Goal: Task Accomplishment & Management: Use online tool/utility

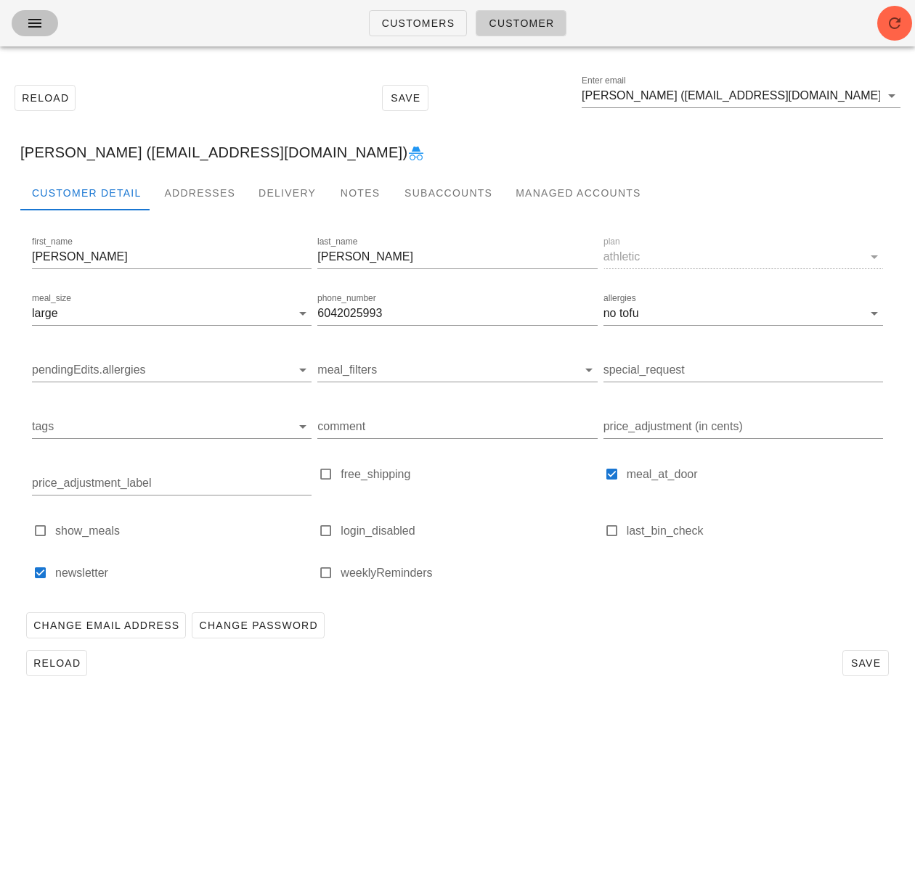
drag, startPoint x: 37, startPoint y: 20, endPoint x: 292, endPoint y: 25, distance: 254.8
click at [38, 21] on icon "button" at bounding box center [34, 23] width 17 height 17
click at [292, 25] on div "Customers Customer" at bounding box center [457, 23] width 915 height 46
click at [408, 24] on span "Customers" at bounding box center [418, 23] width 74 height 12
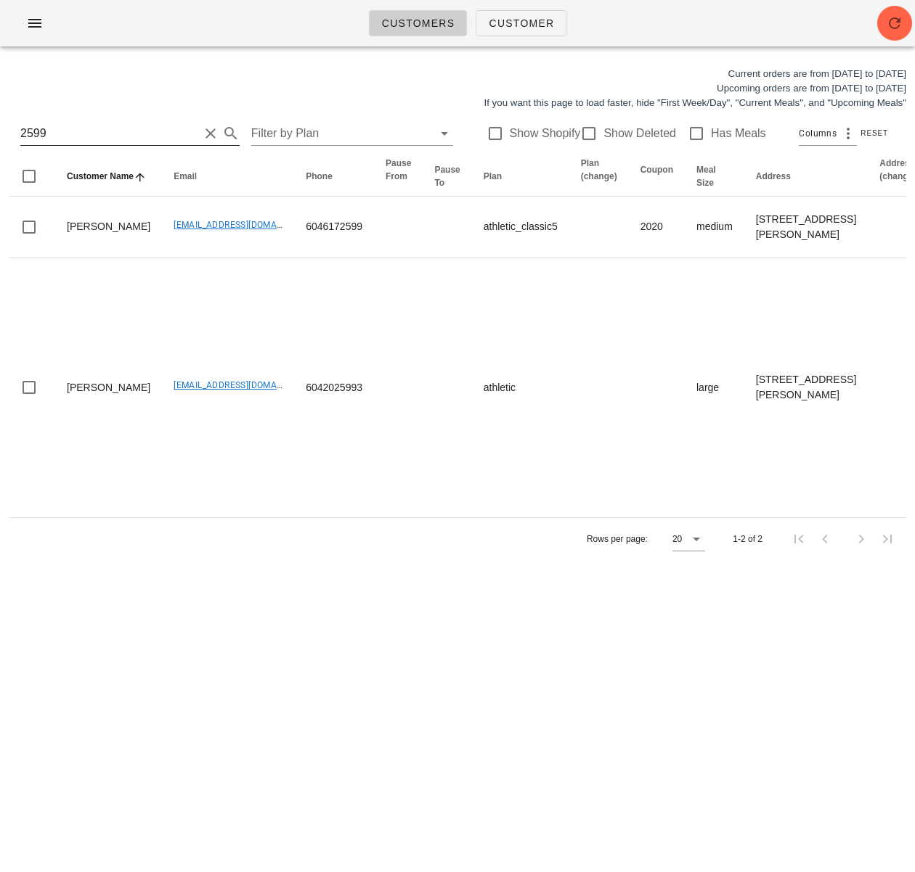
click at [95, 140] on input "2599" at bounding box center [109, 133] width 179 height 23
drag, startPoint x: 86, startPoint y: 129, endPoint x: -33, endPoint y: 127, distance: 119.1
click at [0, 127] on html "Customers Customer Current orders are from Sunday Aug 17 to Saturday Aug 23 Upc…" at bounding box center [457, 436] width 915 height 872
type input "yendell.richard@gmail.com"
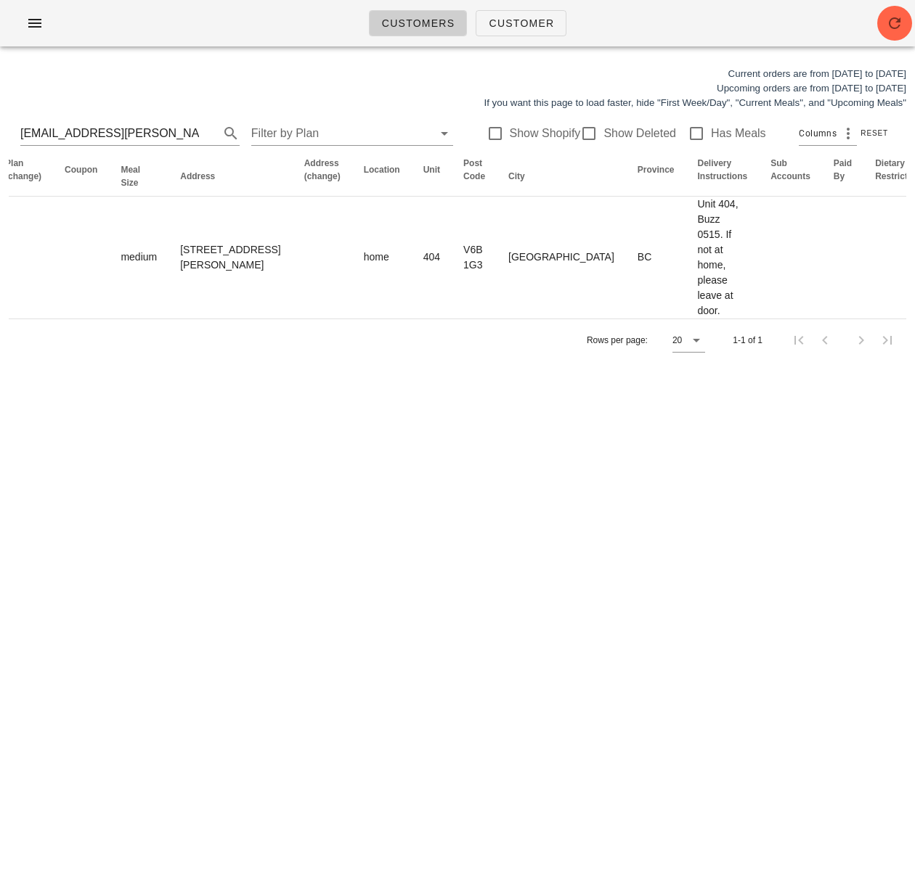
scroll to position [0, 906]
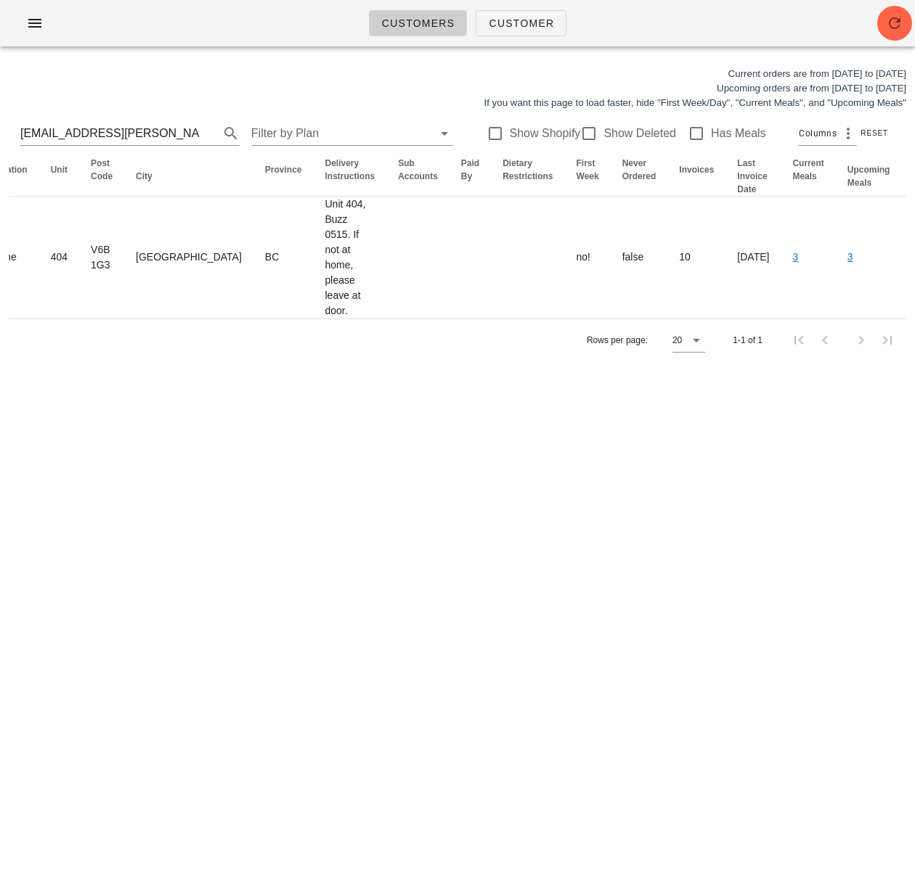
drag, startPoint x: 443, startPoint y: 271, endPoint x: 1065, endPoint y: 251, distance: 621.6
click at [914, 251] on html "Customers Customer Current orders are from Sunday Aug 17 to Saturday Aug 23 Upc…" at bounding box center [457, 436] width 915 height 872
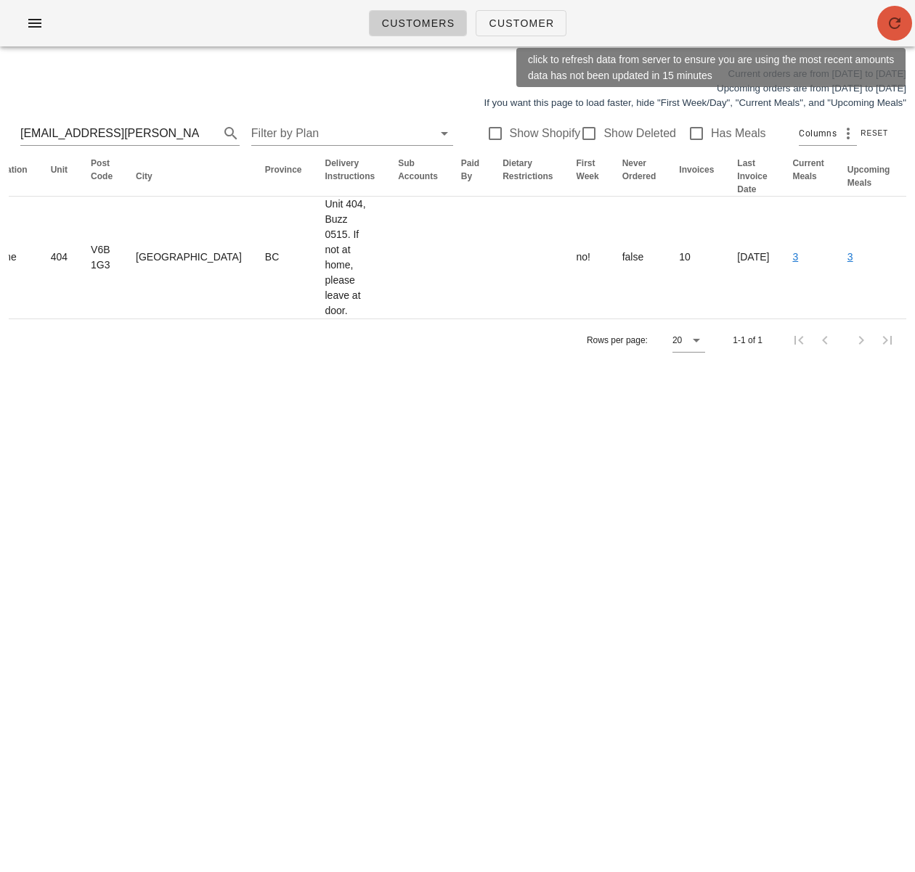
click at [889, 12] on button "button" at bounding box center [894, 23] width 35 height 35
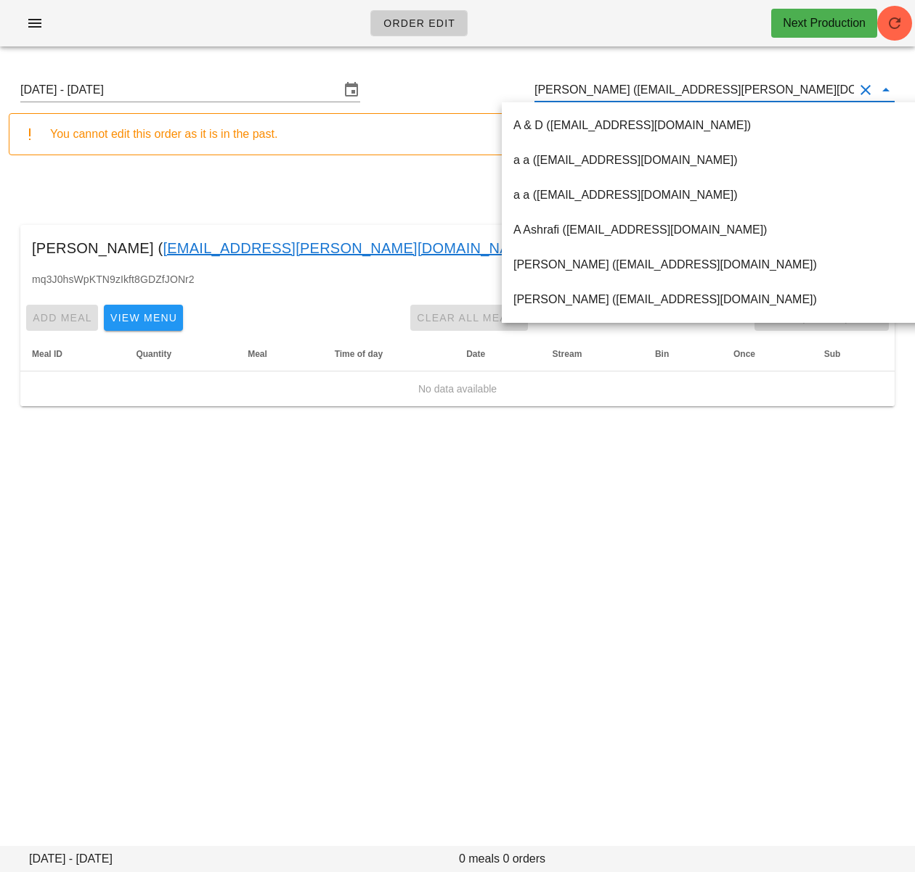
click at [591, 90] on input "Linda Manestar (autumn.manestar@gmail.com)" at bounding box center [693, 89] width 319 height 23
paste input "[EMAIL_ADDRESS][PERSON_NAME][DOMAIN_NAME]"
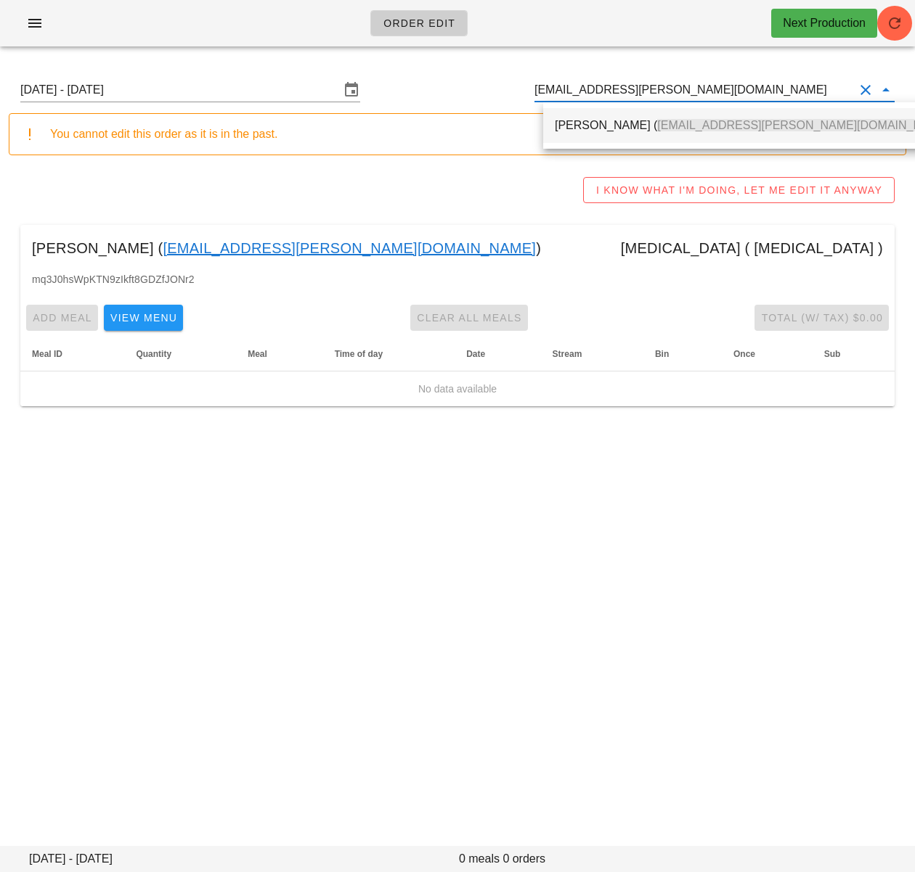
click at [576, 133] on div "Richard Yendell ( yendell.richard@gmail.com )" at bounding box center [754, 125] width 398 height 31
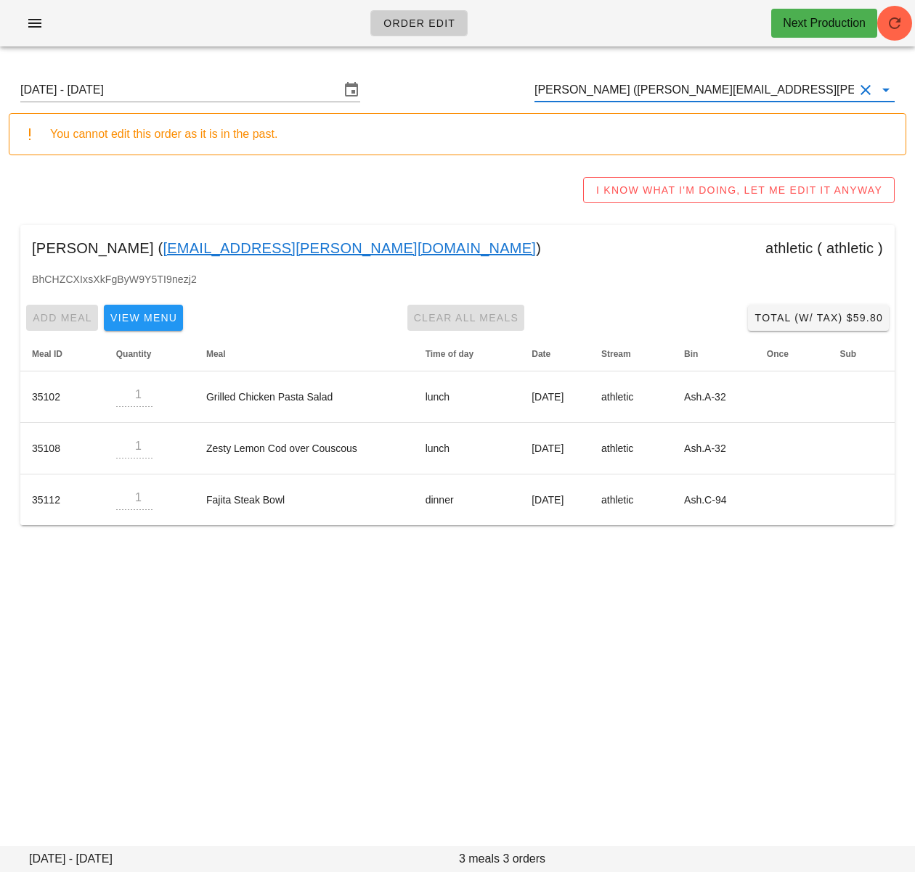
type input "Richard Yendell (yendell.richard@gmail.com)"
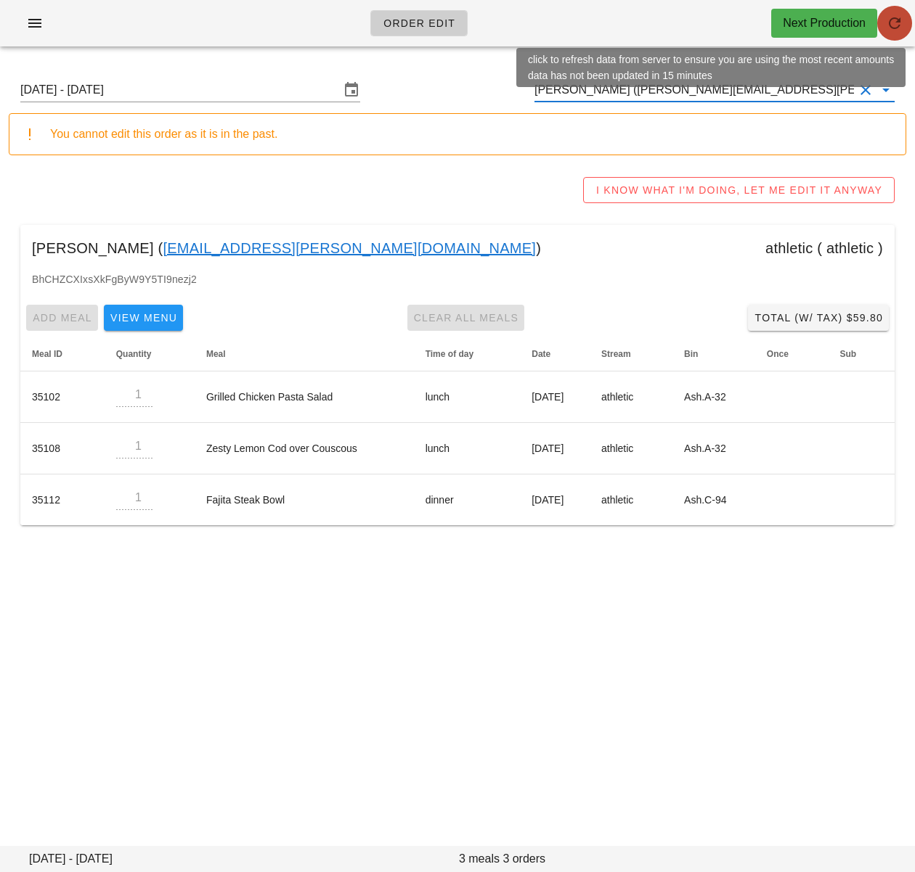
click at [893, 29] on icon "button" at bounding box center [894, 23] width 17 height 17
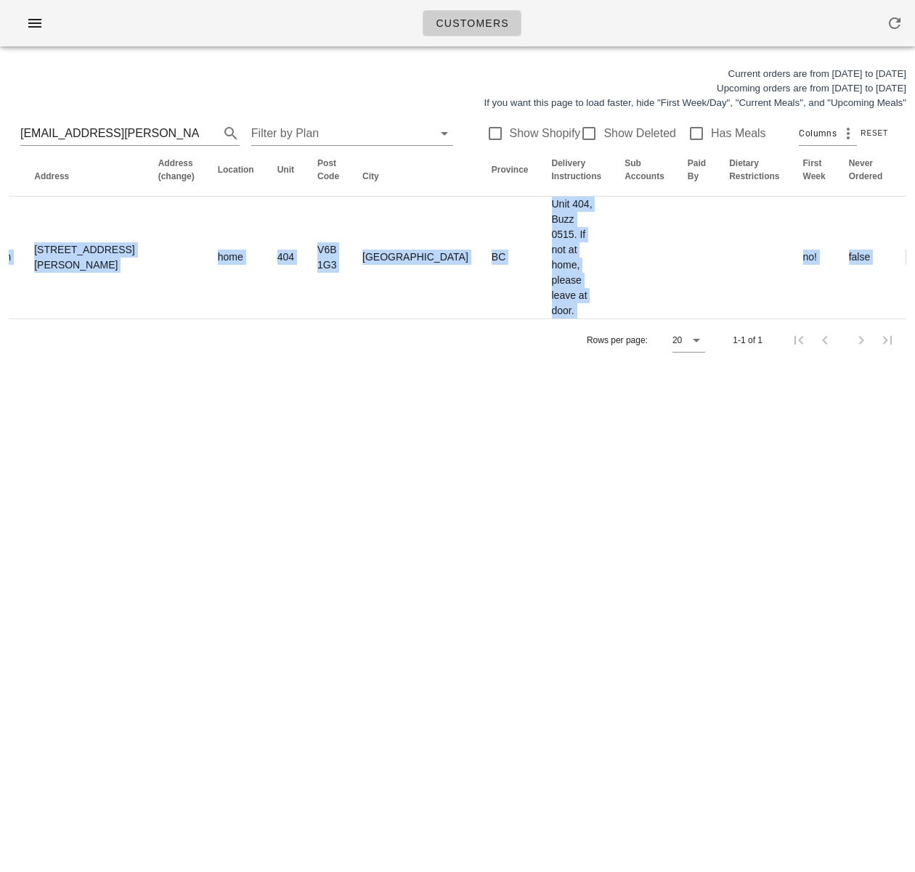
scroll to position [0, 906]
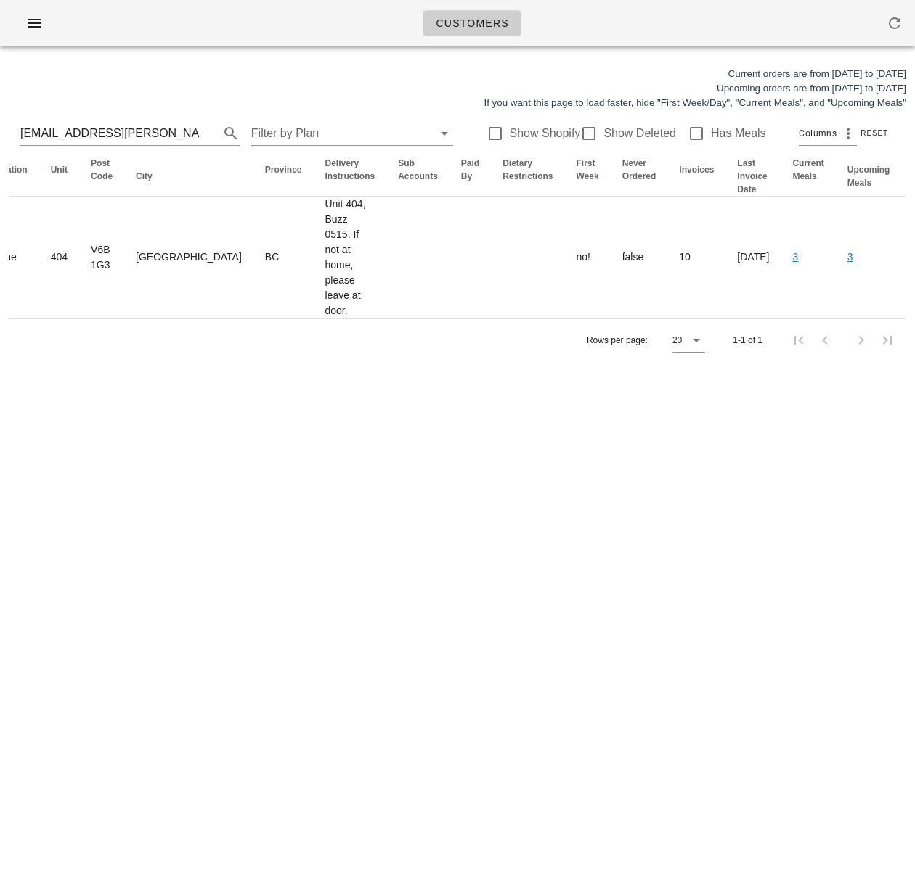
drag, startPoint x: 372, startPoint y: 269, endPoint x: 934, endPoint y: 263, distance: 562.6
click at [914, 263] on html "Customers Current orders are from Sunday Aug 17 to Saturday Aug 23 Upcoming ord…" at bounding box center [457, 436] width 915 height 872
click at [584, 441] on div "Customers Current orders are from Sunday Aug 17 to Saturday Aug 23 Upcoming ord…" at bounding box center [457, 436] width 915 height 872
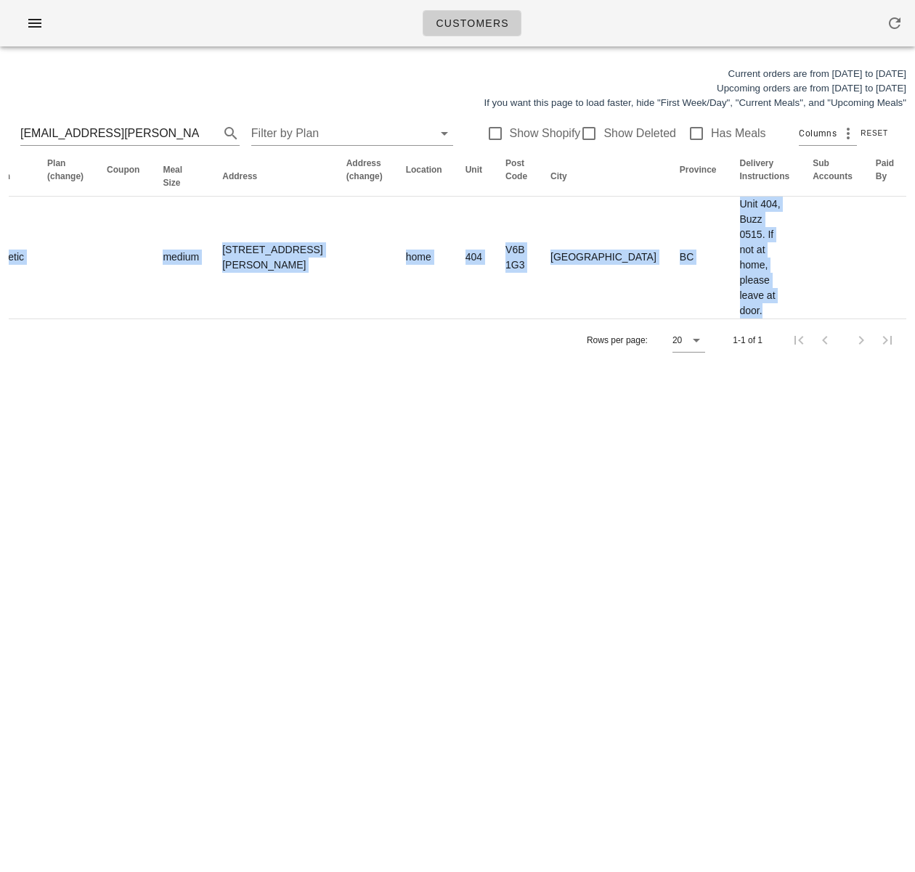
scroll to position [0, 0]
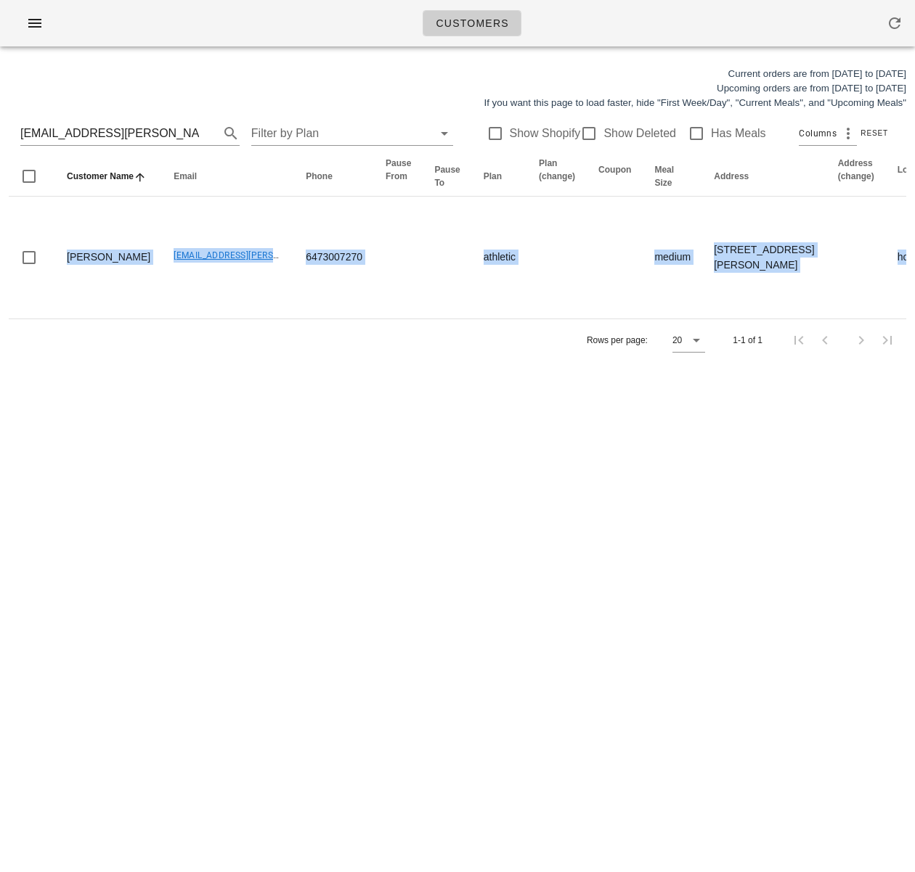
drag, startPoint x: 270, startPoint y: 261, endPoint x: -116, endPoint y: 234, distance: 387.0
click at [0, 234] on html "Customers Current orders are from Sunday Aug 17 to Saturday Aug 23 Upcoming ord…" at bounding box center [457, 436] width 915 height 872
click at [147, 440] on div "Customers Current orders are from Sunday Aug 17 to Saturday Aug 23 Upcoming ord…" at bounding box center [457, 436] width 915 height 872
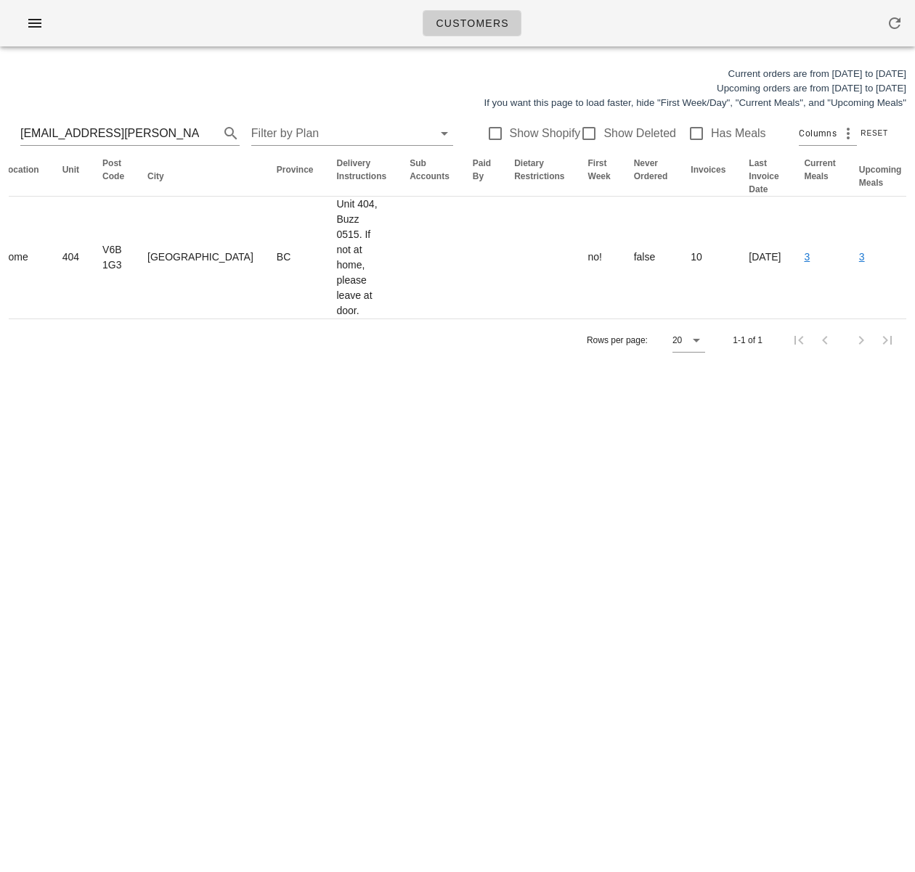
scroll to position [0, 906]
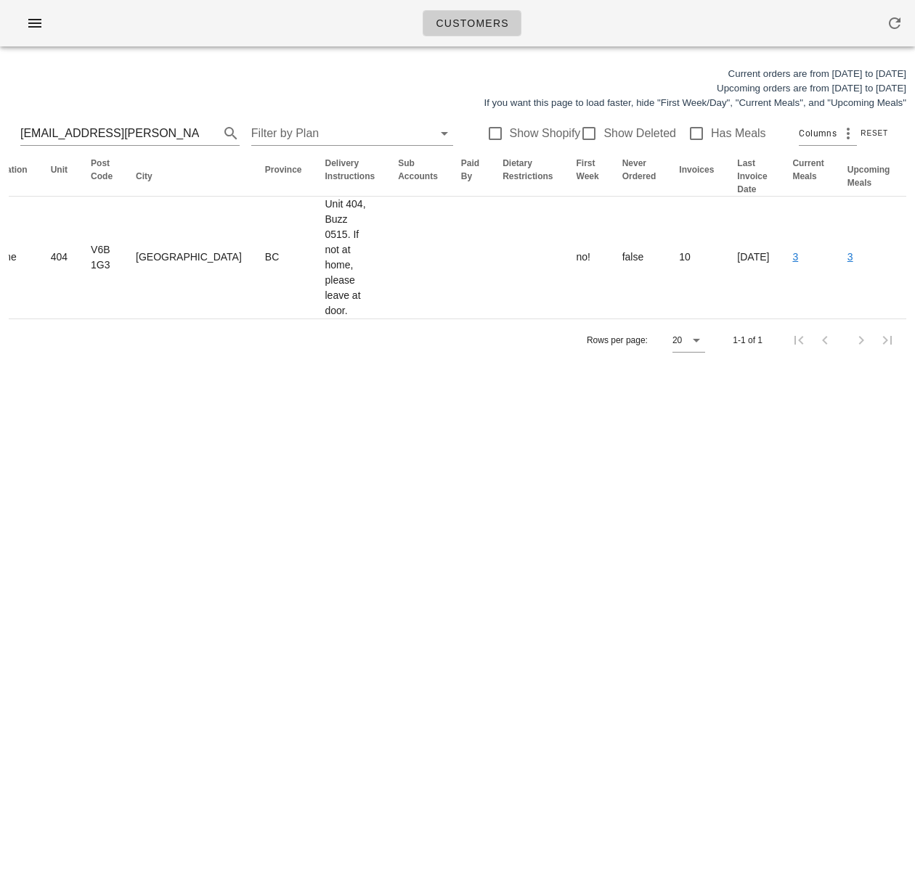
drag, startPoint x: 394, startPoint y: 278, endPoint x: 978, endPoint y: 253, distance: 584.1
click at [914, 253] on html "Customers Current orders are from Sunday Aug 17 to Saturday Aug 23 Upcoming ord…" at bounding box center [457, 436] width 915 height 872
drag, startPoint x: 223, startPoint y: 511, endPoint x: 6, endPoint y: 540, distance: 219.0
click at [218, 509] on div "Customers Current orders are from Sunday Aug 17 to Saturday Aug 23 Upcoming ord…" at bounding box center [457, 436] width 915 height 872
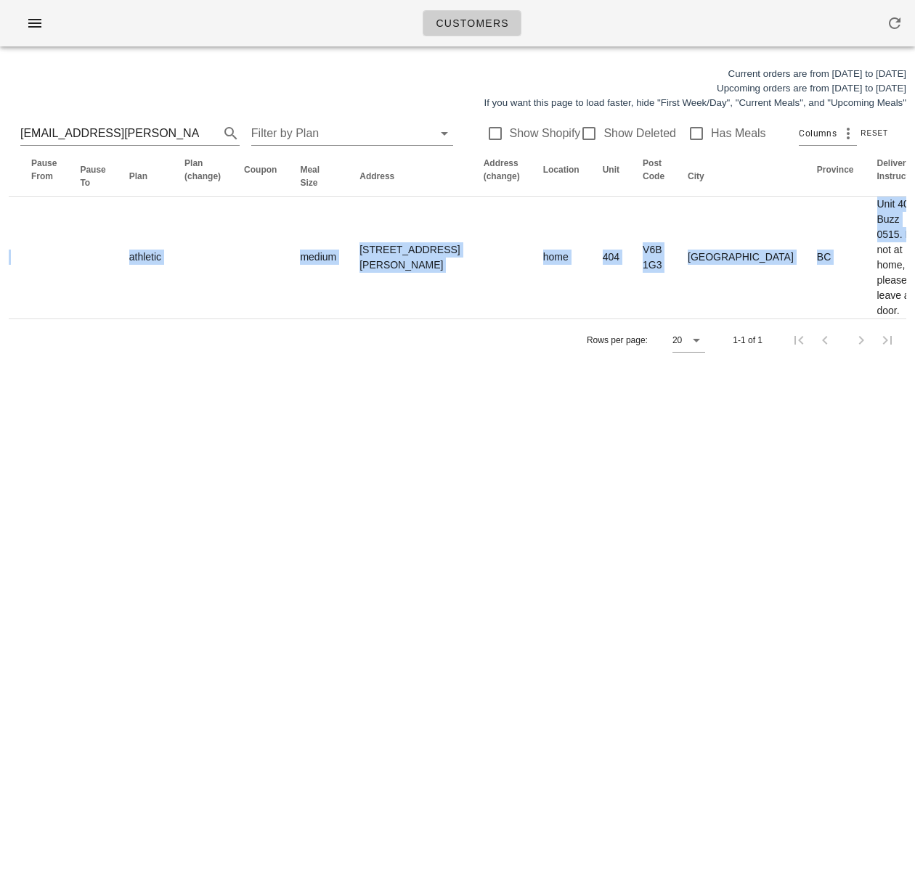
scroll to position [0, 0]
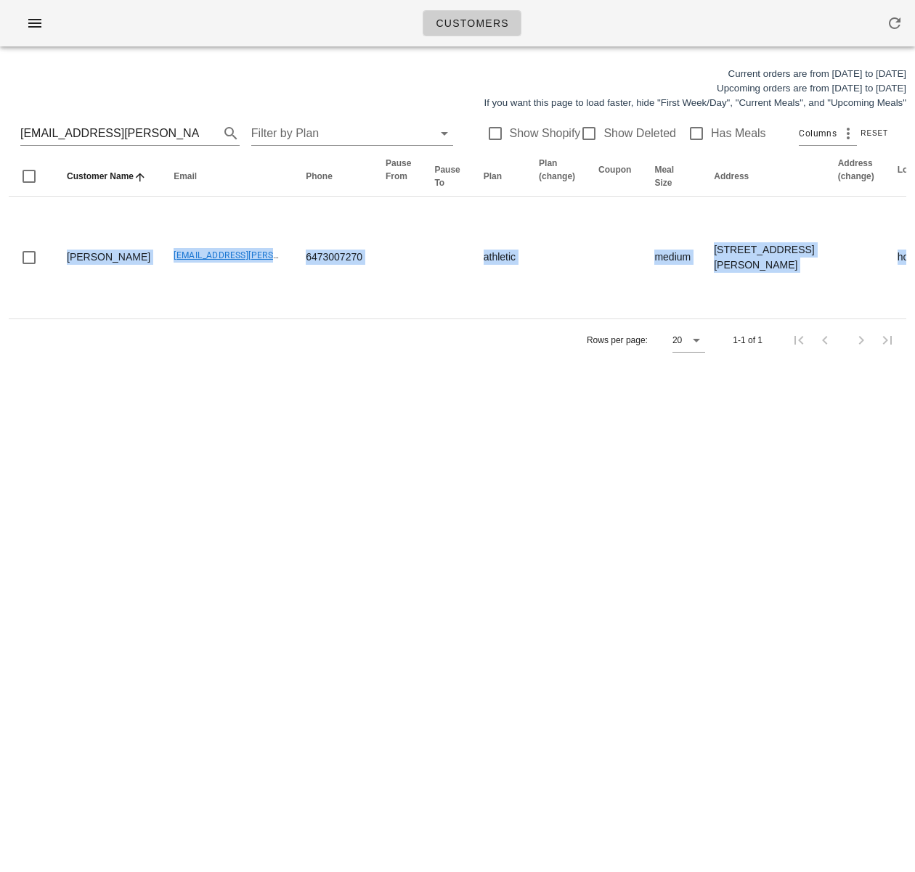
drag, startPoint x: 117, startPoint y: 253, endPoint x: -169, endPoint y: 244, distance: 286.1
click at [0, 244] on html "Customers Current orders are from Sunday Aug 17 to Saturday Aug 23 Upcoming ord…" at bounding box center [457, 436] width 915 height 872
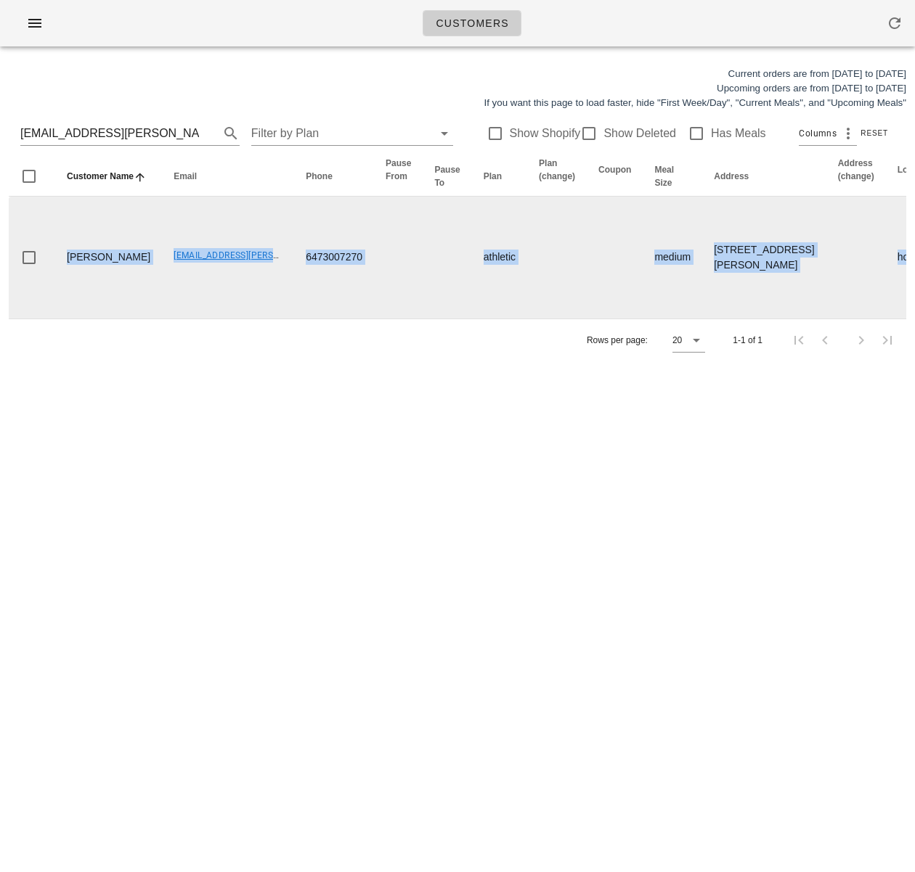
click at [171, 300] on td "yendell.richard@gmail.com" at bounding box center [228, 258] width 132 height 122
drag, startPoint x: 102, startPoint y: 282, endPoint x: 54, endPoint y: 258, distance: 53.9
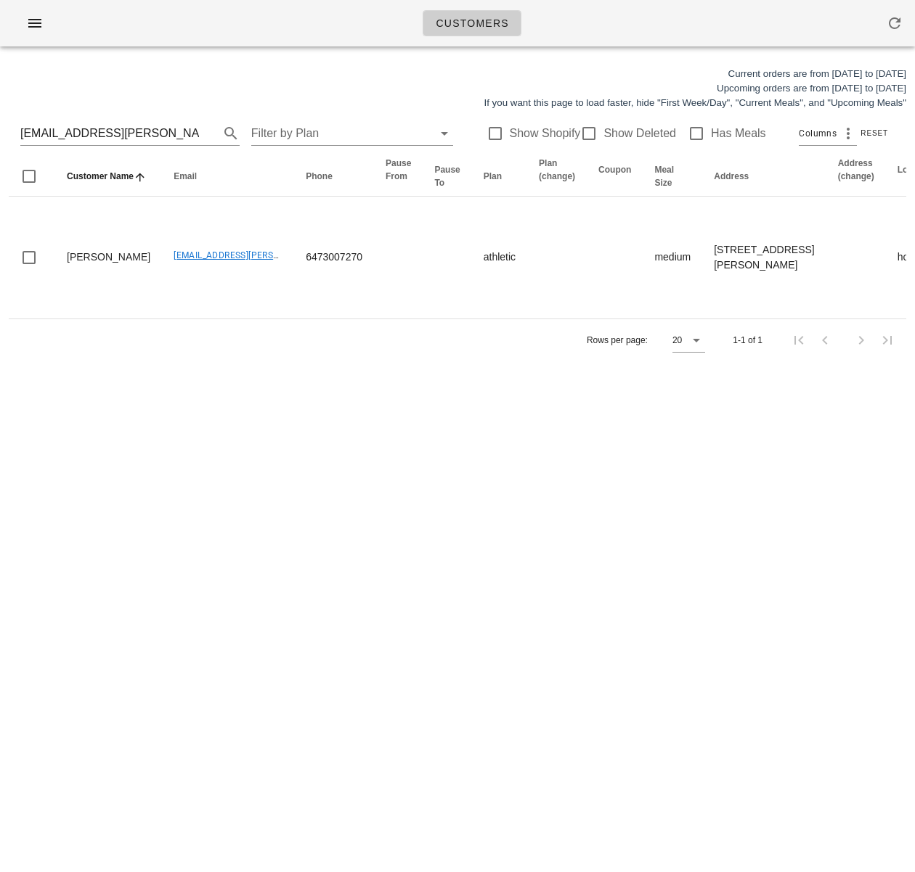
copy td "Richard Yendell"
click at [142, 130] on input "yendell.richard@gmail.com" at bounding box center [109, 133] width 179 height 23
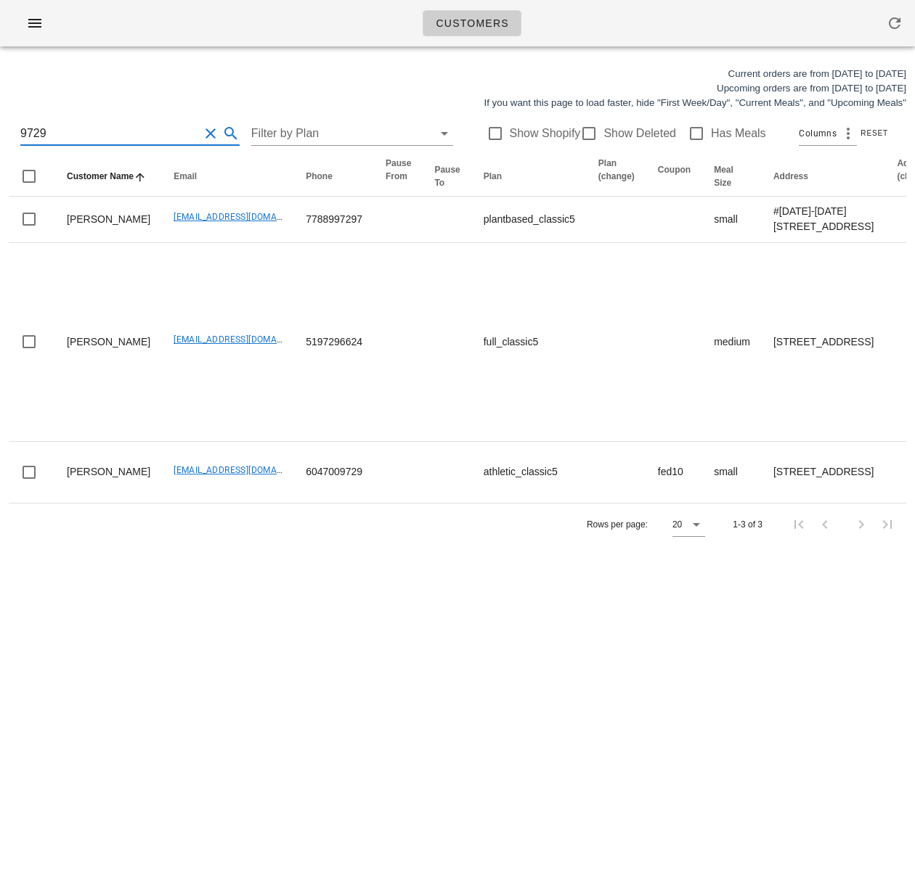
drag, startPoint x: 78, startPoint y: 131, endPoint x: 1, endPoint y: 129, distance: 77.7
click at [1, 129] on div "Current orders are from Sunday Aug 17 to Saturday Aug 23 Upcoming orders are fr…" at bounding box center [457, 306] width 915 height 496
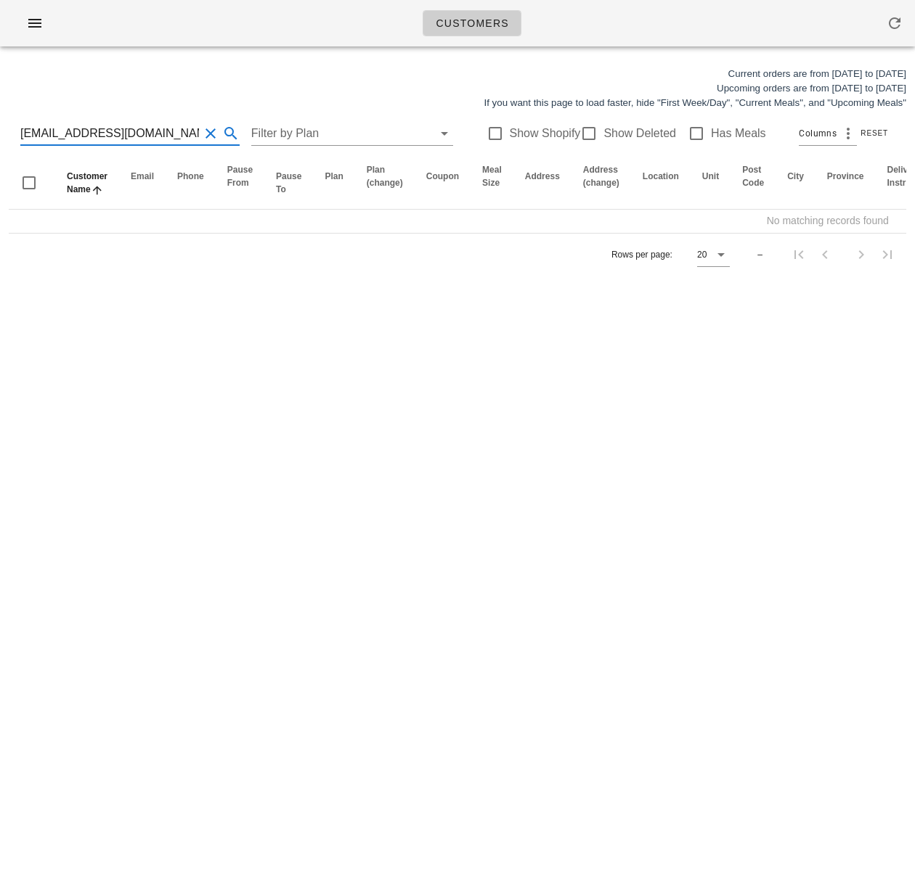
type input "rahul.kalvapalle@gmail.com"
click at [94, 128] on input "rahul.kalvapalle@gmail.com" at bounding box center [109, 133] width 179 height 23
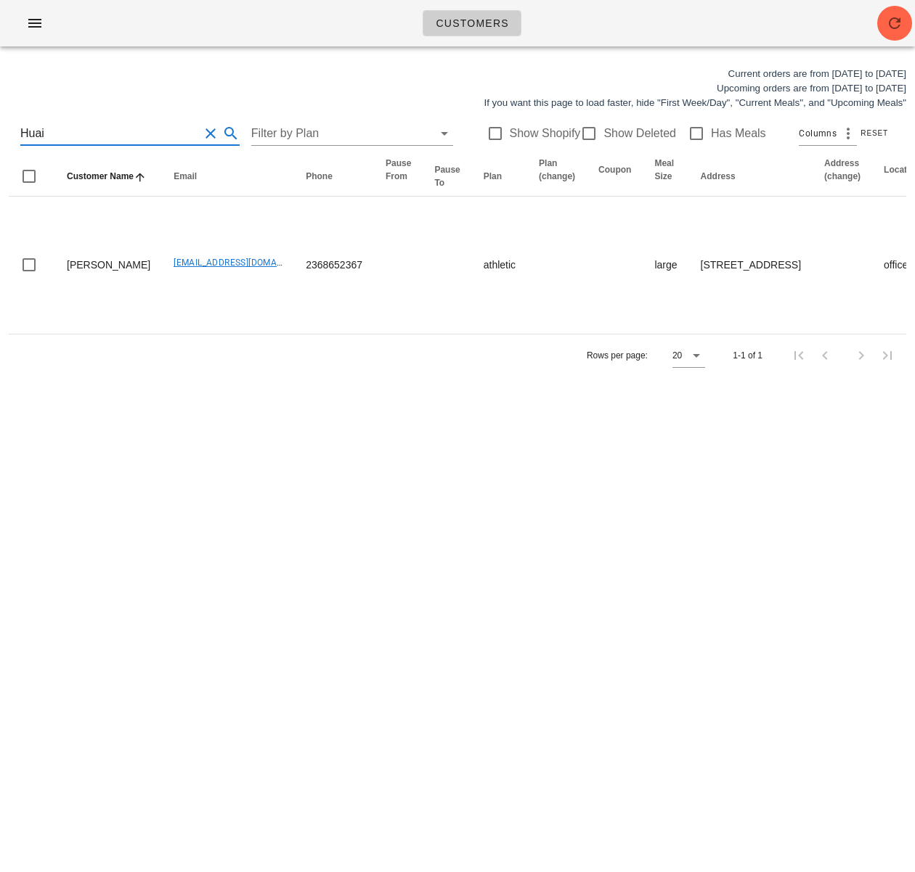
type input "Huai"
click at [134, 497] on div "Customers Current orders are from Sunday Aug 17 to Saturday Aug 23 Upcoming ord…" at bounding box center [457, 436] width 915 height 872
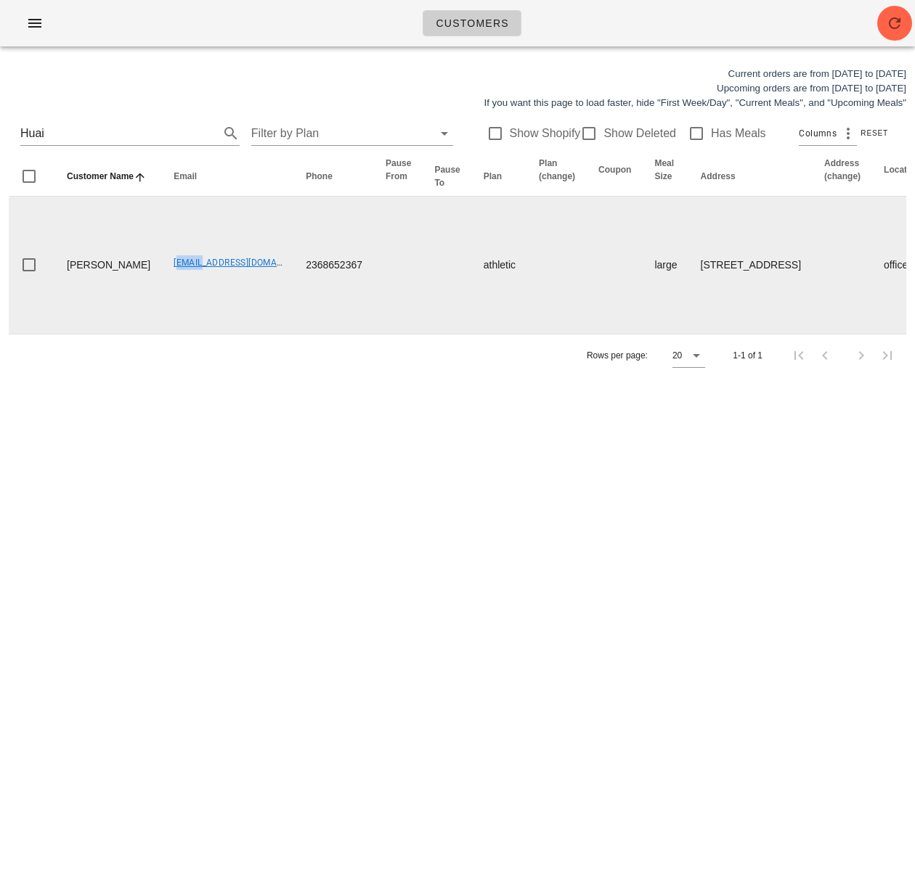
drag, startPoint x: 128, startPoint y: 277, endPoint x: 155, endPoint y: 277, distance: 27.6
click at [162, 277] on td "migo800522@gmail.com" at bounding box center [228, 265] width 132 height 137
click at [107, 282] on td "Huai Lin" at bounding box center [108, 265] width 107 height 137
drag, startPoint x: 108, startPoint y: 279, endPoint x: 63, endPoint y: 279, distance: 45.0
click at [63, 279] on td "Huai Lin" at bounding box center [108, 265] width 107 height 137
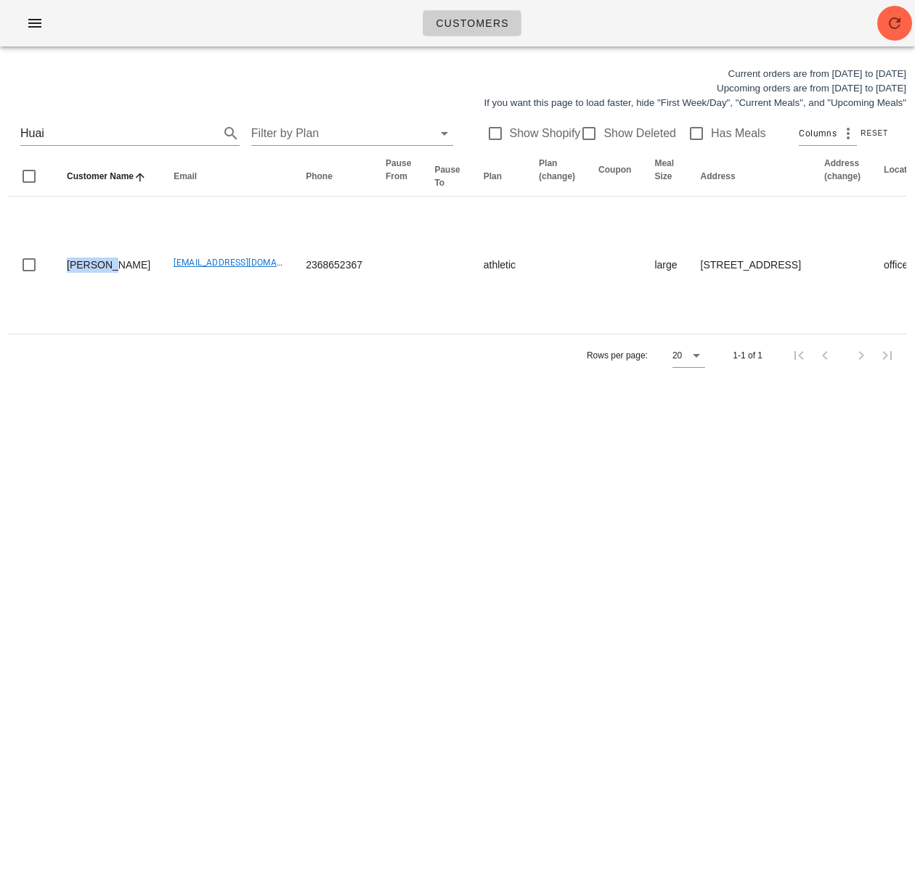
copy td "Huai Lin"
click at [438, 457] on div "Customers Current orders are from Sunday Aug 17 to Saturday Aug 23 Upcoming ord…" at bounding box center [457, 436] width 915 height 872
drag, startPoint x: 400, startPoint y: 543, endPoint x: 454, endPoint y: 478, distance: 84.0
click at [401, 540] on div "Customers Current orders are from Sunday Aug 17 to Saturday Aug 23 Upcoming ord…" at bounding box center [457, 436] width 915 height 872
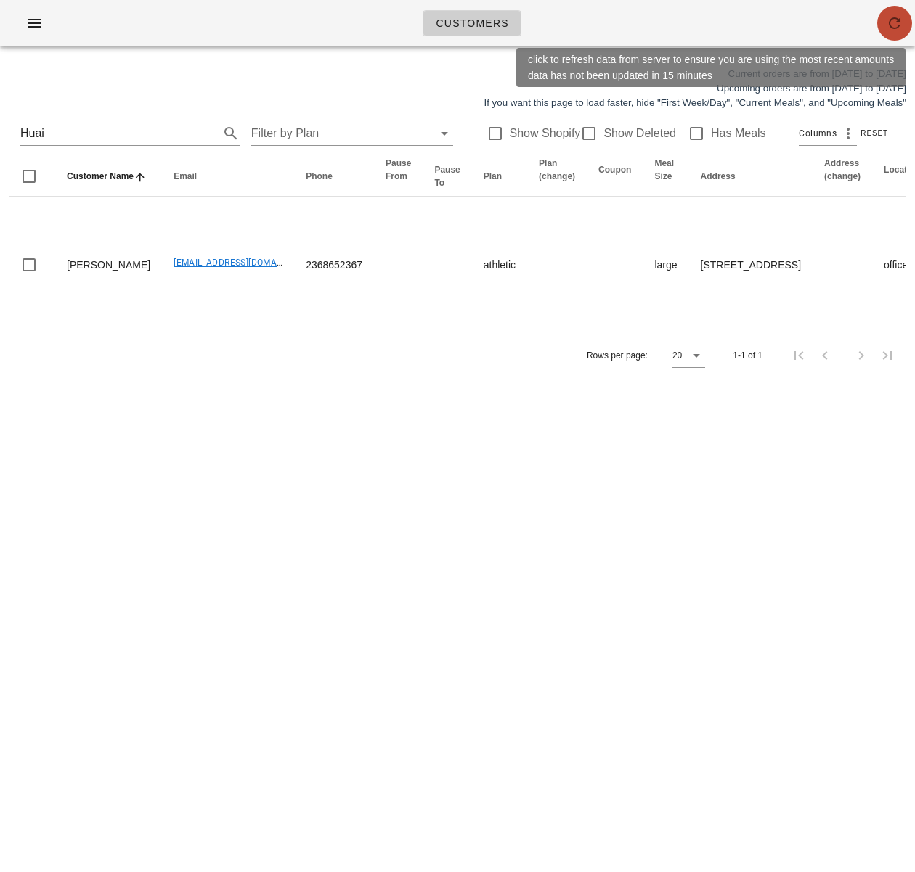
drag, startPoint x: 890, startPoint y: 24, endPoint x: 891, endPoint y: 17, distance: 7.3
click at [891, 24] on icon "button" at bounding box center [894, 23] width 17 height 17
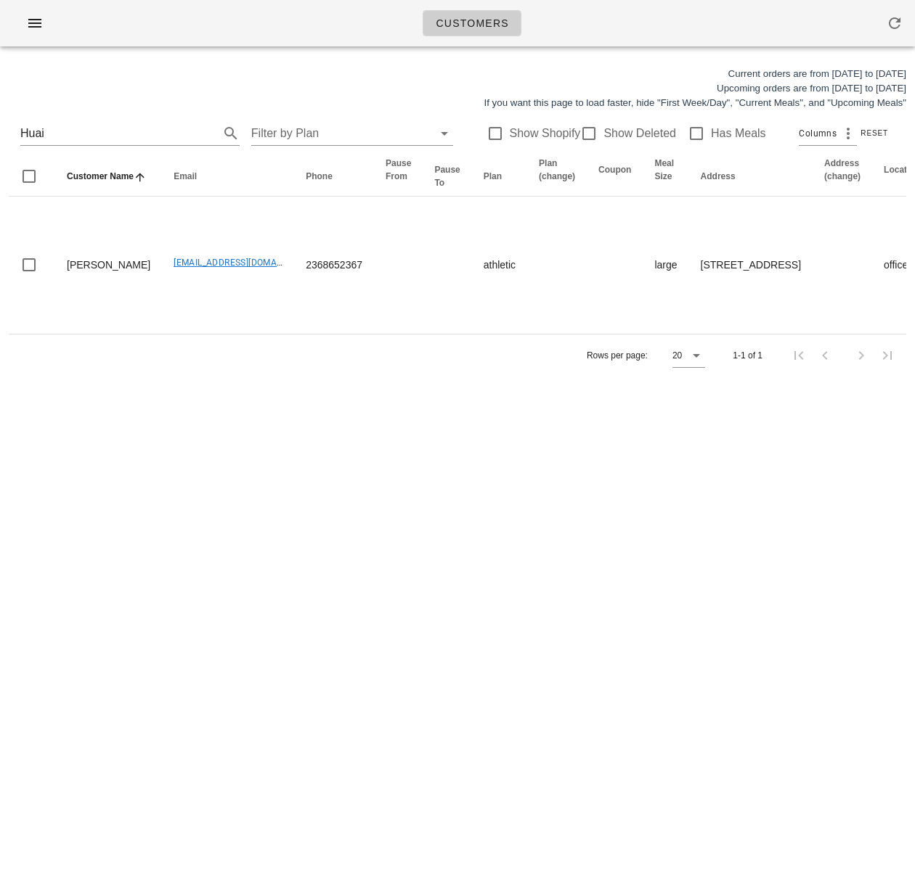
click at [384, 557] on div "Customers Current orders are from Sunday Aug 17 to Saturday Aug 23 Upcoming ord…" at bounding box center [457, 436] width 915 height 872
drag, startPoint x: 82, startPoint y: 135, endPoint x: -4, endPoint y: 130, distance: 85.8
click at [0, 130] on html "Customers Current orders are from Sunday Aug 17 to Saturday Aug 23 Upcoming ord…" at bounding box center [457, 436] width 915 height 872
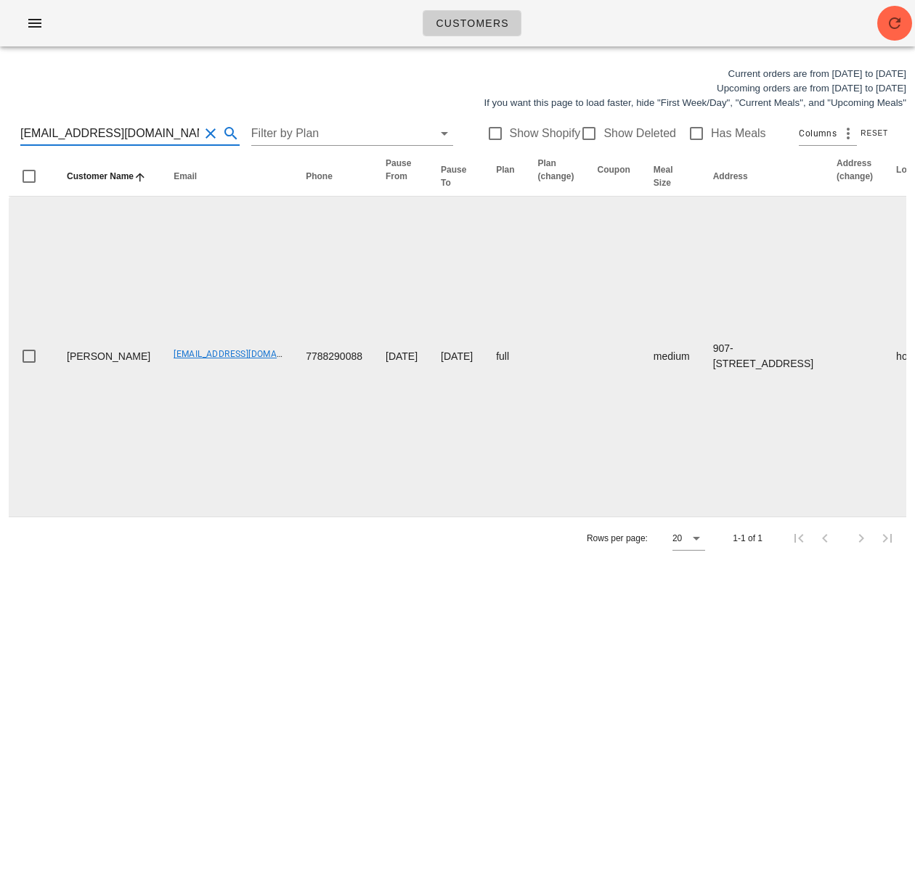
type input "stephmunez@gmail.com"
click at [294, 476] on td "7788290088" at bounding box center [334, 357] width 80 height 320
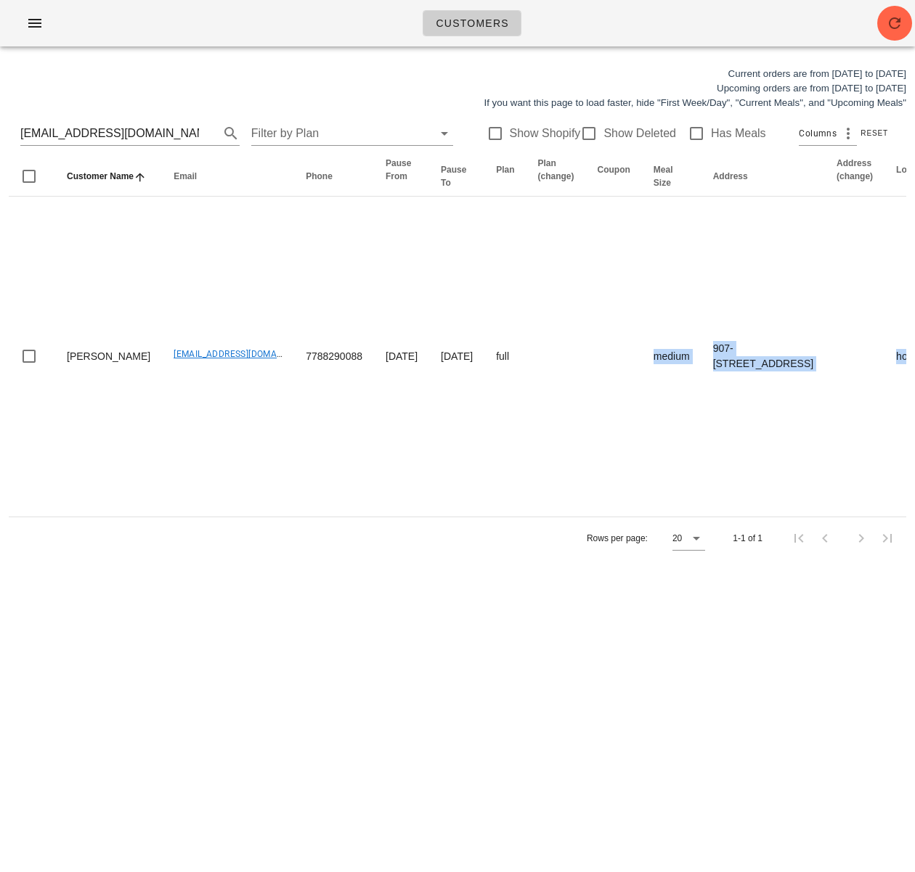
scroll to position [0, 896]
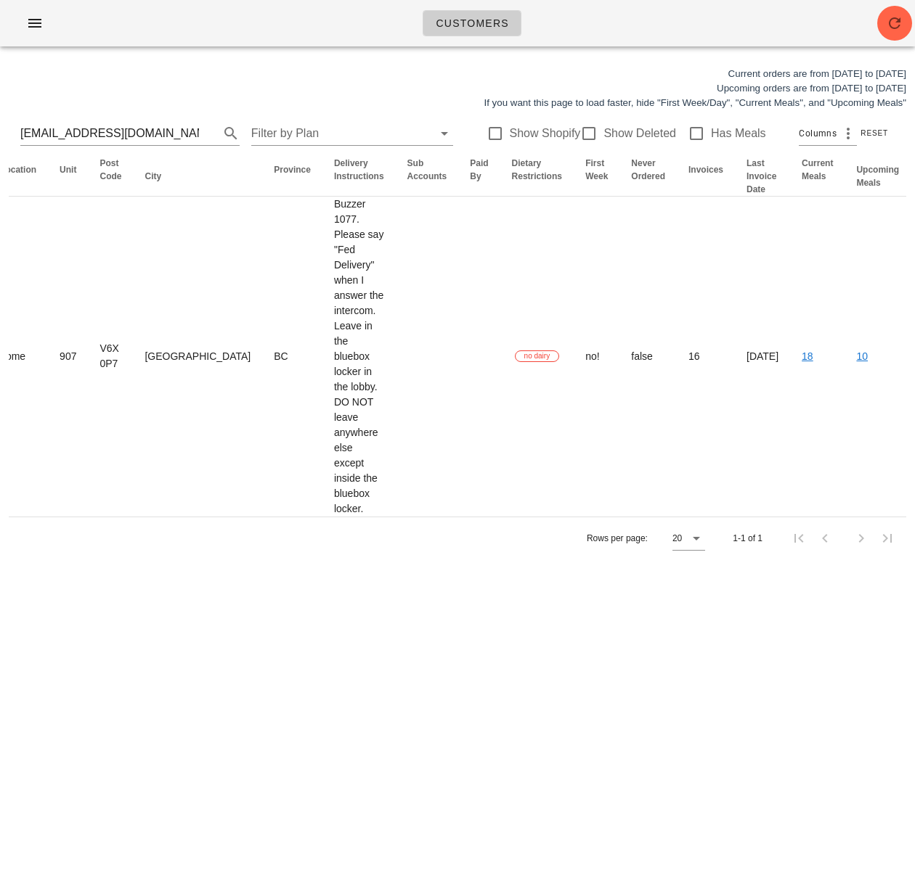
drag, startPoint x: 478, startPoint y: 376, endPoint x: 1127, endPoint y: 374, distance: 649.6
click at [914, 374] on html "Customers Current orders are from Sunday Aug 17 to Saturday Aug 23 Upcoming ord…" at bounding box center [457, 436] width 915 height 872
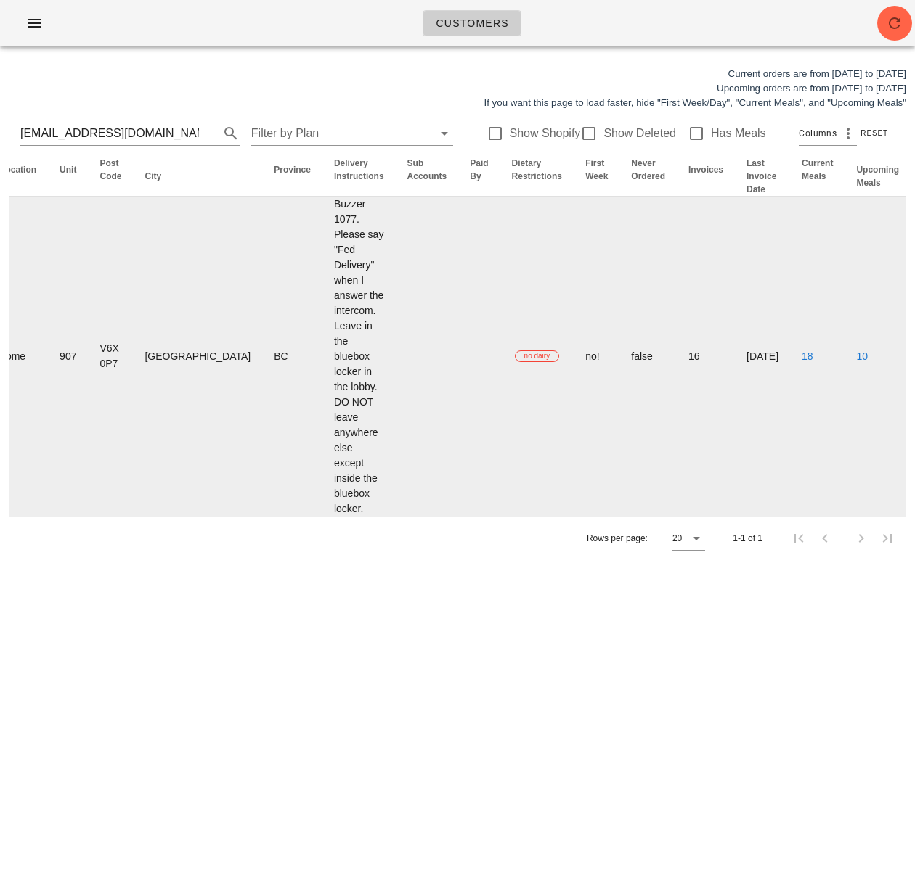
drag, startPoint x: 716, startPoint y: 465, endPoint x: 797, endPoint y: 445, distance: 83.6
click at [740, 457] on tr "Steph Mz stephmunez@gmail.com 7788290088 2025-09-21 2025-10-12 full medium 907-…" at bounding box center [105, 357] width 1984 height 320
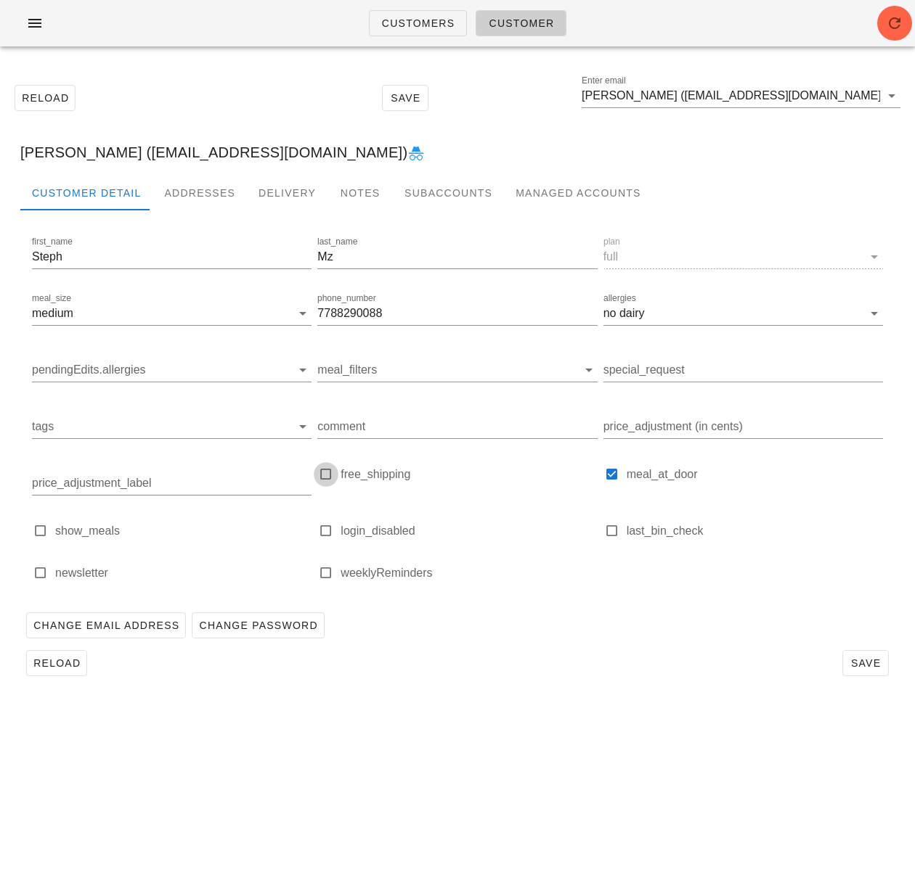
click at [323, 476] on div at bounding box center [326, 475] width 20 height 20
checkbox input "true"
drag, startPoint x: 618, startPoint y: 608, endPoint x: 637, endPoint y: 610, distance: 19.7
click at [623, 608] on div "Change Email Address Change Password" at bounding box center [457, 626] width 874 height 38
click at [861, 663] on span "Save" at bounding box center [865, 664] width 33 height 12
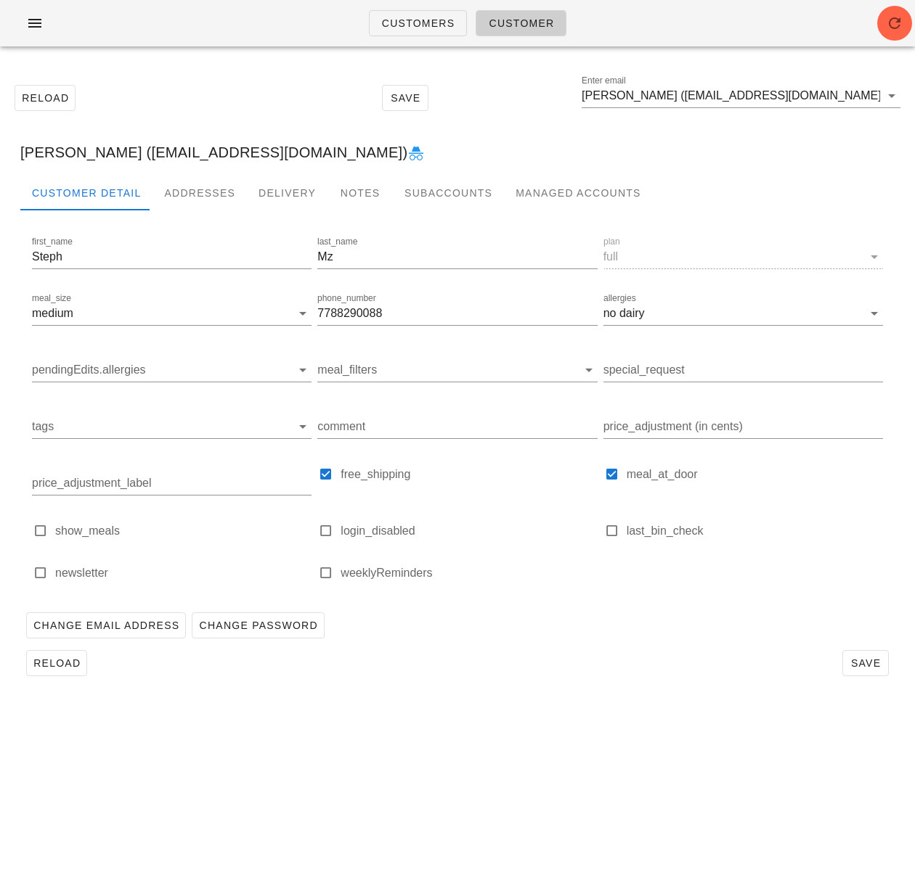
drag, startPoint x: 182, startPoint y: 146, endPoint x: 123, endPoint y: 150, distance: 59.6
click at [177, 146] on div "Steph Mz (stephmunez@gmail.com)" at bounding box center [457, 152] width 897 height 46
drag, startPoint x: 94, startPoint y: 154, endPoint x: 253, endPoint y: 153, distance: 159.0
click at [253, 153] on div "Steph Mz (stephmunez@gmail.com)" at bounding box center [457, 152] width 897 height 46
copy div "stephmunez@gmail.com"
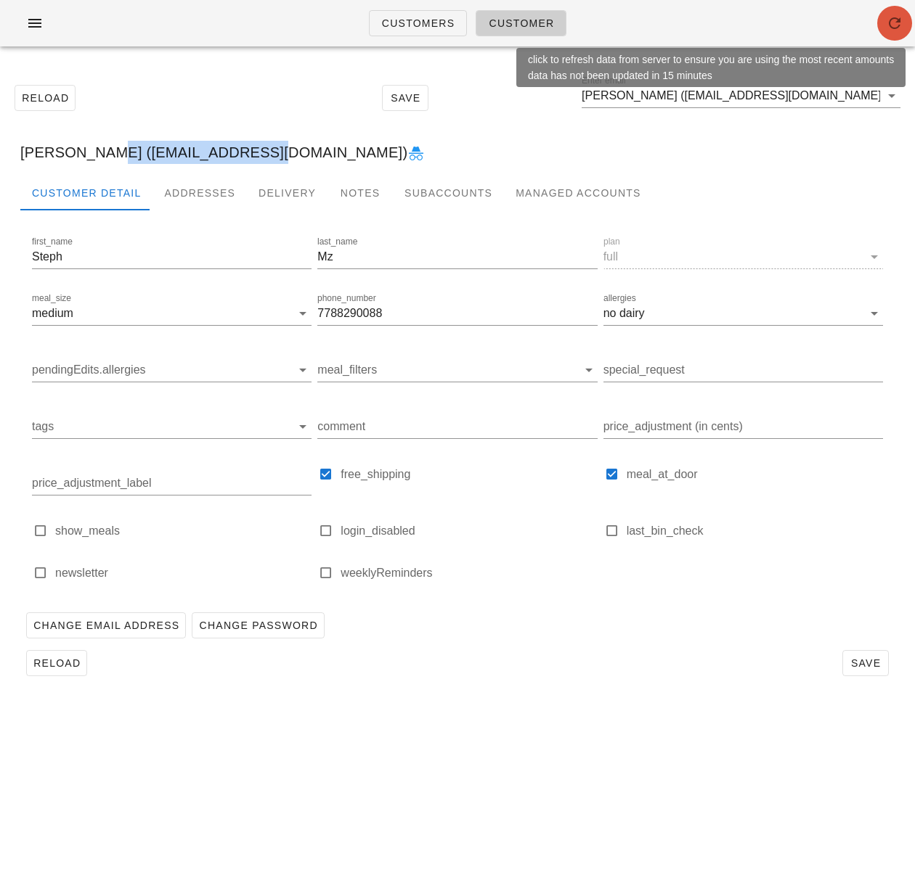
drag, startPoint x: 898, startPoint y: 27, endPoint x: 525, endPoint y: 16, distance: 373.2
click at [898, 27] on icon "button" at bounding box center [894, 23] width 17 height 17
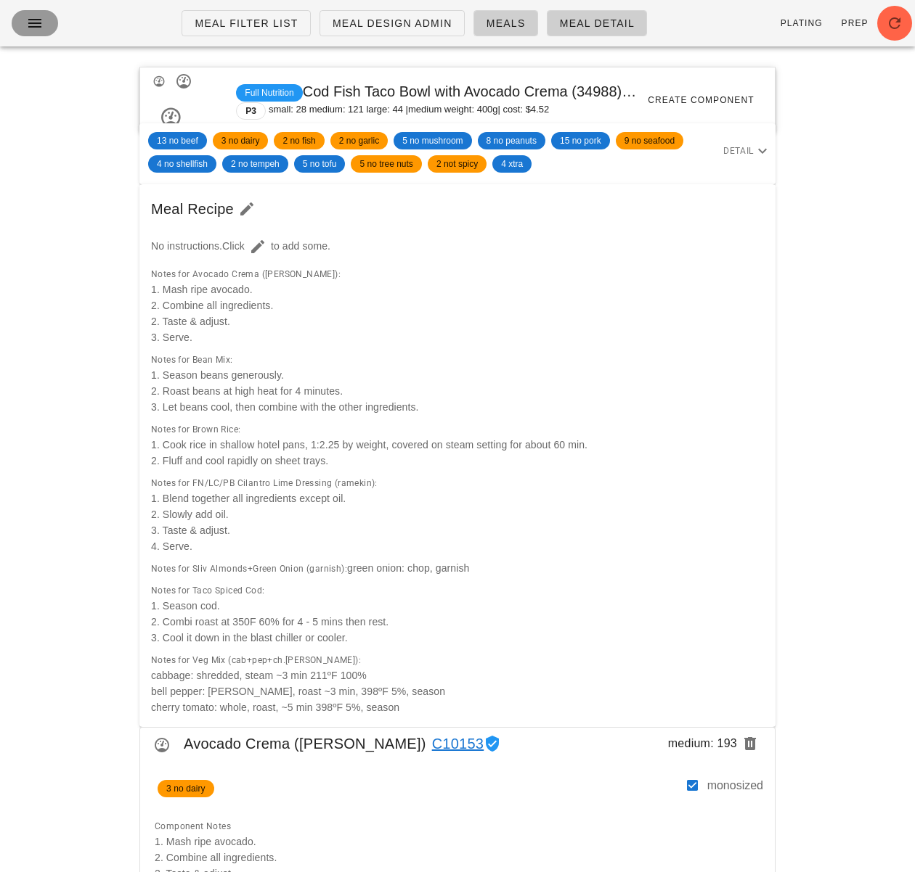
click at [27, 22] on icon "button" at bounding box center [34, 23] width 17 height 17
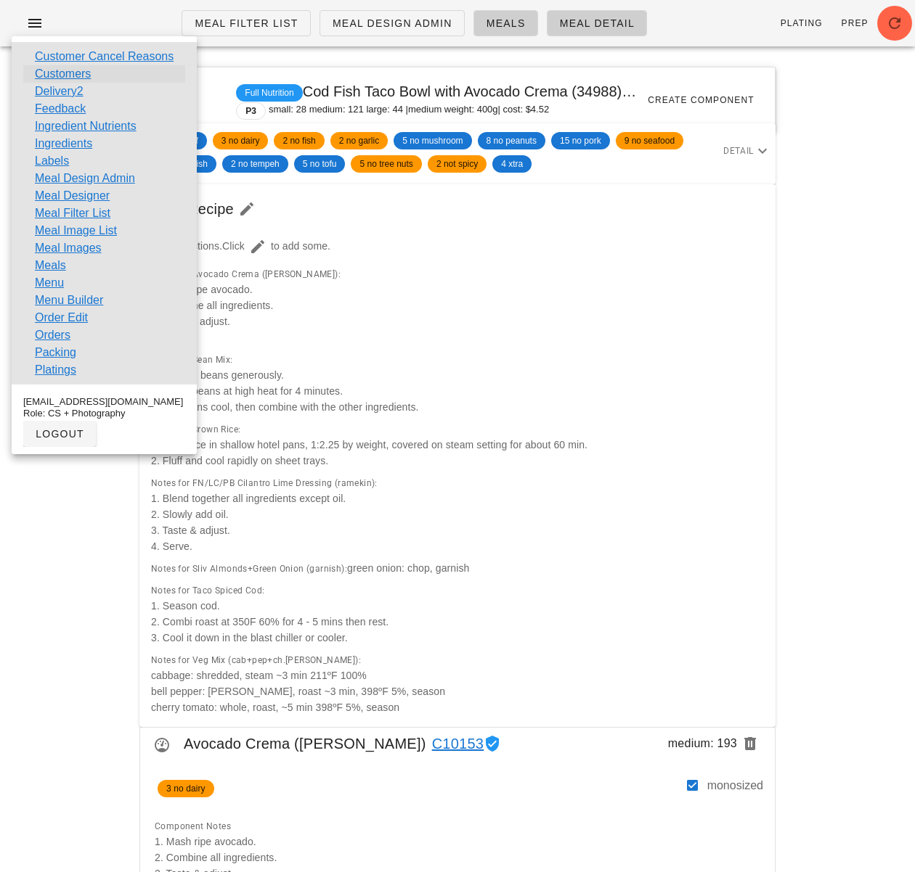
click at [57, 74] on link "Customers" at bounding box center [63, 73] width 56 height 17
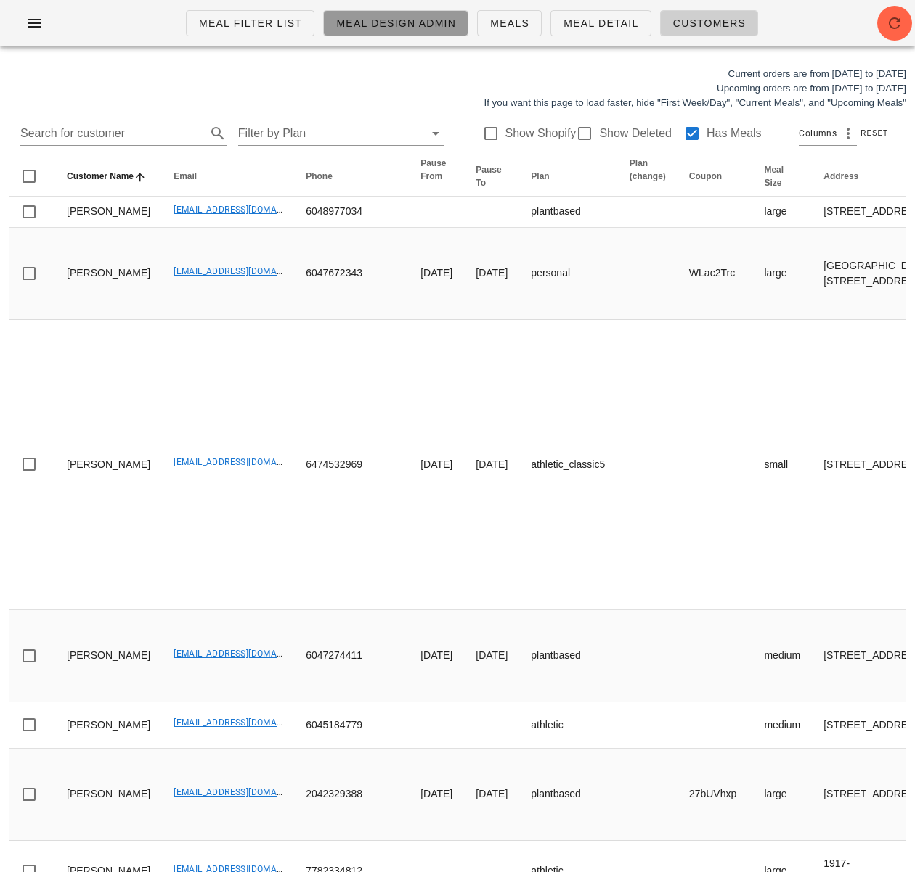
click at [417, 27] on span "Meal Design Admin" at bounding box center [395, 23] width 120 height 12
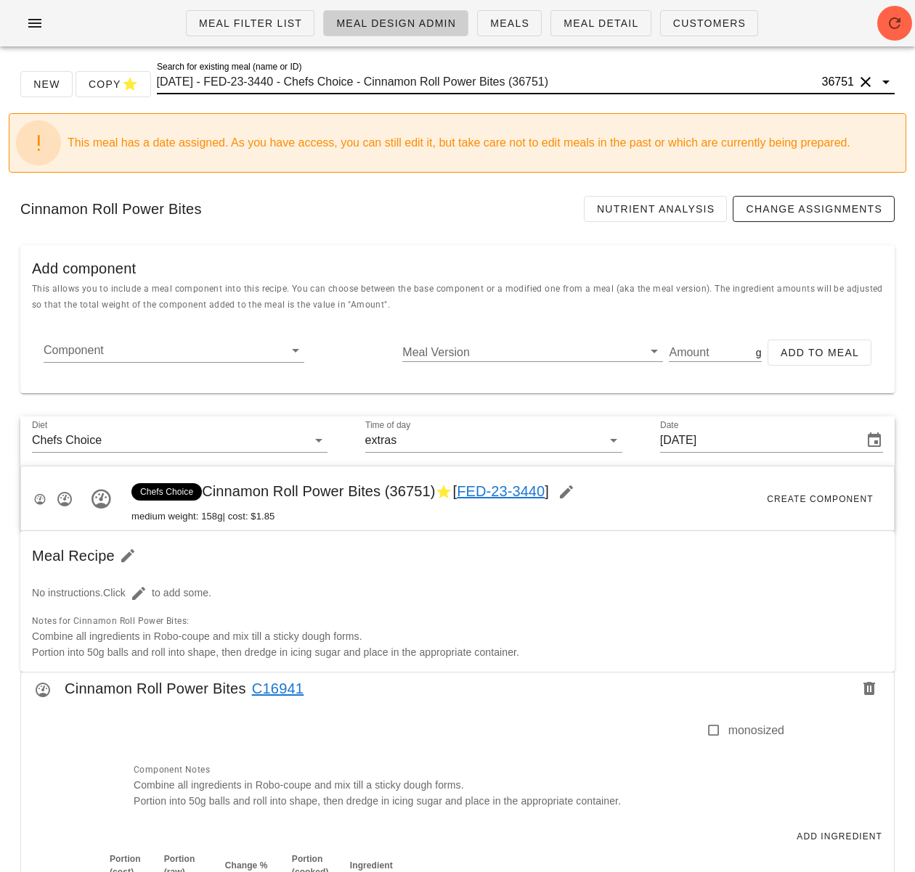
click at [348, 81] on input "[DATE] - FED-23-3440 - Chefs Choice - Cinnamon Roll Power Bites (36751)" at bounding box center [488, 81] width 662 height 23
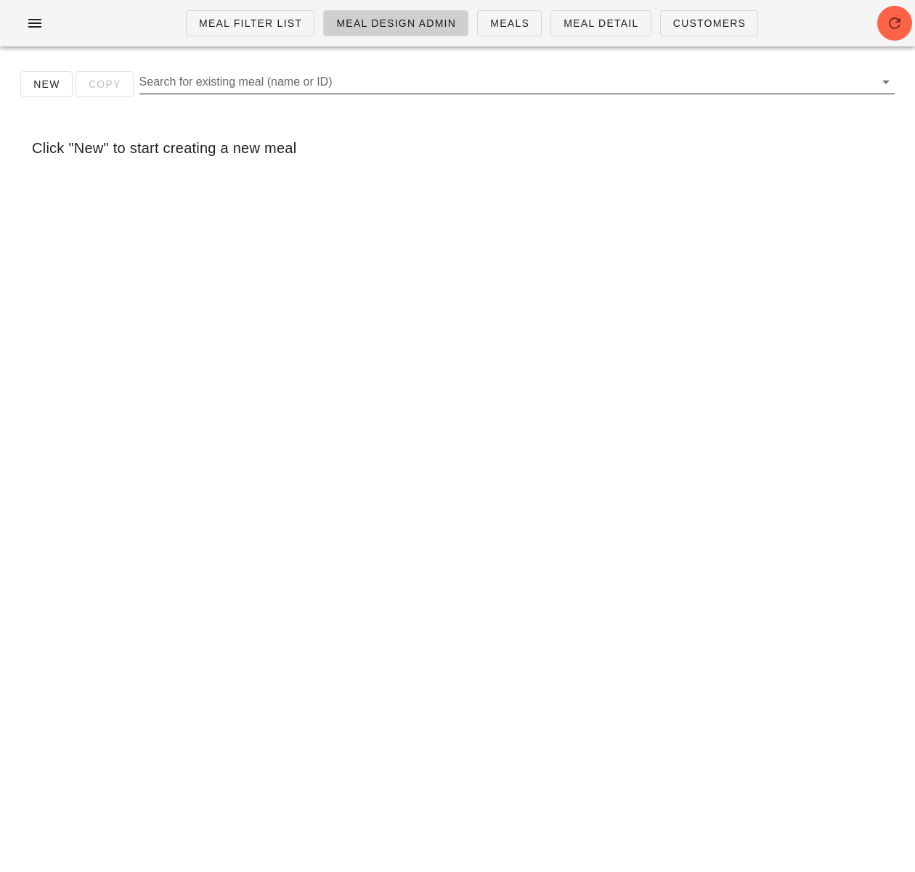
click at [331, 85] on input "Search for existing meal (name or ID)" at bounding box center [505, 81] width 732 height 23
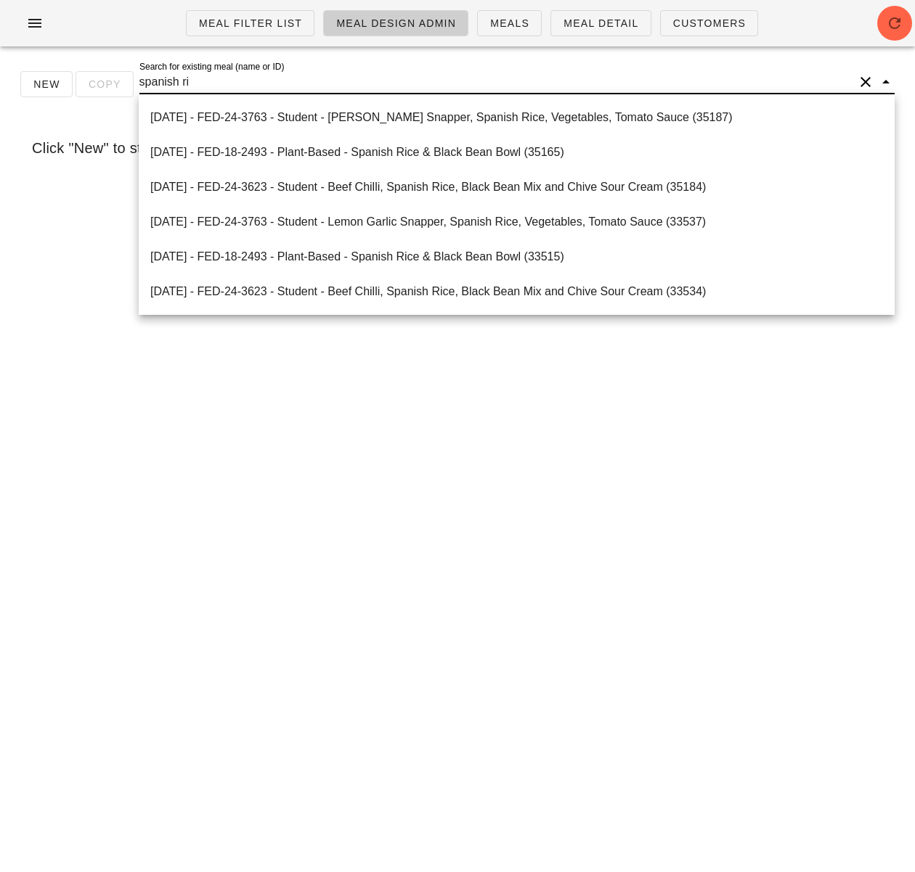
type input "spanish ric"
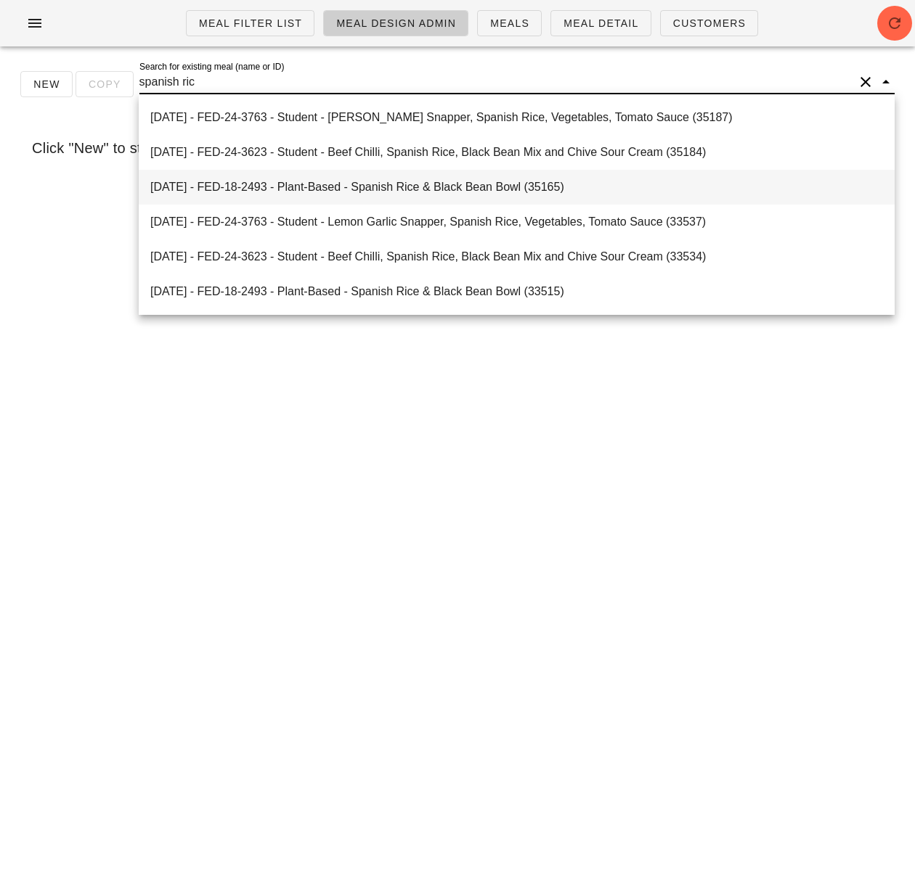
click at [424, 195] on div "[DATE] - FED-18-2493 - Plant-Based - Spanish Rice & Black Bean Bowl (35165)" at bounding box center [516, 186] width 732 height 31
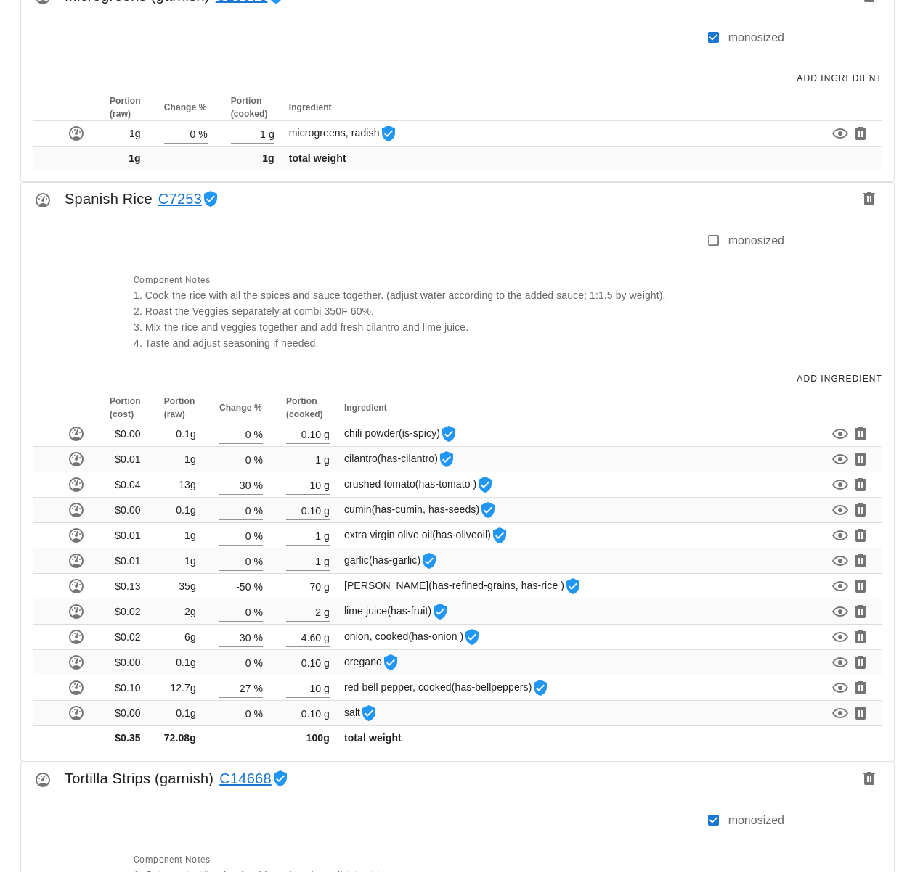
scroll to position [1783, 0]
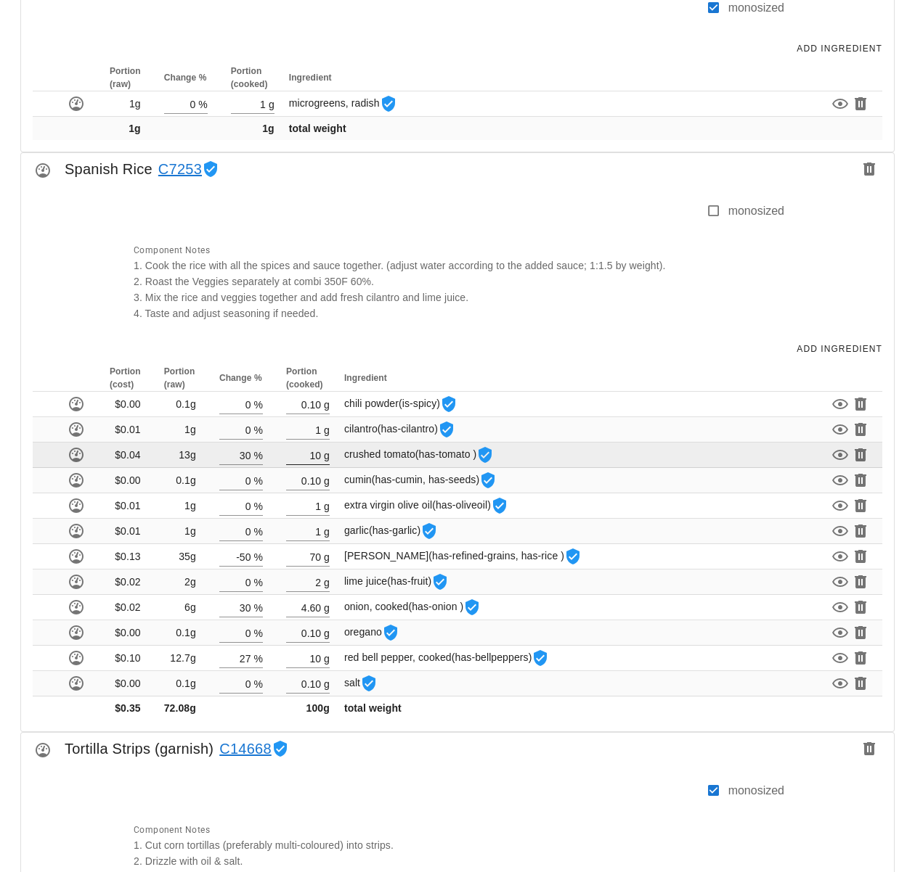
click at [317, 458] on input "10" at bounding box center [303, 455] width 35 height 19
click at [319, 458] on input "10" at bounding box center [303, 455] width 35 height 19
type input "1"
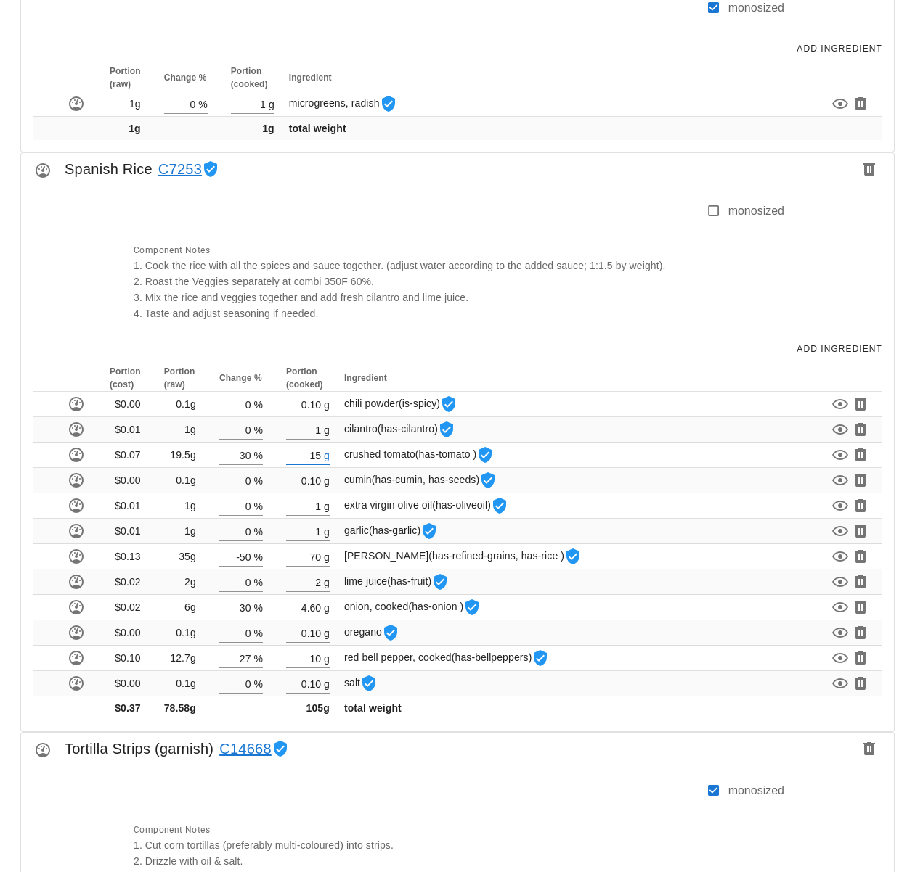
type input "15"
click at [420, 345] on div "Add Ingredient" at bounding box center [457, 349] width 872 height 32
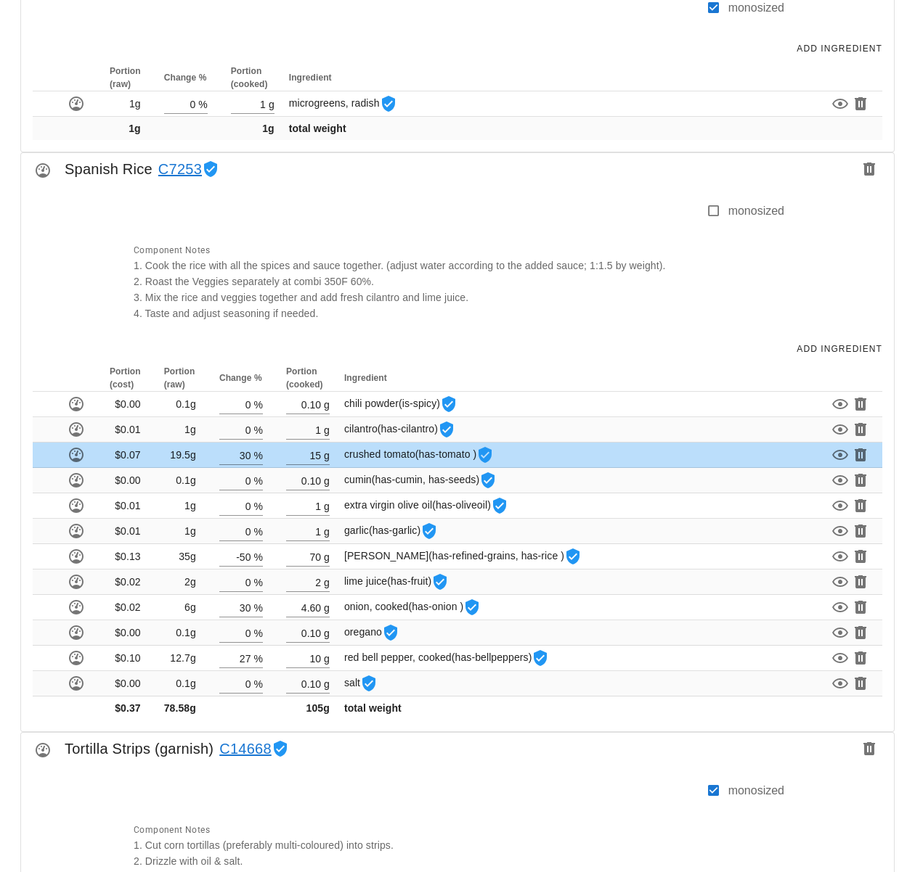
click at [793, 270] on div "monosized Component Notes 1. Cook the rice with all the spices and sauce togeth…" at bounding box center [457, 259] width 872 height 148
drag, startPoint x: 828, startPoint y: 343, endPoint x: 799, endPoint y: 348, distance: 29.5
click at [828, 344] on span "Add Ingredient" at bounding box center [839, 349] width 86 height 10
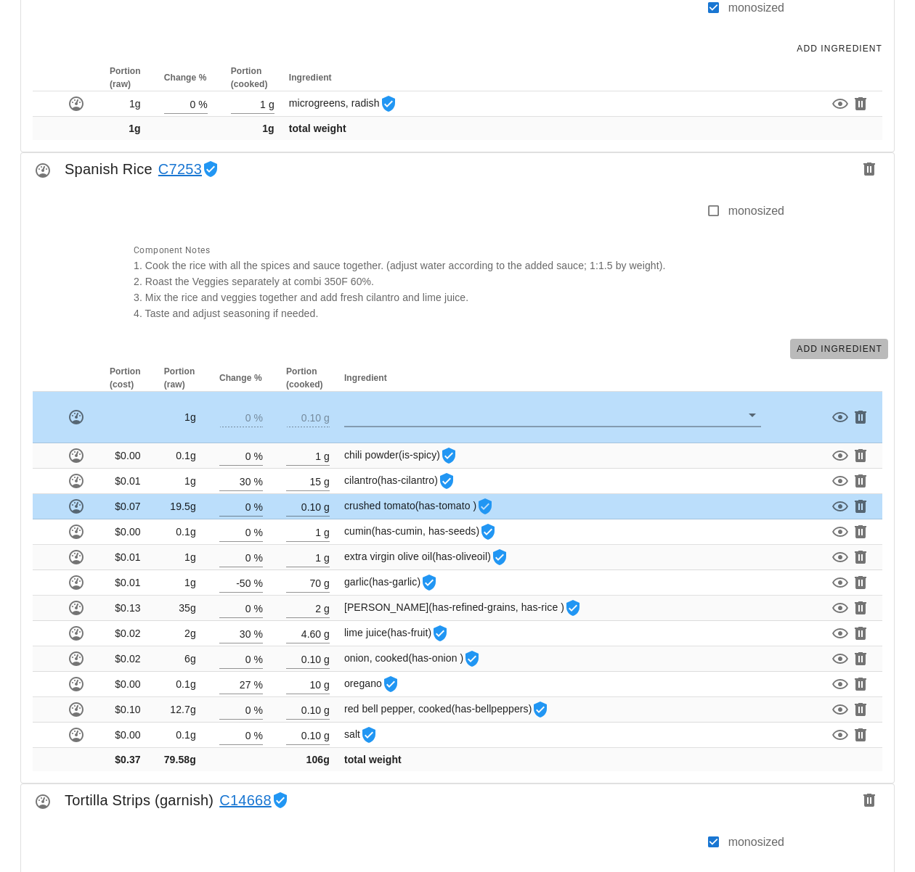
type input "1"
type input "0.10"
type input "0"
type input "1"
type input "30"
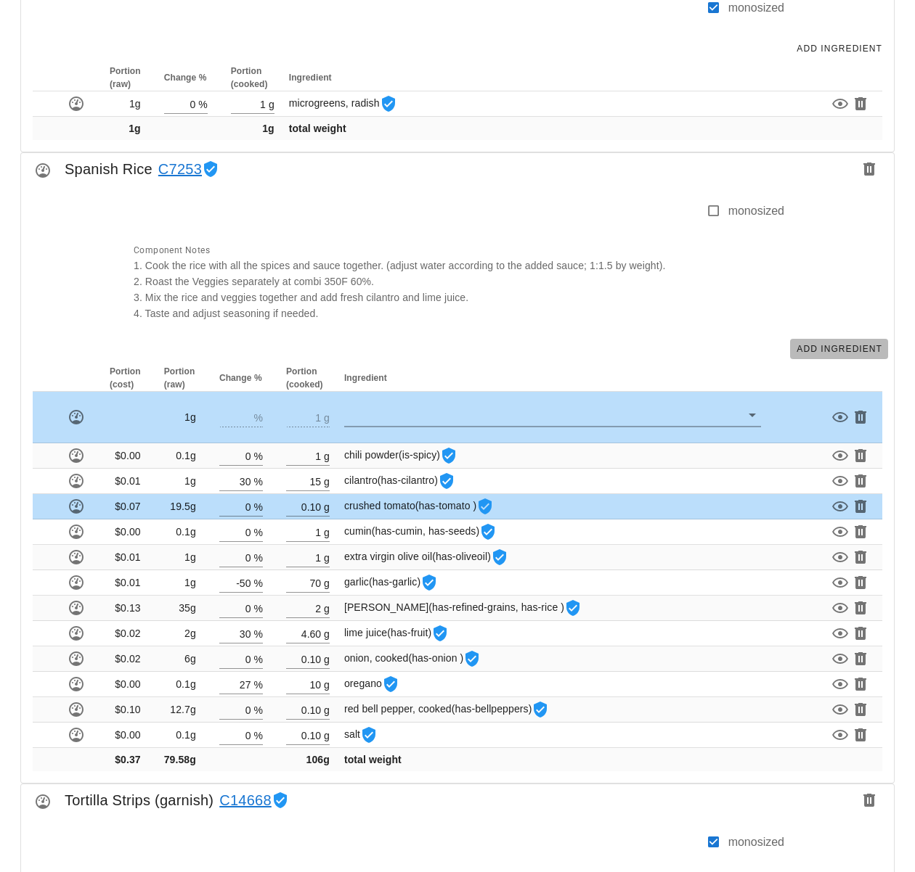
type input "15"
type input "0.10"
type input "0"
type input "1"
type input "-50"
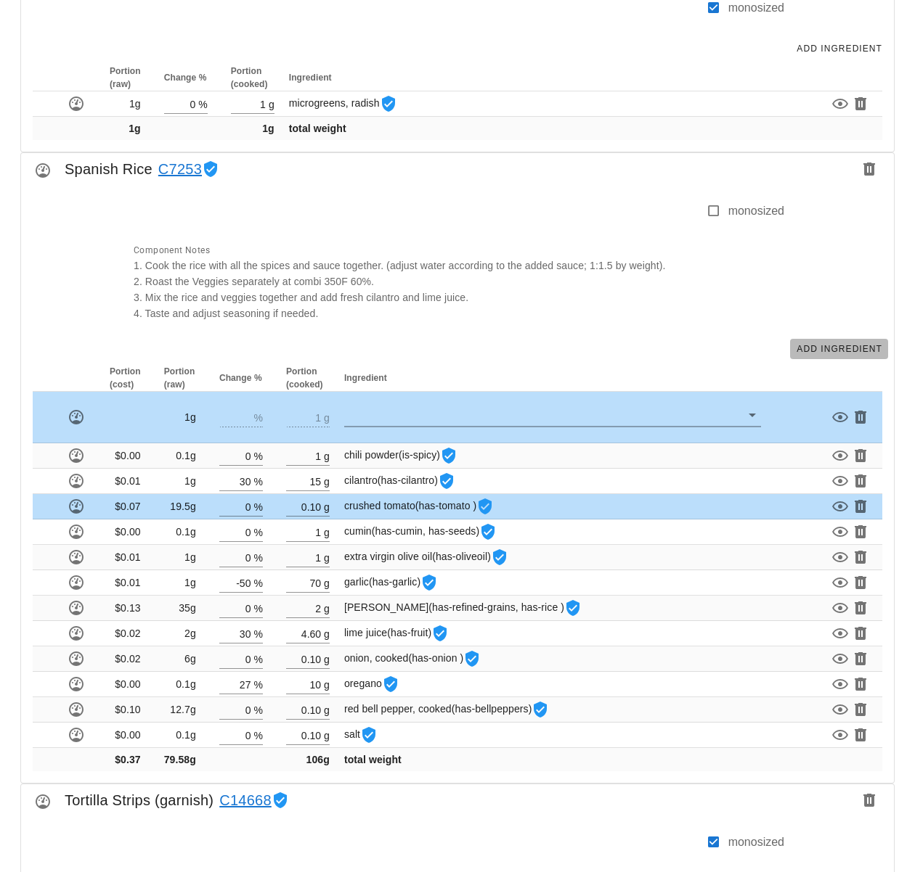
type input "70"
type input "0"
type input "2"
type input "30"
type input "4.60"
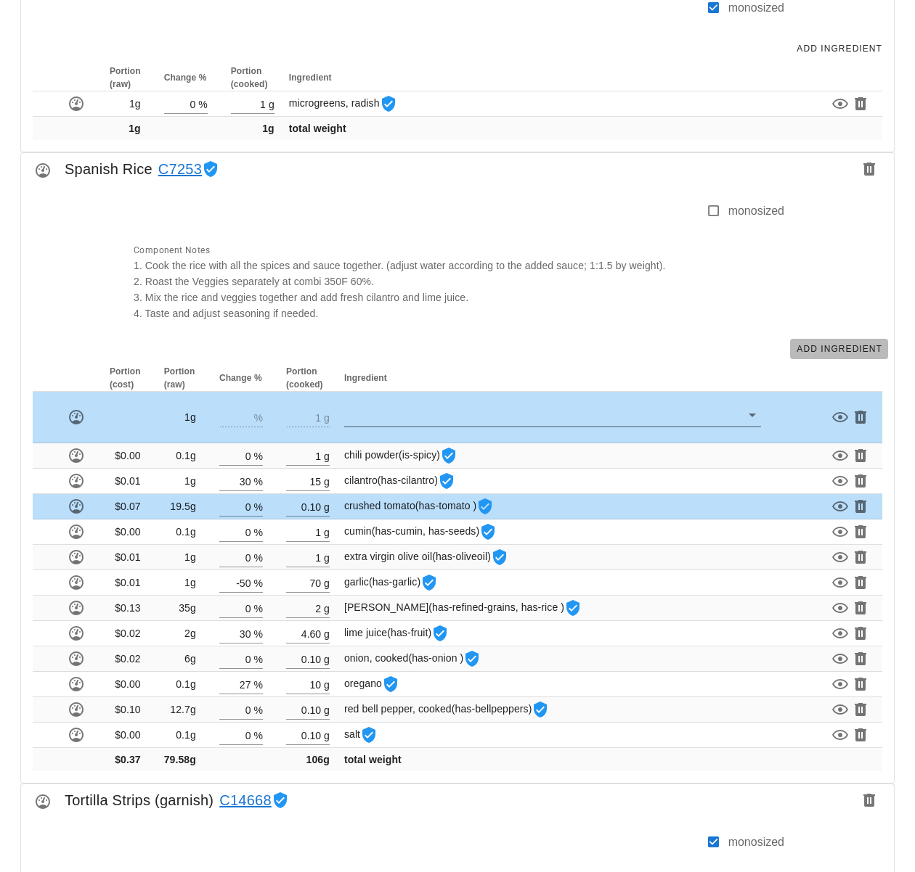
type input "0"
type input "0.10"
type input "27"
type input "10"
click at [393, 415] on input "text" at bounding box center [542, 415] width 396 height 23
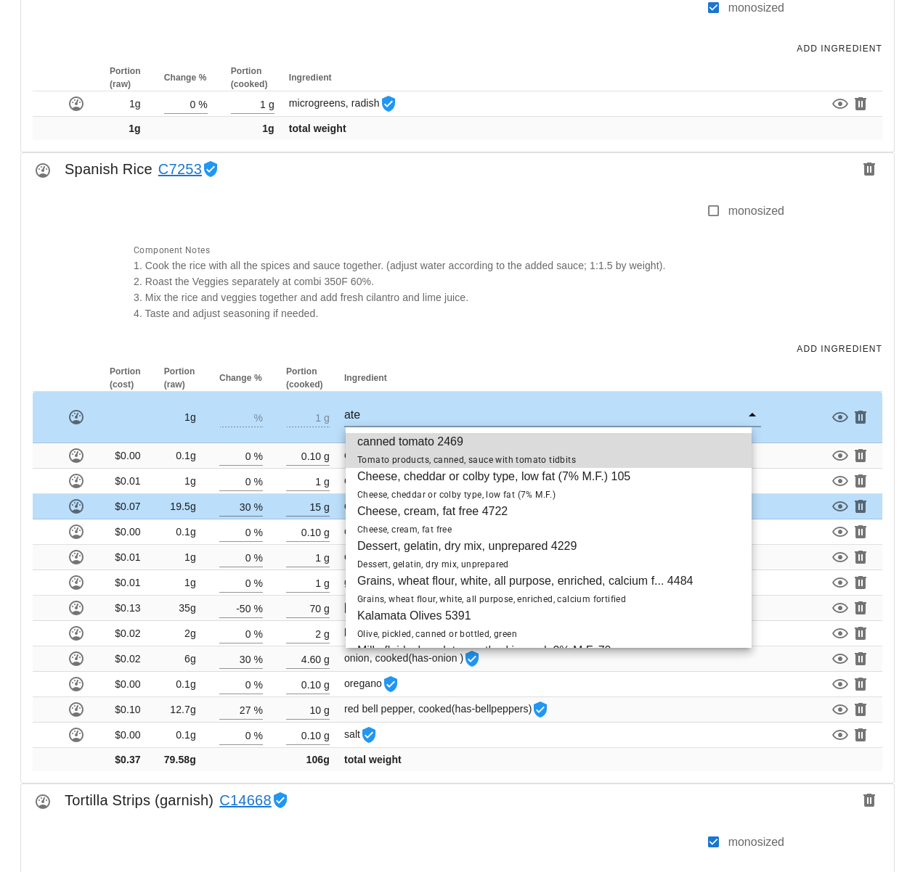
type input "ater"
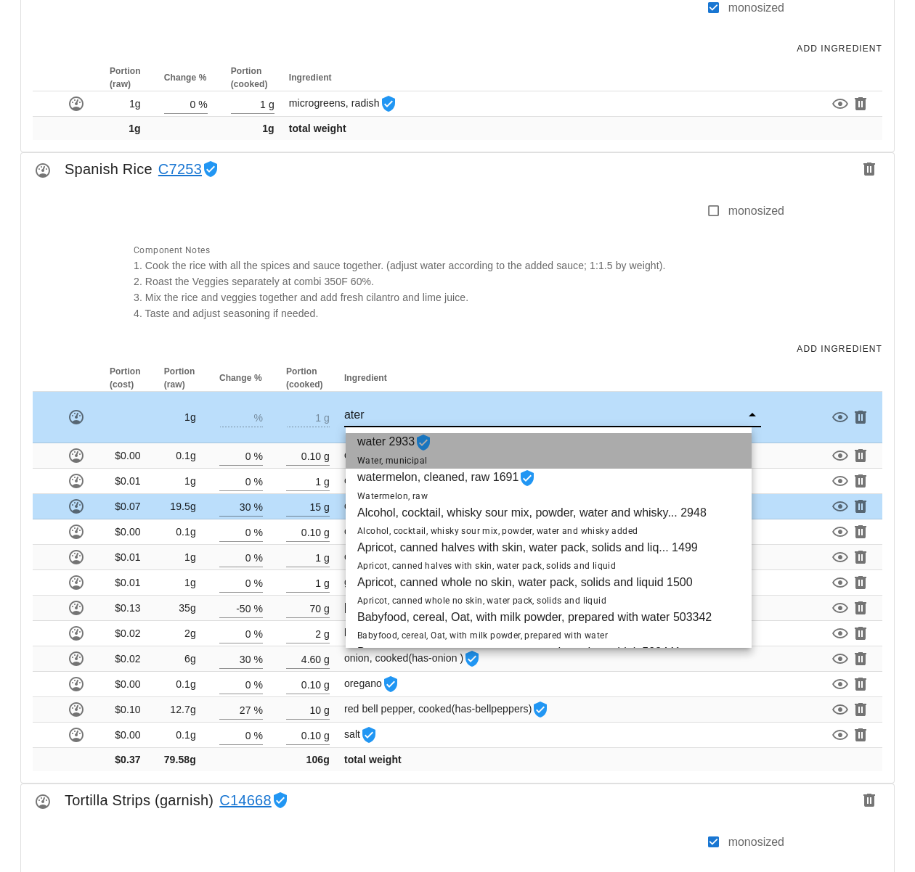
click at [464, 453] on div "water 2933 Water, municipal" at bounding box center [549, 451] width 406 height 36
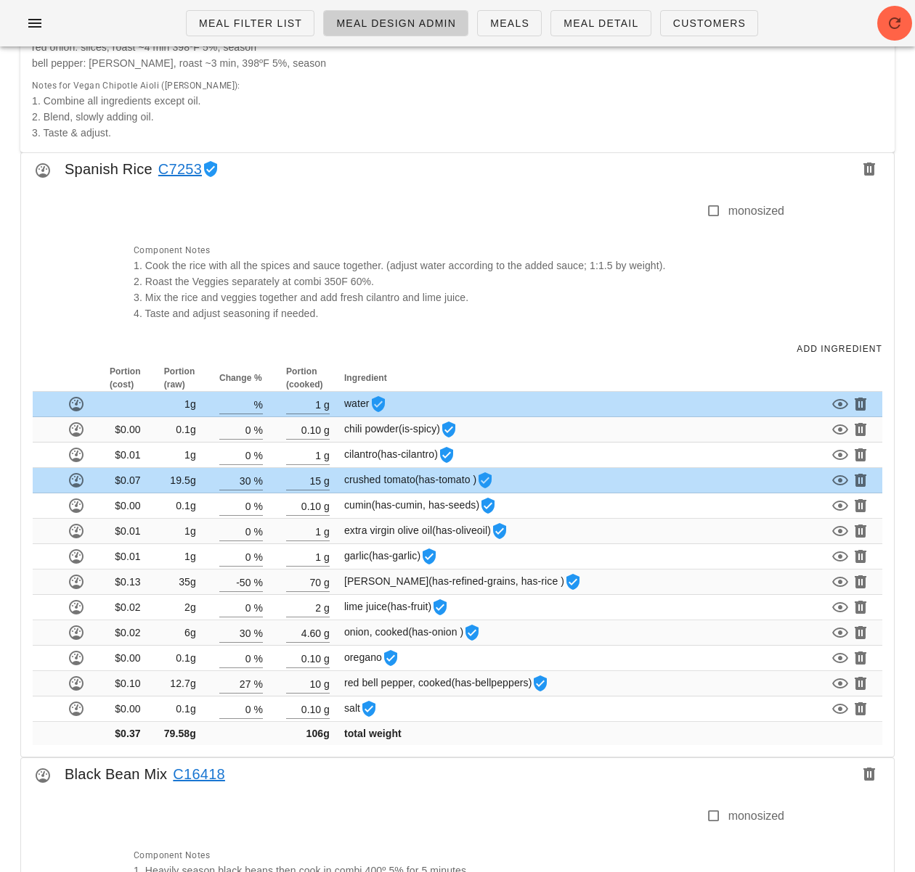
scroll to position [899, 0]
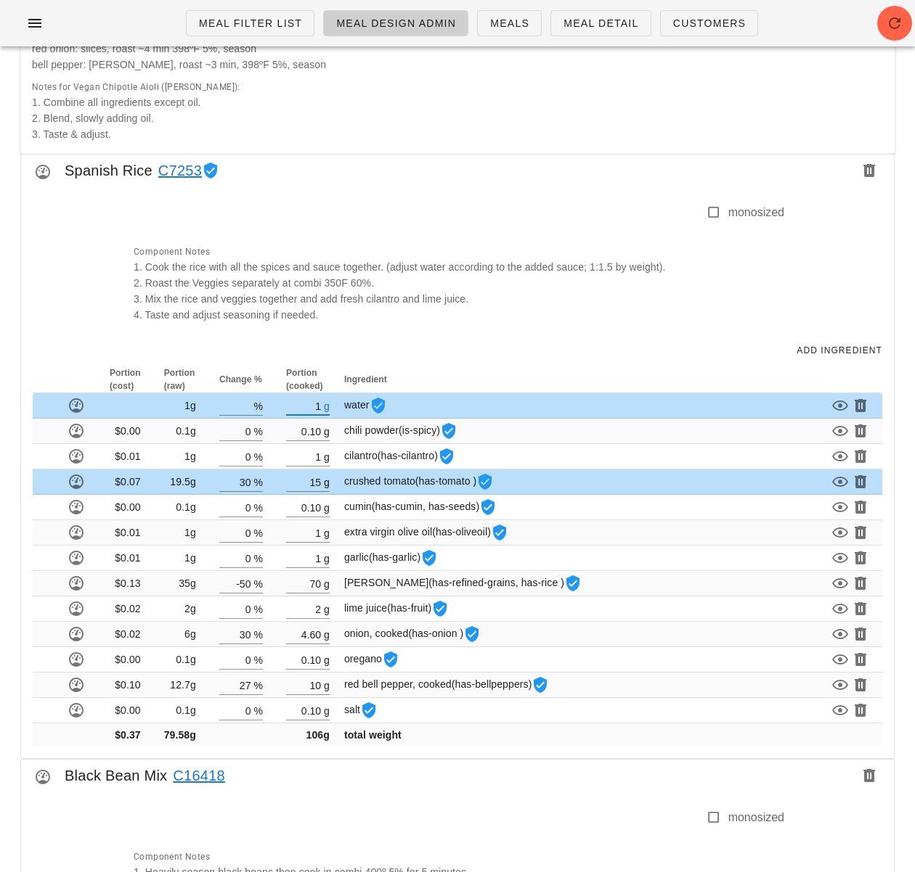
drag, startPoint x: 314, startPoint y: 405, endPoint x: 321, endPoint y: 406, distance: 7.3
click at [321, 406] on div "1 g" at bounding box center [308, 405] width 44 height 19
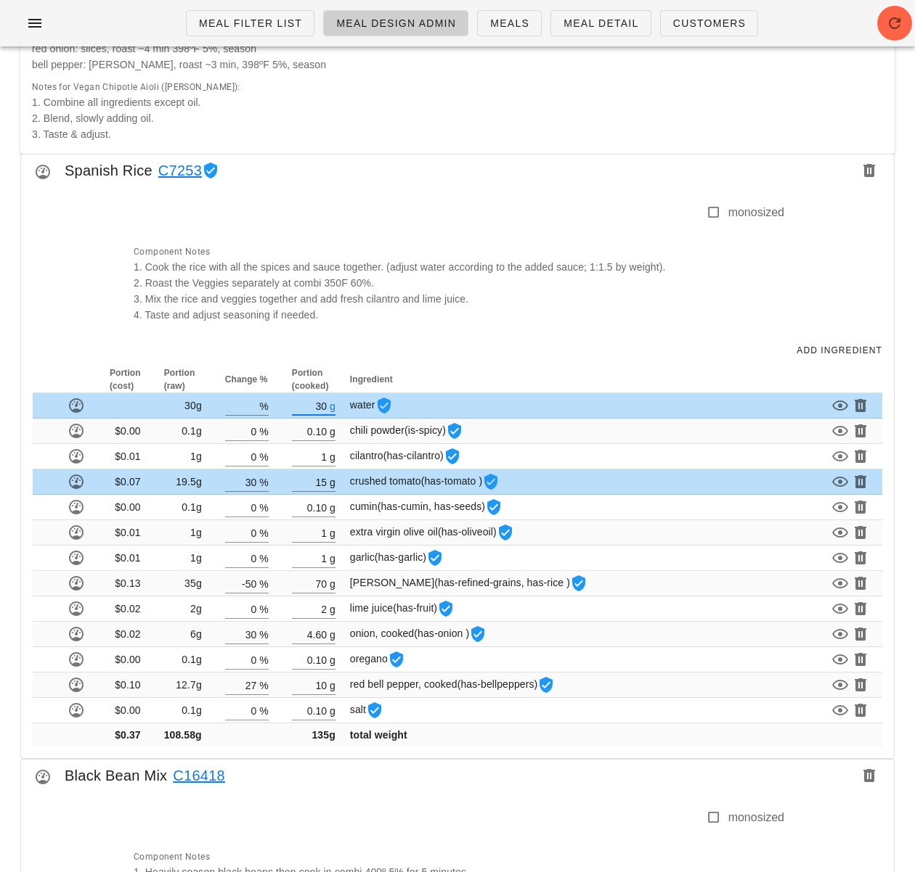
type input "30"
click at [428, 353] on div "Add Ingredient" at bounding box center [457, 351] width 872 height 32
click at [558, 316] on div "Component Notes 1. Cook the rice with all the spices and sauce together. (adjus…" at bounding box center [454, 282] width 659 height 97
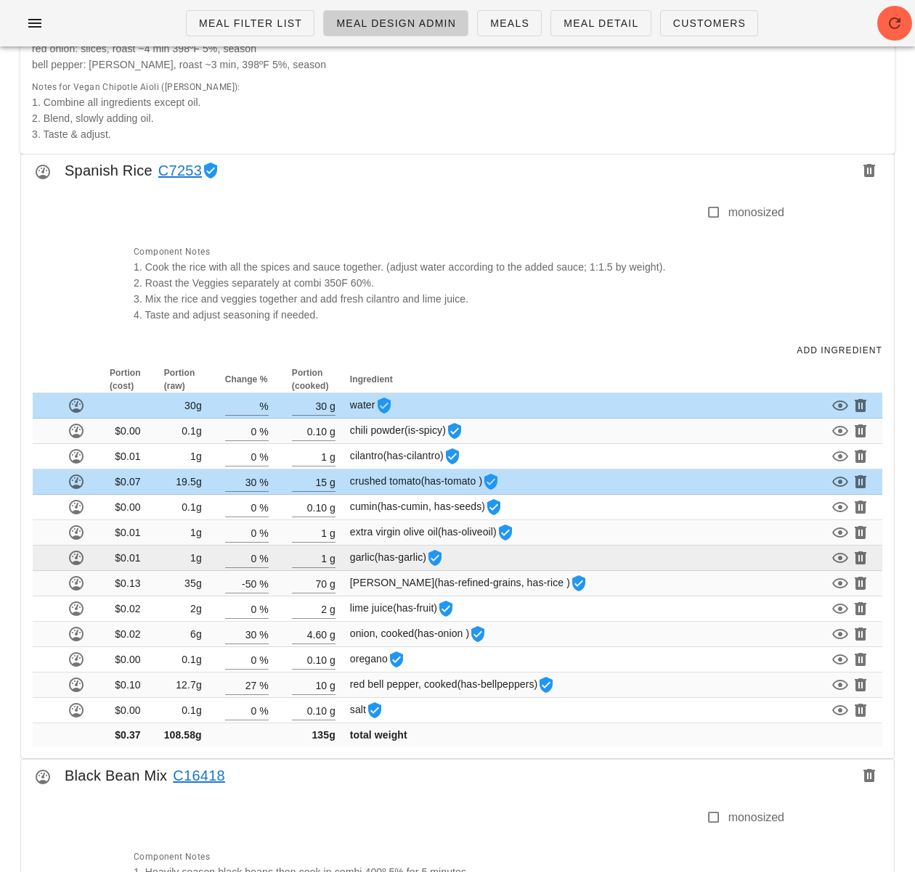
click at [391, 557] on span "(has-garlic)" at bounding box center [401, 558] width 52 height 12
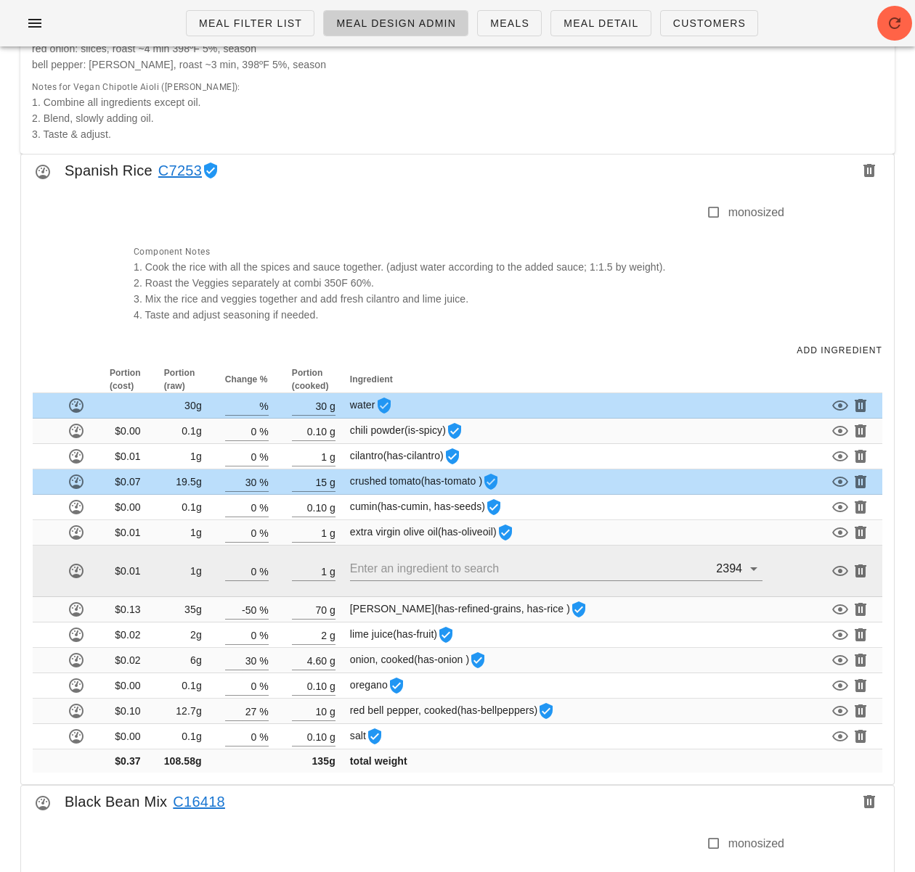
click at [480, 783] on div "Portion (cost) Portion (raw) Change % Portion (cooked) Ingredient 30g % 30 g wa…" at bounding box center [457, 576] width 872 height 418
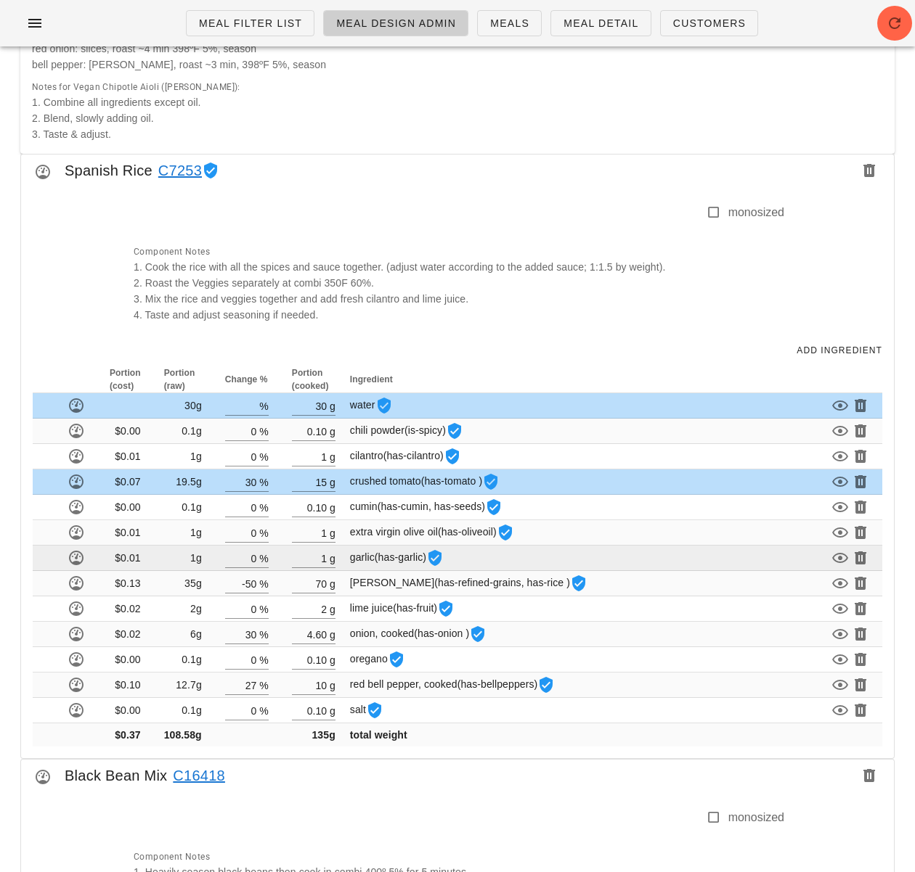
click at [437, 760] on div "Black Bean Mix C16418" at bounding box center [457, 780] width 872 height 41
click at [704, 316] on div "Component Notes 1. Cook the rice with all the spices and sauce together. (adjus…" at bounding box center [454, 282] width 659 height 97
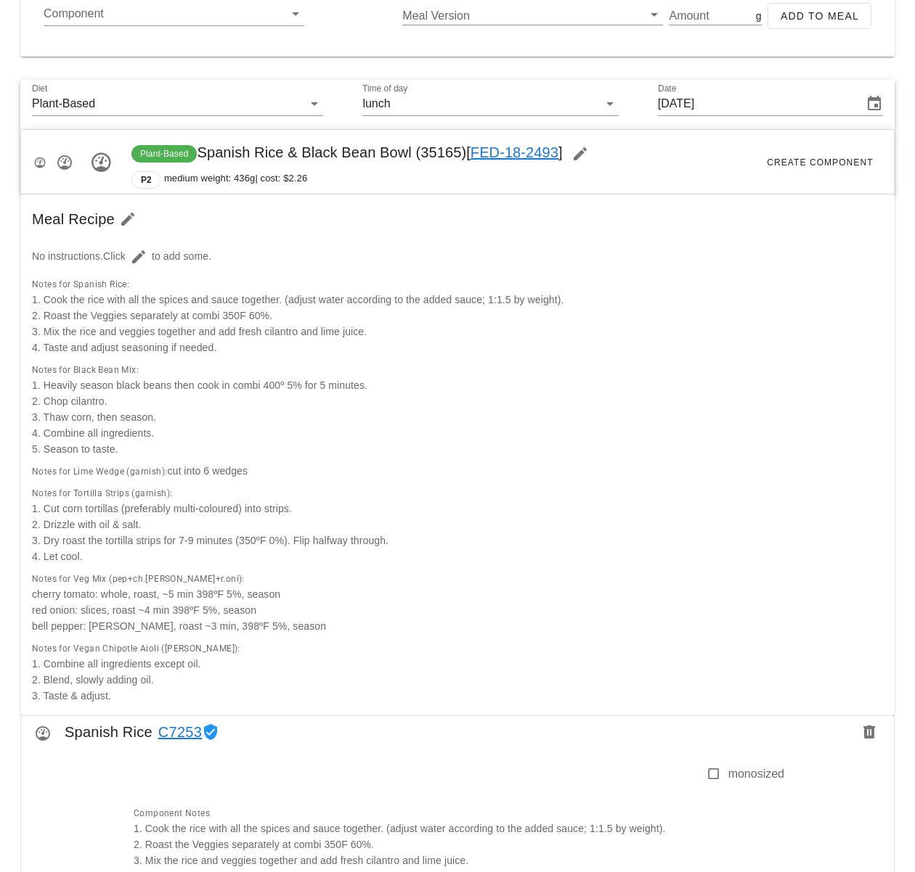
scroll to position [338, 0]
click at [144, 253] on icon "button" at bounding box center [138, 255] width 17 height 17
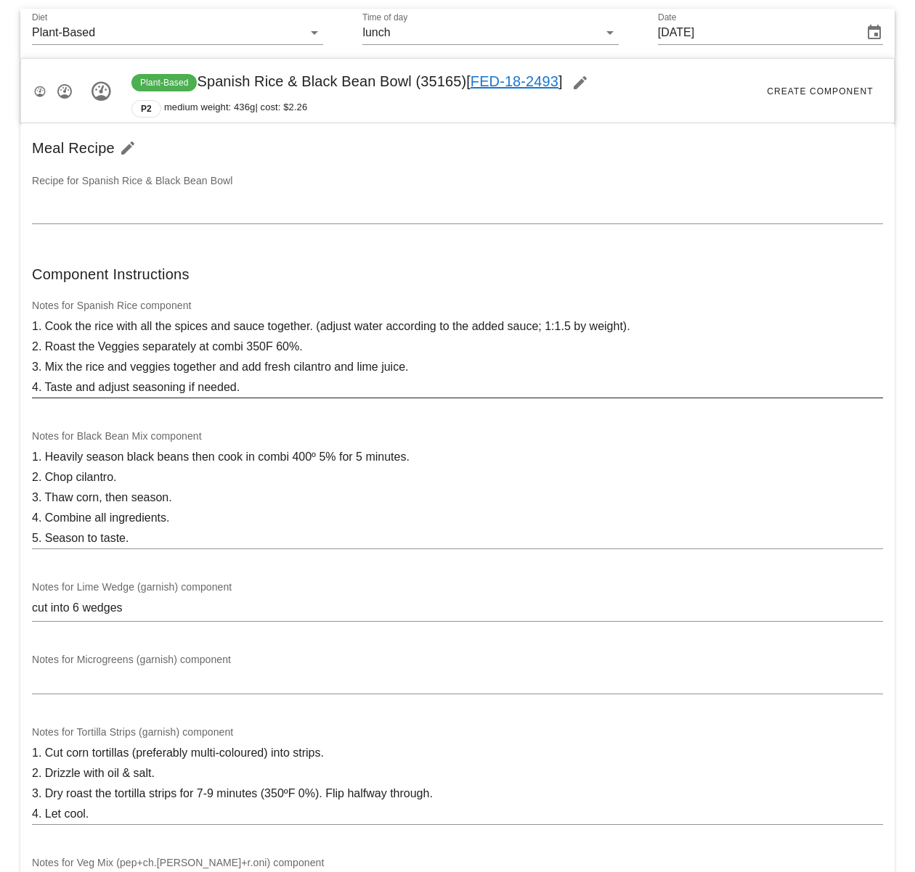
scroll to position [425, 0]
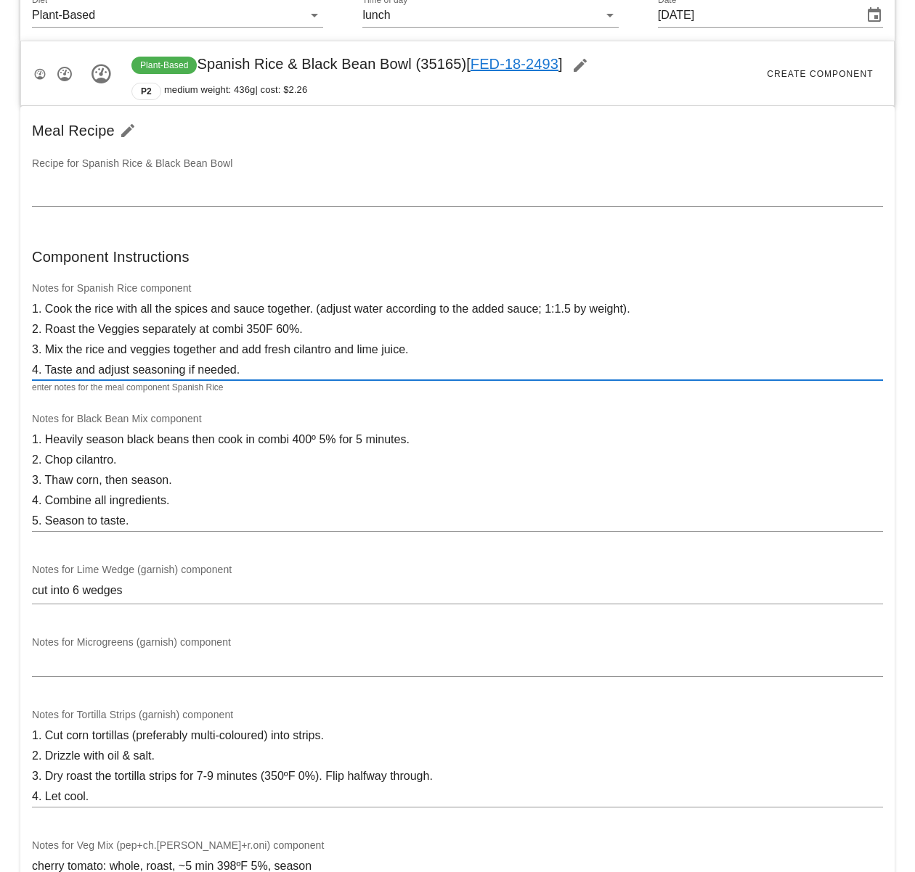
click at [47, 309] on textarea "1. Cook the rice with all the spices and sauce together. (adjust water accordin…" at bounding box center [457, 339] width 851 height 81
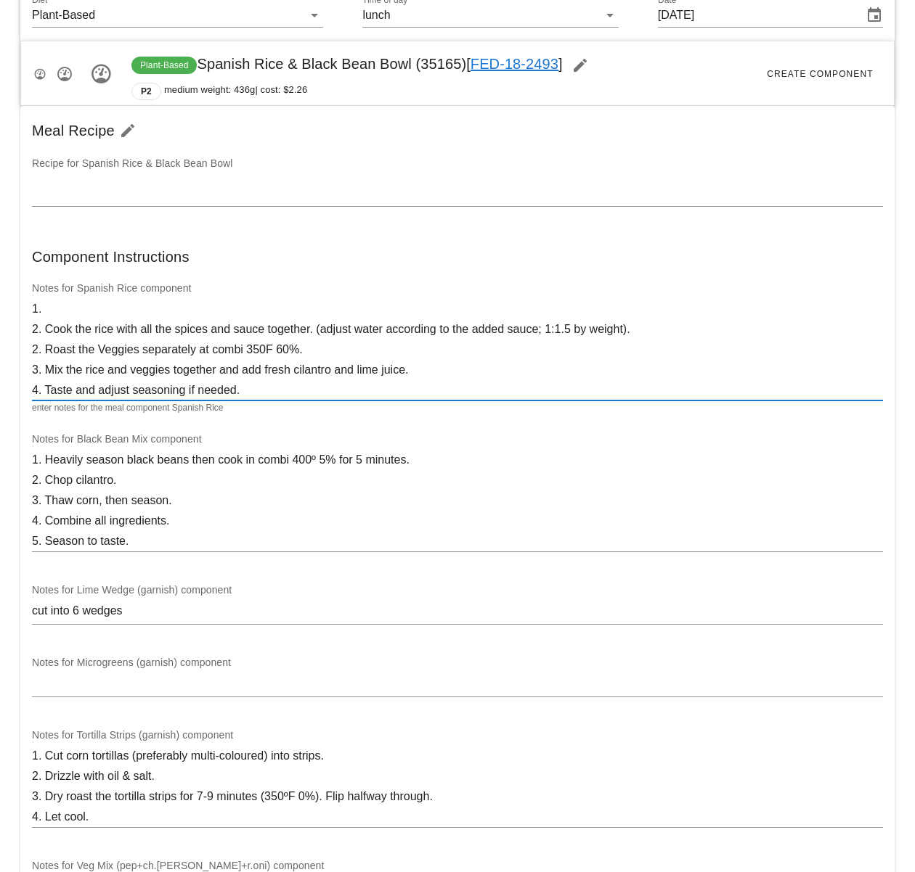
click at [54, 305] on textarea "1. 2. Cook the rice with all the spices and sauce together. (adjust water accor…" at bounding box center [457, 350] width 851 height 102
click at [53, 309] on textarea "1. Cook onions and garlic 2. Cook the rice with all the spices and sauce togeth…" at bounding box center [457, 350] width 851 height 102
click at [232, 310] on textarea "1. Heat up the olive oil. Sautee onions and garlic 2. Cook the rice with all th…" at bounding box center [457, 350] width 851 height 102
click at [349, 308] on textarea "1. Heat up the olive oil. Sautee onions, peppers and garlic 2. Cook the rice wi…" at bounding box center [457, 350] width 851 height 102
click at [45, 331] on textarea "1. Heat up the olive oil. Sautee onions, peppers and garlic. 2. Cook the rice w…" at bounding box center [457, 350] width 851 height 102
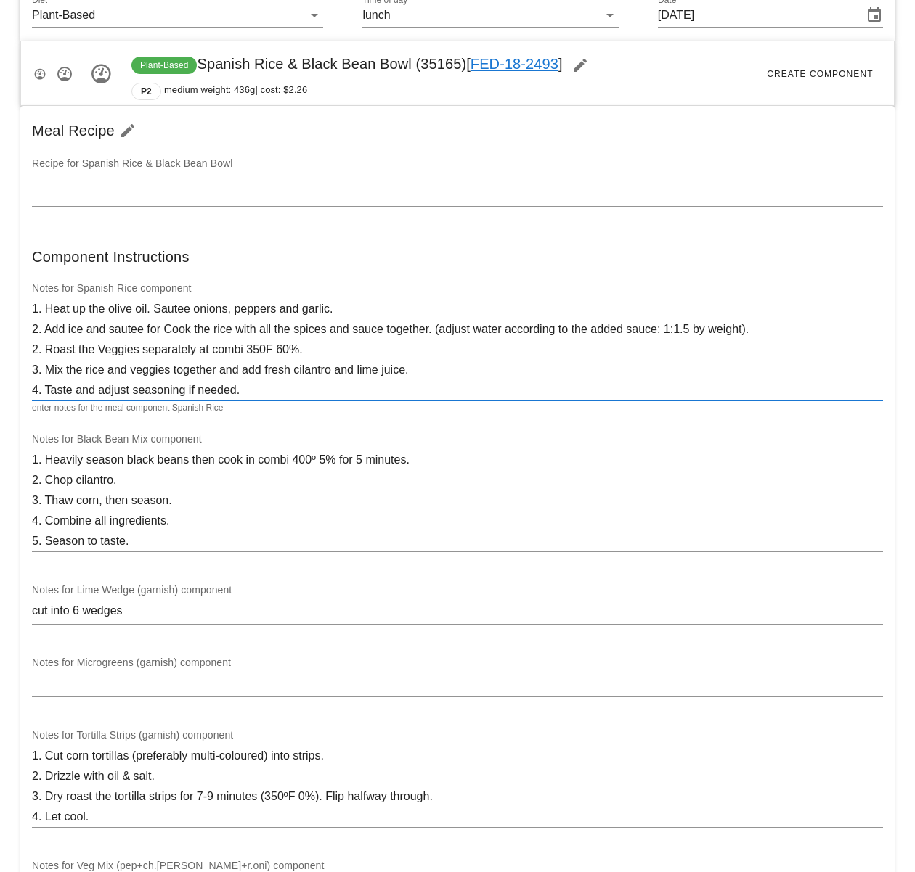
drag, startPoint x: 69, startPoint y: 329, endPoint x: 82, endPoint y: 344, distance: 20.1
click at [69, 329] on textarea "1. Heat up the olive oil. Sautee onions, peppers and garlic. 2. Add ice and sau…" at bounding box center [457, 350] width 851 height 102
click at [152, 330] on textarea "1. Heat up the olive oil. Sautee onions, peppers and garlic. 2. Add rice and sa…" at bounding box center [457, 350] width 851 height 102
drag, startPoint x: 165, startPoint y: 330, endPoint x: 44, endPoint y: 329, distance: 121.2
click at [44, 329] on textarea "1. Heat up the olive oil. Sautee onions, peppers and garlic. 2. Add rice and sa…" at bounding box center [457, 350] width 851 height 102
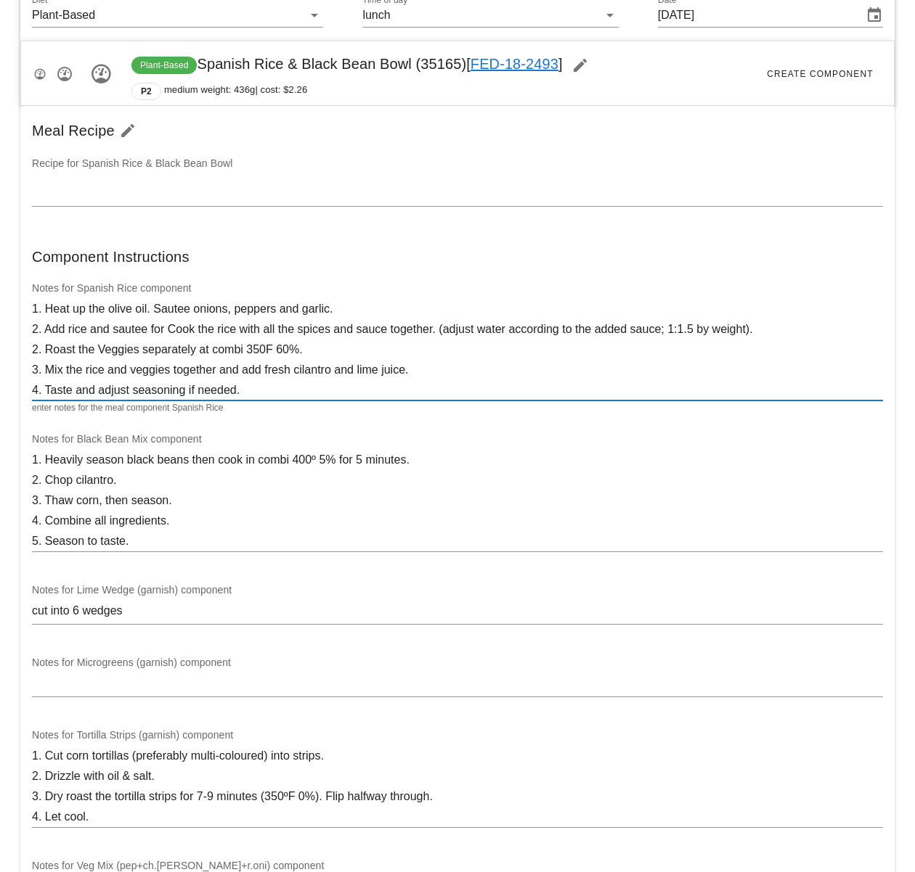
click at [114, 331] on textarea "1. Heat up the olive oil. Sautee onions, peppers and garlic. 2. Add rice and sa…" at bounding box center [457, 350] width 851 height 102
click at [259, 314] on textarea "1. Heat up the olive oil. Sautee onions, peppers and garlic. 2. Add rice and sa…" at bounding box center [457, 350] width 851 height 102
click at [337, 314] on textarea "1. Heat up the olive oil. Sautee onions, peppers and garlic. 2. Add rice and sa…" at bounding box center [457, 350] width 851 height 102
drag, startPoint x: 352, startPoint y: 311, endPoint x: 443, endPoint y: 306, distance: 90.9
click at [443, 306] on textarea "1. Heat up the olive oil. Sautee onions, peppers and garlic for a couple of 2. …" at bounding box center [457, 350] width 851 height 102
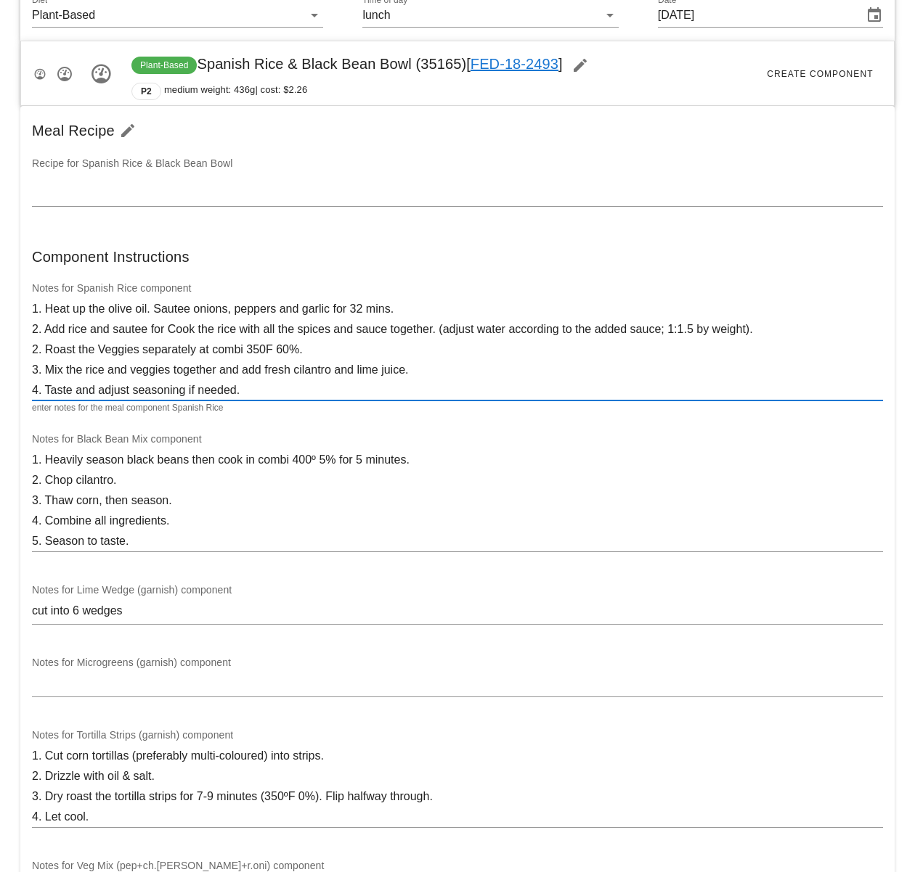
click at [361, 311] on textarea "1. Heat up the olive oil. Sautee onions, peppers and garlic for 32 mins. 2. Add…" at bounding box center [457, 350] width 851 height 102
drag, startPoint x: 310, startPoint y: 340, endPoint x: 249, endPoint y: 366, distance: 66.1
click at [309, 340] on textarea "1. Heat up the olive oil. Sautee onions, peppers and garlic for 2 mins. 2. Add …" at bounding box center [457, 350] width 851 height 102
click at [150, 327] on textarea "1. Heat up the olive oil. Sautee onions, peppers and garlic for 2 mins. 2. Add …" at bounding box center [457, 350] width 851 height 102
drag, startPoint x: 244, startPoint y: 334, endPoint x: 846, endPoint y: 333, distance: 601.7
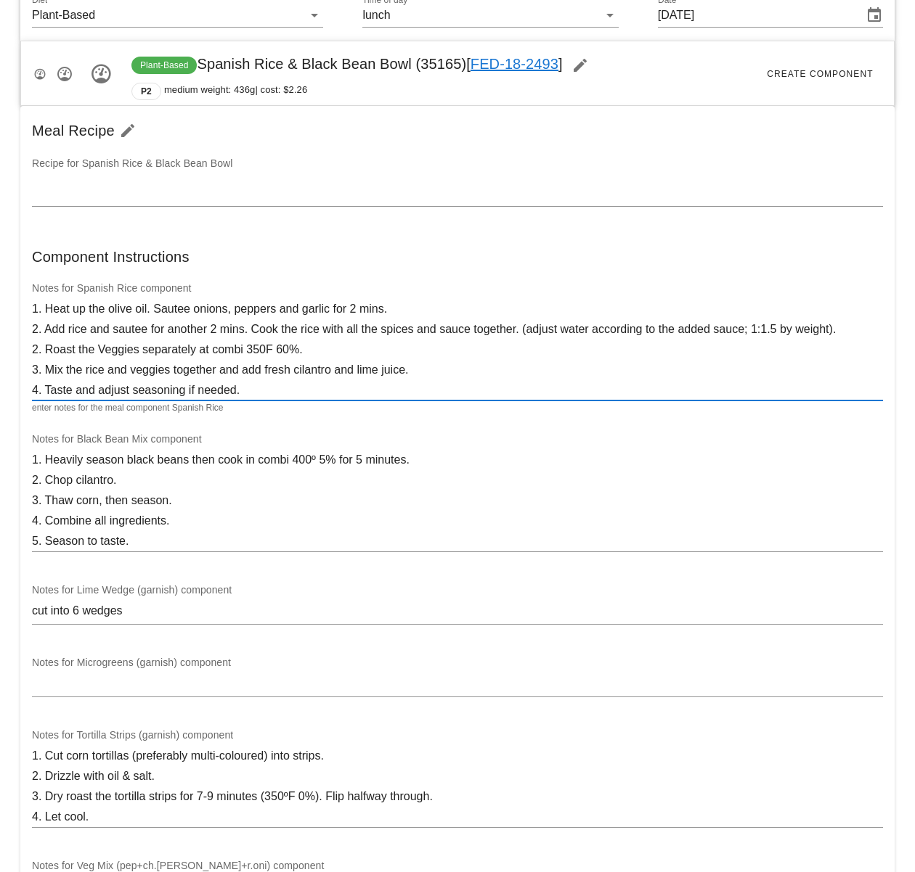
click at [846, 333] on textarea "1. Heat up the olive oil. Sautee onions, peppers and garlic for 2 mins. 2. Add …" at bounding box center [457, 350] width 851 height 102
click at [267, 337] on textarea "1. Heat up the olive oil. Sautee onions, peppers and garlic for 2 mins. 2. Add …" at bounding box center [457, 350] width 851 height 102
click at [253, 330] on textarea "1. Heat up the olive oil. Sautee onions, peppers and garlic for 2 mins. 2. Add …" at bounding box center [457, 350] width 851 height 102
click at [38, 348] on textarea "1. Heat up the olive oil. Sautee onions, peppers and garlic for 2 mins. 2. Add …" at bounding box center [457, 350] width 851 height 102
drag, startPoint x: 291, startPoint y: 330, endPoint x: 846, endPoint y: 324, distance: 555.3
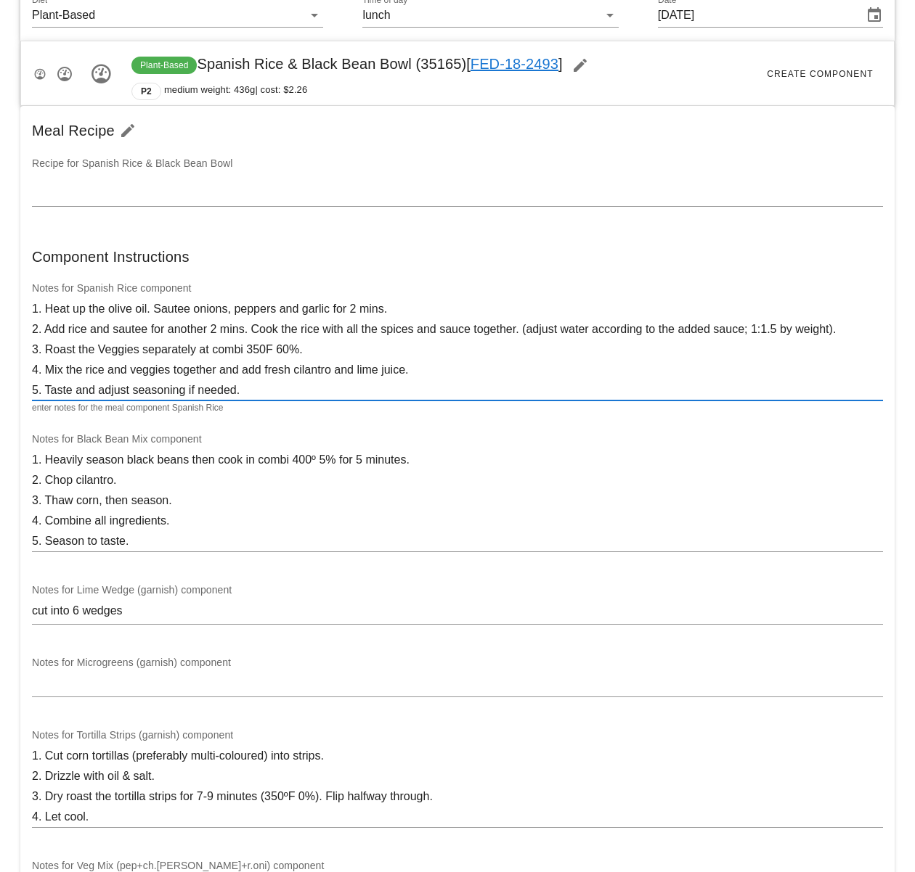
click at [846, 324] on textarea "1. Heat up the olive oil. Sautee onions, peppers and garlic for 2 mins. 2. Add …" at bounding box center [457, 350] width 851 height 102
drag, startPoint x: 73, startPoint y: 351, endPoint x: 54, endPoint y: 350, distance: 18.2
click at [54, 350] on textarea "1. Heat up the olive oil. Sautee onions, peppers and garlic for 2 mins. 2. Add …" at bounding box center [457, 350] width 851 height 102
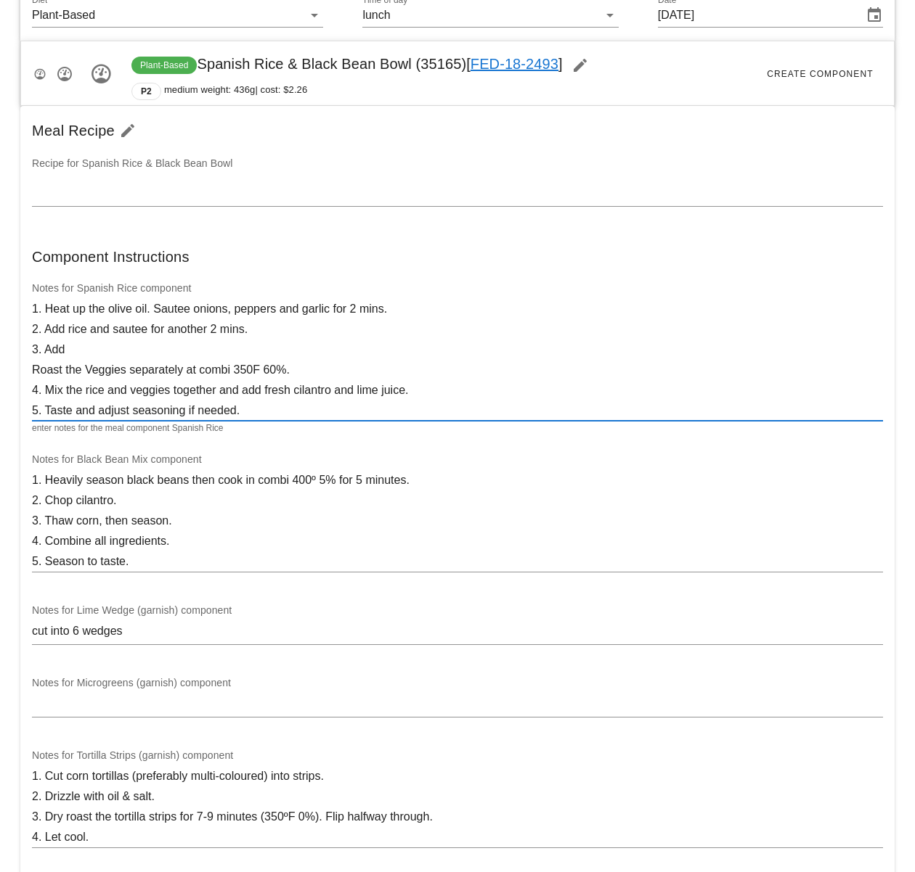
click at [68, 347] on textarea "1. Heat up the olive oil. Sautee onions, peppers and garlic for 2 mins. 2. Add …" at bounding box center [457, 360] width 851 height 122
paste textarea "w"
click at [98, 351] on textarea "1. Heat up the olive oil. Sautee onions, peppers and garlic for 2 mins. 2. Add …" at bounding box center [457, 360] width 851 height 122
click at [122, 349] on textarea "1. Heat up the olive oil. Sautee onions, peppers and garlic for 2 mins. 2. Add …" at bounding box center [457, 360] width 851 height 122
click at [349, 349] on textarea "1. Heat up the olive oil. Sautee onions, peppers and garlic for 2 mins. 2. Add …" at bounding box center [457, 360] width 851 height 122
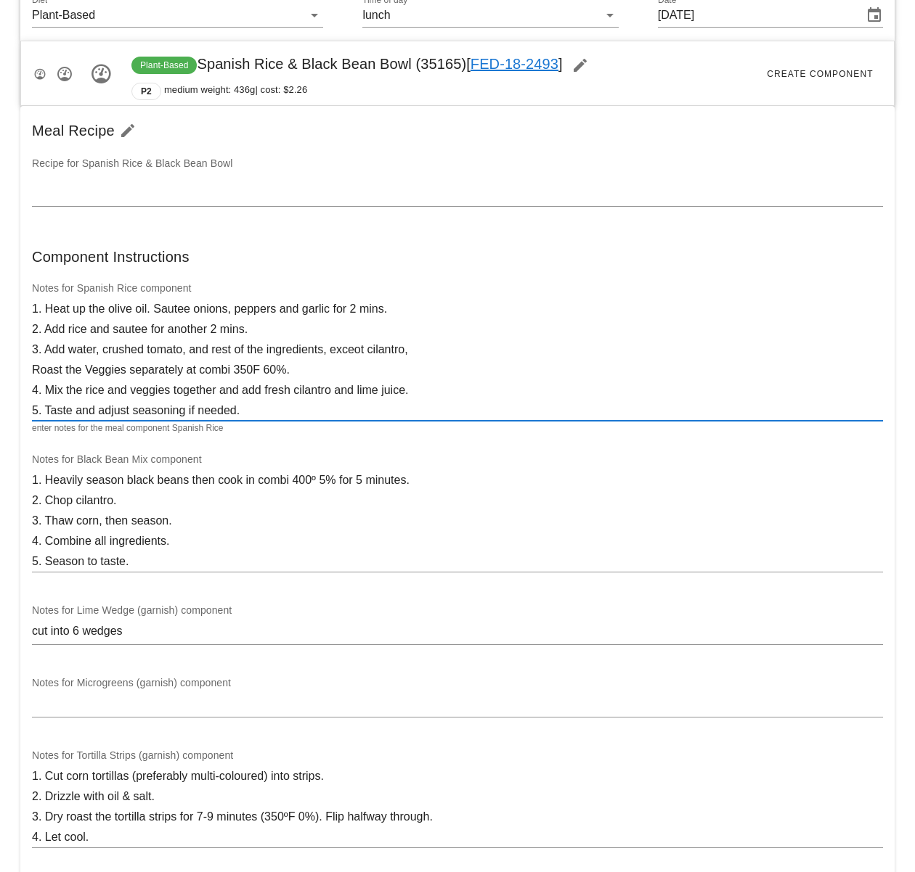
click at [365, 350] on textarea "1. Heat up the olive oil. Sautee onions, peppers and garlic for 2 mins. 2. Add …" at bounding box center [457, 360] width 851 height 122
drag, startPoint x: 343, startPoint y: 367, endPoint x: 307, endPoint y: 373, distance: 36.9
click at [342, 367] on textarea "1. Heat up the olive oil. Sautee onions, peppers and garlic for 2 mins. 2. Add …" at bounding box center [457, 360] width 851 height 122
drag, startPoint x: 301, startPoint y: 372, endPoint x: 32, endPoint y: 372, distance: 269.3
click at [32, 372] on textarea "1. Heat up the olive oil. Sautee onions, peppers and garlic for 2 mins. 2. Add …" at bounding box center [457, 360] width 851 height 122
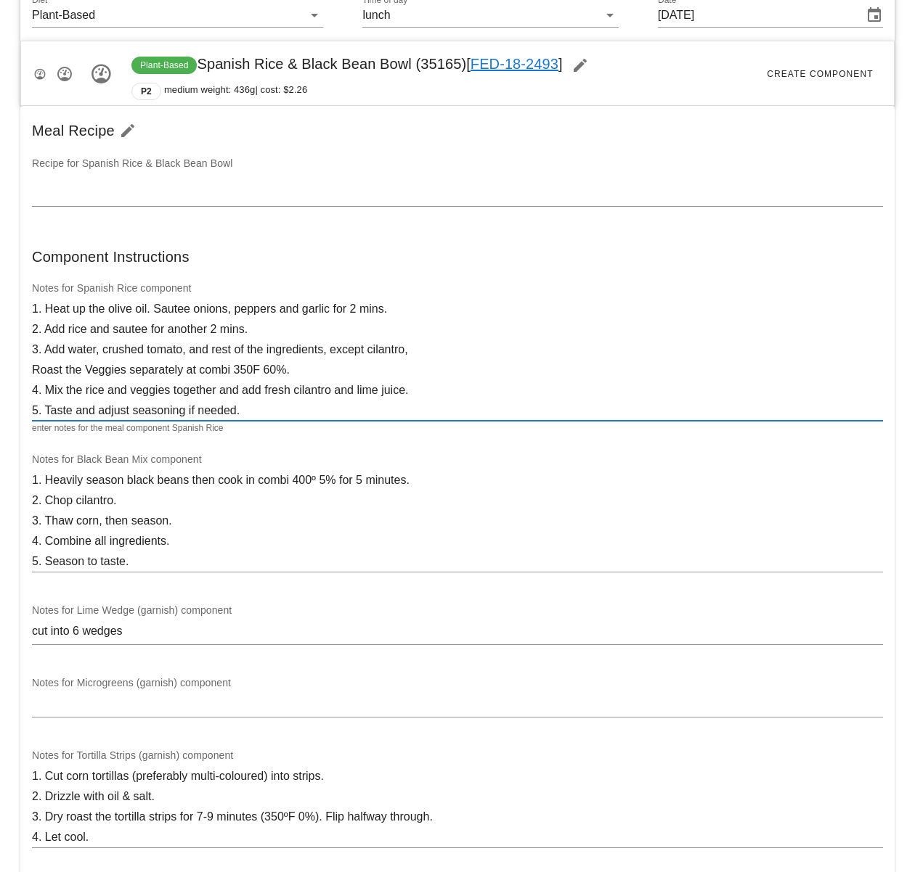
click at [430, 357] on textarea "1. Heat up the olive oil. Sautee onions, peppers and garlic for 2 mins. 2. Add …" at bounding box center [457, 360] width 851 height 122
drag, startPoint x: 260, startPoint y: 369, endPoint x: 33, endPoint y: 369, distance: 227.2
click at [33, 369] on textarea "1. Heat up the olive oil. Sautee onions, peppers and garlic for 2 mins. 2. Add …" at bounding box center [457, 360] width 851 height 122
click at [46, 369] on textarea "1. Heat up the olive oil. Sautee onions, peppers and garlic for 2 mins. 2. Add …" at bounding box center [457, 360] width 851 height 122
click at [32, 369] on textarea "1. Heat up the olive oil. Sautee onions, peppers and garlic for 2 mins. 2. Add …" at bounding box center [457, 360] width 851 height 122
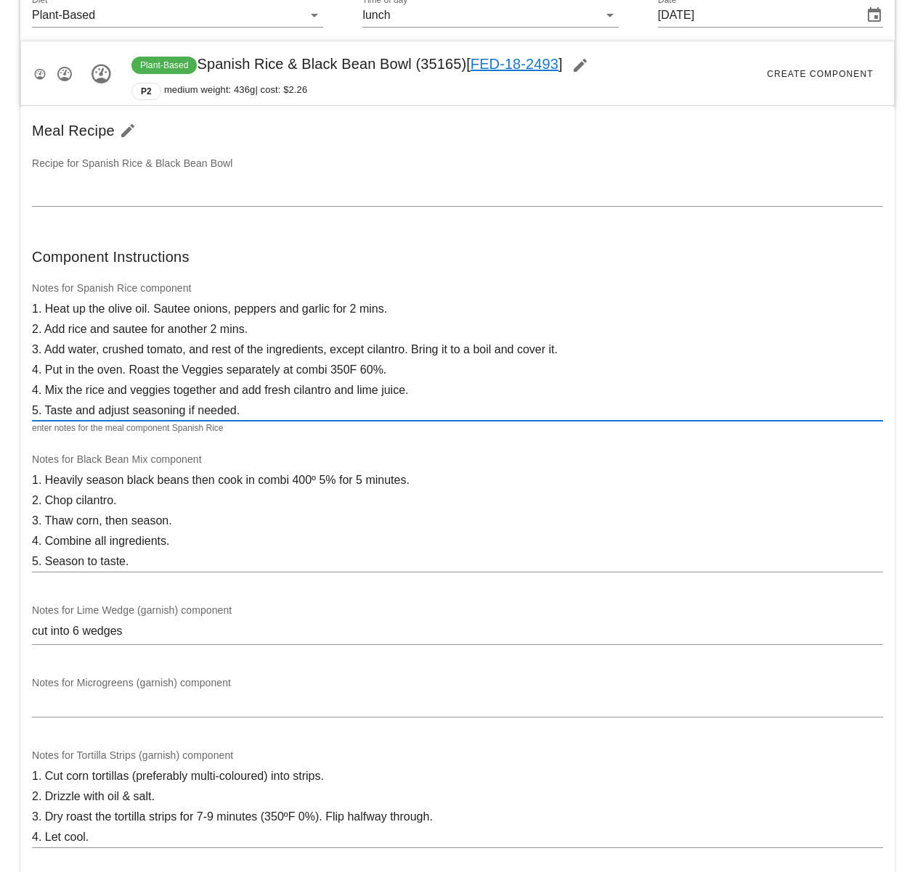
click at [213, 373] on textarea "1. Heat up the olive oil. Sautee onions, peppers and garlic for 2 mins. 2. Add …" at bounding box center [457, 360] width 851 height 122
drag, startPoint x: 184, startPoint y: 370, endPoint x: 415, endPoint y: 377, distance: 230.9
click at [414, 377] on textarea "1. Heat up the olive oil. Sautee onions, peppers and garlic for 2 mins. 2. Add …" at bounding box center [457, 360] width 851 height 122
click at [36, 391] on textarea "1. Heat up the olive oil. Sautee onions, peppers and garlic for 2 mins. 2. Add …" at bounding box center [457, 360] width 851 height 122
drag, startPoint x: 179, startPoint y: 393, endPoint x: 133, endPoint y: 392, distance: 46.5
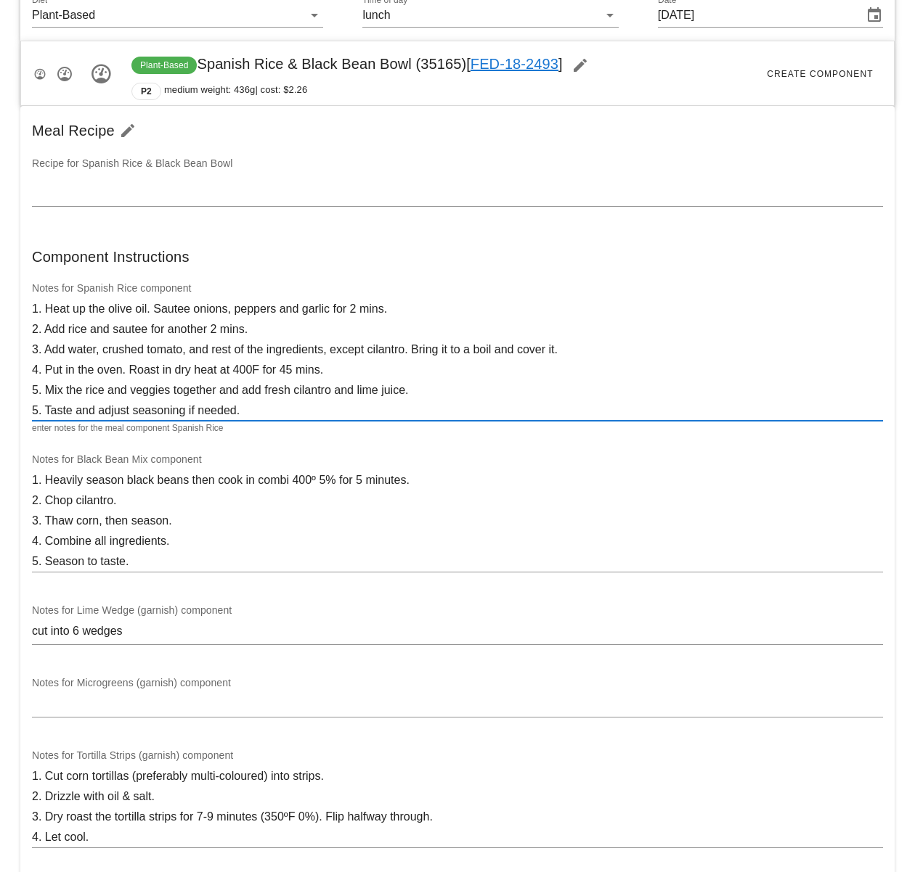
click at [165, 392] on textarea "1. Heat up the olive oil. Sautee onions, peppers and garlic for 2 mins. 2. Add …" at bounding box center [457, 360] width 851 height 122
click at [108, 392] on textarea "1. Heat up the olive oil. Sautee onions, peppers and garlic for 2 mins. 2. Add …" at bounding box center [457, 360] width 851 height 122
drag, startPoint x: 114, startPoint y: 391, endPoint x: 266, endPoint y: 396, distance: 152.5
click at [266, 396] on textarea "1. Heat up the olive oil. Sautee onions, peppers and garlic for 2 mins. 2. Add …" at bounding box center [457, 360] width 851 height 122
drag, startPoint x: 372, startPoint y: 364, endPoint x: 386, endPoint y: 361, distance: 14.7
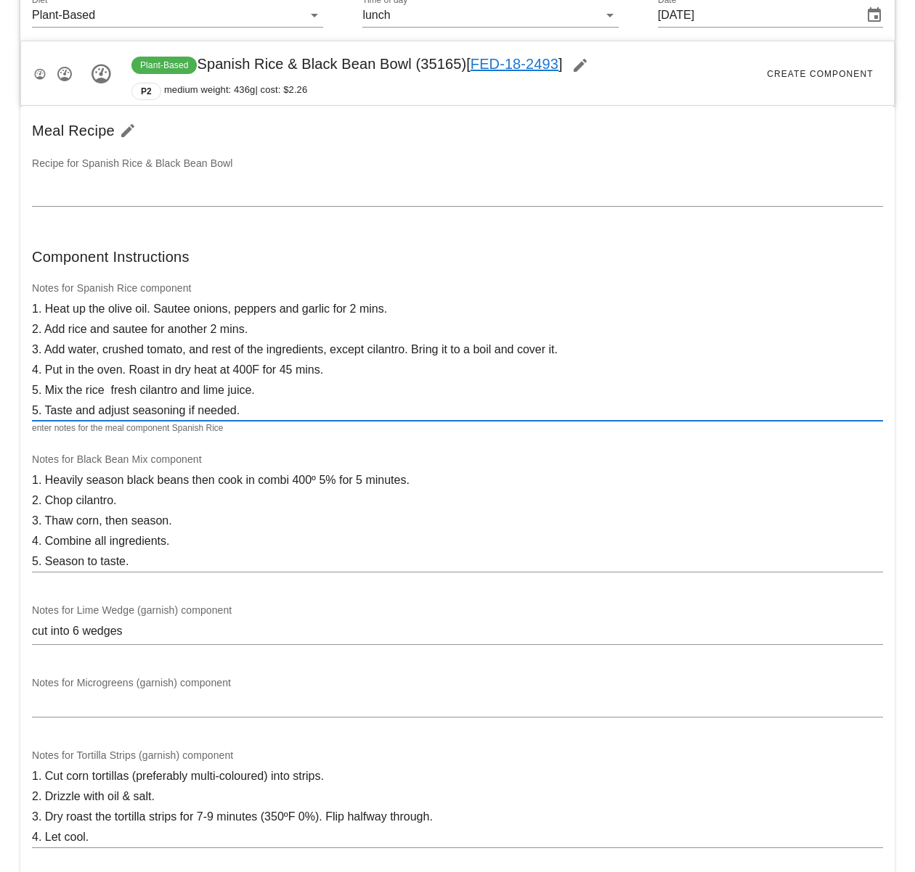
click at [372, 364] on textarea "1. Heat up the olive oil. Sautee onions, peppers and garlic for 2 mins. 2. Add …" at bounding box center [457, 360] width 851 height 122
click at [105, 393] on textarea "1. Heat up the olive oil. Sautee onions, peppers and garlic for 2 mins. 2. Add …" at bounding box center [457, 360] width 851 height 122
paste textarea "w"
drag, startPoint x: 229, startPoint y: 385, endPoint x: 222, endPoint y: 389, distance: 7.5
click at [227, 385] on textarea "1. Heat up the olive oil. Sautee onions, peppers and garlic for 2 mins. 2. Add …" at bounding box center [457, 360] width 851 height 122
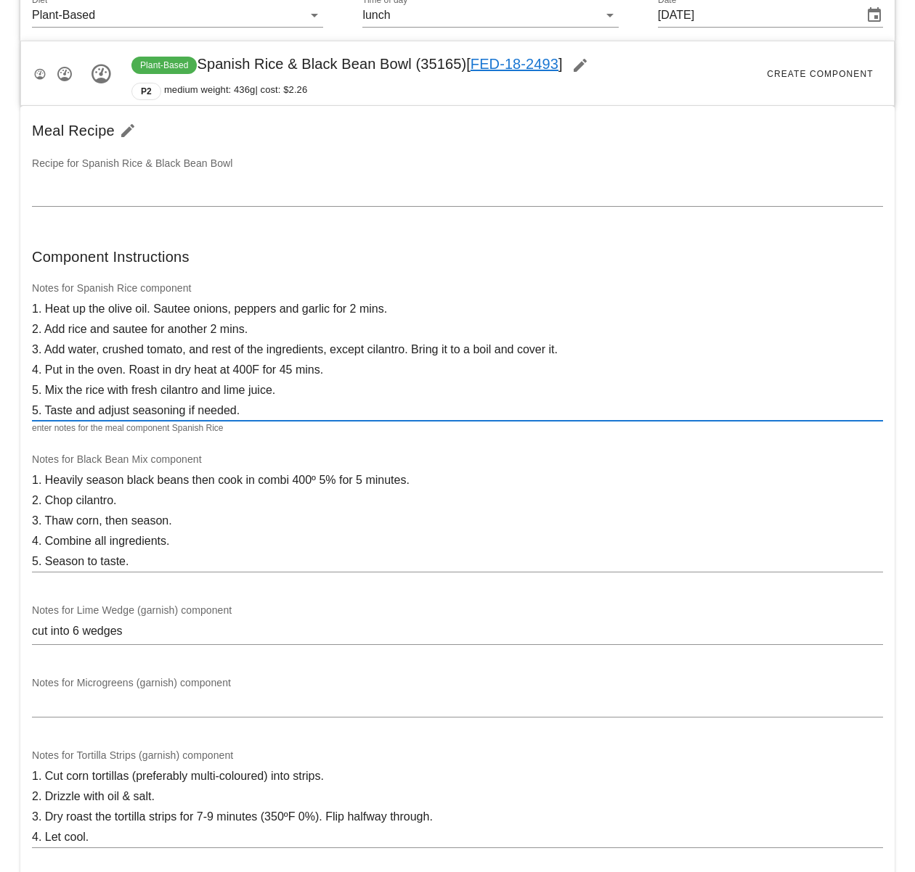
drag, startPoint x: 222, startPoint y: 389, endPoint x: 272, endPoint y: 392, distance: 50.2
click at [274, 390] on textarea "1. Heat up the olive oil. Sautee onions, peppers and garlic for 2 mins. 2. Add …" at bounding box center [457, 360] width 851 height 122
click at [261, 404] on textarea "1. Heat up the olive oil. Sautee onions, peppers and garlic for 2 mins. 2. Add …" at bounding box center [457, 360] width 851 height 122
drag, startPoint x: 205, startPoint y: 391, endPoint x: 271, endPoint y: 391, distance: 66.1
click at [271, 391] on textarea "1. Heat up the olive oil. Sautee onions, peppers and garlic for 2 mins. 2. Add …" at bounding box center [457, 360] width 851 height 122
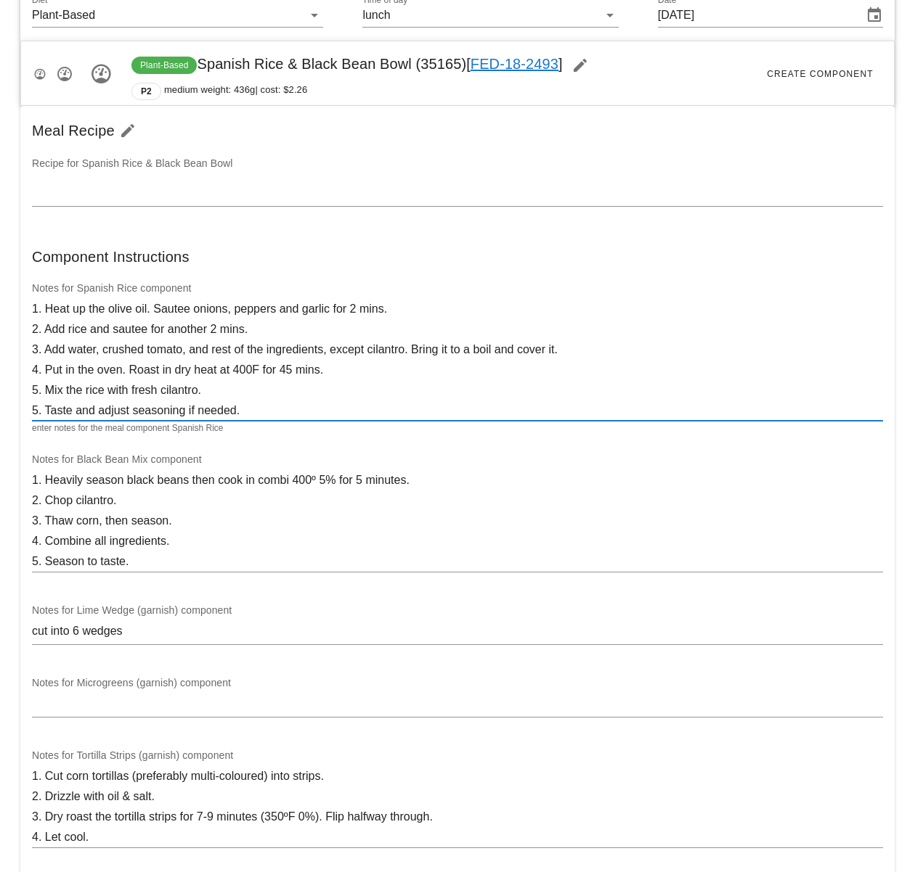
click at [34, 412] on textarea "1. Heat up the olive oil. Sautee onions, peppers and garlic for 2 mins. 2. Add …" at bounding box center [457, 360] width 851 height 122
click at [293, 413] on textarea "1. Heat up the olive oil. Sautee onions, peppers and garlic for 2 mins. 2. Add …" at bounding box center [457, 360] width 851 height 122
click at [312, 409] on textarea "1. Heat up the olive oil. Sautee onions, peppers and garlic for 2 mins. 2. Add …" at bounding box center [457, 360] width 851 height 122
type textarea "1. Heat up the olive oil. Sautee onions, peppers and garlic for 2 mins. 2. Add …"
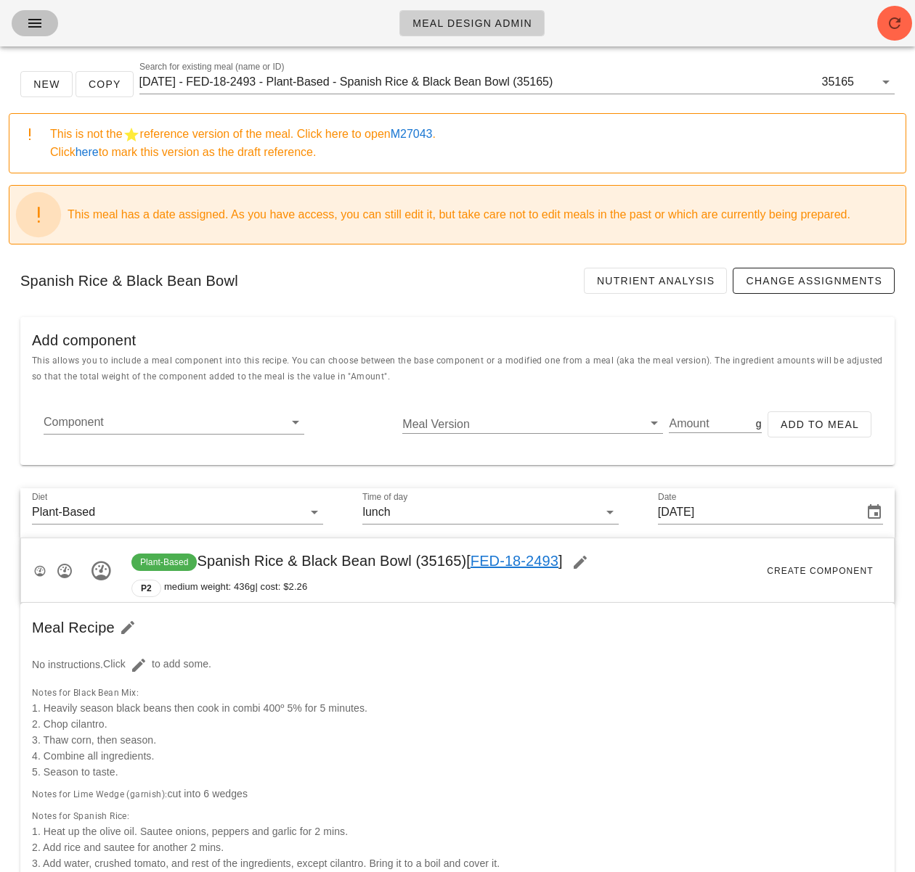
click at [23, 20] on span "button" at bounding box center [34, 23] width 23 height 17
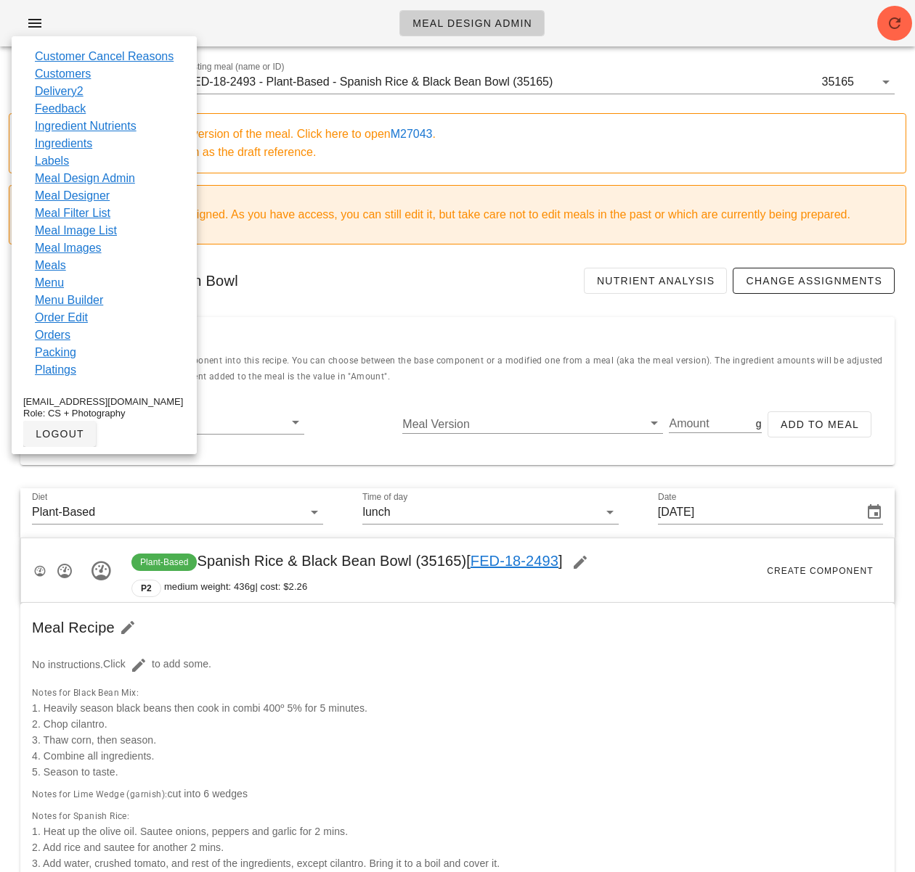
drag, startPoint x: 517, startPoint y: 269, endPoint x: 732, endPoint y: 189, distance: 229.2
click at [517, 269] on div "Spanish Rice & Black Bean Bowl Nutrient Analysis Change Assignments" at bounding box center [457, 280] width 897 height 49
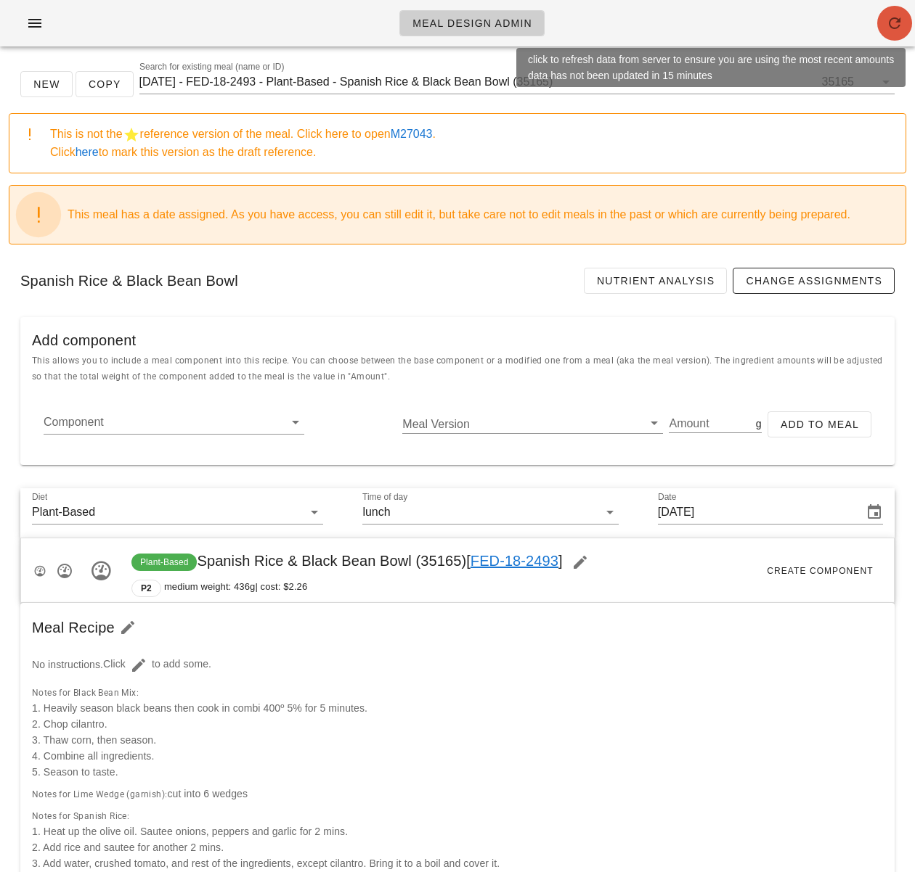
click at [896, 23] on icon "button" at bounding box center [894, 23] width 17 height 17
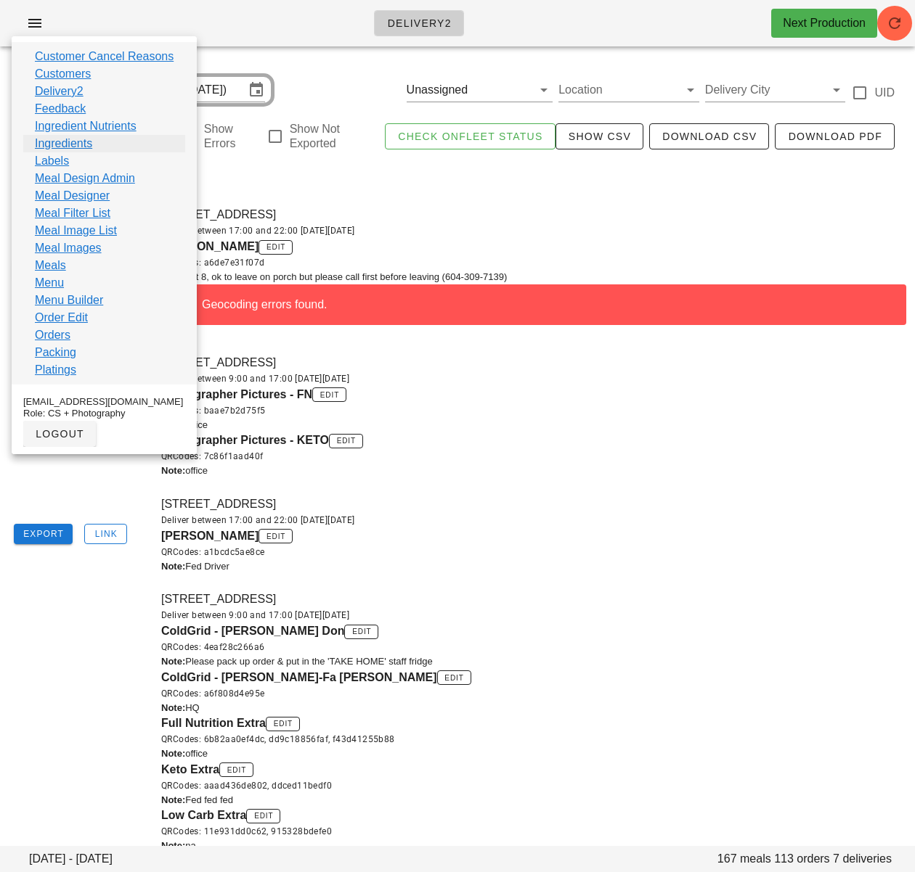
click at [62, 141] on link "Ingredients" at bounding box center [63, 143] width 57 height 17
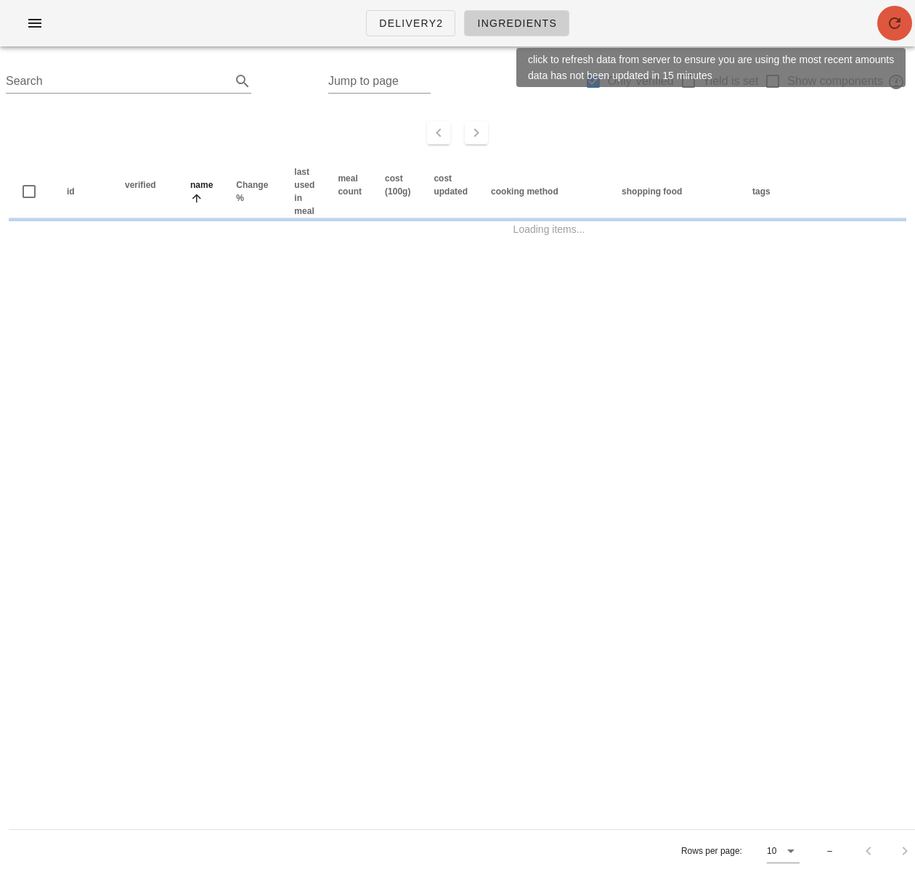
drag, startPoint x: 888, startPoint y: 30, endPoint x: 868, endPoint y: 31, distance: 19.6
click at [888, 30] on icon "button" at bounding box center [894, 23] width 17 height 17
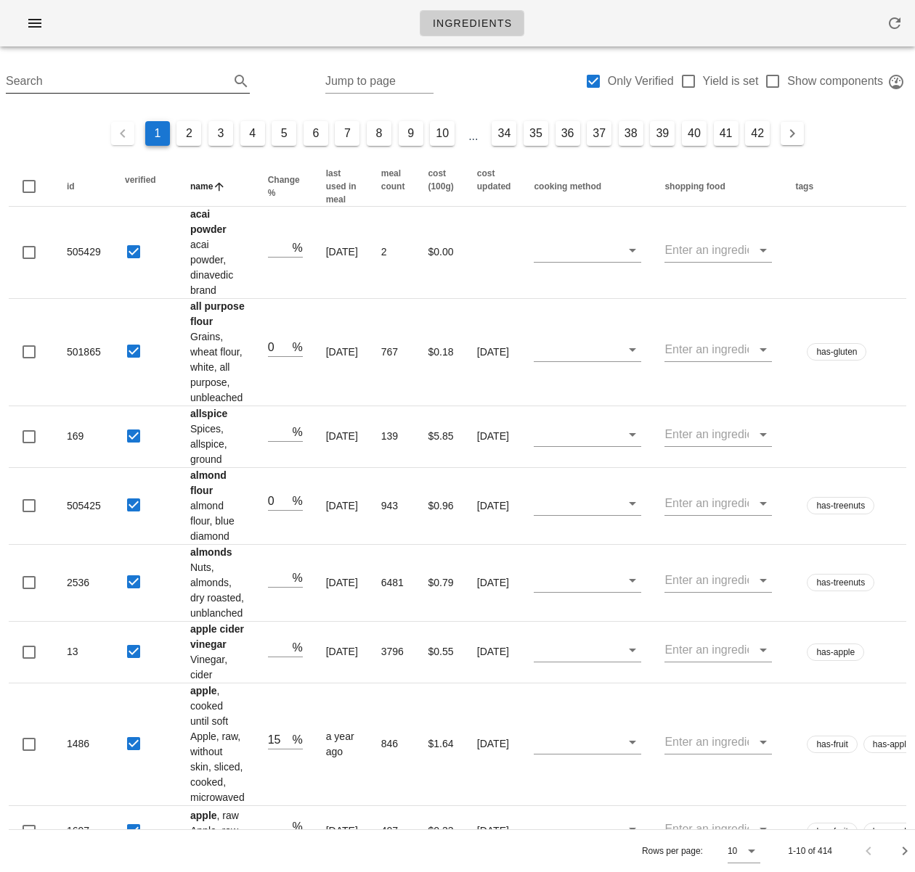
click at [46, 80] on input "Search" at bounding box center [116, 81] width 221 height 23
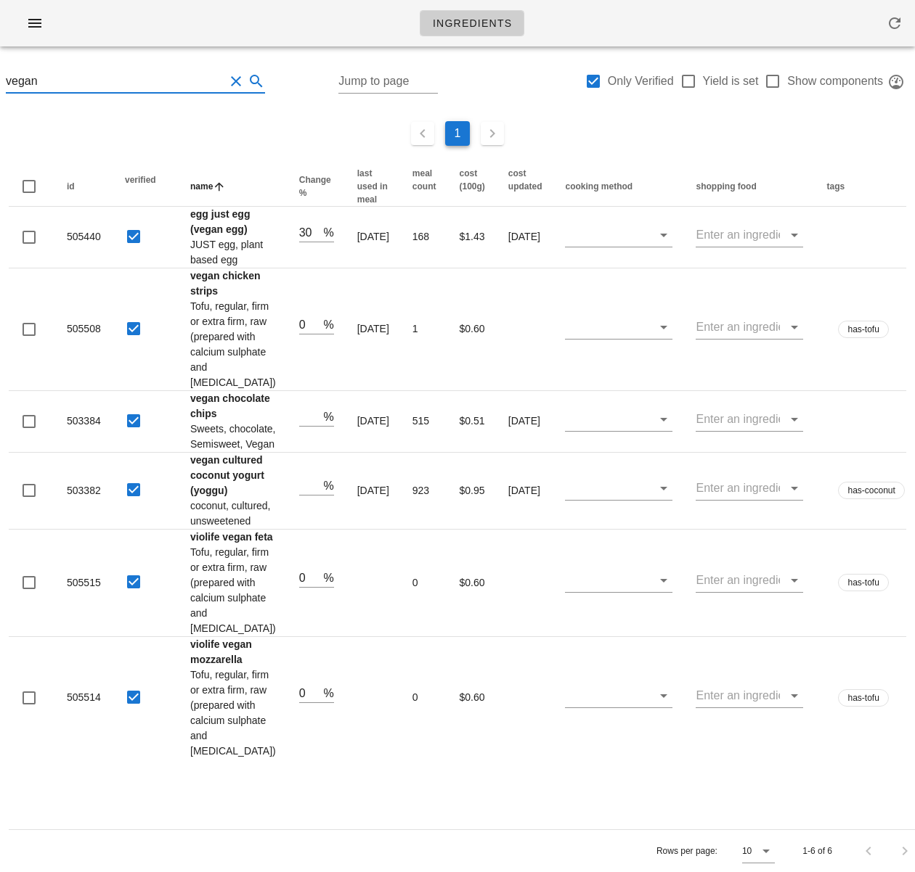
type input "vegan"
click at [159, 854] on div "Rows per page: 10 1-6 of 6" at bounding box center [466, 851] width 915 height 43
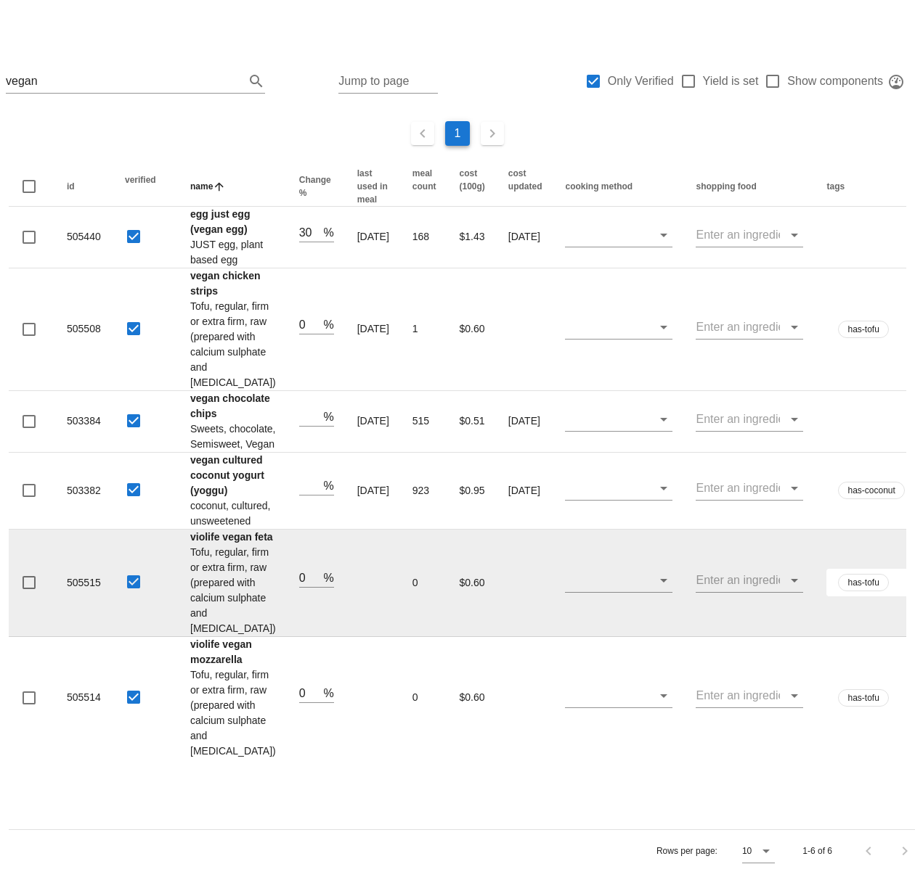
scroll to position [167, 0]
drag, startPoint x: 185, startPoint y: 522, endPoint x: 221, endPoint y: 536, distance: 39.1
click at [221, 536] on td "violife vegan feta Tofu, regular, firm or extra firm, raw (prepared with calciu…" at bounding box center [233, 583] width 109 height 107
copy strong "violife vegan feta"
click at [224, 540] on td "violife vegan feta Tofu, regular, firm or extra firm, raw (prepared with calciu…" at bounding box center [233, 583] width 109 height 107
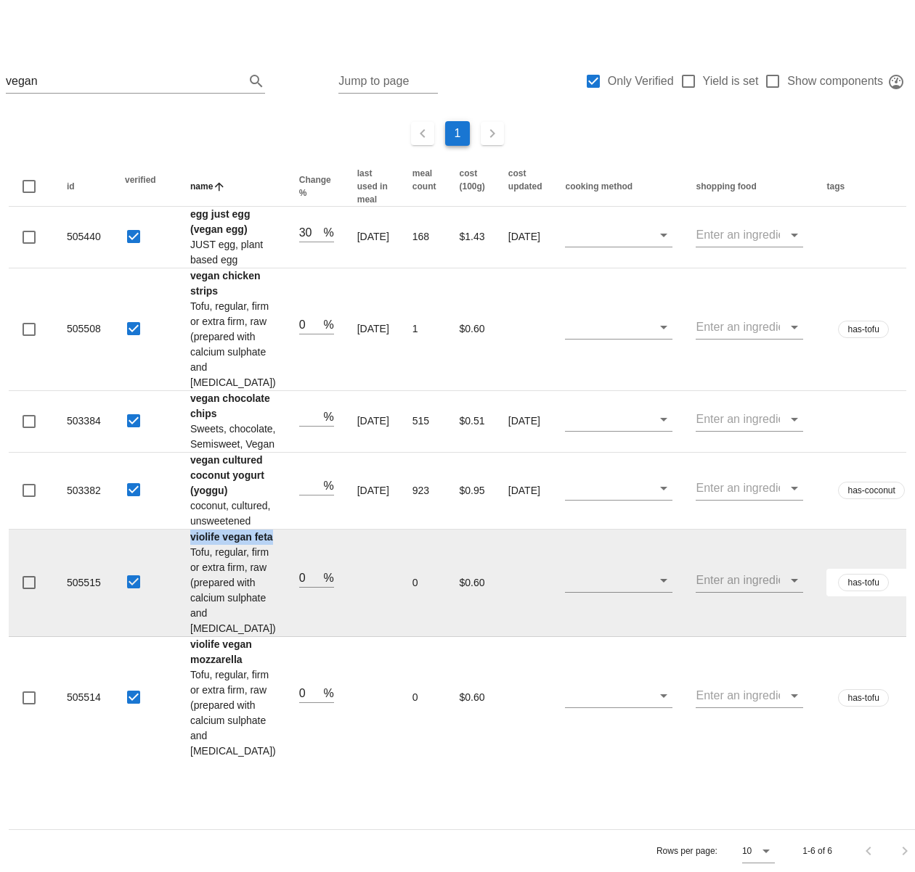
drag, startPoint x: 218, startPoint y: 540, endPoint x: 168, endPoint y: 526, distance: 52.6
click at [168, 530] on tr "505515 violife vegan feta Tofu, regular, firm or extra firm, raw (prepared with…" at bounding box center [586, 583] width 1154 height 107
copy tr "violife vegan feta"
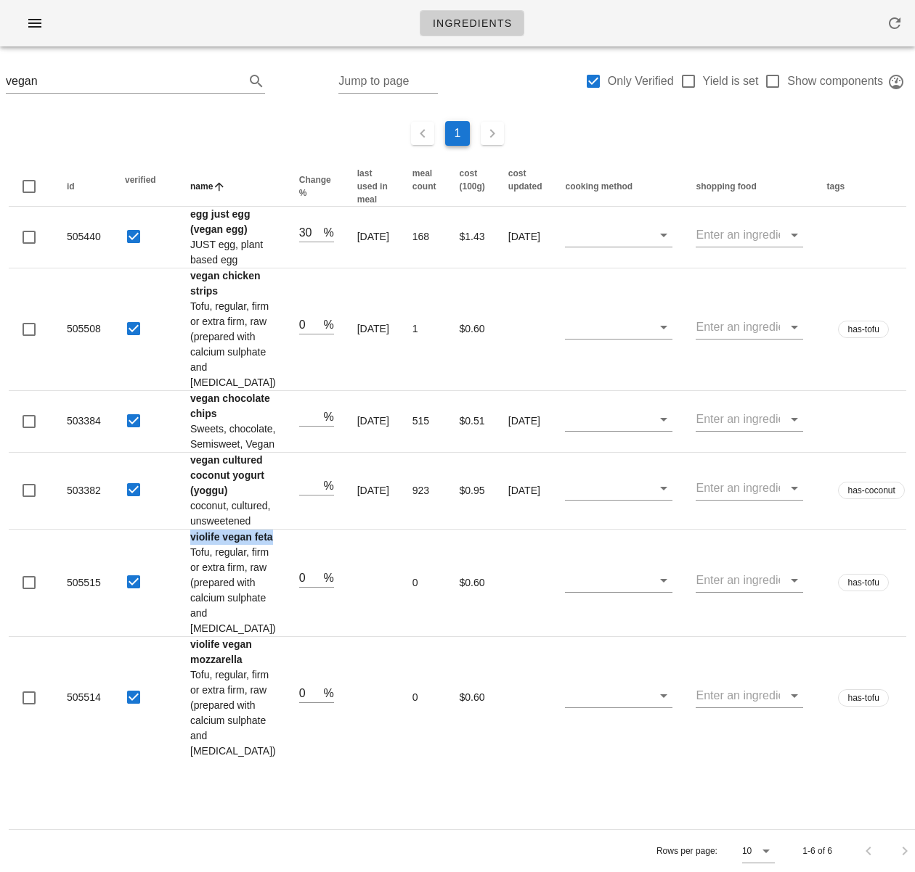
scroll to position [0, 0]
click at [44, 21] on span "button" at bounding box center [34, 23] width 23 height 17
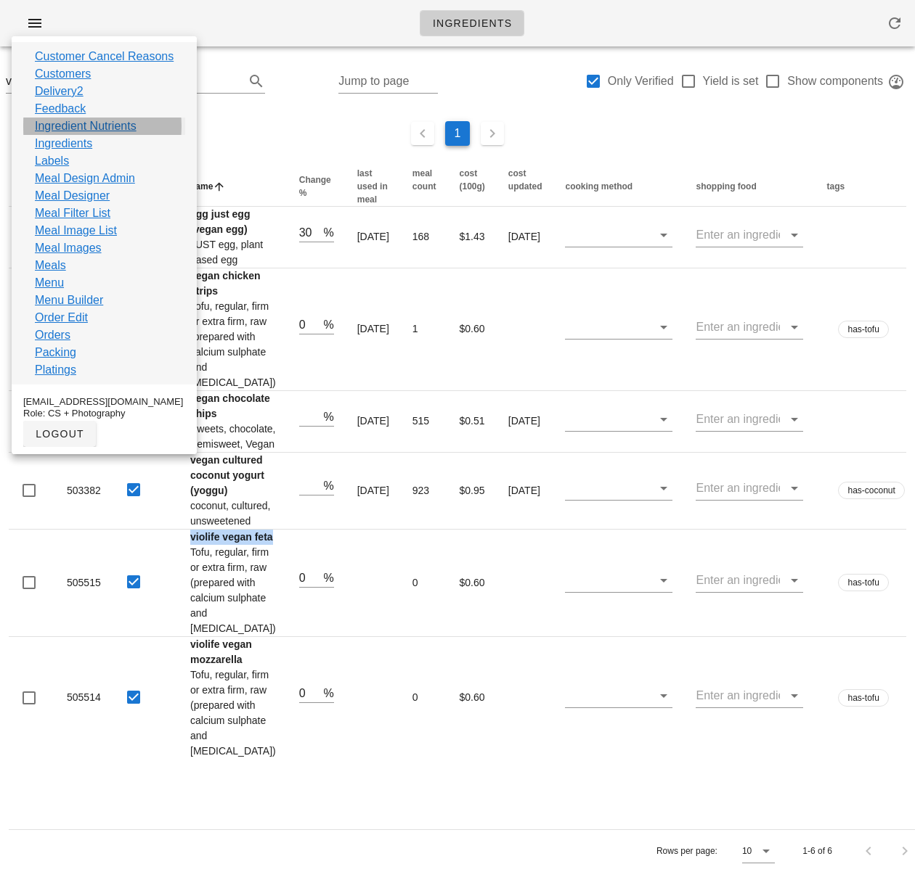
click at [68, 130] on link "Ingredient Nutrients" at bounding box center [86, 126] width 102 height 17
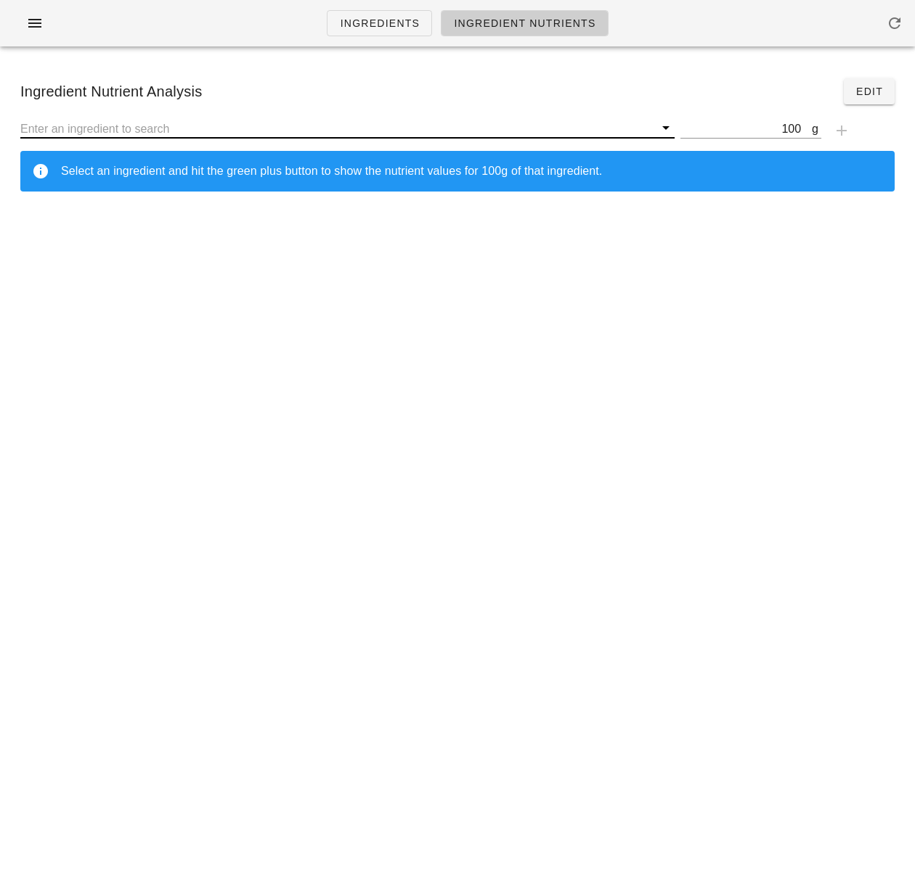
click at [114, 127] on input "text" at bounding box center [337, 128] width 634 height 19
paste input "violife vegan feta"
drag, startPoint x: 35, startPoint y: 131, endPoint x: 1, endPoint y: 128, distance: 33.5
click at [1, 128] on div "Ingredient Nutrient Analysis Edit violife vegan feta g 100 Select an ingredient…" at bounding box center [457, 140] width 915 height 165
type input "violife vegan feta"
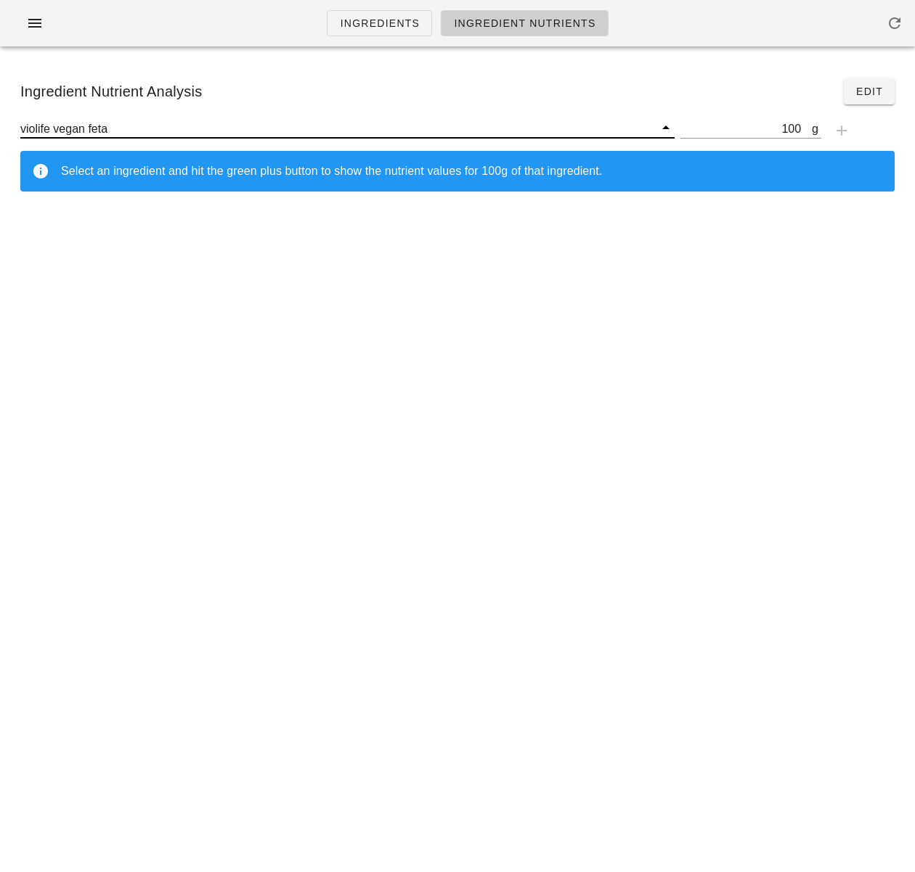
click at [132, 129] on input "violife vegan feta" at bounding box center [337, 128] width 634 height 19
drag, startPoint x: 56, startPoint y: 131, endPoint x: 139, endPoint y: 130, distance: 82.8
click at [139, 130] on input "violife vegan feta" at bounding box center [337, 128] width 634 height 19
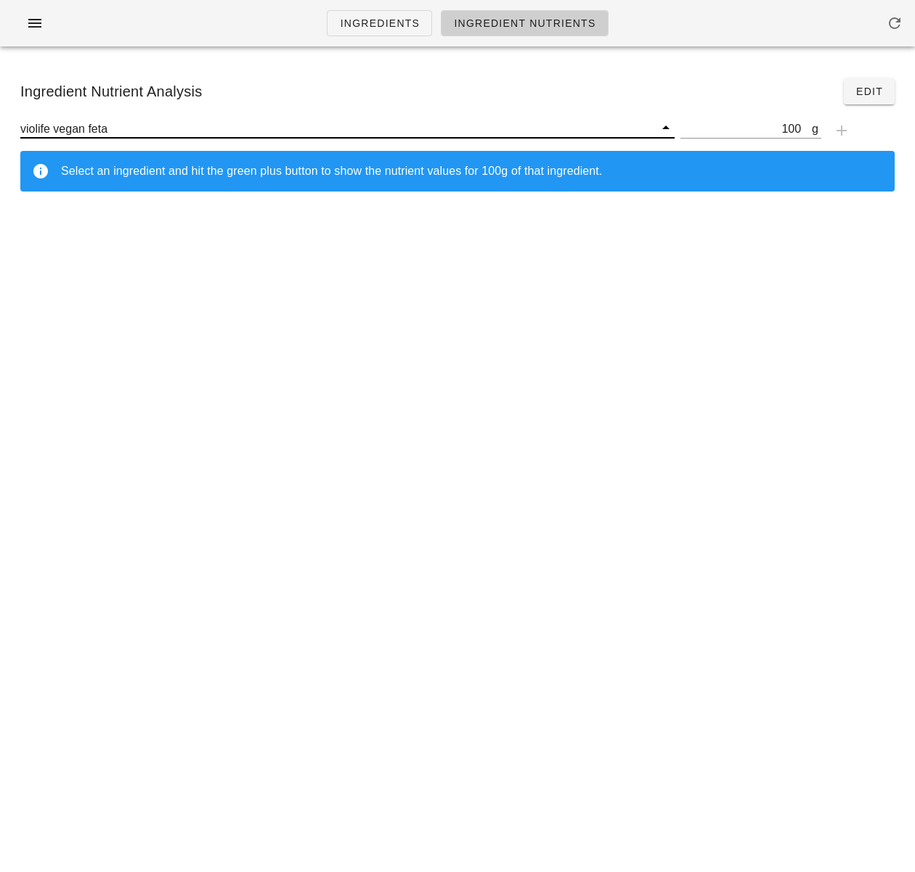
click at [176, 129] on input "violife vegan feta" at bounding box center [337, 128] width 634 height 19
click at [542, 126] on input "text" at bounding box center [337, 128] width 634 height 19
paste input "violife vegan feta"
drag, startPoint x: 166, startPoint y: 124, endPoint x: 1, endPoint y: 120, distance: 165.6
click at [1, 120] on div "Ingredient Nutrient Analysis Edit violife vegan feta g 100 Select an ingredient…" at bounding box center [457, 140] width 915 height 165
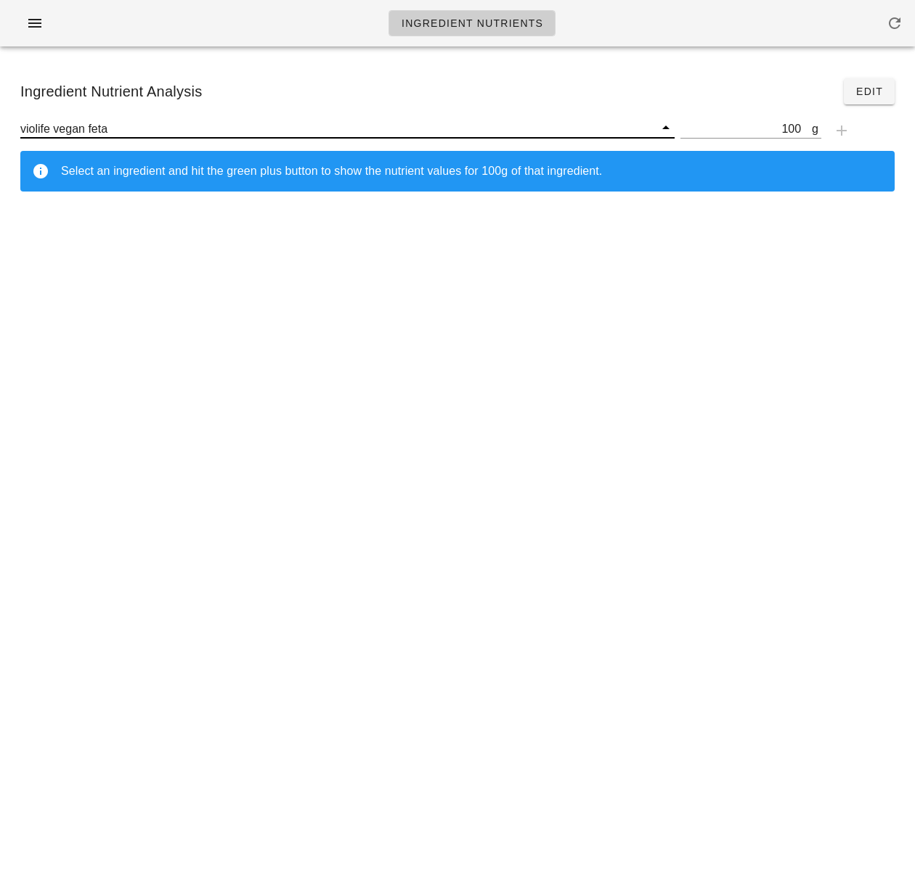
type input "\"
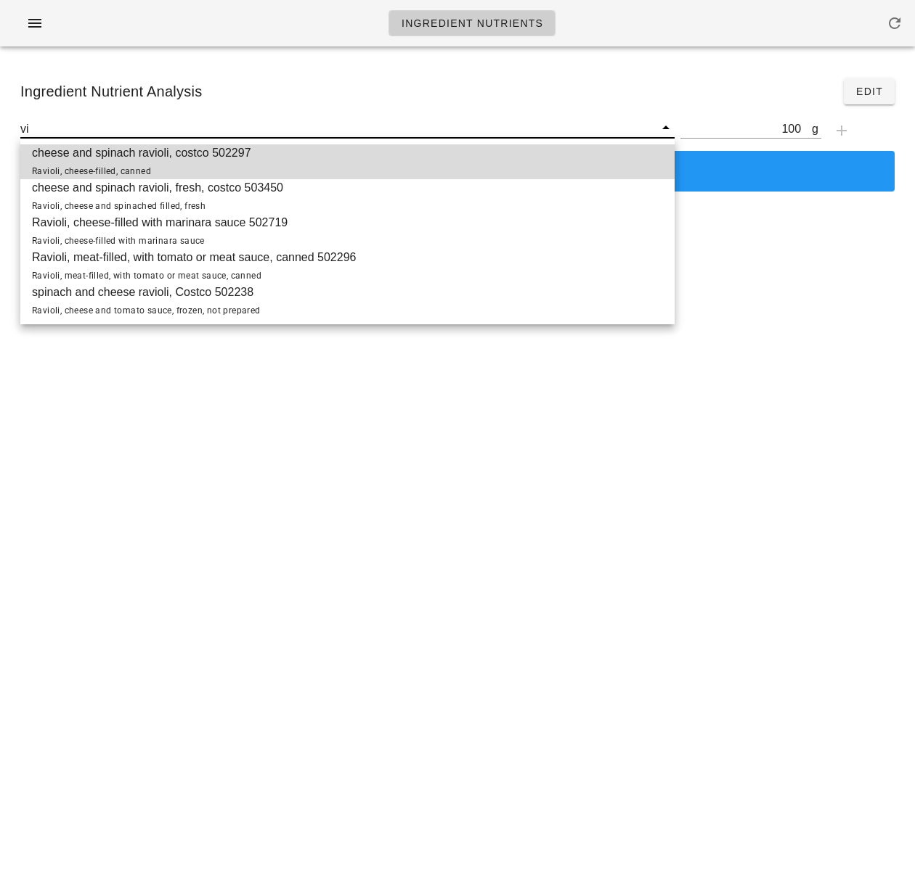
type input "v"
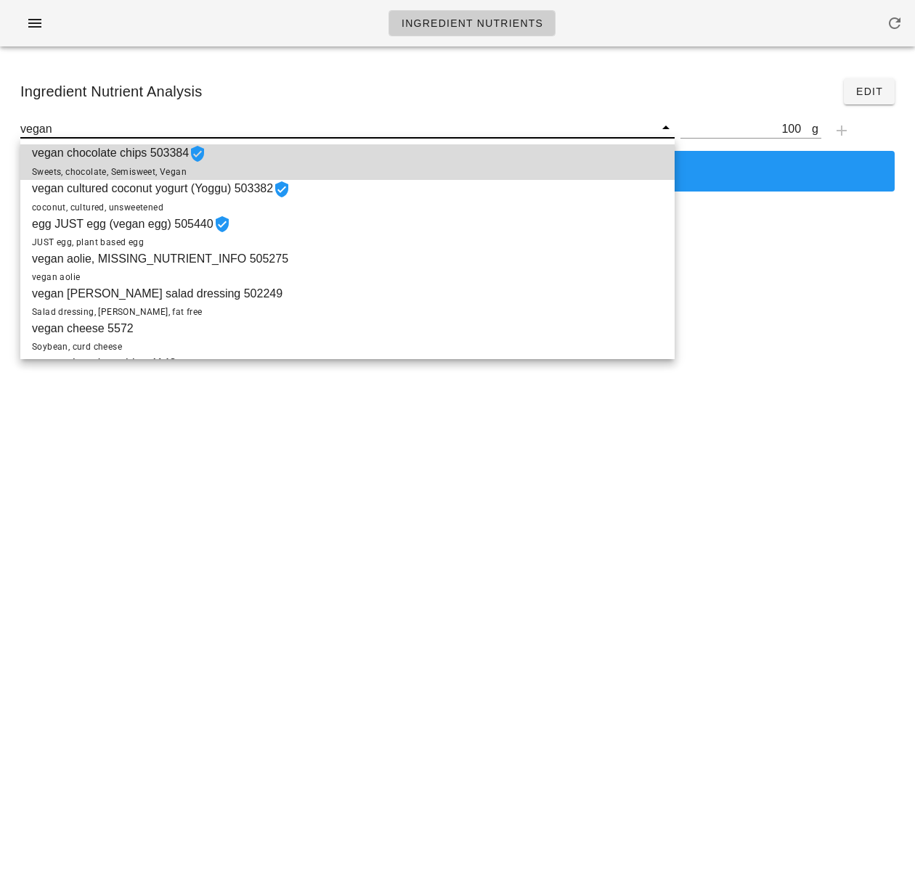
type input "vegan"
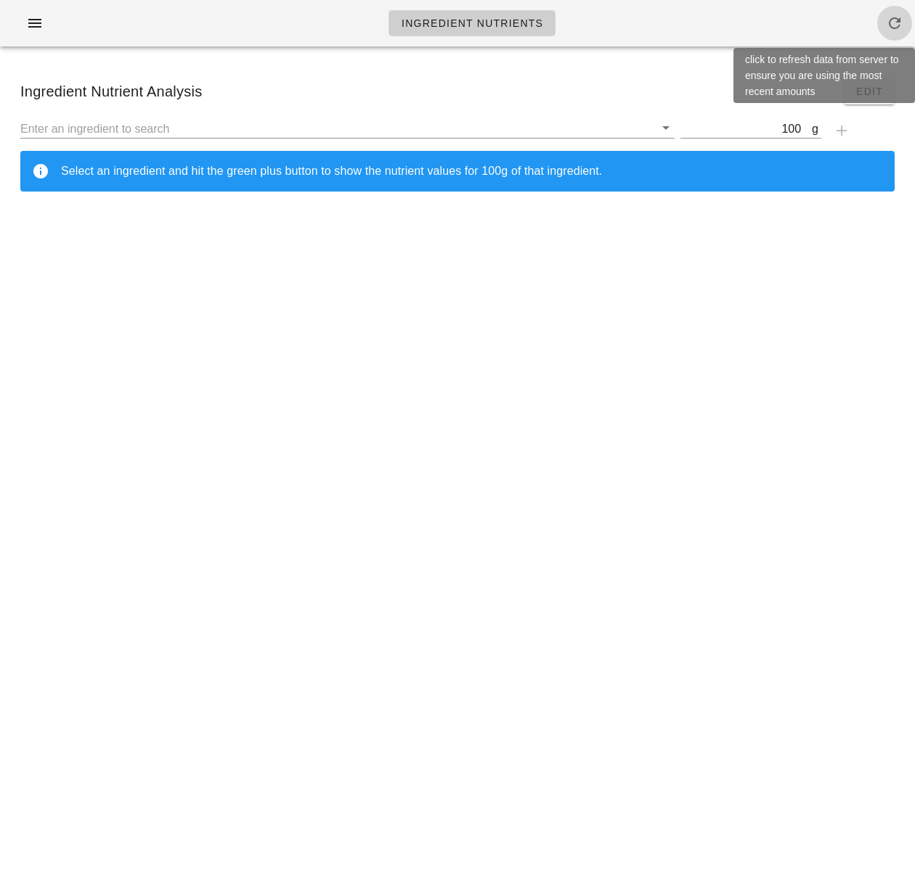
click at [893, 23] on icon "button" at bounding box center [894, 23] width 17 height 17
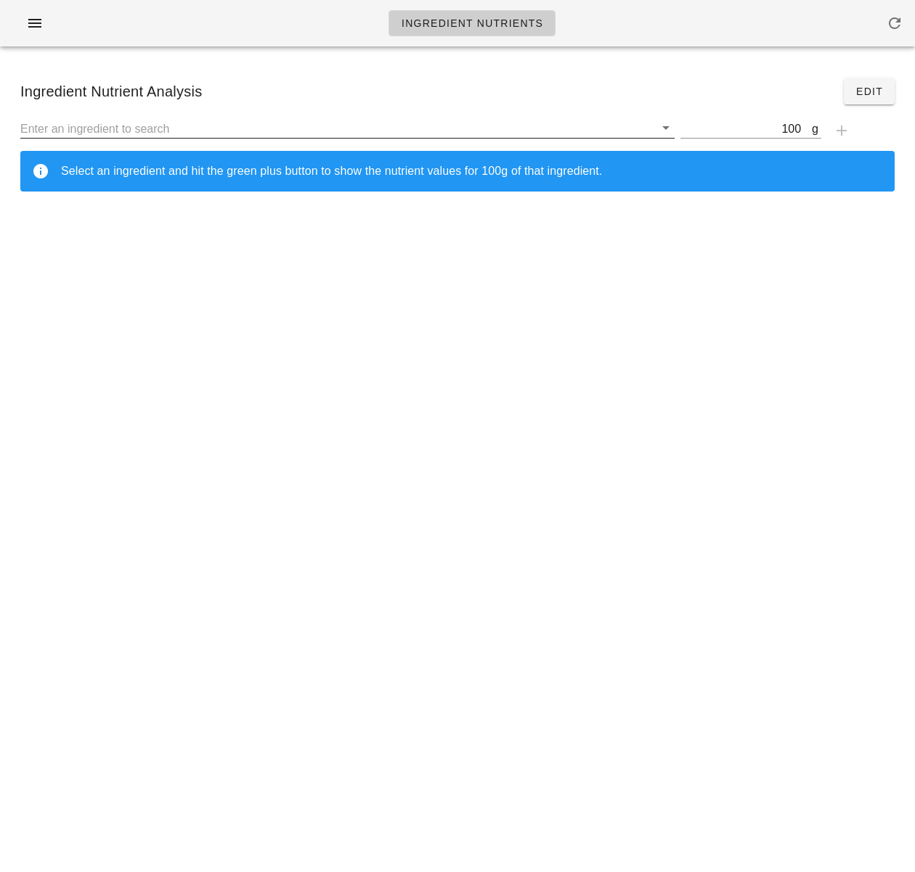
click at [536, 130] on input "text" at bounding box center [337, 128] width 634 height 19
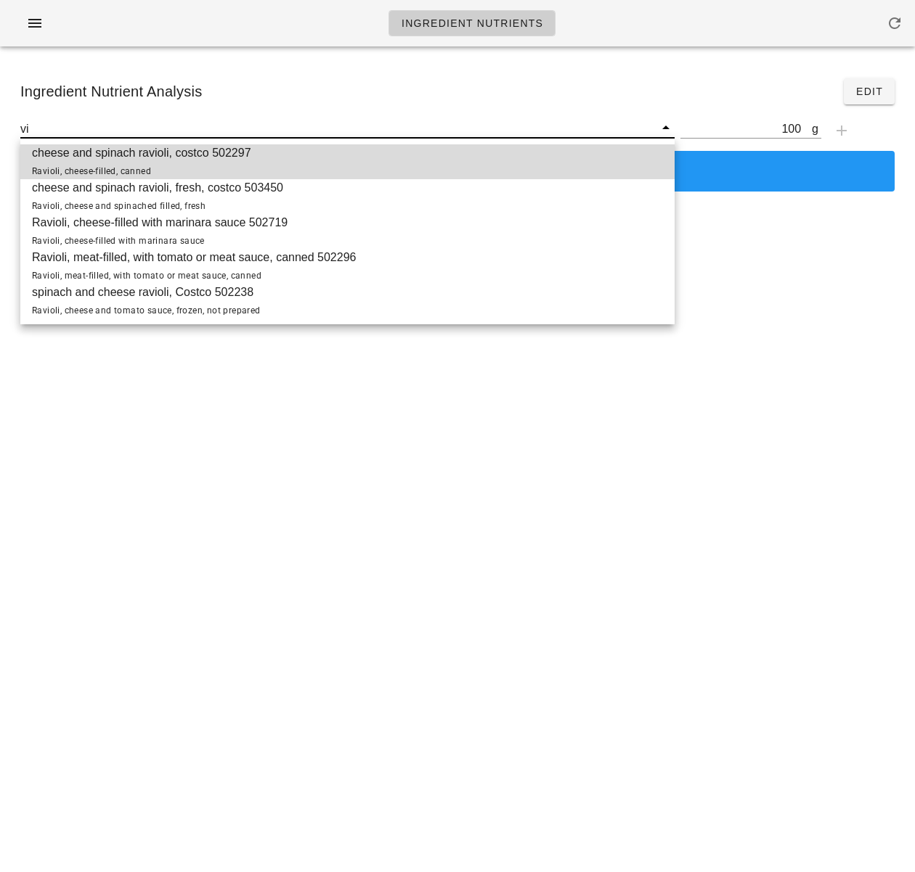
type input "v"
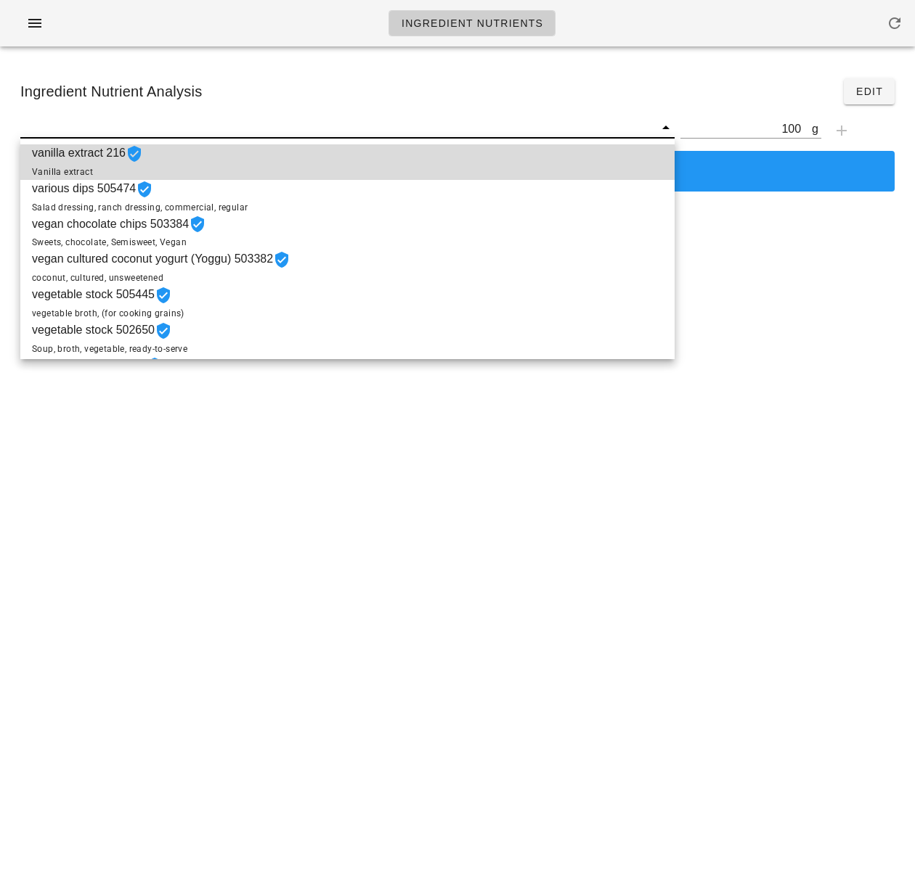
paste input "violife vegan feta"
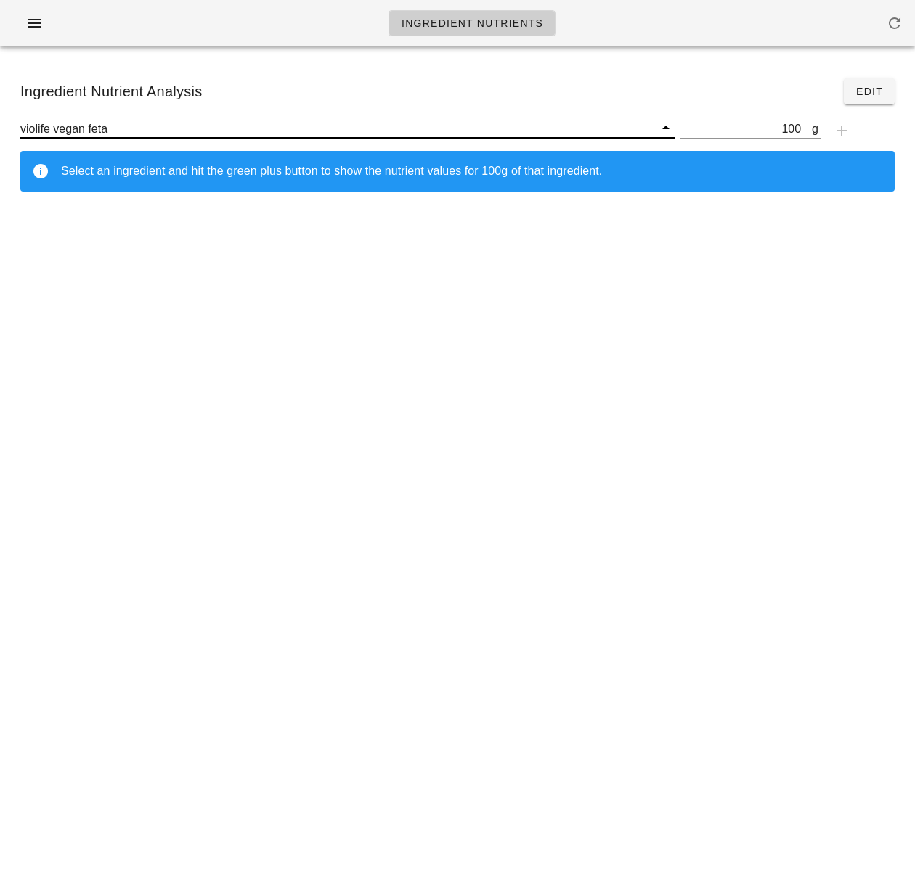
click at [31, 127] on input "violife vegan feta" at bounding box center [337, 128] width 634 height 19
drag, startPoint x: 54, startPoint y: 132, endPoint x: -38, endPoint y: 123, distance: 92.7
click at [0, 123] on html "Ingredient Nutrients Ingredient Nutrient Analysis Edit violife vegan feta g 100…" at bounding box center [457, 436] width 915 height 872
type input "vegan feta"
click at [197, 320] on div "Ingredient Nutrients Ingredient Nutrient Analysis Edit g 100 Select an ingredie…" at bounding box center [457, 436] width 915 height 872
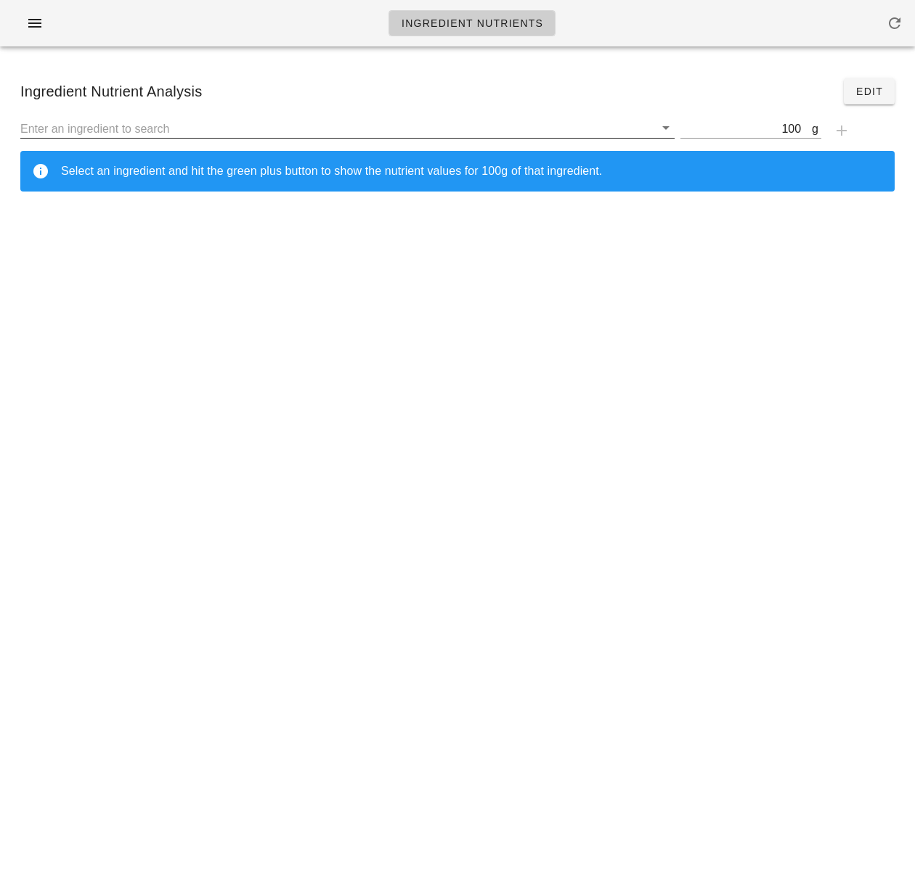
click at [139, 126] on input "text" at bounding box center [337, 128] width 634 height 19
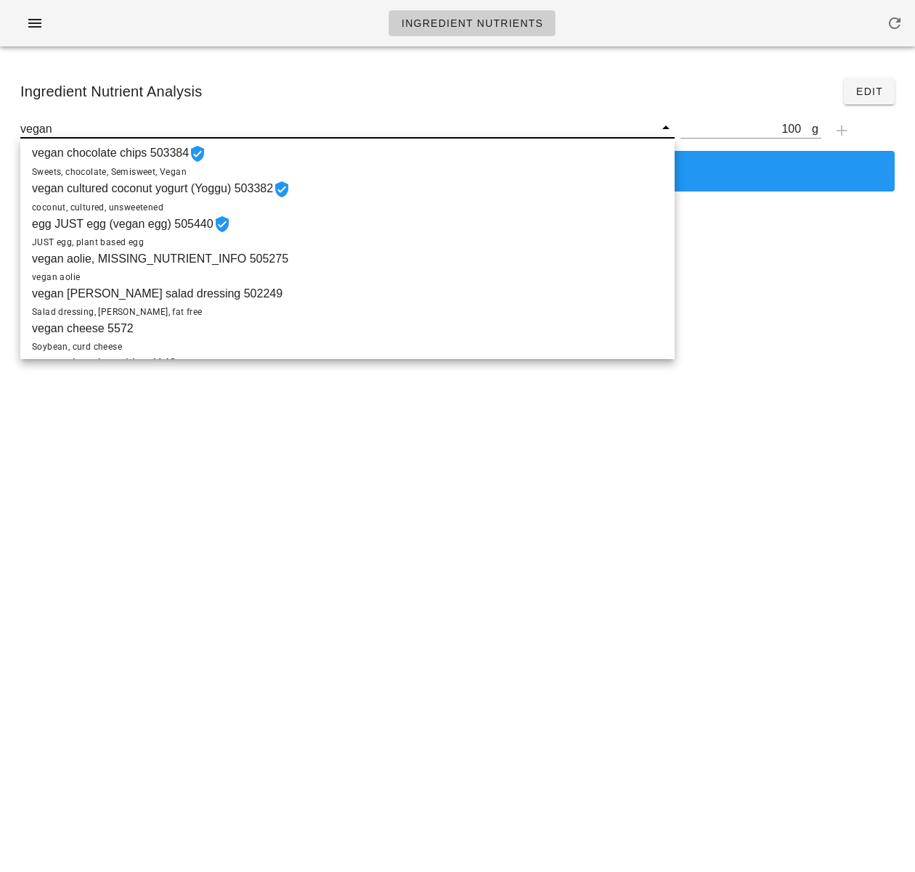
type input "vegan"
drag, startPoint x: 737, startPoint y: 414, endPoint x: 719, endPoint y: 362, distance: 55.3
click at [737, 420] on div "Ingredient Nutrients Ingredient Nutrient Analysis Edit g 100 Select an ingredie…" at bounding box center [457, 436] width 915 height 872
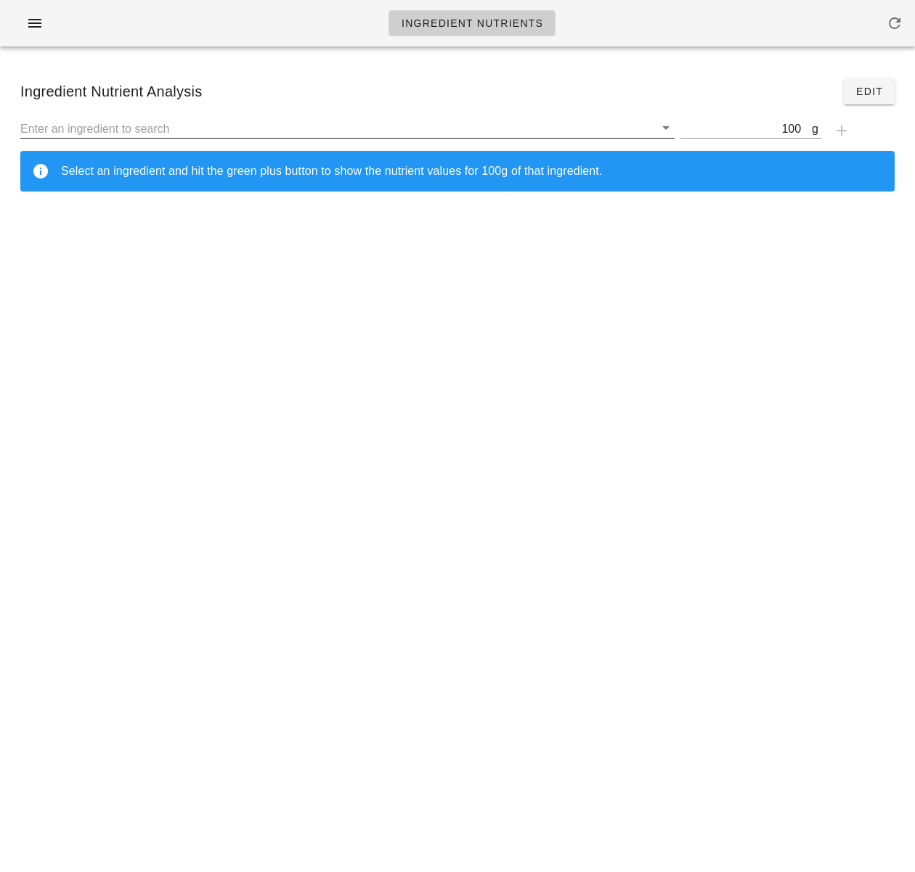
click at [203, 128] on input "text" at bounding box center [337, 128] width 634 height 19
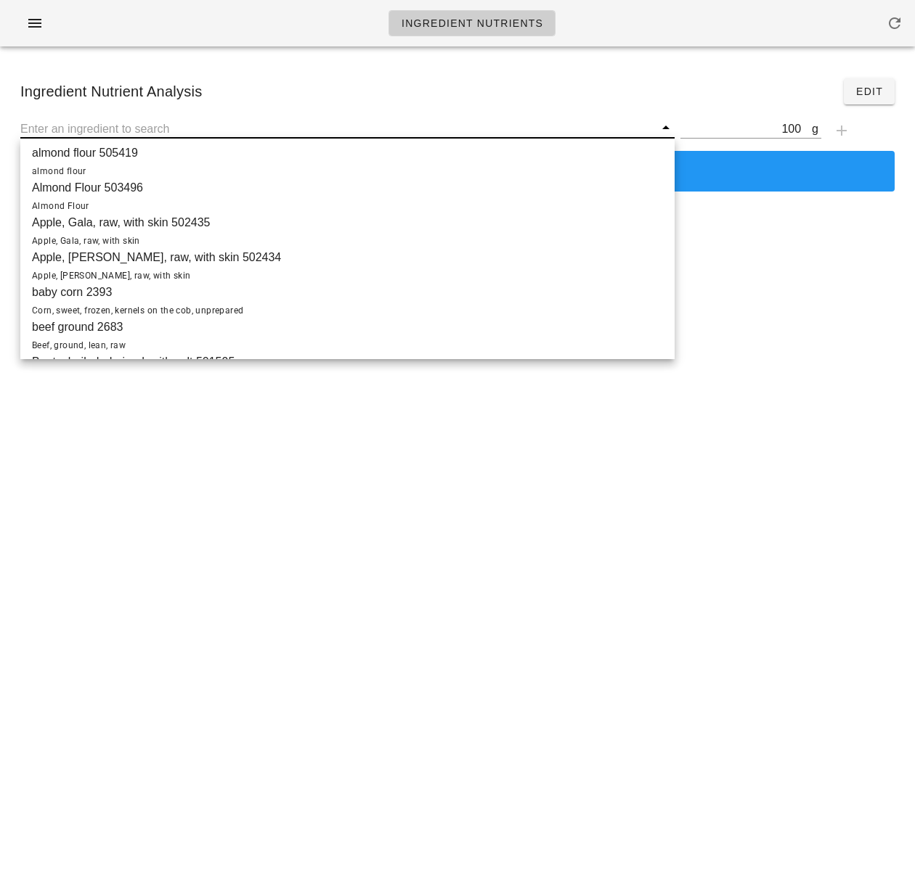
paste input "505515"
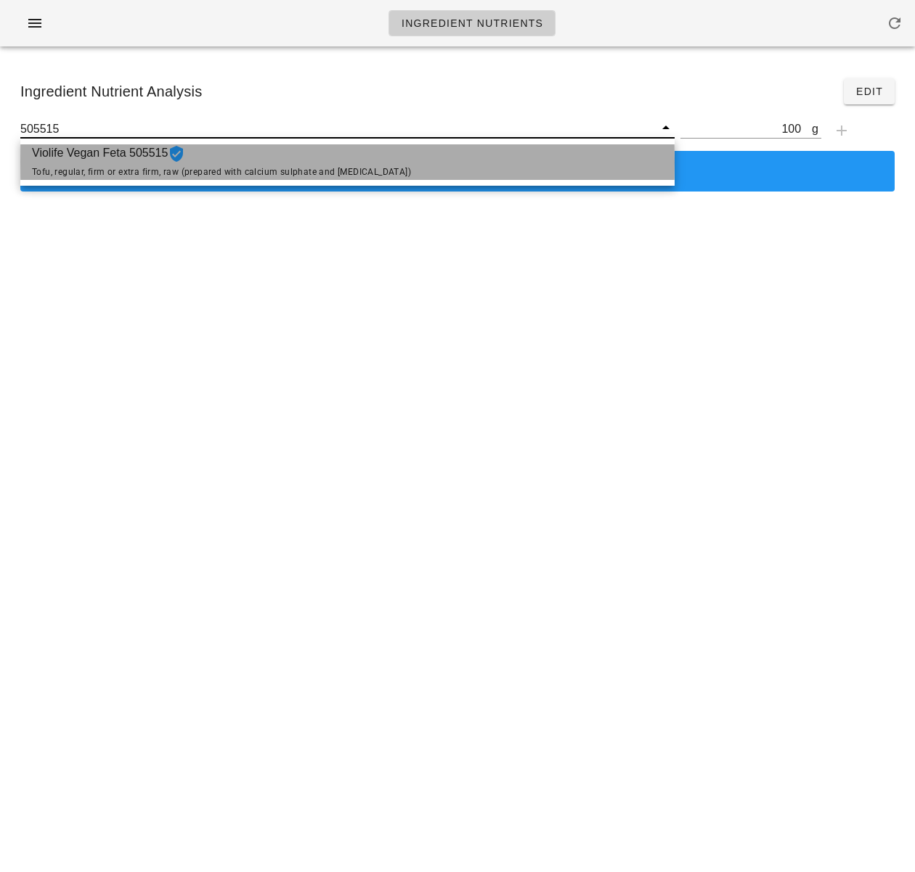
click at [230, 158] on span "Violife Vegan Feta 505515 Tofu, regular, firm or extra firm, raw (prepared with…" at bounding box center [221, 162] width 379 height 36
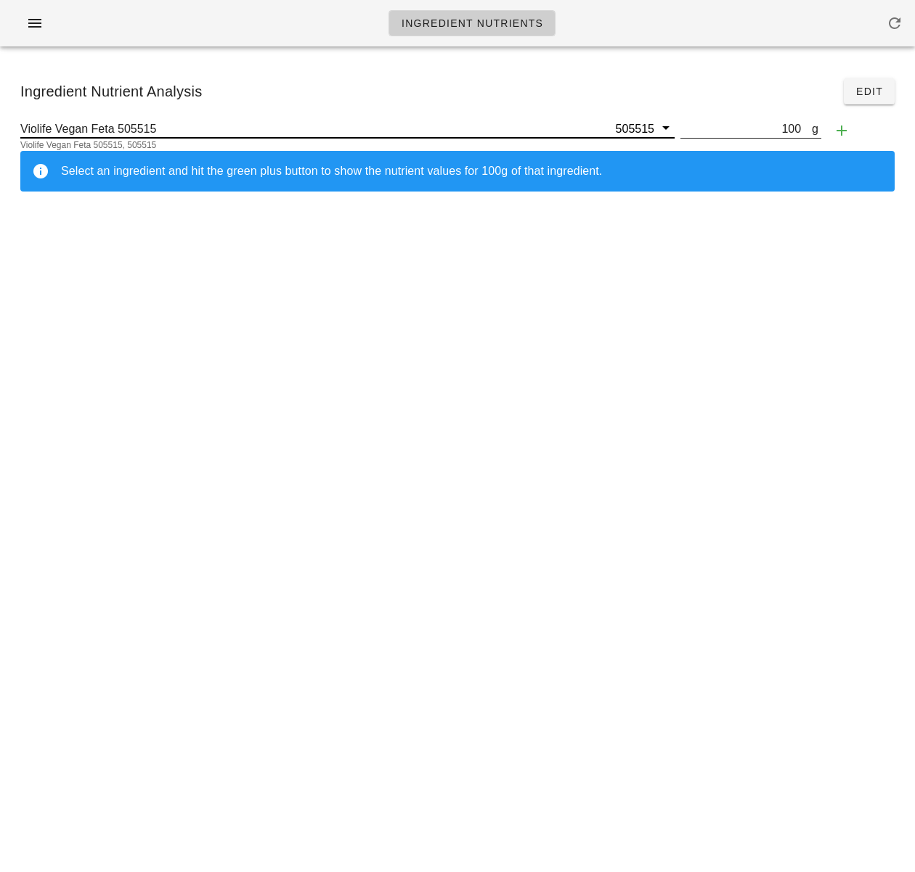
type input "Violife Vegan Feta 505515"
drag, startPoint x: 793, startPoint y: 129, endPoint x: 780, endPoint y: 128, distance: 12.4
click at [780, 128] on input "100" at bounding box center [745, 128] width 131 height 19
click at [778, 129] on input "100" at bounding box center [745, 128] width 131 height 19
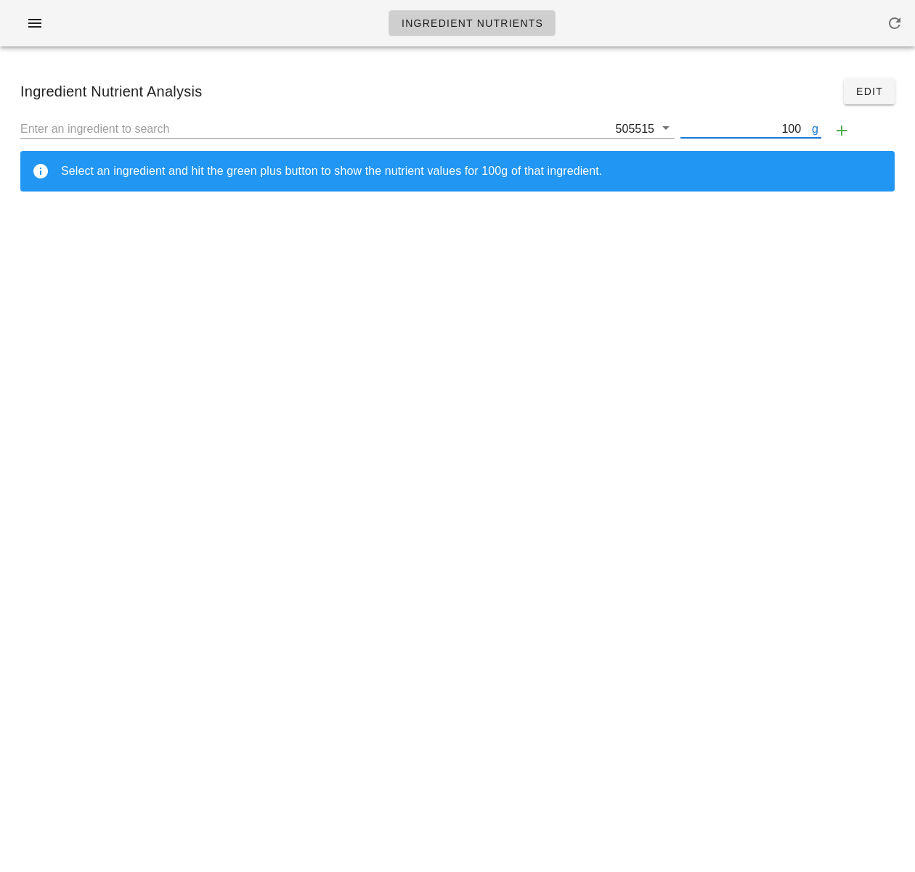
drag, startPoint x: 774, startPoint y: 129, endPoint x: 798, endPoint y: 129, distance: 24.7
click at [798, 129] on input "100" at bounding box center [745, 128] width 131 height 19
click at [510, 129] on input "text" at bounding box center [316, 128] width 592 height 19
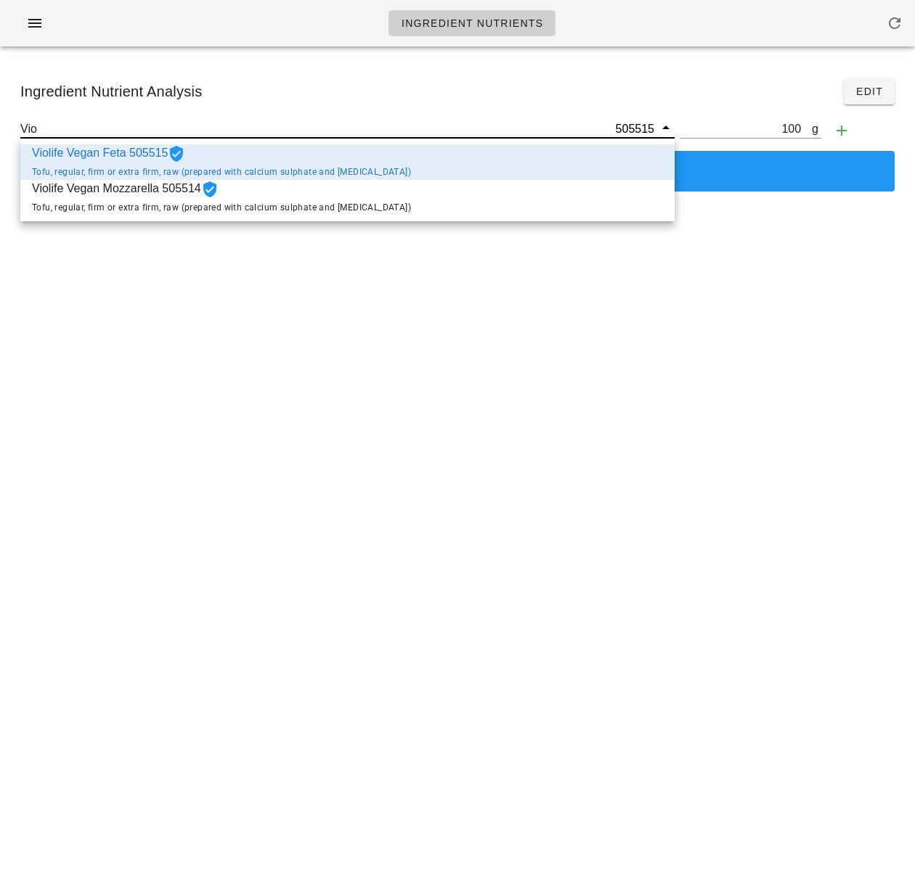
click at [457, 163] on div "Violife Vegan Feta 505515 Tofu, regular, firm or extra firm, raw (prepared with…" at bounding box center [347, 162] width 654 height 36
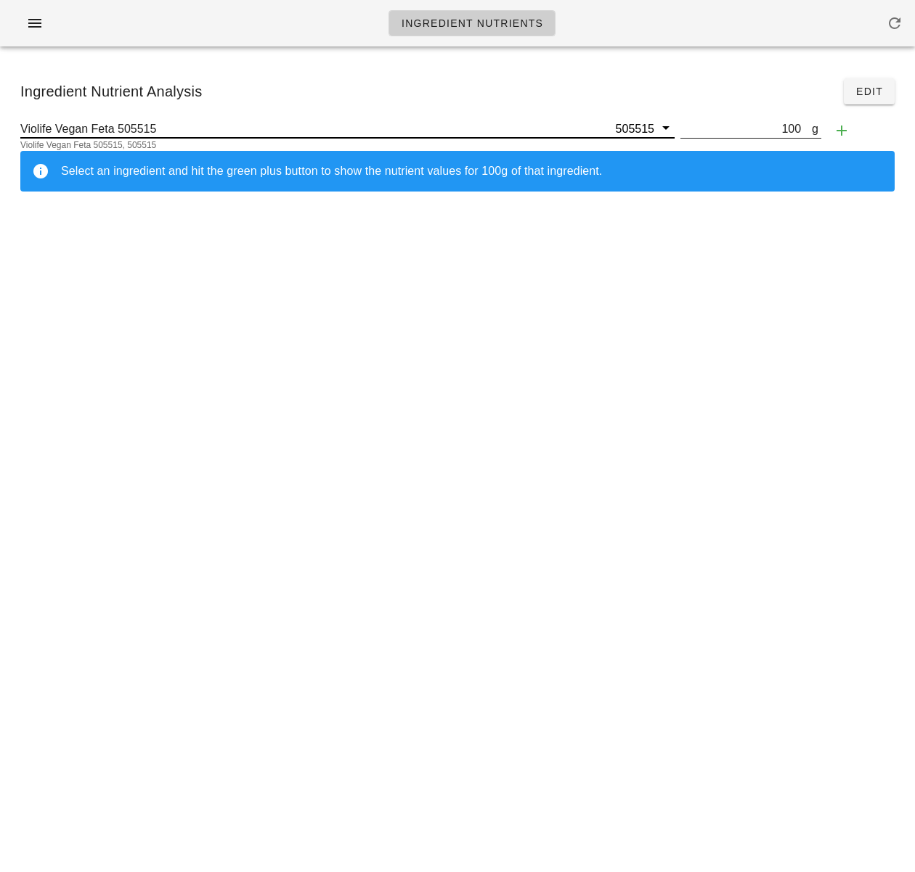
type input "Violife Vegan Feta 505515"
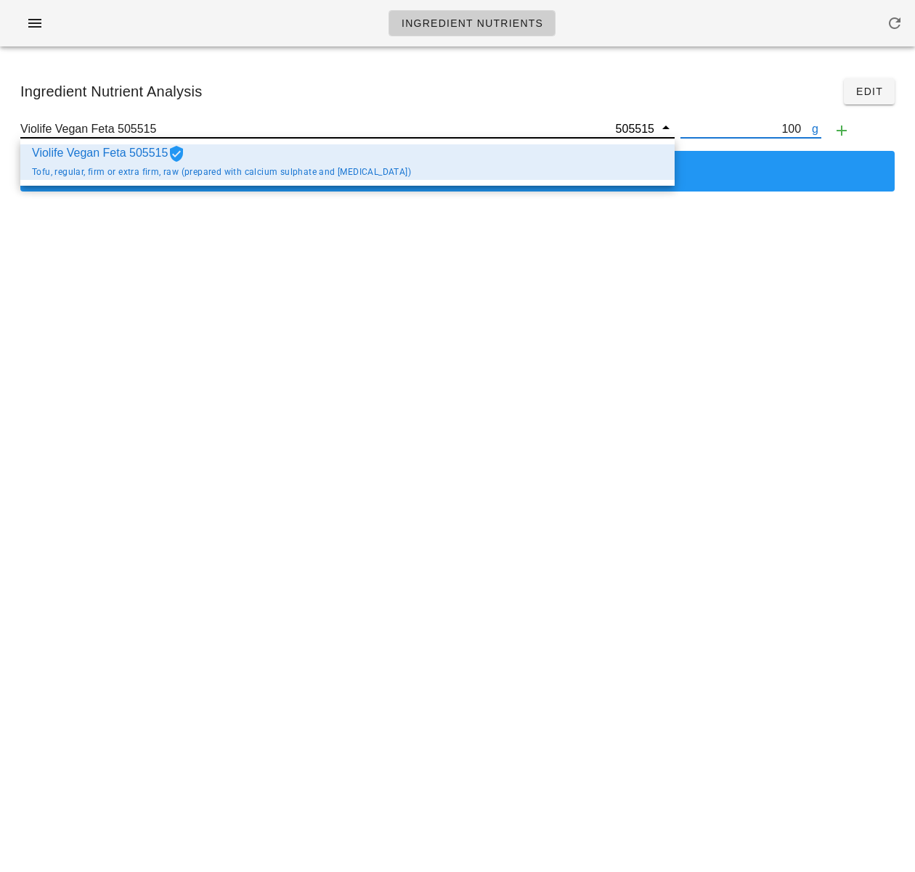
drag, startPoint x: 796, startPoint y: 128, endPoint x: 777, endPoint y: 127, distance: 18.9
click at [777, 127] on input "100" at bounding box center [745, 128] width 131 height 19
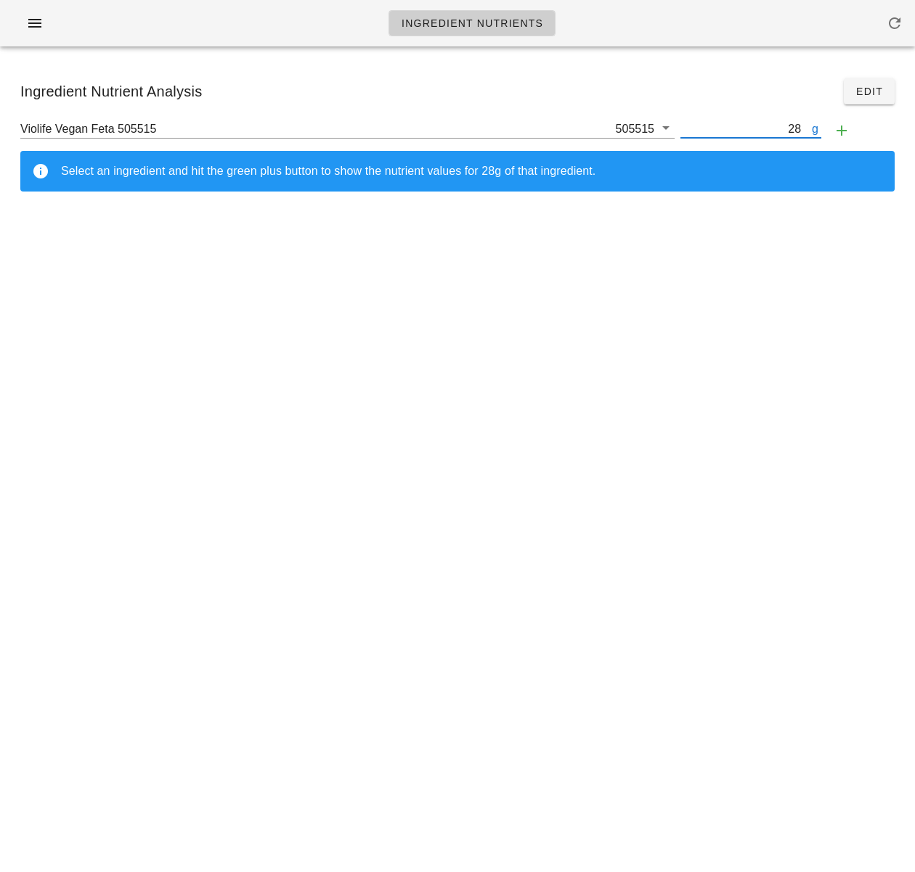
type input "28"
click at [748, 102] on div "Ingredient Nutrient Analysis Edit" at bounding box center [457, 91] width 897 height 49
click at [843, 127] on icon "button" at bounding box center [841, 130] width 17 height 17
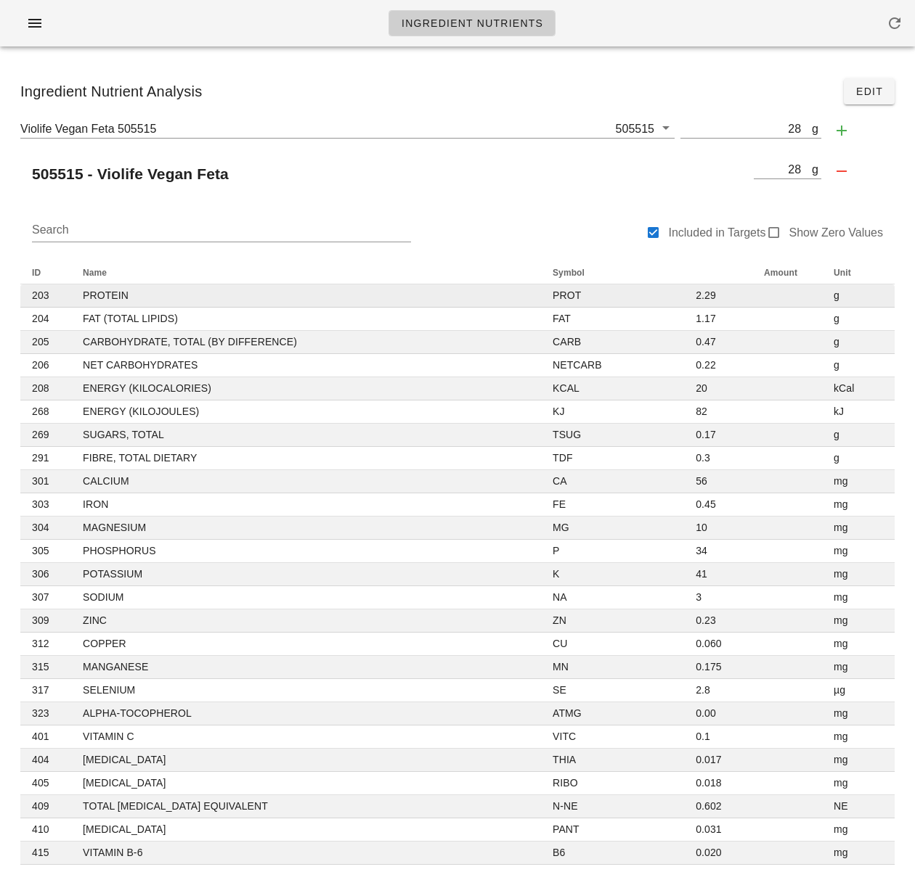
drag, startPoint x: 699, startPoint y: 294, endPoint x: 719, endPoint y: 292, distance: 20.4
click at [700, 294] on td "2.29" at bounding box center [753, 296] width 138 height 23
click at [706, 389] on td "20" at bounding box center [753, 388] width 138 height 23
click at [696, 388] on td "20" at bounding box center [753, 388] width 138 height 23
click at [866, 89] on span "Edit" at bounding box center [869, 92] width 28 height 12
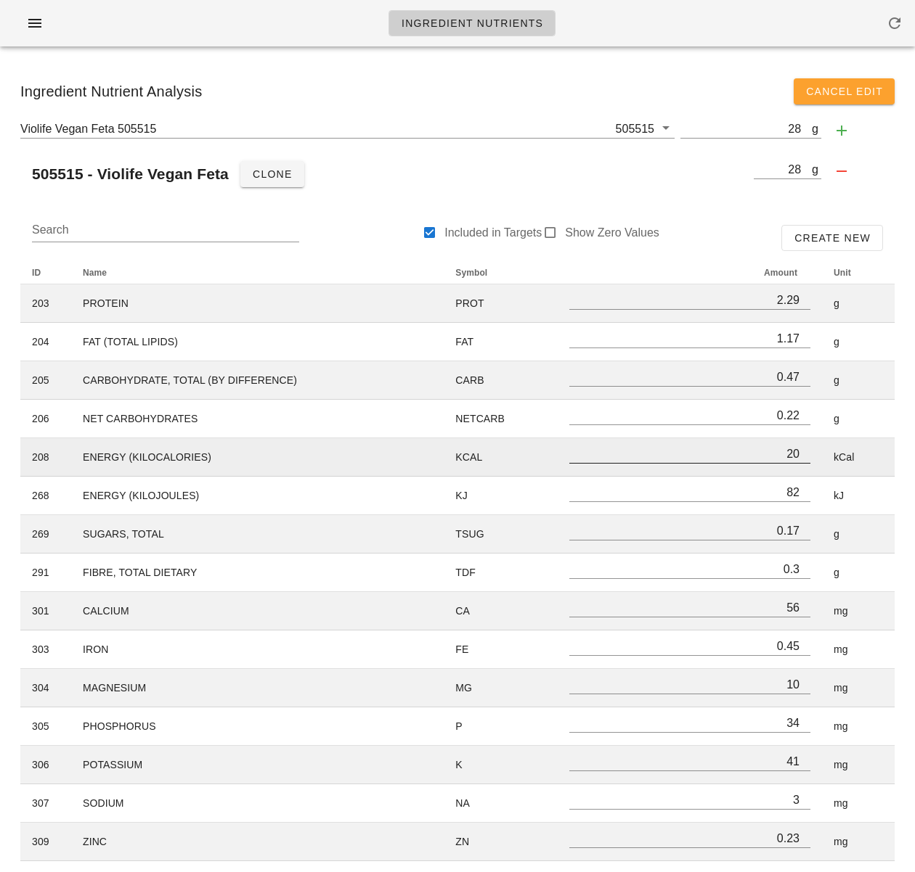
click at [791, 454] on input "20" at bounding box center [689, 453] width 241 height 19
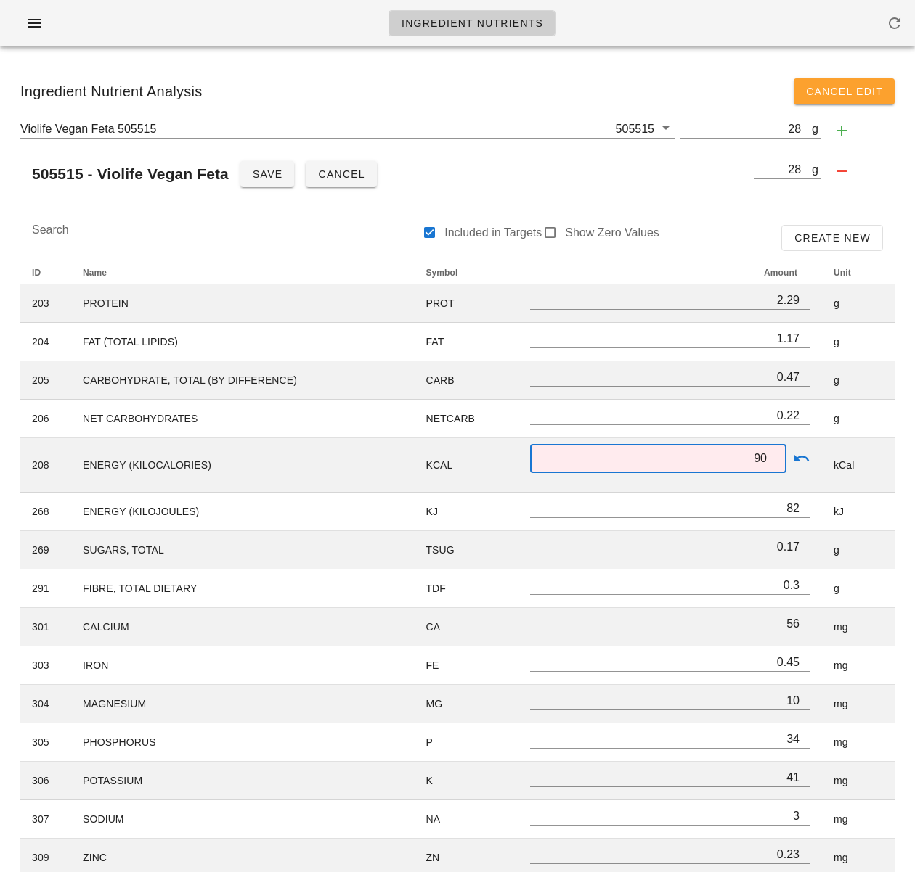
type input "90"
click at [706, 242] on div "Search Included in Targets Show Zero Values Create New" at bounding box center [457, 238] width 874 height 46
click at [703, 200] on div "Violife Vegan Feta 505515 505515 g 28 505515 - Violife Vegan Feta Save Cancel g…" at bounding box center [457, 158] width 897 height 90
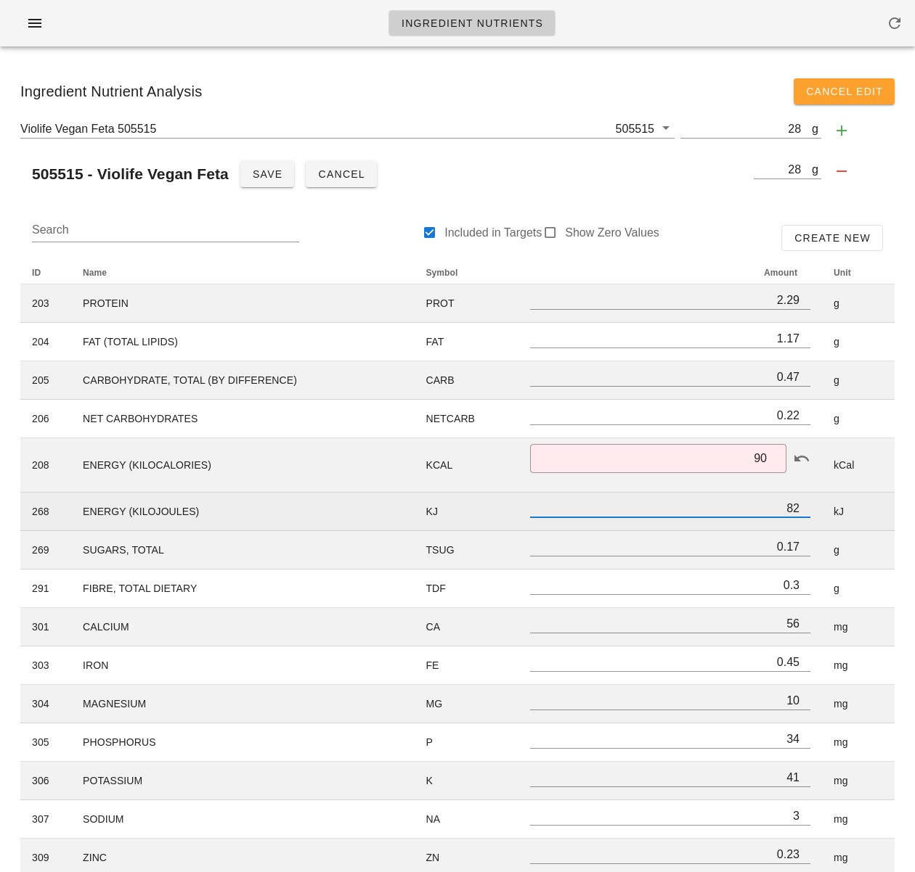
click at [753, 513] on input "82" at bounding box center [670, 508] width 280 height 19
click at [790, 509] on input "82" at bounding box center [670, 508] width 280 height 19
paste input "376.56"
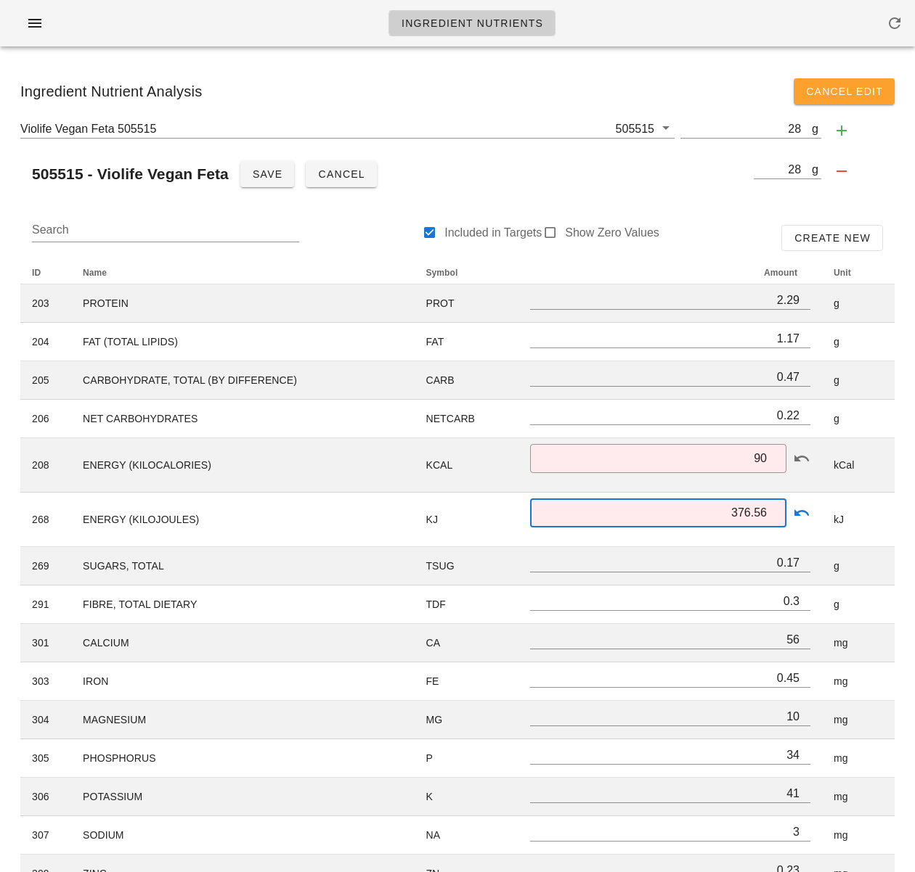
type input "376.56"
click at [707, 170] on div "505515 - Violife Vegan Feta Save Cancel" at bounding box center [383, 174] width 727 height 35
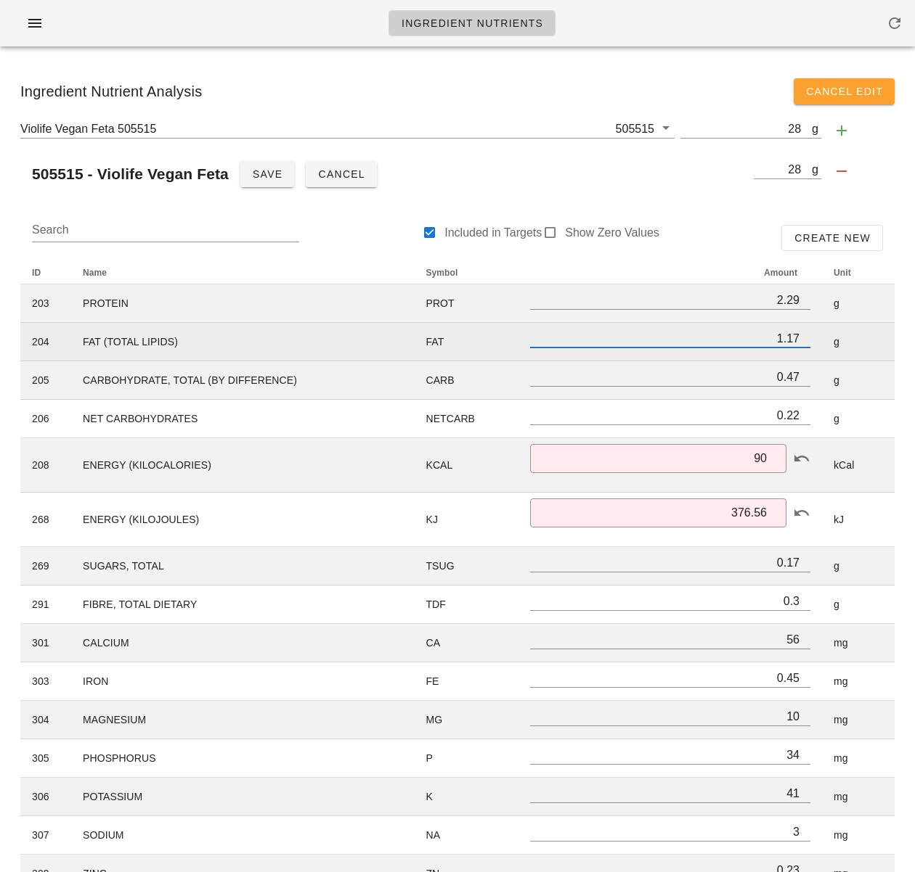
click at [789, 340] on input "1.17" at bounding box center [670, 338] width 280 height 19
drag, startPoint x: 796, startPoint y: 338, endPoint x: 774, endPoint y: 338, distance: 22.5
click at [774, 338] on input "1.17" at bounding box center [670, 338] width 280 height 19
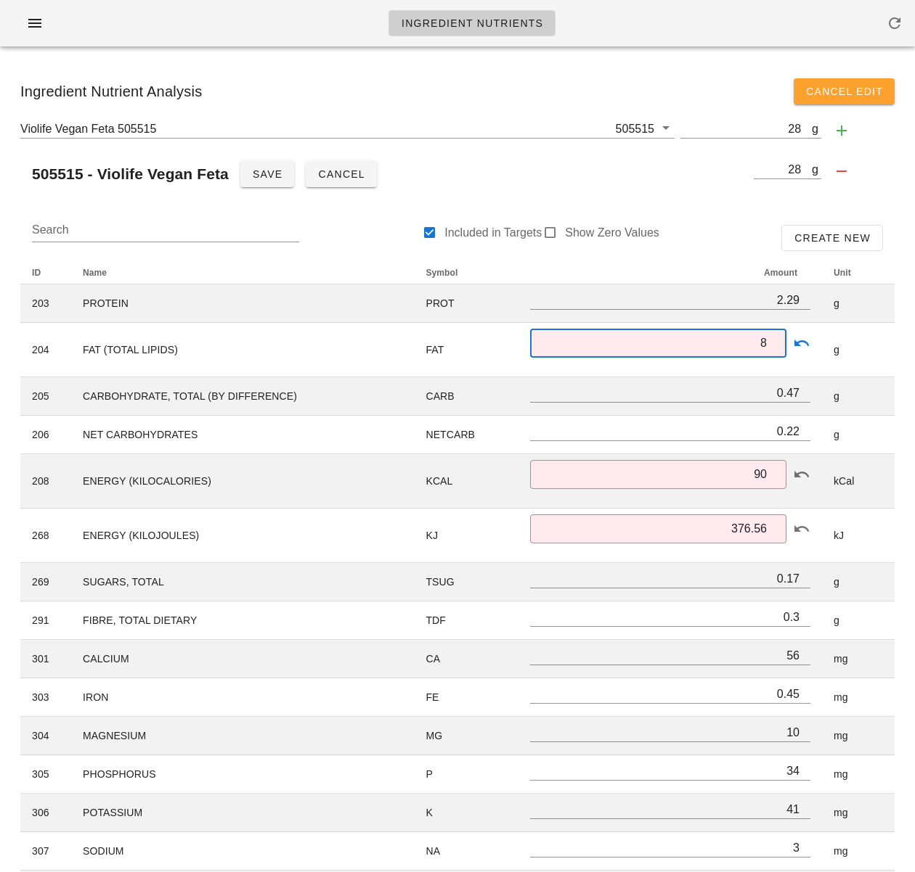
type input "8"
click at [696, 195] on div "Violife Vegan Feta 505515 505515 g 28 505515 - Violife Vegan Feta Save Cancel g…" at bounding box center [457, 158] width 897 height 90
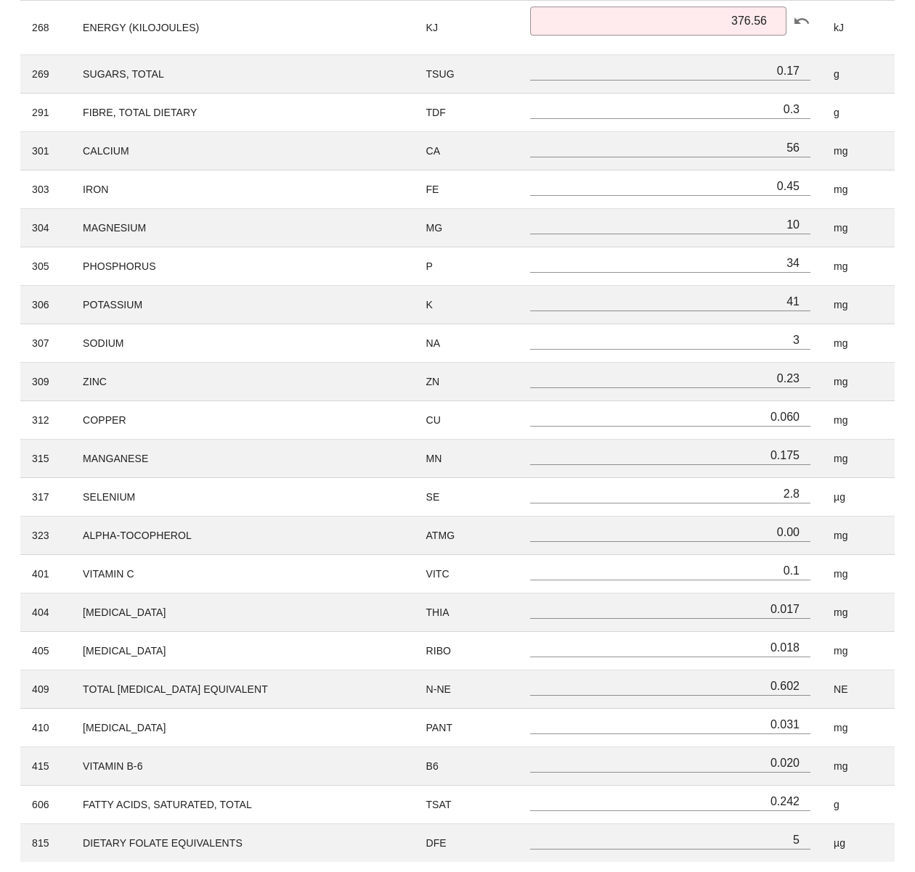
scroll to position [518, 0]
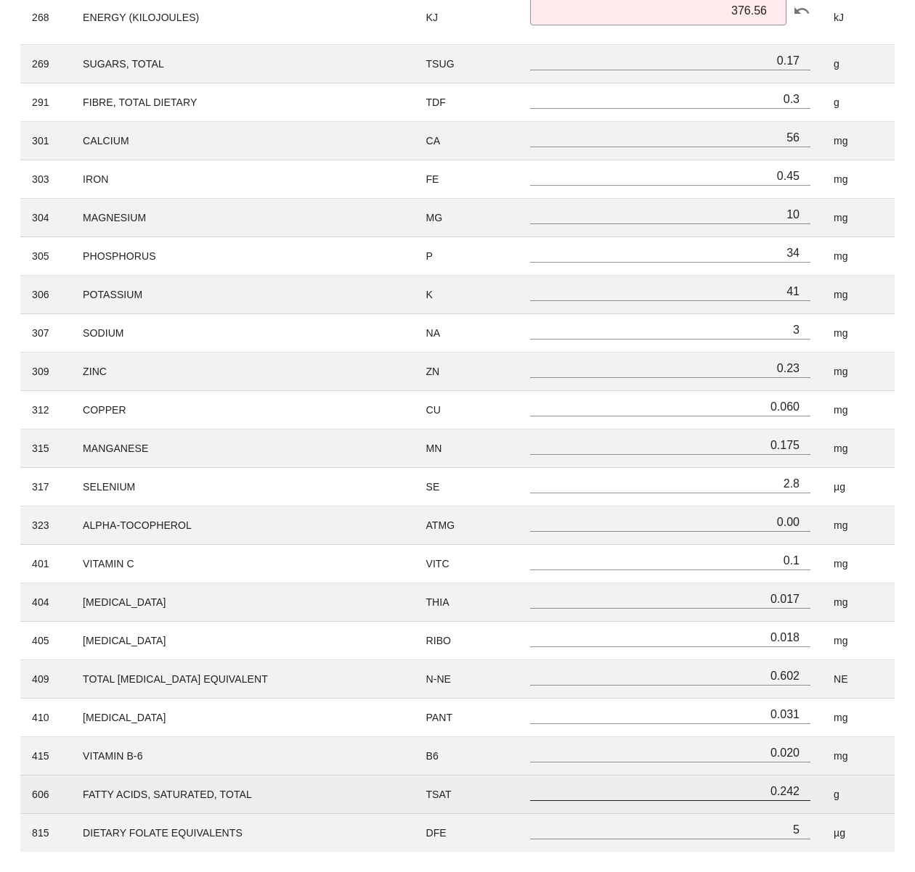
click at [780, 790] on input "0.242" at bounding box center [670, 791] width 280 height 19
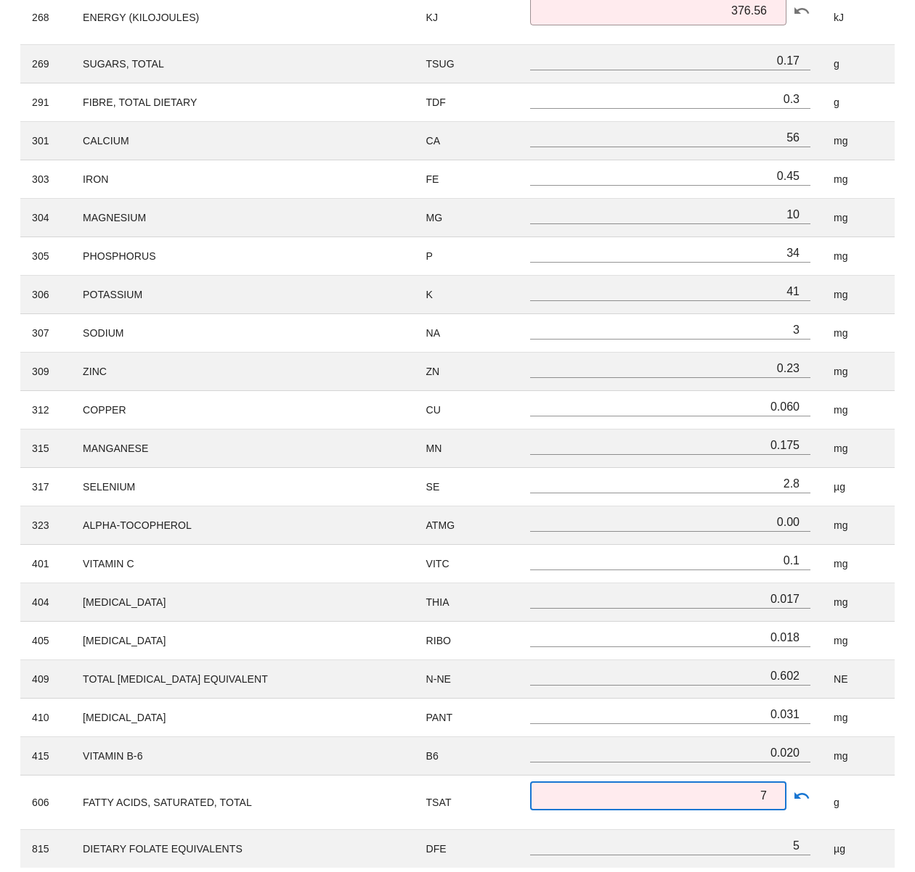
type input "7"
click at [907, 785] on div "Ingredient Nutrient Analysis Cancel Edit Violife Vegan Feta 505515 505515 g 28 …" at bounding box center [457, 214] width 915 height 1349
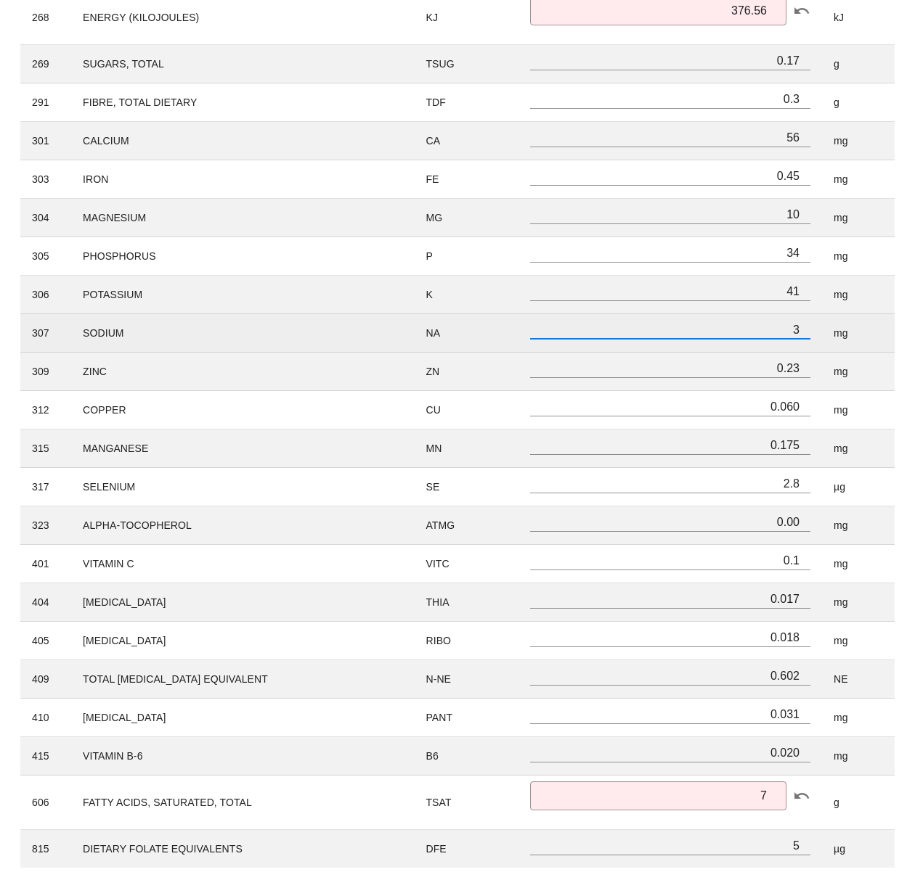
click at [798, 332] on input "3" at bounding box center [670, 329] width 280 height 19
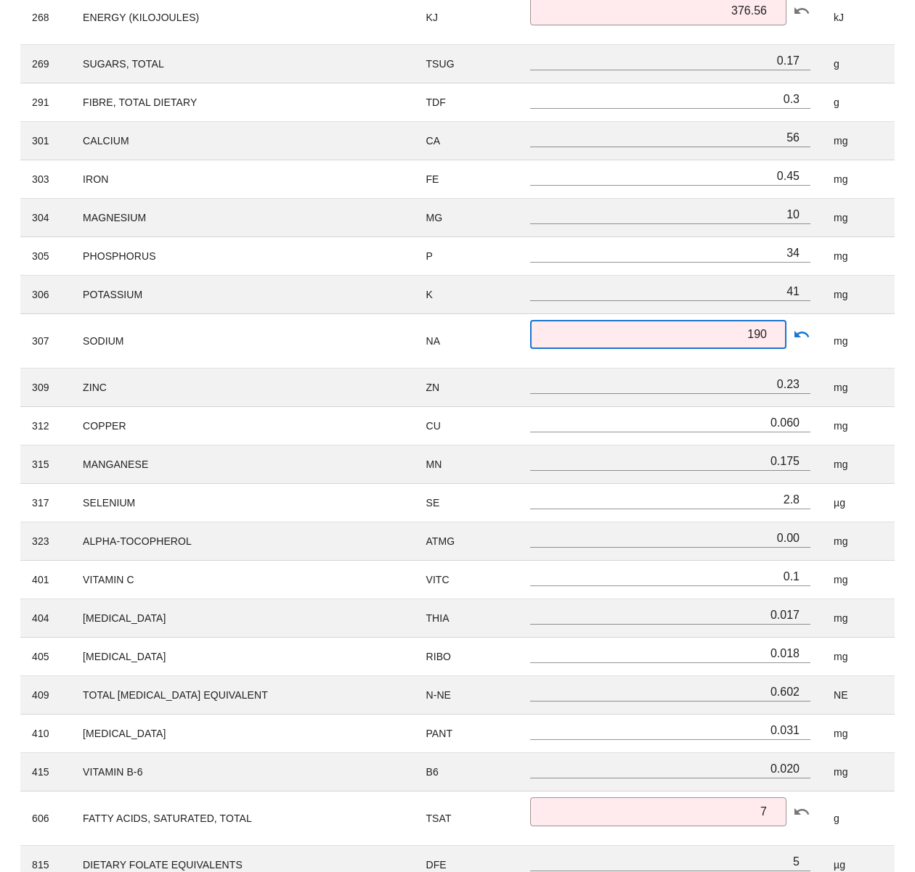
type input "190"
click at [901, 344] on div "ID Name Symbol Amount Unit 203 PROTEIN PROT 2.29 g 204 FAT (TOTAL LIPIDS) FAT ​…" at bounding box center [457, 313] width 891 height 1158
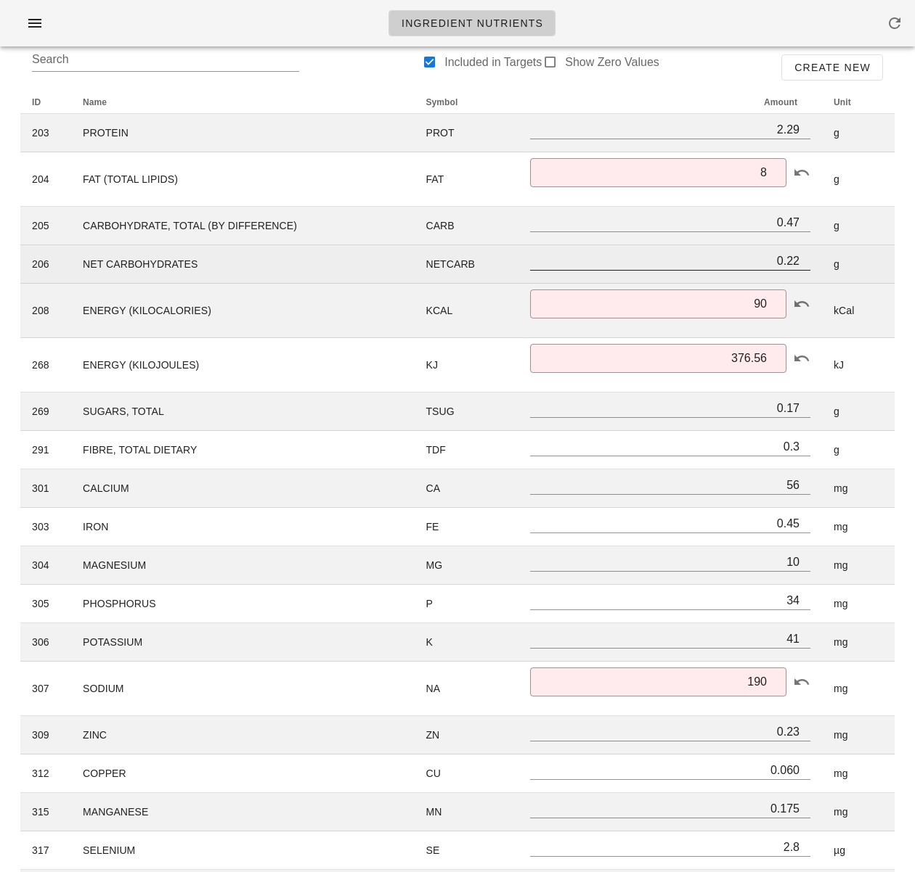
scroll to position [170, 0]
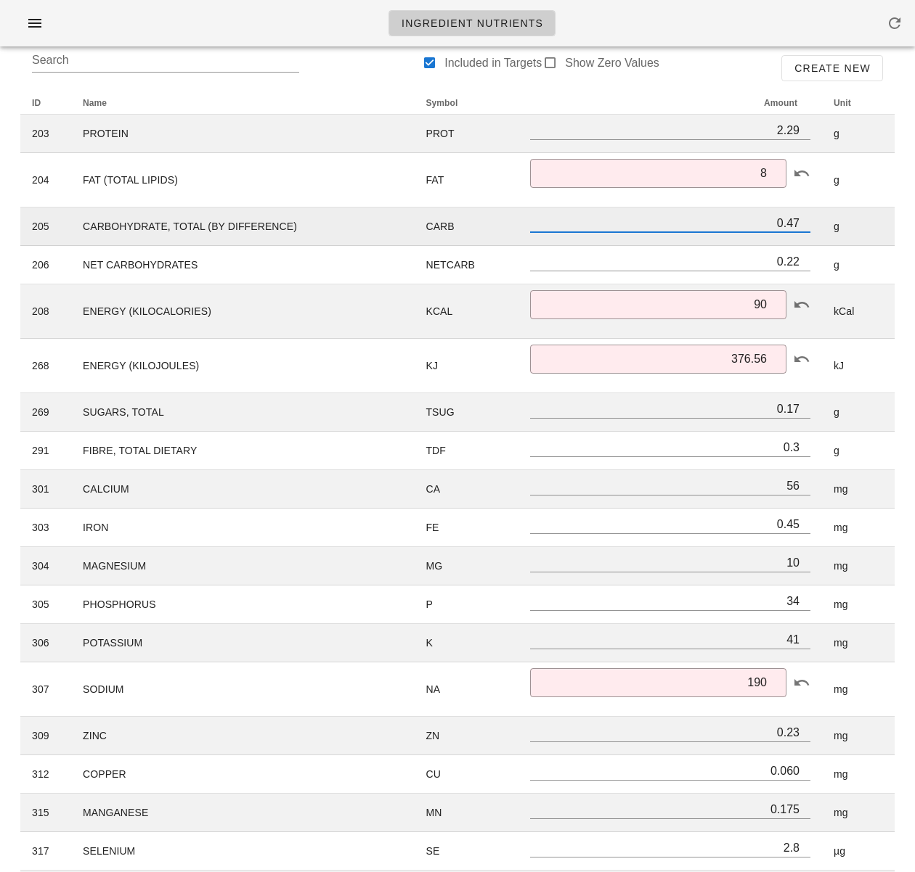
drag, startPoint x: 797, startPoint y: 223, endPoint x: 784, endPoint y: 221, distance: 13.1
click at [784, 221] on input "0.47" at bounding box center [670, 222] width 280 height 19
click at [775, 221] on input "0.47" at bounding box center [670, 222] width 280 height 19
drag, startPoint x: 773, startPoint y: 221, endPoint x: 801, endPoint y: 223, distance: 27.6
click at [801, 223] on input "0.47" at bounding box center [670, 222] width 280 height 19
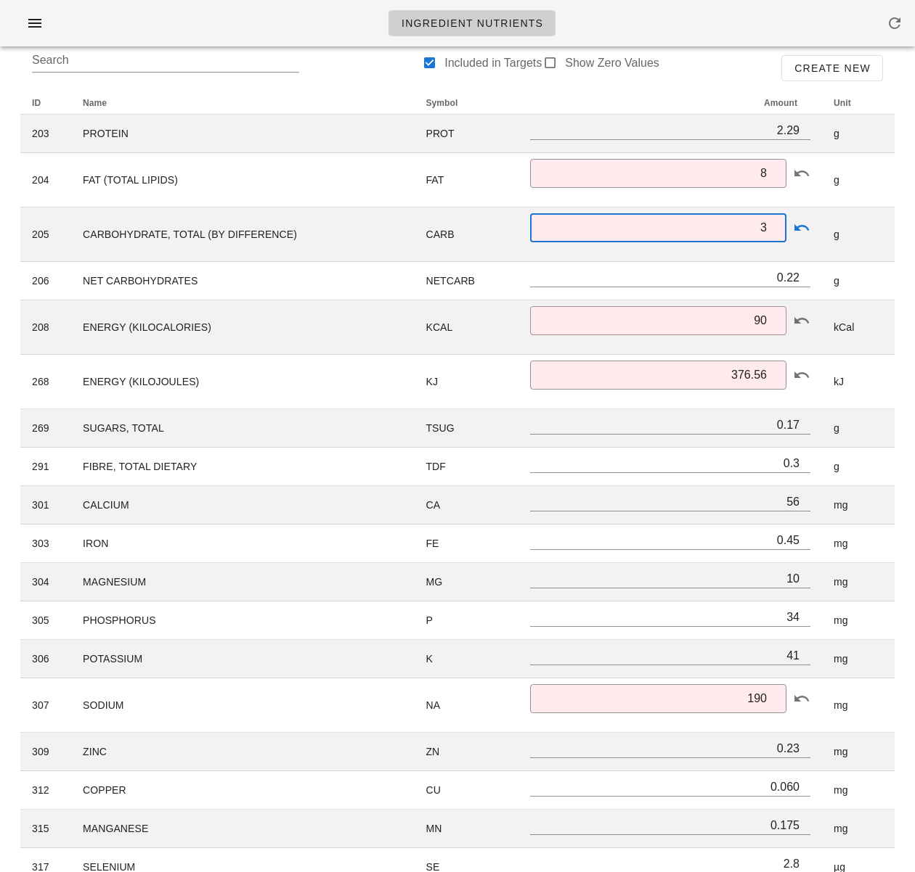
type input "3"
click at [905, 233] on div "Search Included in Targets Show Zero Values Create New ID Name Symbol Amount Un…" at bounding box center [457, 646] width 897 height 1227
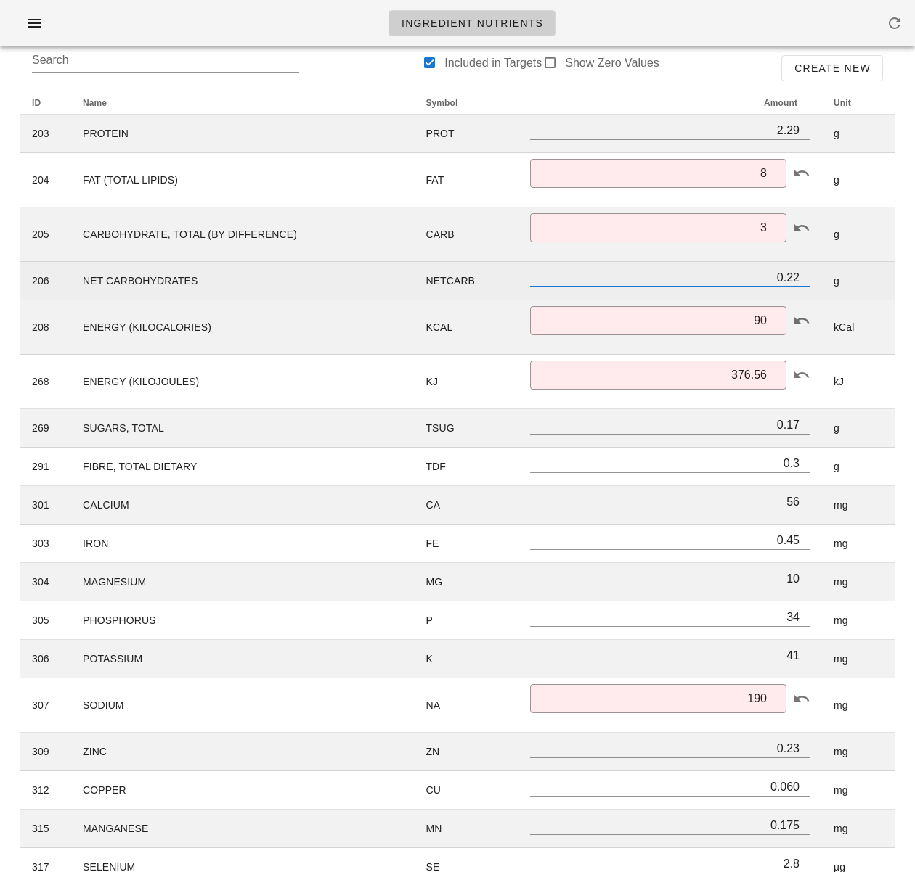
click at [774, 277] on input "0.22" at bounding box center [670, 277] width 280 height 19
drag, startPoint x: 777, startPoint y: 276, endPoint x: 800, endPoint y: 277, distance: 22.5
click at [800, 277] on input "0.22" at bounding box center [670, 277] width 280 height 19
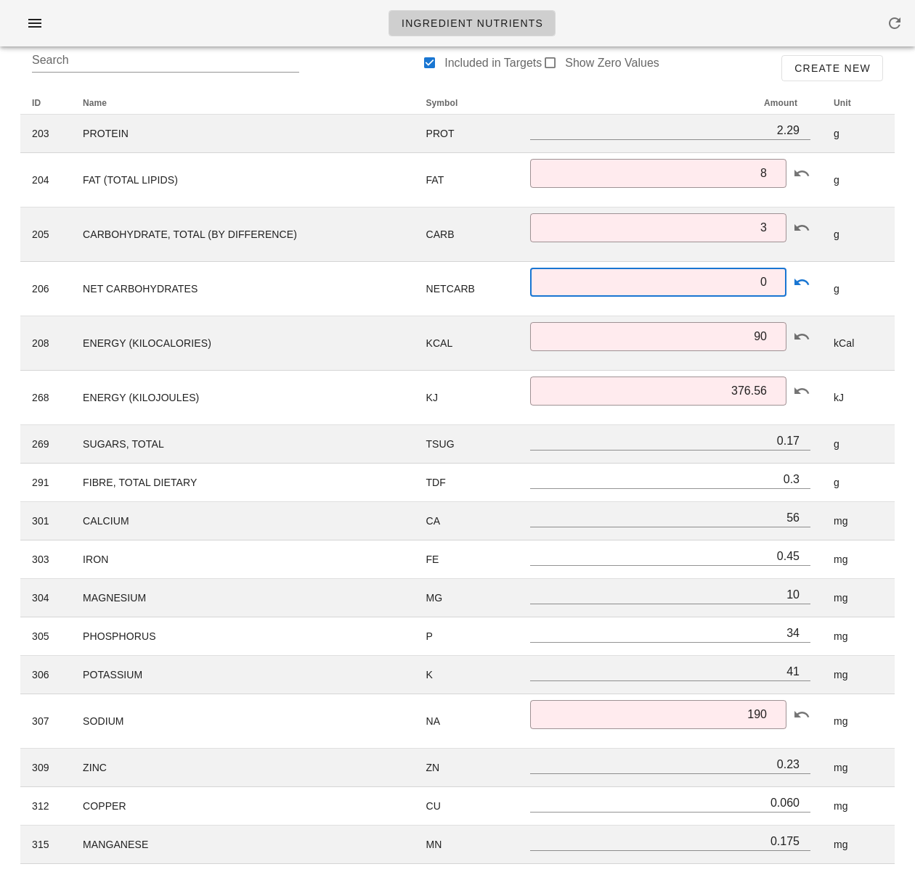
type input "0"
drag, startPoint x: 897, startPoint y: 323, endPoint x: 872, endPoint y: 359, distance: 44.3
click at [896, 323] on div "ID Name Symbol Amount Unit 203 PROTEIN PROT 2.29 g 204 FAT (TOTAL LIPIDS) FAT ​…" at bounding box center [457, 678] width 891 height 1190
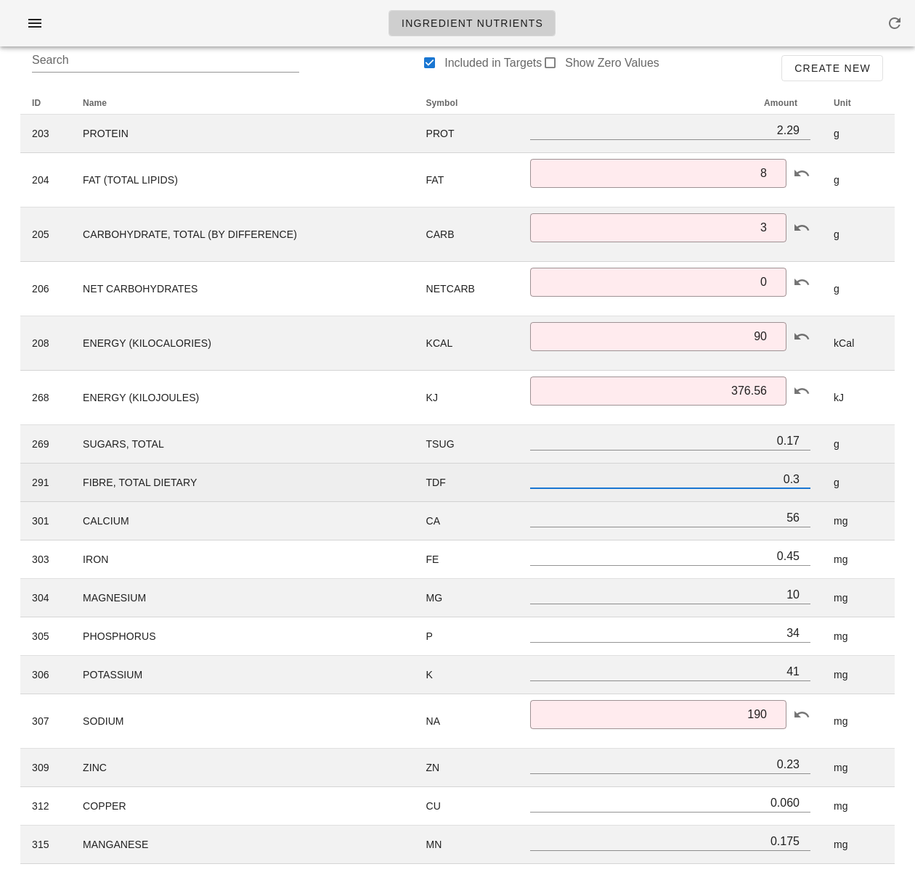
scroll to position [1, 0]
click at [791, 482] on input "0.3" at bounding box center [670, 479] width 280 height 19
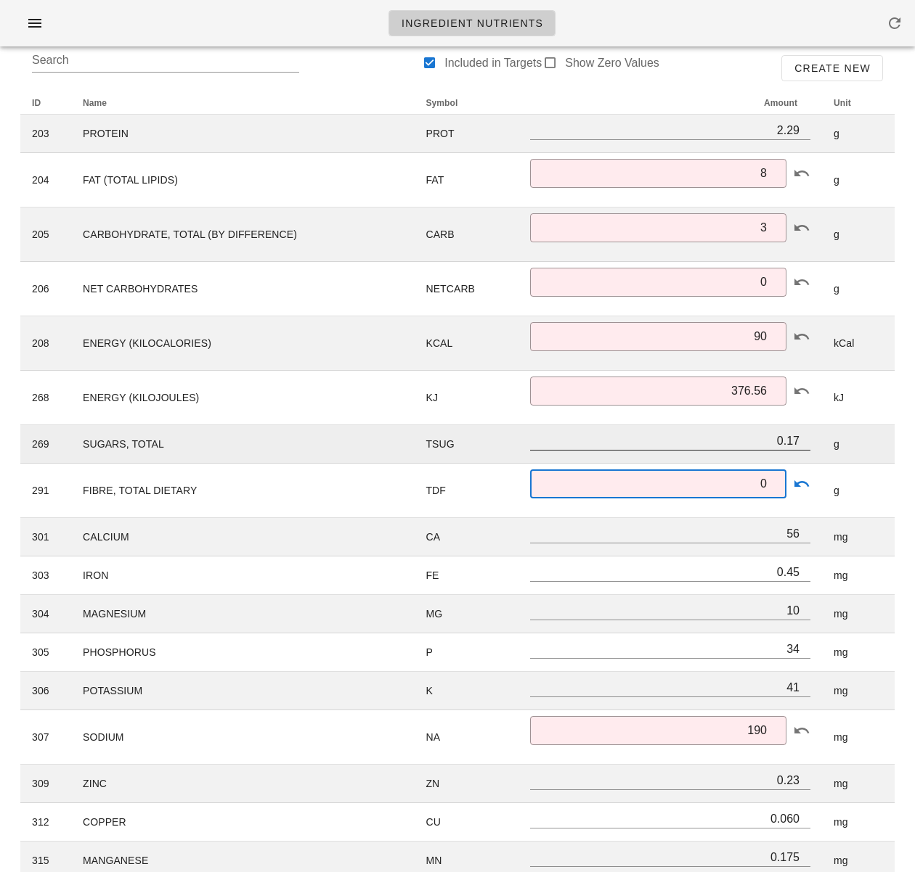
type input "0"
click at [790, 441] on input "0.17" at bounding box center [670, 440] width 280 height 19
click at [791, 442] on input "0.17" at bounding box center [670, 440] width 280 height 19
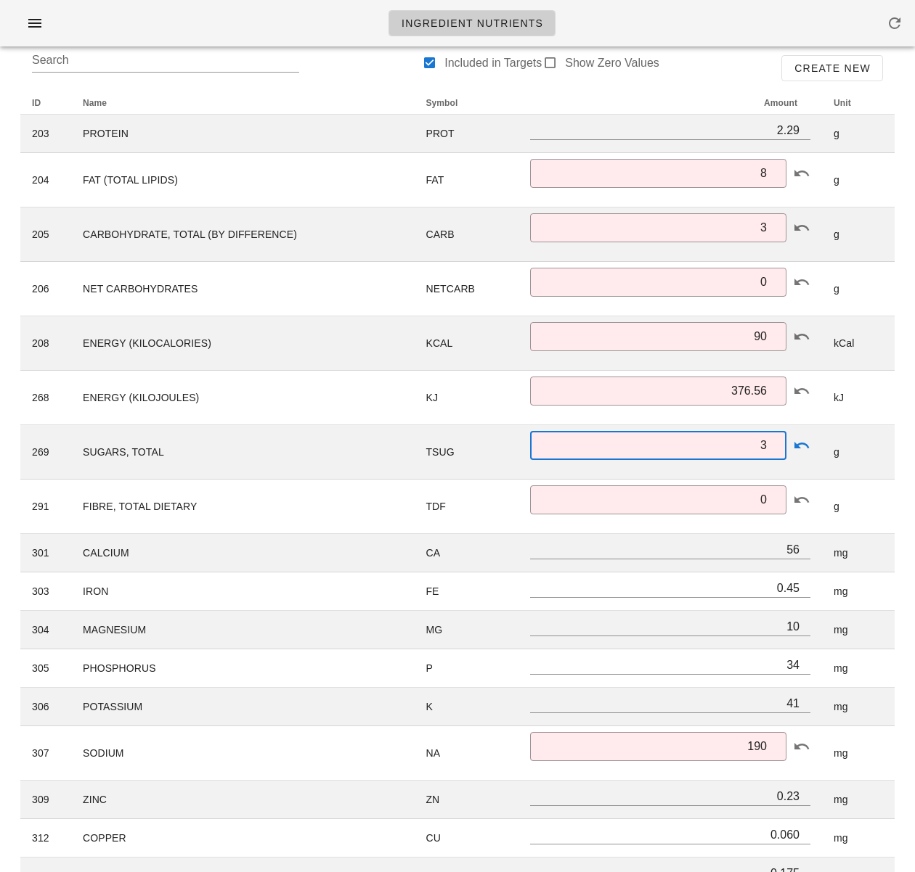
type input "3"
click at [904, 444] on div "Search Included in Targets Show Zero Values Create New ID Name Symbol Amount Un…" at bounding box center [457, 670] width 897 height 1275
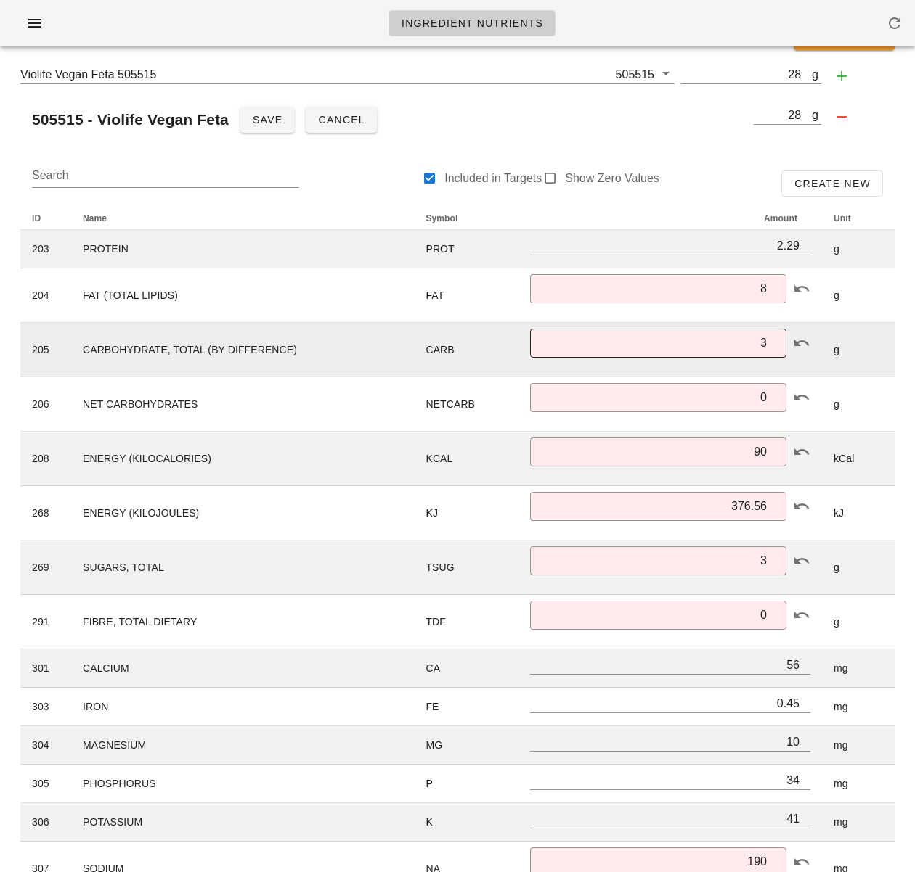
scroll to position [54, 0]
click at [785, 248] on input "2.29" at bounding box center [670, 246] width 280 height 19
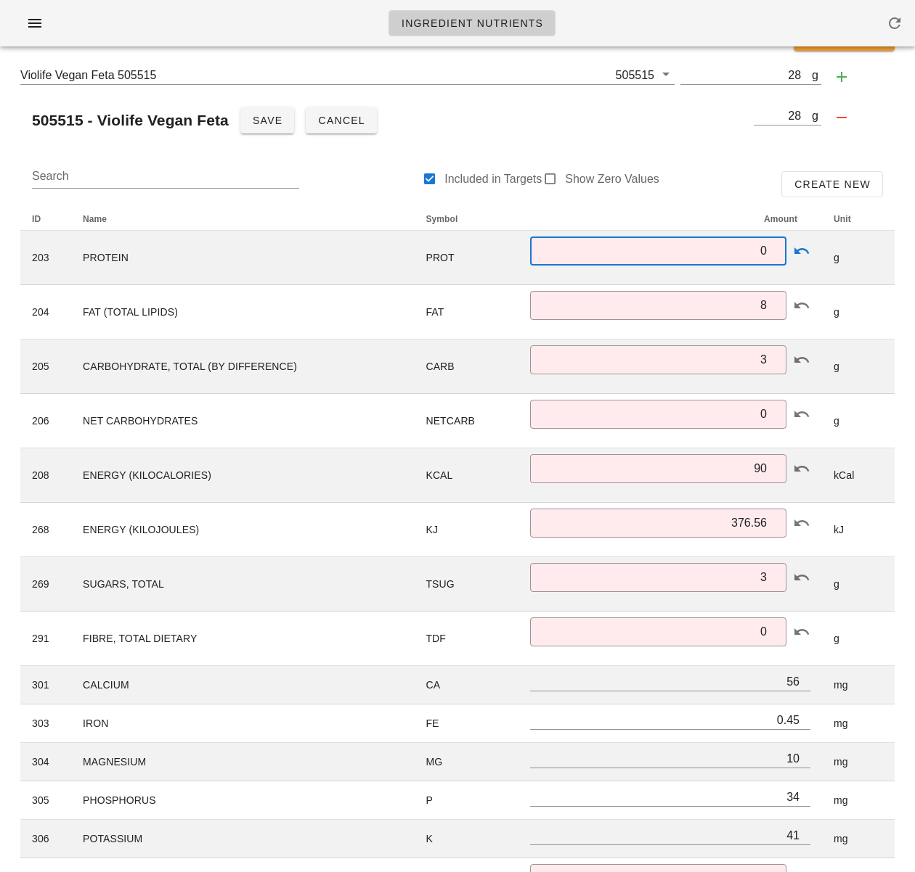
type input "0"
click at [910, 258] on div "Ingredient Nutrient Analysis Cancel Edit Violife Vegan Feta 505515 505515 g 28 …" at bounding box center [457, 726] width 915 height 1444
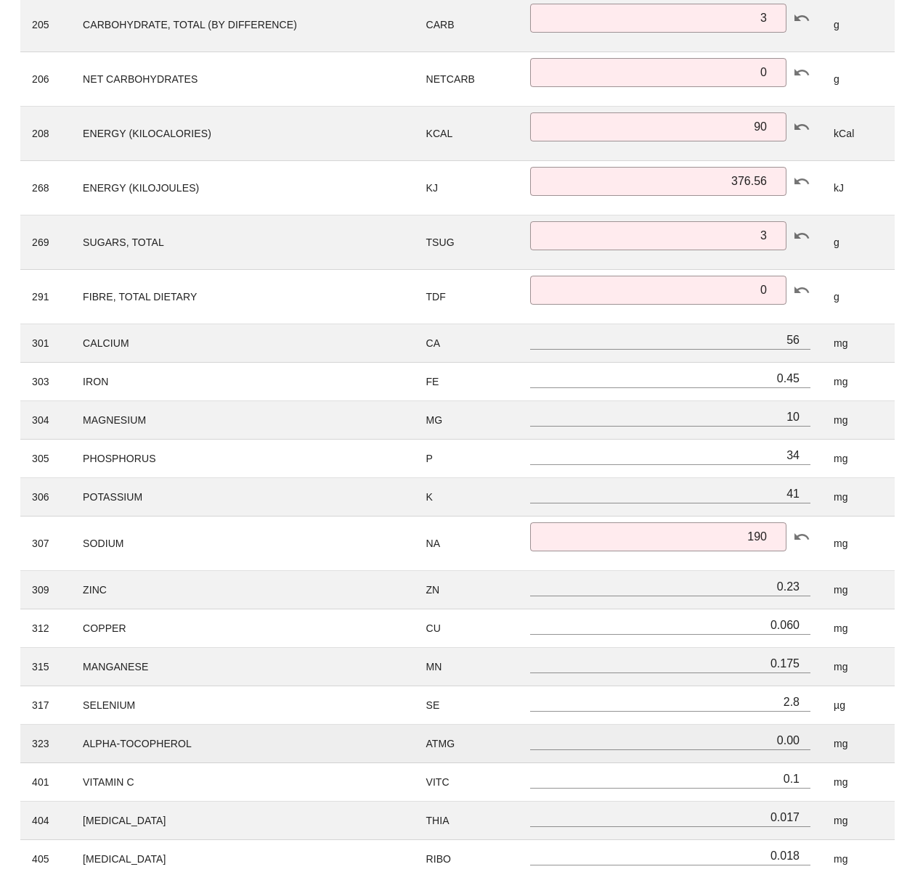
scroll to position [398, 0]
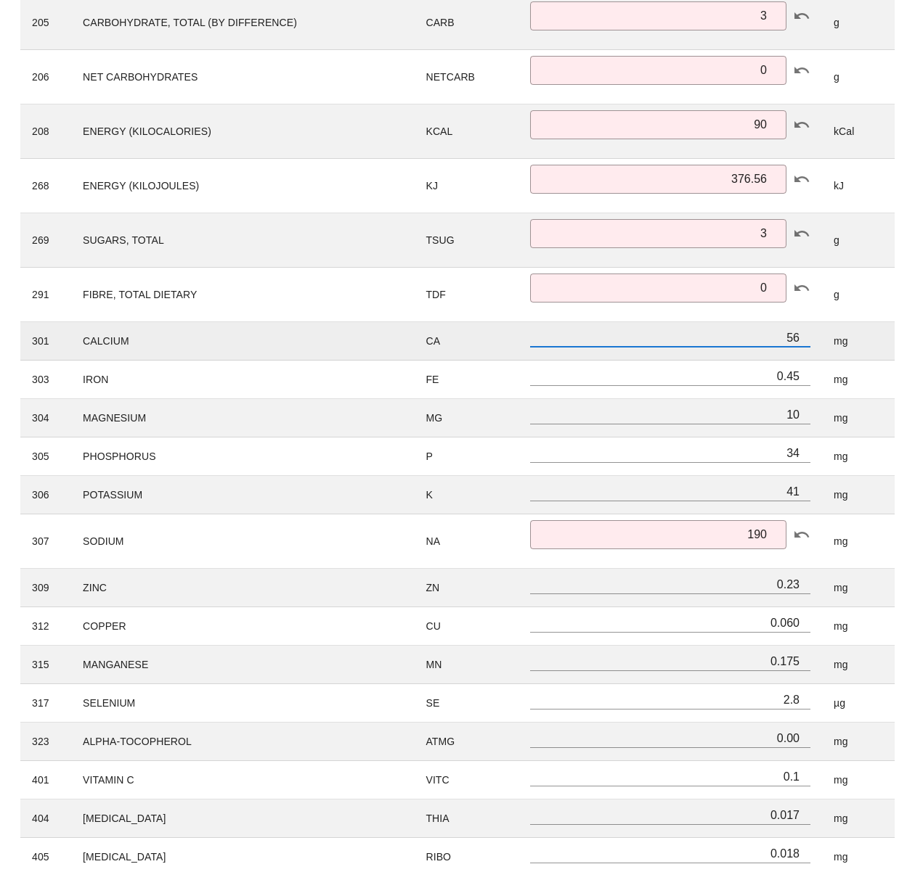
click at [794, 338] on input "56" at bounding box center [670, 337] width 280 height 19
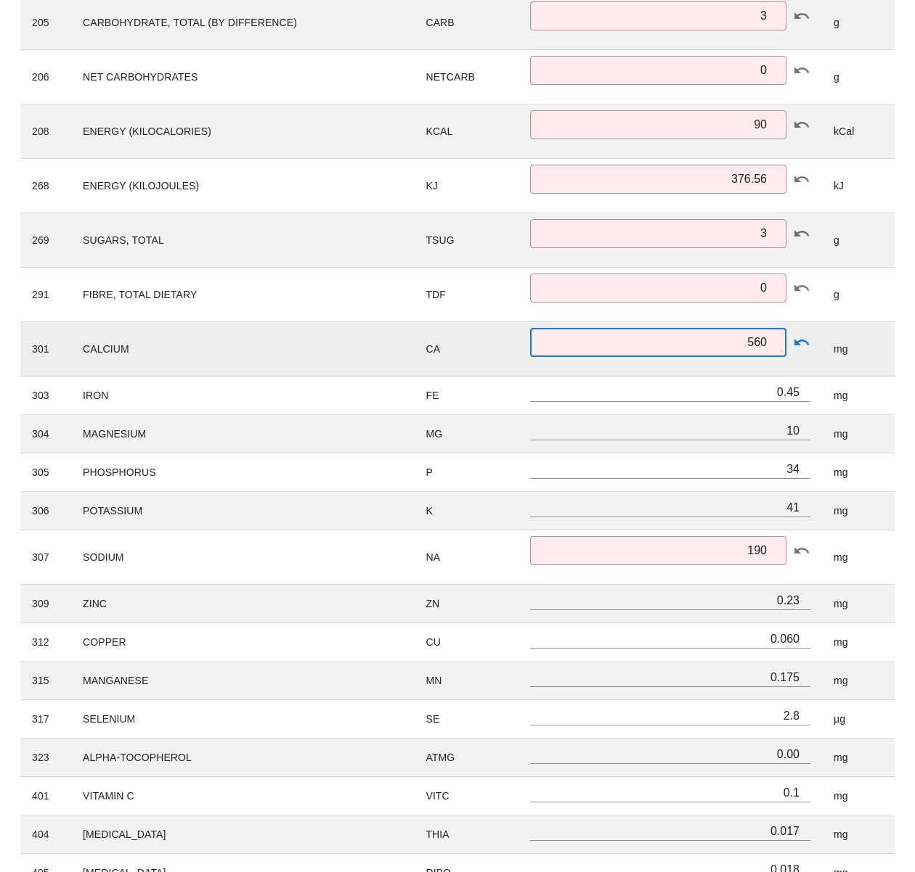
scroll to position [1, 0]
drag, startPoint x: 749, startPoint y: 343, endPoint x: 759, endPoint y: 343, distance: 9.4
click at [759, 343] on input "560" at bounding box center [658, 342] width 239 height 23
type input "0"
click at [910, 356] on div "Ingredient Nutrient Analysis Cancel Edit Violife Vegan Feta 505515 505515 g 28 …" at bounding box center [457, 390] width 915 height 1460
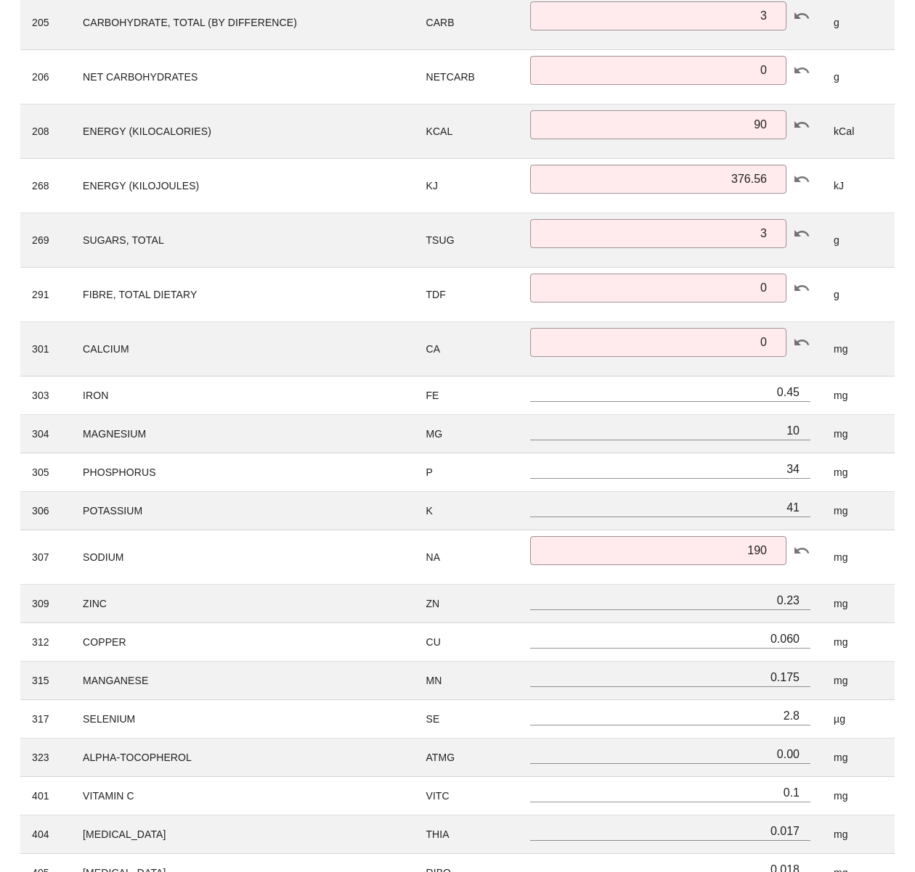
scroll to position [0, 0]
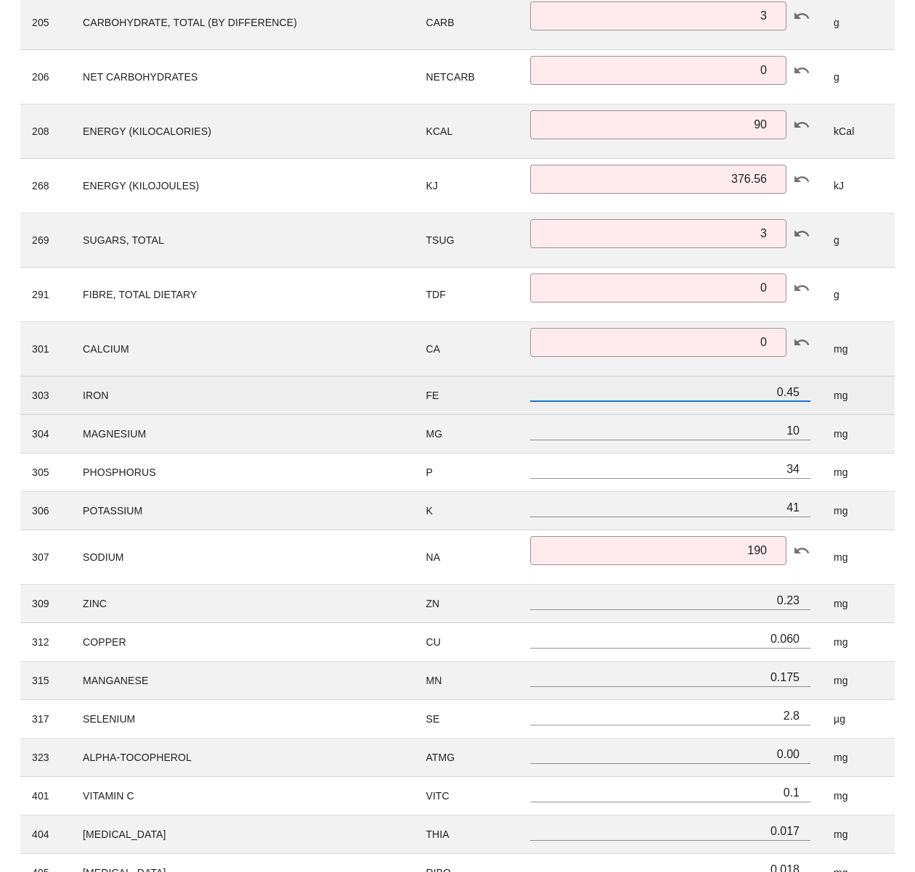
click at [785, 393] on input "0.45" at bounding box center [670, 392] width 280 height 19
click at [777, 392] on input "0.45" at bounding box center [670, 392] width 280 height 19
click at [784, 393] on input "0.45" at bounding box center [670, 392] width 280 height 19
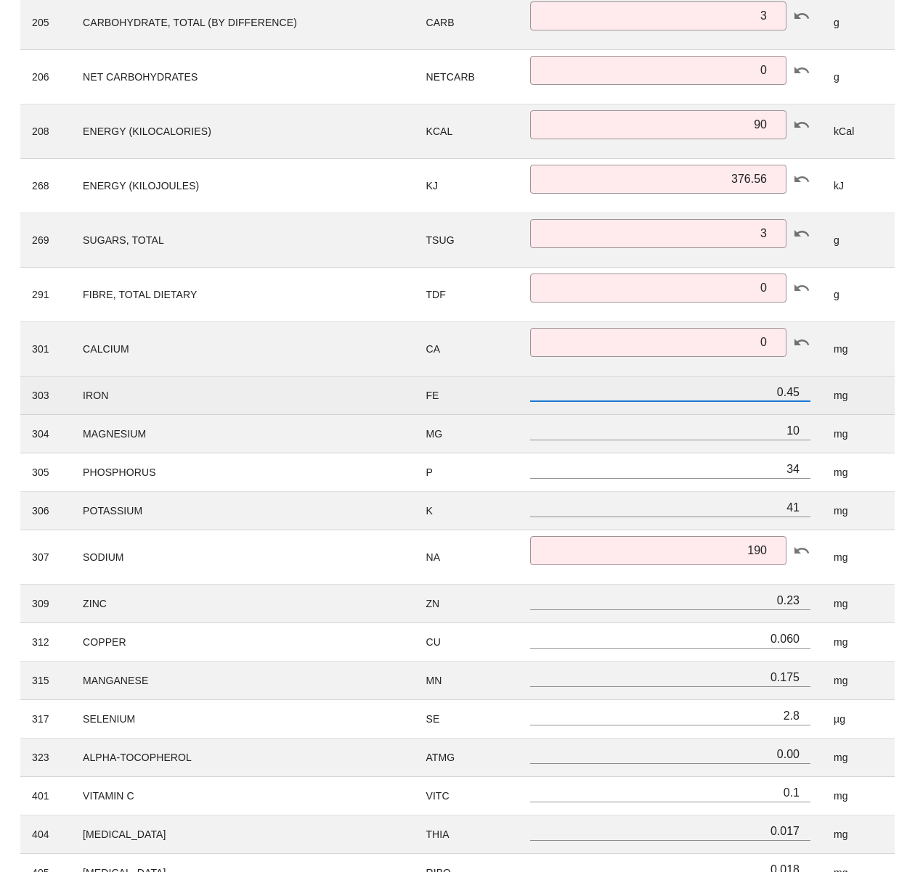
drag, startPoint x: 787, startPoint y: 393, endPoint x: 795, endPoint y: 393, distance: 8.0
click at [795, 393] on input "0.45" at bounding box center [670, 392] width 280 height 19
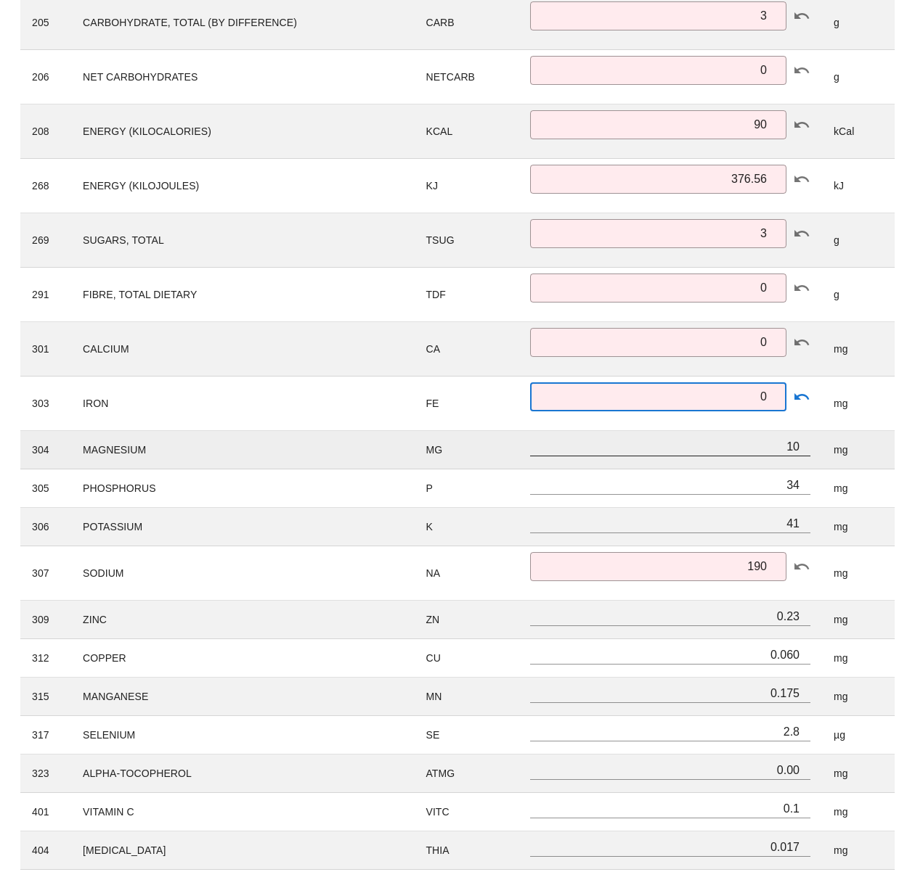
type input "0"
click at [784, 447] on input "10" at bounding box center [670, 446] width 280 height 19
click at [790, 447] on input "10" at bounding box center [670, 446] width 280 height 19
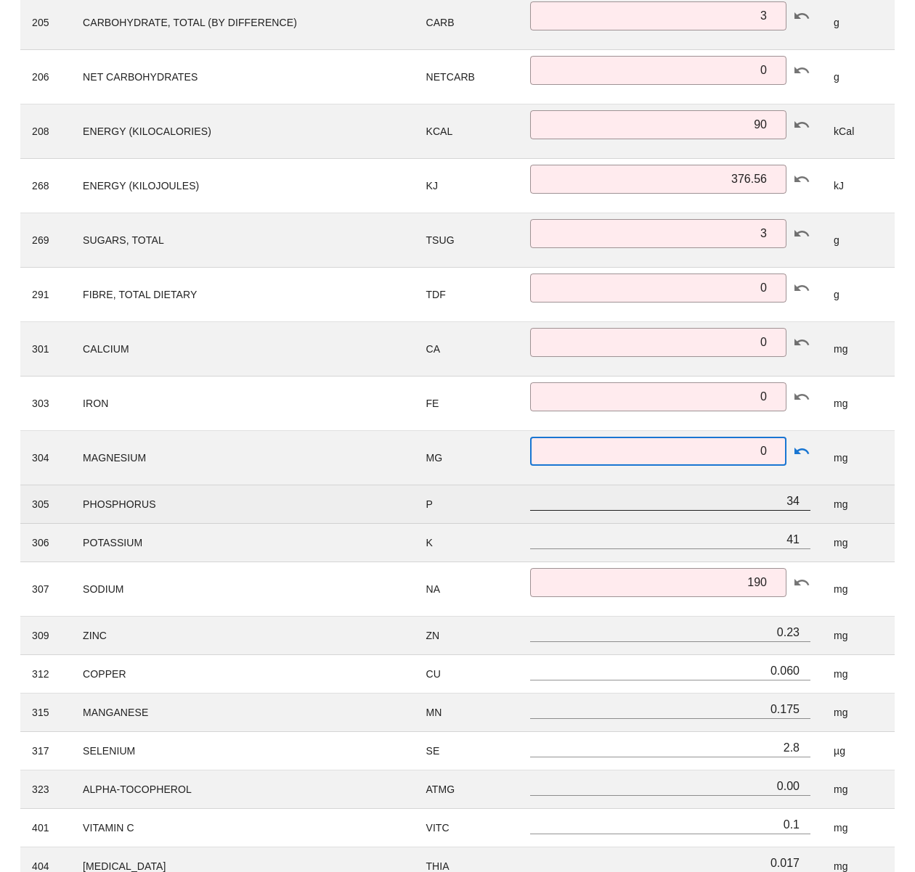
type input "0"
click at [792, 497] on input "34" at bounding box center [670, 500] width 280 height 19
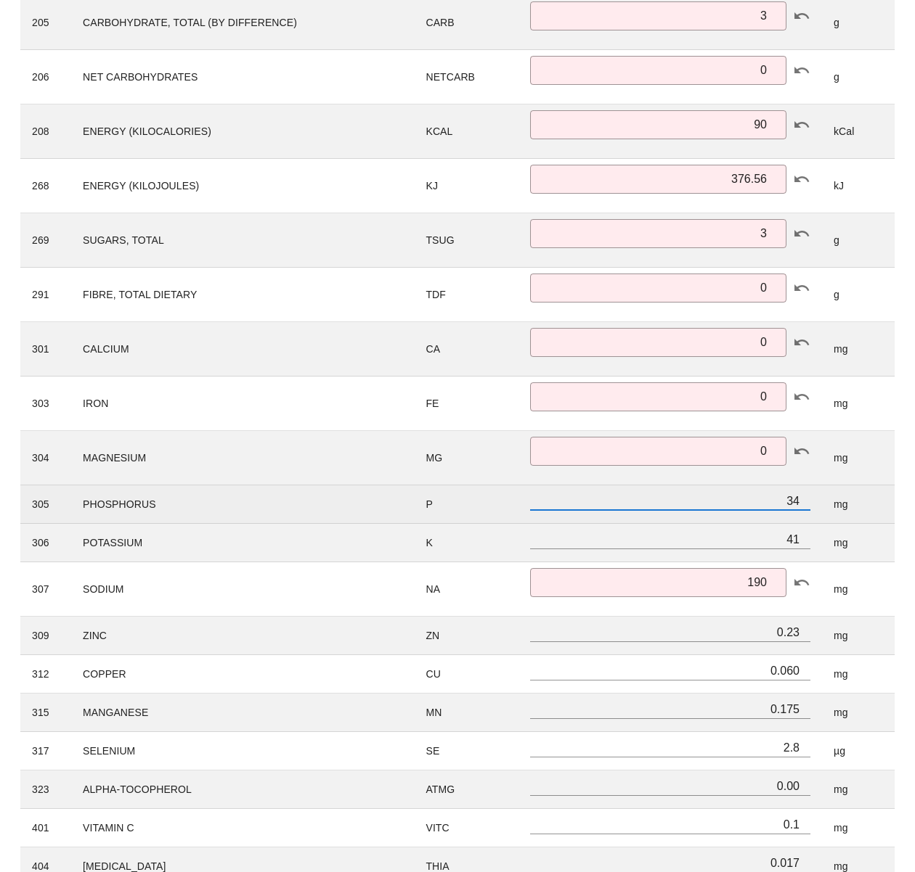
click at [793, 500] on input "34" at bounding box center [670, 500] width 280 height 19
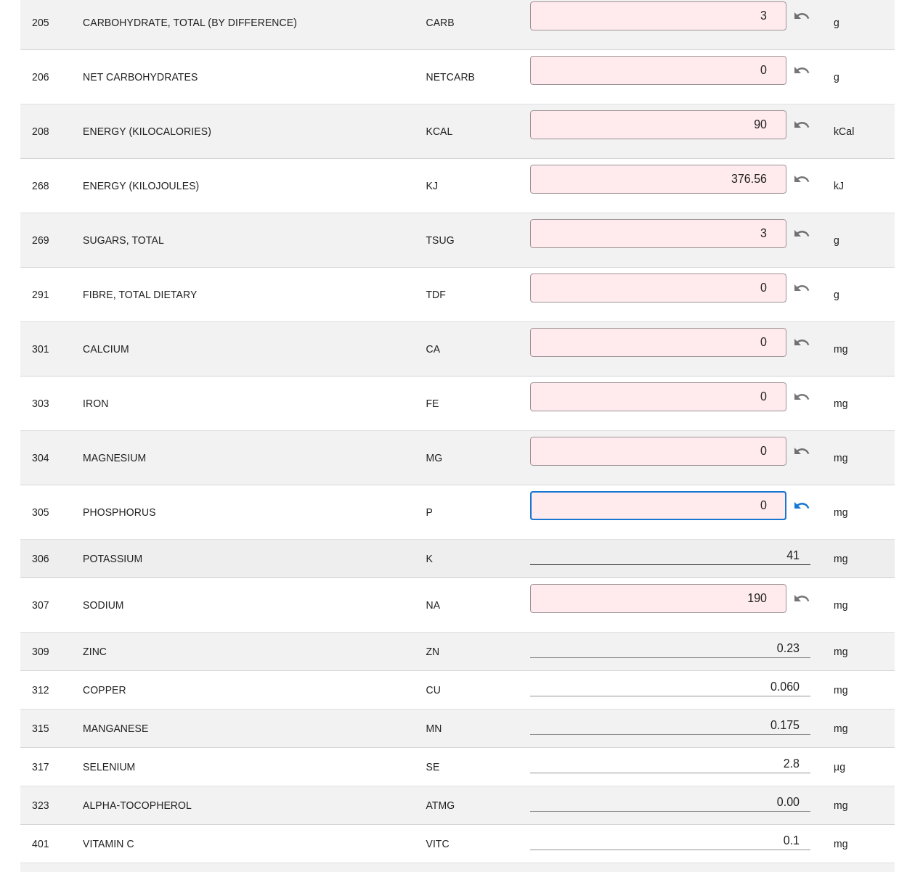
type input "0"
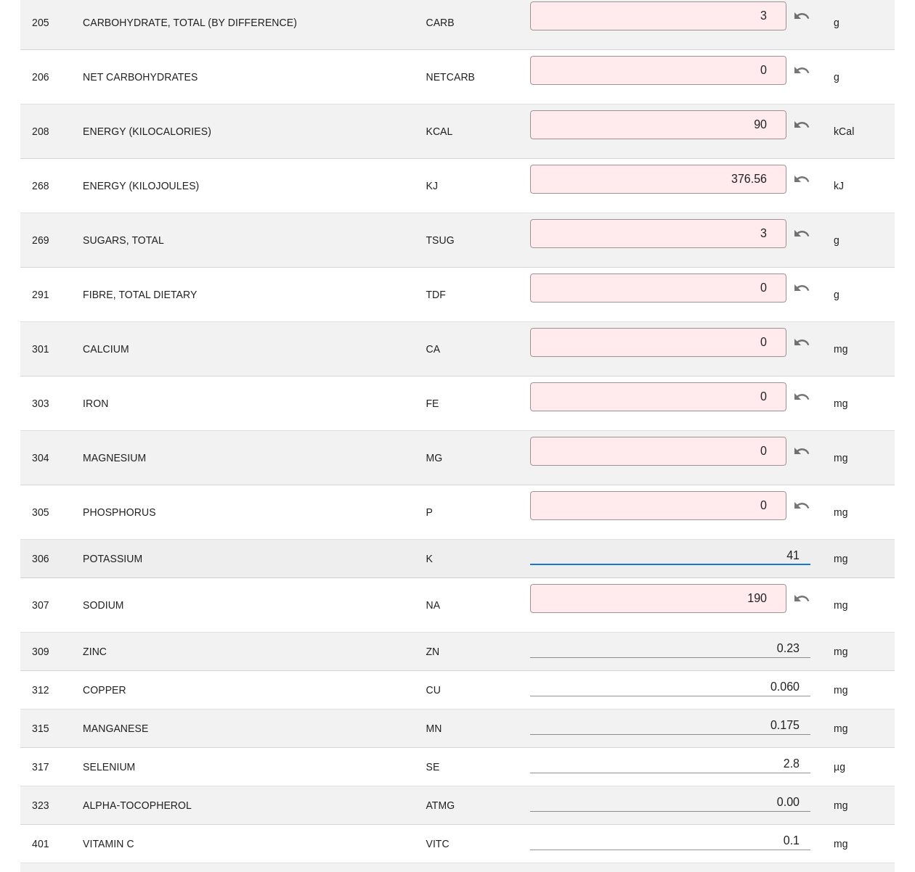
scroll to position [1, 0]
drag, startPoint x: 788, startPoint y: 557, endPoint x: 804, endPoint y: 556, distance: 16.0
click at [804, 556] on input "41" at bounding box center [670, 555] width 280 height 19
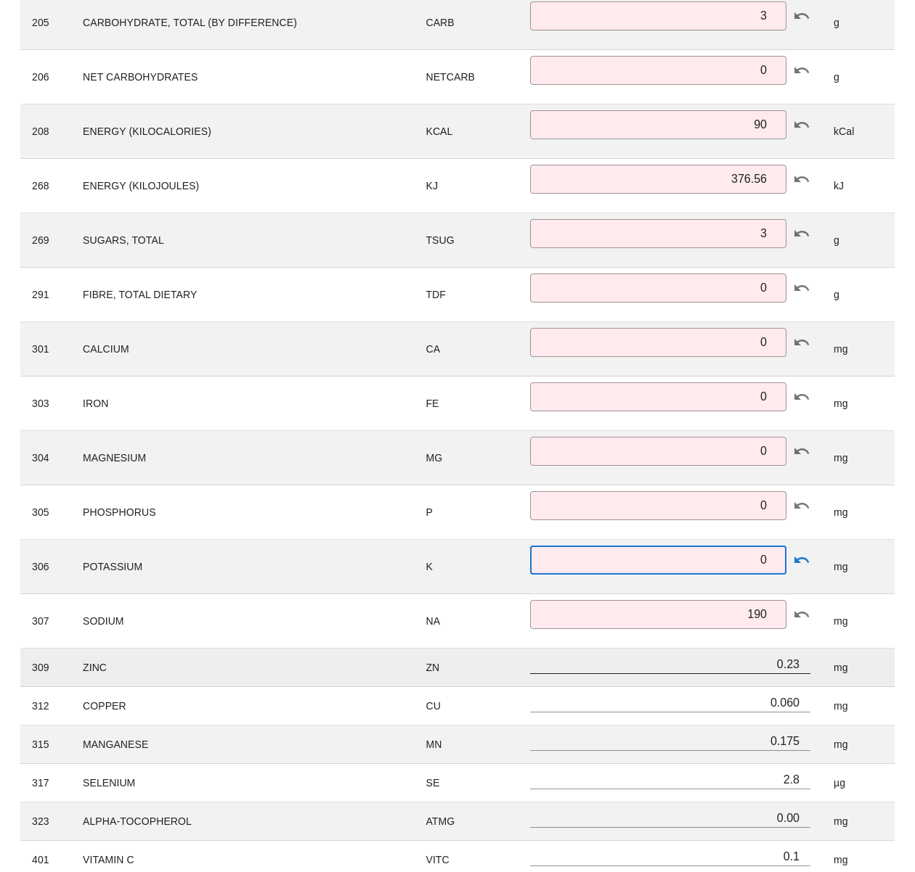
type input "0"
drag, startPoint x: 768, startPoint y: 661, endPoint x: 807, endPoint y: 663, distance: 39.2
click at [807, 663] on input "0.23" at bounding box center [670, 664] width 280 height 19
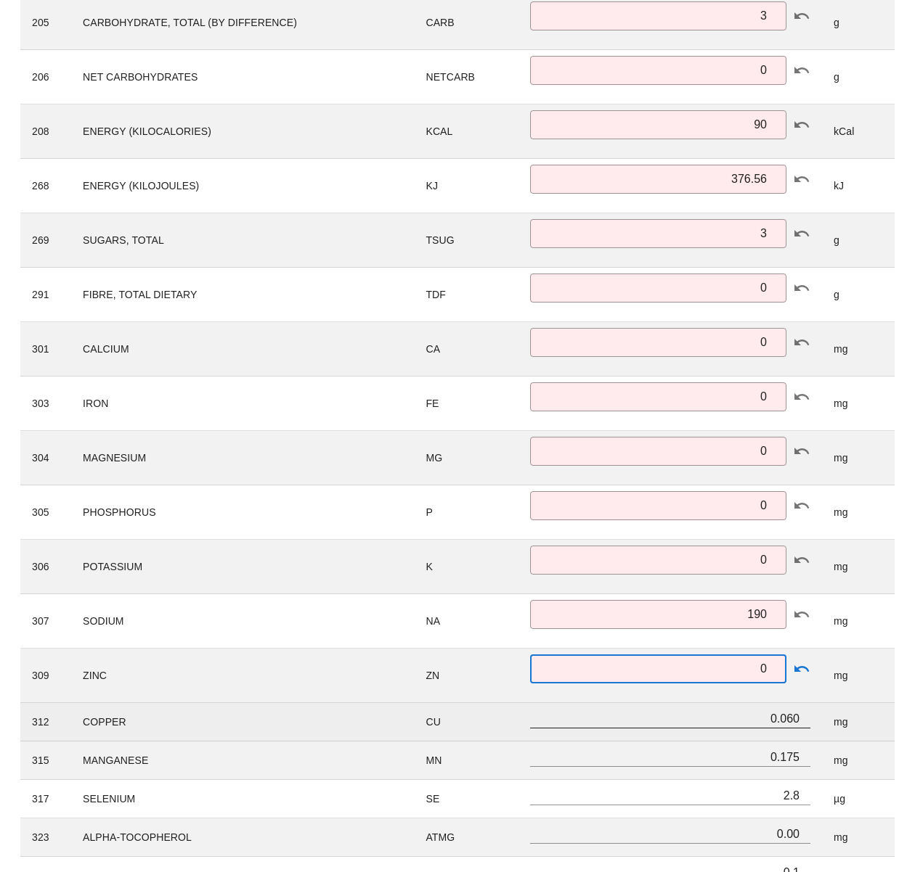
type input "0"
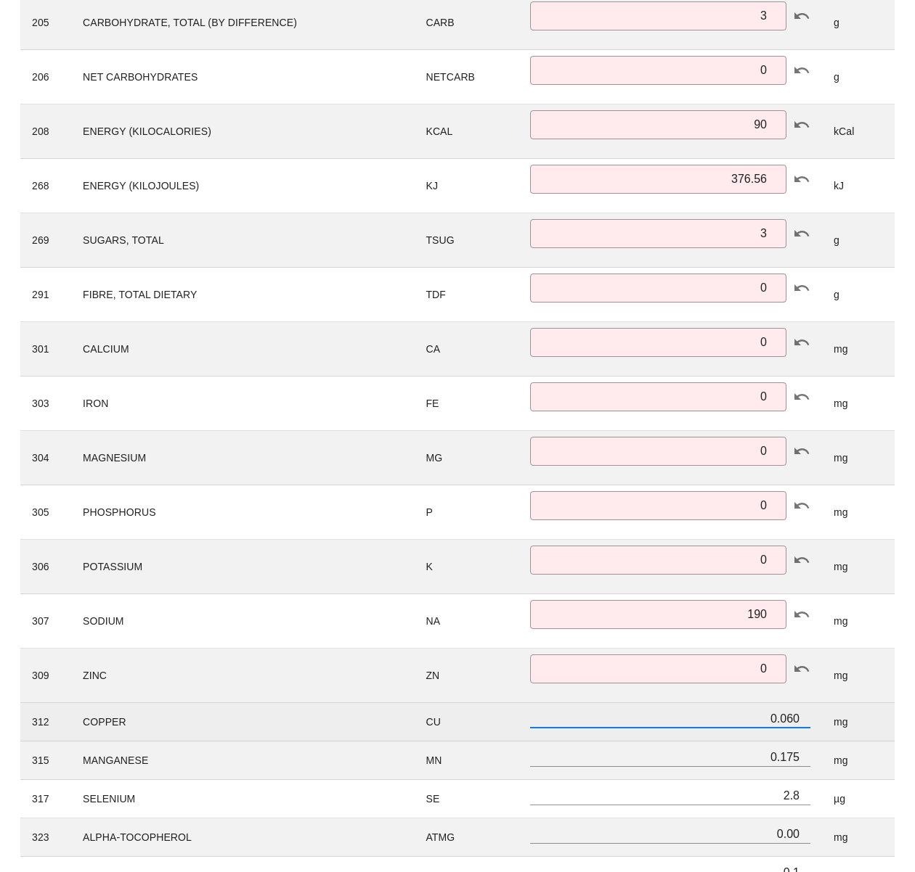
scroll to position [1, 0]
drag, startPoint x: 760, startPoint y: 716, endPoint x: 809, endPoint y: 719, distance: 48.7
click at [809, 719] on input "0.060" at bounding box center [670, 718] width 280 height 19
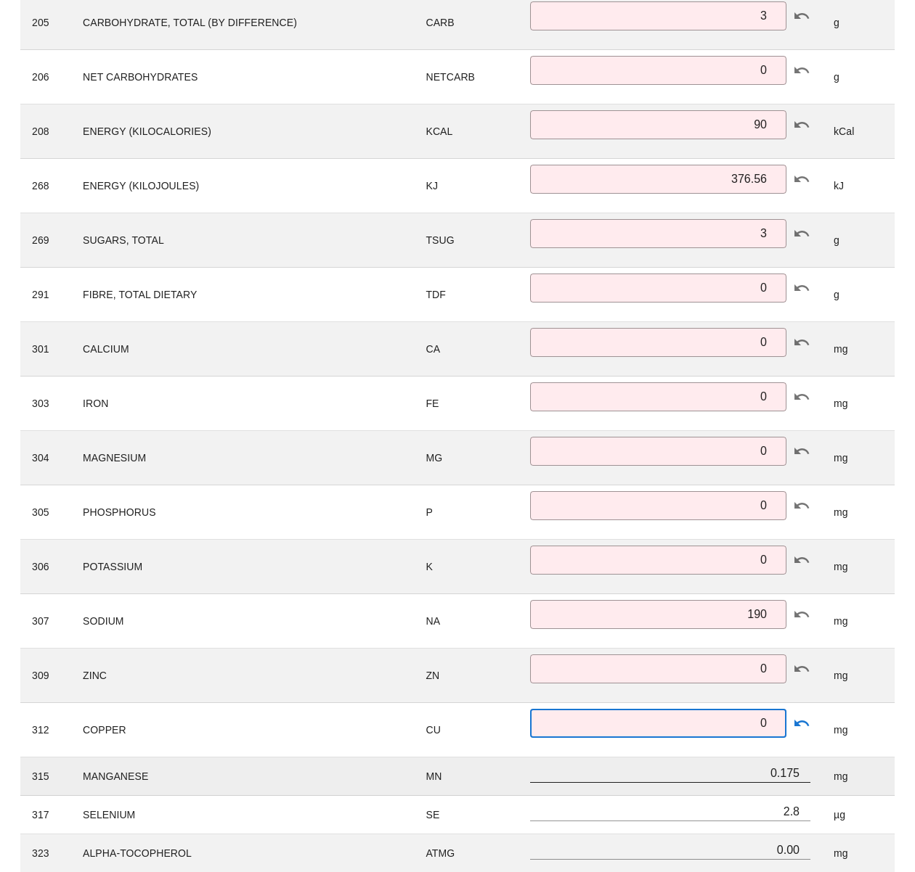
type input "0"
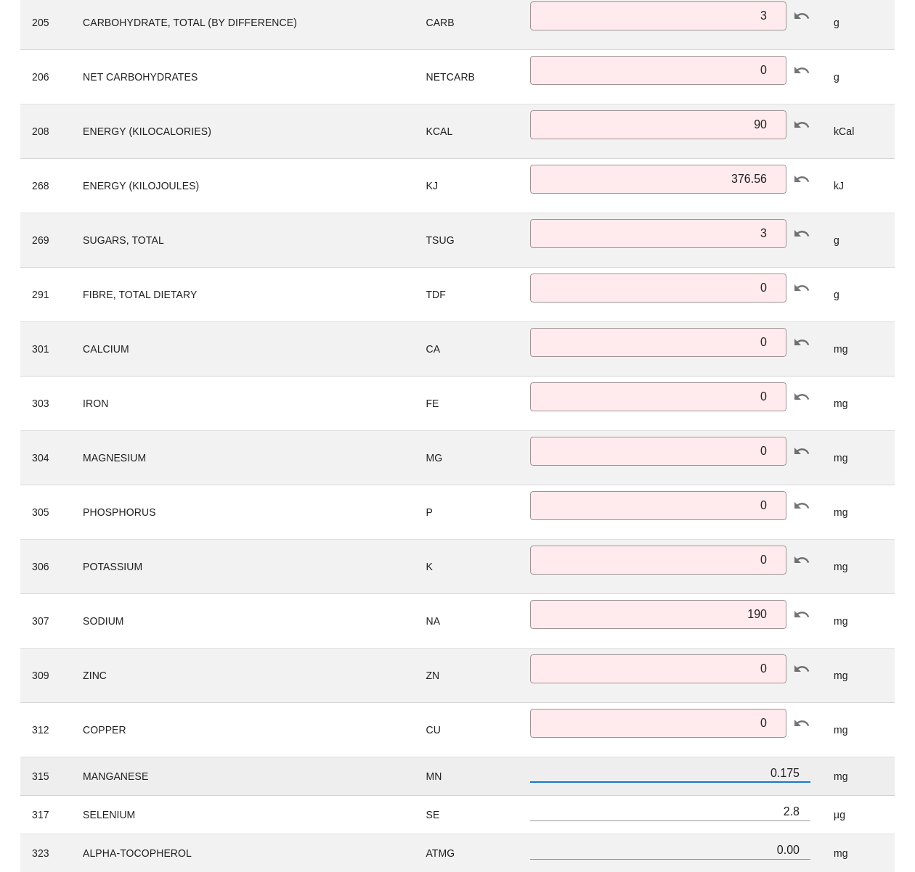
drag, startPoint x: 767, startPoint y: 773, endPoint x: 804, endPoint y: 772, distance: 37.8
click at [804, 772] on input "0.175" at bounding box center [670, 773] width 280 height 19
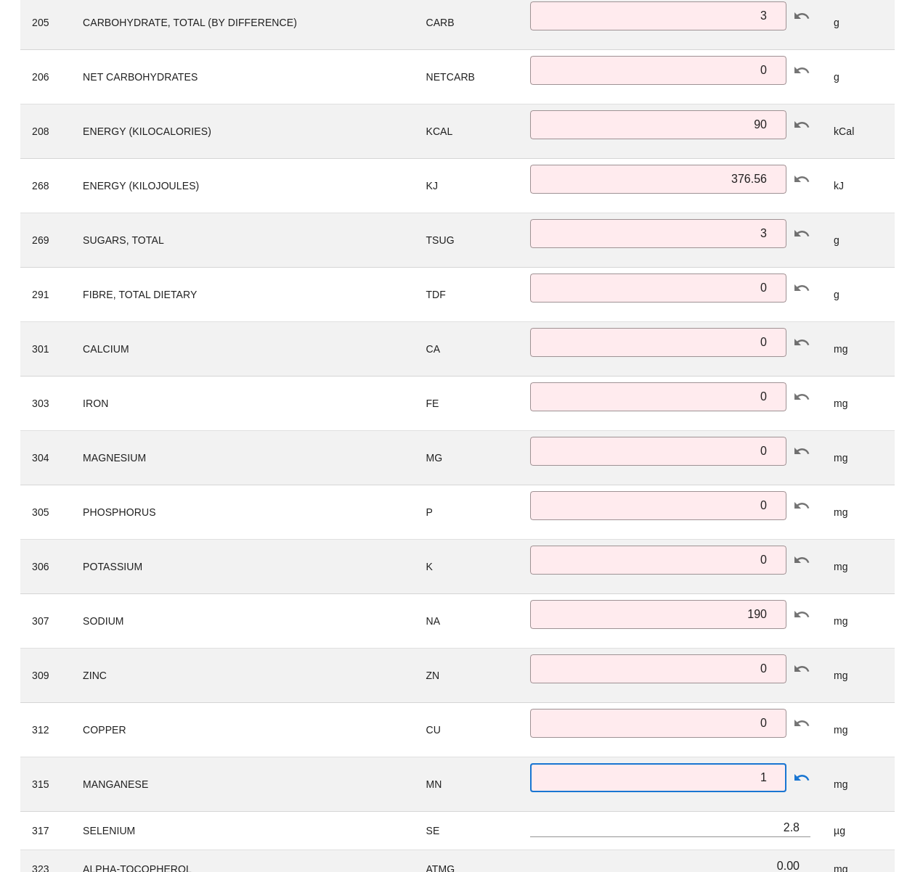
type input "0"
click at [911, 714] on div "Ingredient Nutrient Analysis Cancel Edit Violife Vegan Feta 505515 505515 g 28 …" at bounding box center [457, 446] width 915 height 1572
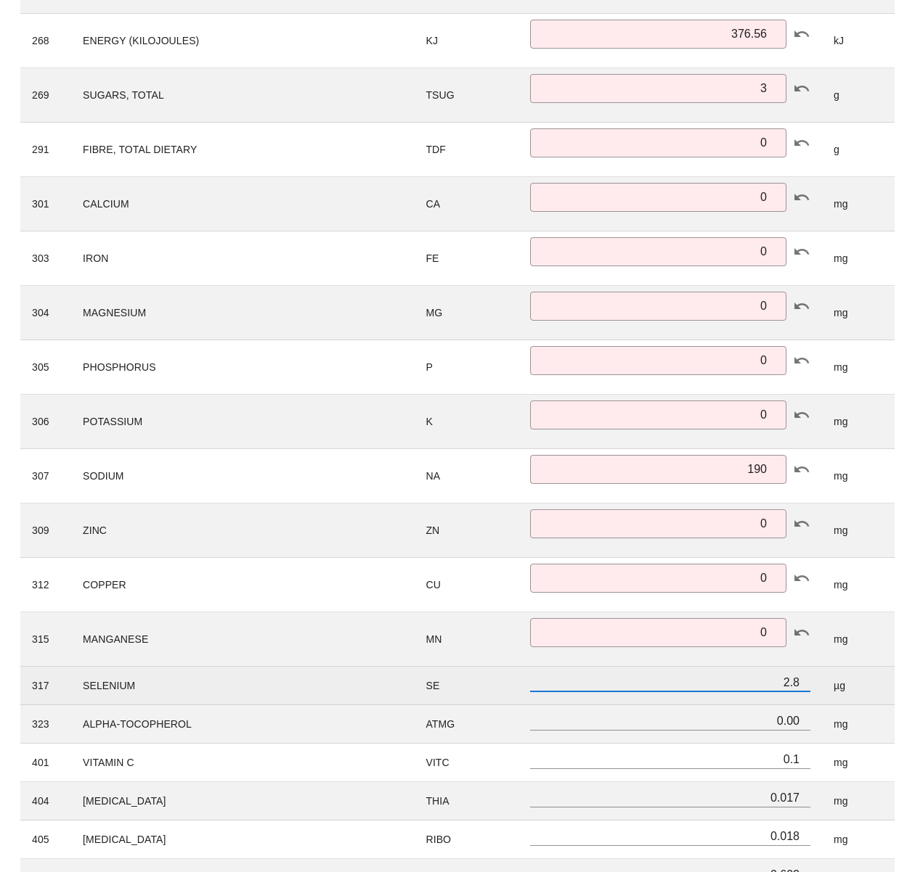
drag, startPoint x: 774, startPoint y: 685, endPoint x: 801, endPoint y: 682, distance: 26.4
click at [801, 682] on input "2.8" at bounding box center [670, 682] width 280 height 19
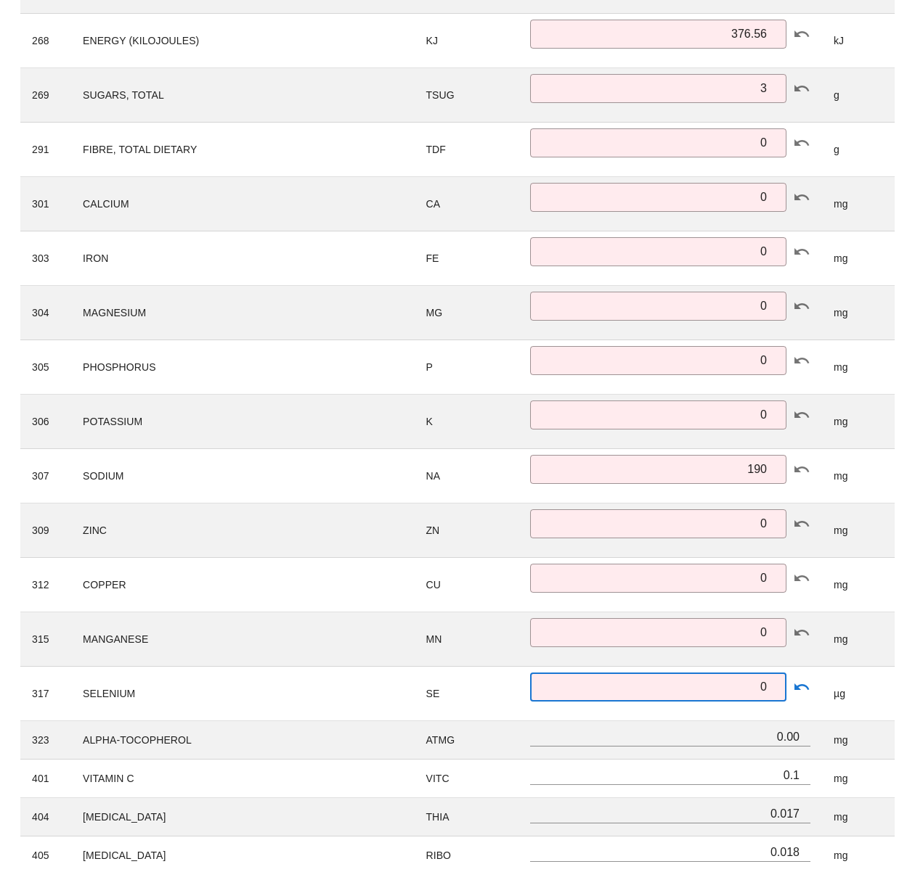
type input "0"
click at [900, 757] on div "ID Name Symbol Amount Unit 203 PROTEIN PROT ​ 0 g 204 FAT (TOTAL LIPIDS) FAT ​ …" at bounding box center [457, 401] width 891 height 1382
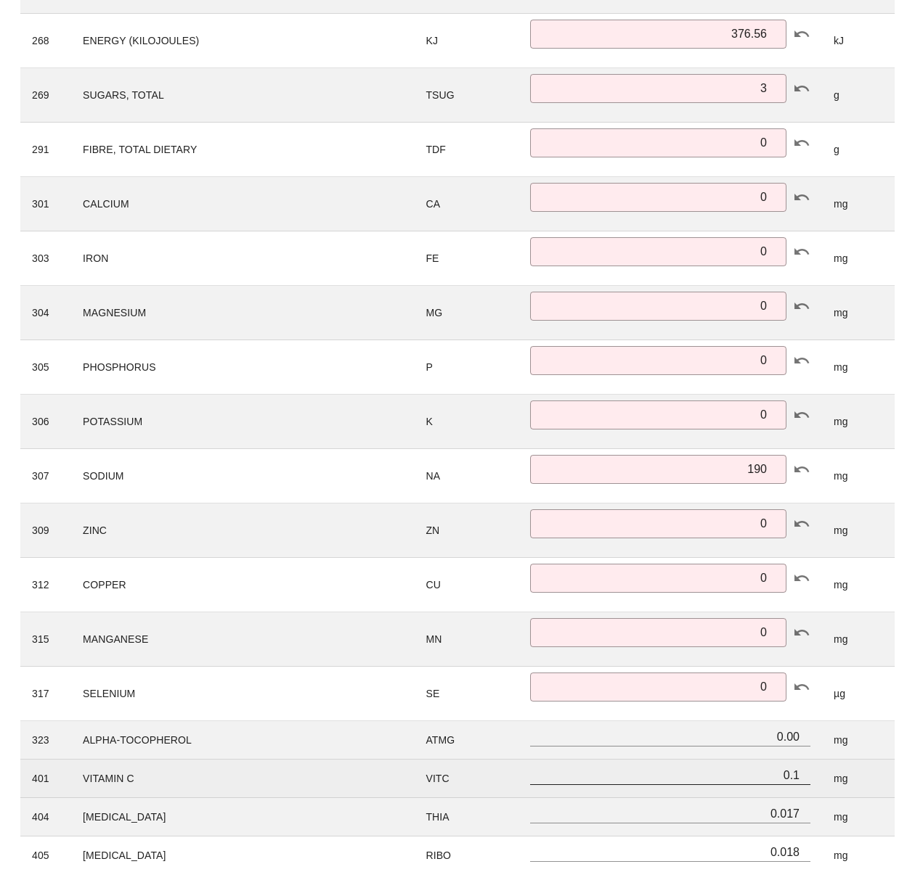
click at [796, 774] on input "0.1" at bounding box center [670, 775] width 280 height 19
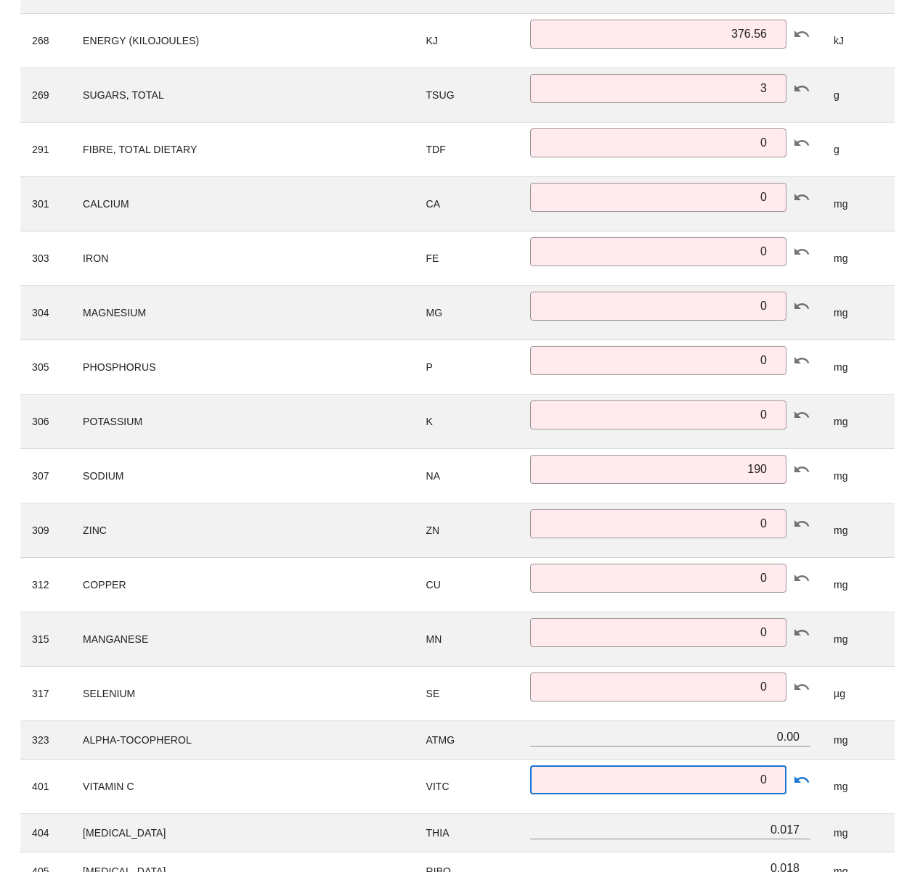
type input "0"
click at [904, 786] on div "Search Included in Targets Show Zero Values Create New ID Name Symbol Amount Un…" at bounding box center [457, 385] width 897 height 1450
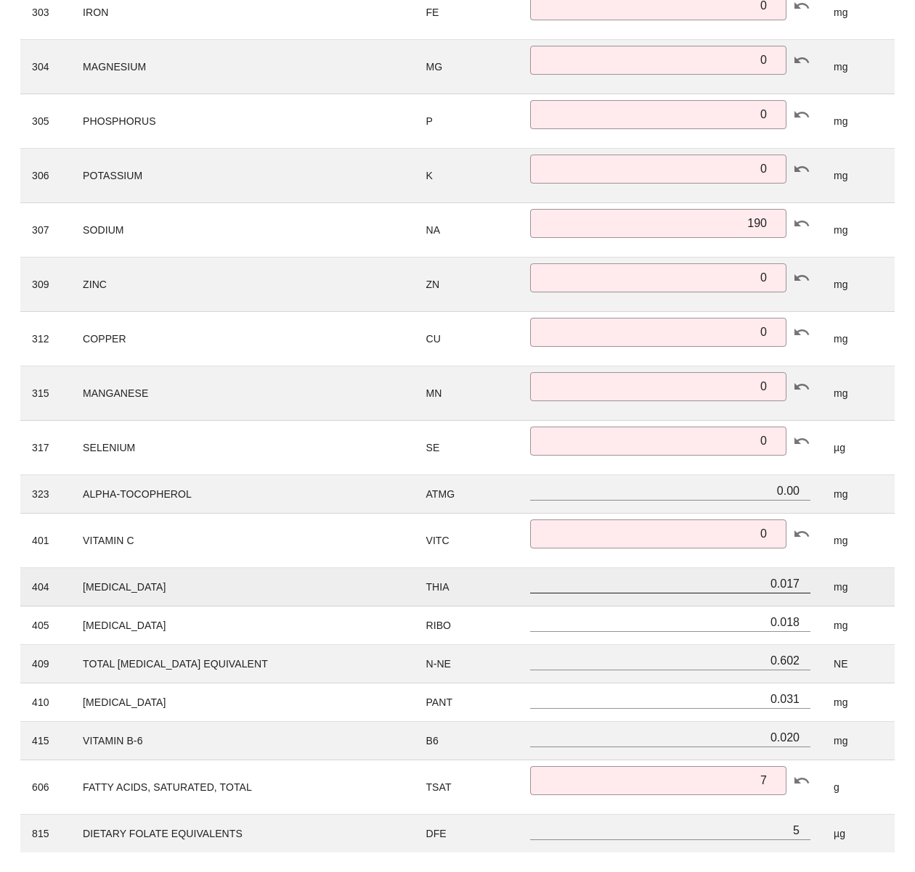
scroll to position [790, 0]
click at [796, 584] on input "0.017" at bounding box center [670, 582] width 280 height 19
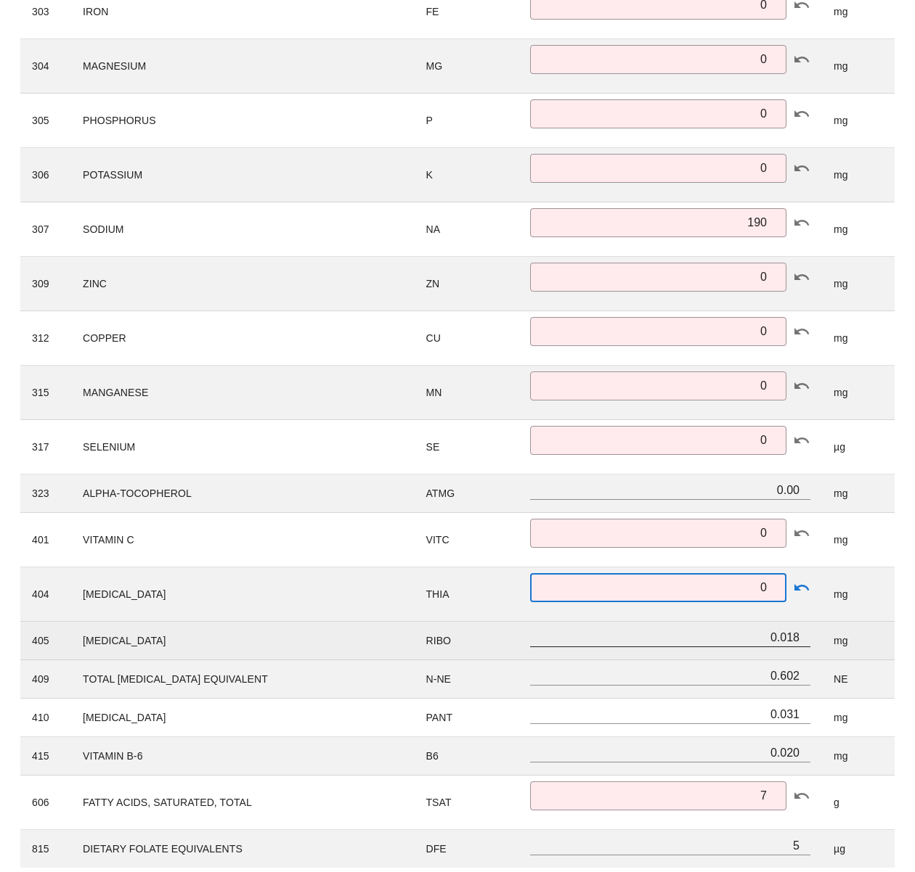
type input "0"
click at [788, 642] on input "0.018" at bounding box center [670, 637] width 280 height 19
click at [787, 642] on input "0.018" at bounding box center [670, 637] width 280 height 19
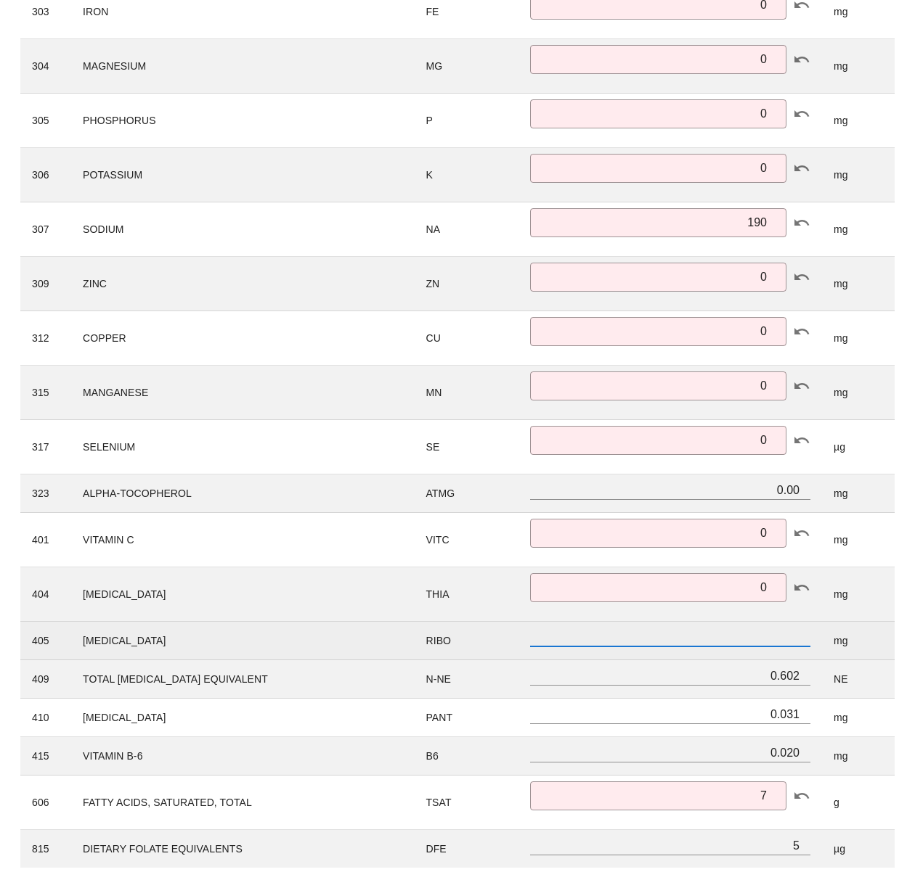
type input "0"
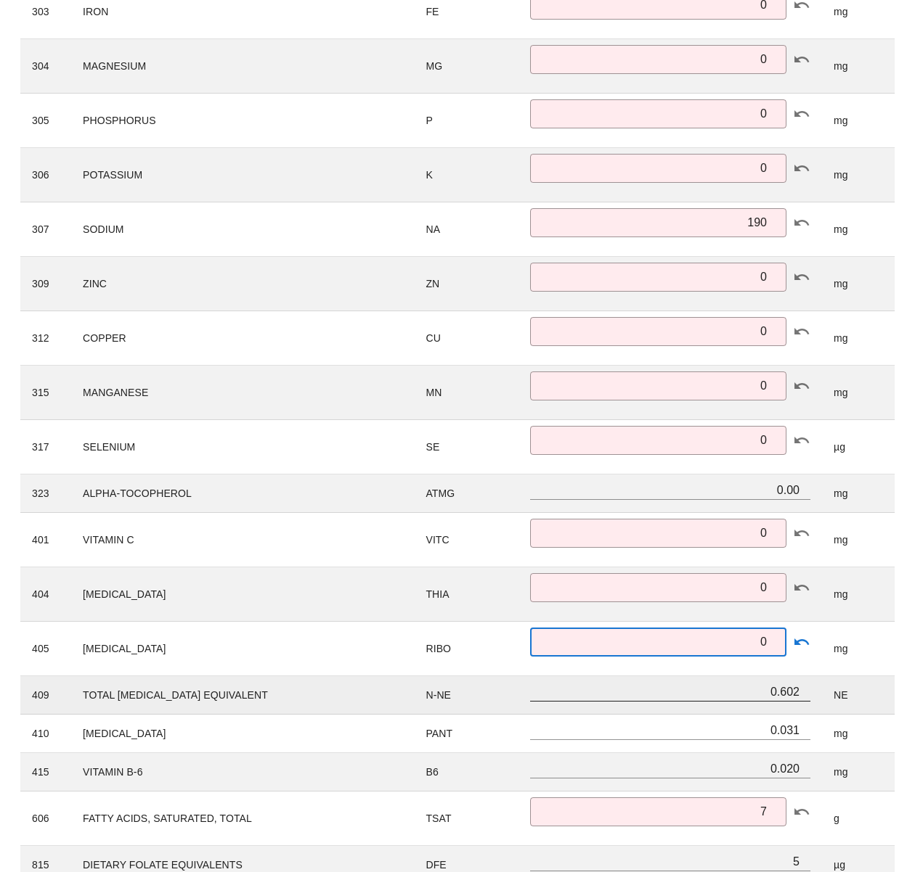
click at [784, 690] on input "0.602" at bounding box center [670, 691] width 280 height 19
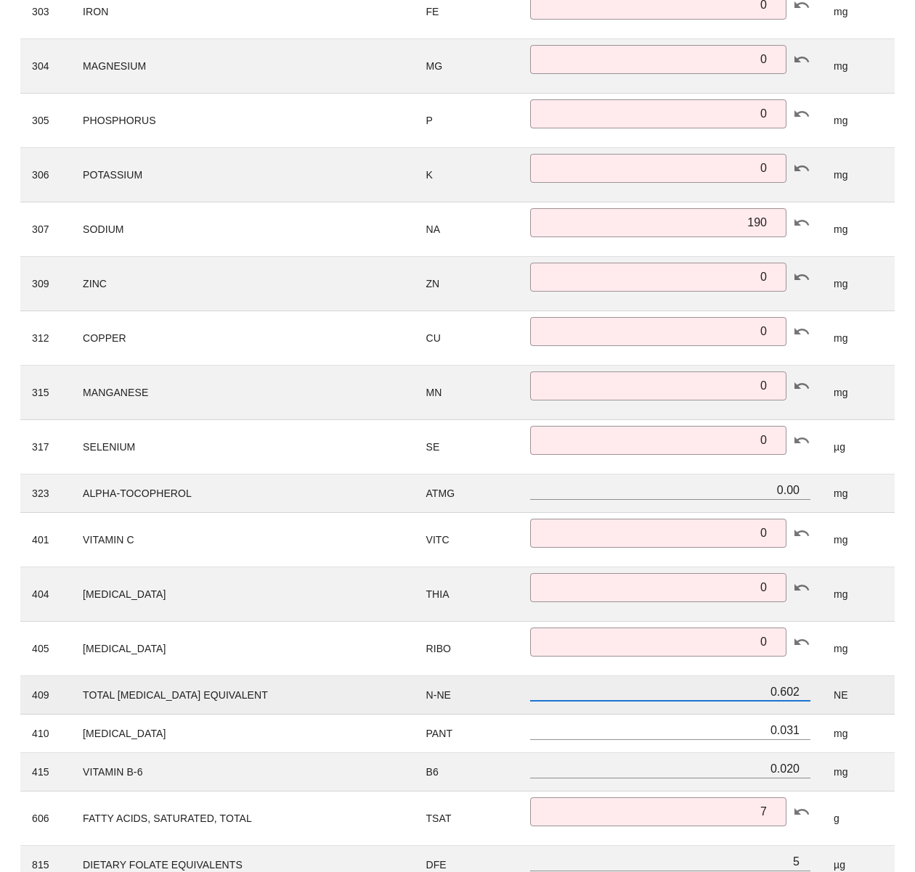
click at [784, 690] on input "0.602" at bounding box center [670, 691] width 280 height 19
type input "0"
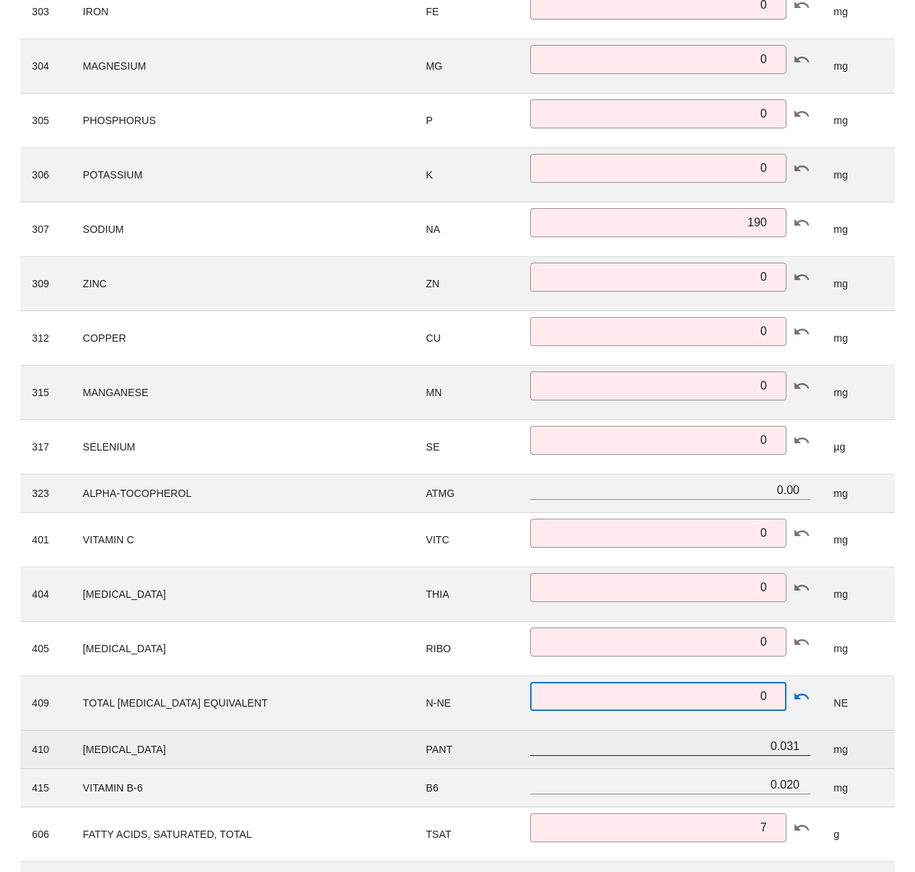
click at [789, 748] on input "0.031" at bounding box center [670, 746] width 280 height 19
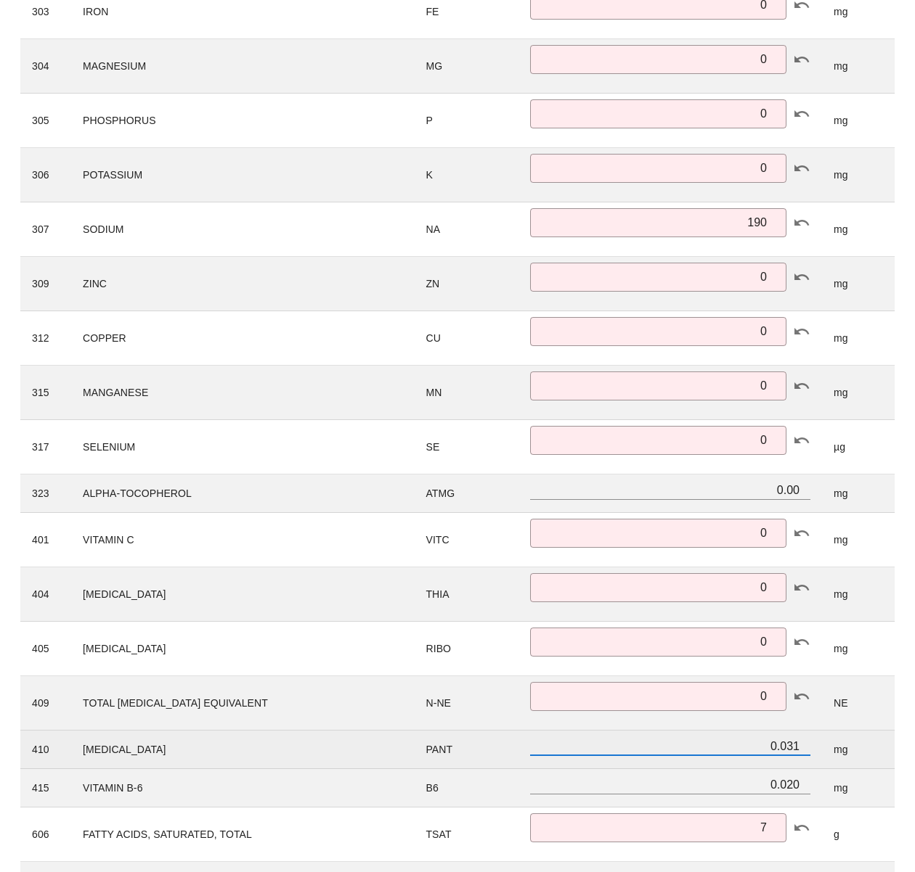
click at [789, 748] on input "0.031" at bounding box center [670, 746] width 280 height 19
type input "0"
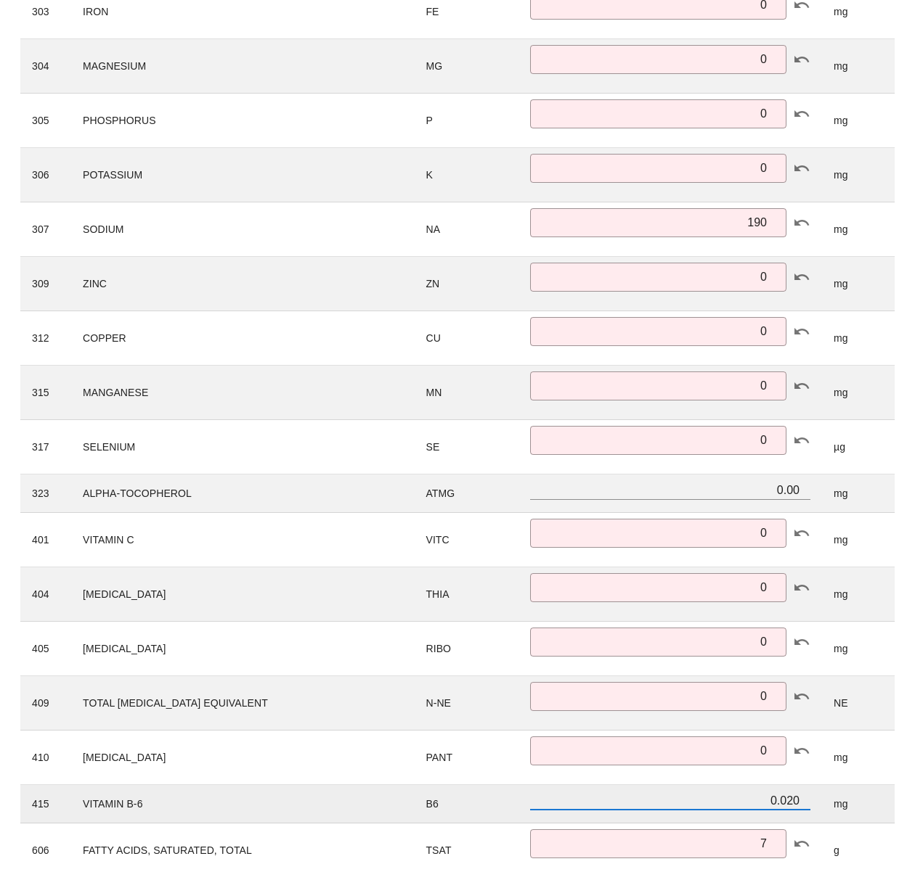
click at [777, 799] on input "0.020" at bounding box center [670, 800] width 280 height 19
click at [776, 799] on input "0.020" at bounding box center [670, 800] width 280 height 19
type input "0"
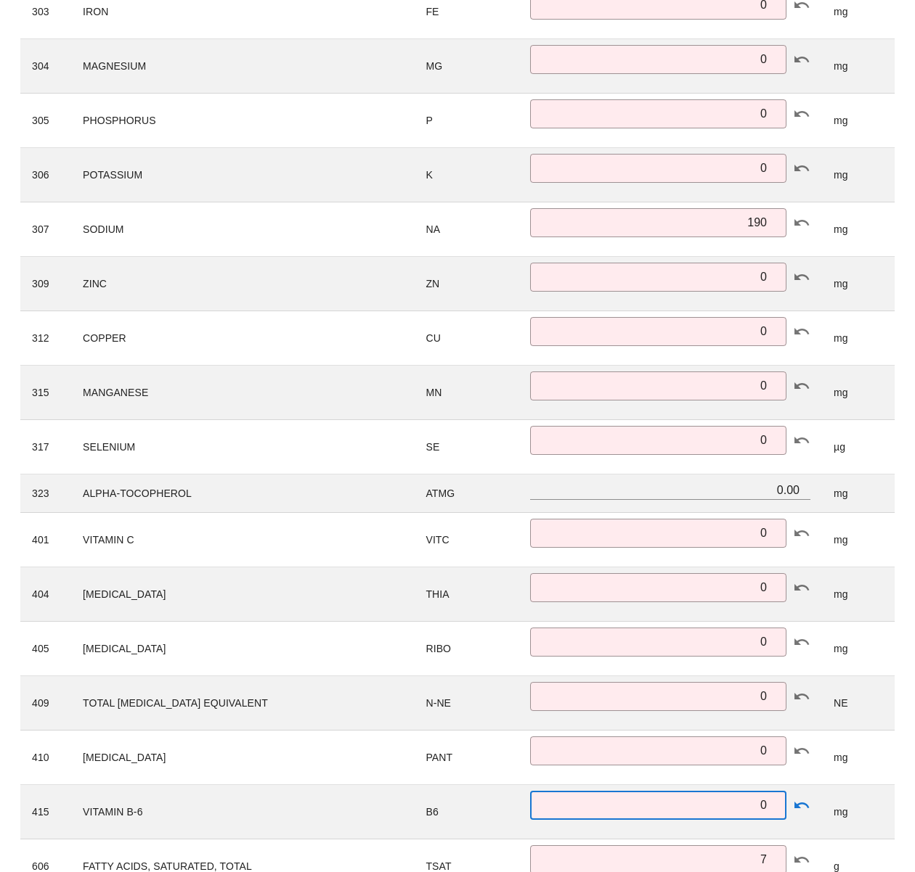
click at [907, 777] on div "Ingredient Nutrient Analysis Cancel Edit Violife Vegan Feta 505515 505515 g 28 …" at bounding box center [457, 110] width 915 height 1684
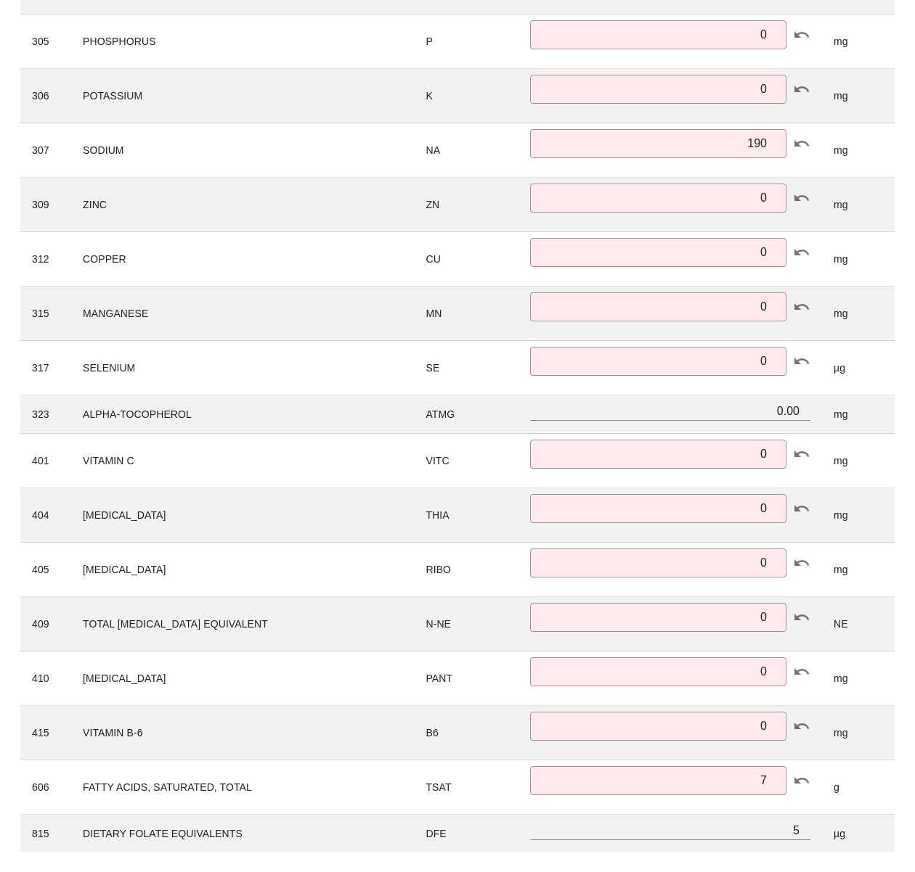
scroll to position [870, 0]
click at [787, 831] on input "5" at bounding box center [670, 829] width 280 height 19
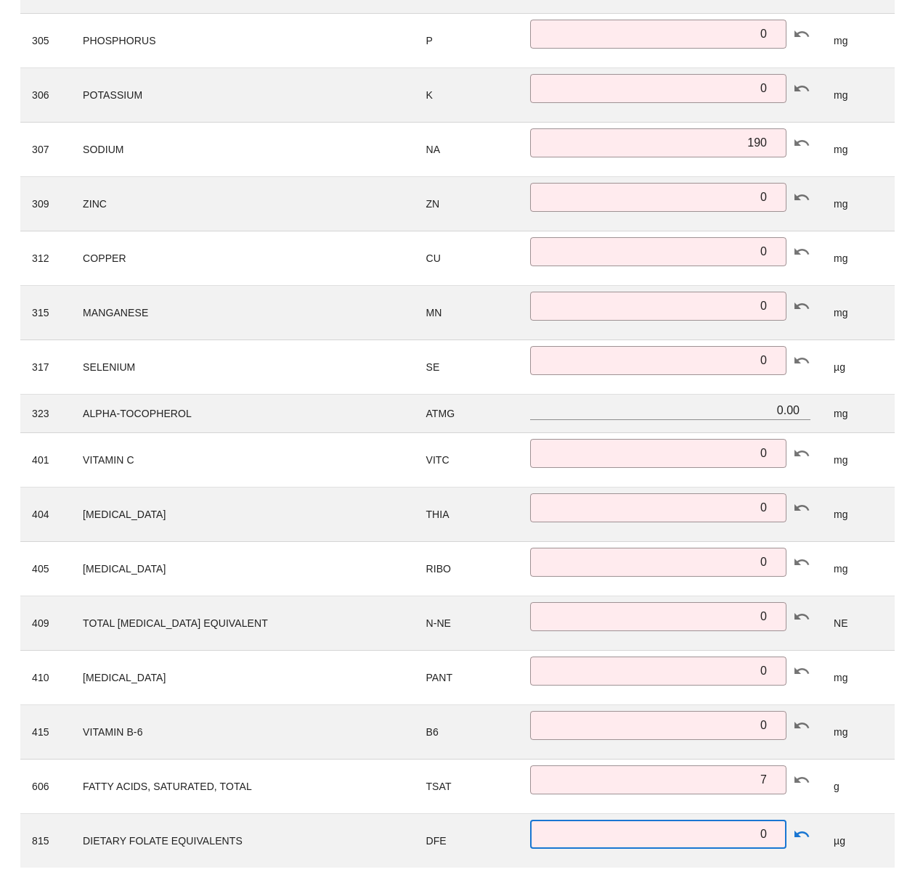
type input "0"
click at [902, 796] on div "ID Name Symbol Amount Unit 203 PROTEIN PROT ​ 0 g 204 FAT (TOTAL LIPIDS) FAT ​ …" at bounding box center [457, 130] width 891 height 1494
click at [899, 691] on div "ID Name Symbol Amount Unit 203 PROTEIN PROT ​ 0 g 204 FAT (TOTAL LIPIDS) FAT ​ …" at bounding box center [457, 130] width 891 height 1494
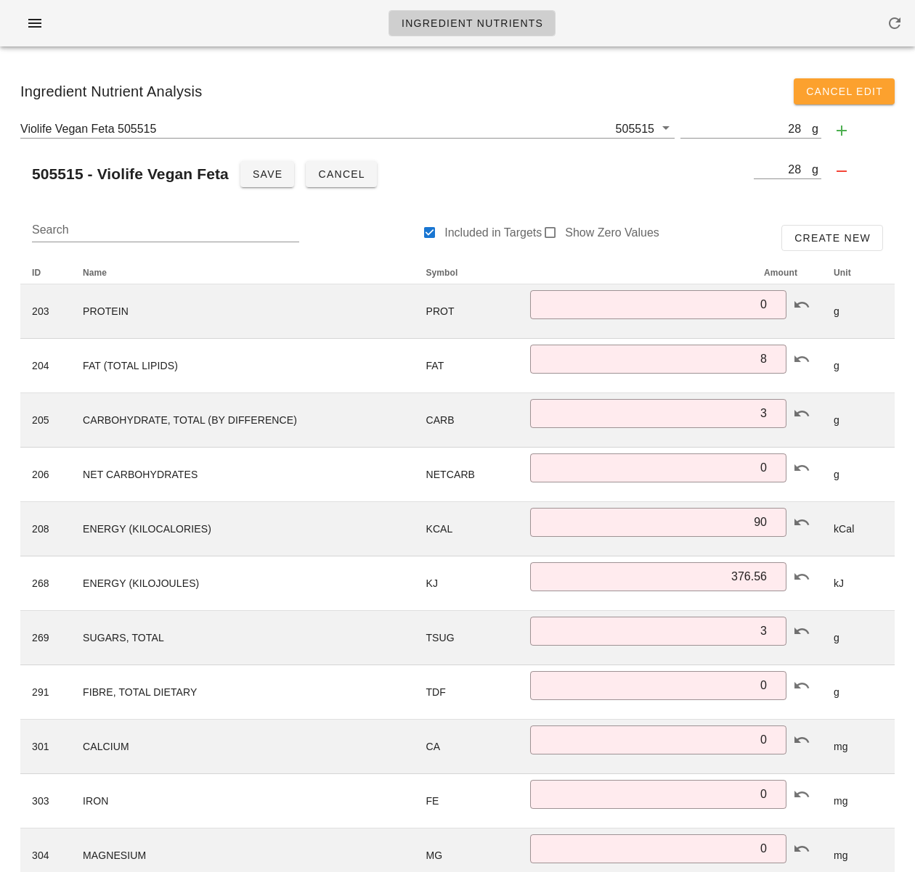
scroll to position [0, 0]
click at [683, 196] on div "Violife Vegan Feta 505515 505515 g 28 505515 - Violife Vegan Feta Save Cancel g…" at bounding box center [457, 158] width 897 height 90
click at [602, 187] on div "505515 - Violife Vegan Feta Save Cancel" at bounding box center [383, 174] width 727 height 35
click at [256, 176] on span "Save" at bounding box center [267, 174] width 31 height 12
type input "8.00"
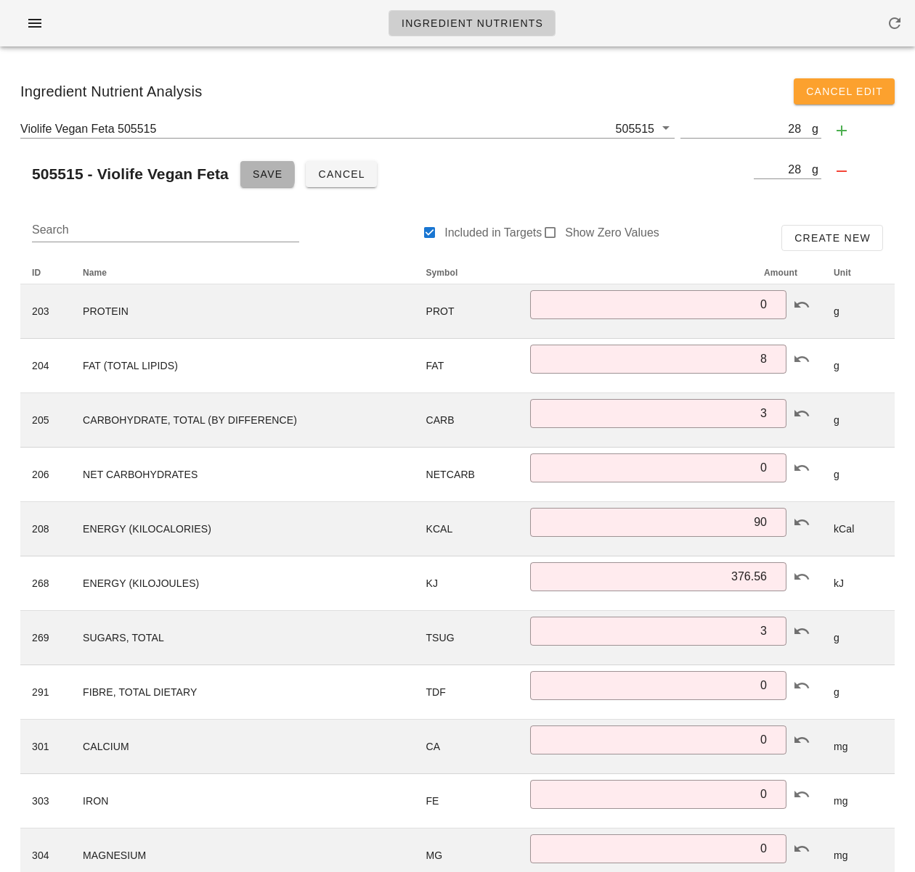
type input "3.00"
type input "90"
type input "377"
type input "3.00"
type input "190"
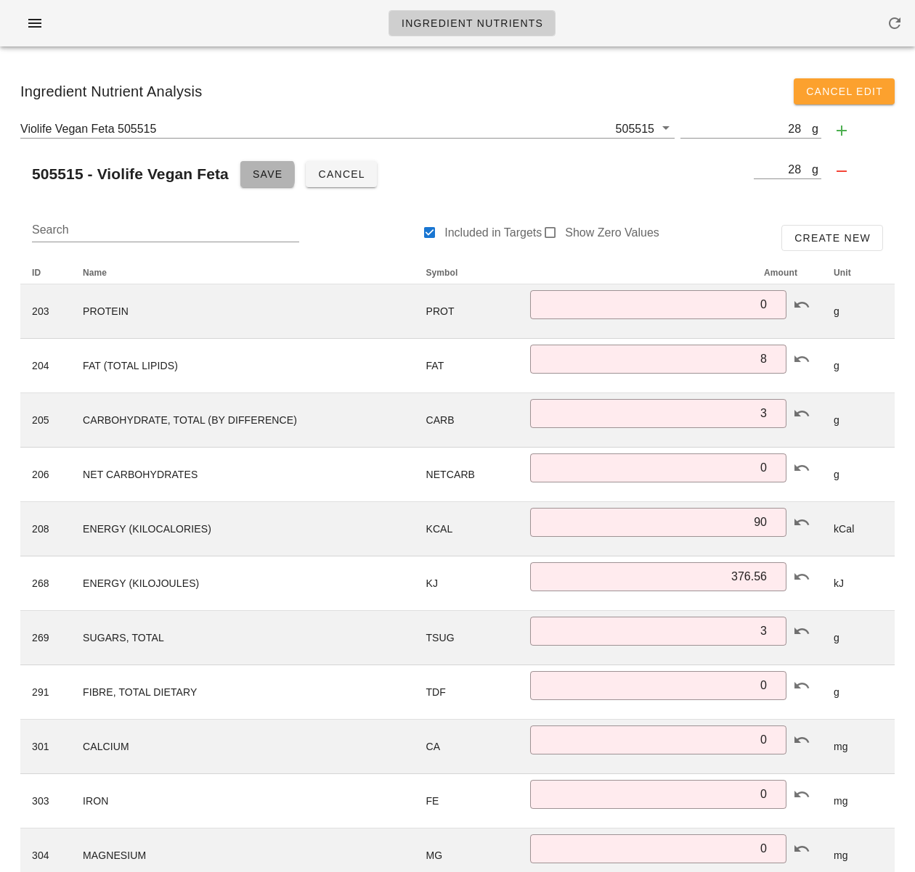
type input "0.00"
type input "7.000"
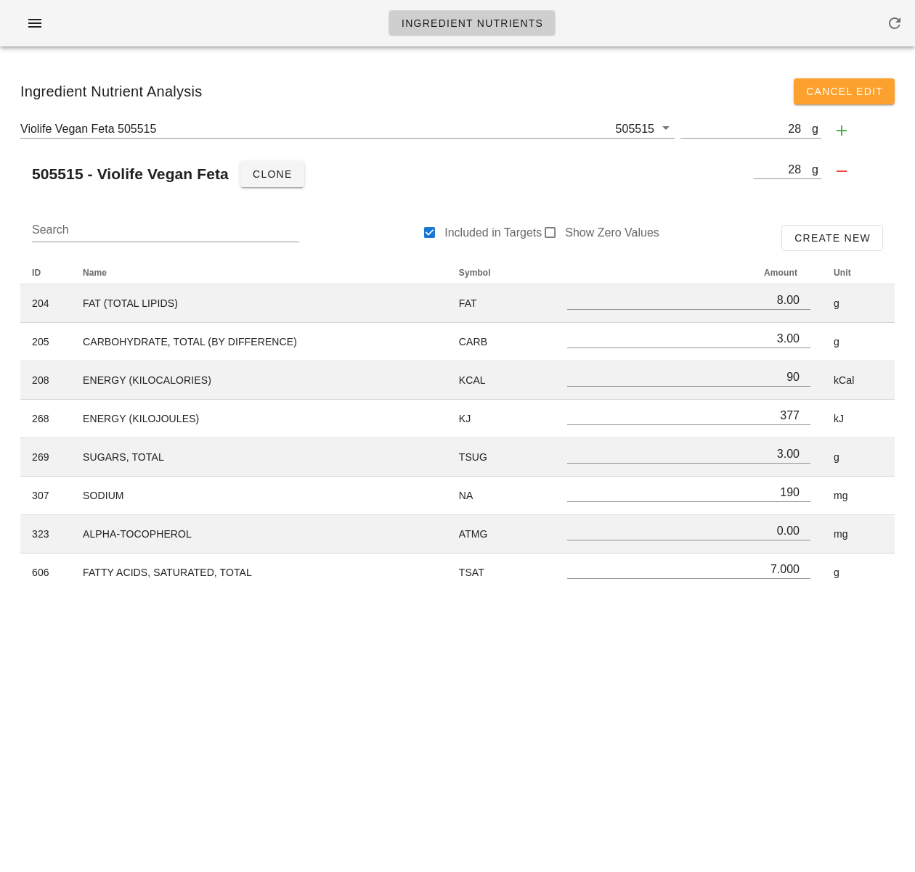
click at [220, 698] on div "Ingredient Nutrients Ingredient Nutrient Analysis Cancel Edit Violife Vegan Fet…" at bounding box center [457, 436] width 915 height 872
drag, startPoint x: 601, startPoint y: 731, endPoint x: 619, endPoint y: 724, distance: 19.3
click at [601, 730] on div "Ingredient Nutrients Ingredient Nutrient Analysis Cancel Edit Violife Vegan Fet…" at bounding box center [457, 436] width 915 height 872
click at [775, 713] on div "Ingredient Nutrients Ingredient Nutrient Analysis Cancel Edit Violife Vegan Fet…" at bounding box center [457, 436] width 915 height 872
click at [664, 720] on div "Ingredient Nutrients Ingredient Nutrient Analysis Cancel Edit Violife Vegan Fet…" at bounding box center [457, 436] width 915 height 872
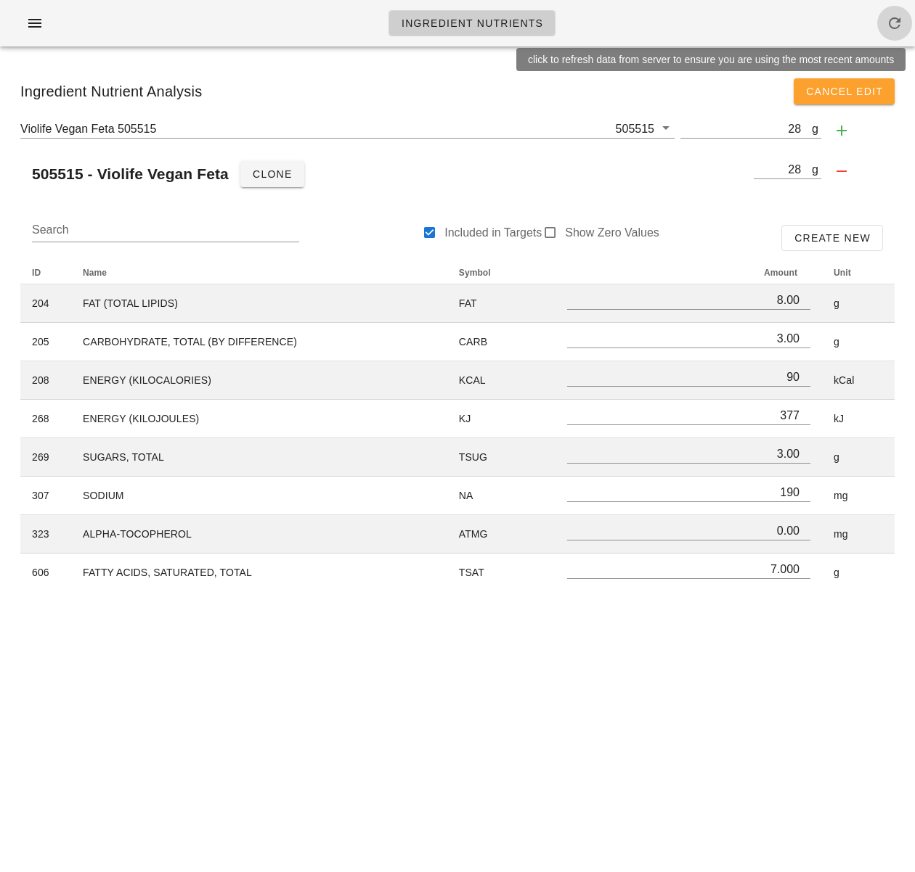
click at [887, 18] on icon "button" at bounding box center [894, 23] width 17 height 17
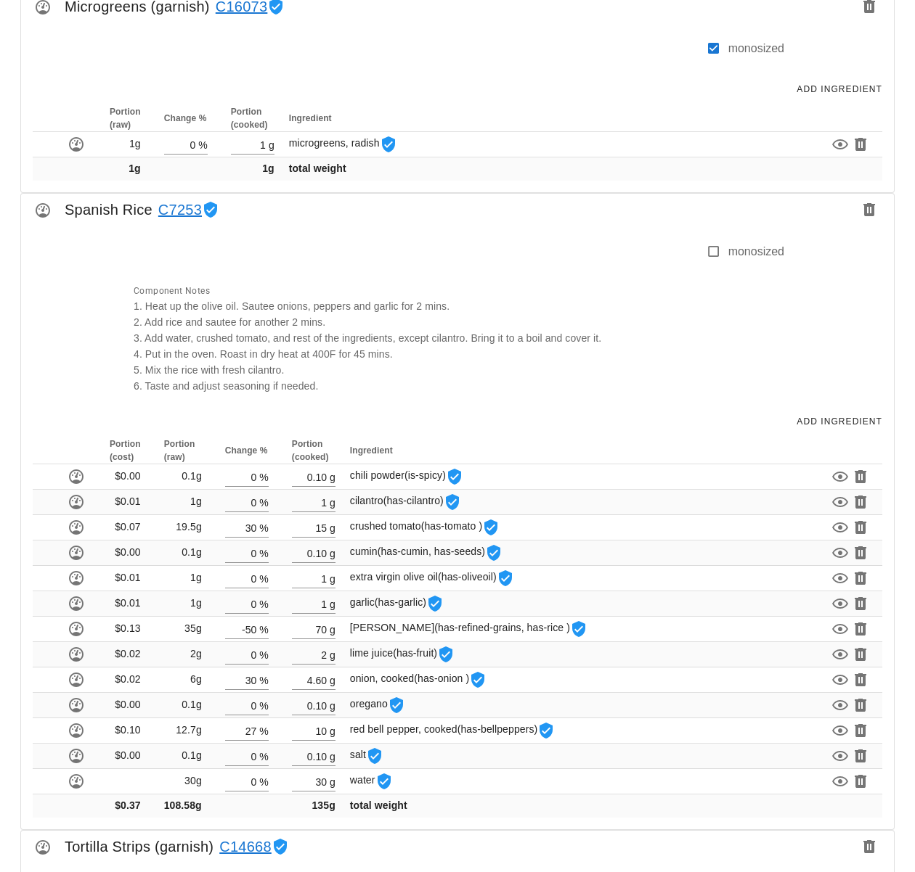
scroll to position [1853, 0]
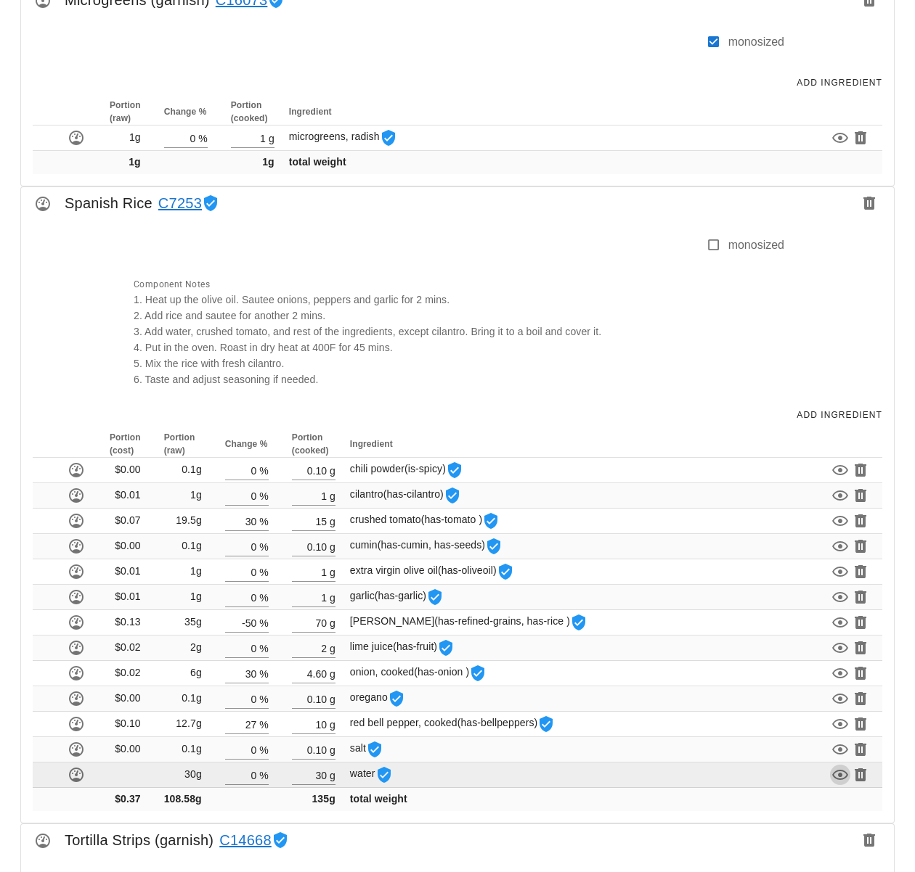
click at [838, 778] on icon "button" at bounding box center [839, 775] width 17 height 17
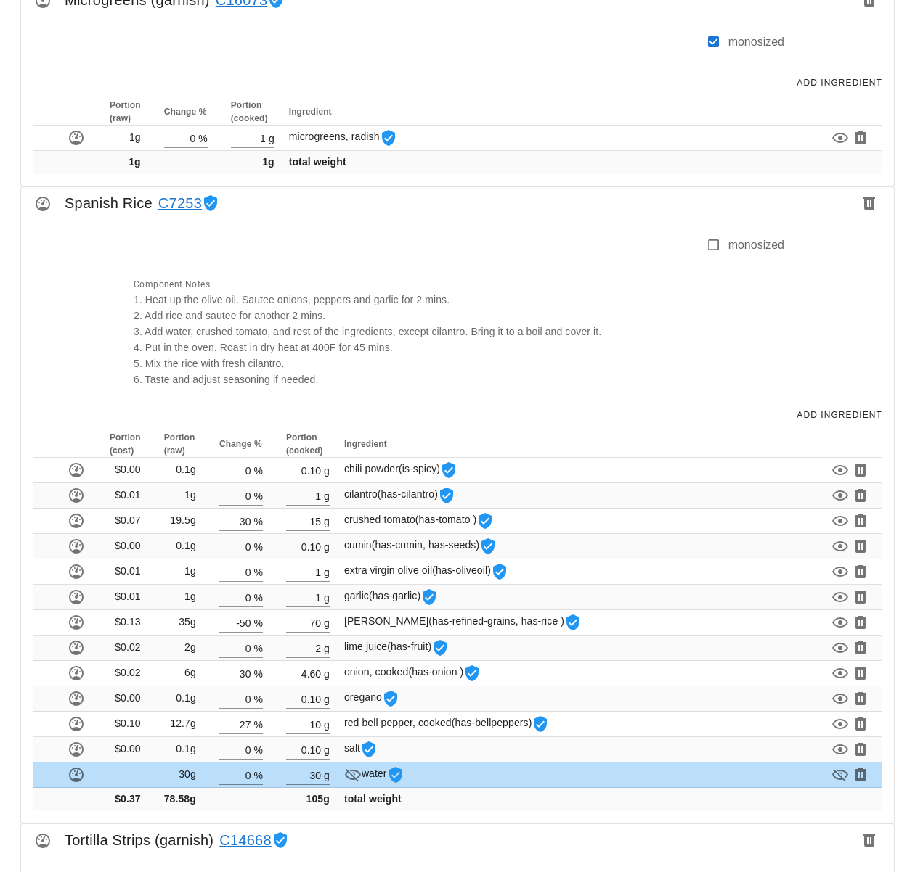
click at [542, 816] on div "Portion (cost) Portion (raw) Change % Portion (cooked) Ingredient $0.00 0.1g 0 …" at bounding box center [457, 627] width 872 height 392
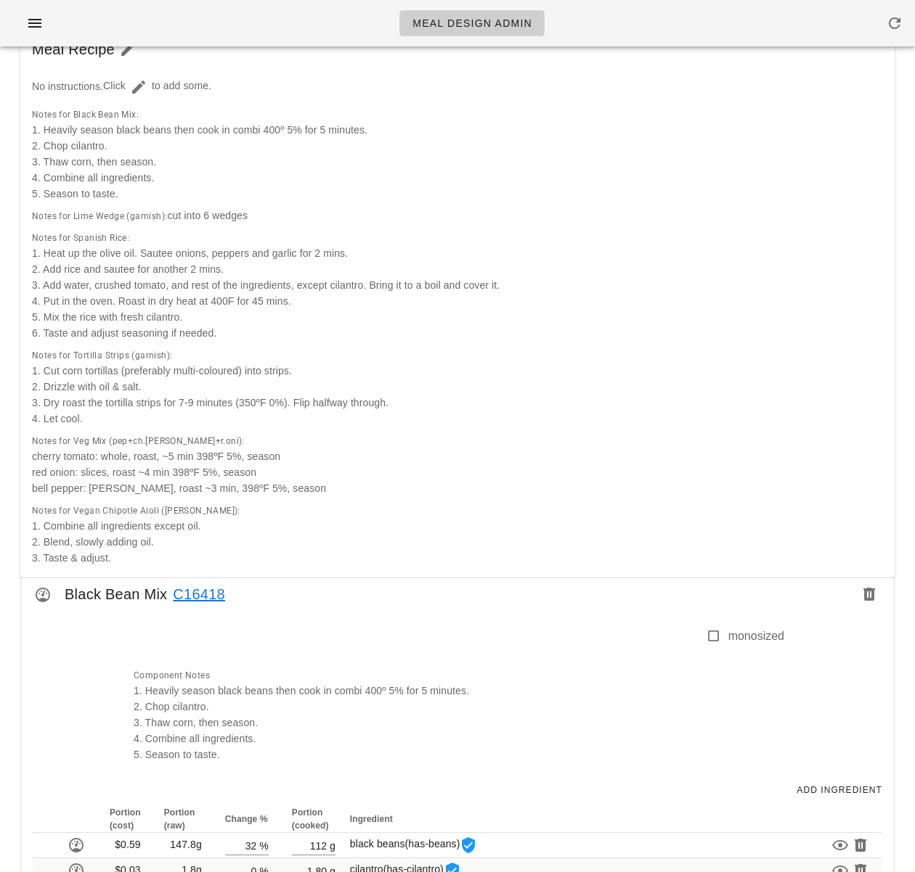
scroll to position [0, 0]
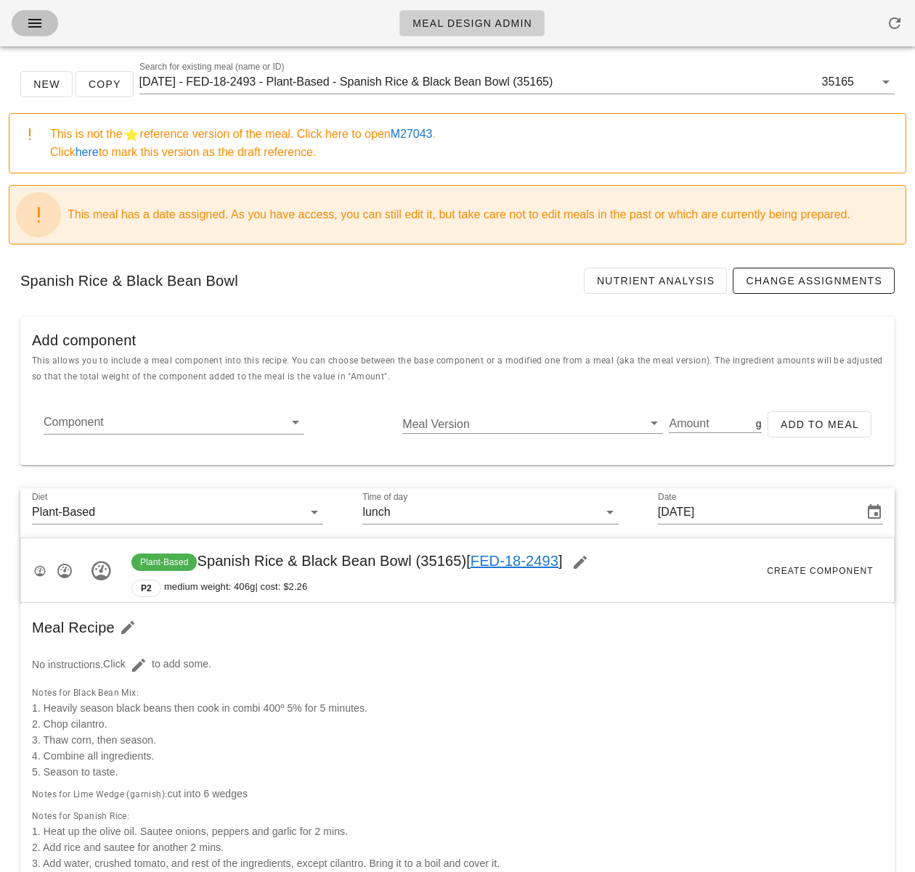
click at [28, 30] on icon "button" at bounding box center [34, 23] width 17 height 17
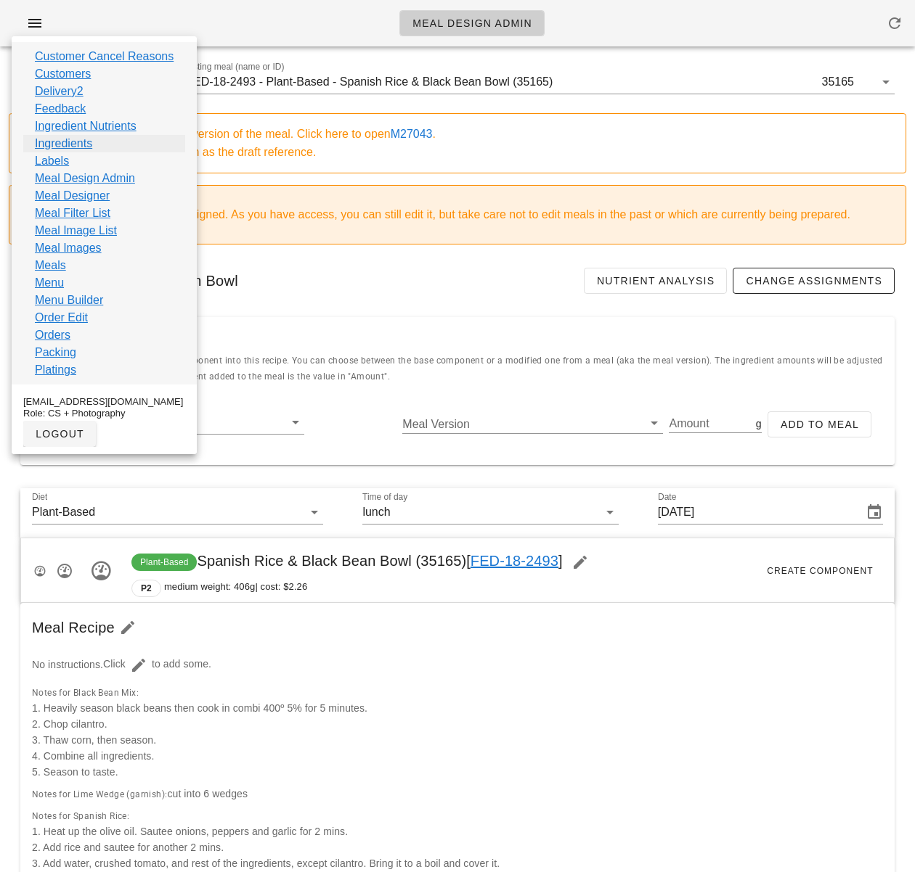
click at [57, 142] on link "Ingredients" at bounding box center [63, 143] width 57 height 17
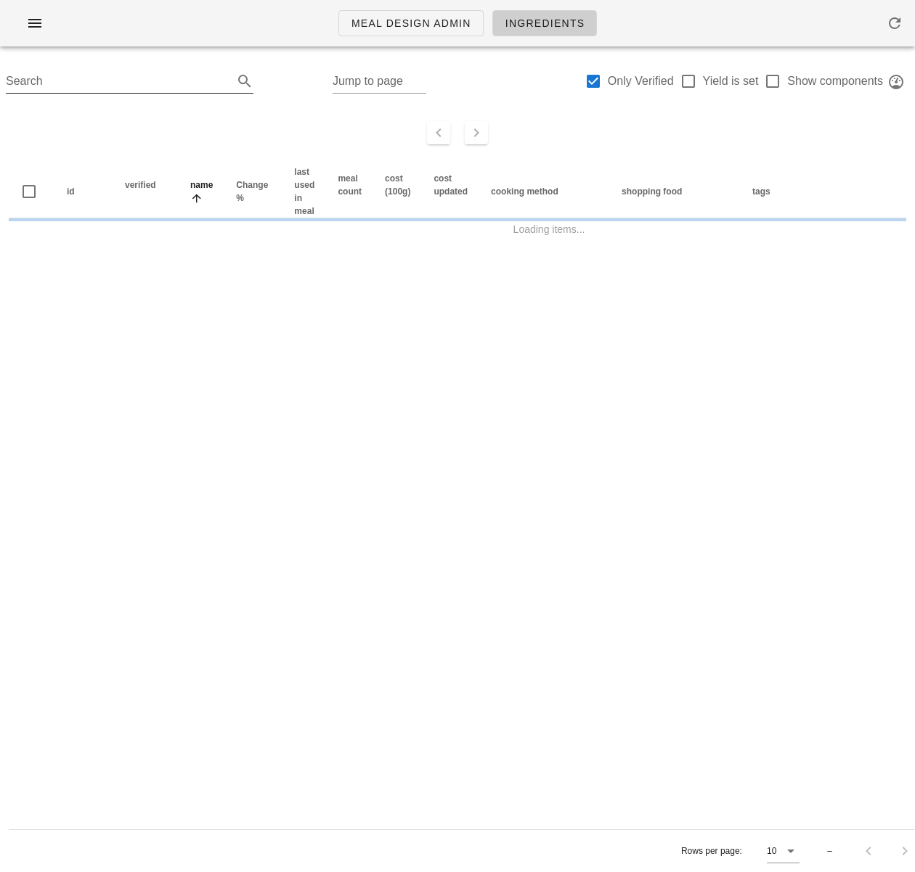
click at [74, 77] on input "Search" at bounding box center [118, 81] width 224 height 23
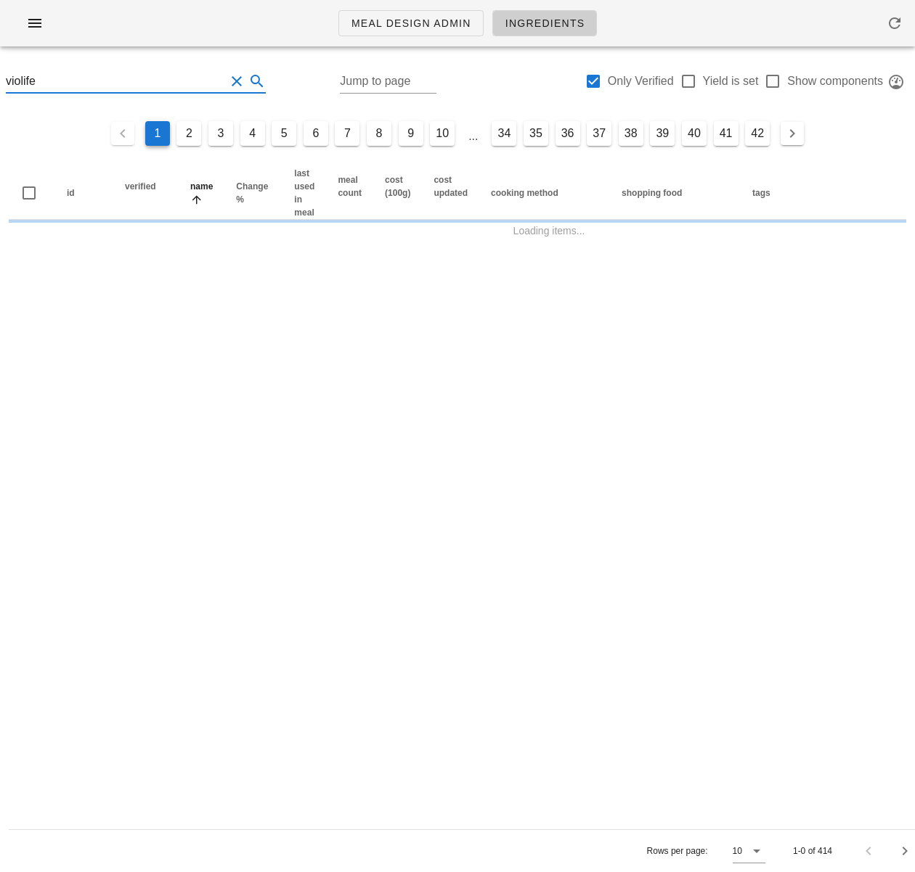
click at [150, 85] on input "violife" at bounding box center [115, 81] width 219 height 23
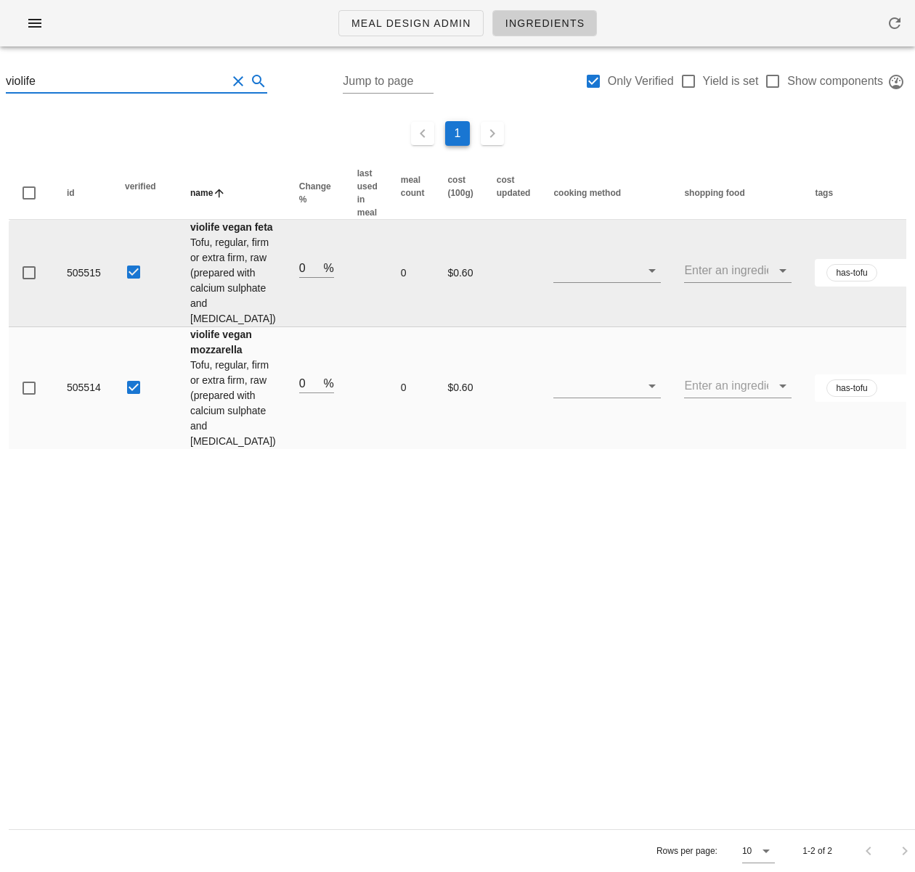
type input "violife"
drag, startPoint x: 102, startPoint y: 327, endPoint x: 59, endPoint y: 323, distance: 43.8
click at [59, 323] on td "505515" at bounding box center [84, 273] width 58 height 107
copy td "505515"
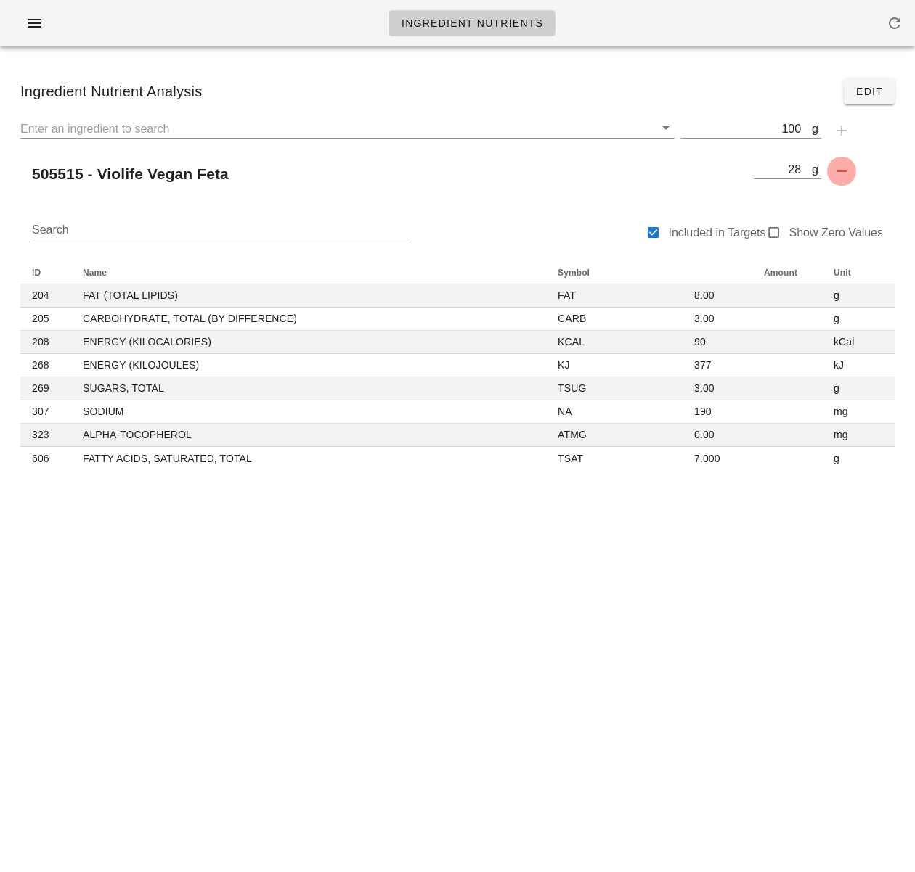
click at [838, 168] on icon "button" at bounding box center [841, 171] width 17 height 17
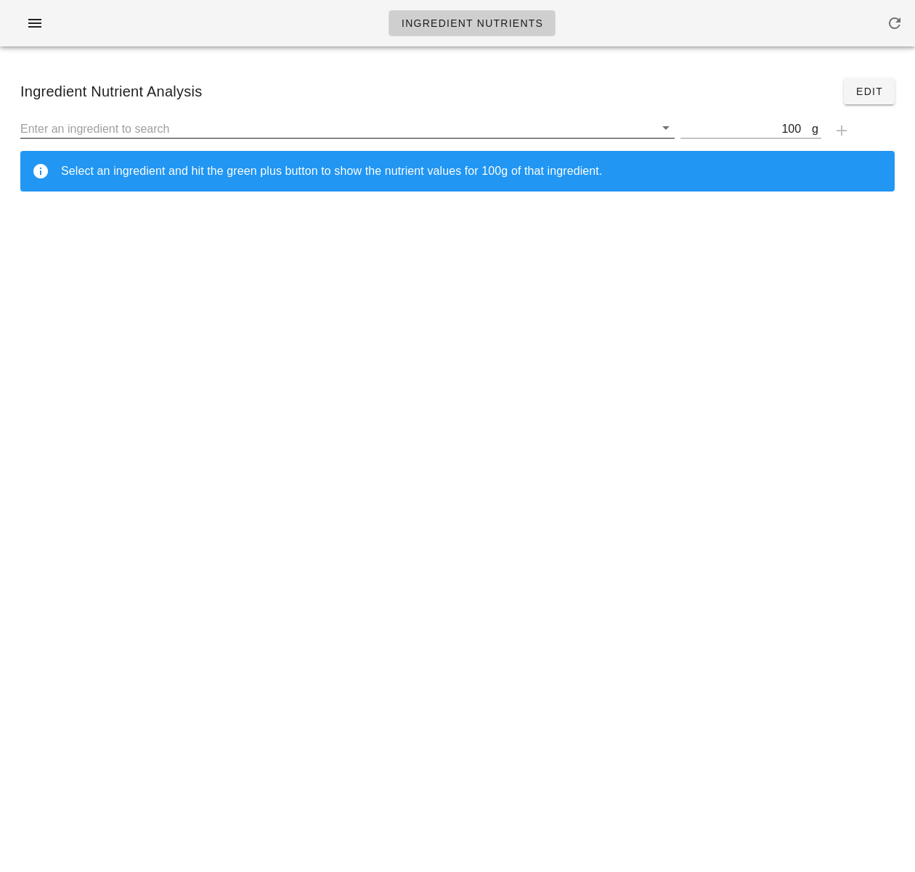
click at [262, 120] on input "text" at bounding box center [337, 128] width 634 height 19
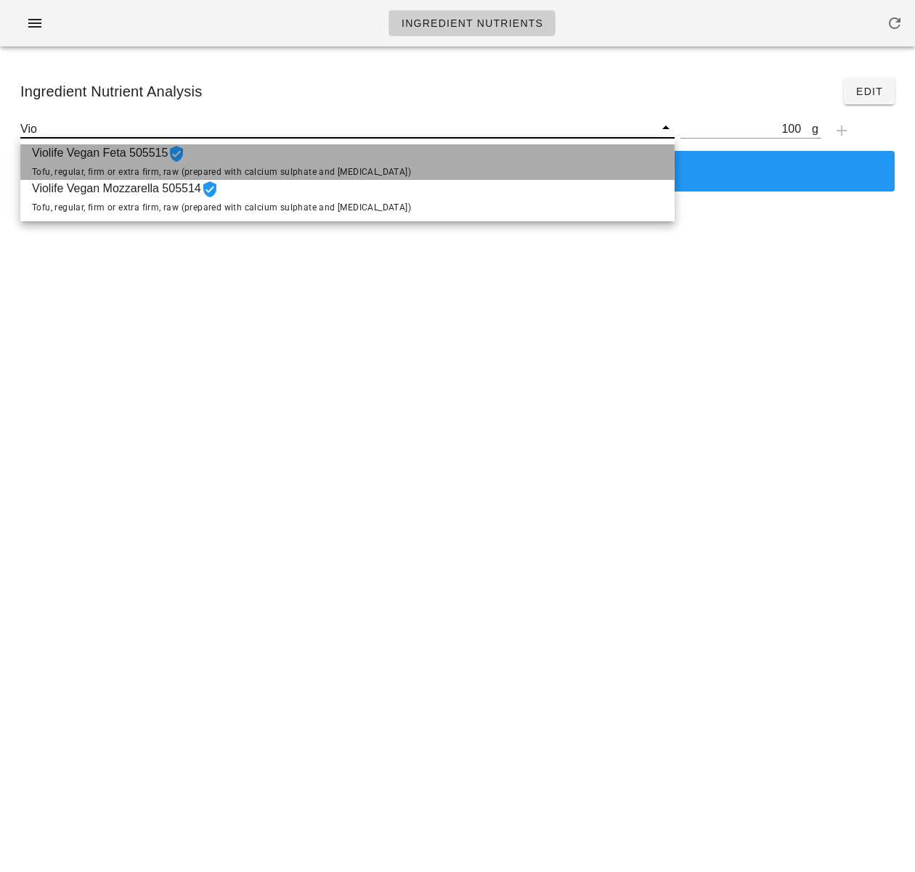
click at [253, 158] on span "Violife Vegan Feta 505515 Tofu, regular, firm or extra firm, raw (prepared with…" at bounding box center [221, 162] width 379 height 36
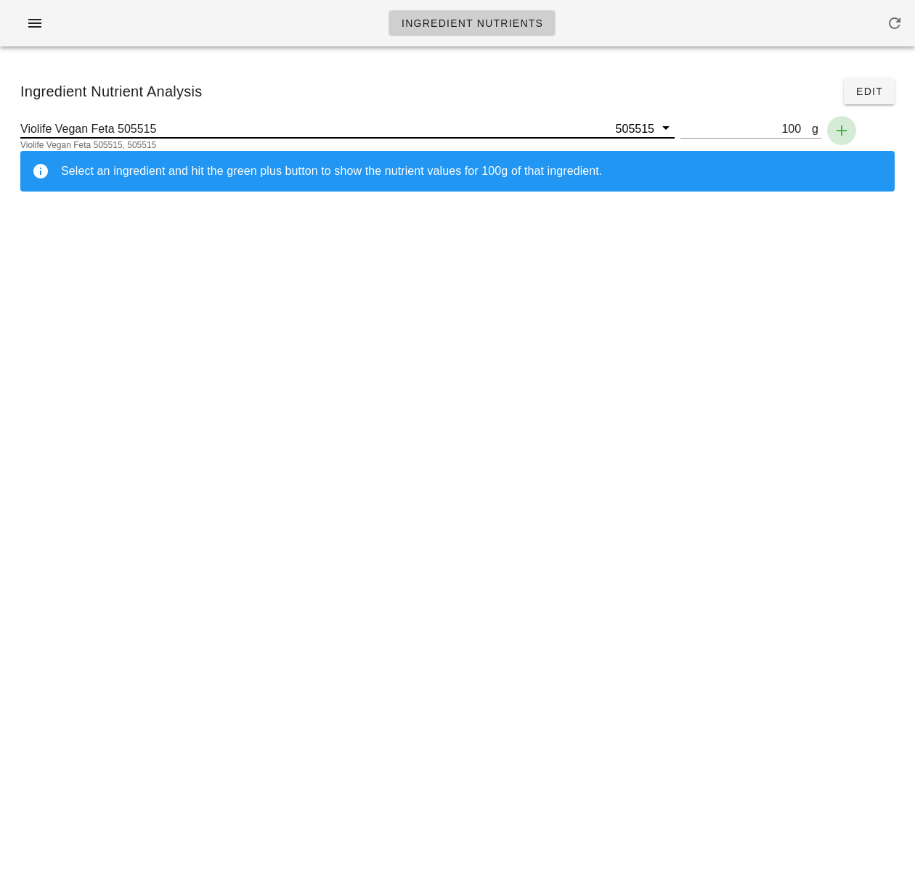
type input "Violife Vegan Feta 505515"
click at [836, 128] on icon "button" at bounding box center [841, 130] width 17 height 17
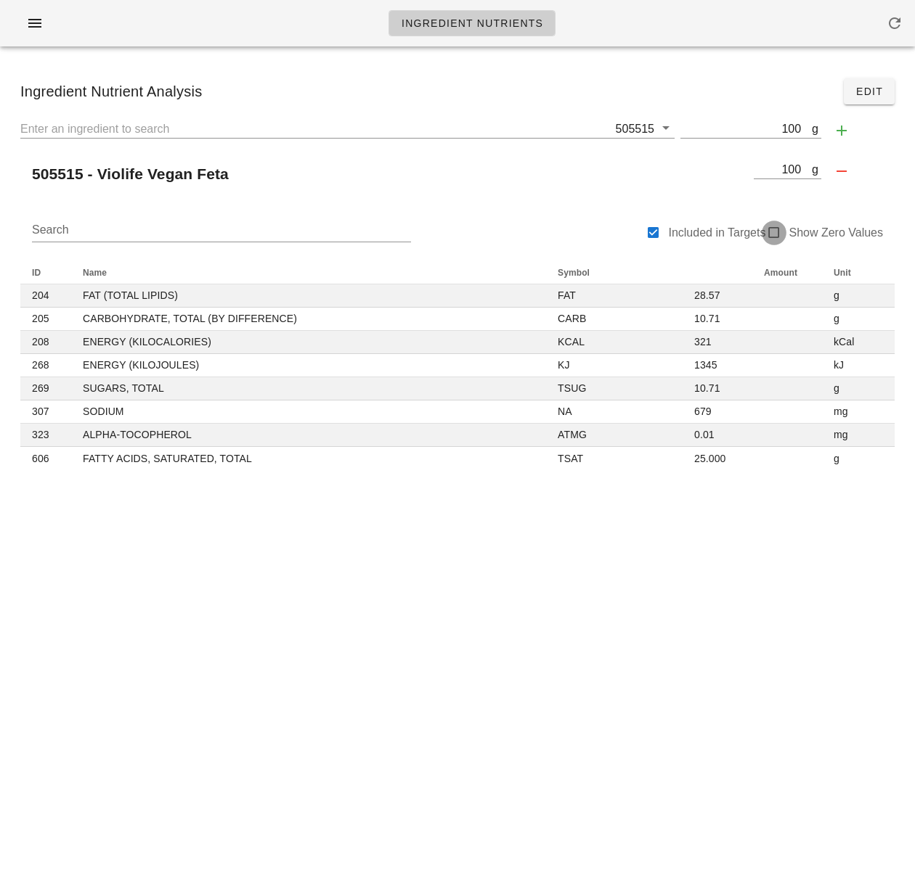
click at [782, 233] on div at bounding box center [774, 233] width 20 height 20
checkbox input "true"
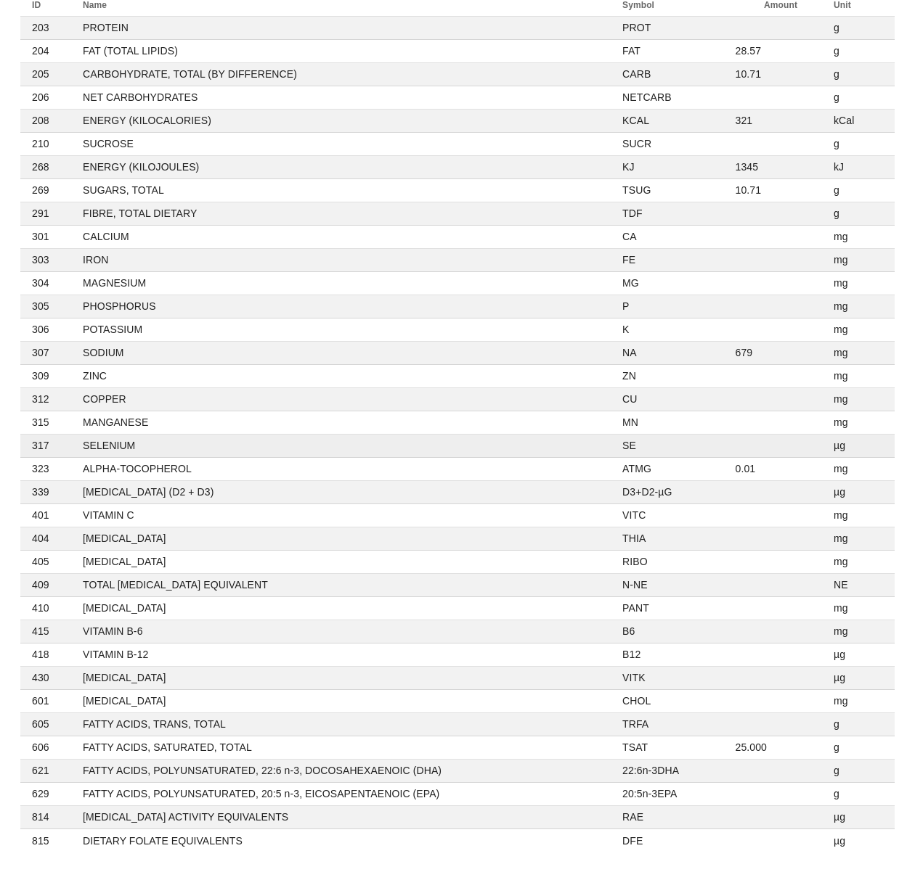
scroll to position [269, 0]
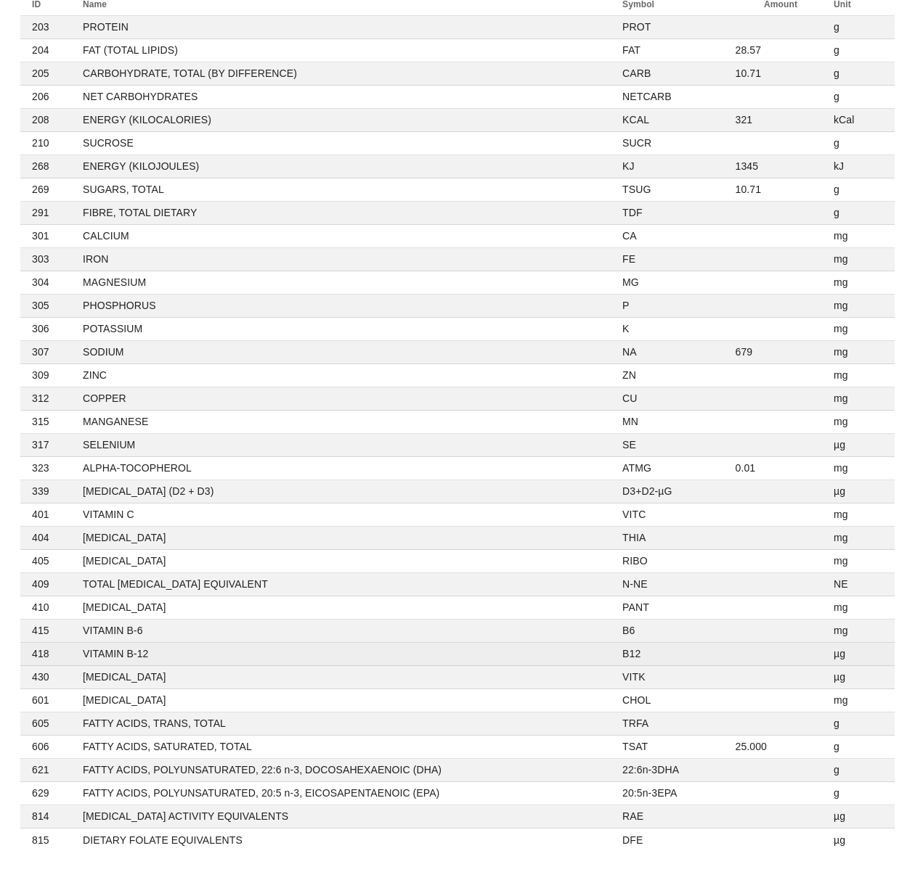
drag, startPoint x: 270, startPoint y: 656, endPoint x: 242, endPoint y: 654, distance: 27.7
click at [269, 656] on td "VITAMIN B-12" at bounding box center [340, 654] width 539 height 23
click at [139, 653] on td "VITAMIN B-12" at bounding box center [340, 654] width 539 height 23
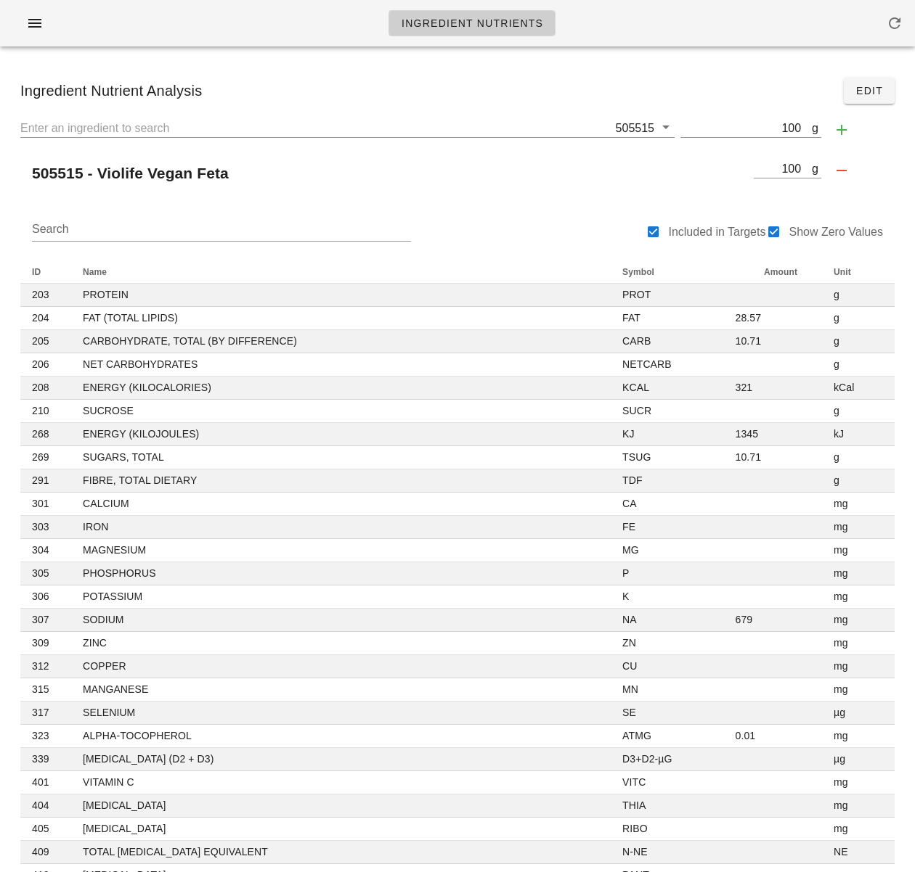
scroll to position [0, 0]
click at [788, 128] on input "100" at bounding box center [745, 128] width 131 height 19
click at [838, 167] on icon "button" at bounding box center [841, 171] width 17 height 17
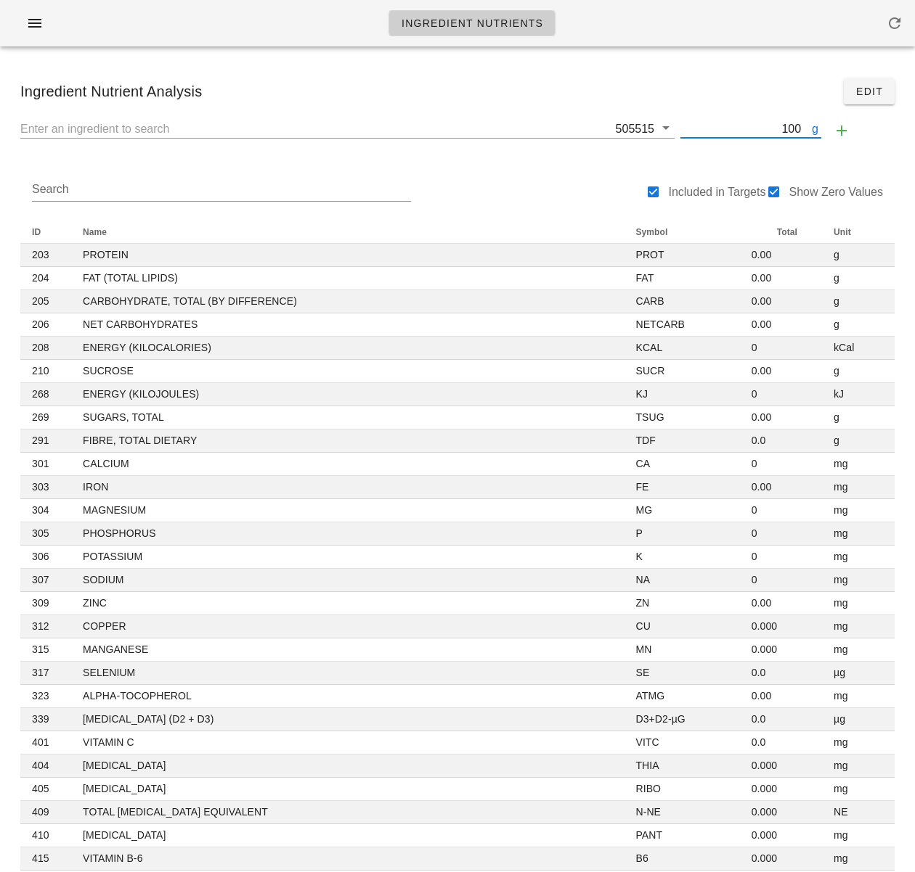
click at [793, 128] on input "100" at bounding box center [745, 128] width 131 height 19
type input "28"
click at [839, 127] on icon "button" at bounding box center [841, 130] width 17 height 17
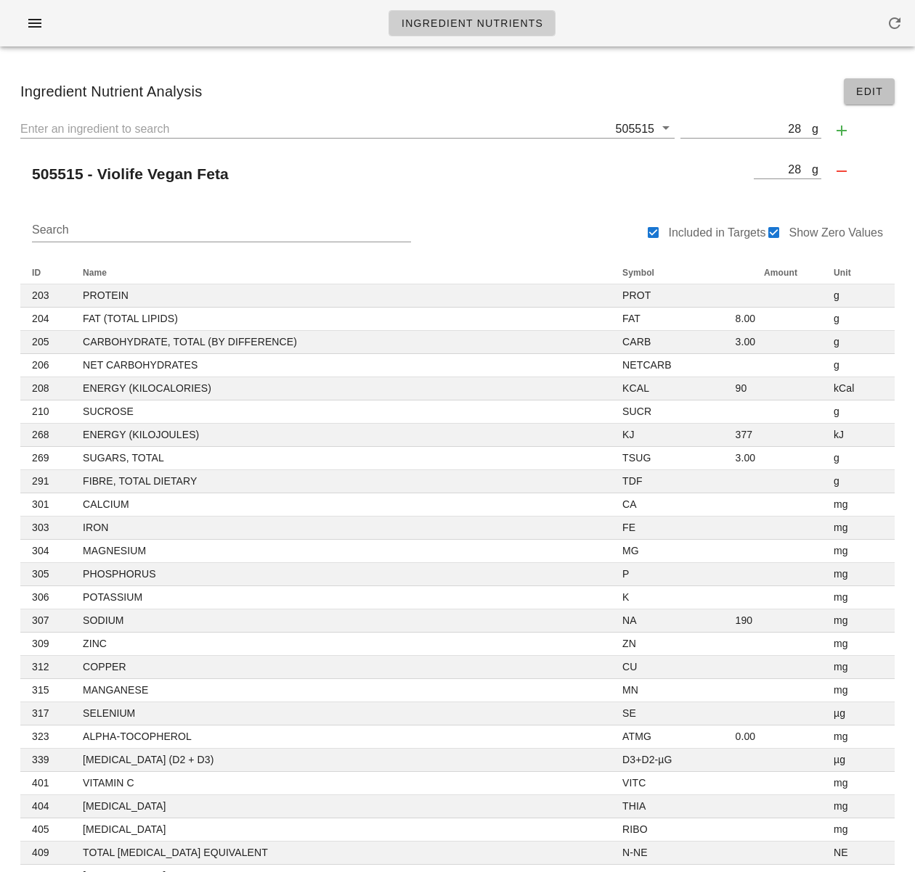
click at [861, 86] on span "Edit" at bounding box center [869, 92] width 28 height 12
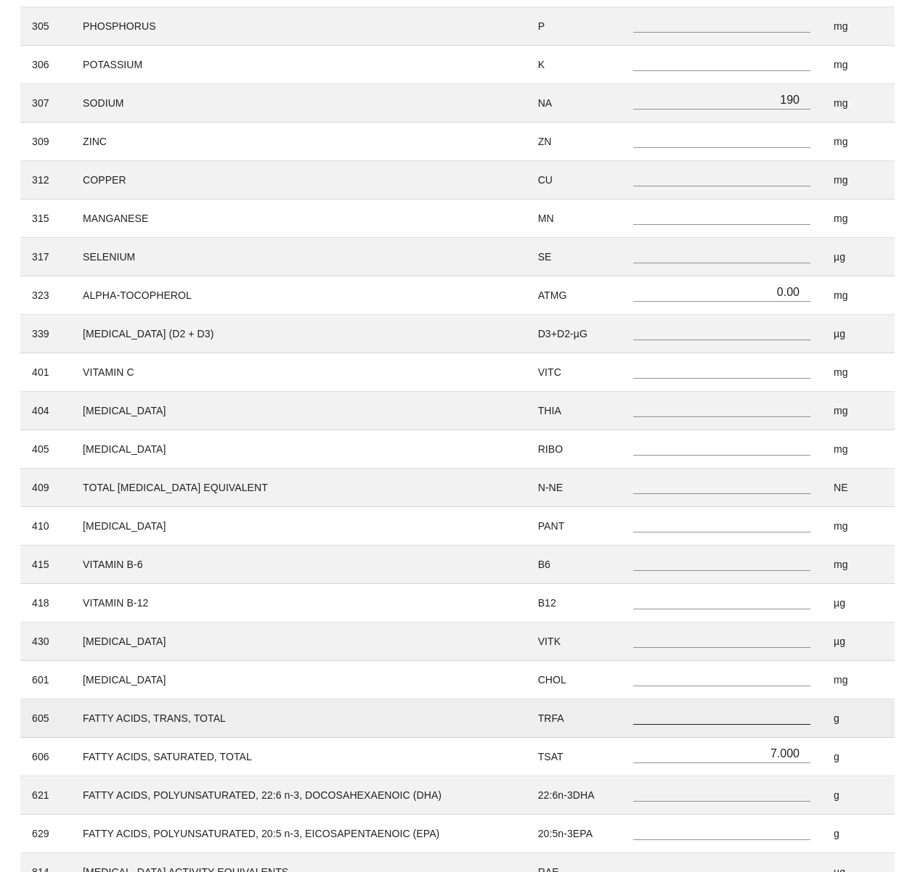
scroll to position [755, 0]
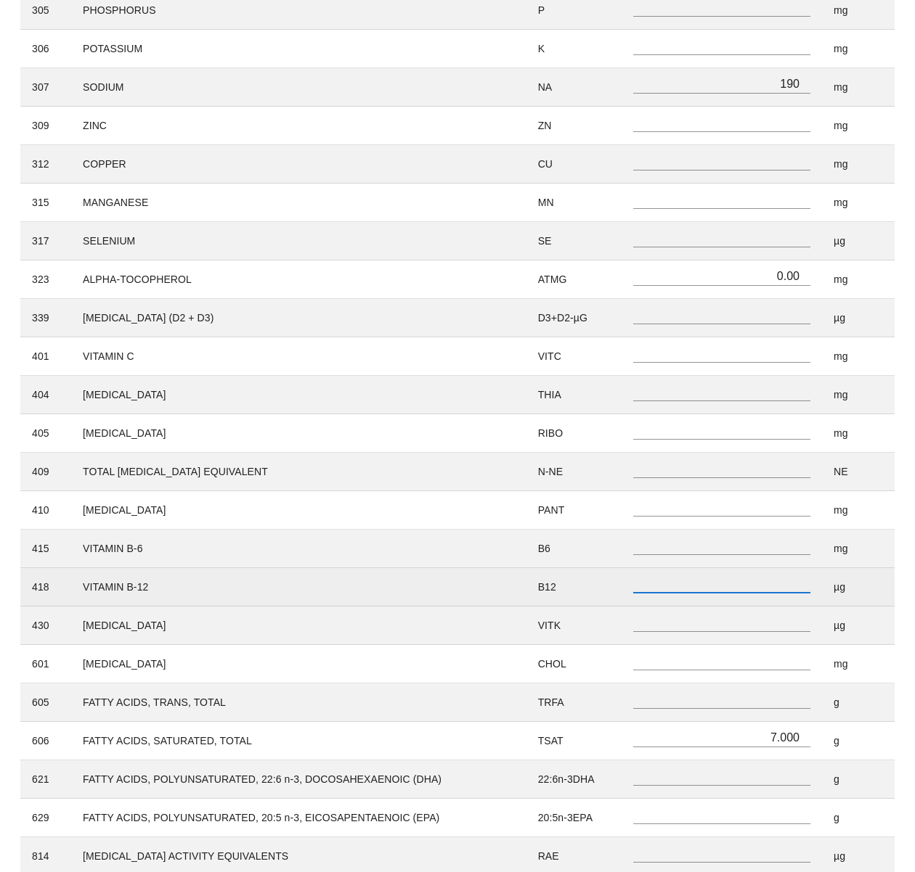
click at [783, 586] on input "number" at bounding box center [721, 583] width 177 height 19
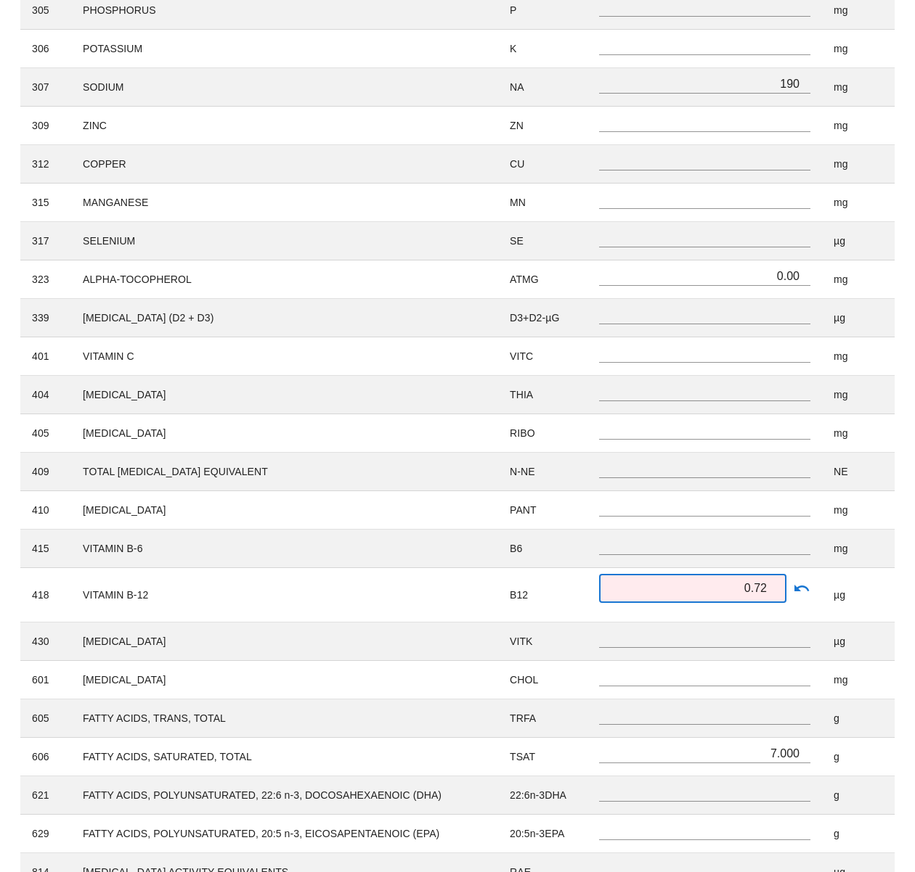
type input "0.72"
click at [907, 594] on div "Ingredient Nutrient Analysis Cancel Edit 505515 g 28 505515 - Violife Vegan Fet…" at bounding box center [457, 126] width 915 height 1647
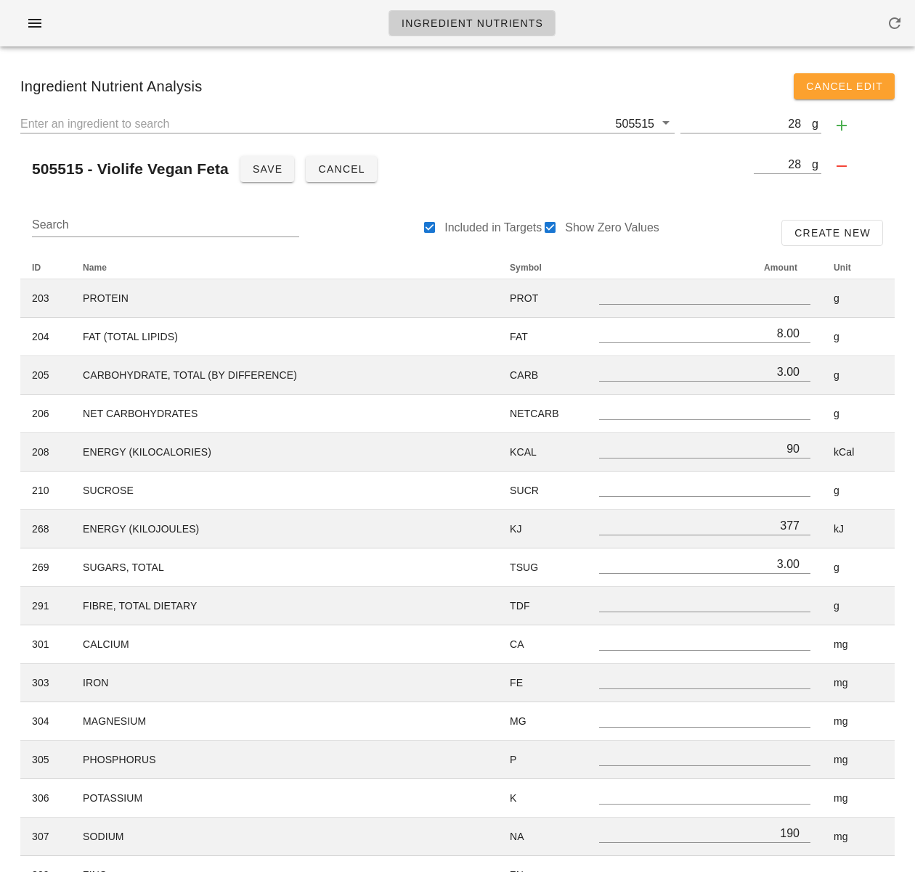
scroll to position [0, 0]
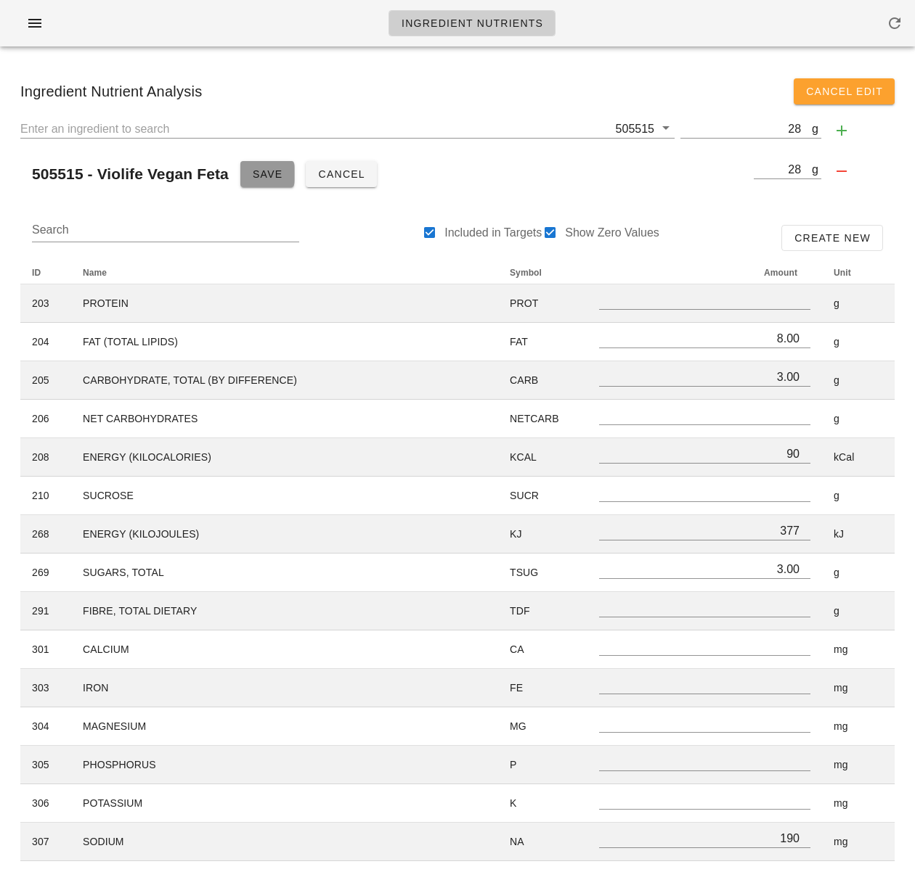
click at [273, 176] on span "Save" at bounding box center [267, 174] width 31 height 12
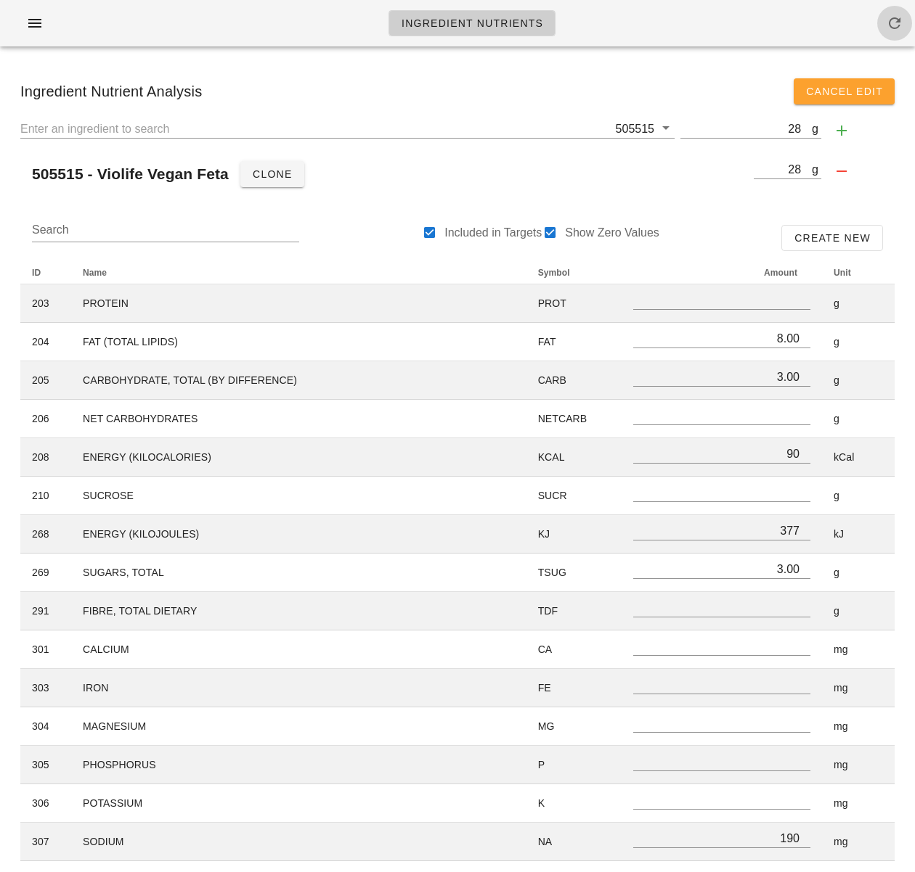
click at [891, 31] on icon "button" at bounding box center [894, 23] width 17 height 17
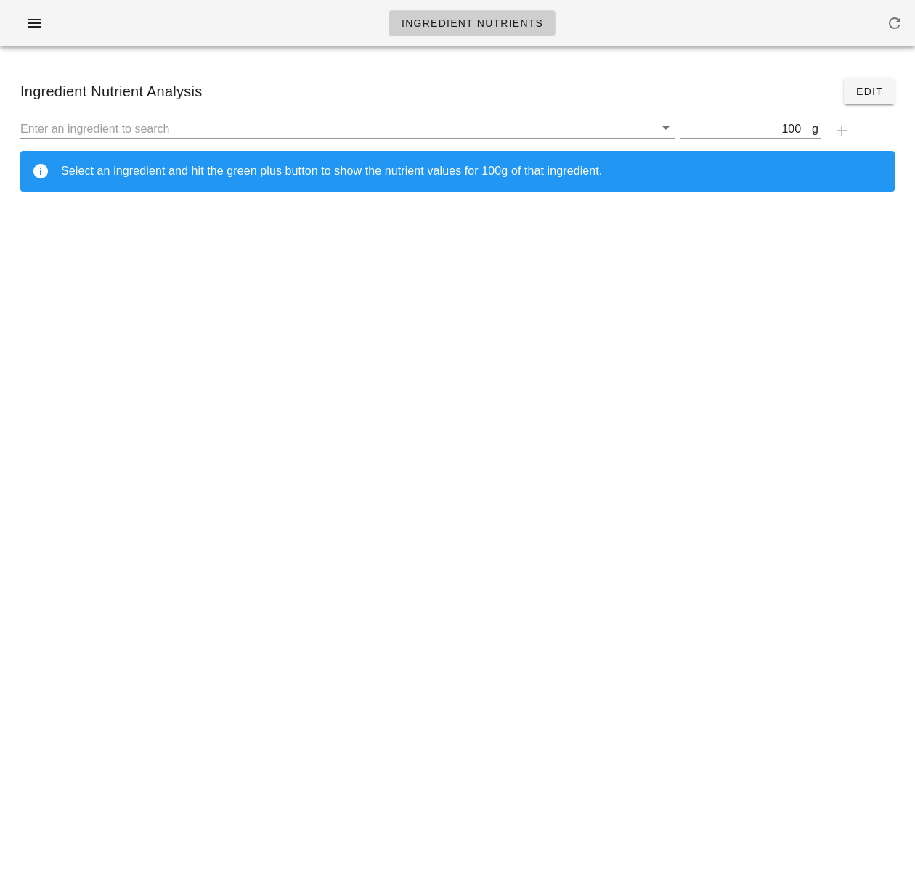
click at [425, 578] on div "Ingredient Nutrients Ingredient Nutrient Analysis Edit g 100 Select an ingredie…" at bounding box center [457, 436] width 915 height 872
drag, startPoint x: 212, startPoint y: 322, endPoint x: 221, endPoint y: 318, distance: 10.1
click at [213, 322] on div "Ingredient Nutrients Ingredient Nutrient Analysis Edit g 100 Select an ingredie…" at bounding box center [457, 436] width 915 height 872
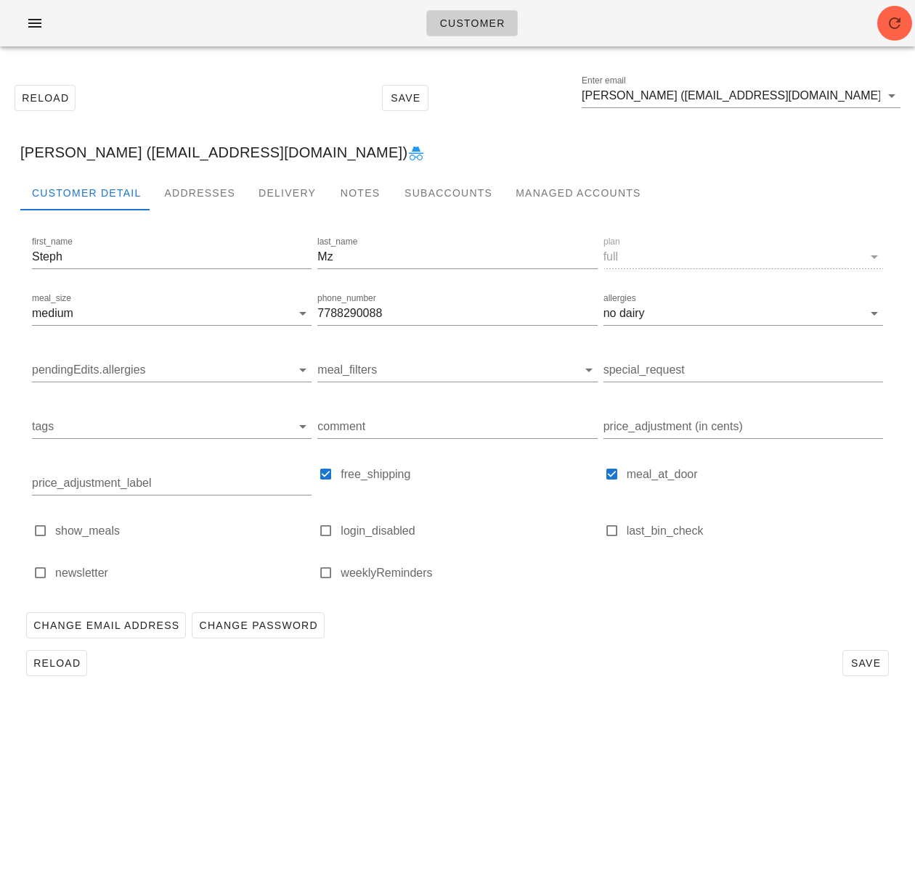
click at [258, 109] on div "Reload Save Enter email Steph Mz (stephmunez@gmail.com)" at bounding box center [457, 98] width 897 height 62
click at [36, 24] on icon "button" at bounding box center [34, 23] width 17 height 17
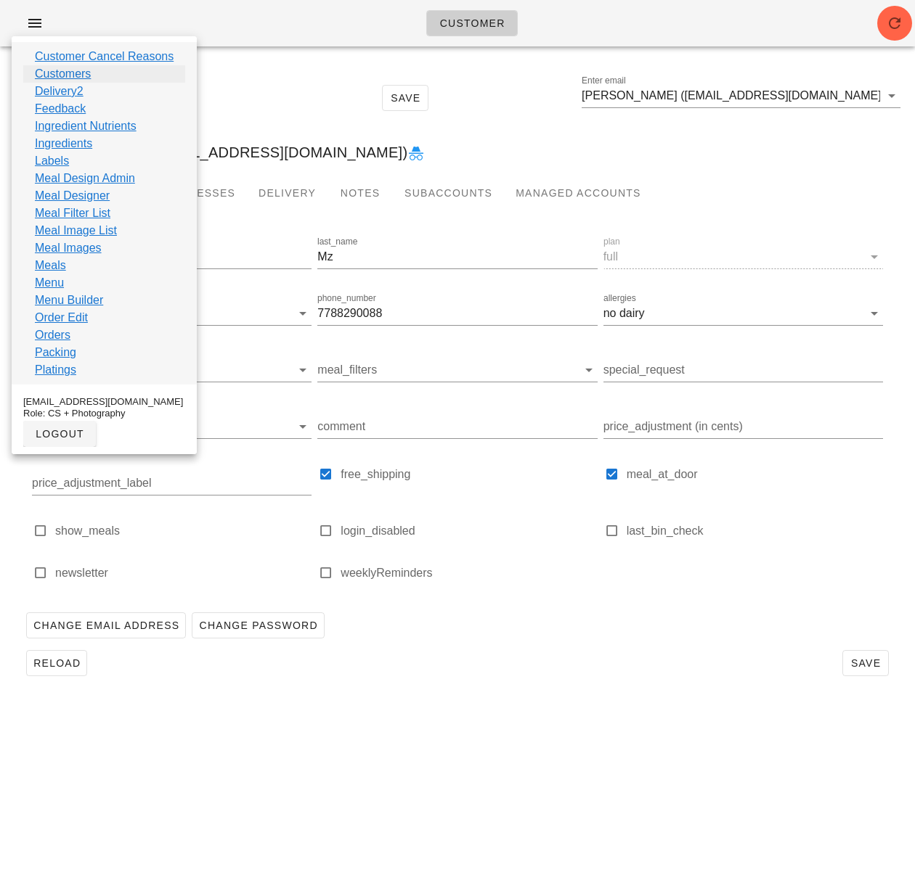
click at [66, 71] on link "Customers" at bounding box center [63, 73] width 56 height 17
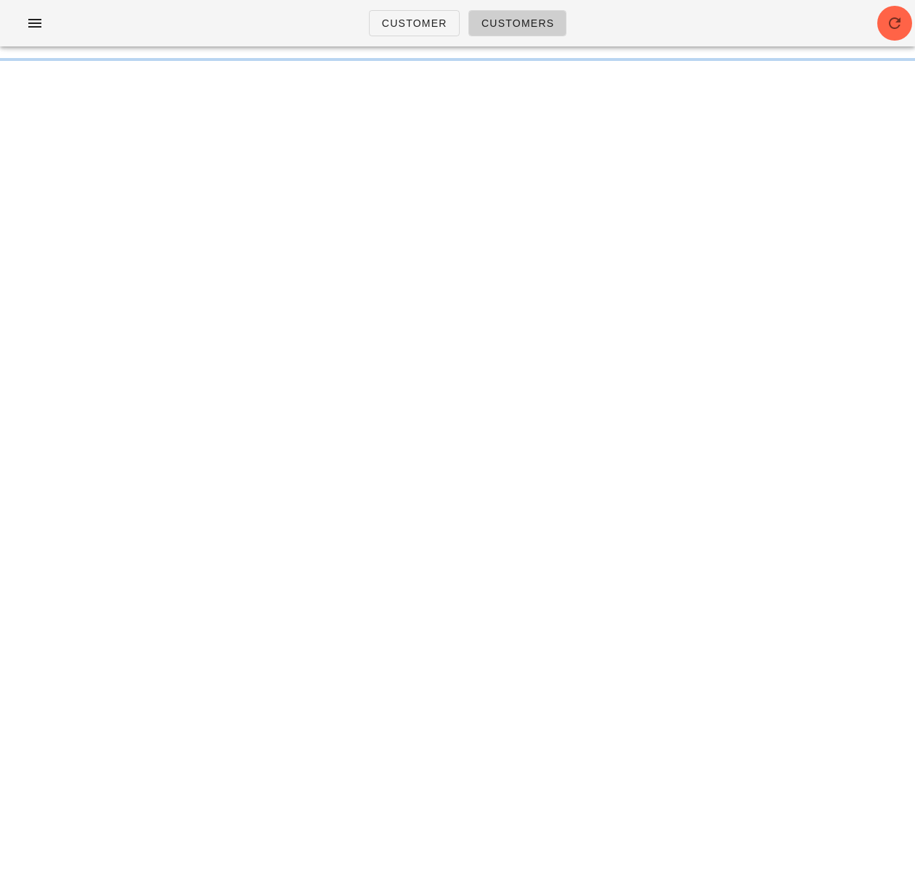
drag, startPoint x: 819, startPoint y: 18, endPoint x: 833, endPoint y: 20, distance: 13.9
click at [819, 18] on div "Customer Customers" at bounding box center [457, 23] width 915 height 46
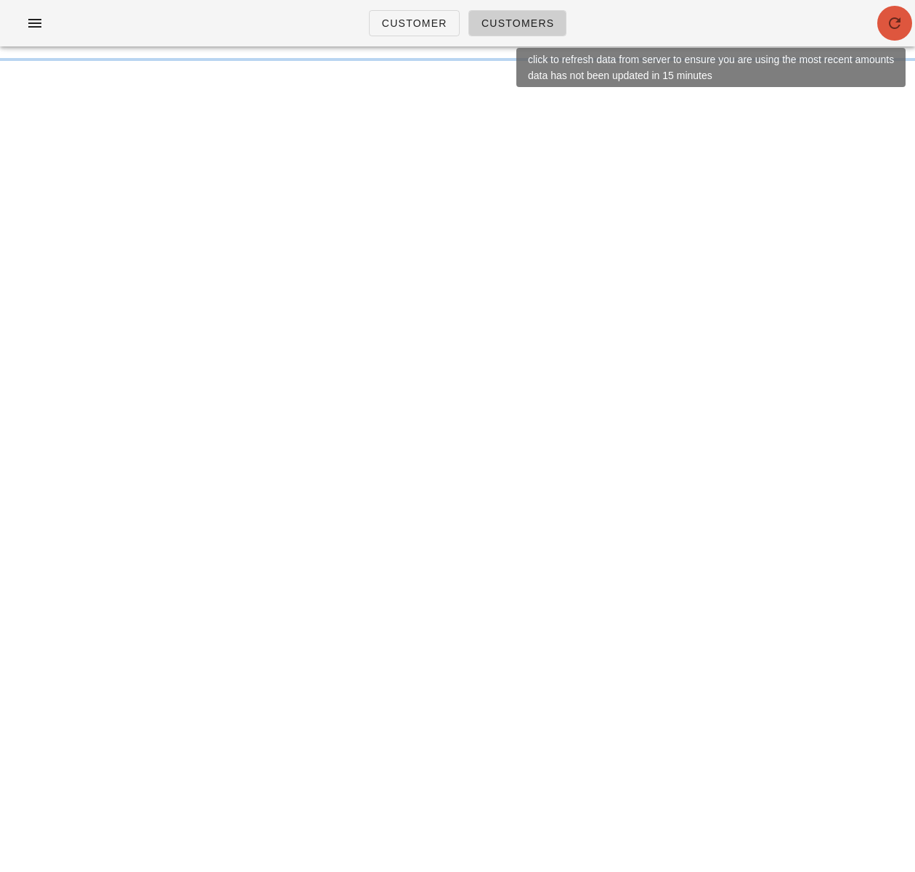
click at [882, 27] on span "button" at bounding box center [894, 23] width 35 height 17
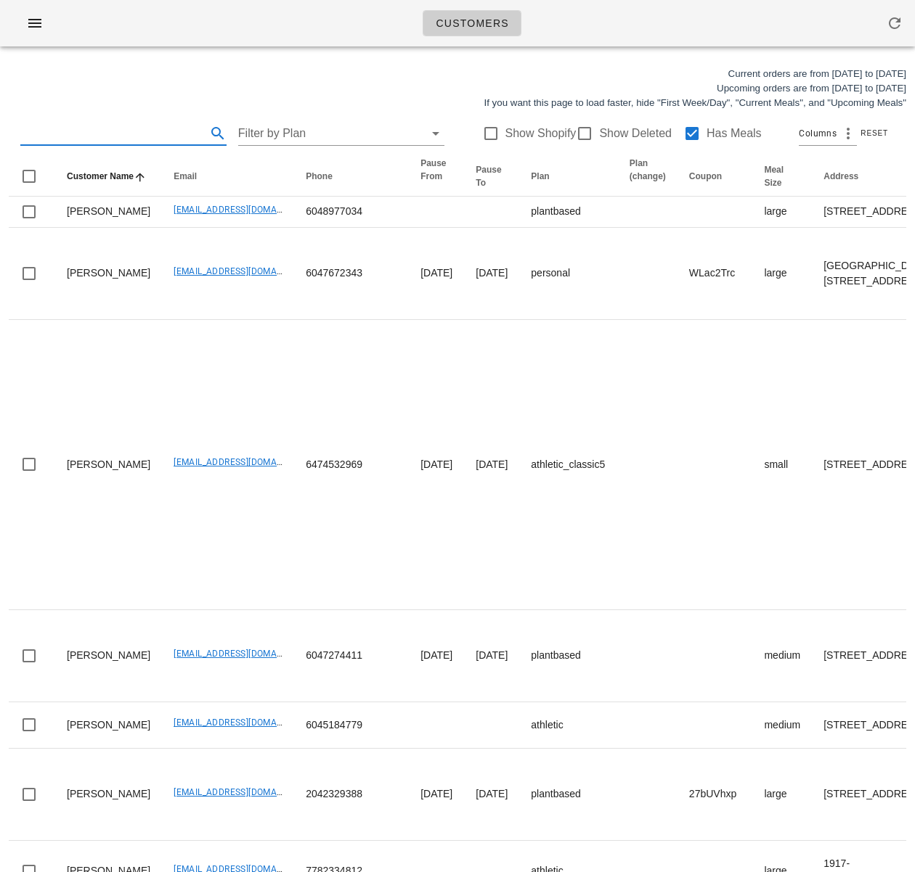
click at [126, 129] on input "text" at bounding box center [111, 133] width 183 height 23
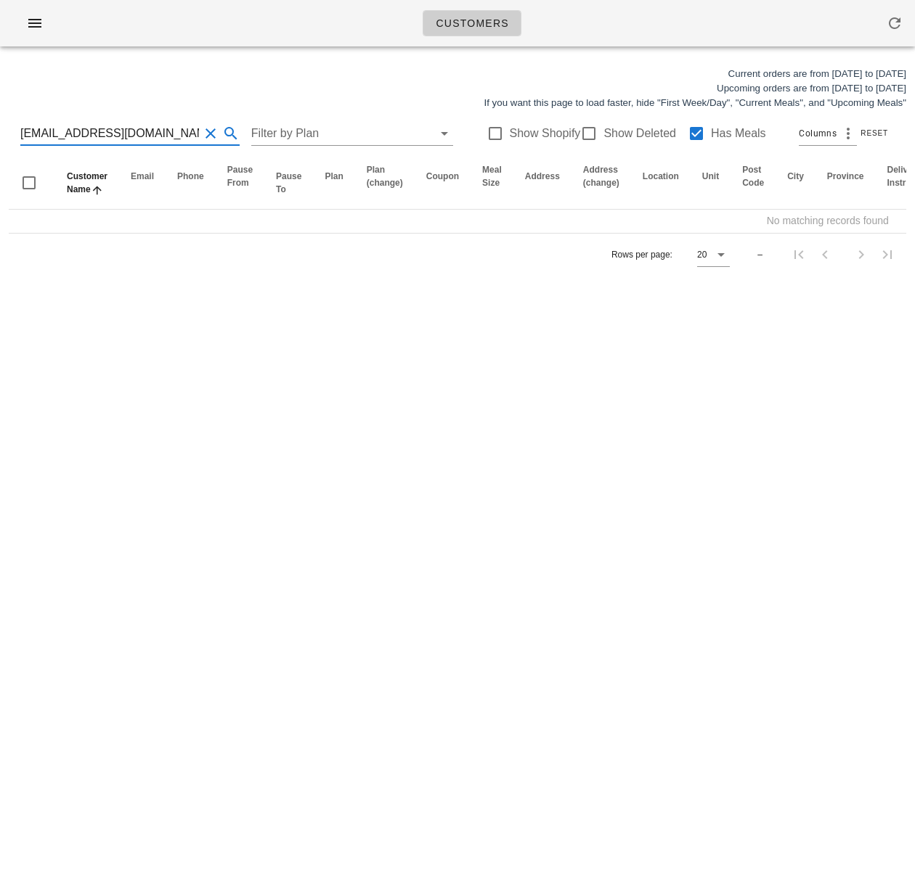
click at [21, 134] on input "sunnyeverhart1@icloud.com" at bounding box center [109, 133] width 179 height 23
type input "sunnyeverhart1@icloud.com"
click at [688, 128] on div at bounding box center [696, 133] width 25 height 25
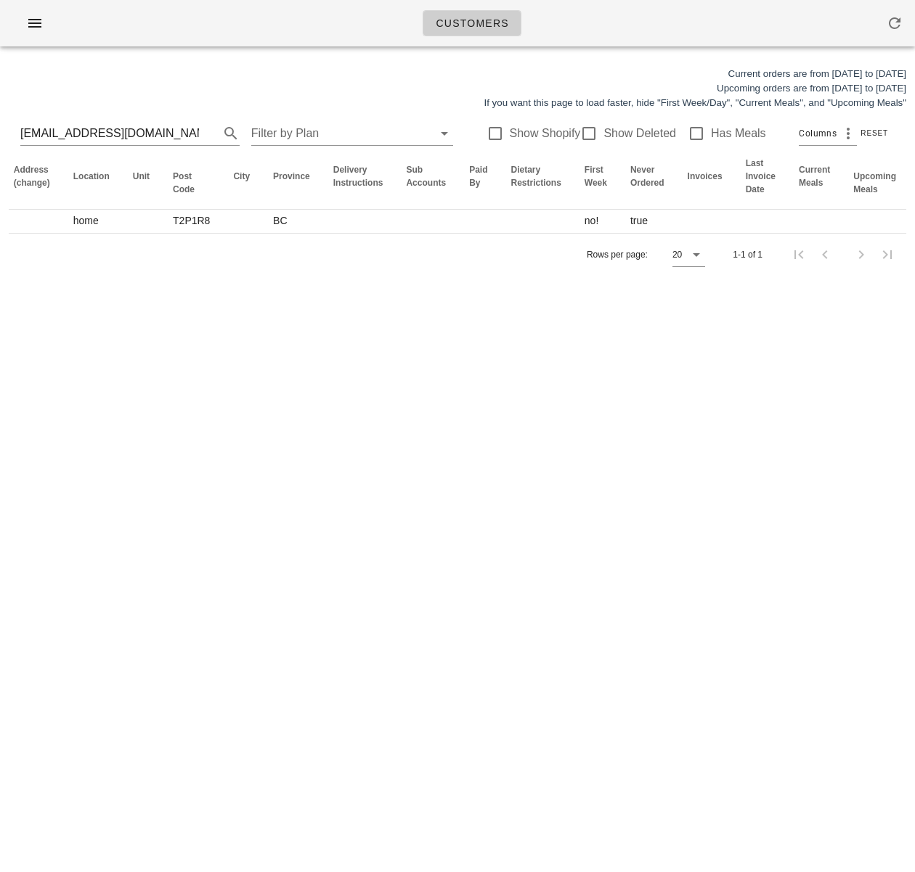
scroll to position [0, 849]
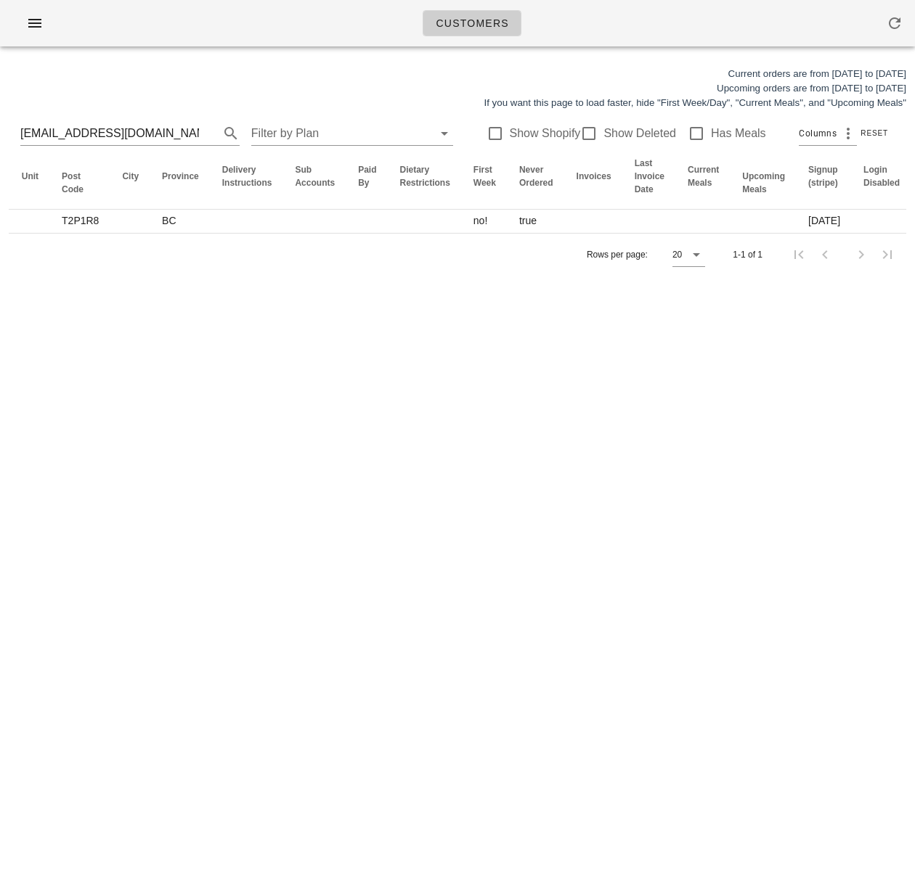
drag, startPoint x: 376, startPoint y: 224, endPoint x: 976, endPoint y: 224, distance: 599.6
click at [914, 224] on html "Customers Current orders are from Sunday Aug 17 to Saturday Aug 23 Upcoming ord…" at bounding box center [457, 436] width 915 height 872
click at [320, 365] on div "Customers Current orders are from Sunday Aug 17 to Saturday Aug 23 Upcoming ord…" at bounding box center [457, 436] width 915 height 872
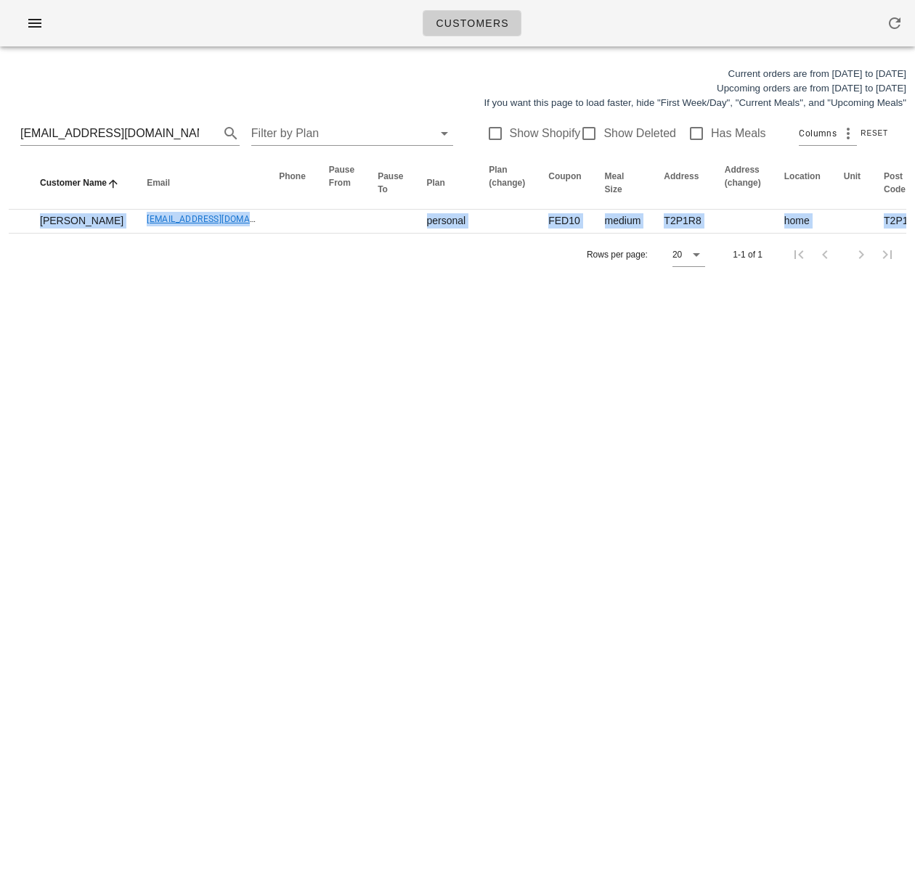
scroll to position [0, 0]
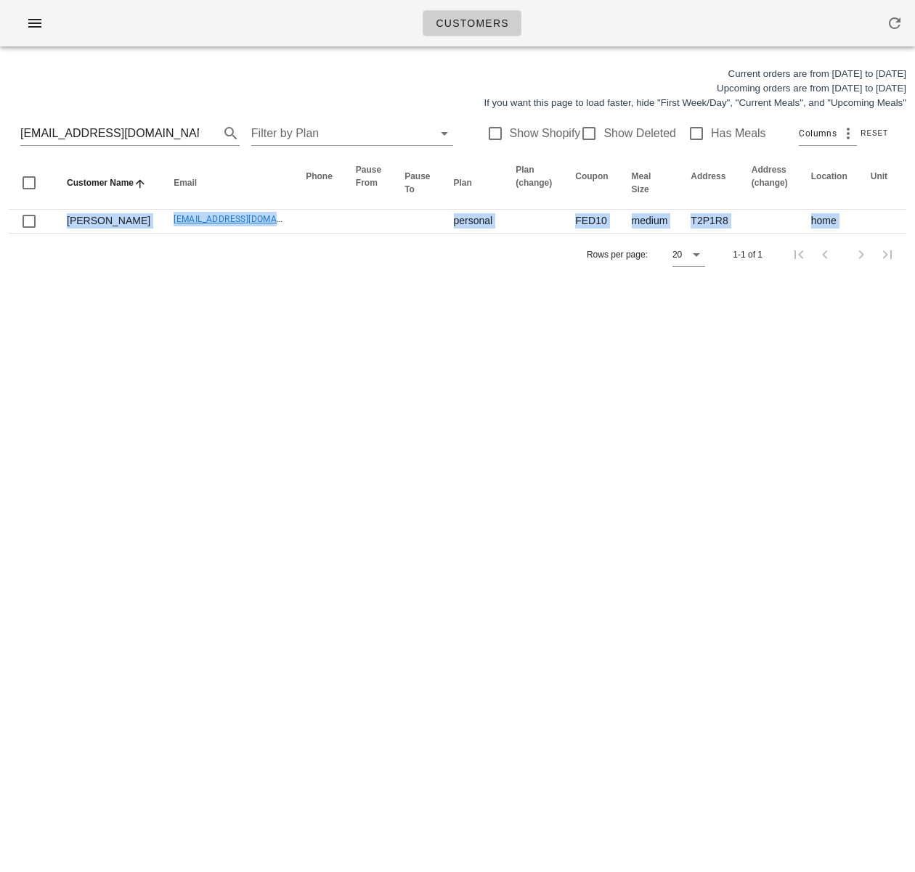
drag, startPoint x: 256, startPoint y: 221, endPoint x: -46, endPoint y: 208, distance: 302.2
click at [0, 208] on html "Customers Current orders are from Sunday Aug 17 to Saturday Aug 23 Upcoming ord…" at bounding box center [457, 436] width 915 height 872
drag, startPoint x: 166, startPoint y: 299, endPoint x: 147, endPoint y: 256, distance: 47.8
click at [166, 298] on div "Customers Current orders are from Sunday Aug 17 to Saturday Aug 23 Upcoming ord…" at bounding box center [457, 436] width 915 height 872
drag, startPoint x: 123, startPoint y: 221, endPoint x: 269, endPoint y: 243, distance: 148.3
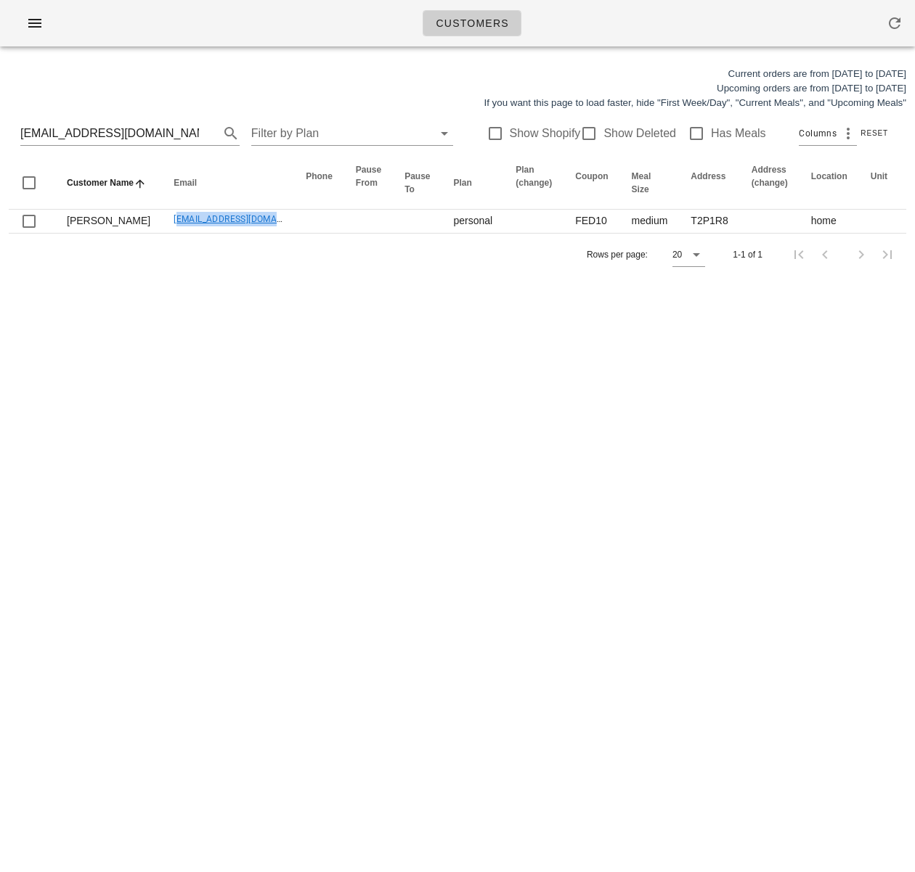
click at [252, 224] on tr "Sunny Yerra sunnyeverhart1@icloud.com personal FED10 medium T2P1R8 home T2P1R8 …" at bounding box center [920, 221] width 1823 height 23
copy link "sunnyeverhart1@icloud.com"
drag, startPoint x: 280, startPoint y: 302, endPoint x: 745, endPoint y: 260, distance: 466.4
click at [284, 300] on div "Customers Current orders are from Sunday Aug 17 to Saturday Aug 23 Upcoming ord…" at bounding box center [457, 436] width 915 height 872
click at [132, 125] on input "sunnyeverhart1@icloud.com" at bounding box center [109, 133] width 179 height 23
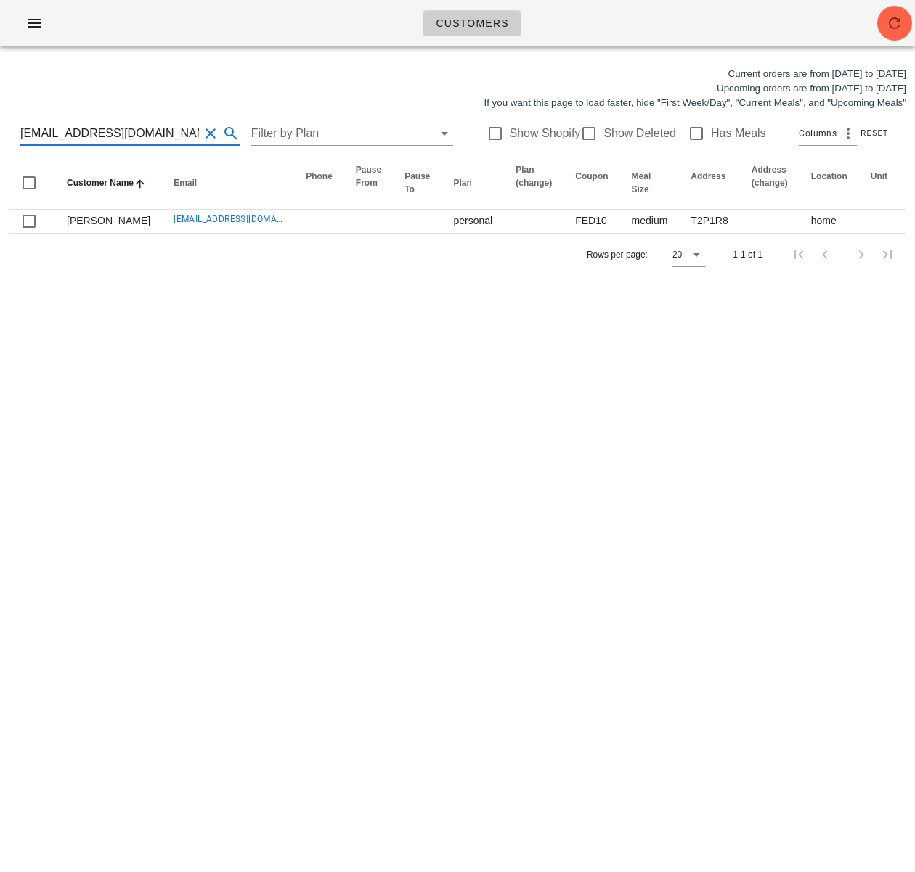
click at [132, 125] on input "sunnyeverhart1@icloud.com" at bounding box center [109, 133] width 179 height 23
type input "[EMAIL_ADDRESS][PERSON_NAME][DOMAIN_NAME]"
click at [902, 16] on icon "button" at bounding box center [894, 23] width 17 height 17
drag, startPoint x: 407, startPoint y: 229, endPoint x: -106, endPoint y: 208, distance: 513.6
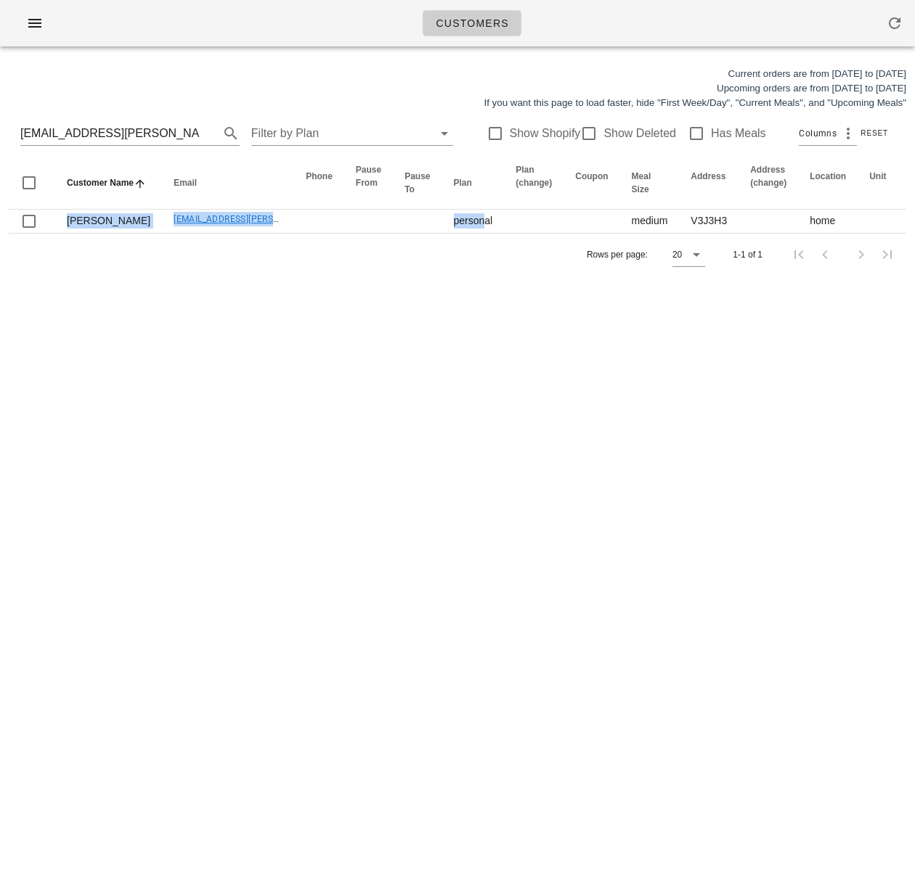
click at [0, 208] on html "Customers Current orders are from [DATE] to [DATE] Upcoming orders are from [DA…" at bounding box center [457, 436] width 915 height 872
click at [447, 327] on div "Customers Current orders are from [DATE] to [DATE] Upcoming orders are from [DA…" at bounding box center [457, 436] width 915 height 872
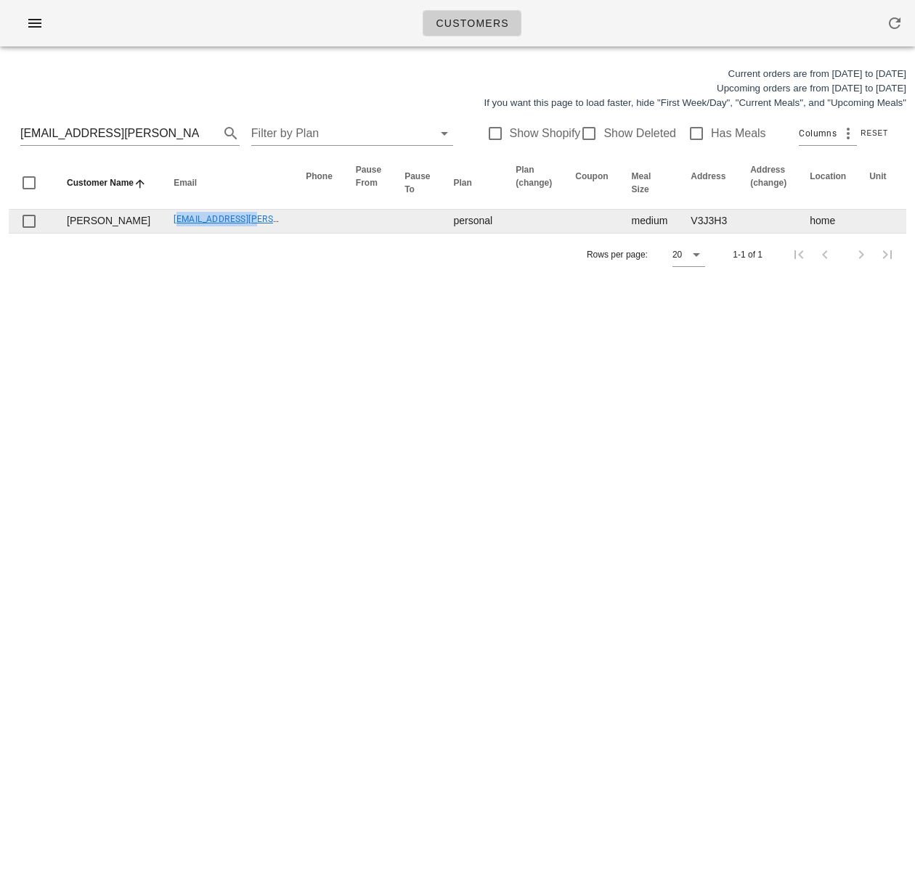
drag, startPoint x: 119, startPoint y: 220, endPoint x: 208, endPoint y: 224, distance: 89.4
click at [208, 224] on td "[EMAIL_ADDRESS][PERSON_NAME][DOMAIN_NAME]" at bounding box center [228, 221] width 132 height 23
copy link "[EMAIL_ADDRESS][PERSON_NAME][DOMAIN_NAME]"
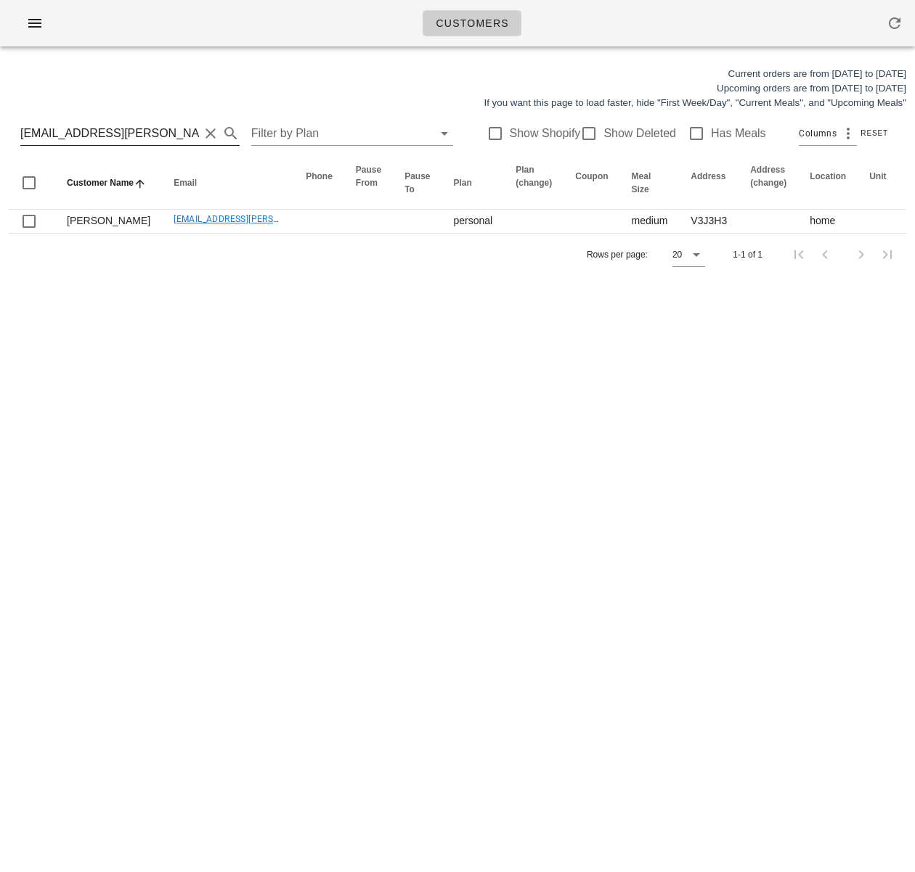
click at [76, 135] on input "[EMAIL_ADDRESS][PERSON_NAME][DOMAIN_NAME]" at bounding box center [109, 133] width 179 height 23
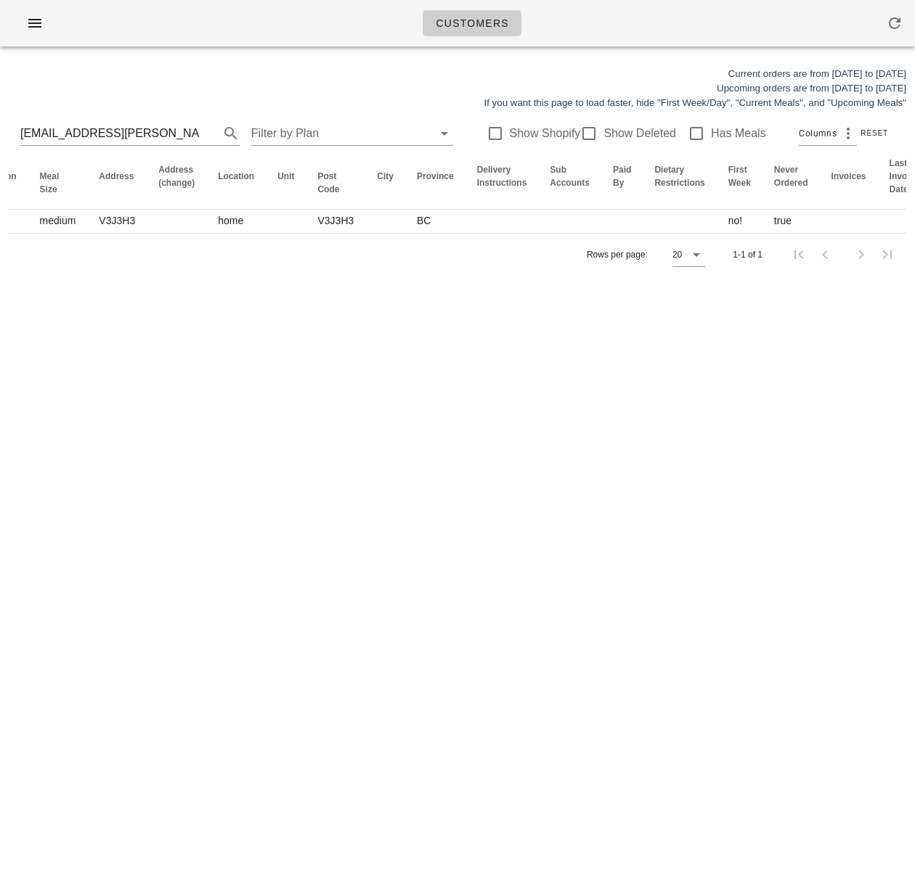
scroll to position [0, 819]
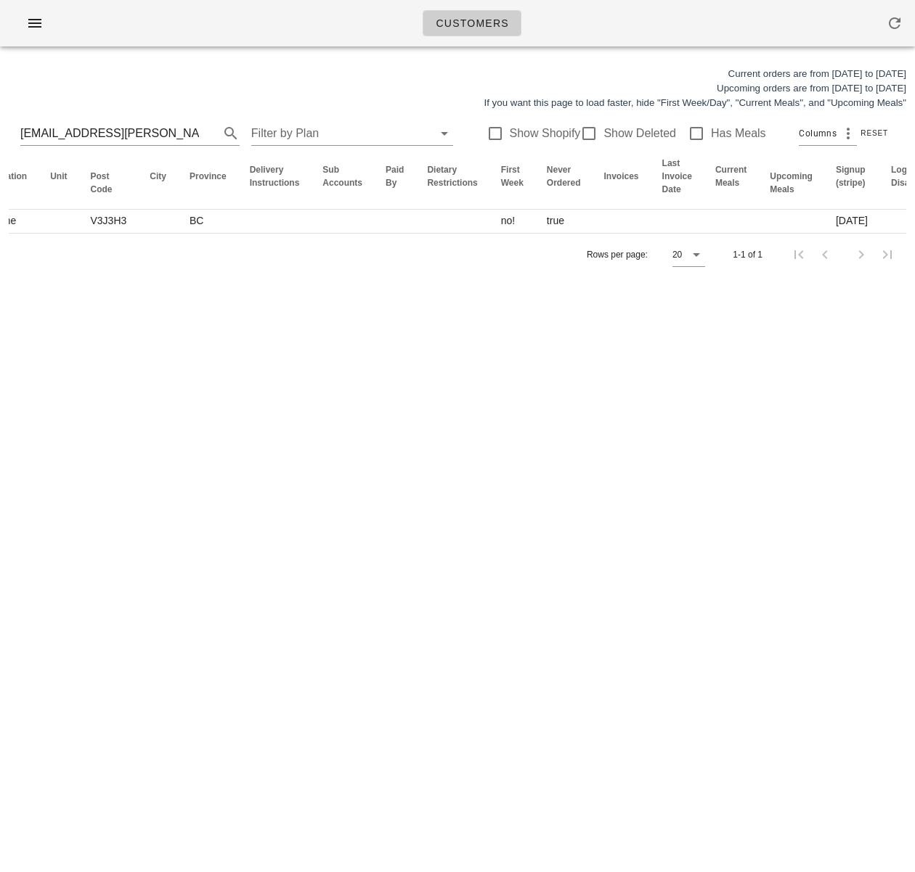
drag, startPoint x: 261, startPoint y: 219, endPoint x: 962, endPoint y: 221, distance: 701.9
click at [914, 221] on html "Customers Current orders are from [DATE] to [DATE] Upcoming orders are from [DA…" at bounding box center [457, 436] width 915 height 872
drag, startPoint x: 369, startPoint y: 379, endPoint x: 342, endPoint y: 367, distance: 30.2
click at [369, 379] on div "Customers Current orders are from [DATE] to [DATE] Upcoming orders are from [DA…" at bounding box center [457, 436] width 915 height 872
click at [126, 134] on input "[EMAIL_ADDRESS][PERSON_NAME][DOMAIN_NAME]" at bounding box center [109, 133] width 179 height 23
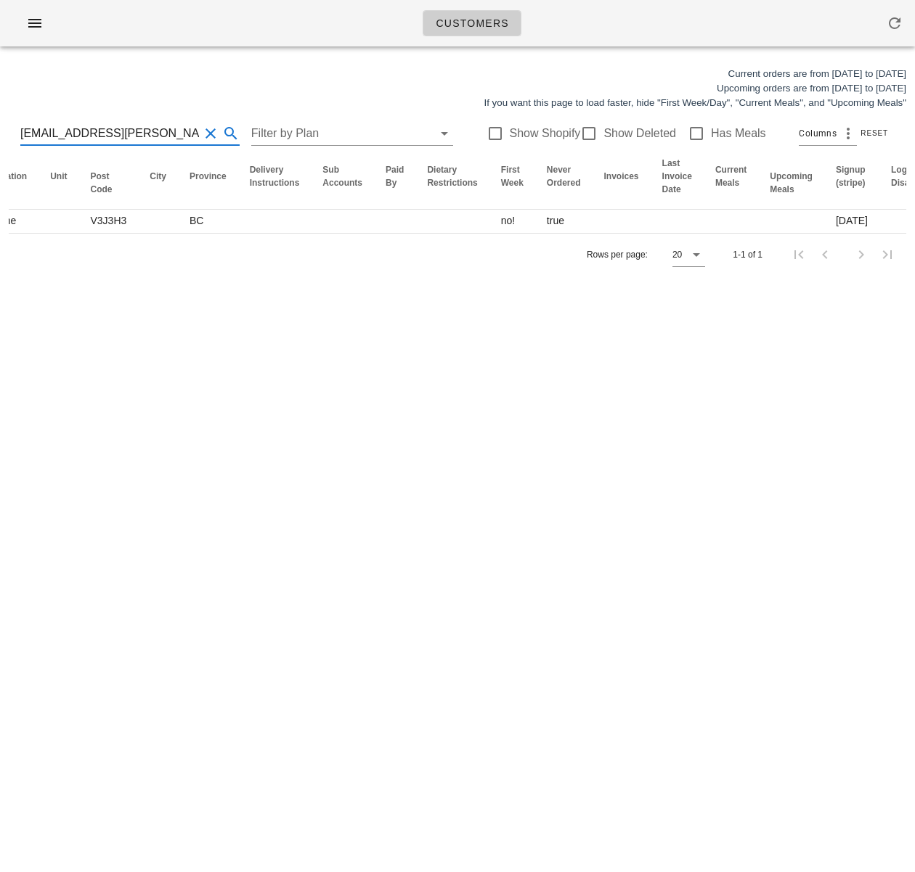
click at [126, 134] on input "[EMAIL_ADDRESS][PERSON_NAME][DOMAIN_NAME]" at bounding box center [109, 133] width 179 height 23
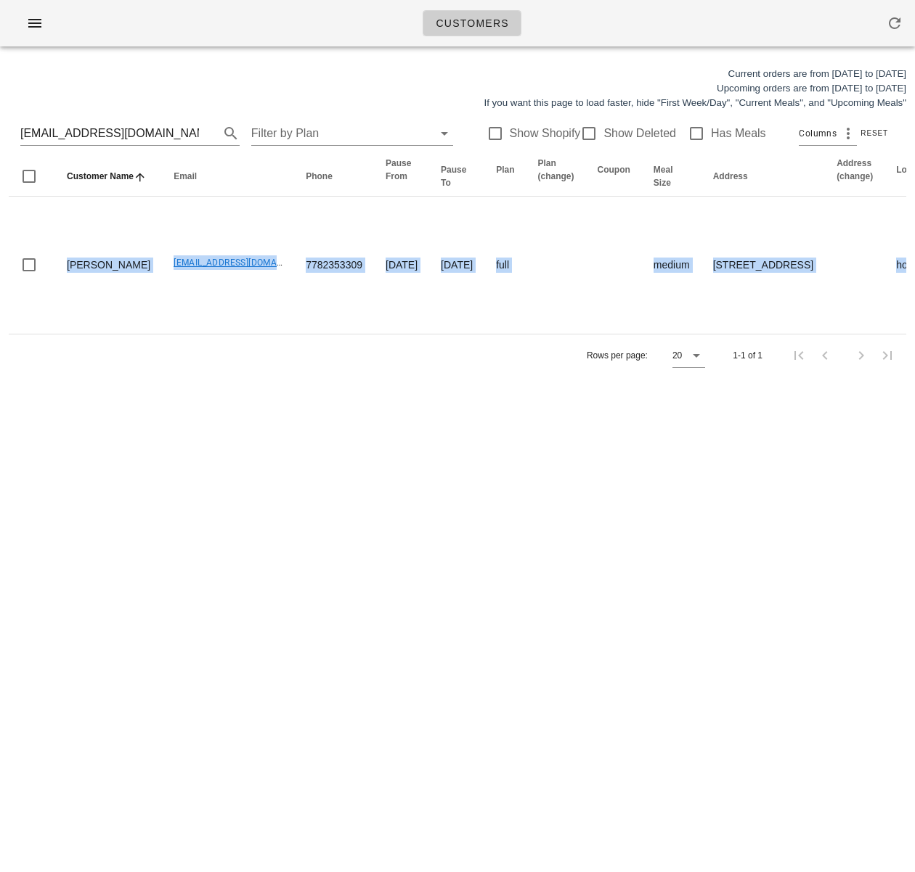
drag, startPoint x: 187, startPoint y: 278, endPoint x: -152, endPoint y: 262, distance: 339.3
click at [0, 262] on html "Customers Current orders are from [DATE] to [DATE] Upcoming orders are from [DA…" at bounding box center [457, 436] width 915 height 872
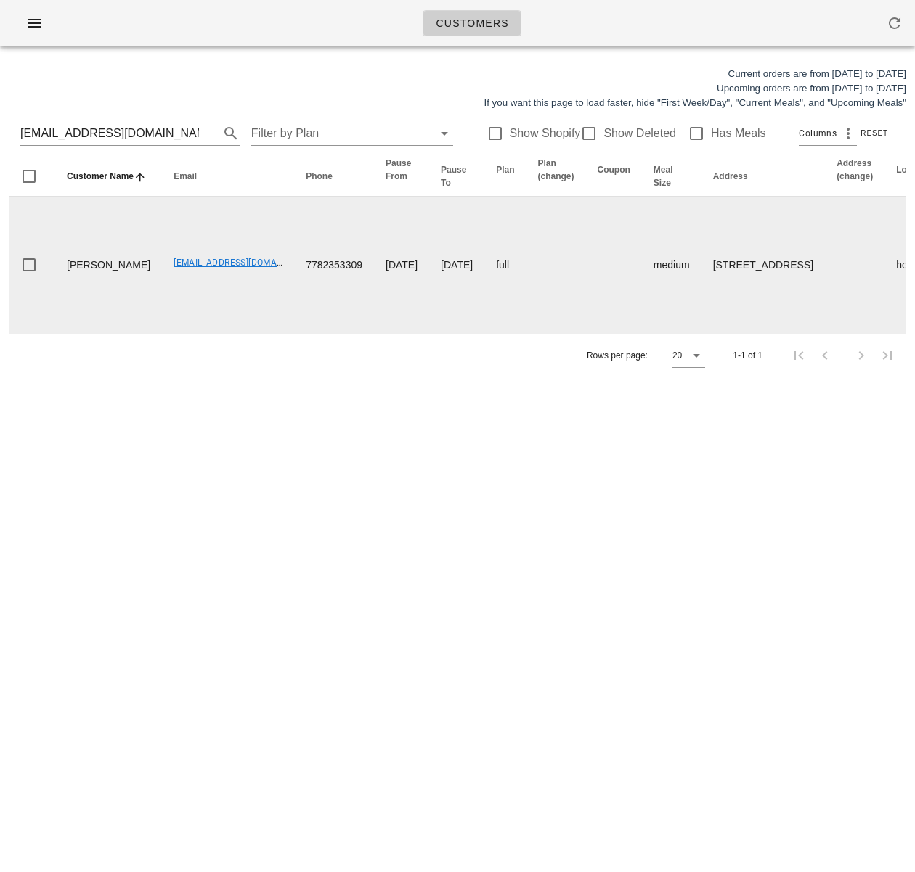
click at [526, 290] on td at bounding box center [556, 265] width 60 height 137
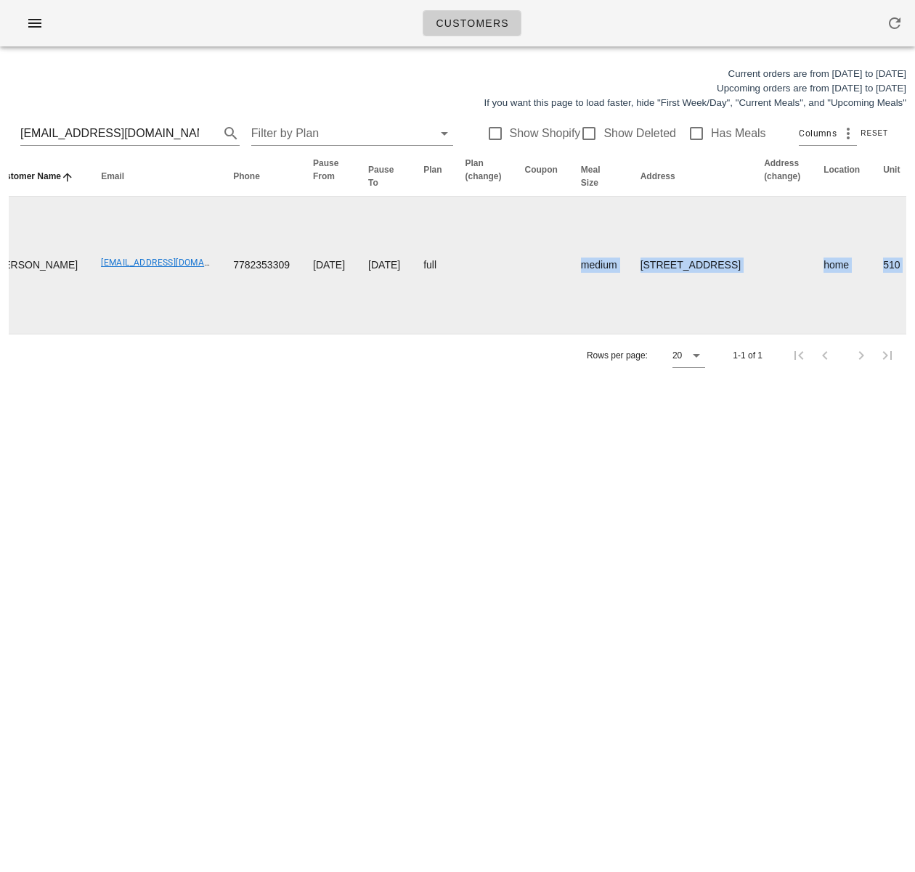
scroll to position [0, 144]
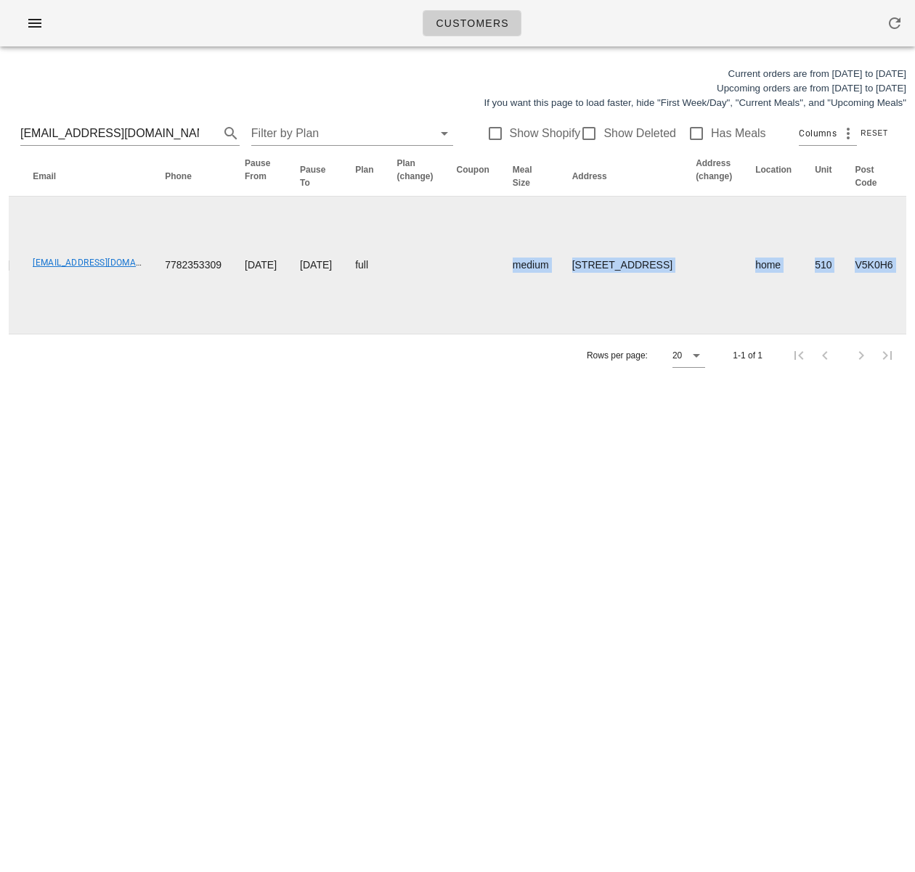
drag, startPoint x: 634, startPoint y: 267, endPoint x: 879, endPoint y: 279, distance: 245.6
click at [902, 264] on tr "[PERSON_NAME] [PERSON_NAME][EMAIL_ADDRESS][DOMAIN_NAME] 7782353309 [DATE] [DATE…" at bounding box center [877, 265] width 2019 height 137
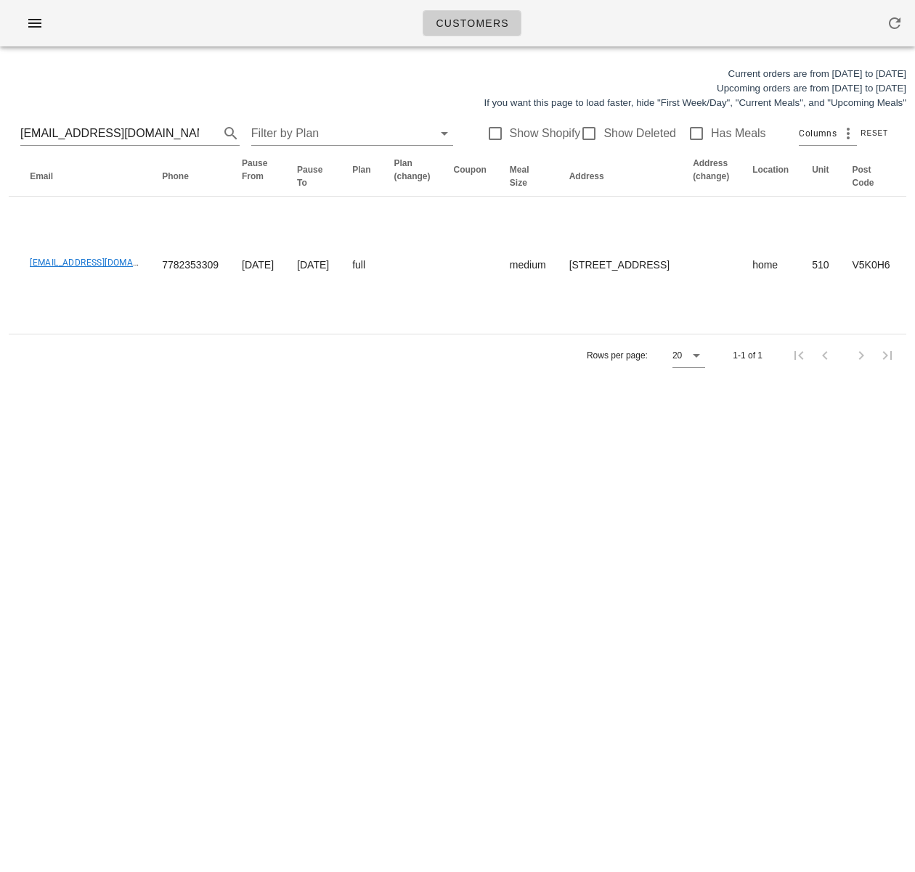
click at [711, 417] on div "Customers Current orders are from [DATE] to [DATE] Upcoming orders are from [DA…" at bounding box center [457, 436] width 915 height 872
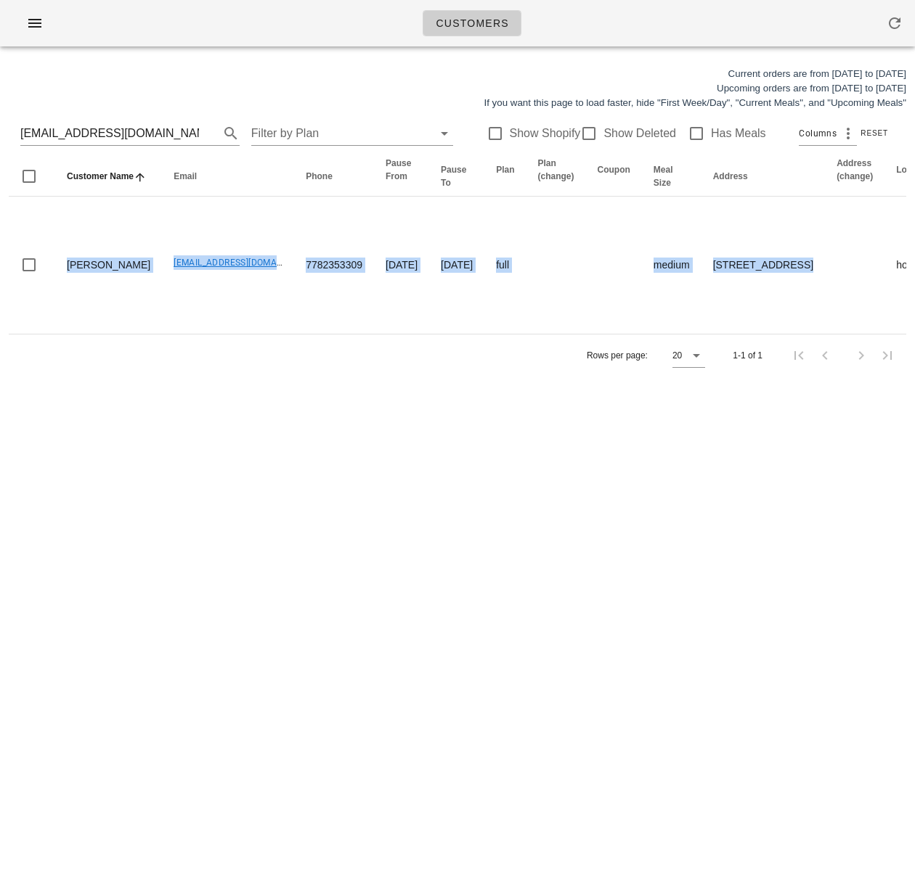
drag, startPoint x: 464, startPoint y: 292, endPoint x: 234, endPoint y: 470, distance: 291.3
click at [0, 261] on html "Customers Current orders are from [DATE] to [DATE] Upcoming orders are from [DA…" at bounding box center [457, 436] width 915 height 872
drag, startPoint x: 250, startPoint y: 483, endPoint x: 263, endPoint y: 476, distance: 14.9
click at [250, 483] on div "Customers Current orders are from [DATE] to [DATE] Upcoming orders are from [DA…" at bounding box center [457, 436] width 915 height 872
click at [165, 135] on input "[EMAIL_ADDRESS][DOMAIN_NAME]" at bounding box center [109, 133] width 179 height 23
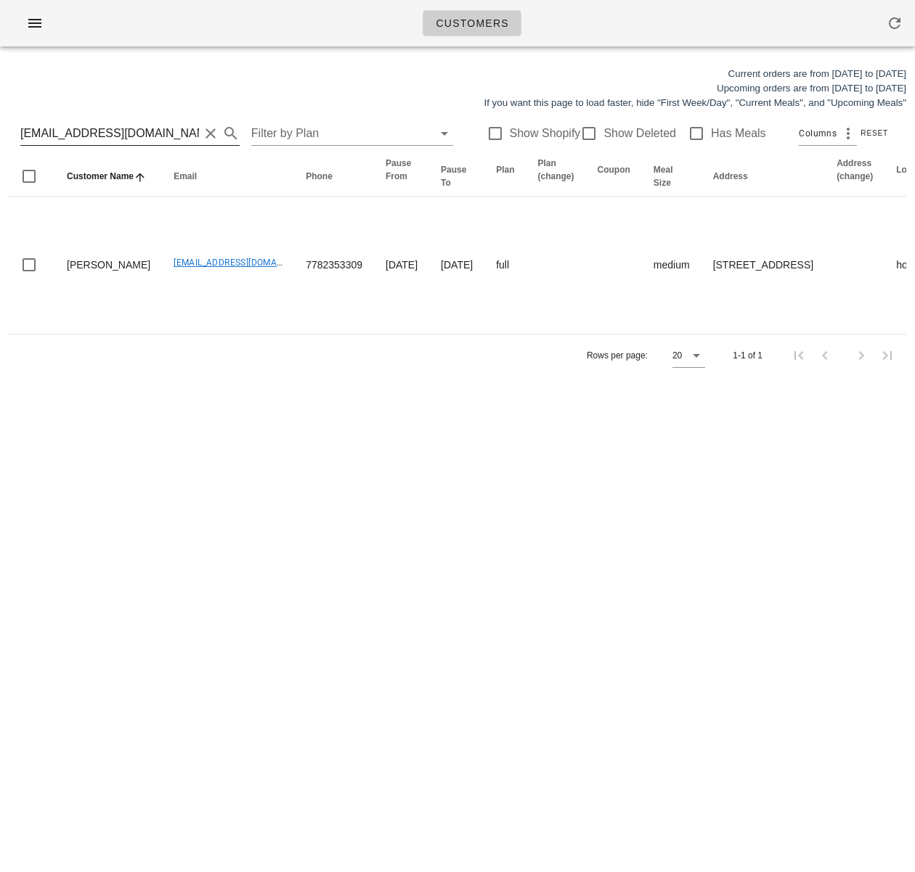
click at [165, 135] on input "[EMAIL_ADDRESS][DOMAIN_NAME]" at bounding box center [109, 133] width 179 height 23
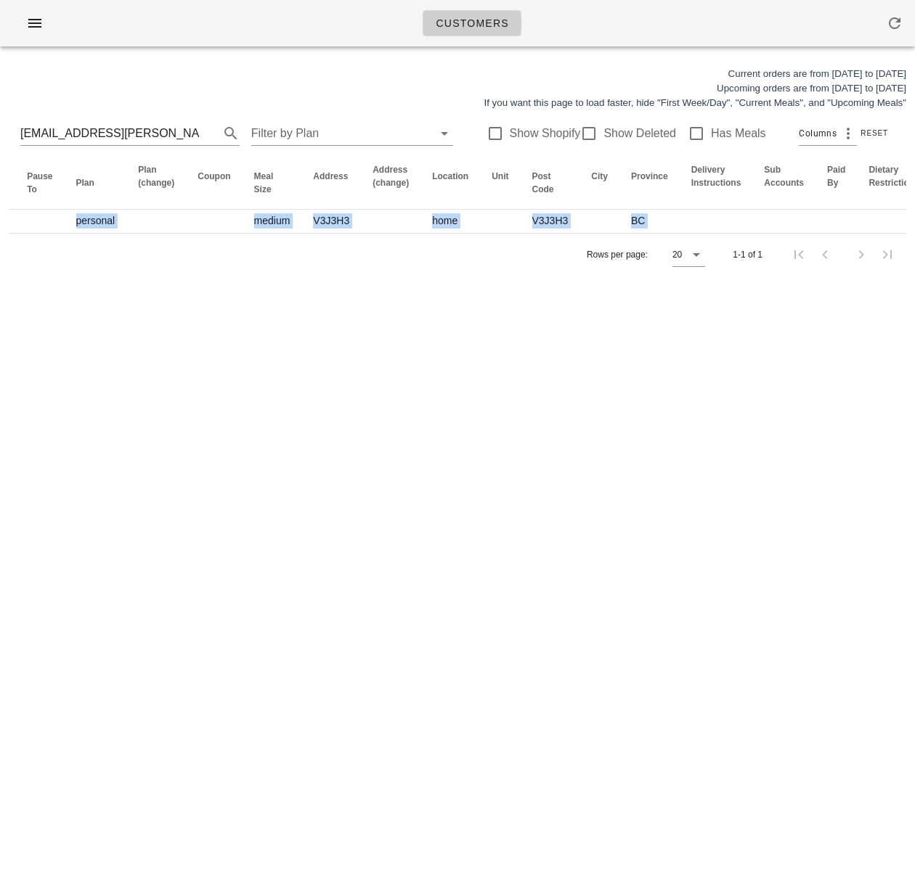
scroll to position [0, 711]
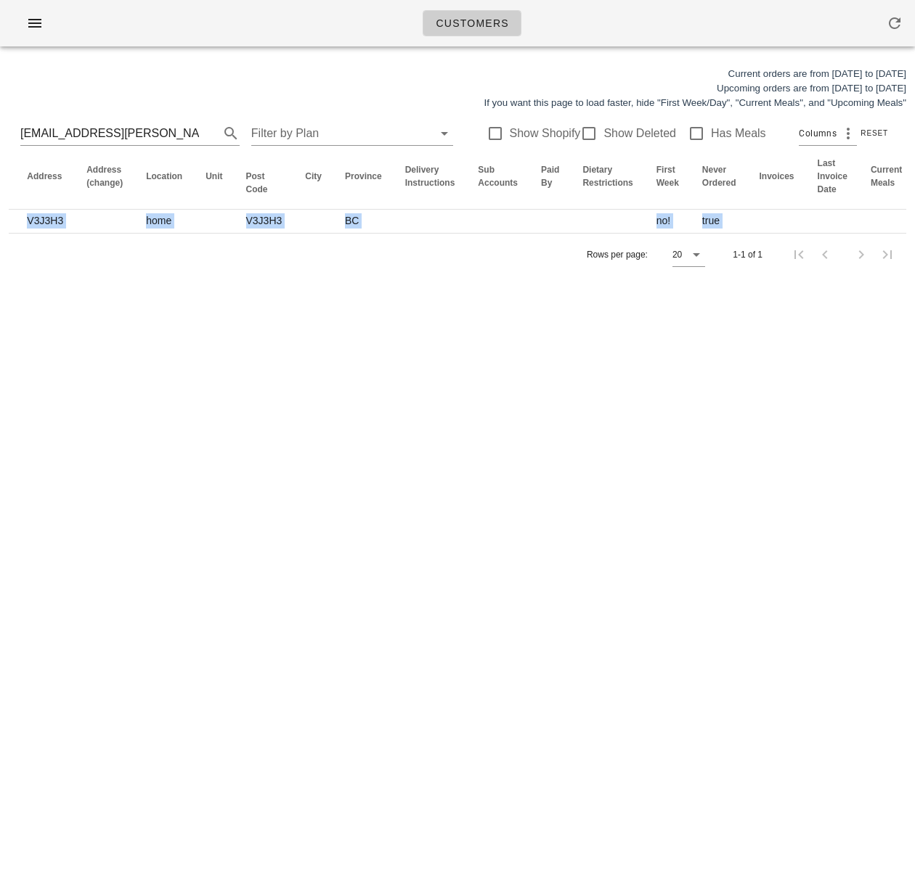
drag, startPoint x: 356, startPoint y: 218, endPoint x: 935, endPoint y: 220, distance: 578.5
click at [914, 220] on html "Customers Current orders are from [DATE] to [DATE] Upcoming orders are from [DA…" at bounding box center [457, 436] width 915 height 872
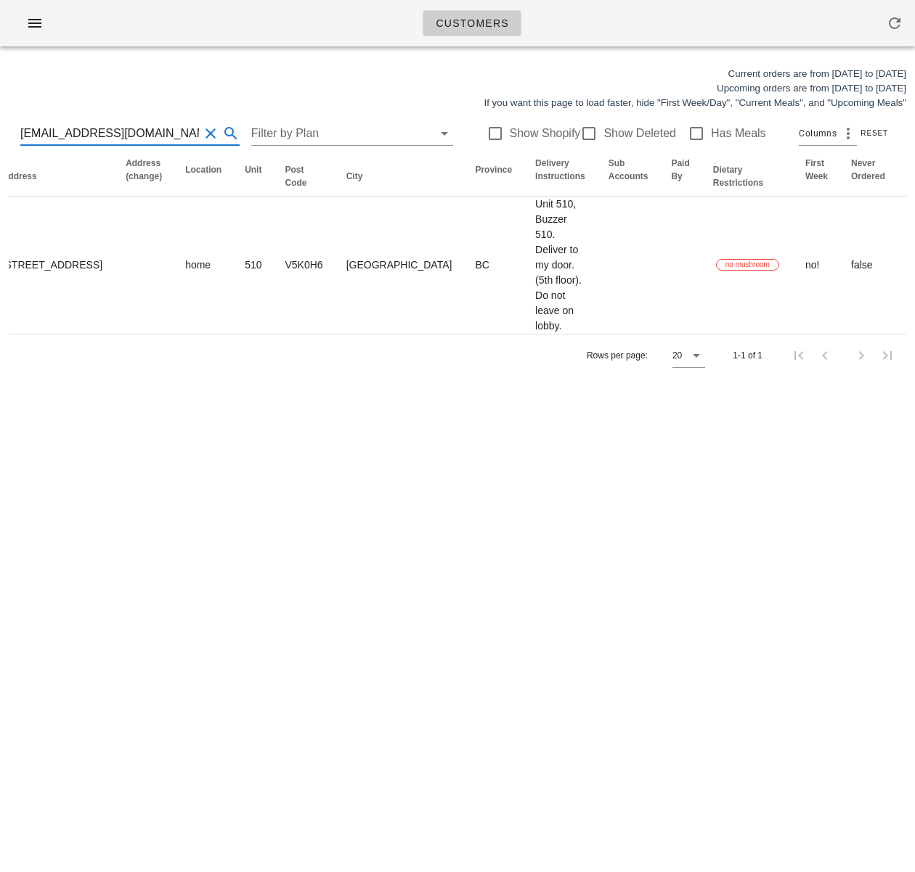
drag, startPoint x: 97, startPoint y: 131, endPoint x: 9, endPoint y: 131, distance: 87.8
click at [5, 130] on div "Current orders are from Sunday Aug 17 to Saturday Aug 23 Upcoming orders are fr…" at bounding box center [457, 221] width 915 height 327
click at [161, 128] on input "lillianmelo.arq@gmail.com" at bounding box center [109, 133] width 179 height 23
drag, startPoint x: 163, startPoint y: 133, endPoint x: -15, endPoint y: 120, distance: 177.5
click at [0, 120] on html "Customers Current orders are from Sunday Aug 17 to Saturday Aug 23 Upcoming ord…" at bounding box center [457, 436] width 915 height 872
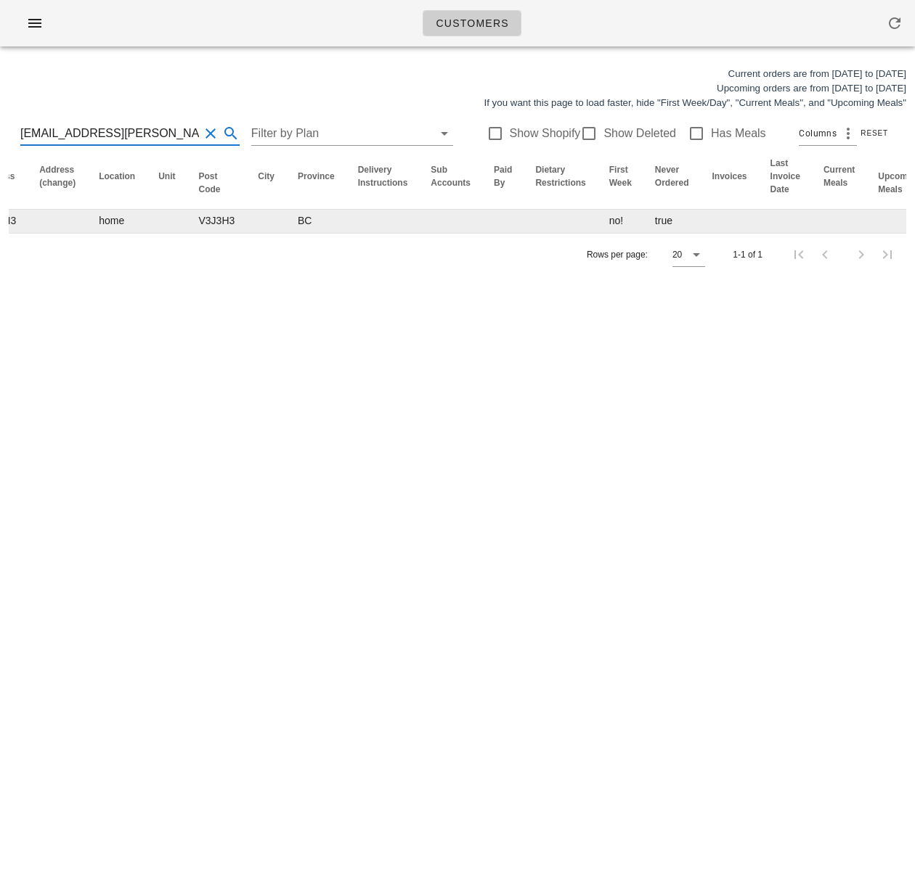
type input "bcfamily@shaw.ca"
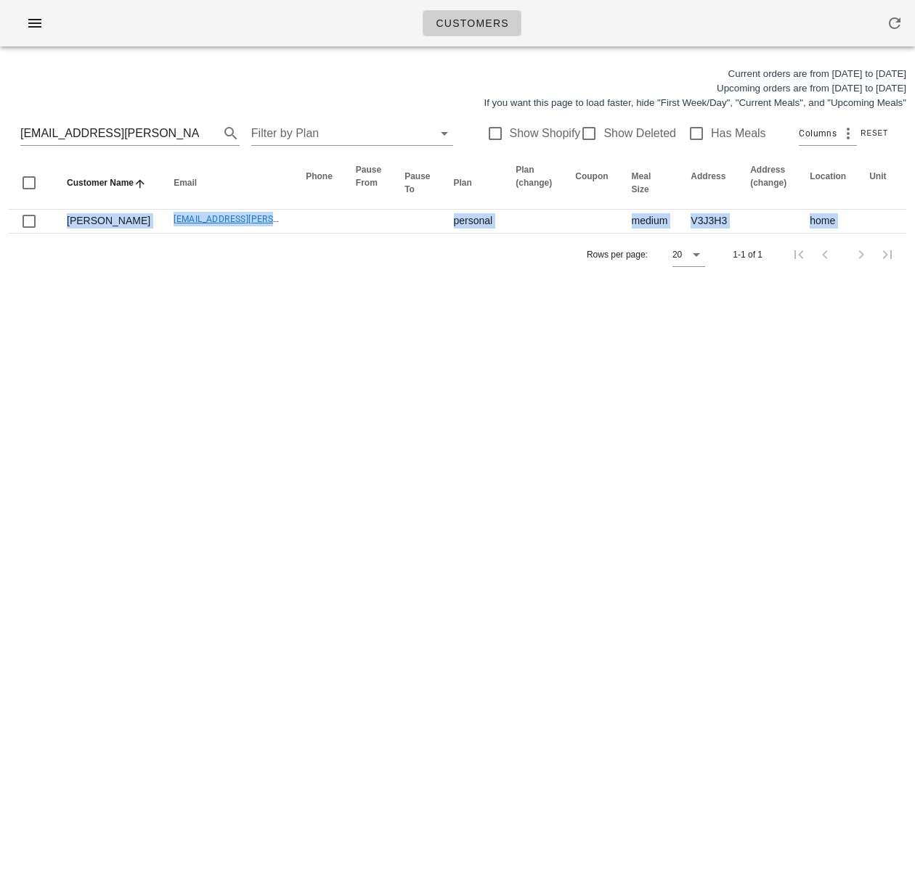
drag, startPoint x: 206, startPoint y: 224, endPoint x: -214, endPoint y: 200, distance: 421.0
click at [0, 200] on html "Customers Current orders are from Sunday Aug 17 to Saturday Aug 23 Upcoming ord…" at bounding box center [457, 436] width 915 height 872
click at [157, 327] on div "Customers Current orders are from Sunday Aug 17 to Saturday Aug 23 Upcoming ord…" at bounding box center [457, 436] width 915 height 872
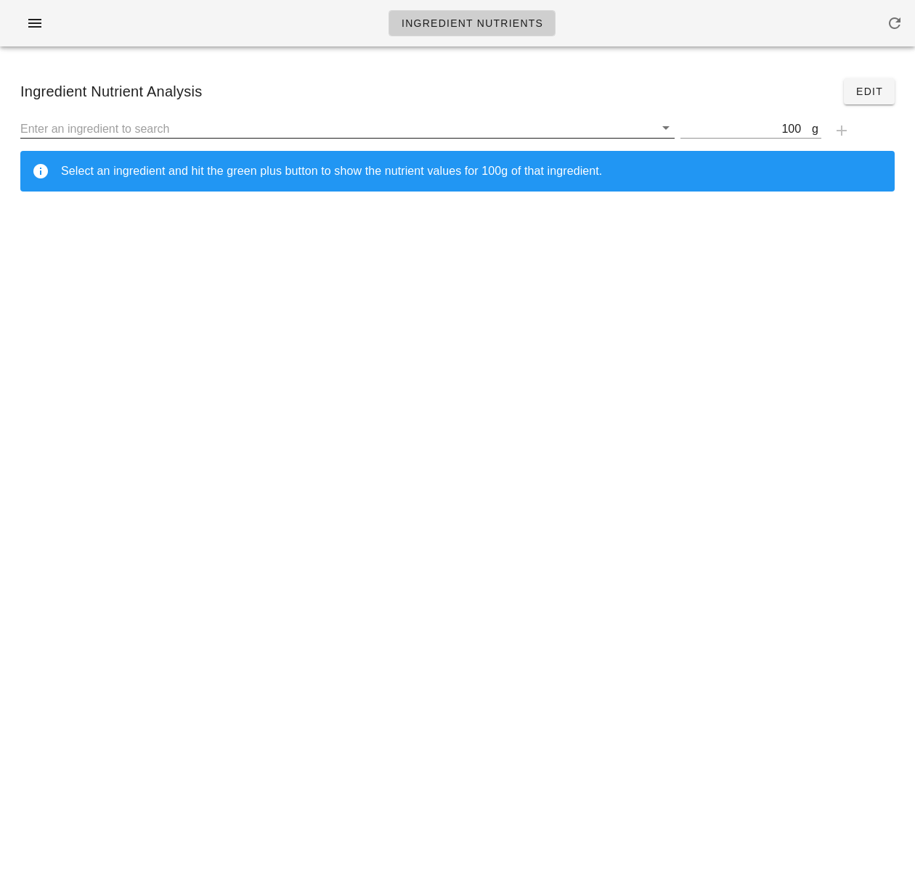
click at [238, 128] on input "text" at bounding box center [337, 128] width 634 height 19
type input "Violife"
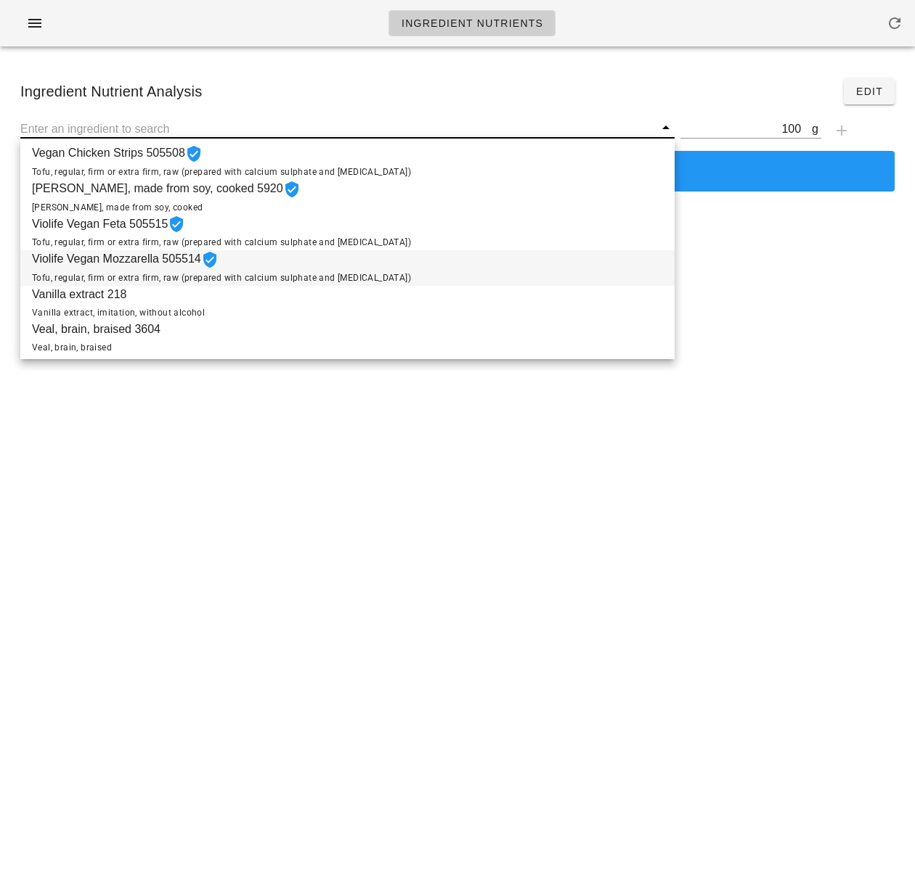
click at [266, 276] on span "Tofu, regular, firm or extra firm, raw (prepared with calcium sulphate and [MED…" at bounding box center [221, 278] width 379 height 10
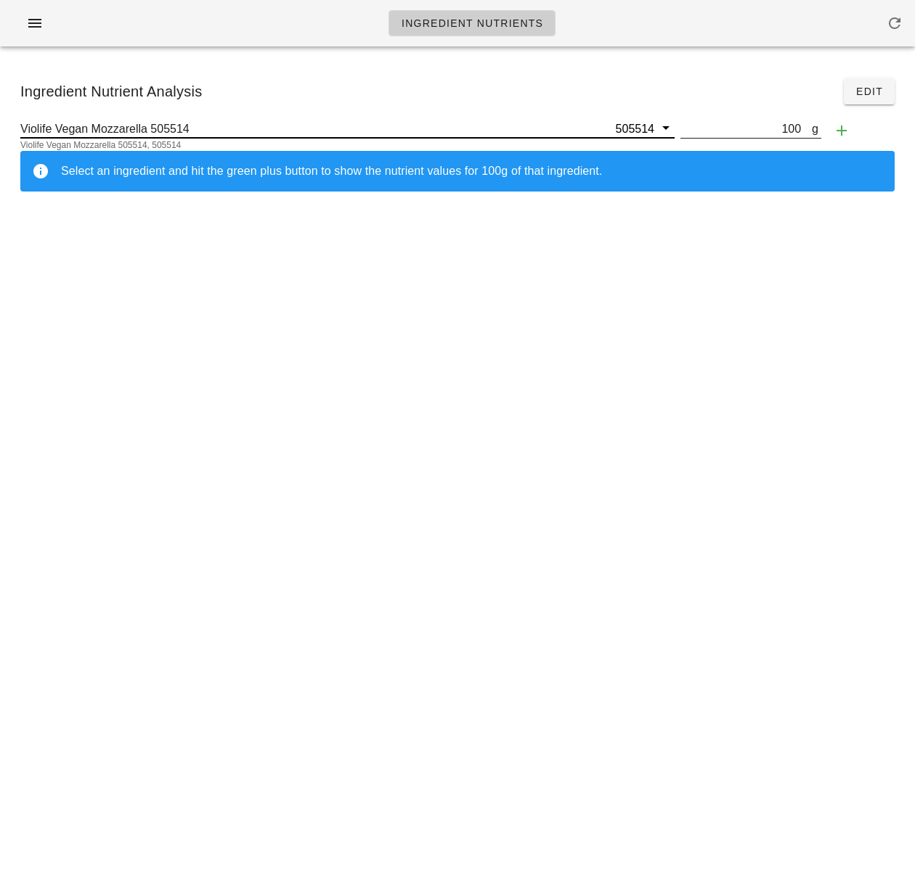
type input "Violife Vegan Mozzarella 505514"
click at [797, 127] on input "100" at bounding box center [745, 128] width 131 height 19
type input "1"
type input "28"
click at [849, 132] on icon "button" at bounding box center [841, 130] width 17 height 17
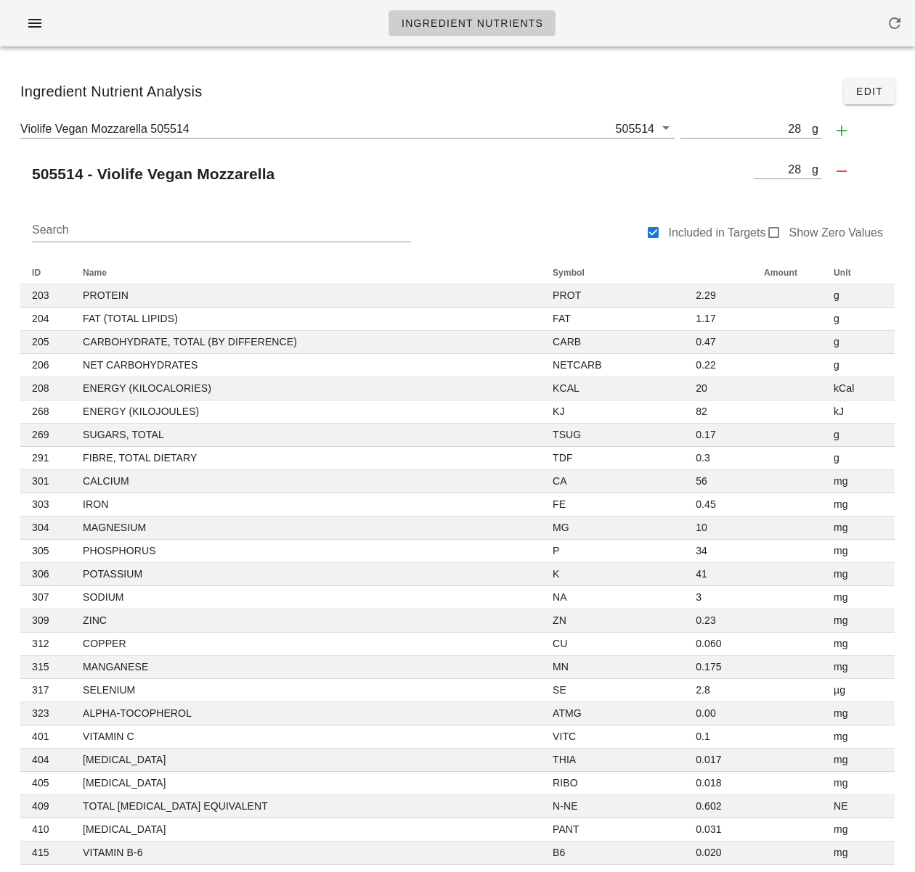
click at [556, 176] on div "505514 - Violife Vegan Mozzarella" at bounding box center [383, 174] width 727 height 35
click at [782, 232] on div at bounding box center [774, 233] width 20 height 20
checkbox input "true"
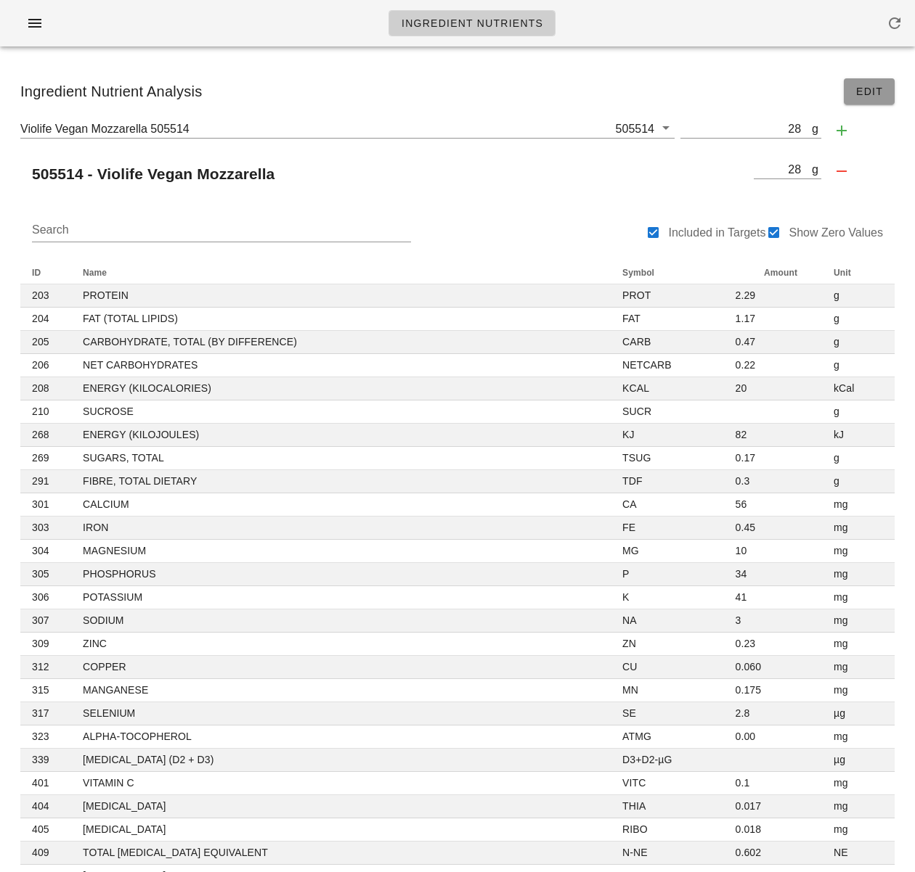
click at [868, 89] on span "Edit" at bounding box center [869, 92] width 28 height 12
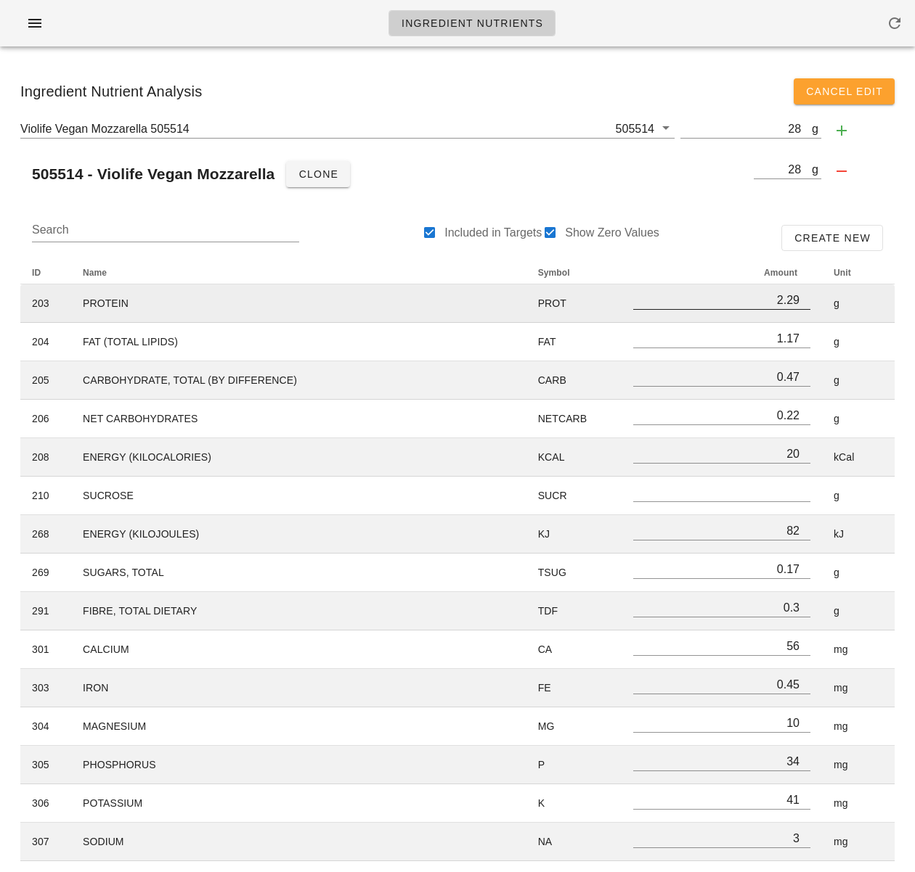
click at [791, 302] on input "2.29" at bounding box center [721, 299] width 177 height 19
drag, startPoint x: 796, startPoint y: 301, endPoint x: 777, endPoint y: 300, distance: 19.6
click at [777, 300] on input "2.29" at bounding box center [721, 299] width 177 height 19
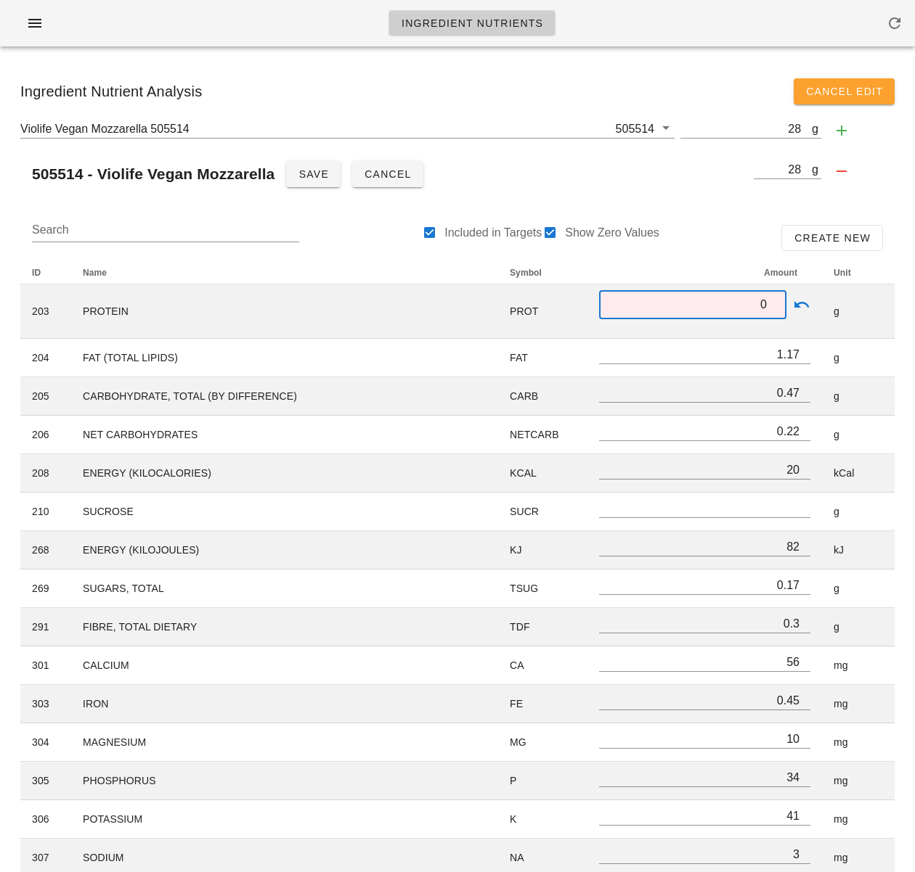
type input "0"
click at [703, 201] on div "Violife Vegan Mozzarella 505514 505514 g 28 505514 - Violife Vegan Mozzarella S…" at bounding box center [457, 158] width 897 height 90
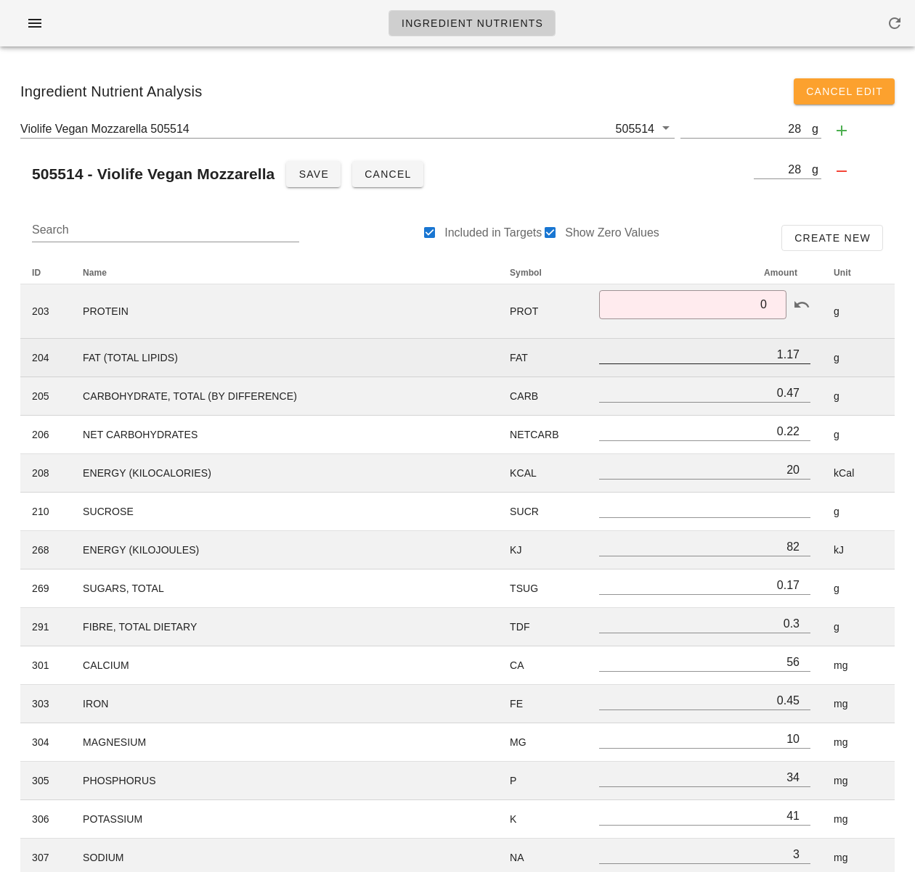
click at [790, 356] on input "1.17" at bounding box center [704, 354] width 211 height 19
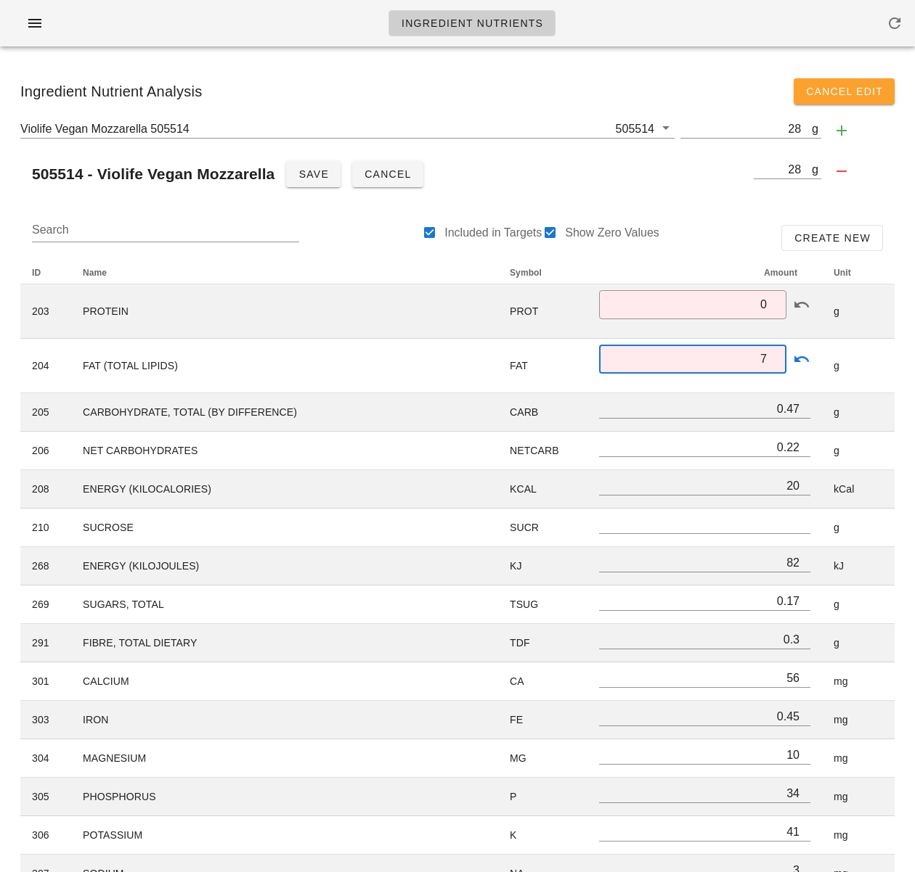
type input "7"
click at [787, 409] on input "0.47" at bounding box center [704, 408] width 211 height 19
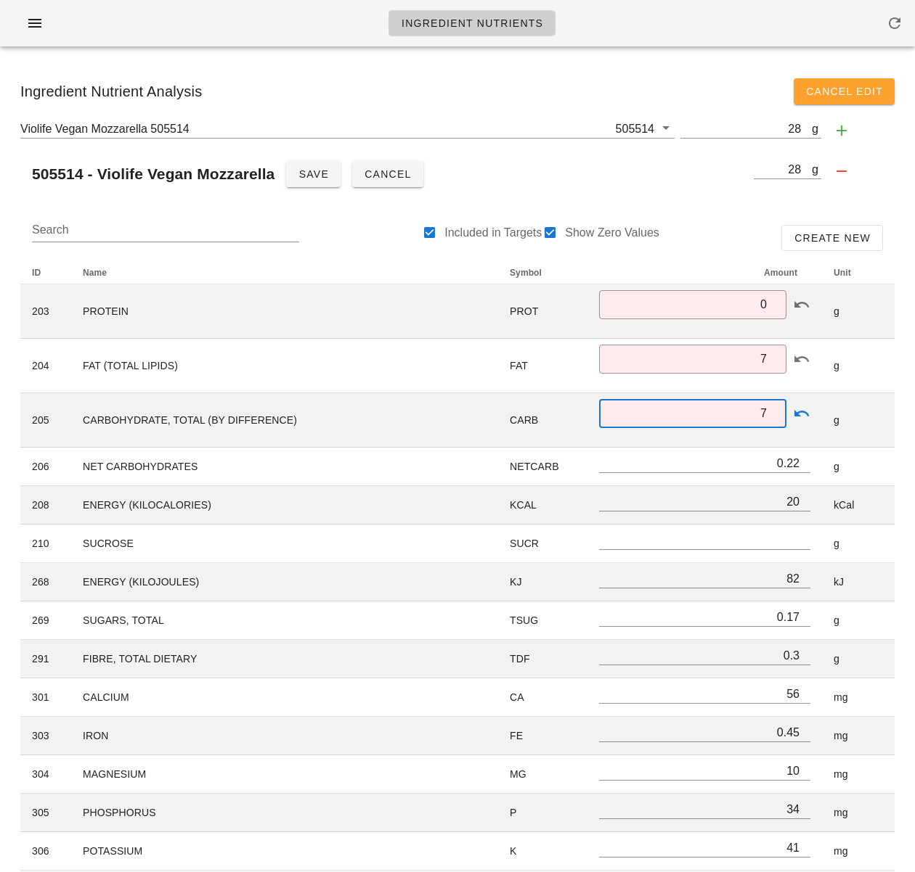
type input "7"
click at [784, 655] on input "0.3" at bounding box center [704, 655] width 211 height 19
click at [783, 655] on input "0.3" at bounding box center [704, 655] width 211 height 19
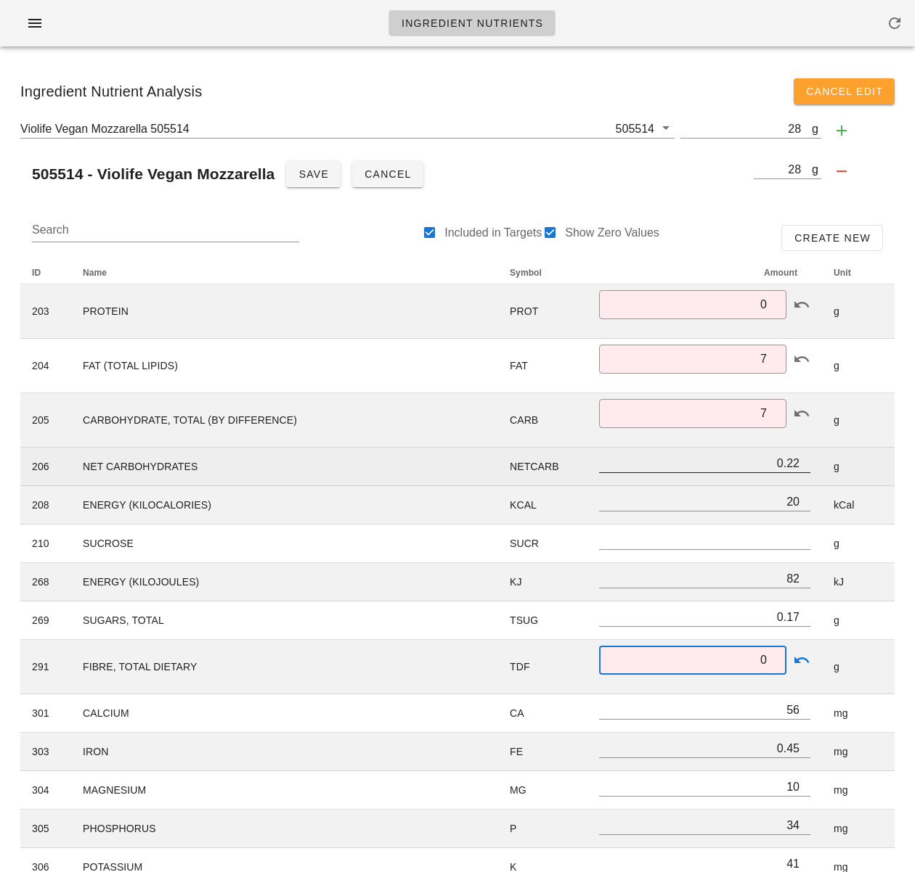
type input "0"
click at [769, 462] on input "0.22" at bounding box center [704, 463] width 211 height 19
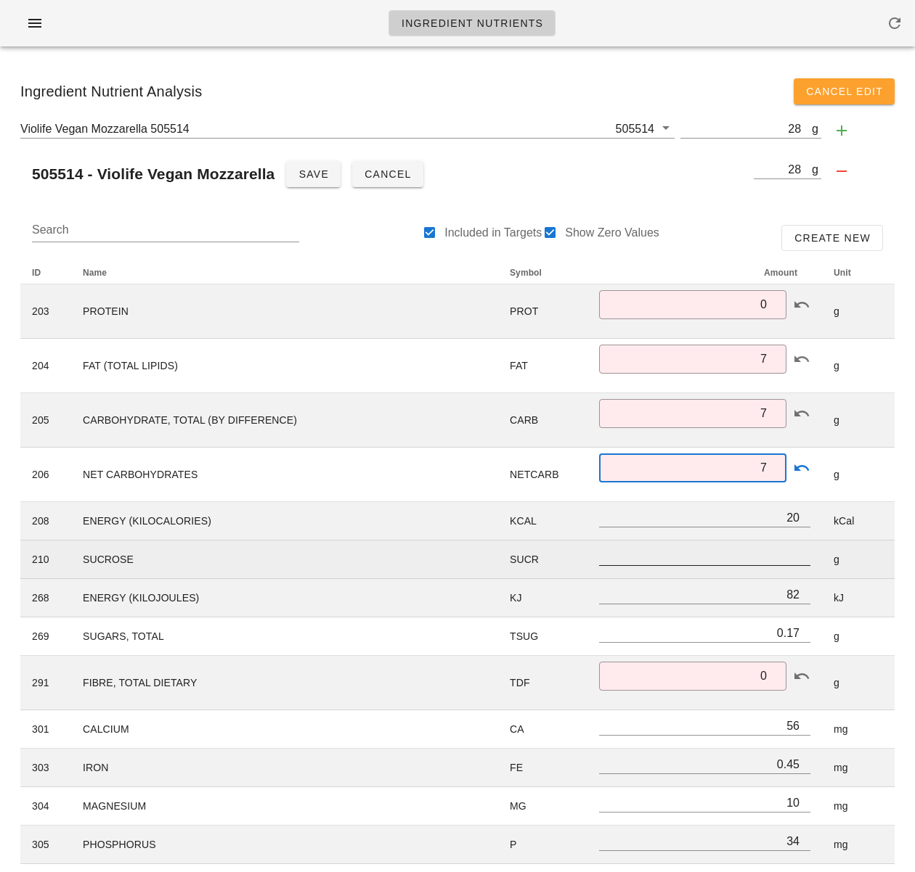
type input "7"
click at [777, 556] on input "number" at bounding box center [704, 556] width 211 height 19
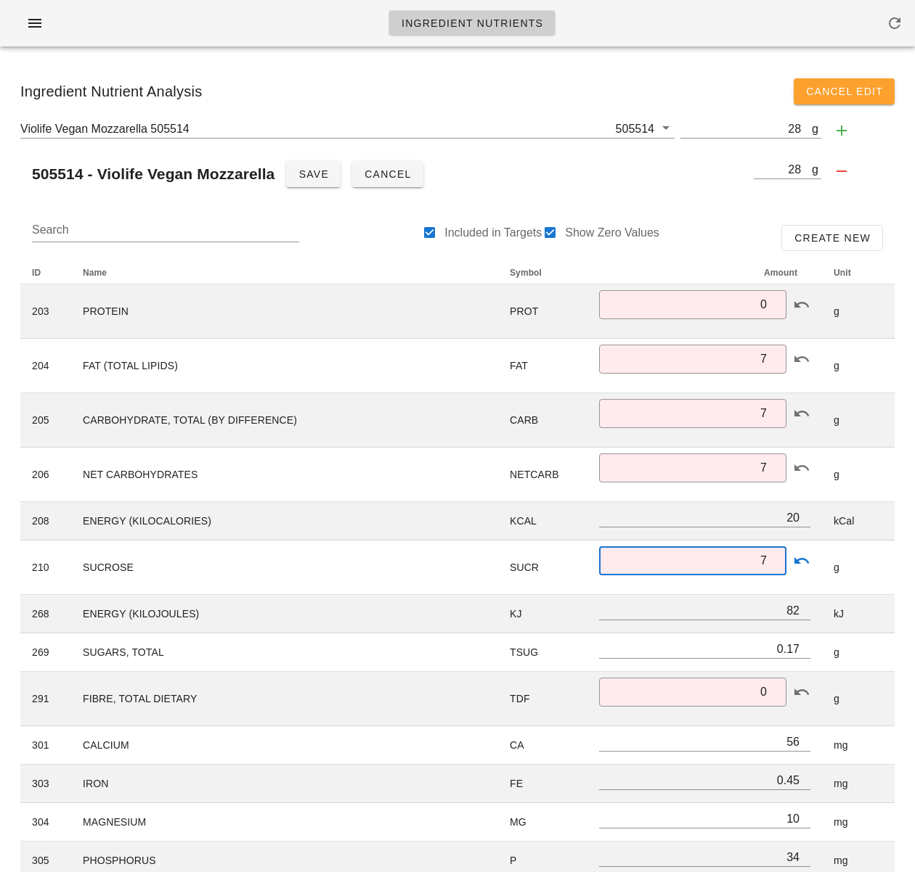
type input "7"
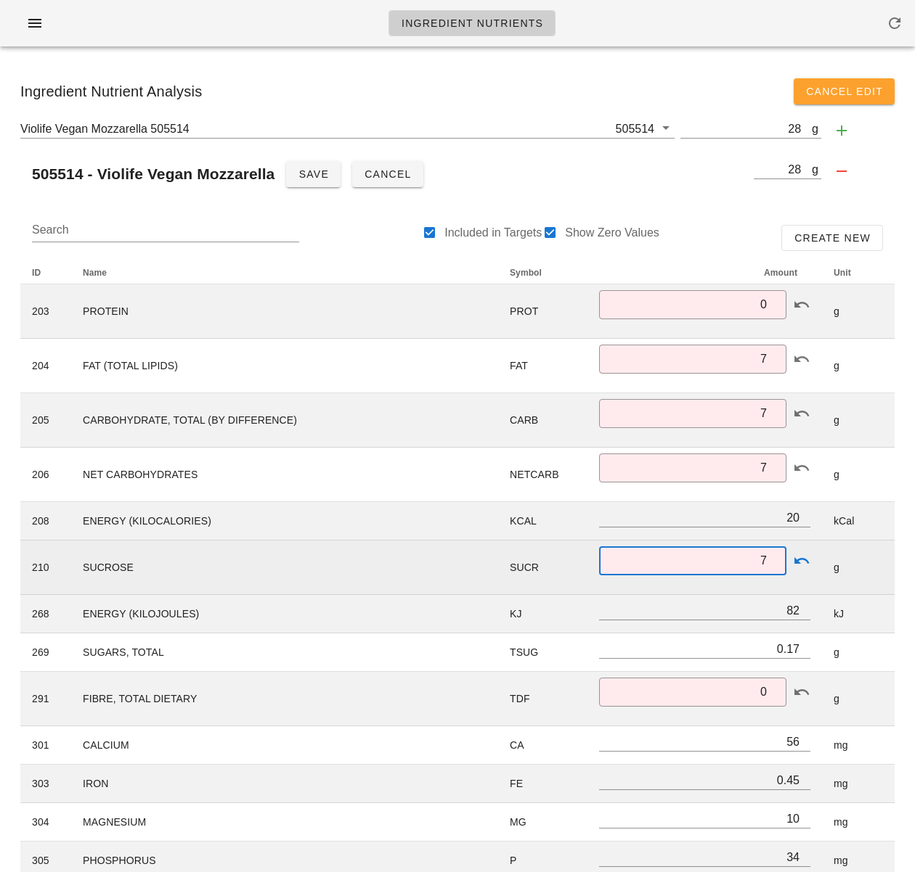
drag, startPoint x: 758, startPoint y: 560, endPoint x: 786, endPoint y: 559, distance: 28.3
click at [786, 559] on div "​ 7" at bounding box center [704, 571] width 211 height 48
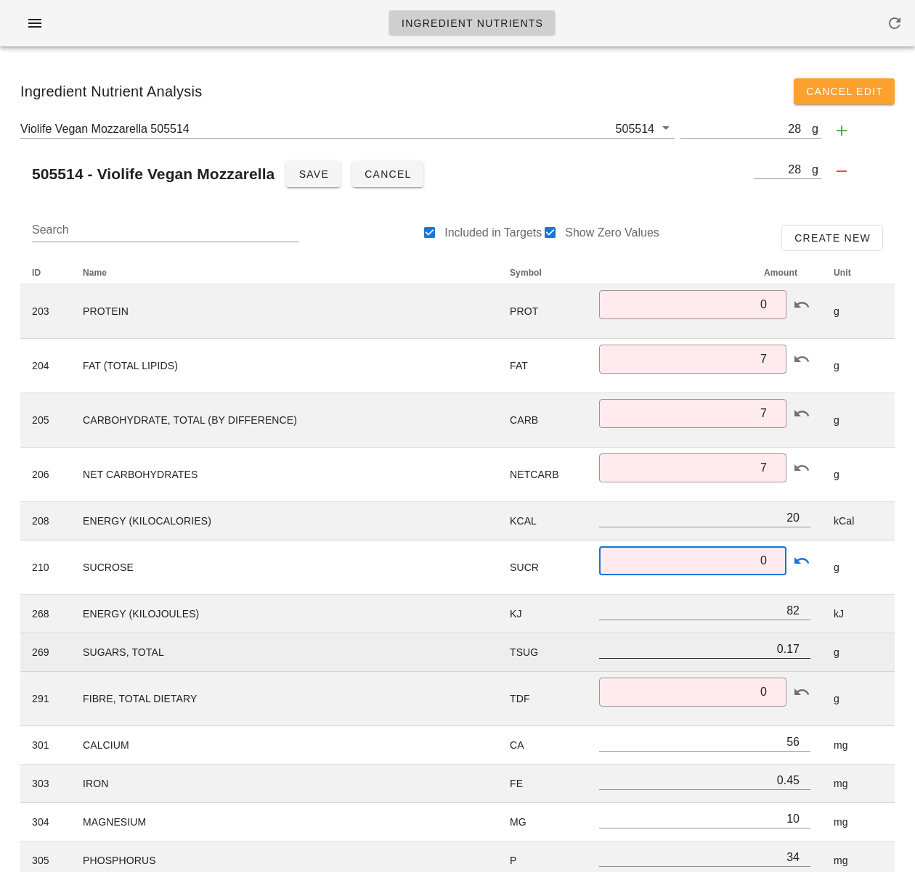
type input "0"
click at [777, 648] on input "0.17" at bounding box center [704, 648] width 211 height 19
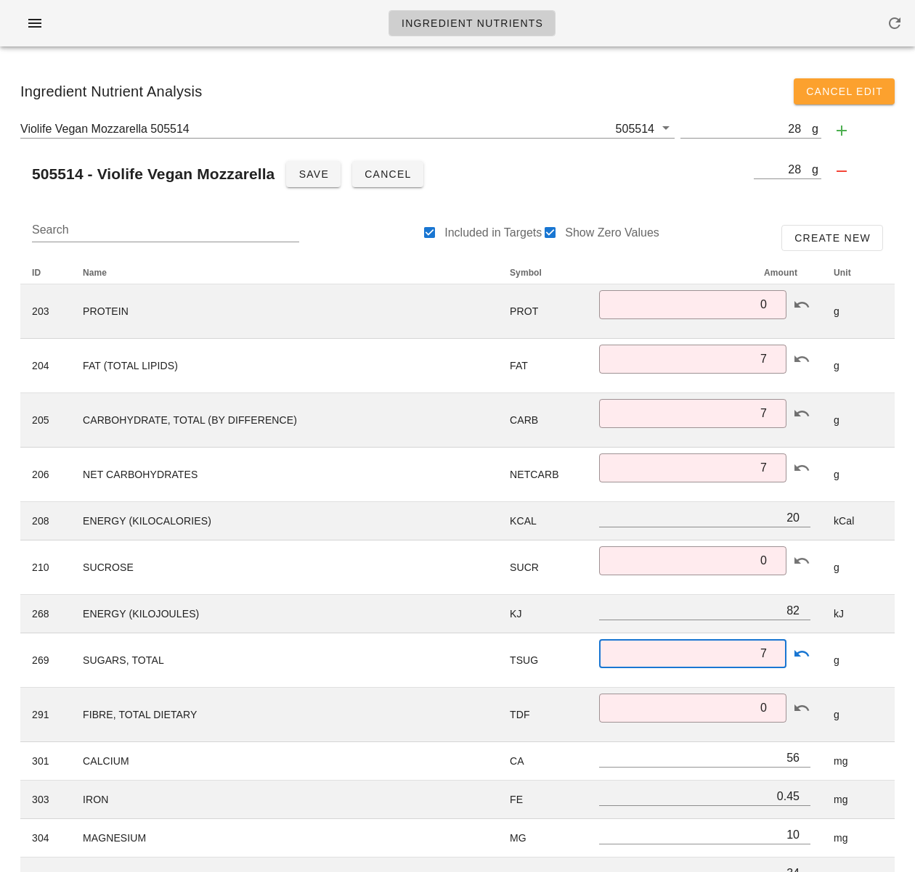
type input "7"
click at [774, 516] on input "20" at bounding box center [704, 517] width 211 height 19
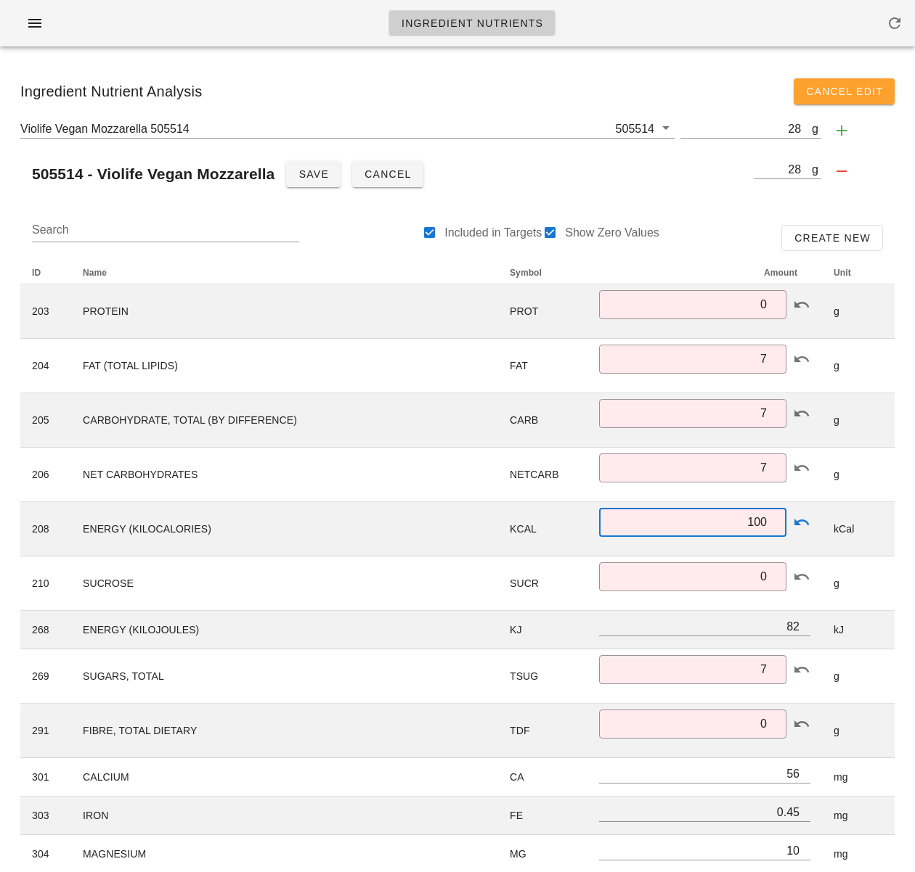
type input "100"
drag, startPoint x: 777, startPoint y: 626, endPoint x: 805, endPoint y: 626, distance: 28.3
click at [805, 626] on input "82" at bounding box center [704, 626] width 211 height 19
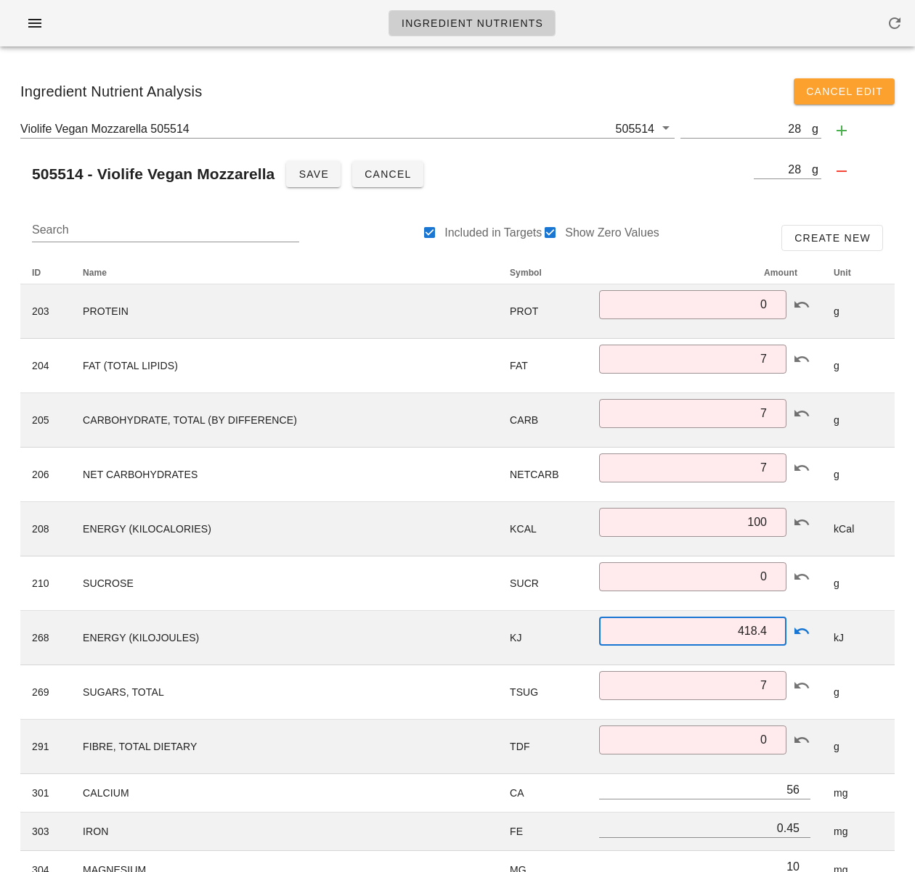
type input "418.4"
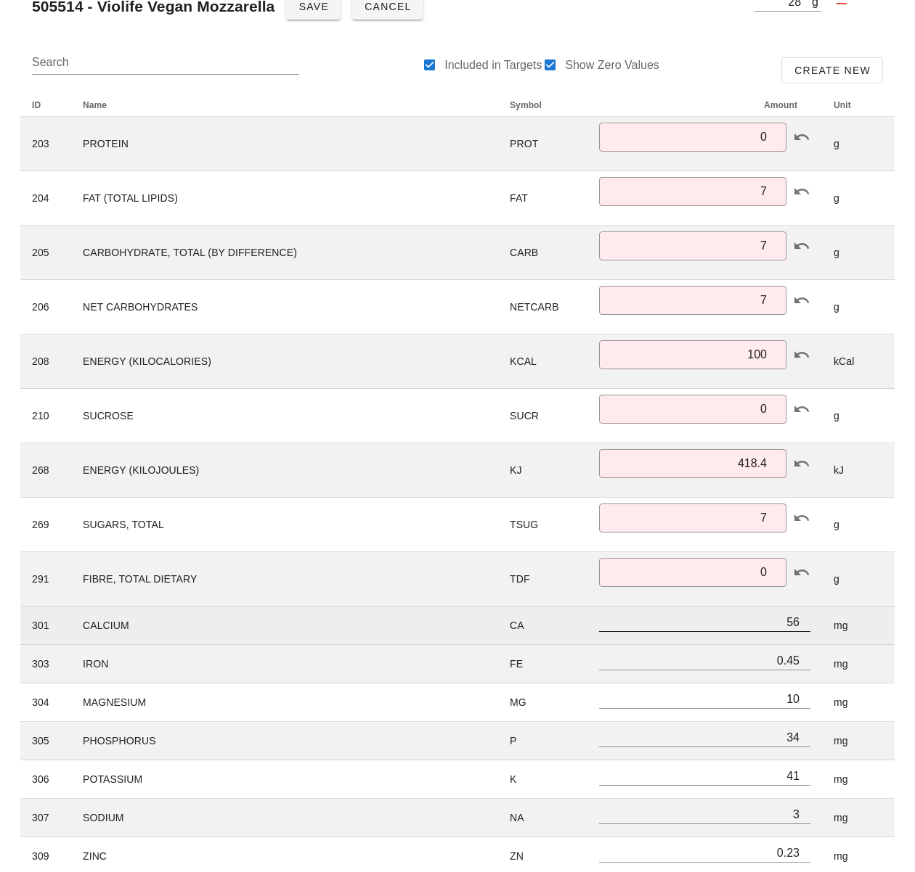
scroll to position [170, 0]
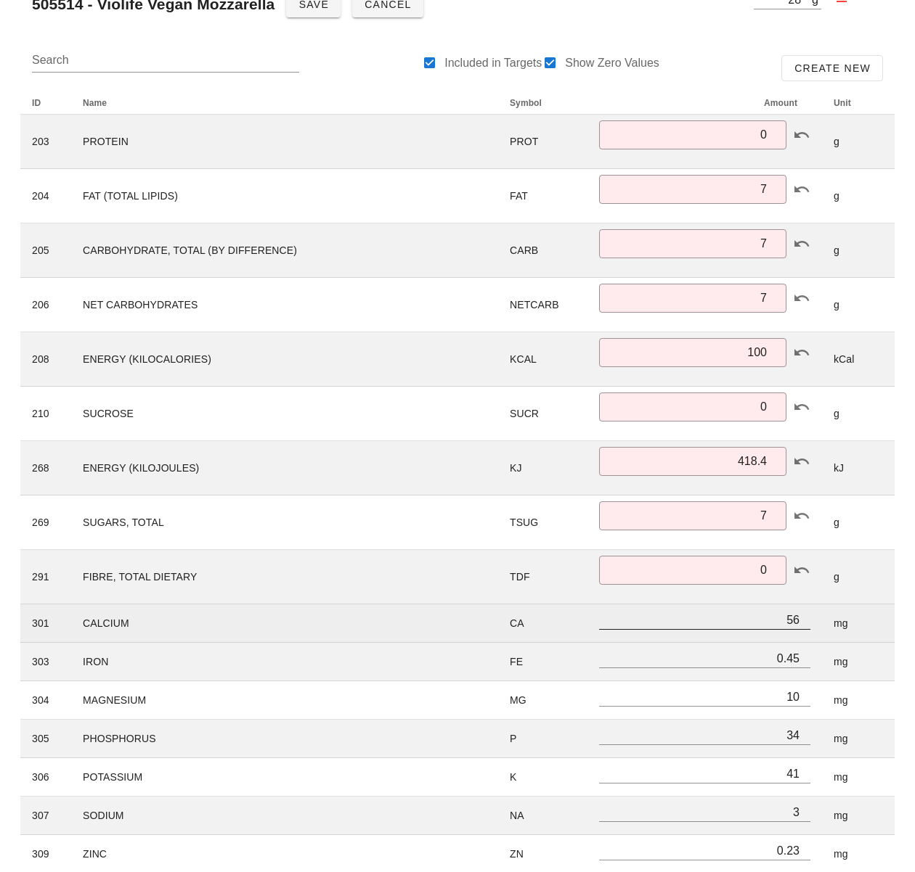
click at [785, 619] on input "56" at bounding box center [704, 619] width 211 height 19
drag, startPoint x: 792, startPoint y: 620, endPoint x: 809, endPoint y: 621, distance: 16.8
click at [809, 621] on input "56" at bounding box center [704, 619] width 211 height 19
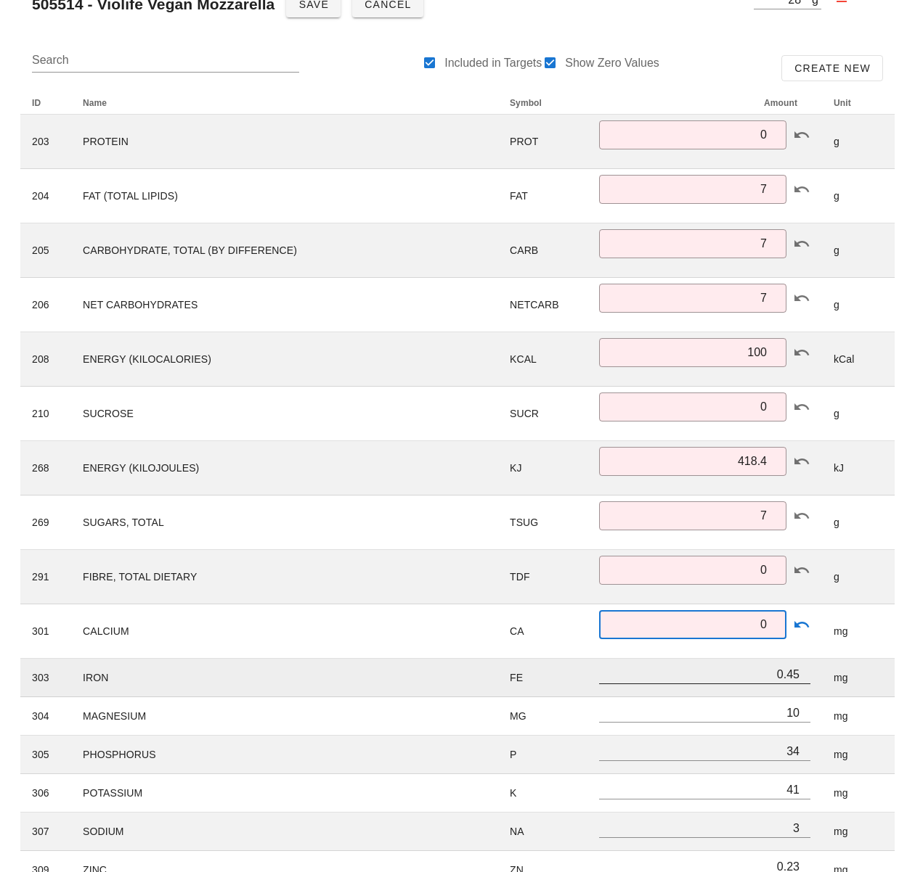
type input "0"
click at [769, 674] on input "0.45" at bounding box center [704, 674] width 211 height 19
drag, startPoint x: 800, startPoint y: 674, endPoint x: 823, endPoint y: 679, distance: 23.6
click at [822, 678] on tr "303 IRON FE 0.45 mg" at bounding box center [457, 678] width 874 height 38
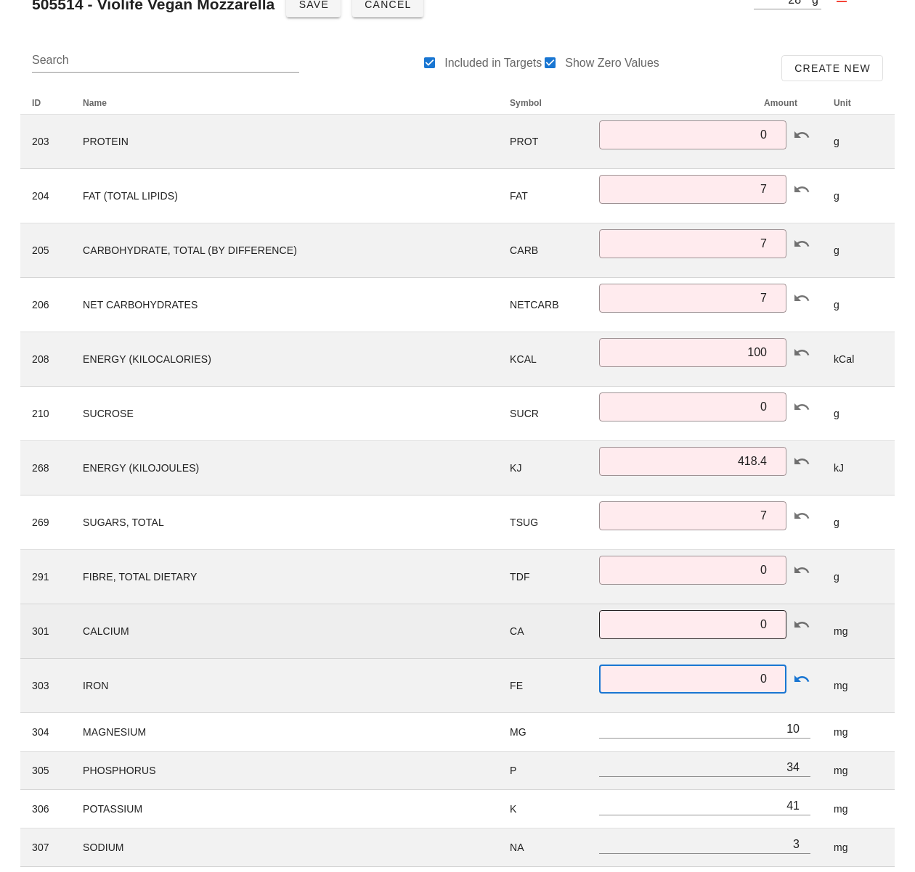
type input "0"
click at [750, 622] on input "0" at bounding box center [693, 624] width 170 height 23
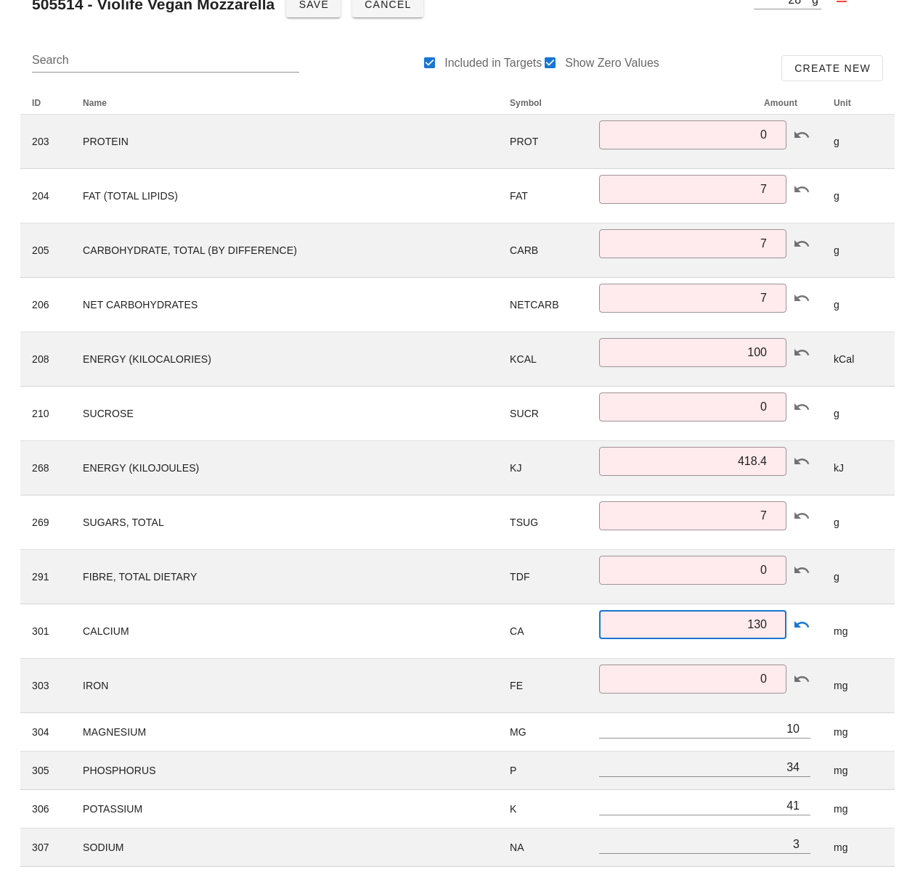
type input "130"
click at [908, 616] on div "Ingredient Nutrient Analysis Cancel Edit Violife Vegan Mozzarella 505514 505514…" at bounding box center [457, 791] width 915 height 1807
click at [904, 589] on div "Search Included in Targets Show Zero Values Create New ID Name Symbol Amount Un…" at bounding box center [457, 859] width 897 height 1653
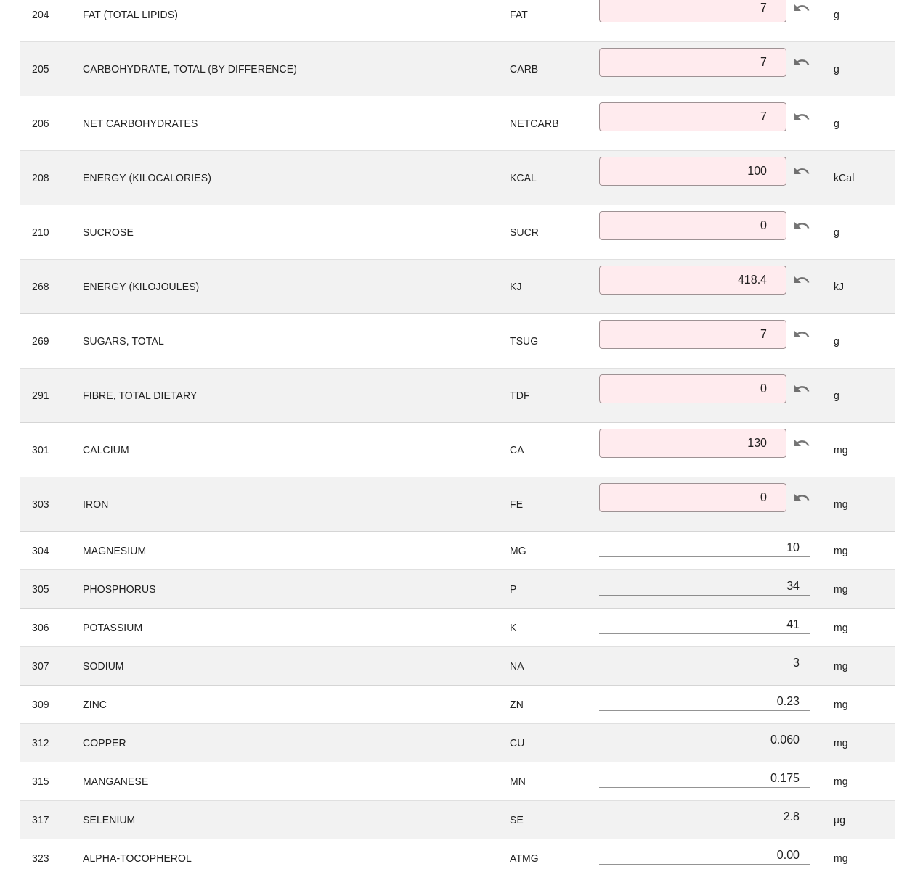
scroll to position [402, 0]
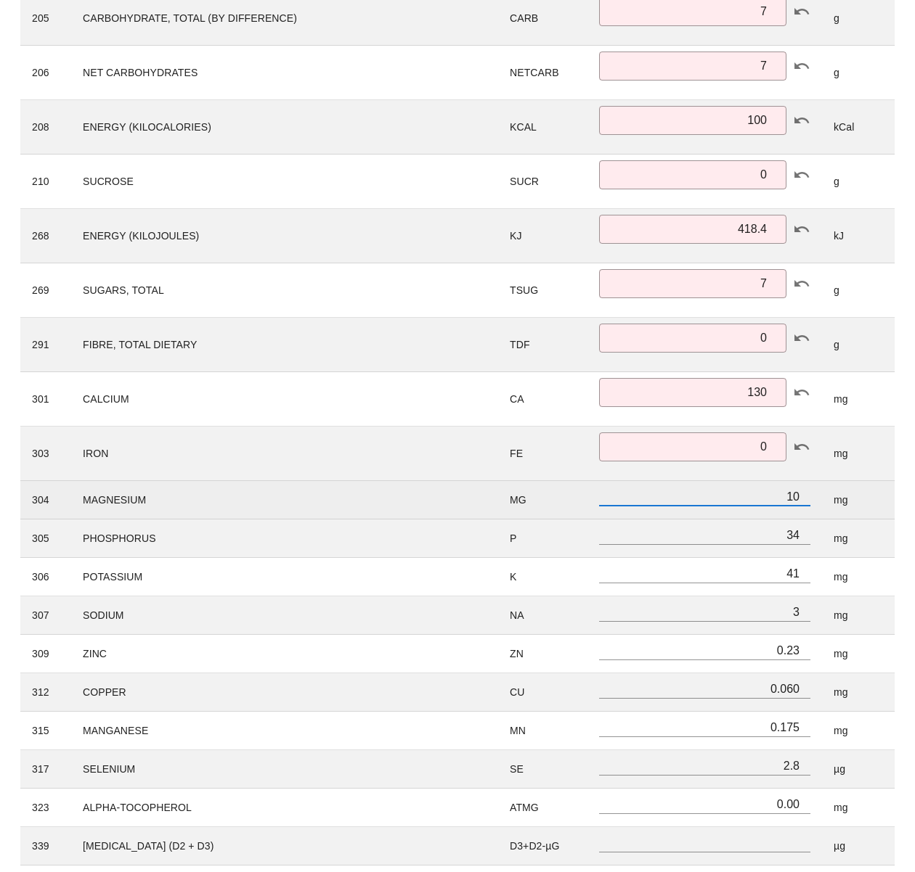
click at [774, 499] on input "10" at bounding box center [704, 496] width 211 height 19
drag, startPoint x: 775, startPoint y: 495, endPoint x: 807, endPoint y: 498, distance: 32.1
click at [806, 497] on input "10" at bounding box center [704, 496] width 211 height 19
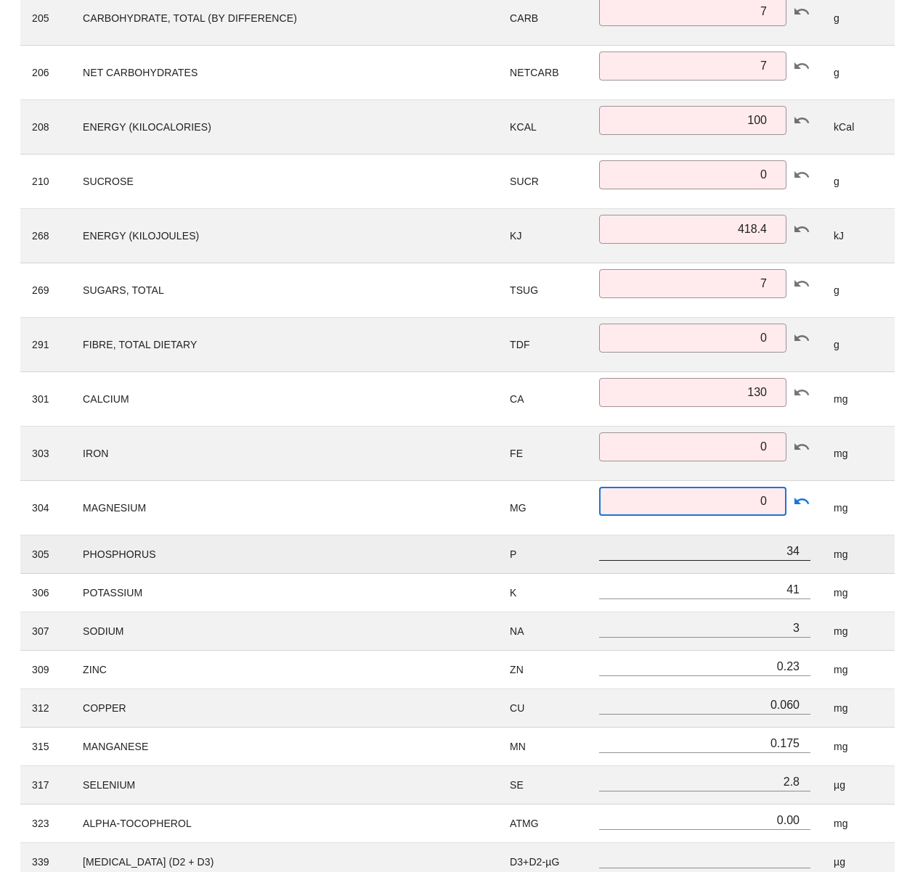
type input "0"
click at [773, 554] on input "34" at bounding box center [704, 550] width 211 height 19
drag, startPoint x: 779, startPoint y: 553, endPoint x: 833, endPoint y: 556, distance: 53.8
click at [833, 556] on tr "305 PHOSPHORUS P 34 mg" at bounding box center [457, 555] width 874 height 38
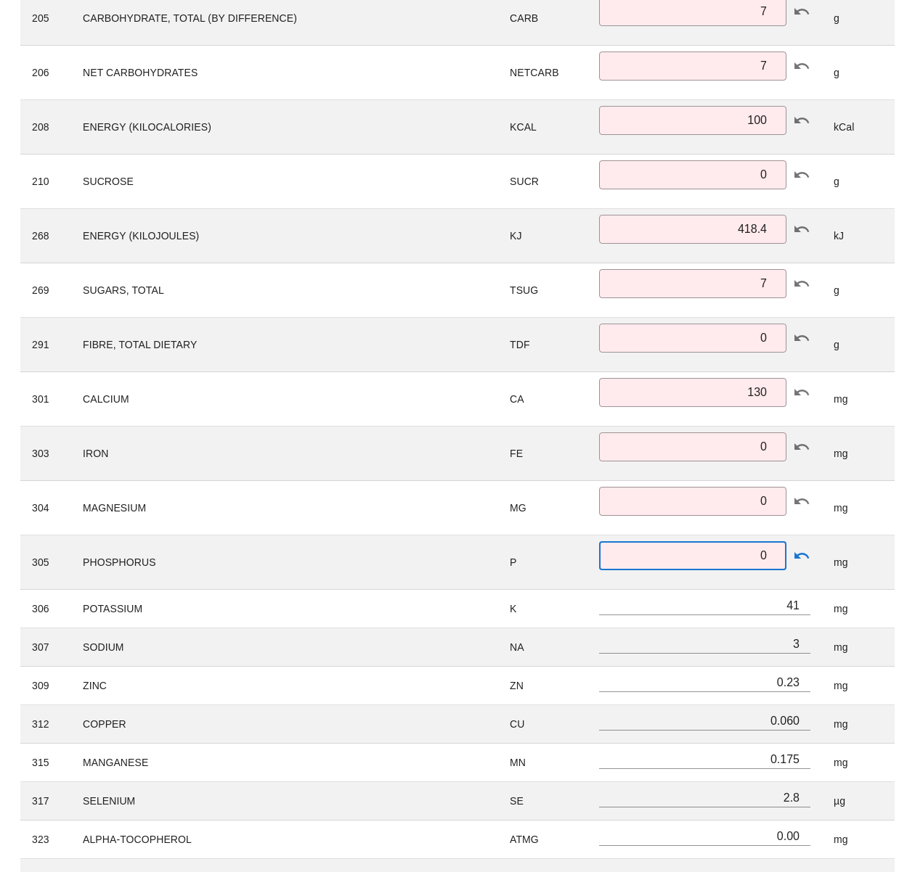
type input "0"
click at [910, 551] on div "Ingredient Nutrient Analysis Cancel Edit Violife Vegan Mozzarella 505514 505514…" at bounding box center [457, 575] width 915 height 1839
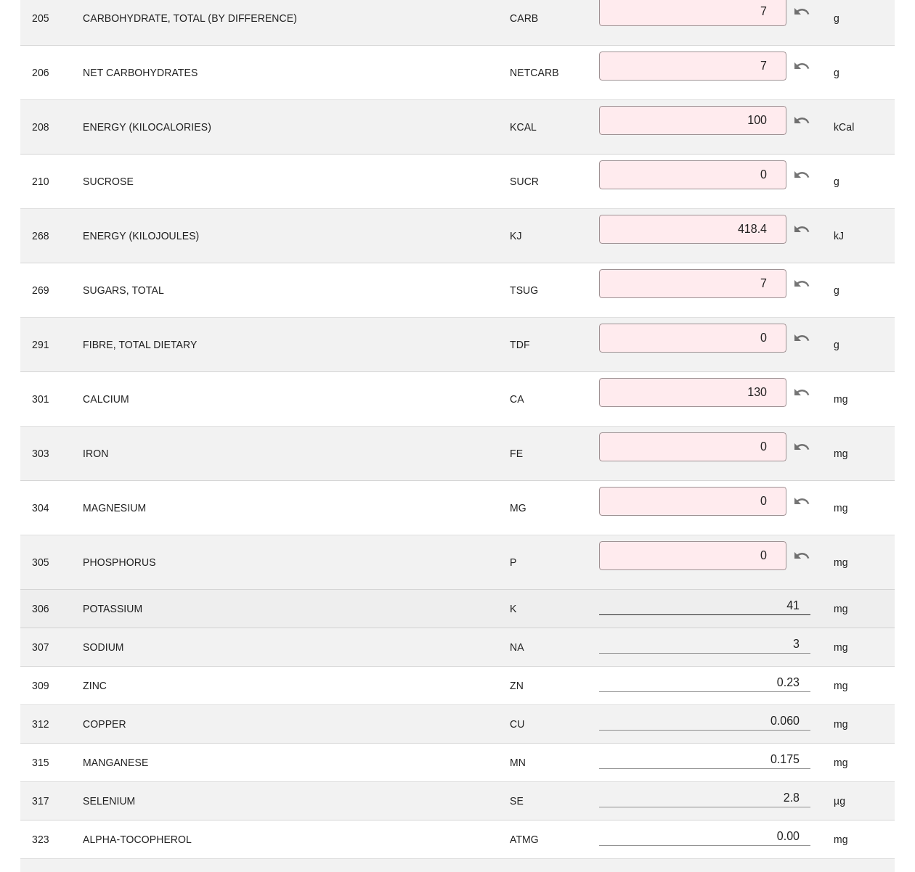
click at [780, 600] on input "41" at bounding box center [704, 605] width 211 height 19
drag, startPoint x: 775, startPoint y: 607, endPoint x: 818, endPoint y: 607, distance: 42.8
click at [815, 607] on td "41" at bounding box center [704, 609] width 234 height 38
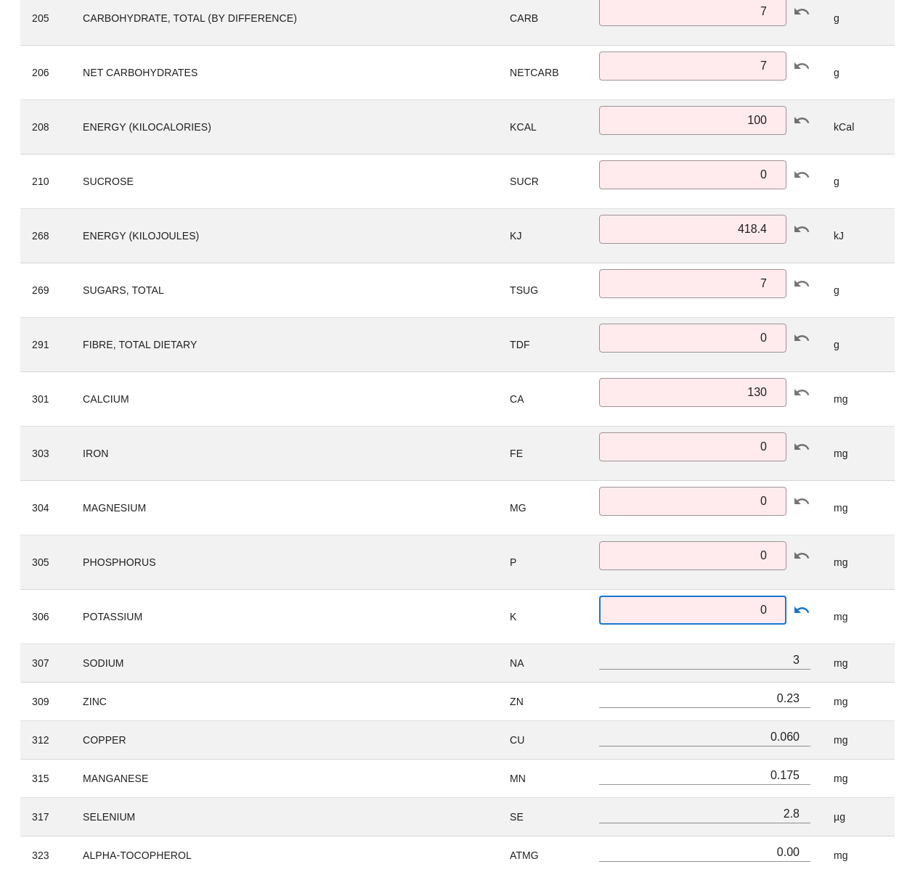
type input "0"
click at [909, 586] on div "Ingredient Nutrient Analysis Cancel Edit Violife Vegan Mozzarella 505514 505514…" at bounding box center [457, 583] width 915 height 1855
drag, startPoint x: 787, startPoint y: 658, endPoint x: 819, endPoint y: 658, distance: 31.9
click at [819, 658] on td "3" at bounding box center [704, 664] width 234 height 38
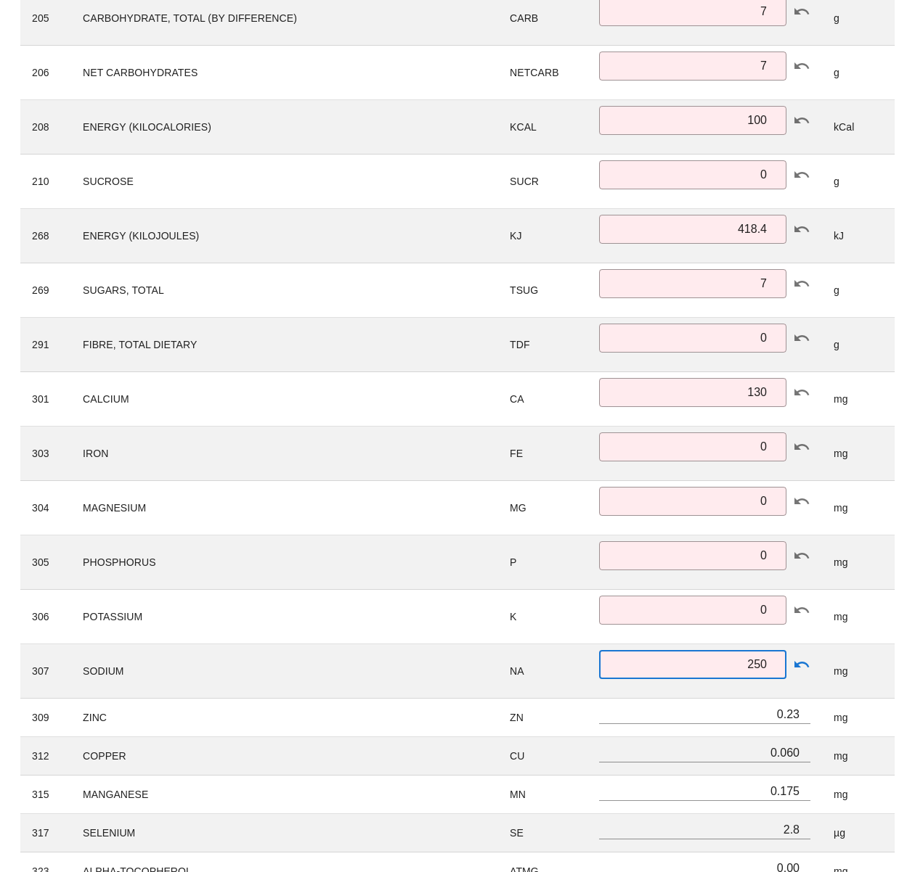
type input "250"
click at [904, 656] on div "Search Included in Targets Show Zero Values Create New ID Name Symbol Amount Un…" at bounding box center [457, 659] width 897 height 1717
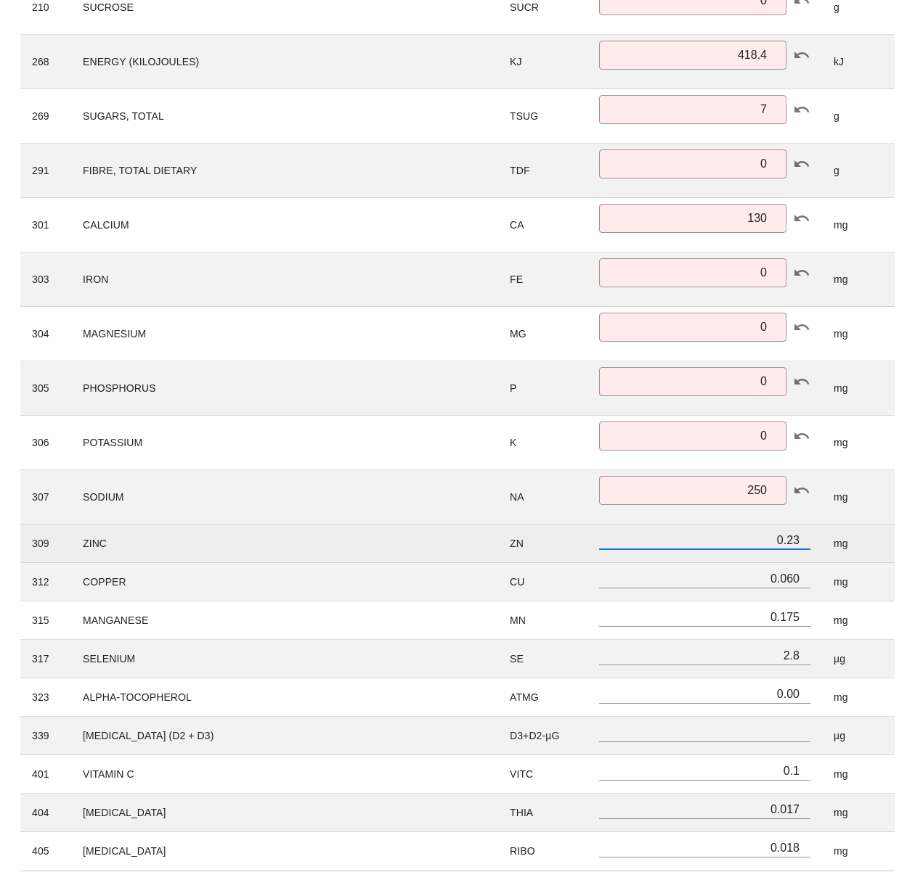
scroll to position [1, 0]
drag, startPoint x: 746, startPoint y: 546, endPoint x: 804, endPoint y: 544, distance: 57.4
click at [804, 544] on input "0.23" at bounding box center [704, 540] width 211 height 19
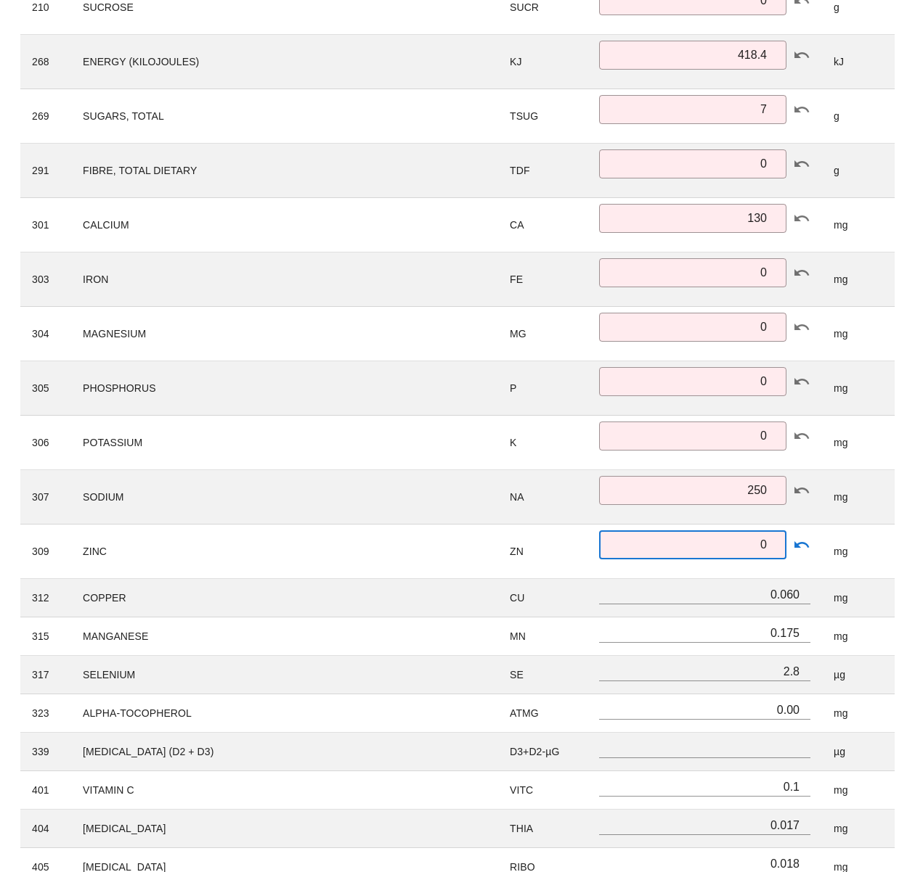
type input "0"
click at [905, 546] on div "Search Included in Targets Show Zero Values Create New ID Name Symbol Amount Un…" at bounding box center [457, 493] width 897 height 1733
drag, startPoint x: 758, startPoint y: 594, endPoint x: 833, endPoint y: 597, distance: 75.5
click at [833, 597] on tr "312 COPPER CU 0.060 mg" at bounding box center [457, 598] width 874 height 38
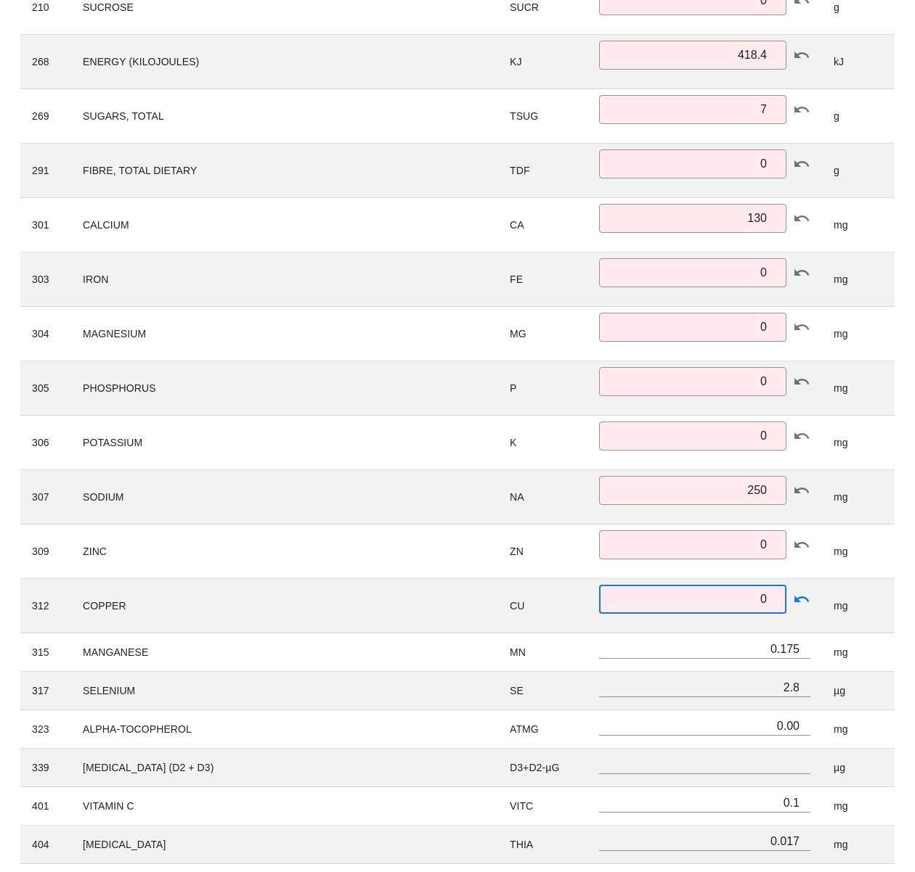
type input "0"
click at [904, 585] on div "Search Included in Targets Show Zero Values Create New ID Name Symbol Amount Un…" at bounding box center [457, 501] width 897 height 1749
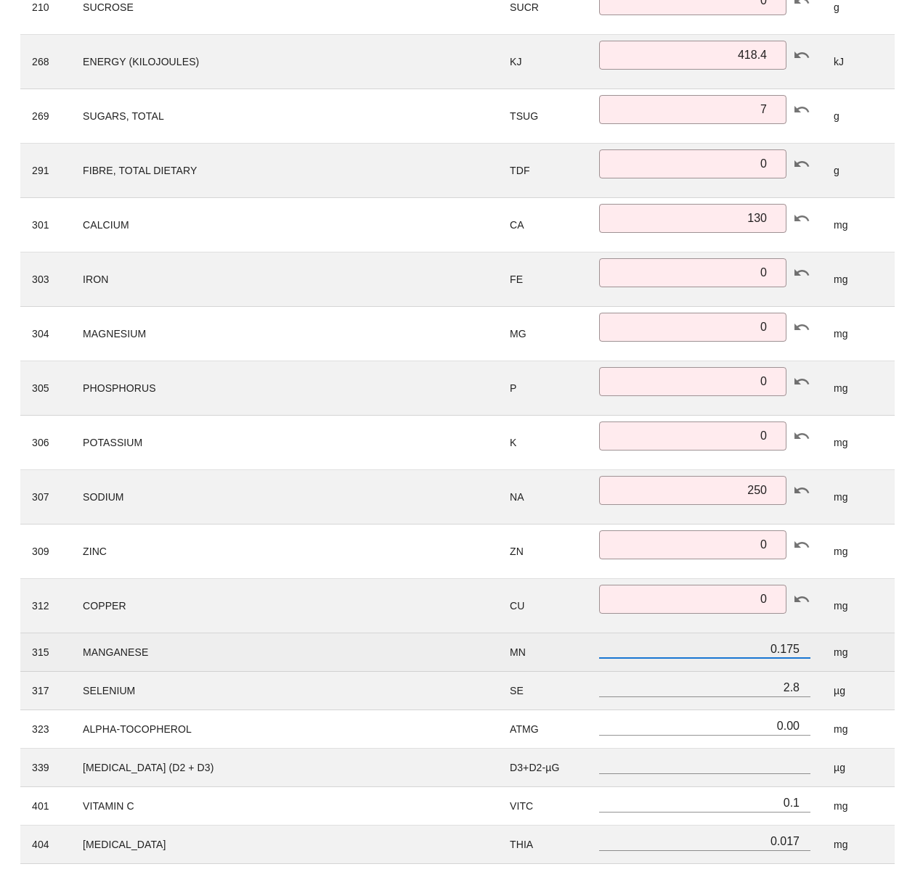
drag, startPoint x: 761, startPoint y: 647, endPoint x: 827, endPoint y: 647, distance: 66.1
click at [827, 647] on tr "315 MANGANESE MN 0.175 mg" at bounding box center [457, 653] width 874 height 38
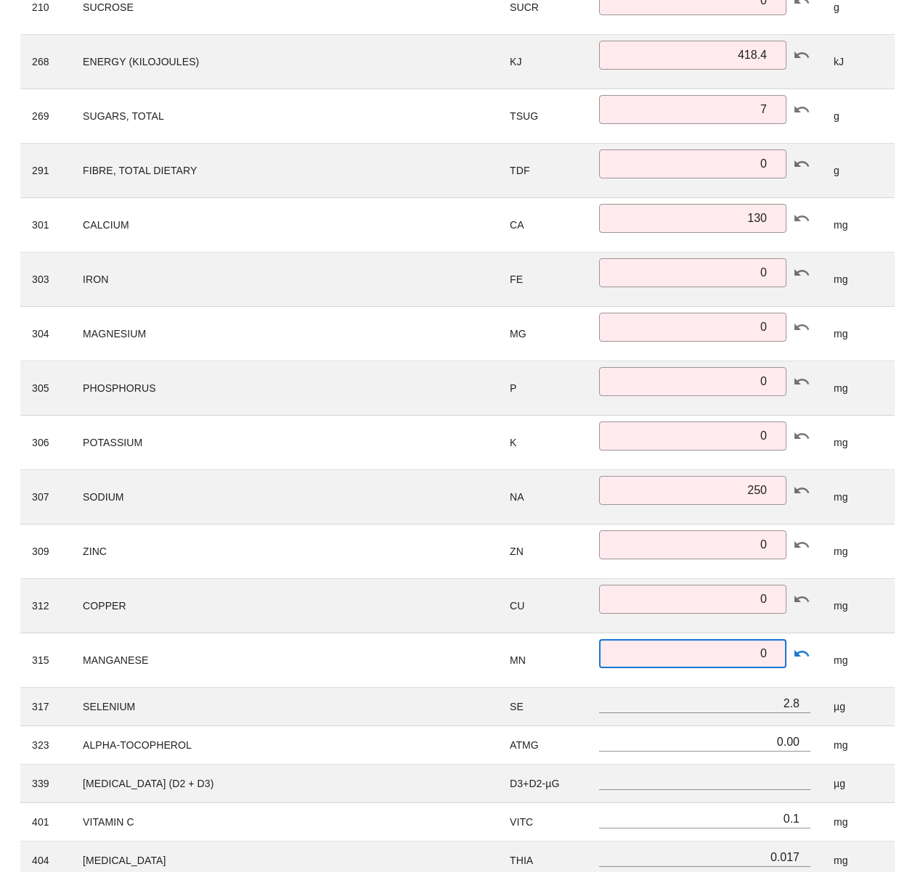
type input "0"
click at [905, 634] on div "Search Included in Targets Show Zero Values Create New ID Name Symbol Amount Un…" at bounding box center [457, 509] width 897 height 1765
drag, startPoint x: 767, startPoint y: 701, endPoint x: 856, endPoint y: 701, distance: 88.6
click at [828, 704] on tr "317 SELENIUM SE 2.8 µg" at bounding box center [457, 707] width 874 height 38
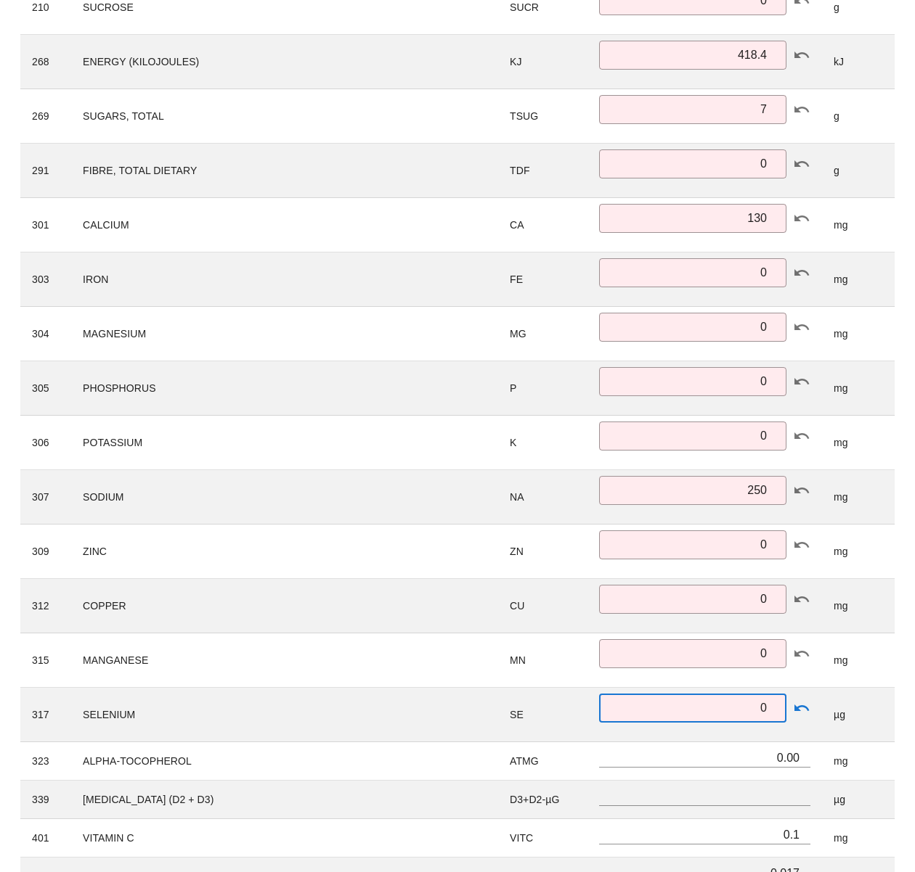
type input "0"
click at [906, 688] on div "Ingredient Nutrient Analysis Cancel Edit Violife Vegan Mozzarella 505514 505514…" at bounding box center [457, 449] width 915 height 1934
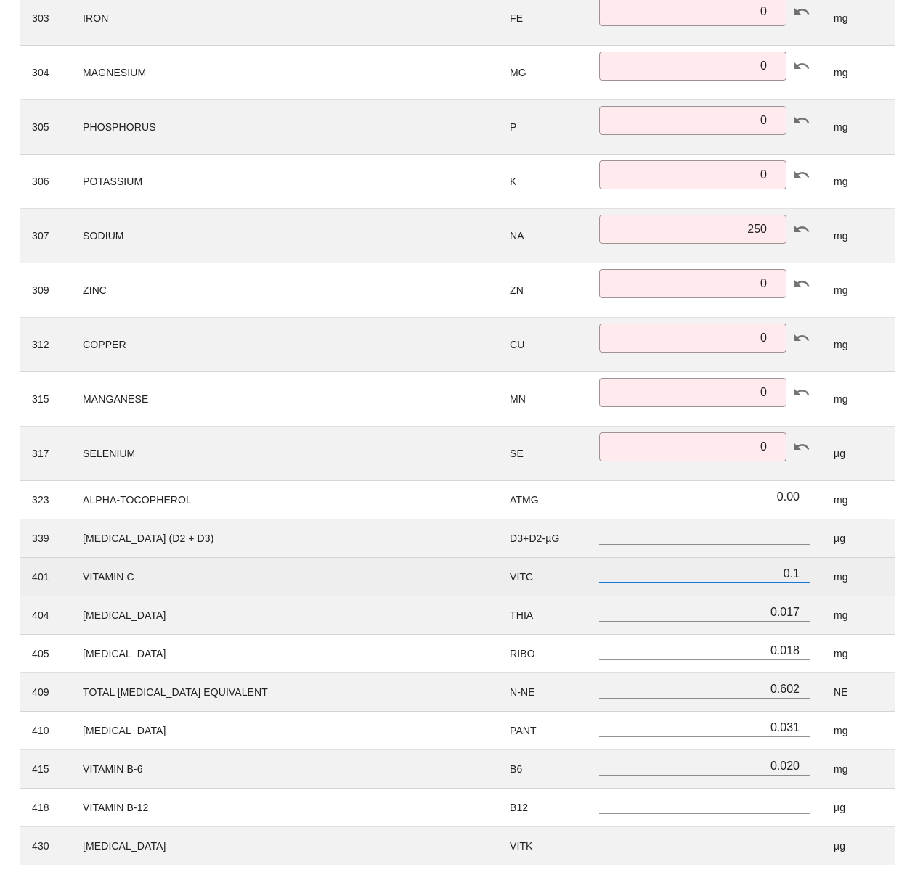
drag, startPoint x: 781, startPoint y: 577, endPoint x: 821, endPoint y: 577, distance: 39.9
click at [821, 577] on td "0.1" at bounding box center [704, 577] width 234 height 38
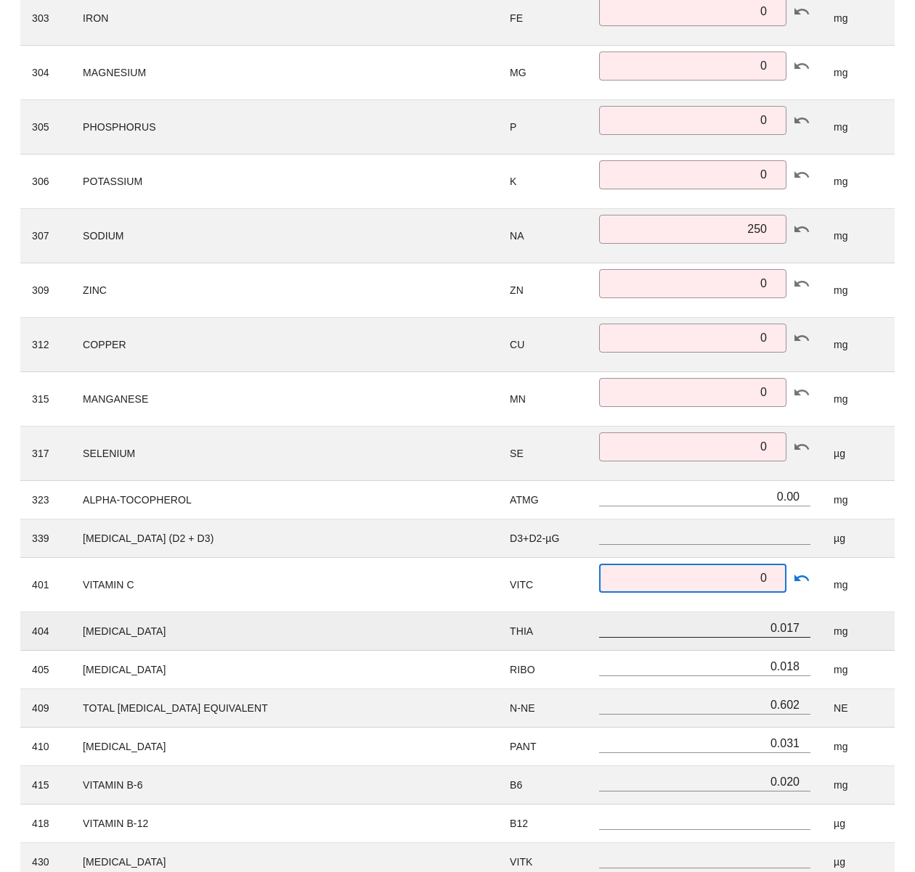
type input "0"
drag, startPoint x: 760, startPoint y: 626, endPoint x: 820, endPoint y: 629, distance: 60.3
click at [819, 626] on td "0.017" at bounding box center [704, 632] width 234 height 38
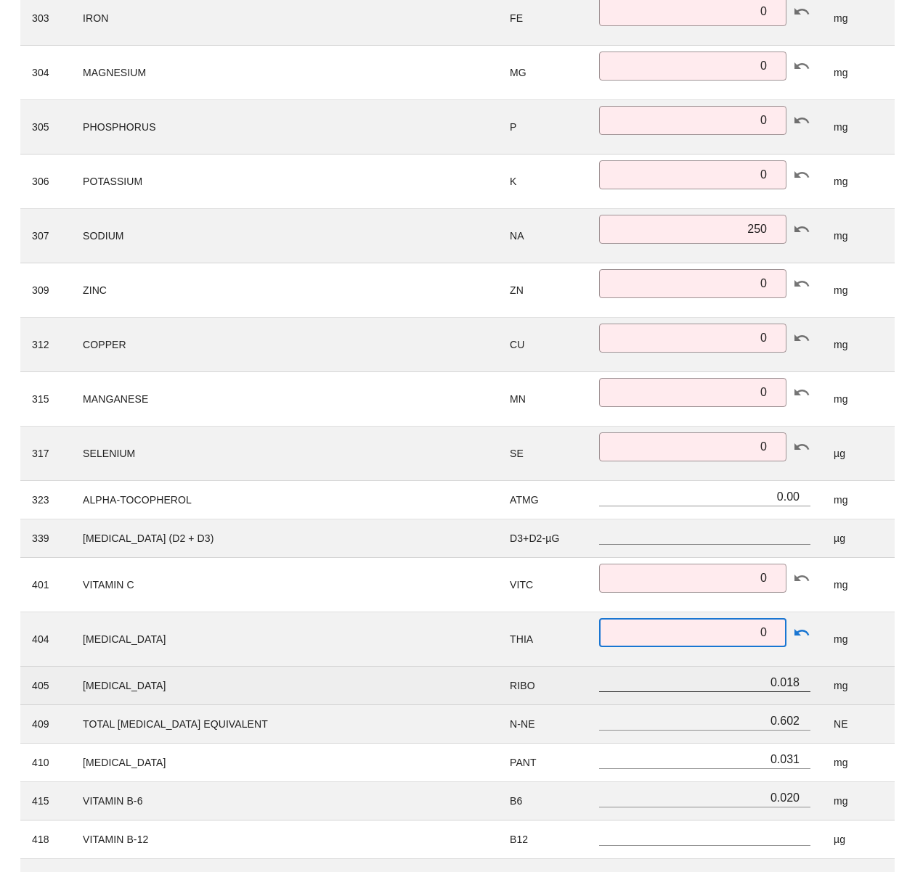
type input "0"
drag, startPoint x: 760, startPoint y: 681, endPoint x: 817, endPoint y: 687, distance: 57.0
click at [818, 683] on td "0.018" at bounding box center [704, 686] width 234 height 38
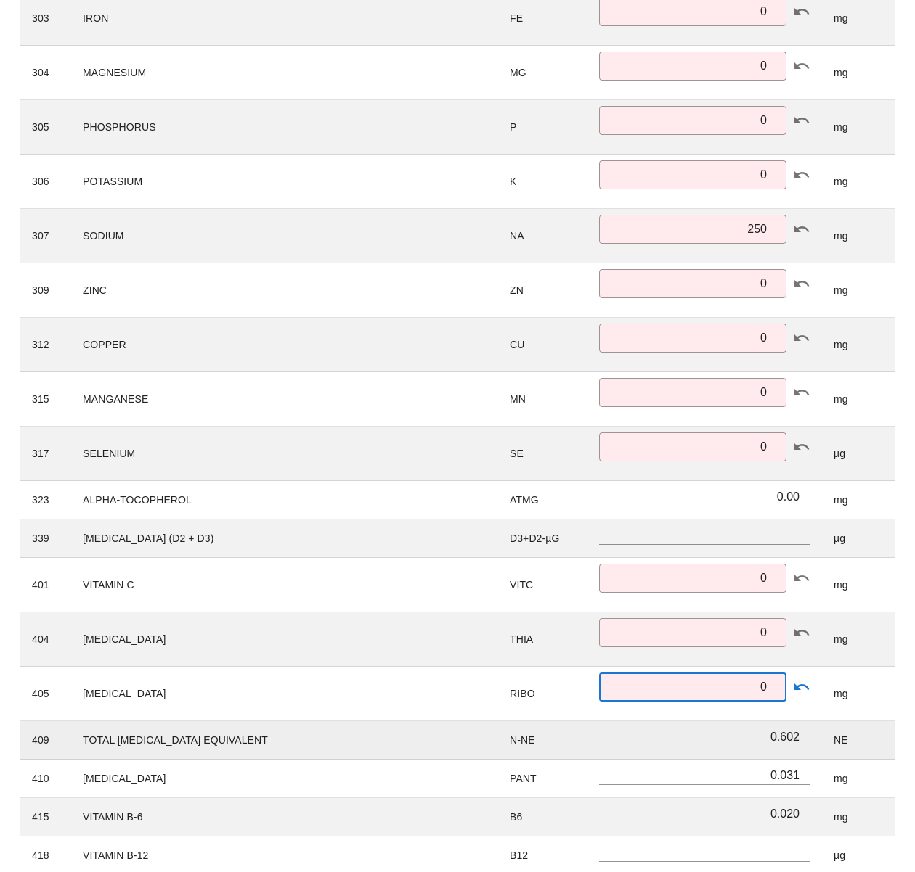
type input "0"
drag, startPoint x: 761, startPoint y: 735, endPoint x: 828, endPoint y: 740, distance: 67.7
click at [824, 739] on tr "409 TOTAL NIACIN EQUIVALENT N-NE 0.602 NE" at bounding box center [457, 740] width 874 height 38
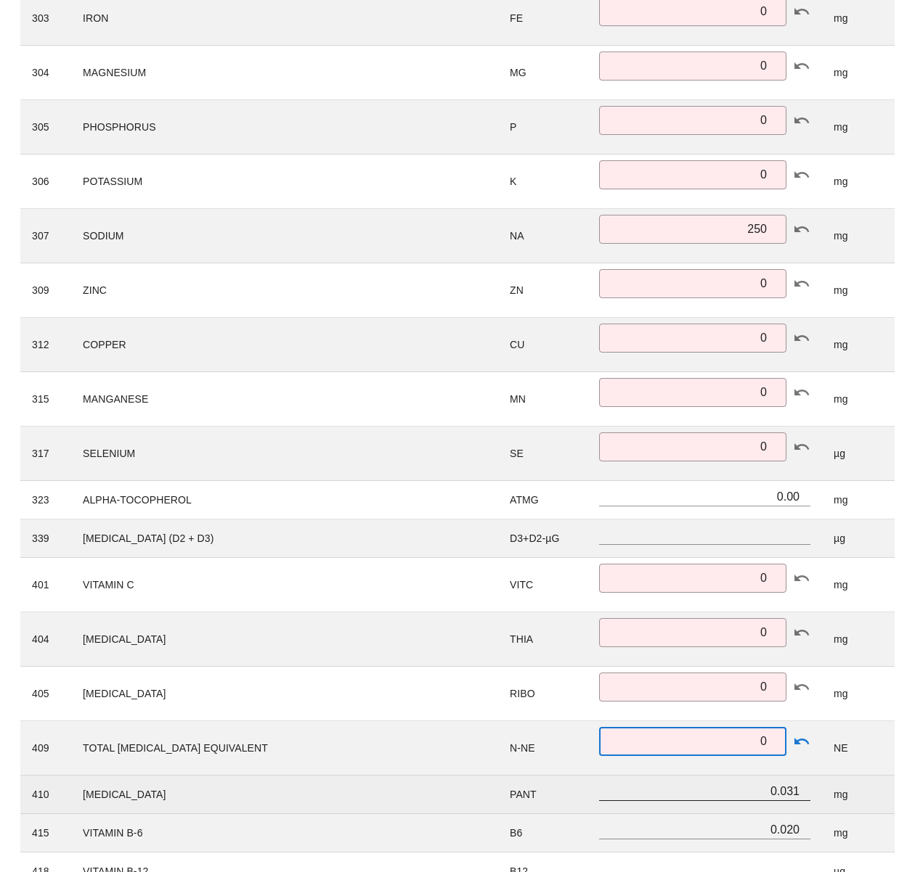
type input "0"
drag, startPoint x: 755, startPoint y: 795, endPoint x: 809, endPoint y: 796, distance: 54.4
click at [806, 796] on input "0.031" at bounding box center [704, 791] width 211 height 19
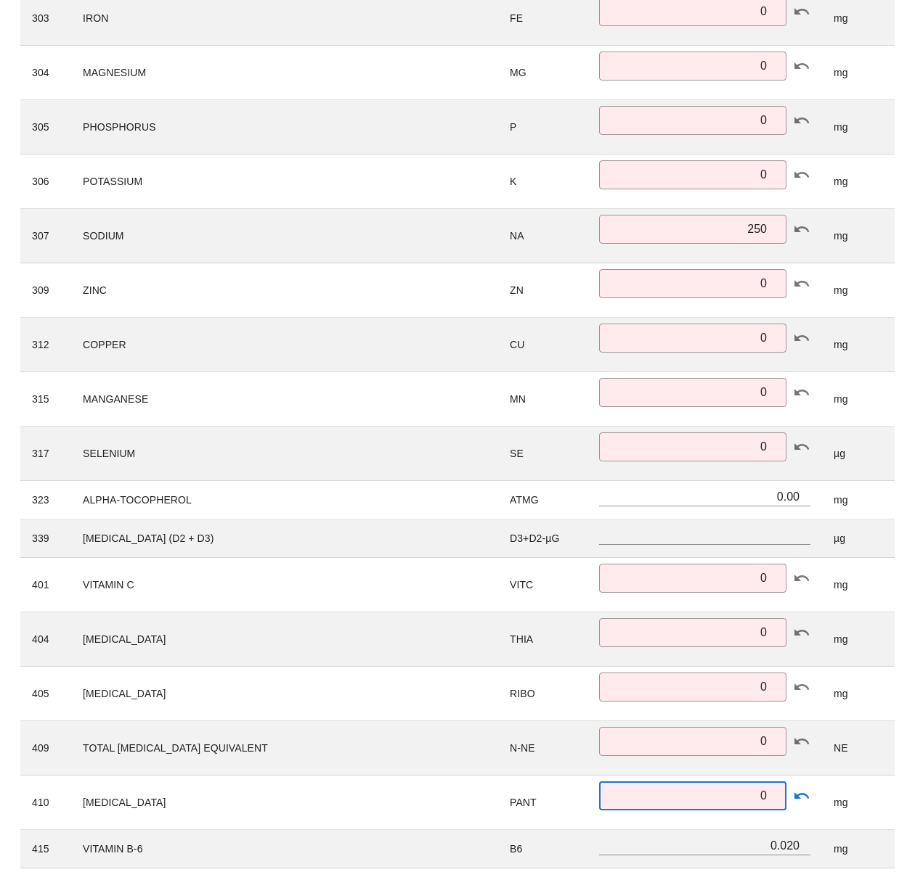
type input "0"
click at [909, 735] on div "Ingredient Nutrient Analysis Cancel Edit Violife Vegan Mozzarella 505514 505514…" at bounding box center [457, 227] width 915 height 2014
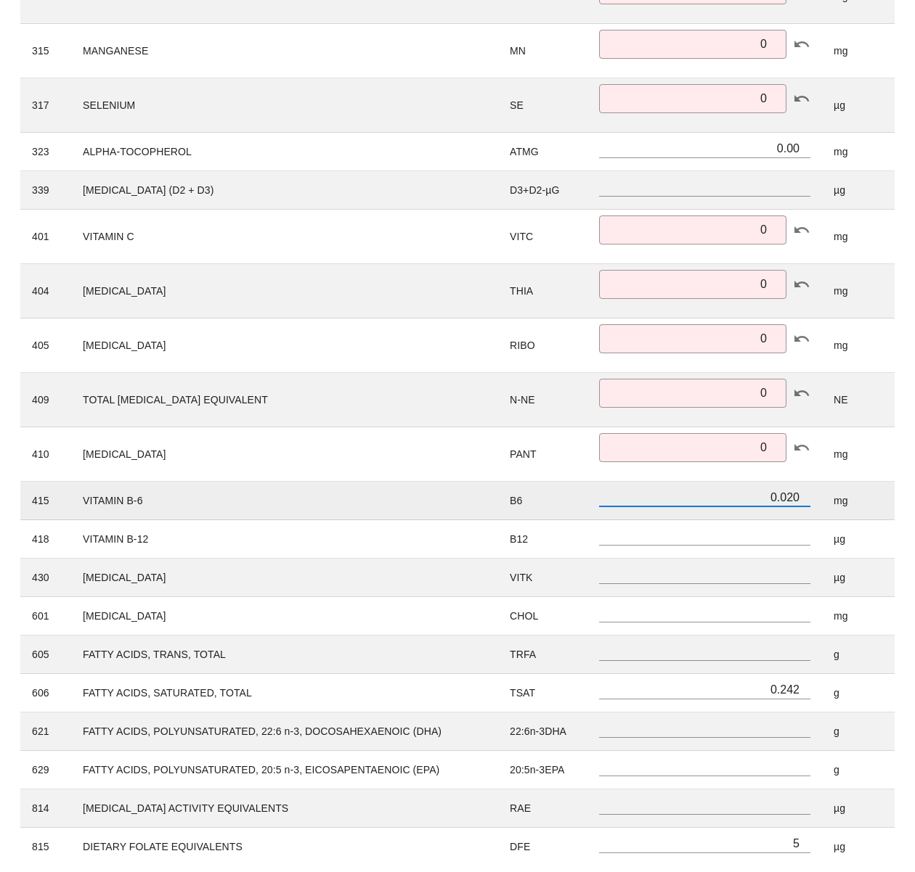
drag, startPoint x: 756, startPoint y: 498, endPoint x: 801, endPoint y: 499, distance: 44.3
click at [798, 499] on input "0.020" at bounding box center [704, 497] width 211 height 19
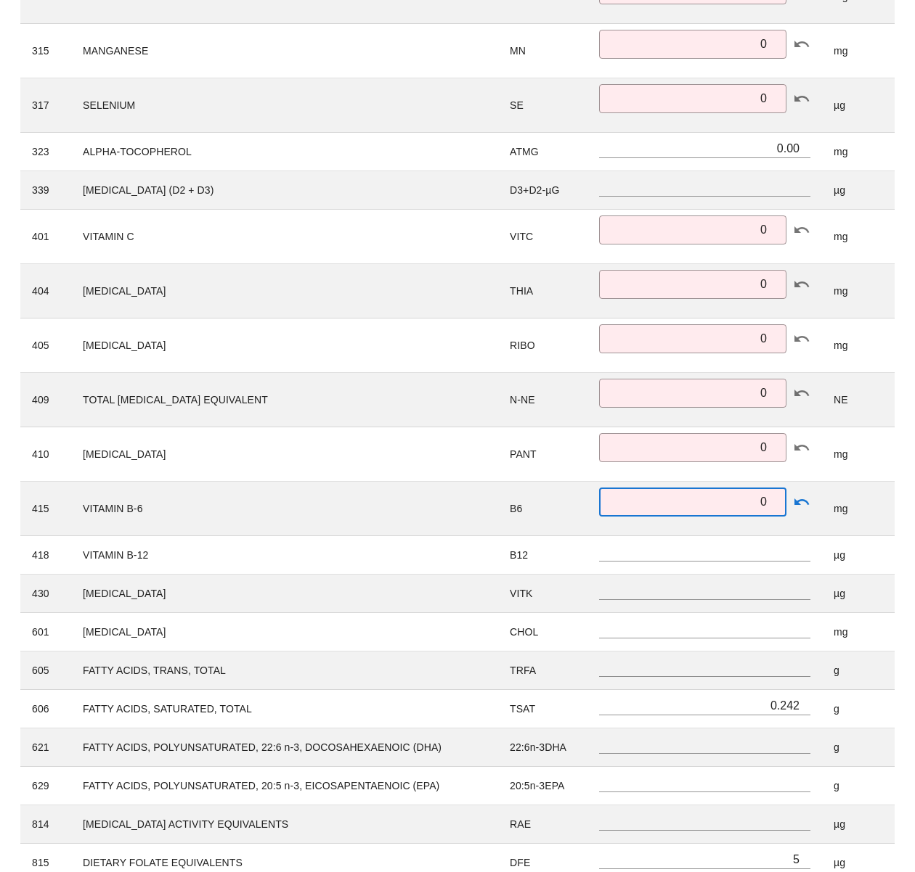
type input "0"
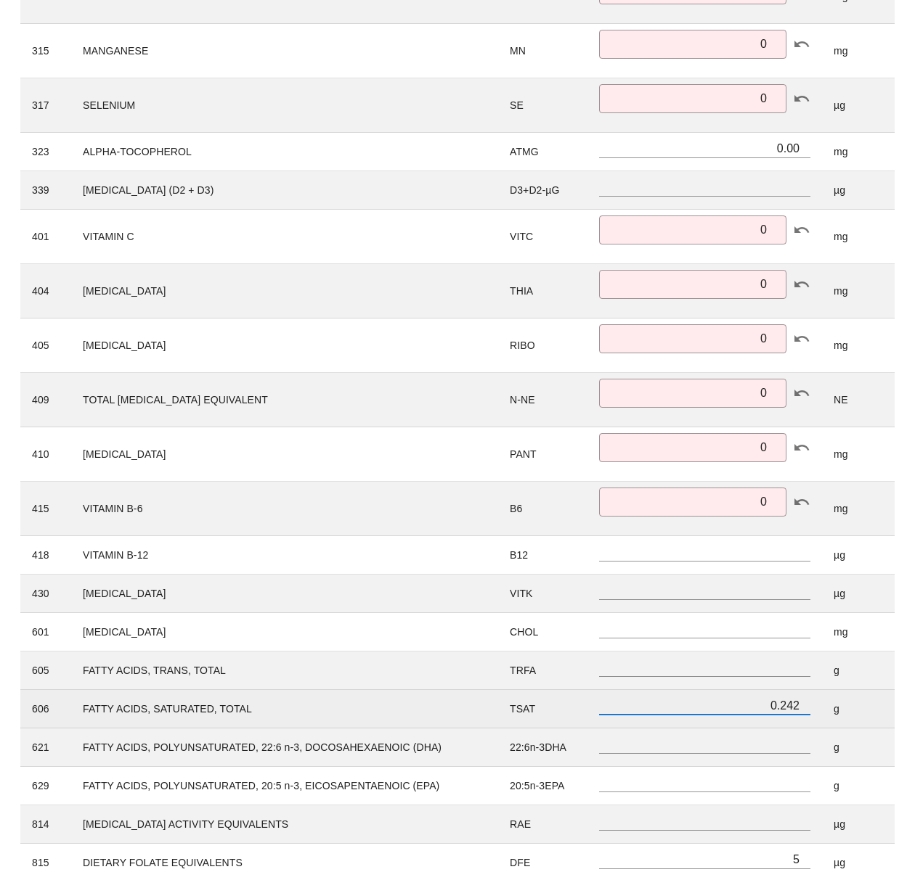
drag, startPoint x: 765, startPoint y: 703, endPoint x: 827, endPoint y: 708, distance: 61.9
click at [827, 708] on tr "606 FATTY ACIDS, SATURATED, TOTAL TSAT 0.242 g" at bounding box center [457, 709] width 874 height 38
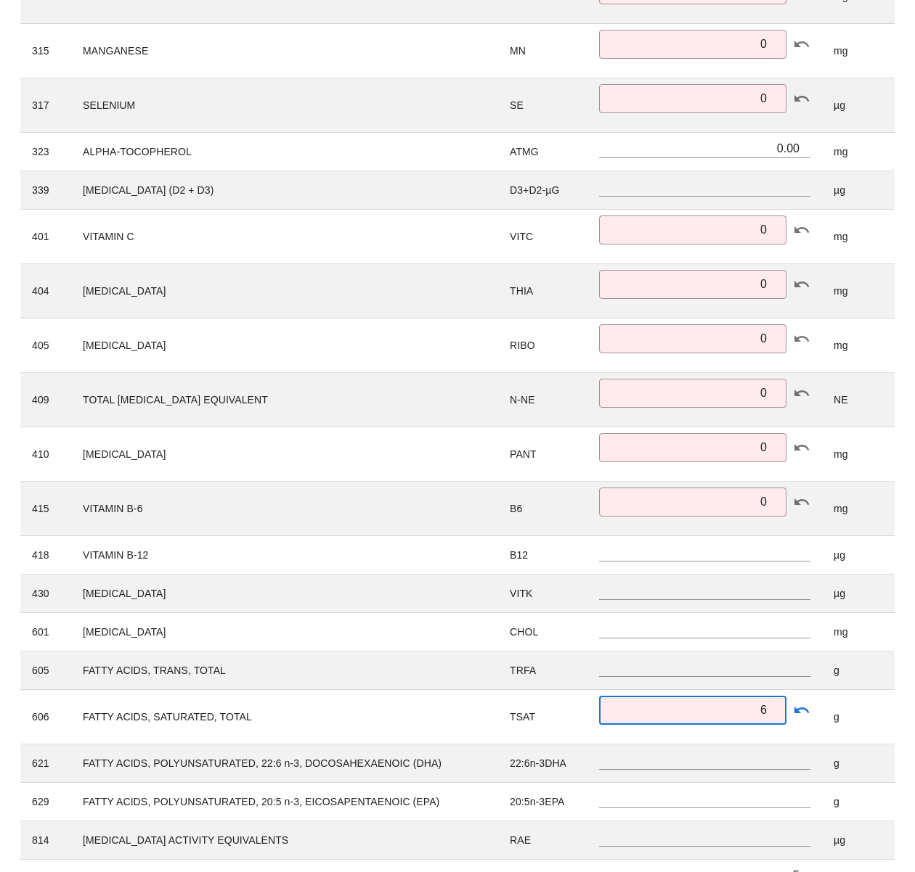
type input "6"
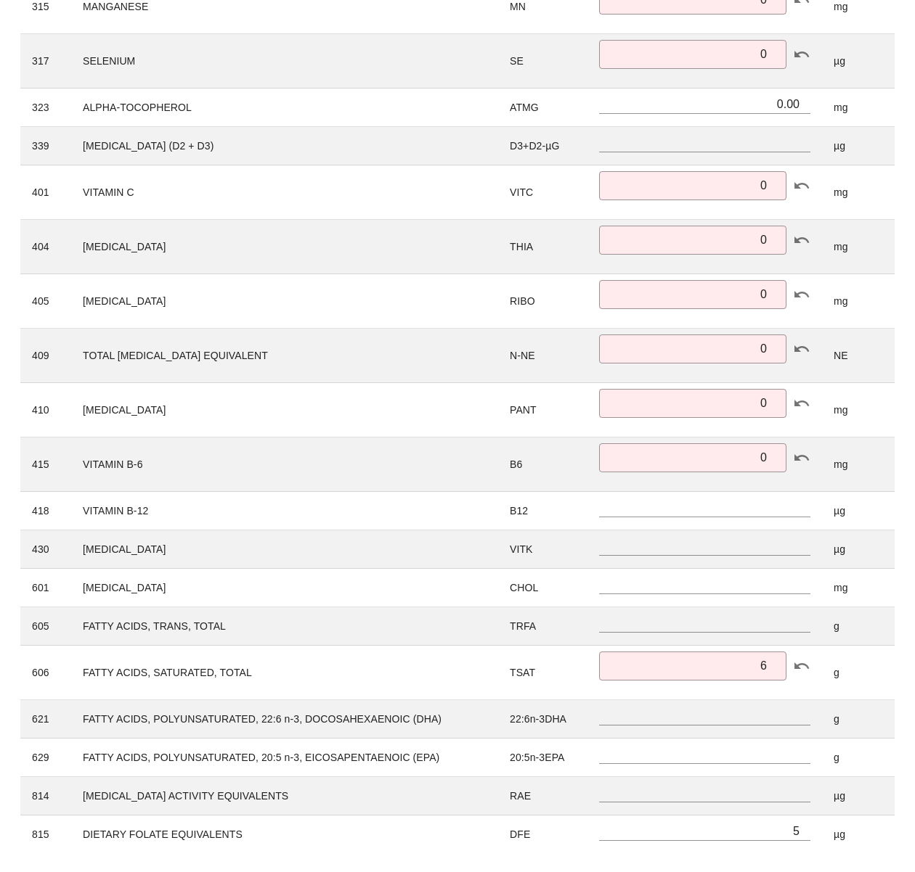
scroll to position [1232, 0]
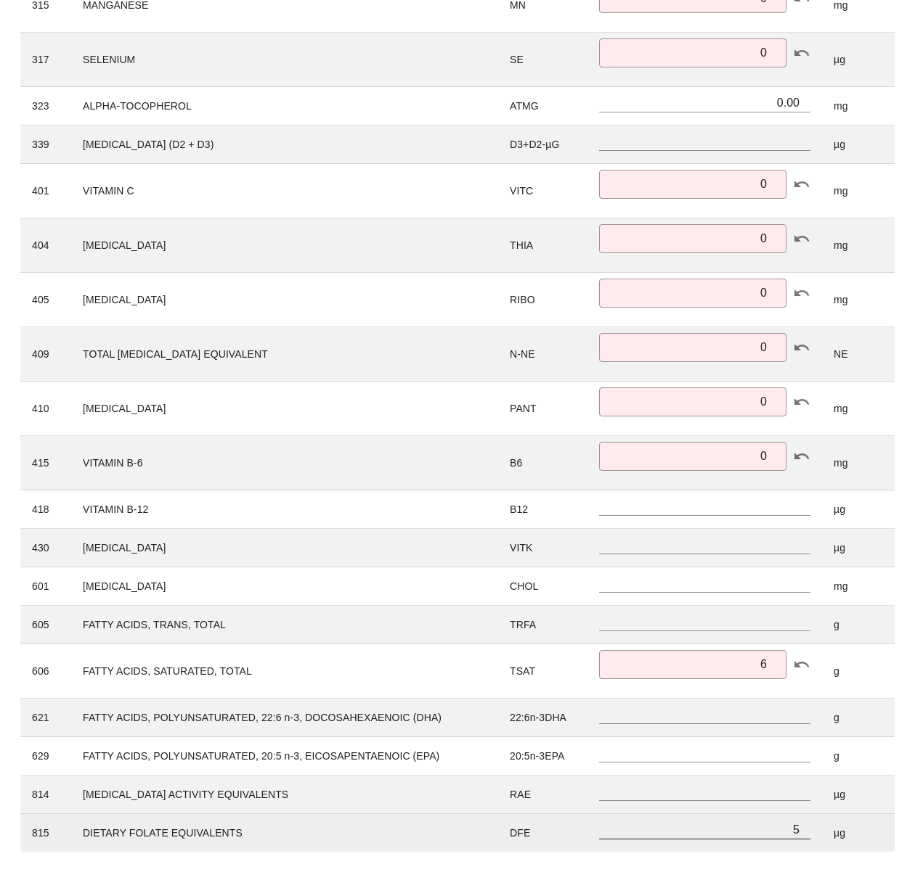
click at [773, 834] on input "5" at bounding box center [704, 829] width 211 height 19
drag, startPoint x: 772, startPoint y: 832, endPoint x: 830, endPoint y: 832, distance: 58.1
click at [830, 832] on tr "815 DIETARY FOLATE EQUIVALENTS DFE 5 µg" at bounding box center [457, 833] width 874 height 38
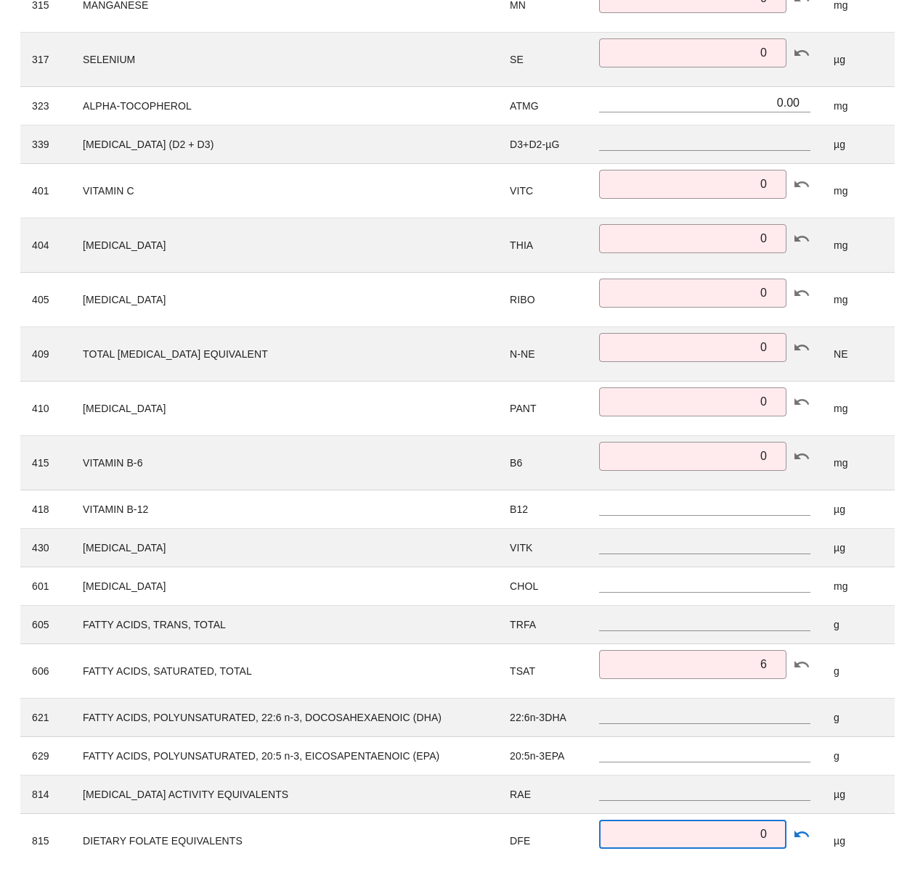
type input "0"
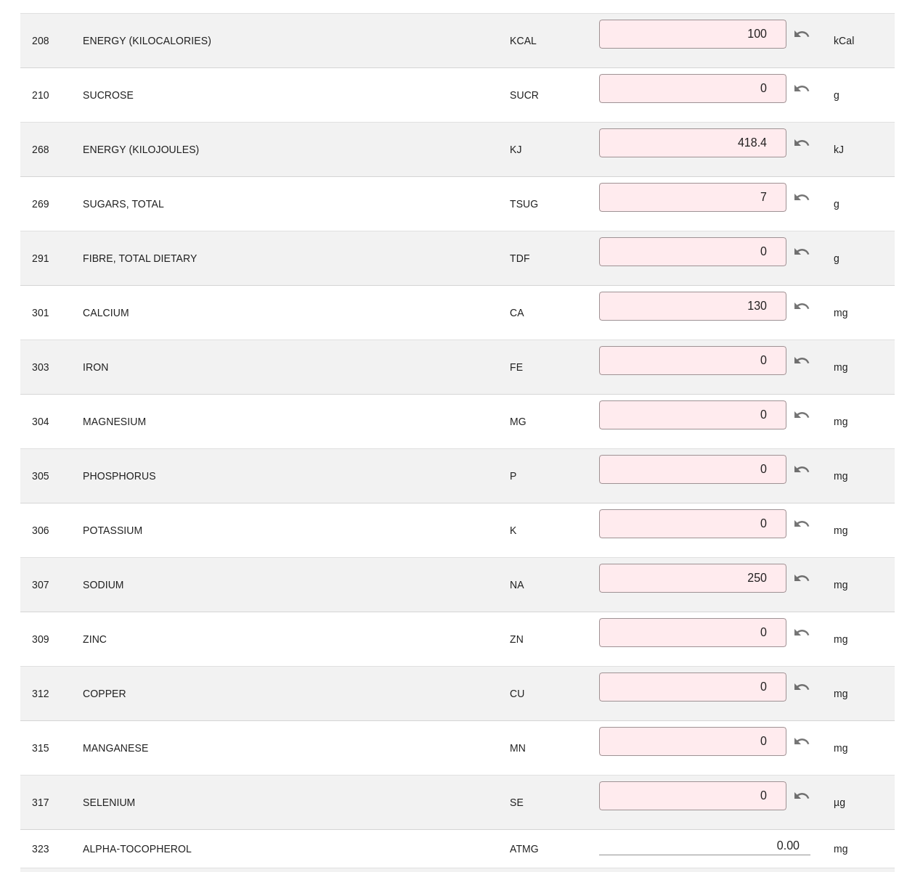
scroll to position [489, 0]
click at [906, 287] on div "Ingredient Nutrient Analysis Cancel Edit Violife Vegan Mozzarella 505514 505514…" at bounding box center [457, 600] width 915 height 2062
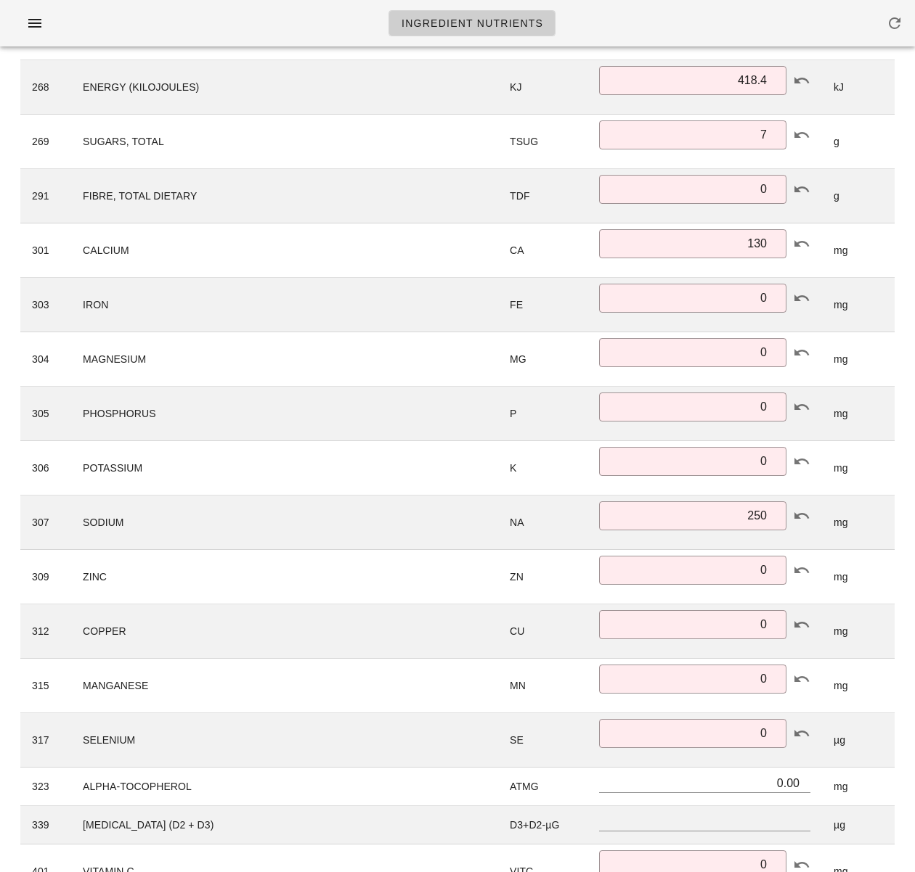
scroll to position [550, 0]
click at [906, 468] on div "Ingredient Nutrient Analysis Cancel Edit Violife Vegan Mozzarella 505514 505514…" at bounding box center [457, 539] width 915 height 2062
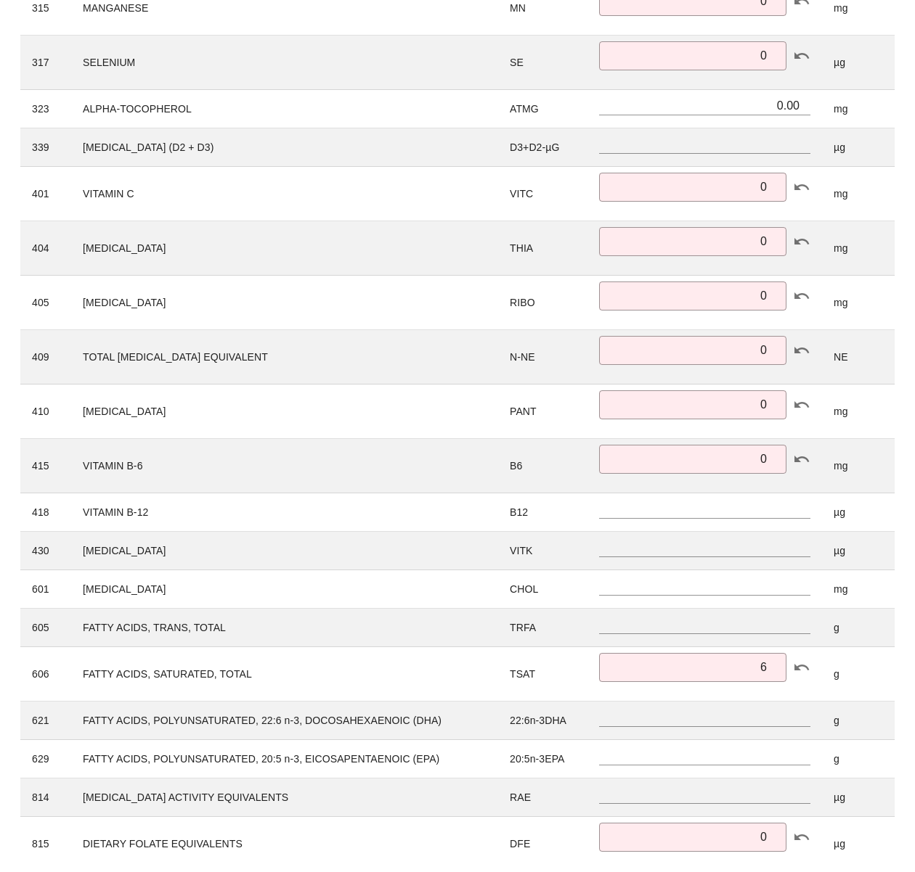
scroll to position [1248, 0]
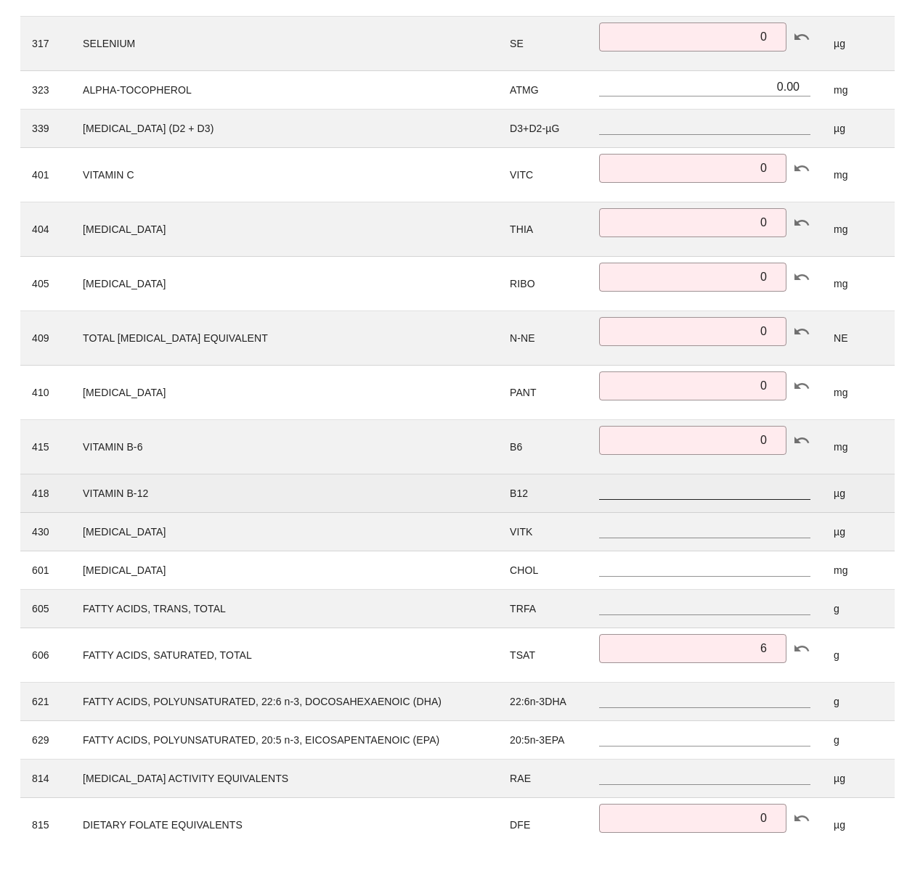
click at [750, 491] on input "number" at bounding box center [704, 490] width 211 height 19
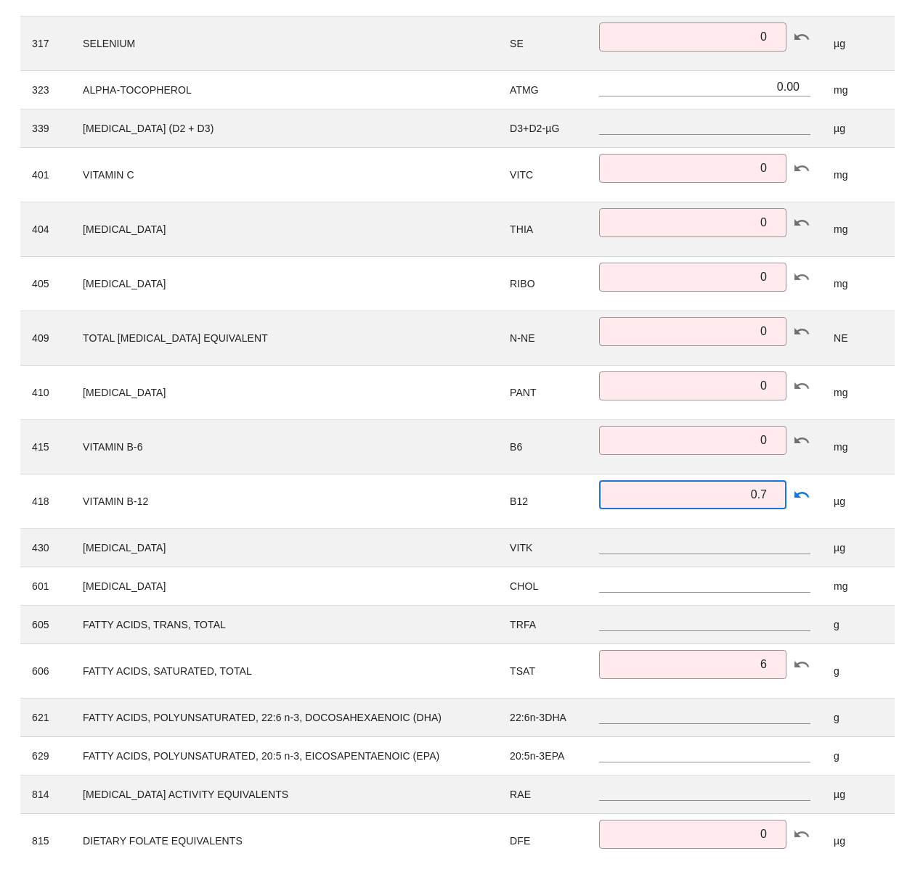
type input "0.7"
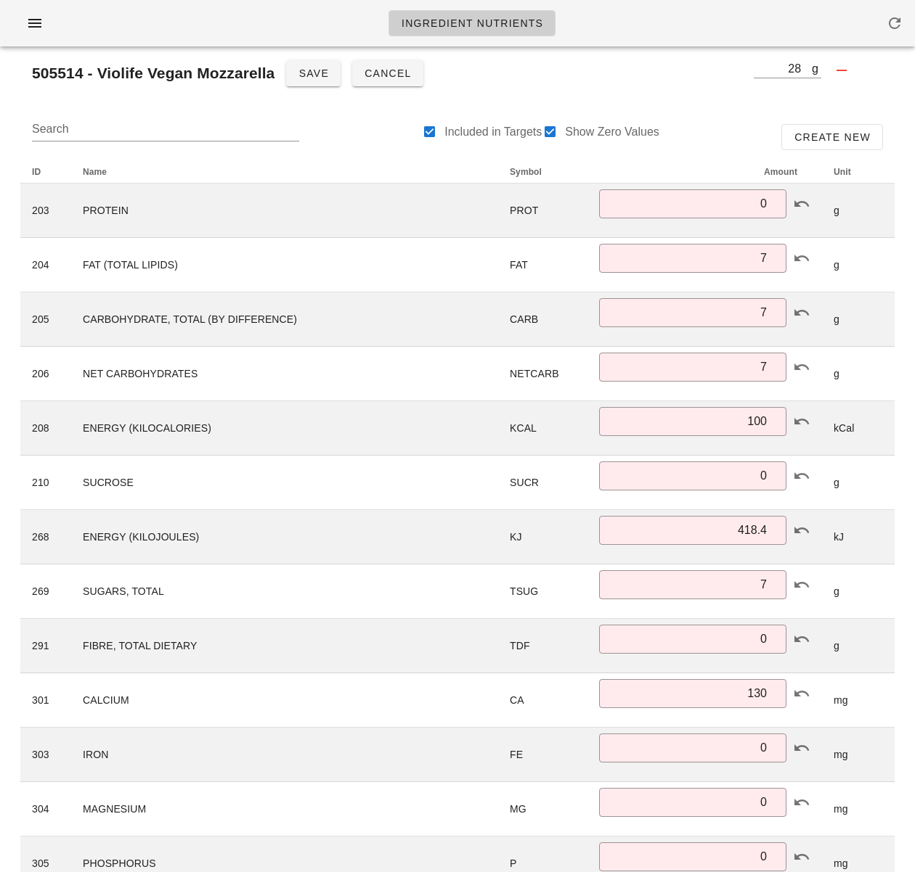
scroll to position [0, 0]
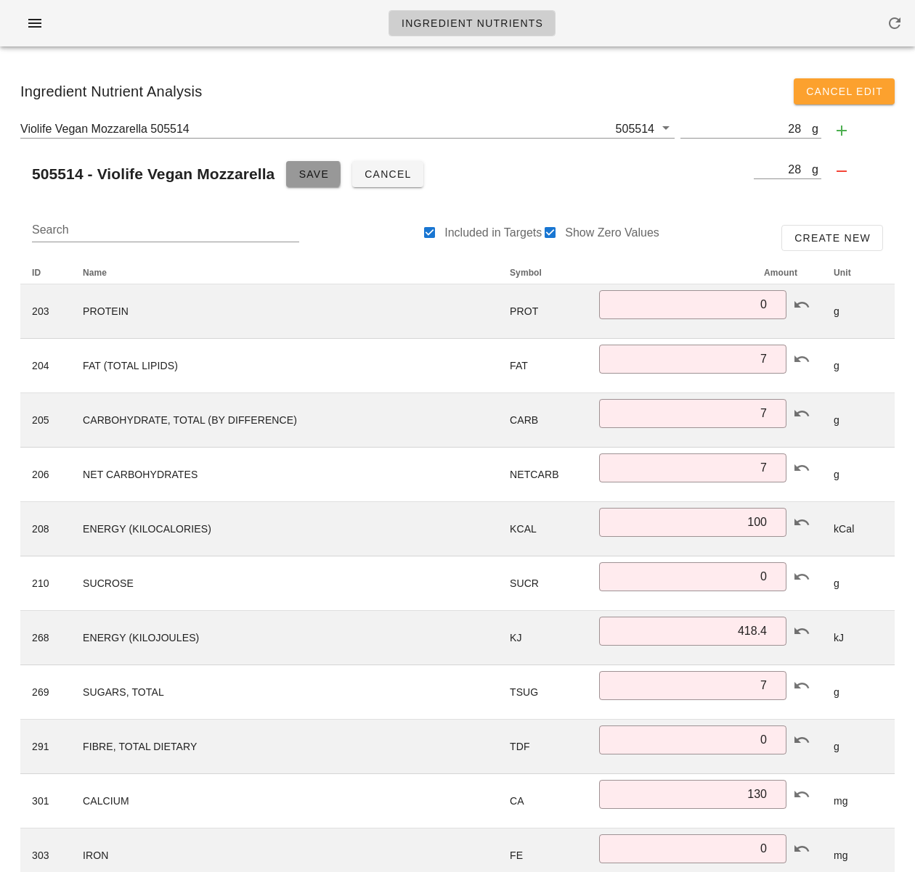
click at [310, 178] on span "Save" at bounding box center [313, 174] width 31 height 12
type input "7.00"
type input "418"
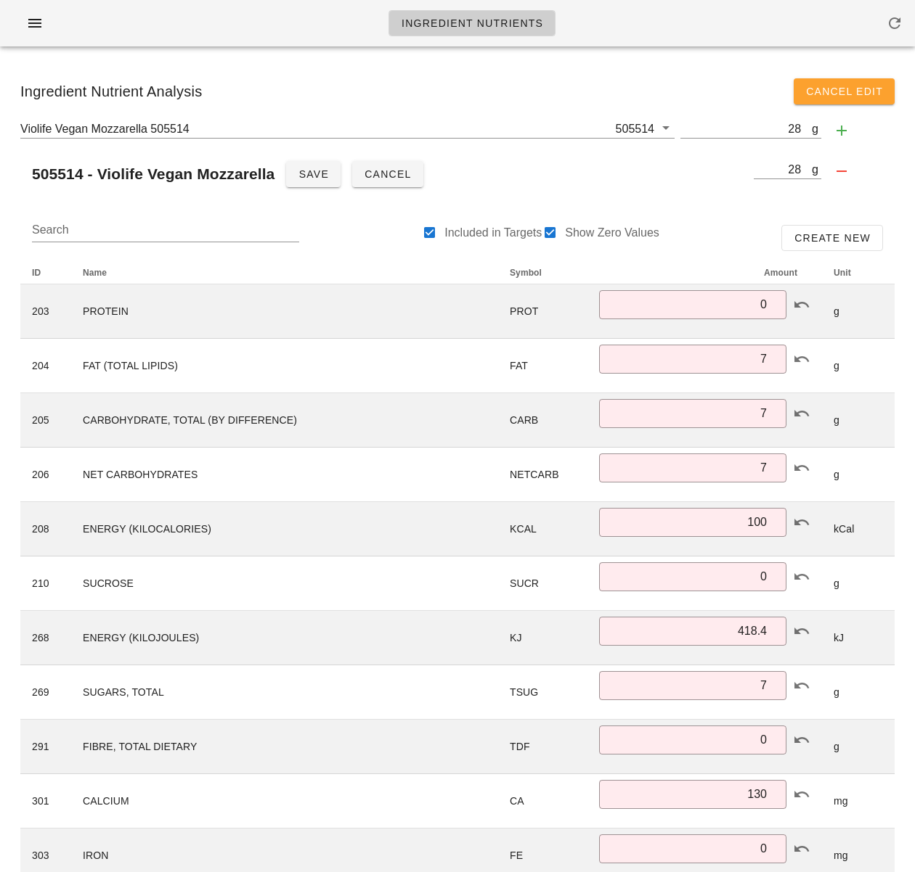
type input "7.00"
type input "0.70"
type input "6.000"
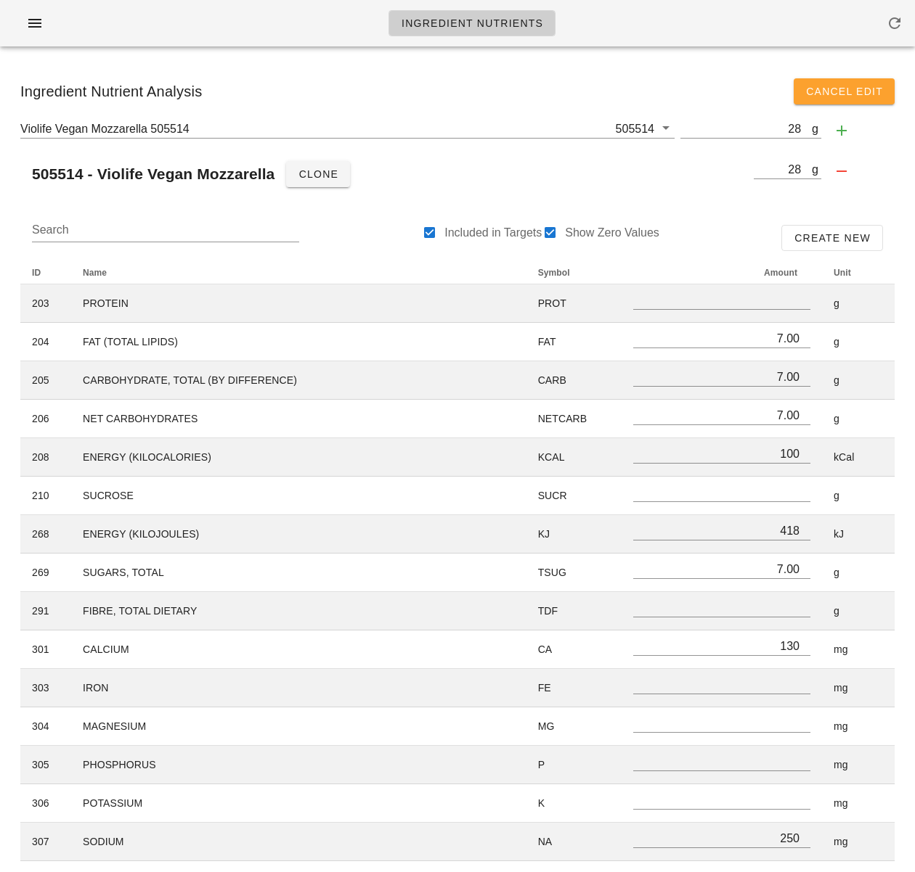
click at [903, 189] on div "Violife Vegan Mozzarella 505514 505514 g 28 505514 - Violife Vegan Mozzarella C…" at bounding box center [457, 158] width 897 height 90
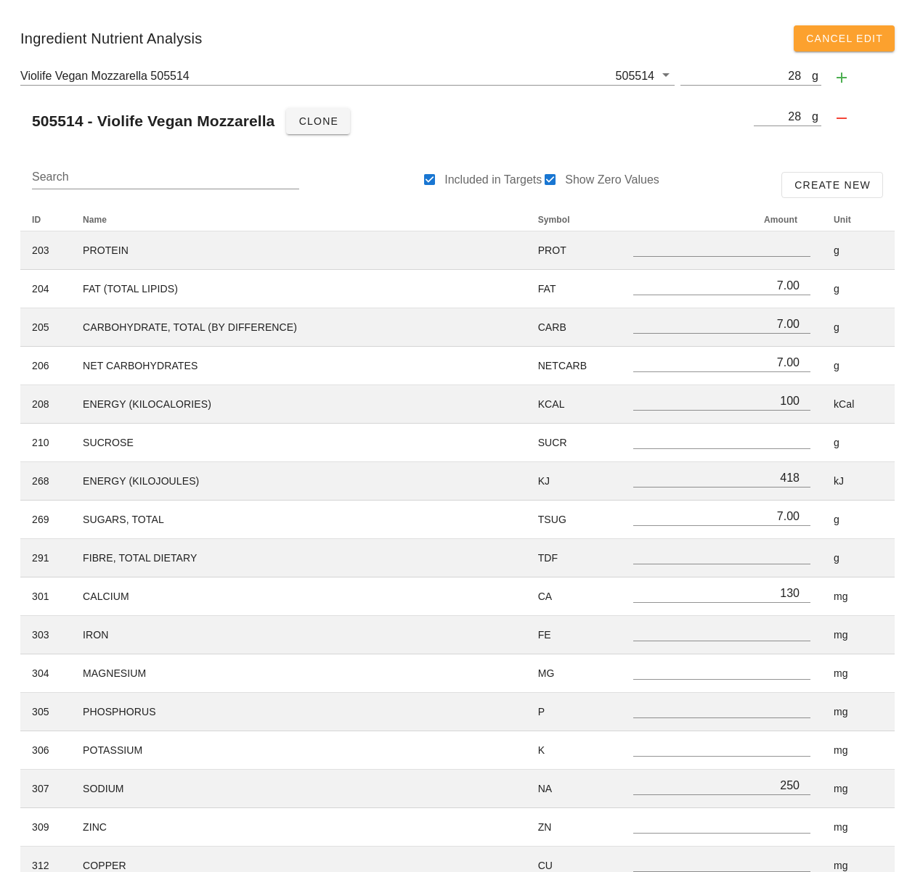
scroll to position [58, 0]
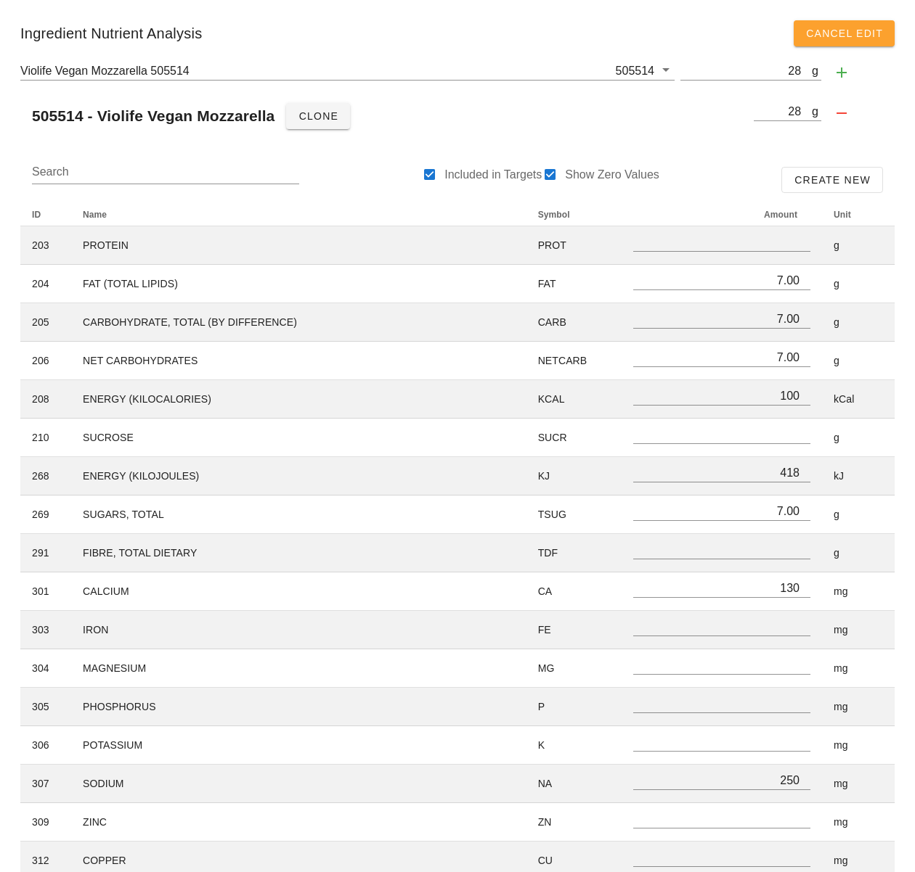
click at [899, 160] on div "Search Included in Targets Show Zero Values Create New ID Name Symbol Amount Un…" at bounding box center [457, 883] width 897 height 1477
click at [905, 310] on div "Search Included in Targets Show Zero Values Create New ID Name Symbol Amount Un…" at bounding box center [457, 883] width 897 height 1477
click at [547, 173] on div at bounding box center [550, 175] width 20 height 20
checkbox input "false"
type input "7.00"
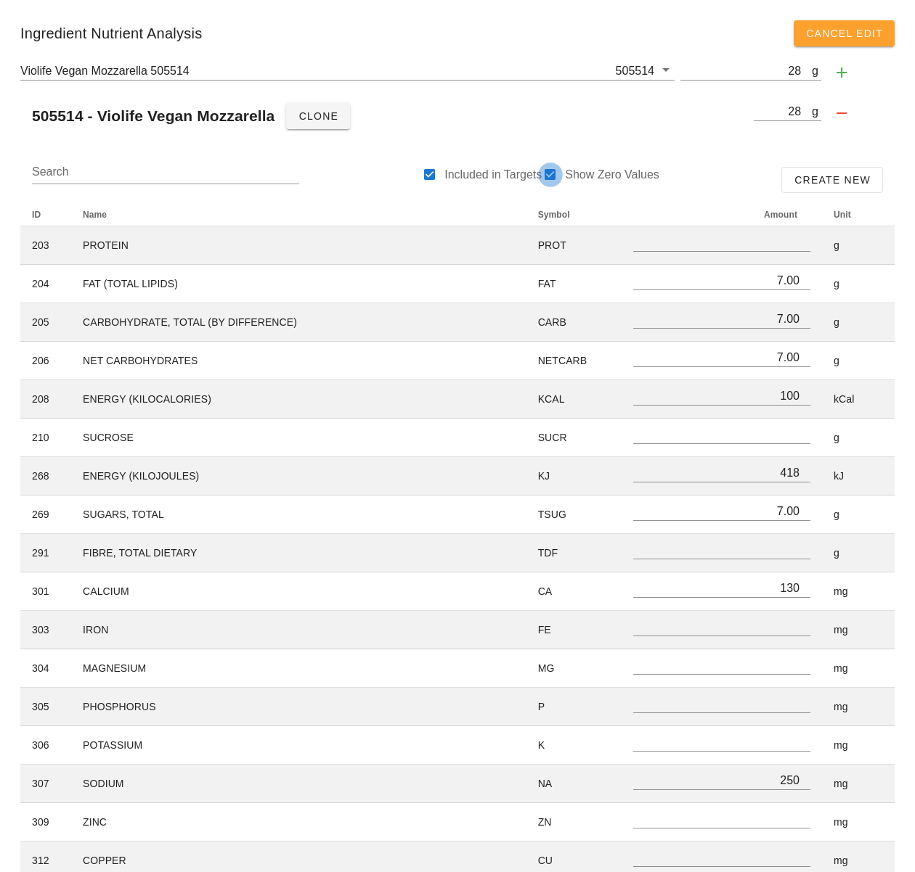
type input "100"
type input "418"
type input "7.00"
type input "130"
type input "250"
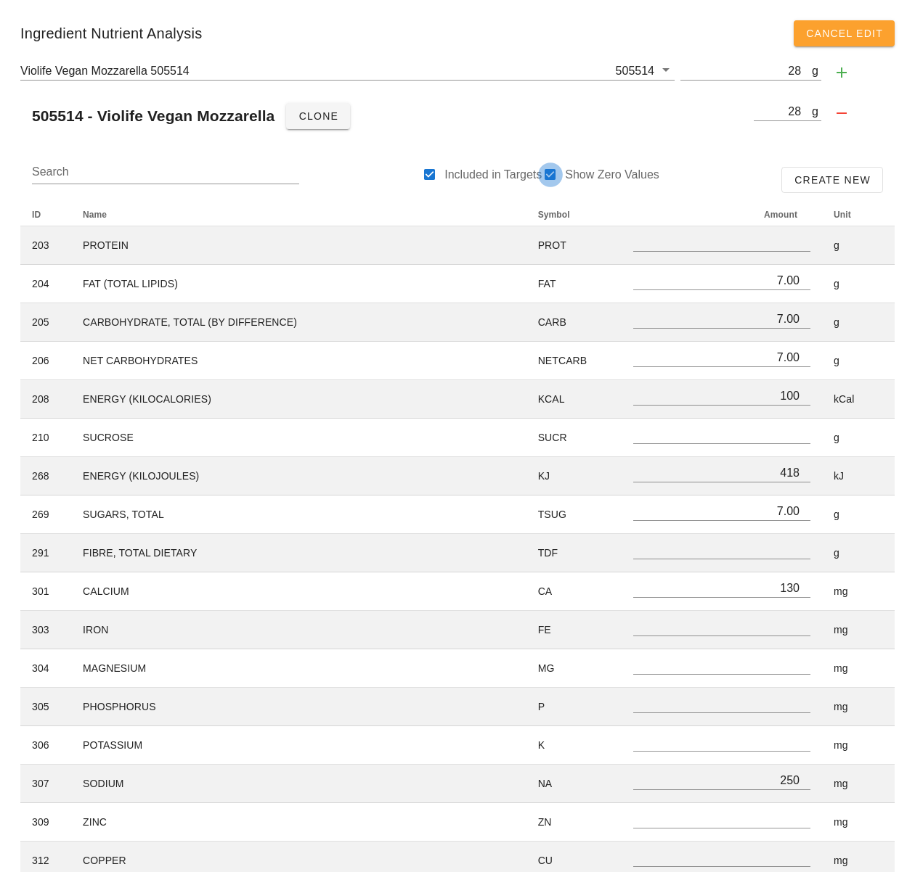
type input "0.00"
type input "0.70"
type input "6.000"
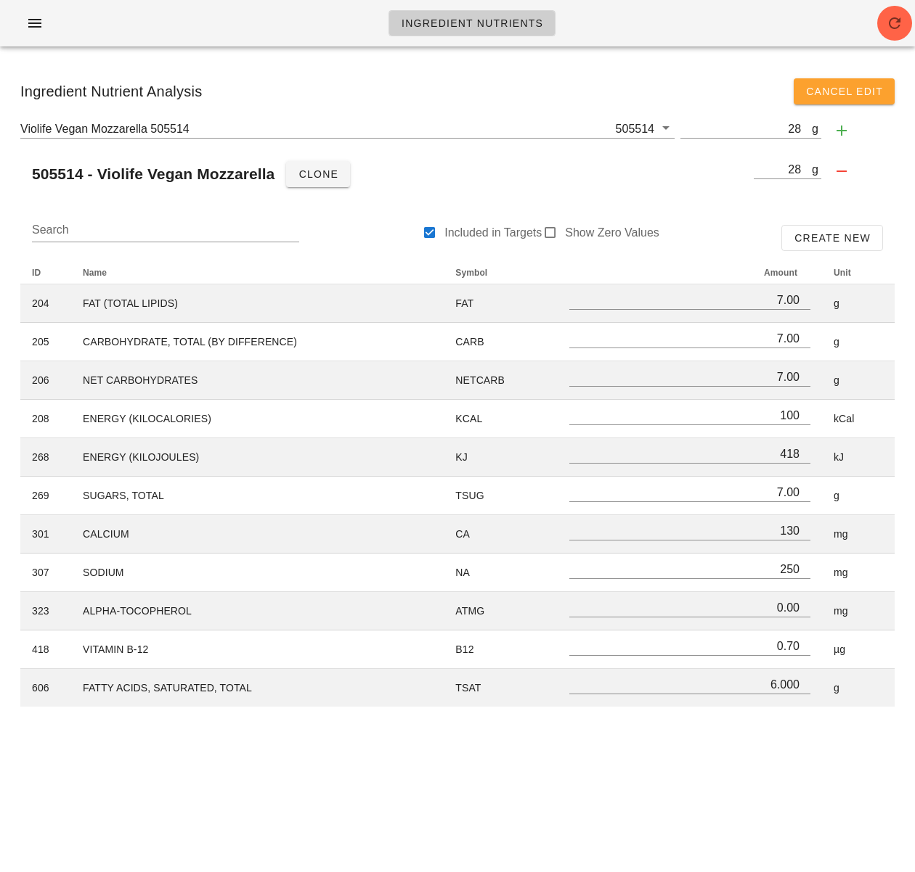
click at [777, 737] on div "Ingredient Nutrients Ingredient Nutrient Analysis Cancel Edit Violife Vegan Moz…" at bounding box center [457, 436] width 915 height 872
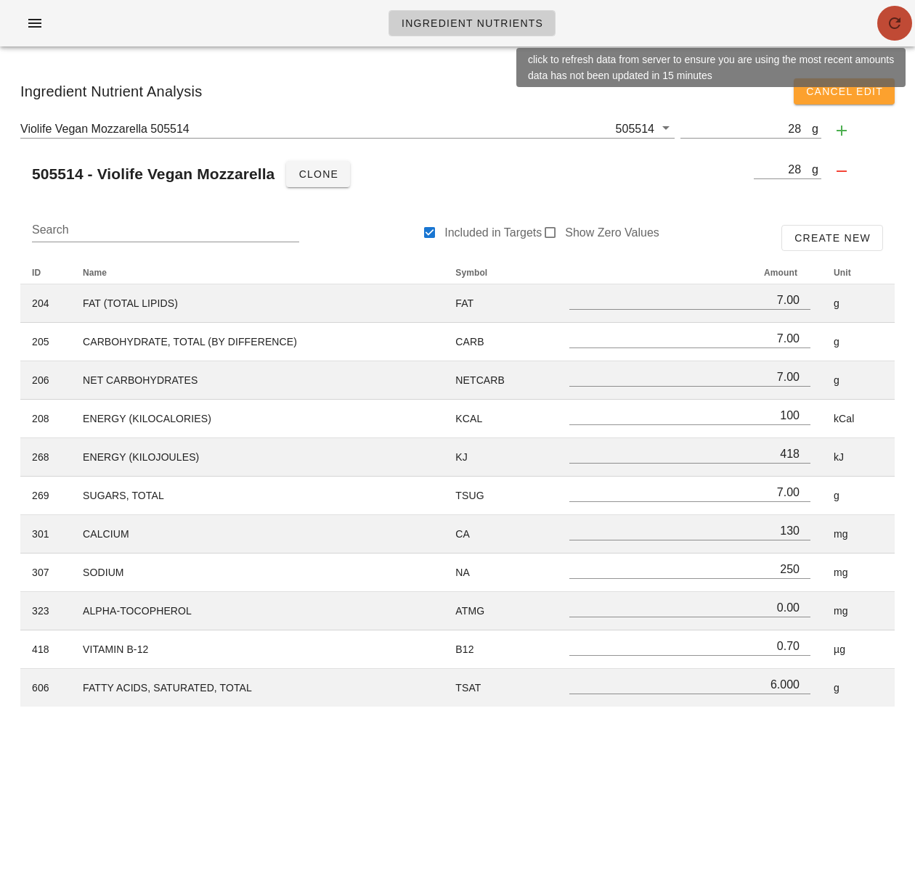
drag, startPoint x: 884, startPoint y: 30, endPoint x: 822, endPoint y: 45, distance: 63.6
click at [884, 29] on span "button" at bounding box center [894, 23] width 35 height 17
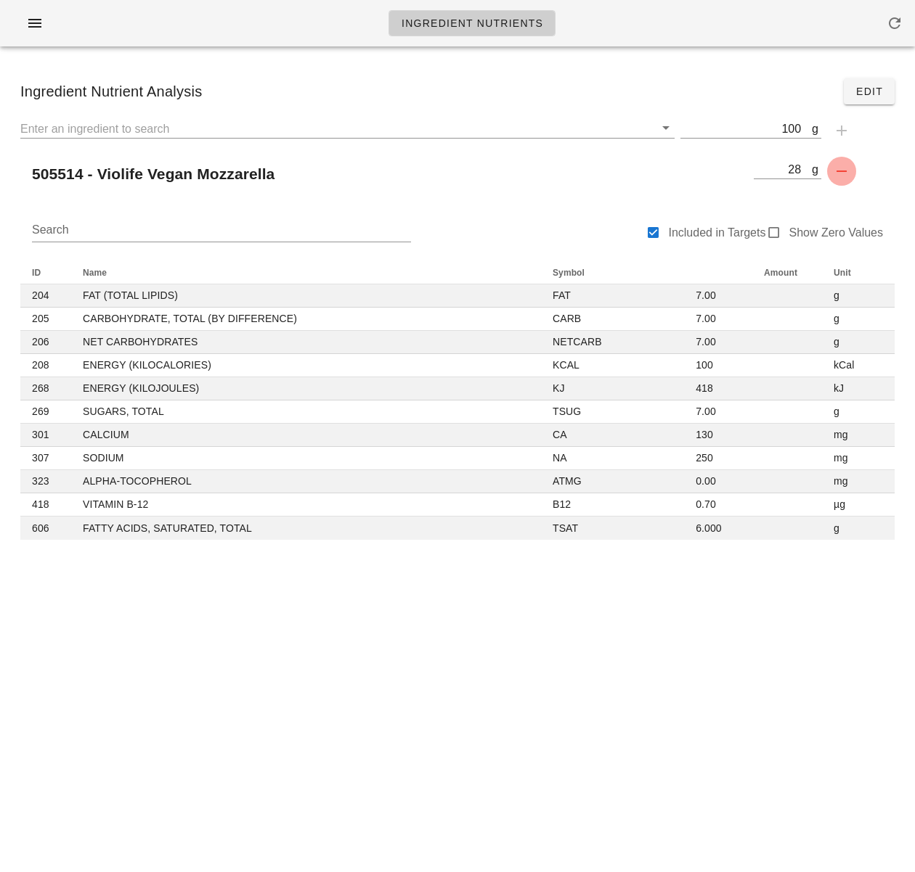
click at [843, 167] on icon "button" at bounding box center [841, 171] width 17 height 17
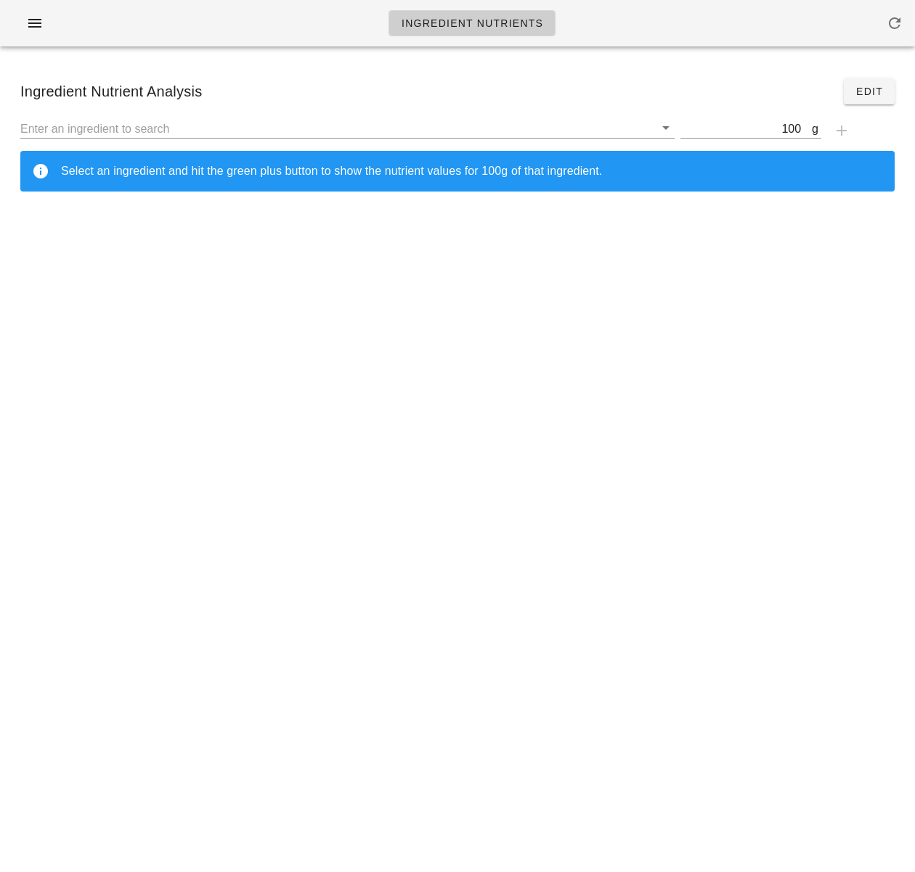
click at [537, 114] on div at bounding box center [347, 133] width 660 height 41
click at [531, 128] on input "text" at bounding box center [337, 128] width 634 height 19
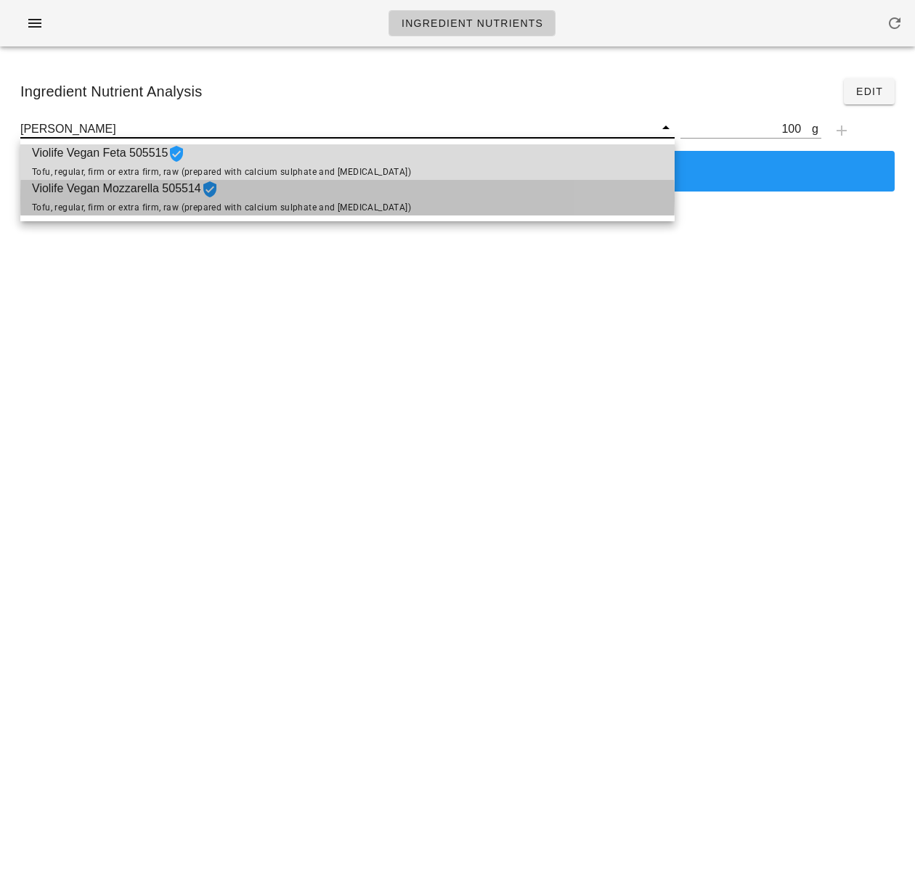
click at [496, 203] on div "Violife Vegan Mozzarella 505514 Tofu, regular, firm or extra firm, raw (prepare…" at bounding box center [347, 198] width 654 height 36
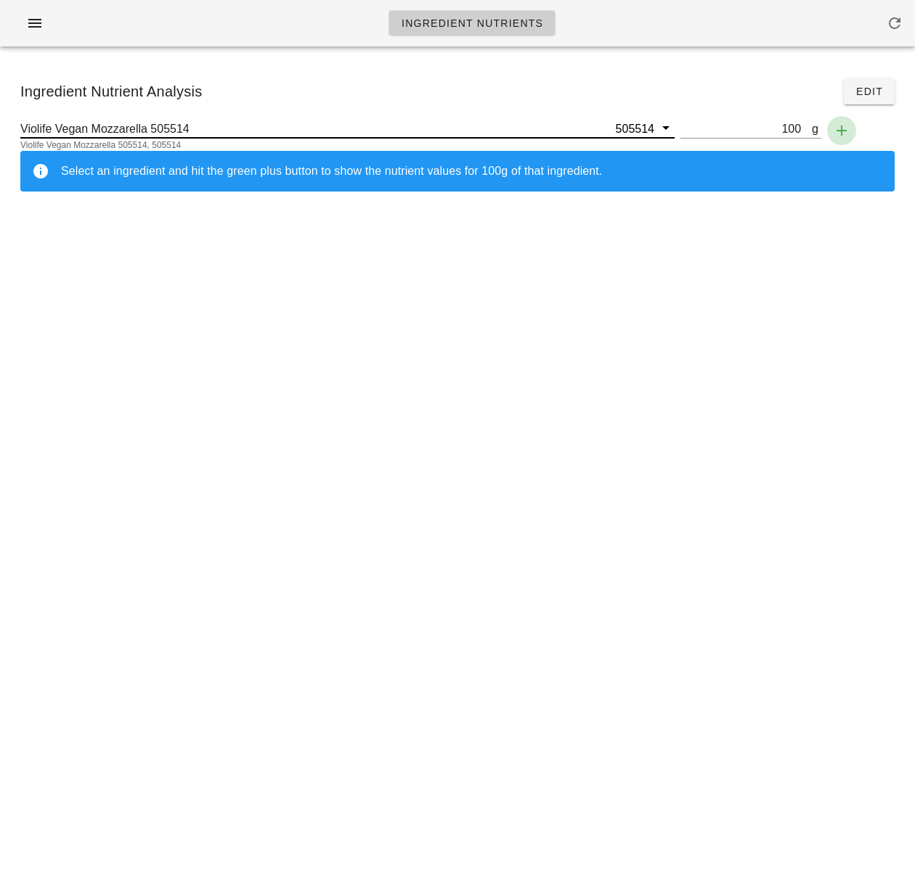
type input "Violife Vegan Mozzarella 505514"
click at [841, 128] on icon "button" at bounding box center [841, 130] width 17 height 17
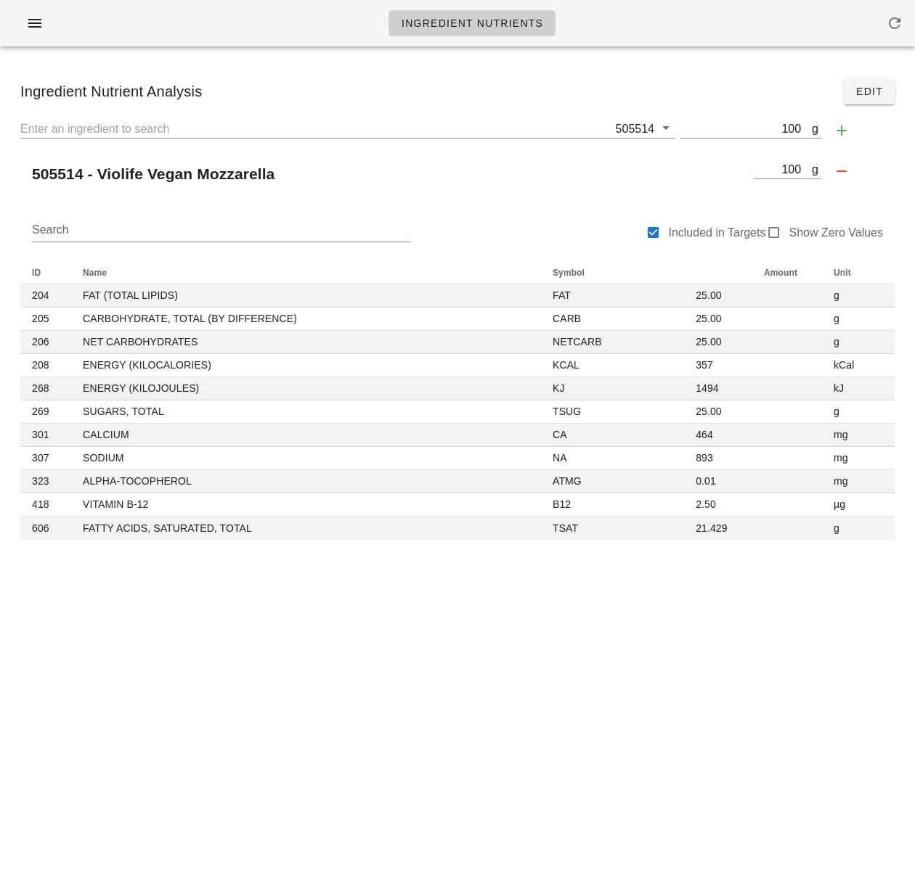
click at [662, 618] on div "Ingredient Nutrients Ingredient Nutrient Analysis Edit 505514 g 100 505514 - Vi…" at bounding box center [457, 436] width 915 height 872
click at [515, 168] on div "505514 - Violife Vegan Mozzarella" at bounding box center [383, 174] width 727 height 35
drag, startPoint x: 102, startPoint y: 174, endPoint x: 192, endPoint y: 175, distance: 90.7
click at [192, 175] on h2 "505514 - Violife Vegan Mozzarella" at bounding box center [153, 174] width 242 height 16
copy h2 "Violife Vegan"
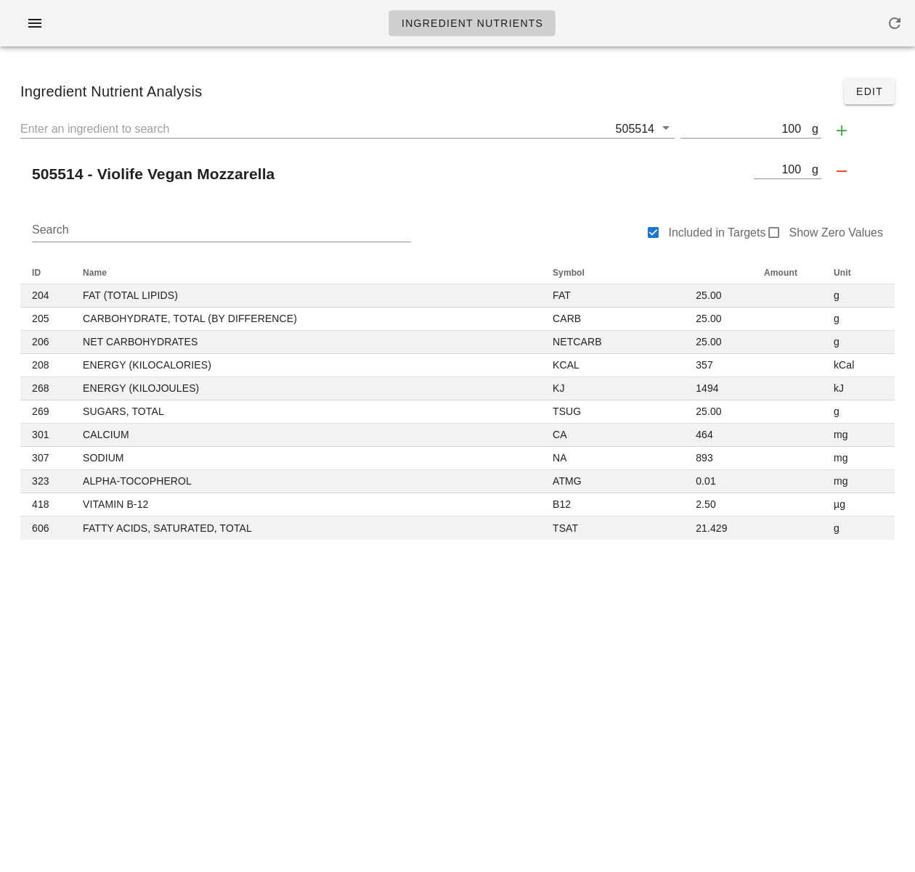
click at [391, 197] on div "505514 g 100 505514 - Violife Vegan Mozzarella g 100" at bounding box center [457, 158] width 897 height 90
click at [42, 27] on icon "button" at bounding box center [34, 23] width 17 height 17
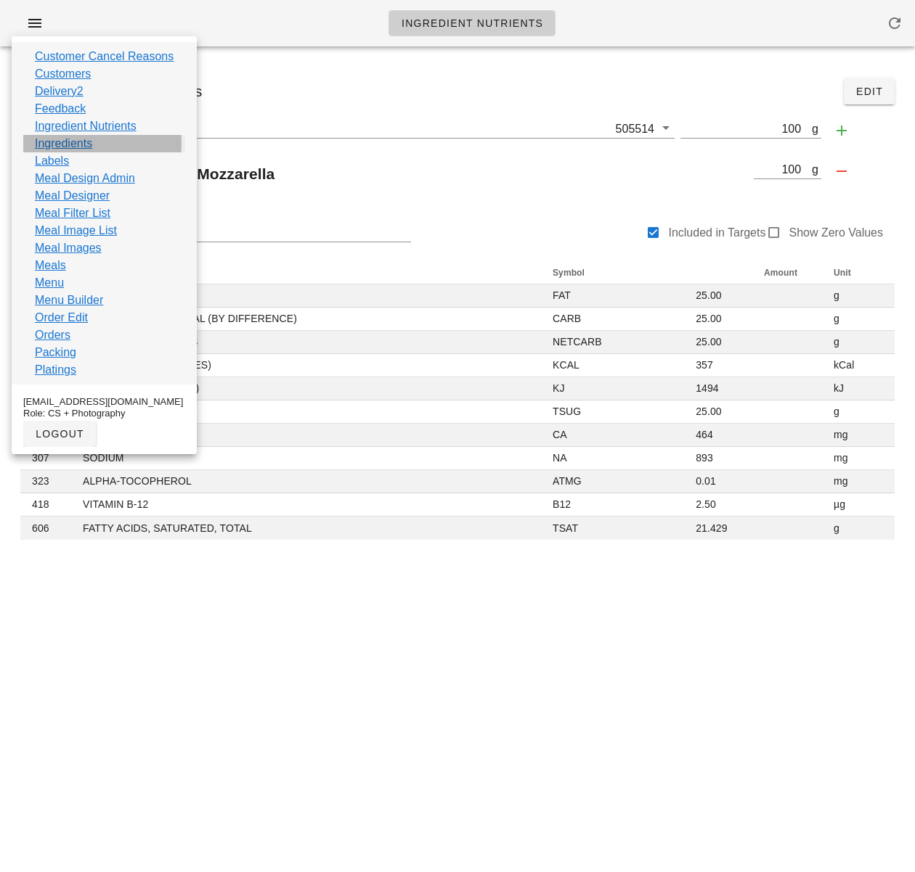
click at [76, 142] on link "Ingredients" at bounding box center [63, 143] width 57 height 17
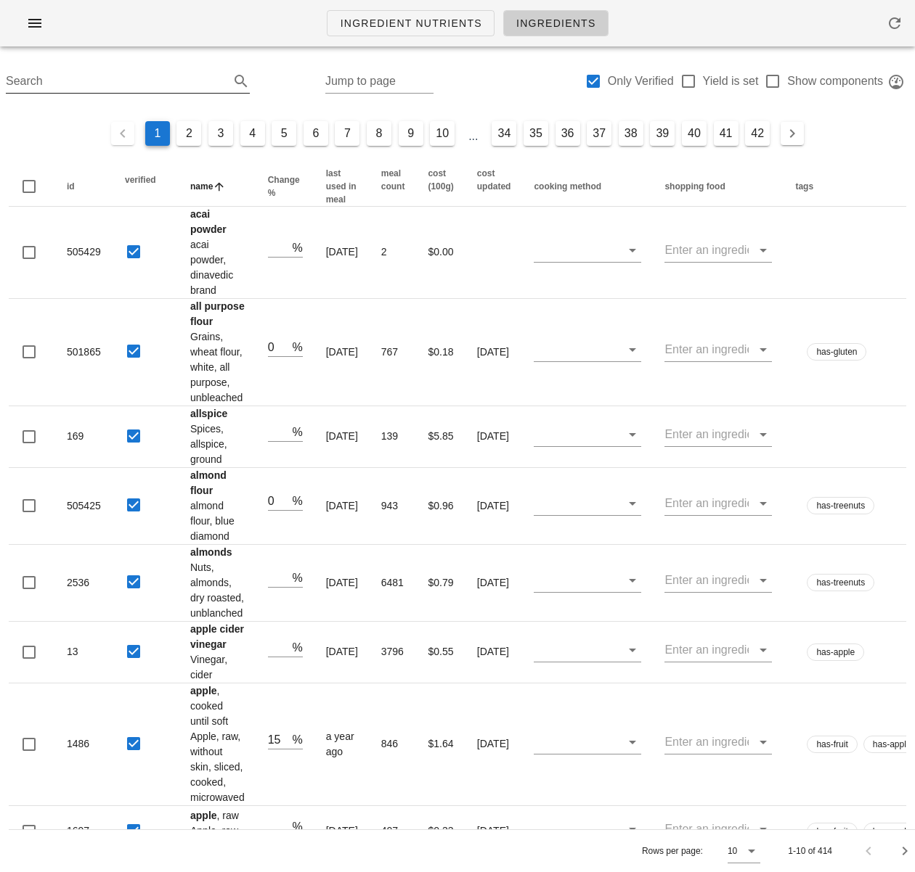
click at [118, 84] on input "Search" at bounding box center [116, 81] width 221 height 23
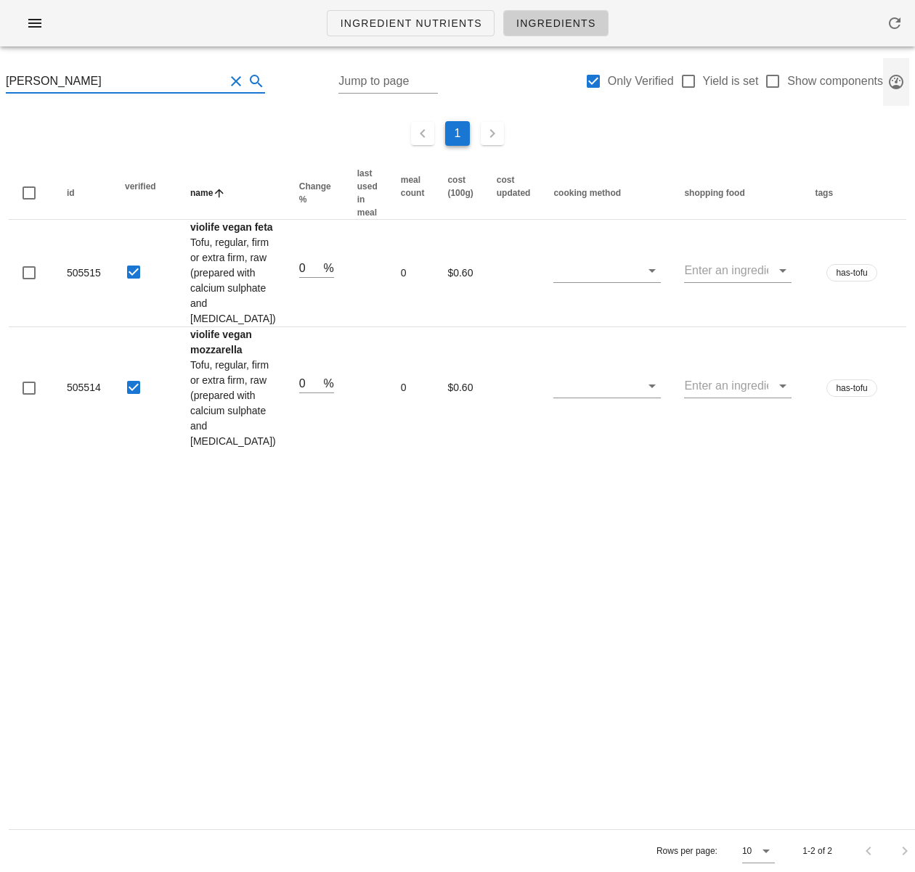
type input "Violife Vegan"
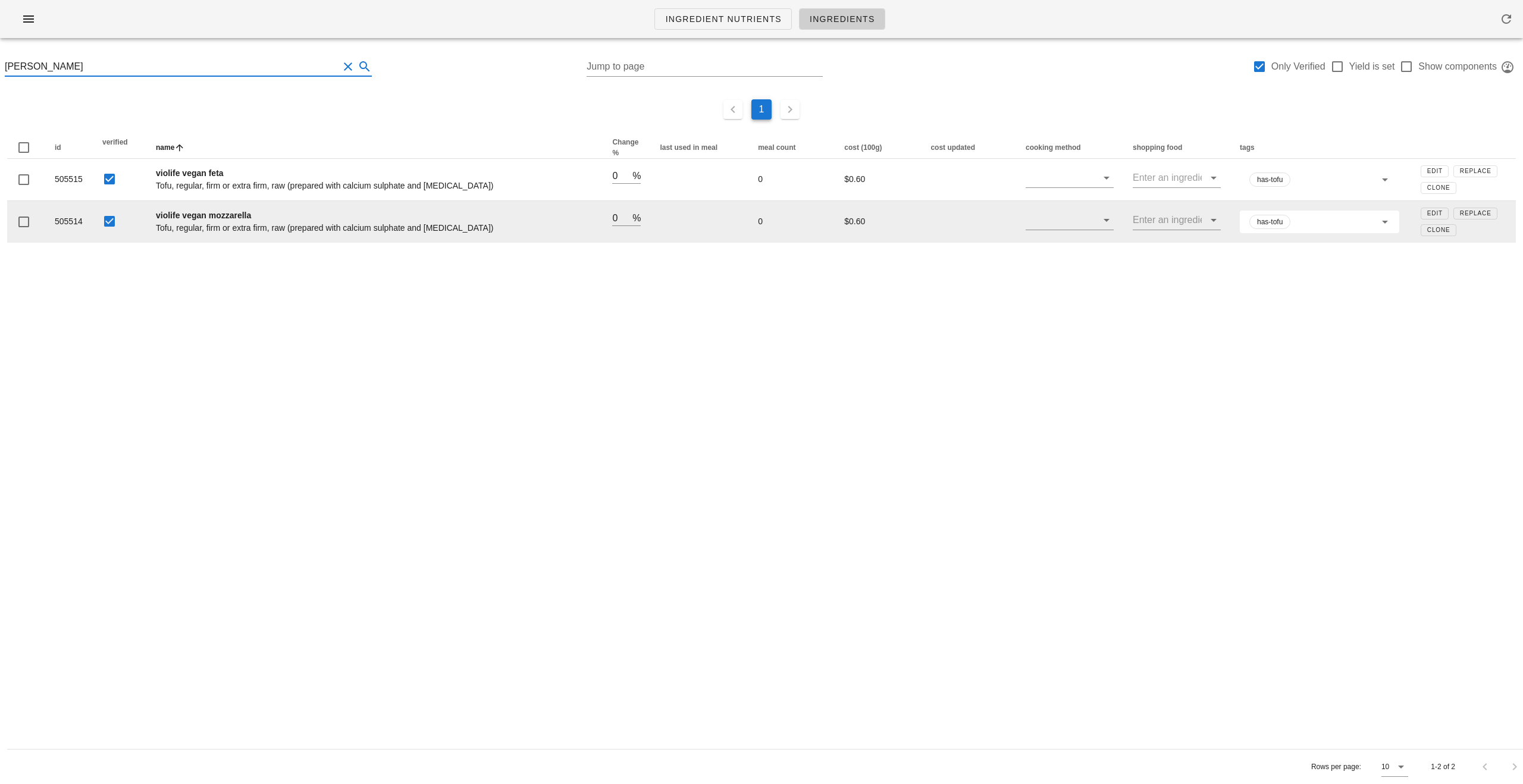
click at [749, 222] on input "text" at bounding box center [1334, 221] width 83 height 16
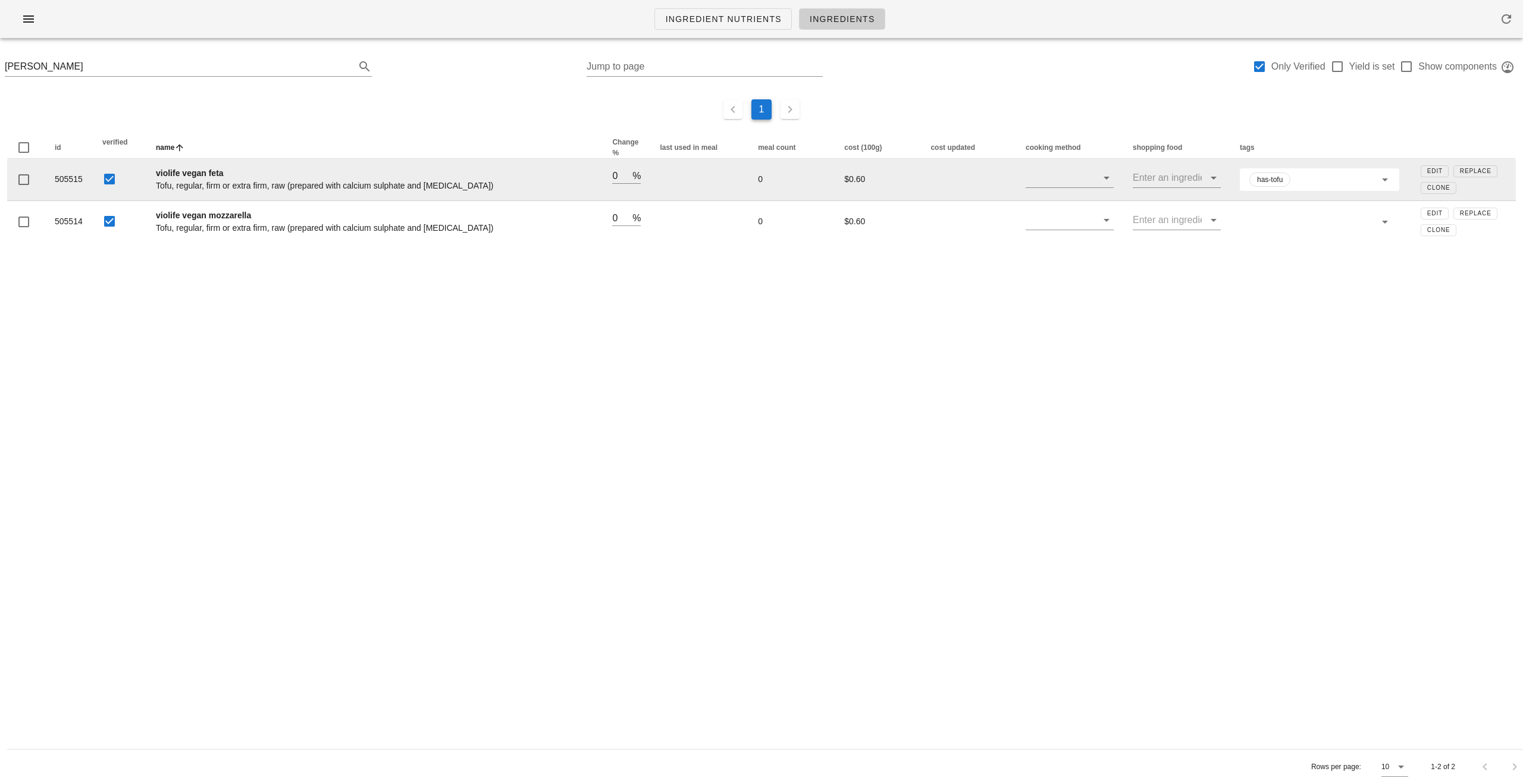
click at [749, 184] on input "text" at bounding box center [1334, 179] width 83 height 16
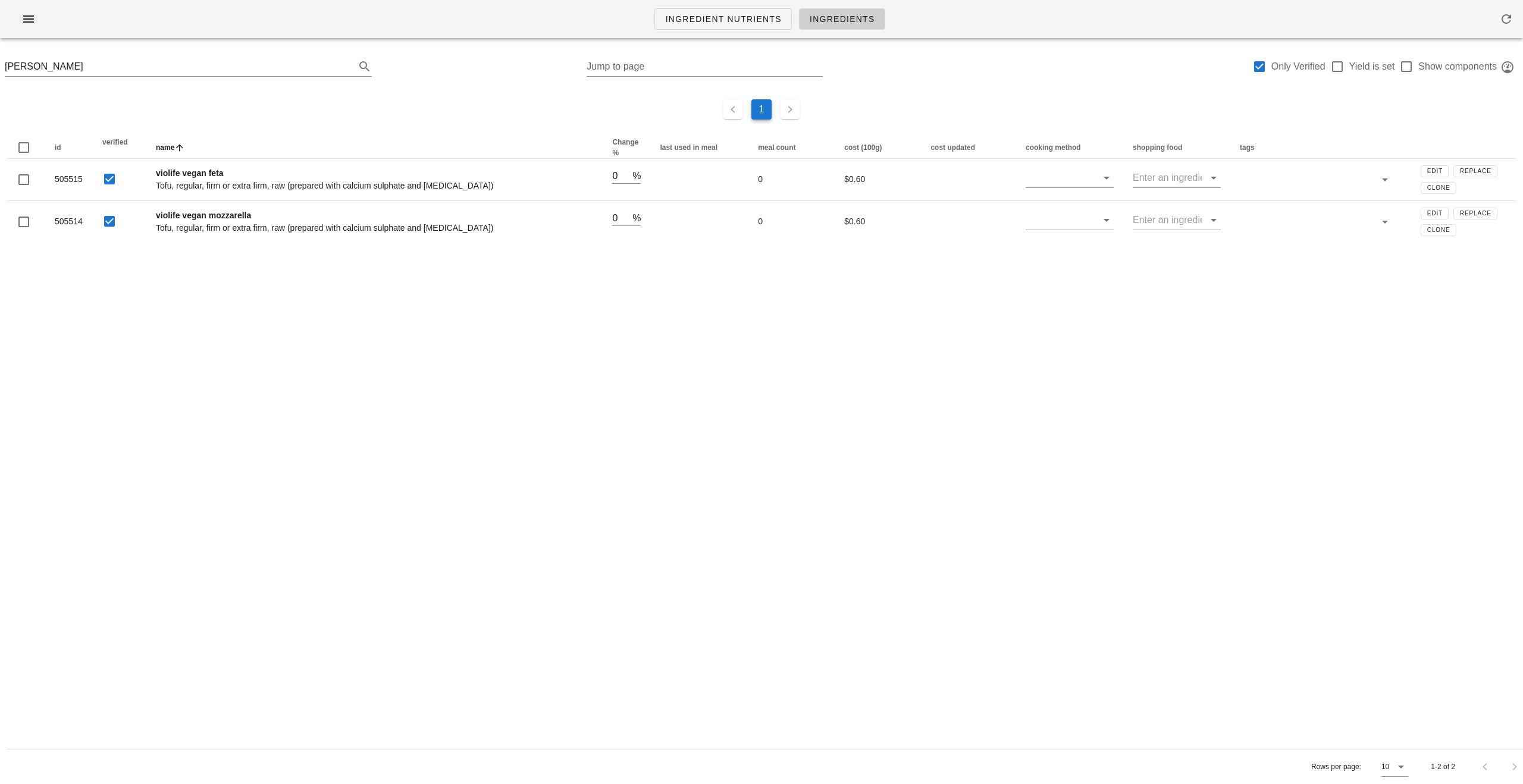
click at [749, 502] on div "Ingredient Nutrients Ingredients Violife Vegan Jump to page Only Verified Yield…" at bounding box center [762, 392] width 1523 height 784
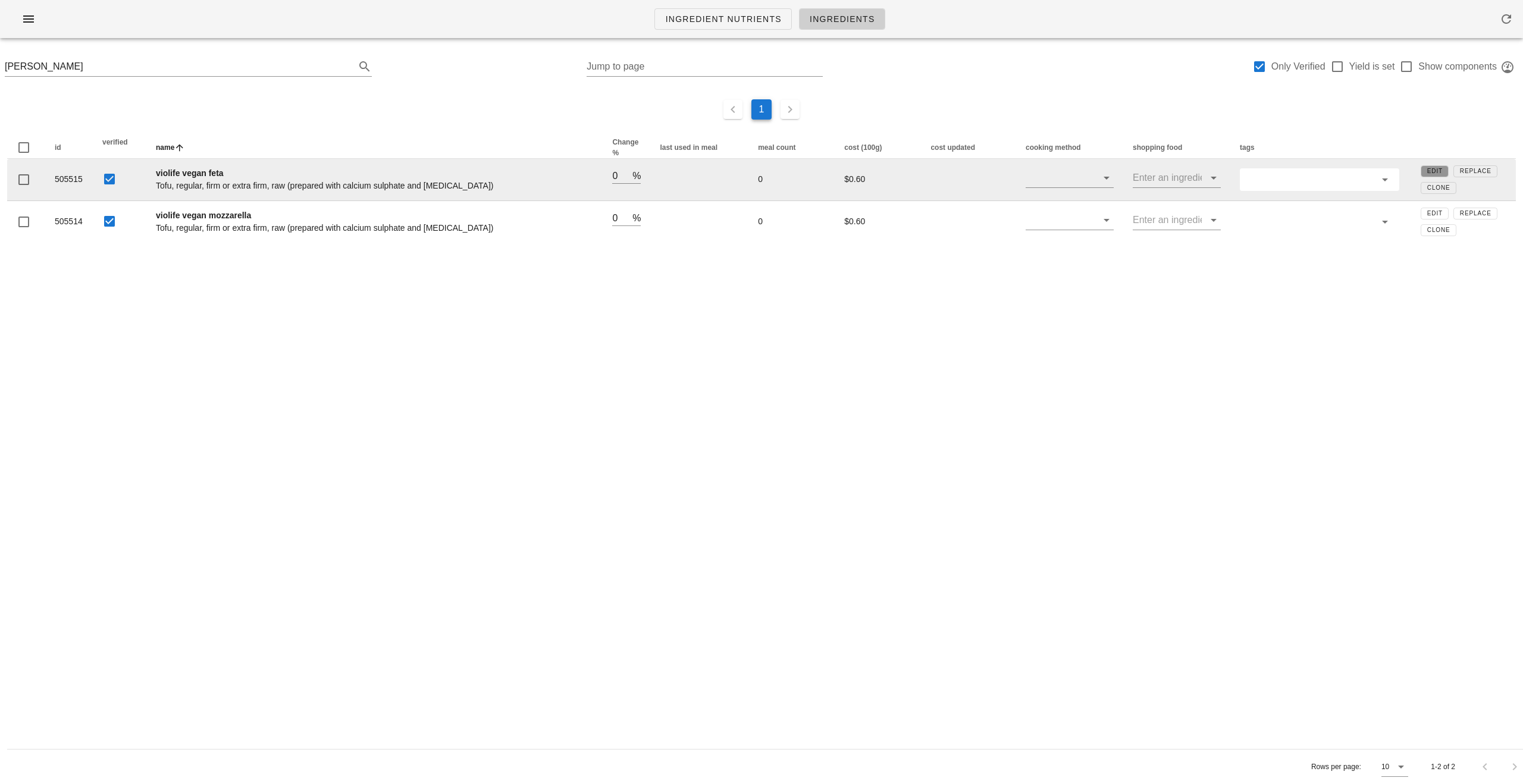
click at [749, 171] on span "Edit" at bounding box center [1435, 171] width 16 height 7
drag, startPoint x: 370, startPoint y: 171, endPoint x: 352, endPoint y: 179, distance: 19.7
click at [370, 172] on input "Violife Vegan Feta" at bounding box center [375, 175] width 438 height 16
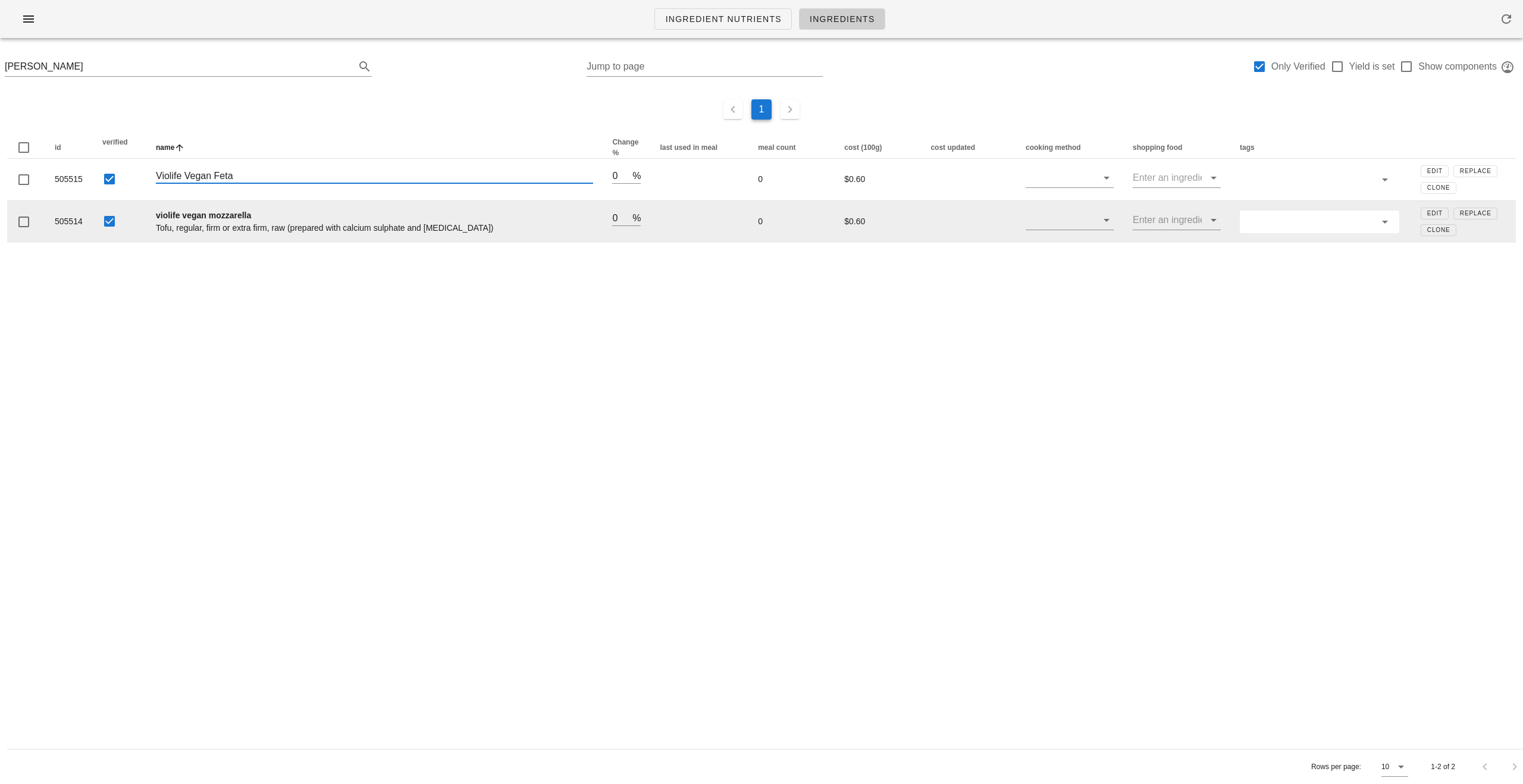
drag, startPoint x: 348, startPoint y: 176, endPoint x: 493, endPoint y: 223, distance: 152.4
click at [498, 209] on tbody "505515 Violife Vegan Feta 0 % 0 $0.60 Edit Replace Clone 505514 violife vegan m…" at bounding box center [762, 201] width 1509 height 84
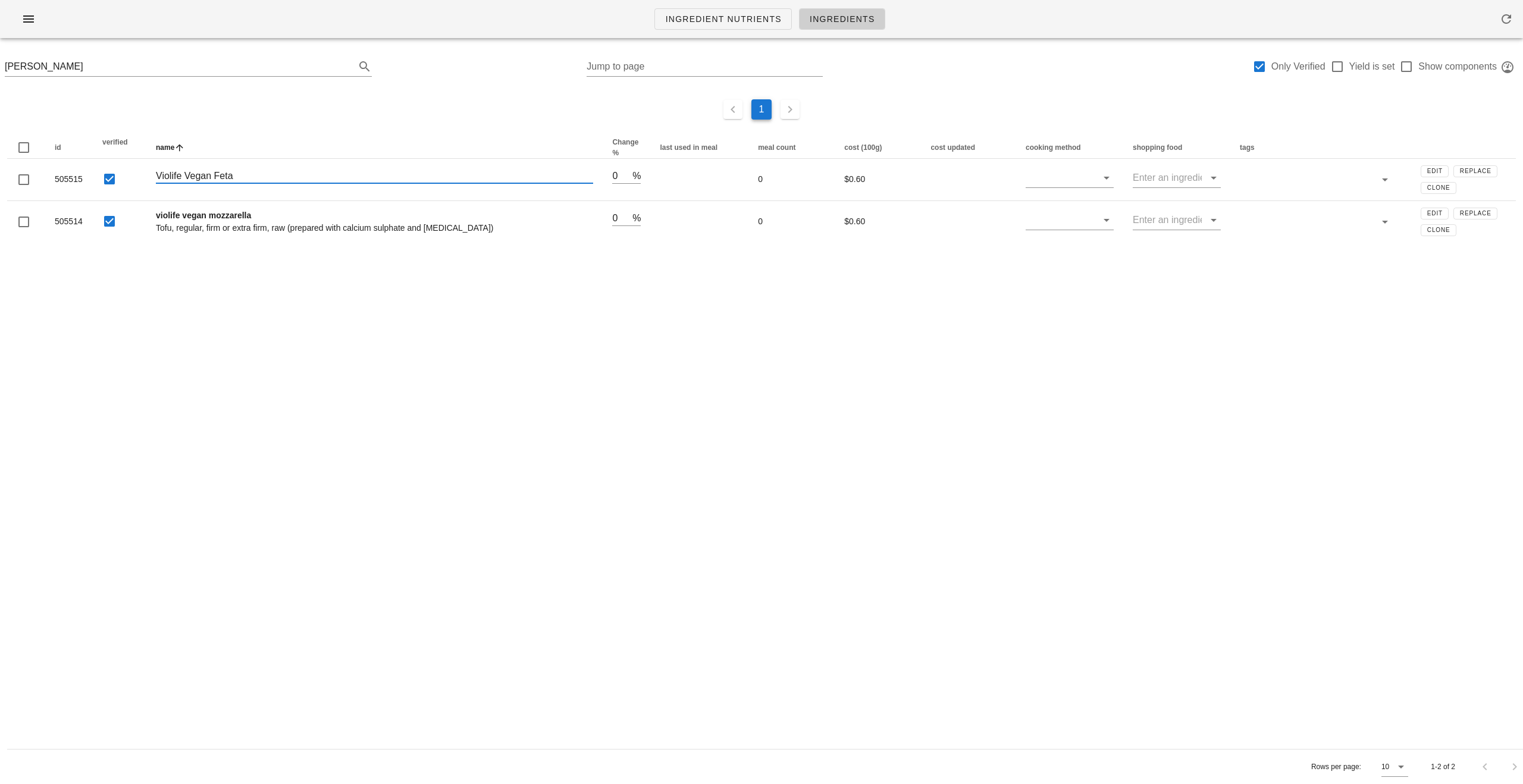
drag, startPoint x: 463, startPoint y: 342, endPoint x: 459, endPoint y: 337, distance: 6.4
click at [463, 342] on div "Ingredient Nutrients Ingredients Violife Vegan Jump to page Only Verified Yield…" at bounding box center [762, 392] width 1523 height 784
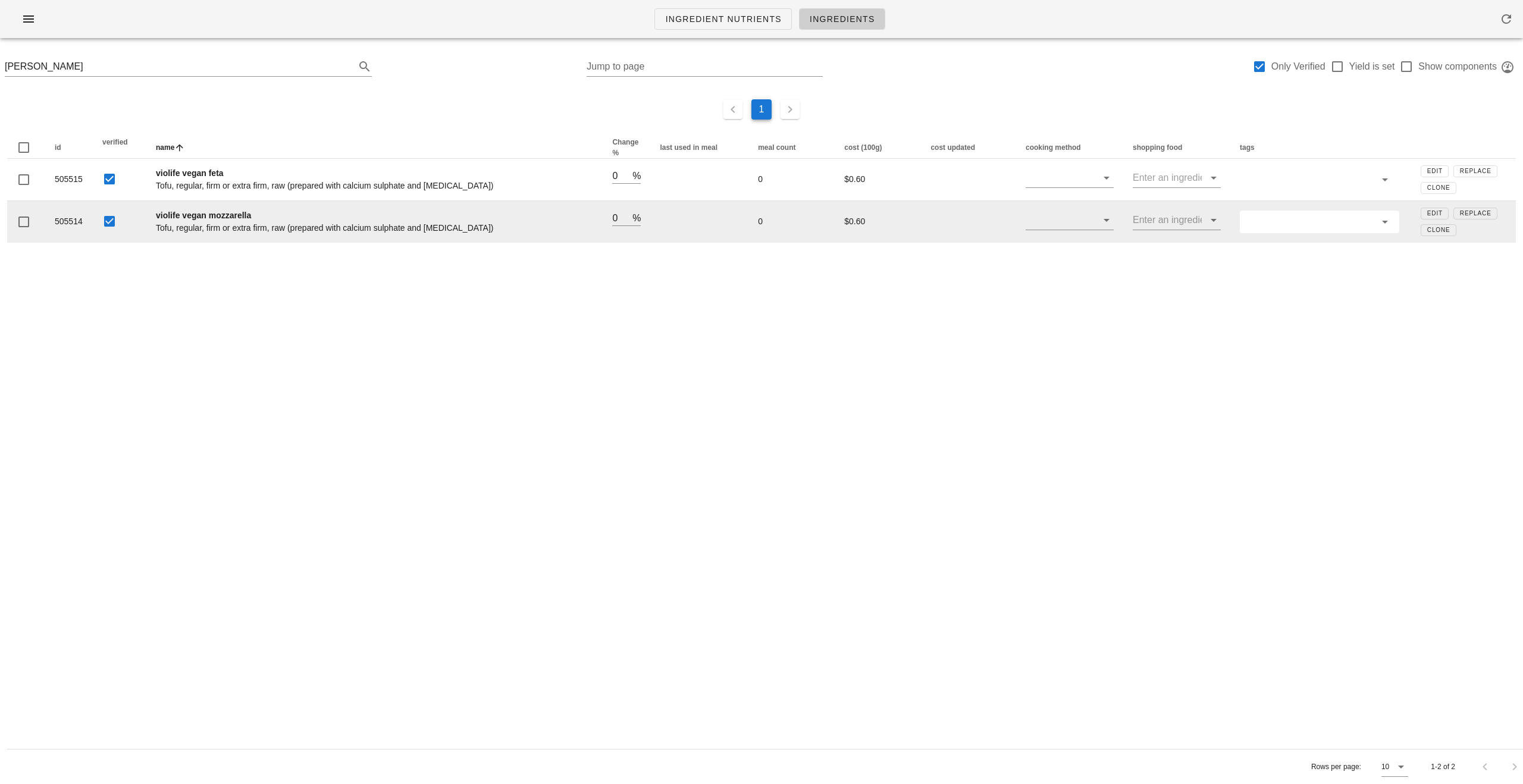
click at [466, 224] on span "Tofu, regular, firm or extra firm, raw (prepared with calcium sulphate and [MED…" at bounding box center [325, 228] width 338 height 10
click at [264, 220] on td "violife vegan mozzarella Tofu, regular, firm or extra firm, raw (prepared with …" at bounding box center [375, 221] width 457 height 42
click at [749, 212] on span "Edit" at bounding box center [1435, 213] width 16 height 7
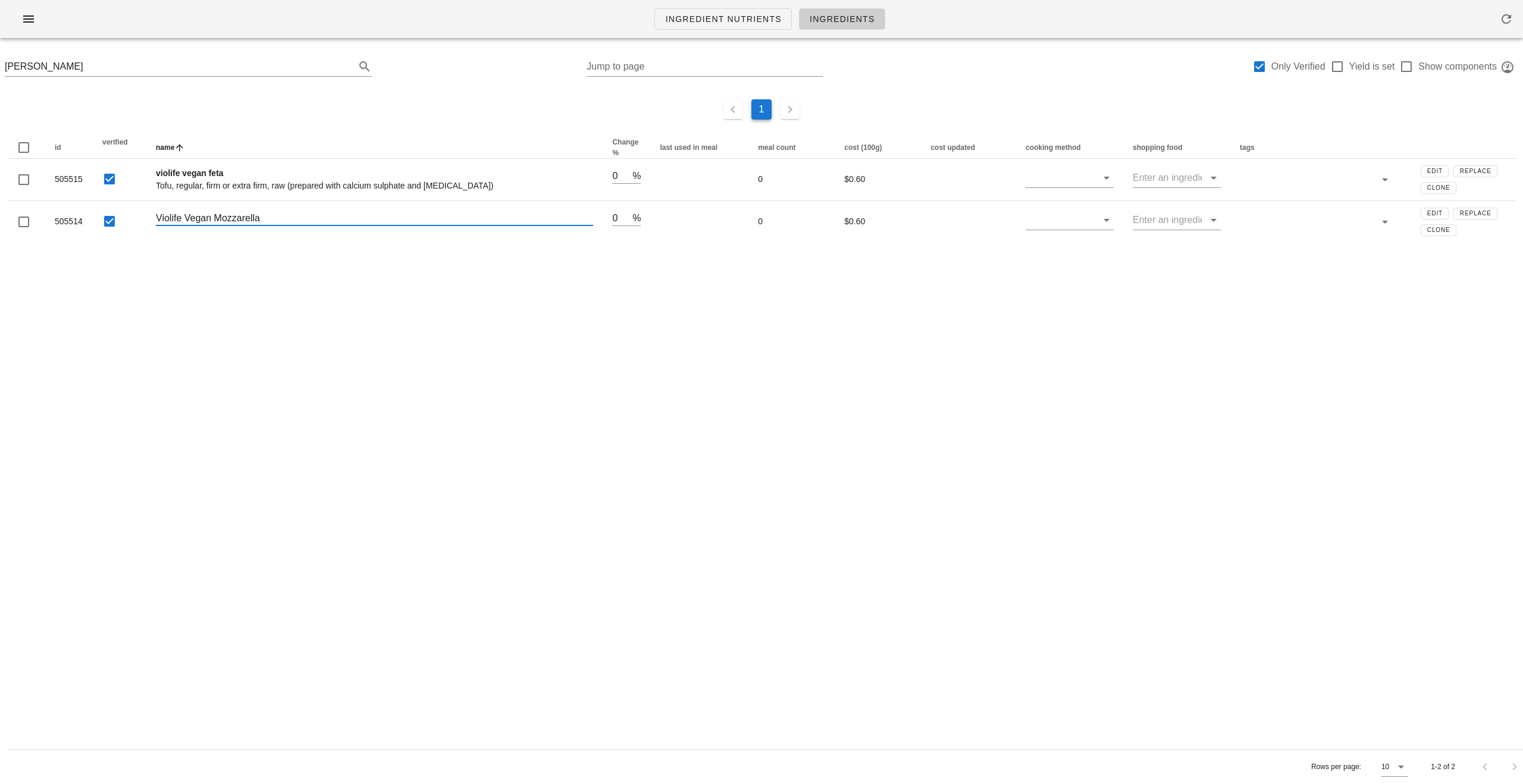
click at [275, 300] on div "Ingredient Nutrients Ingredients Violife Vegan Jump to page Only Verified Yield…" at bounding box center [762, 392] width 1523 height 784
click at [484, 369] on div "Ingredient Nutrients Ingredients Violife Vegan Jump to page Only Verified Yield…" at bounding box center [762, 392] width 1523 height 784
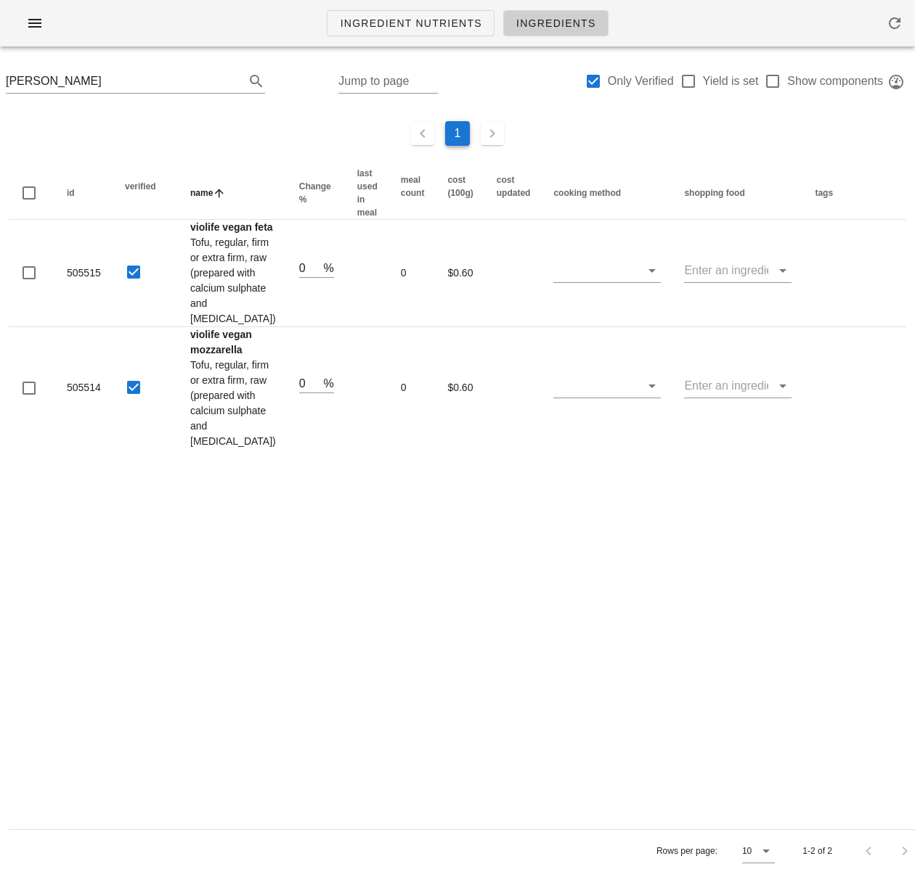
click at [457, 721] on div "Ingredient Nutrients Ingredients Violife Vegan Jump to page Only Verified Yield…" at bounding box center [457, 436] width 915 height 872
click at [232, 122] on ul "1" at bounding box center [458, 134] width 886 height 32
click at [38, 31] on icon "button" at bounding box center [34, 23] width 17 height 17
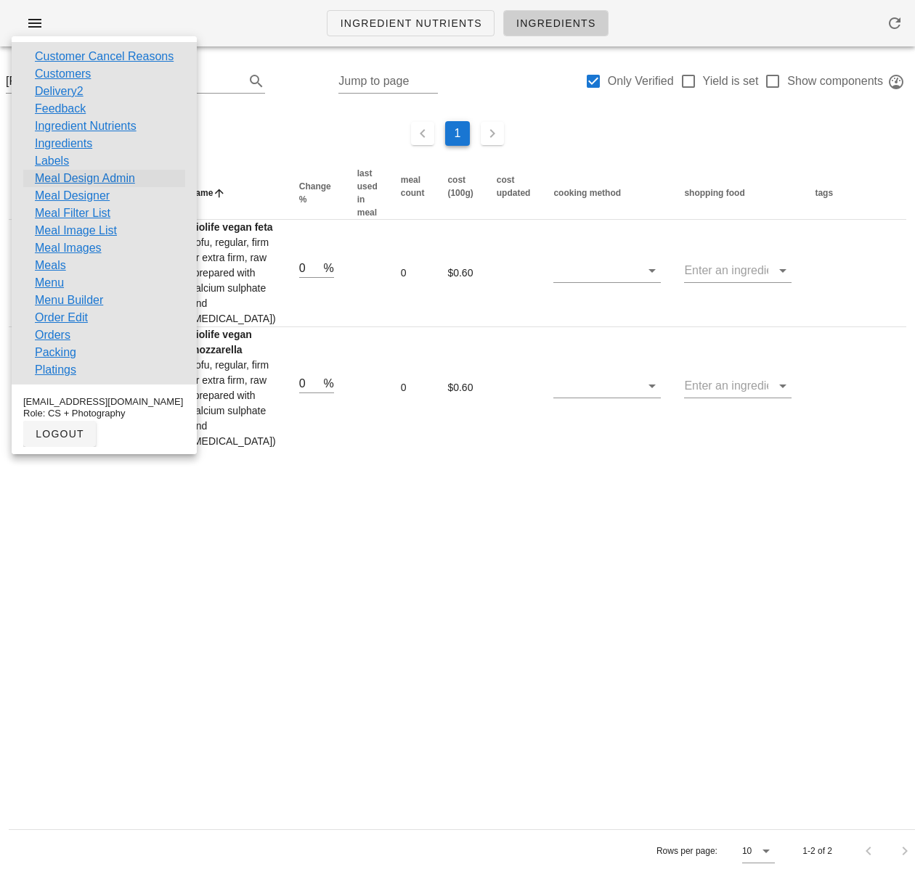
click at [110, 180] on link "Meal Design Admin" at bounding box center [85, 178] width 100 height 17
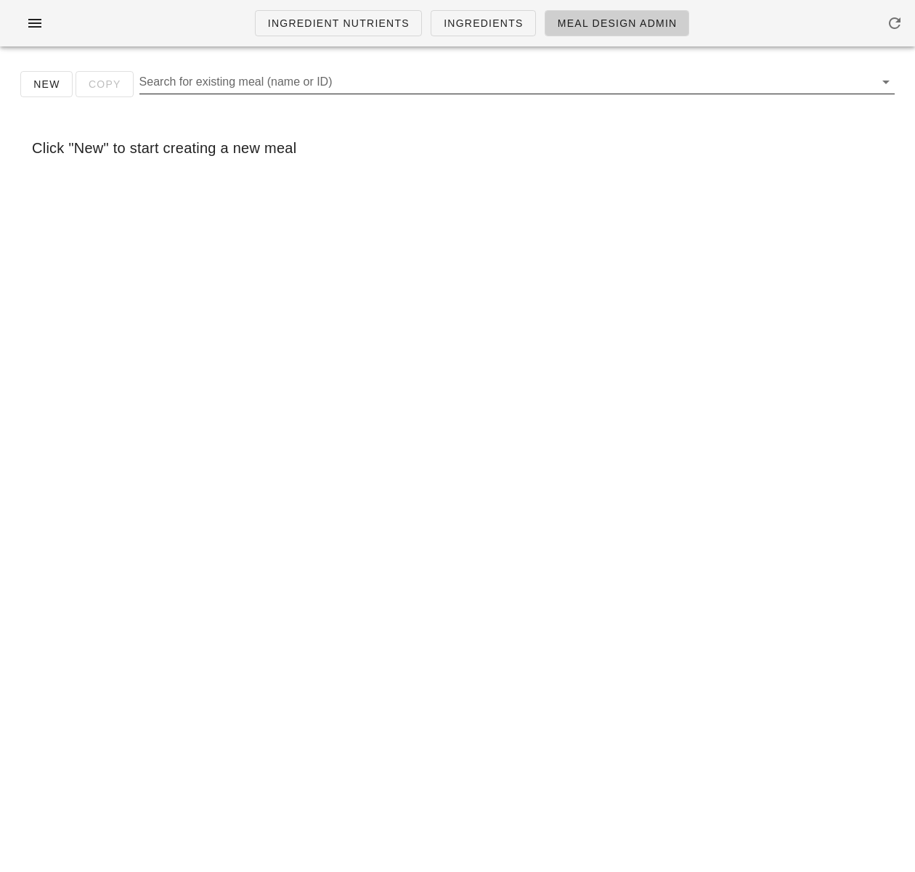
click at [250, 84] on input "Search for existing meal (name or ID)" at bounding box center [505, 81] width 732 height 23
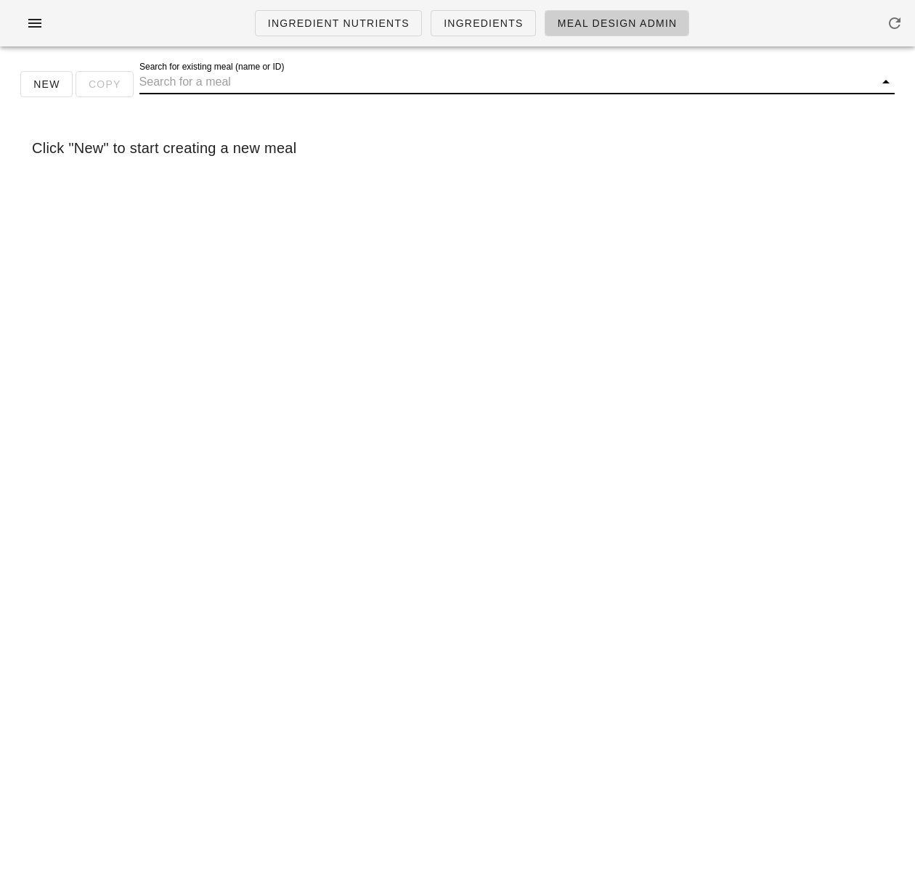
paste input "Tofu Scramble & Mushroom "Bacon" Quesadilla (36749)"
drag, startPoint x: 394, startPoint y: 81, endPoint x: 543, endPoint y: 81, distance: 148.8
click at [542, 81] on input "Tofu Scramble & Mushroom "Bacon" Quesadilla (36749)" at bounding box center [496, 81] width 714 height 23
type input "Tofu Scramble & Mushroom "Bacon" Quesadilla"
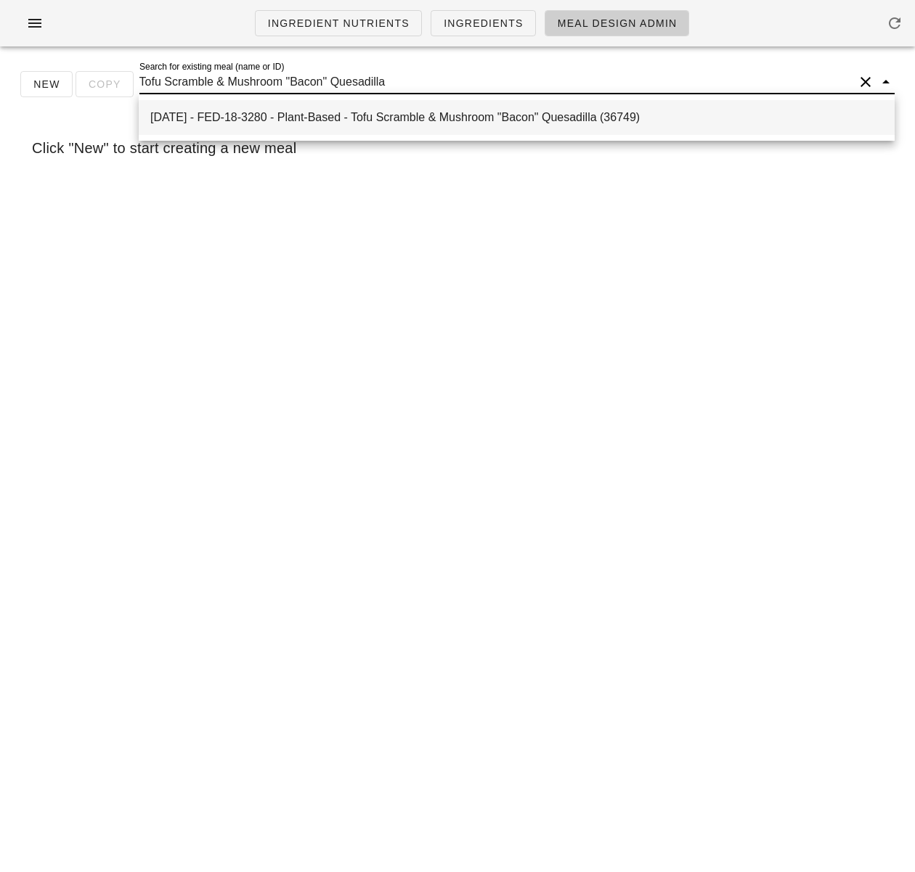
click at [526, 120] on div "2025-08-31 - FED-18-3280 - Plant-Based - Tofu Scramble & Mushroom "Bacon" Quesa…" at bounding box center [516, 117] width 732 height 14
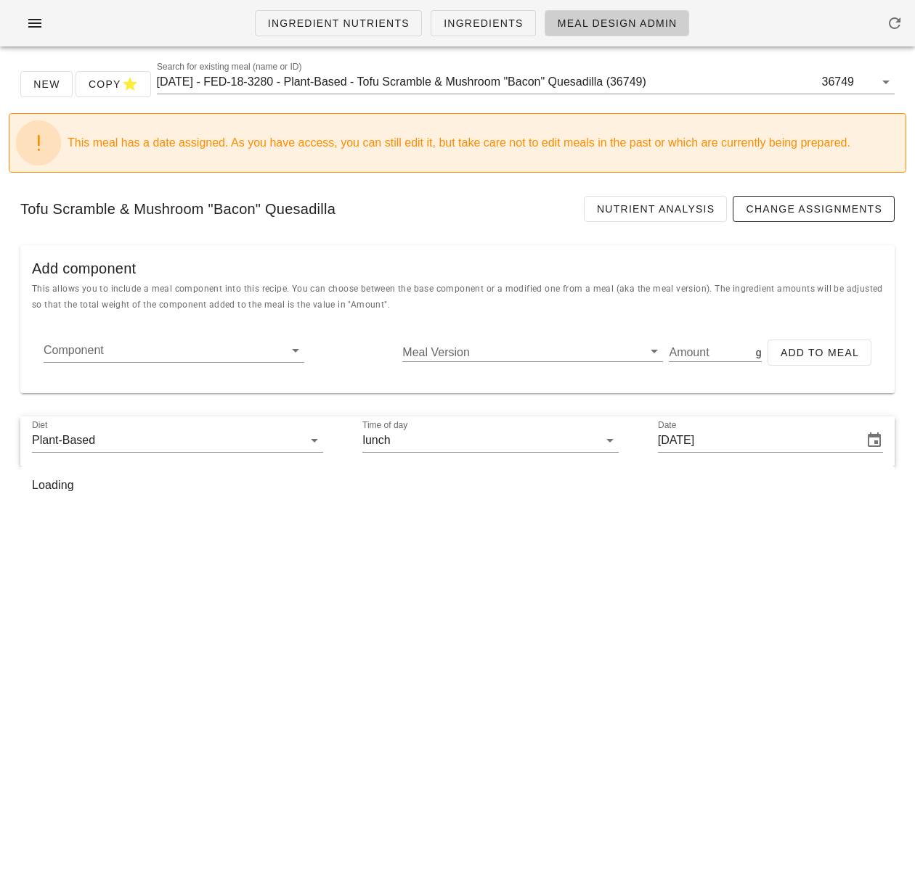
click at [903, 271] on div "New Copy Search for existing meal (name or ID) 2025-08-31 - FED-18-3280 - Plant…" at bounding box center [457, 297] width 915 height 479
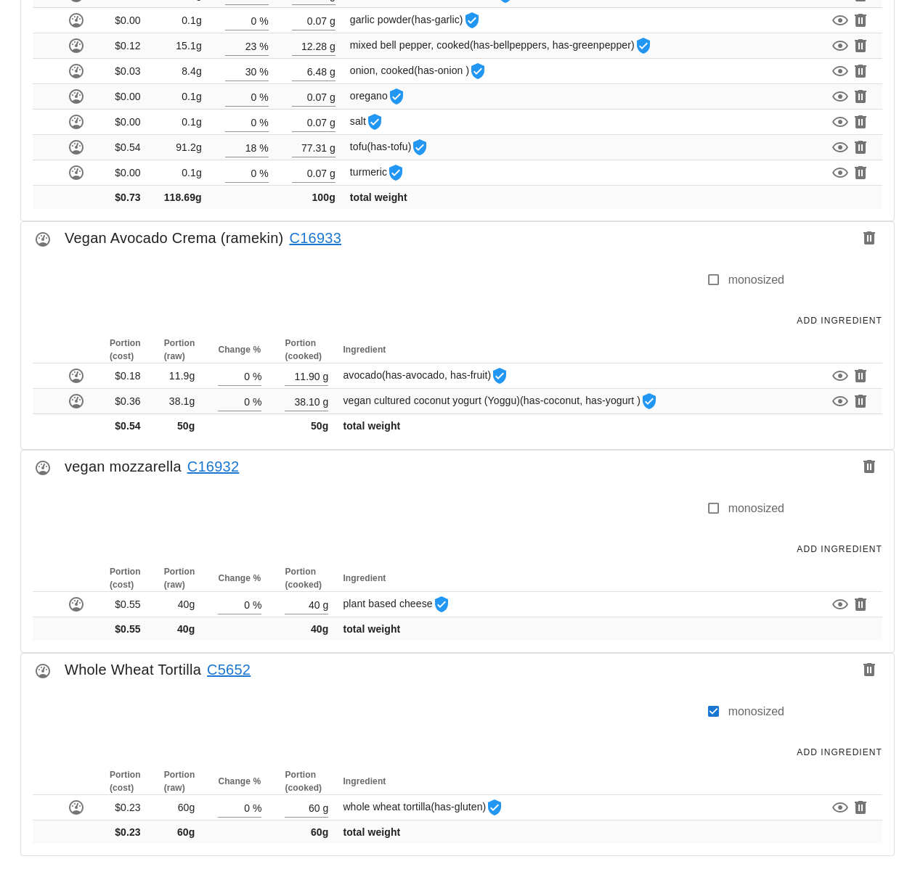
scroll to position [2697, 0]
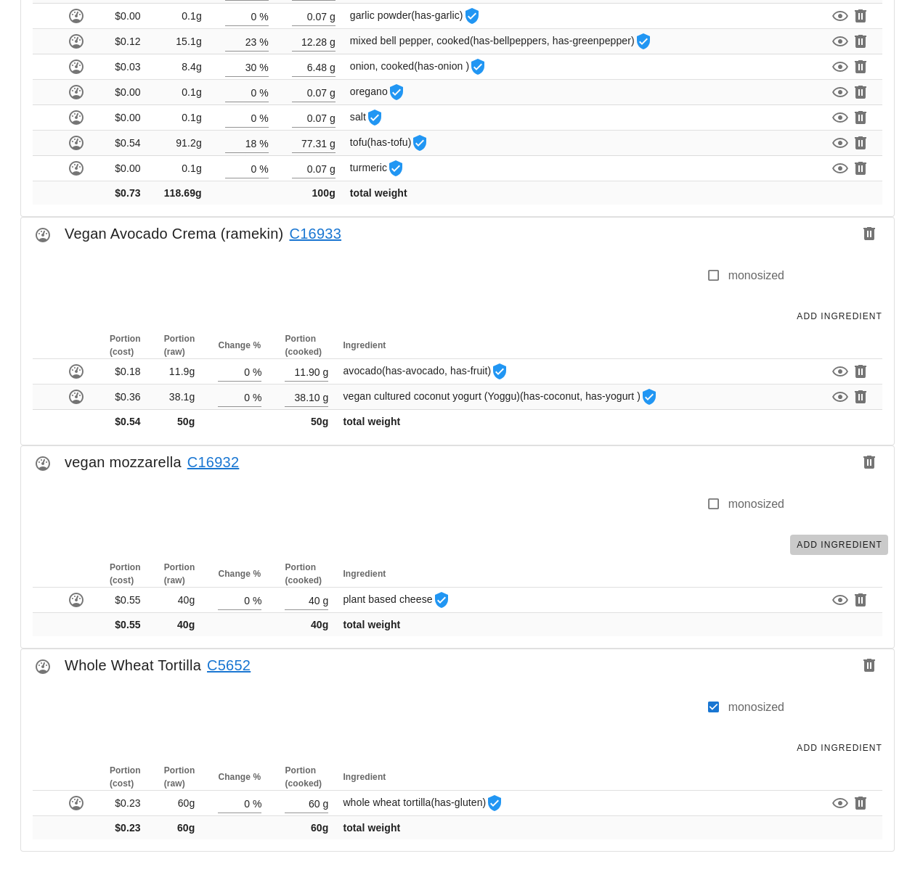
click at [843, 544] on span "Add Ingredient" at bounding box center [839, 545] width 86 height 10
type input "1"
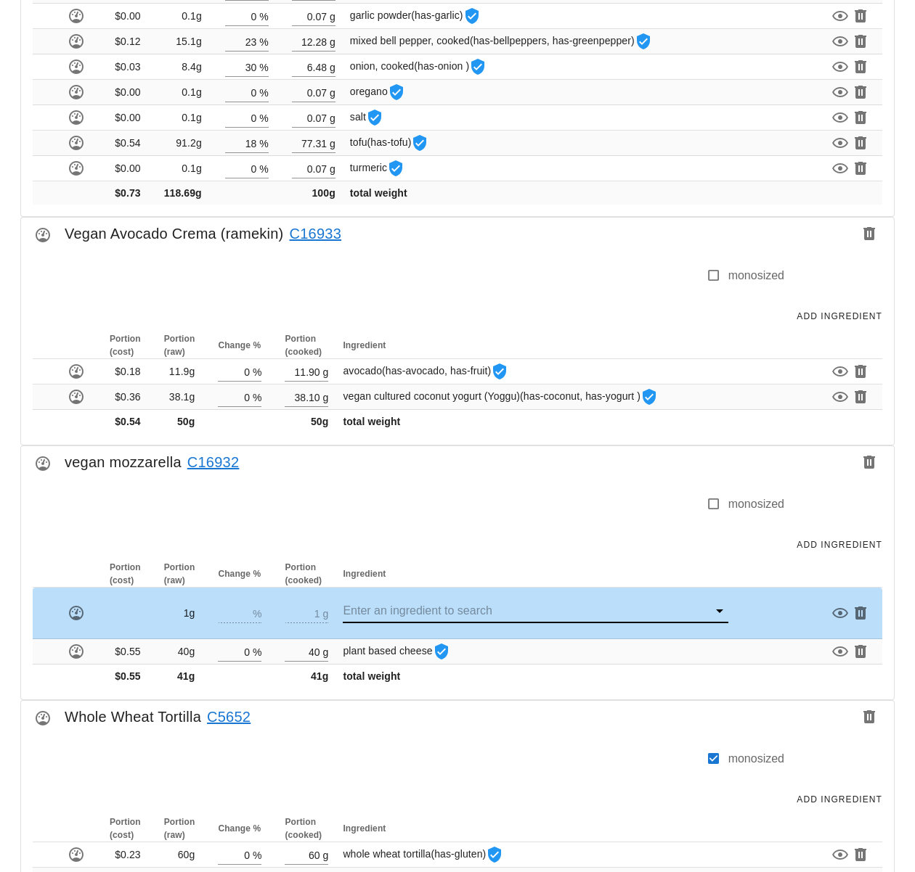
click at [547, 608] on input "text" at bounding box center [525, 611] width 365 height 23
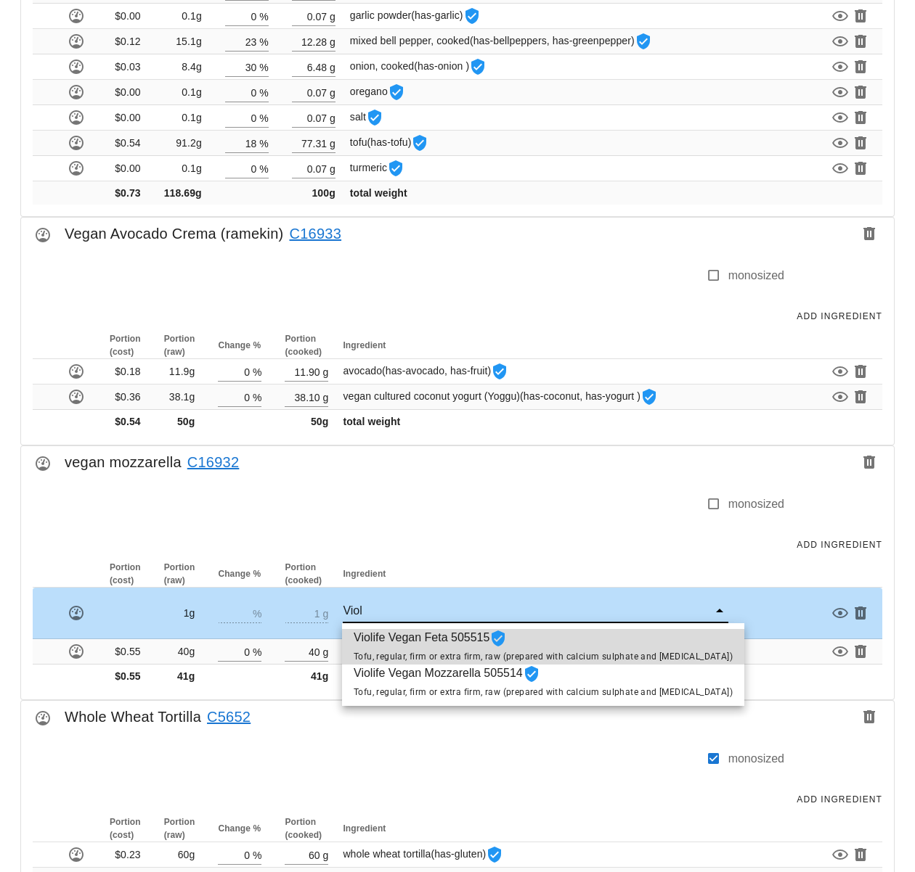
type input "[PERSON_NAME]"
click at [443, 691] on span "Tofu, regular, firm or extra firm, raw (prepared with calcium sulphate and [MED…" at bounding box center [542, 692] width 379 height 10
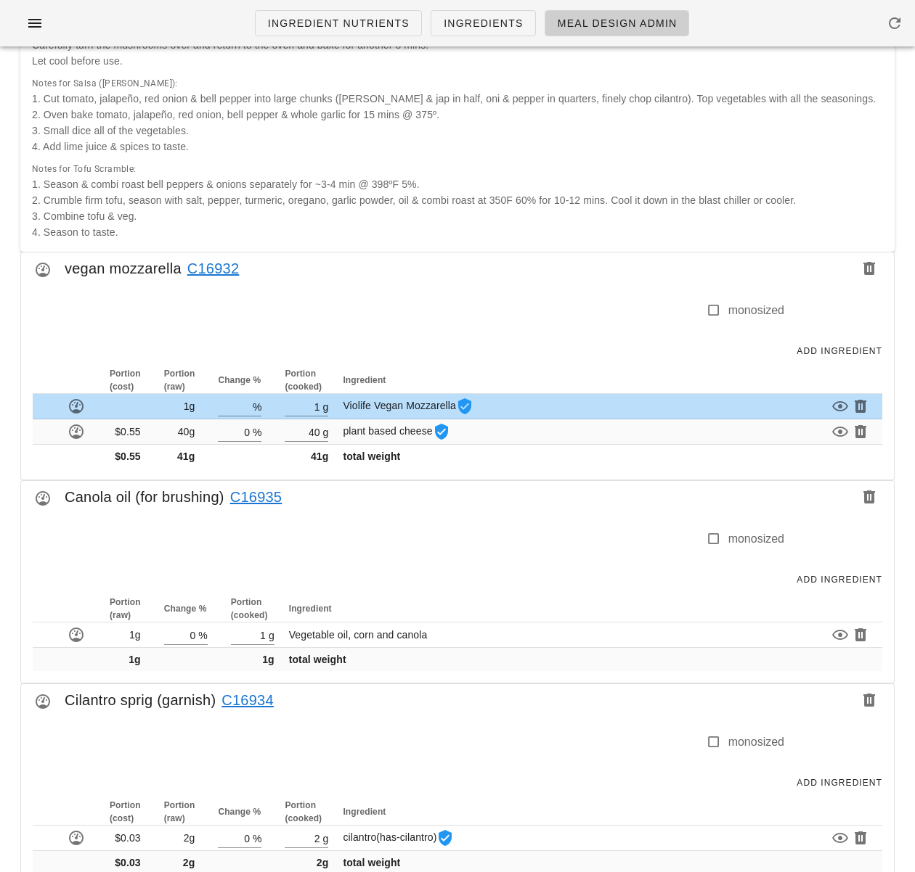
scroll to position [717, 0]
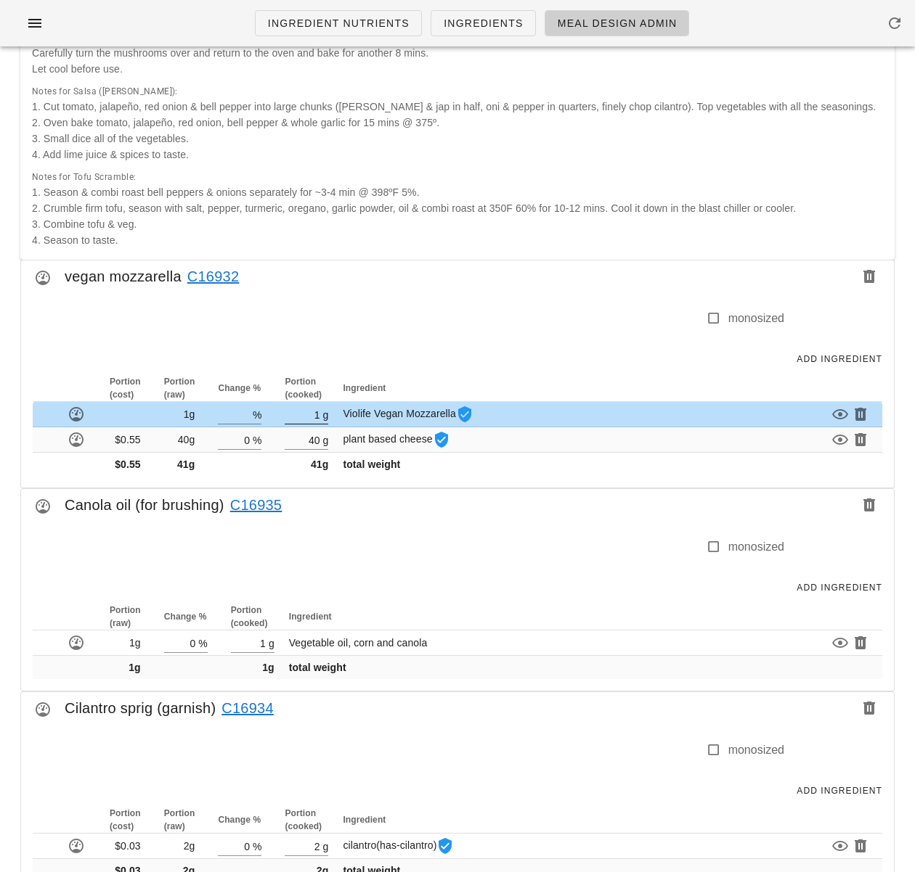
click at [317, 413] on input "1" at bounding box center [302, 414] width 35 height 19
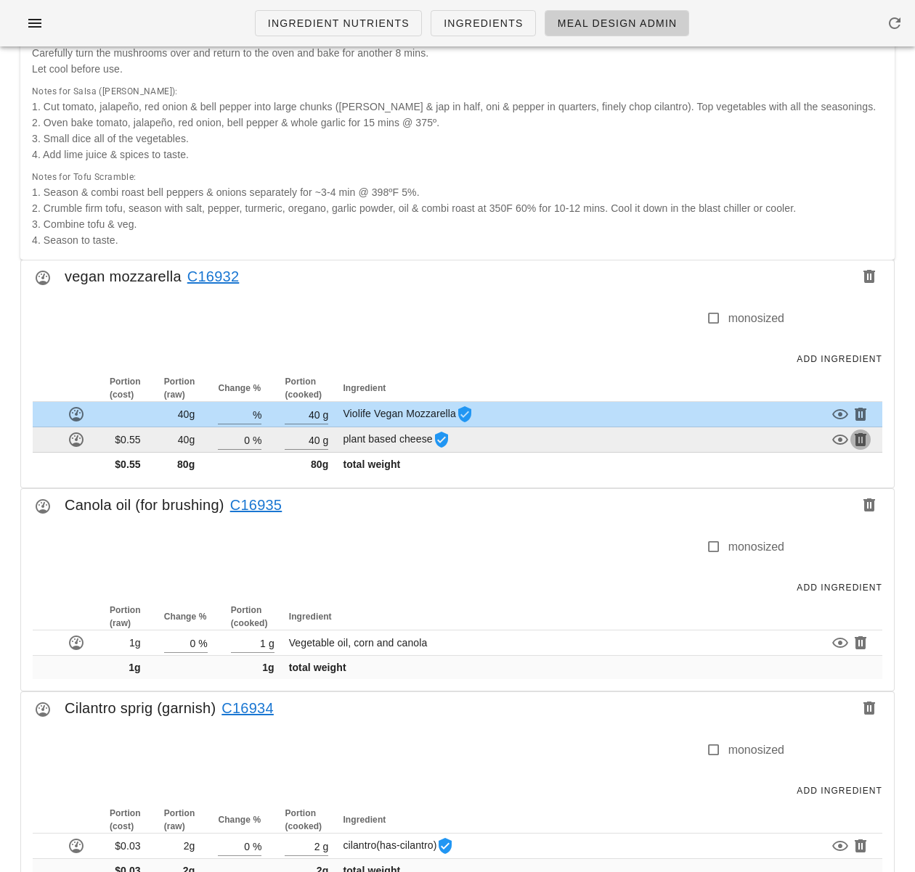
click at [859, 441] on icon "button" at bounding box center [859, 439] width 17 height 17
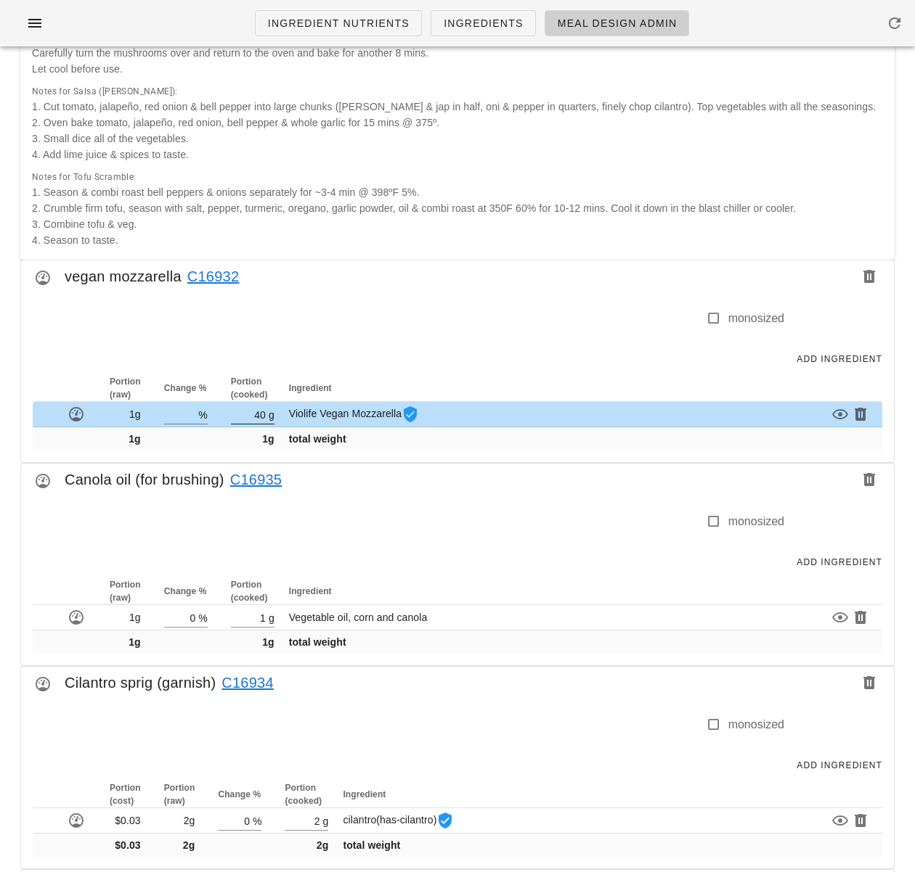
type input "40"
click at [262, 414] on input "40" at bounding box center [248, 414] width 35 height 19
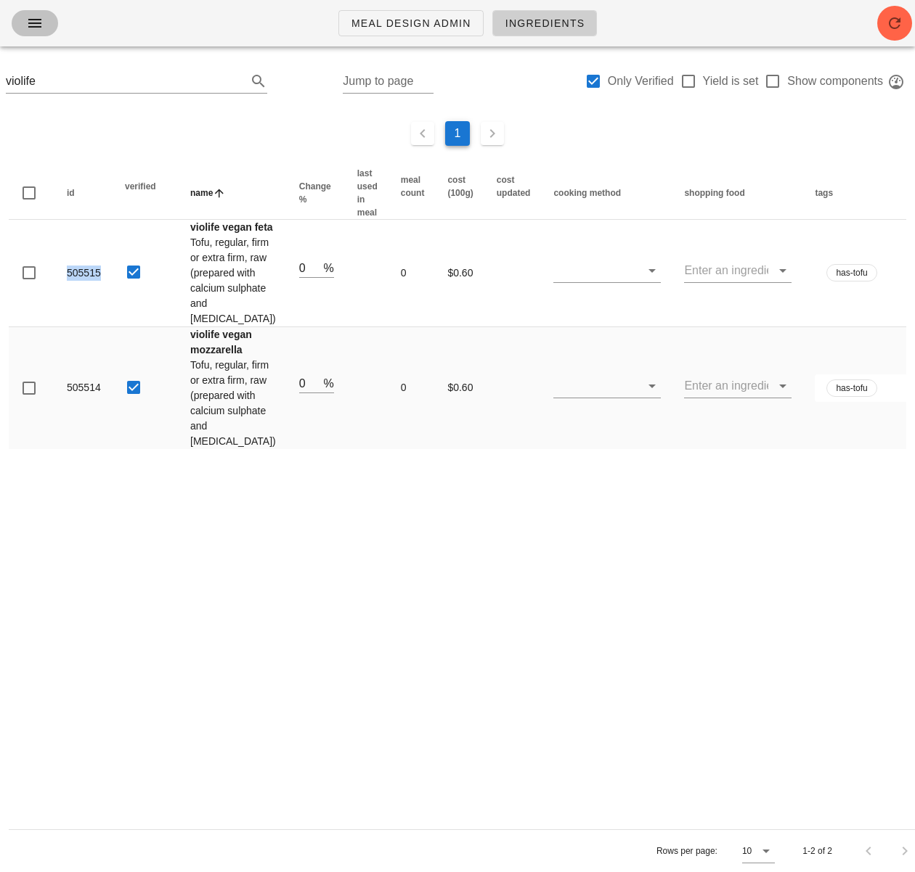
click at [32, 23] on icon "button" at bounding box center [34, 23] width 17 height 17
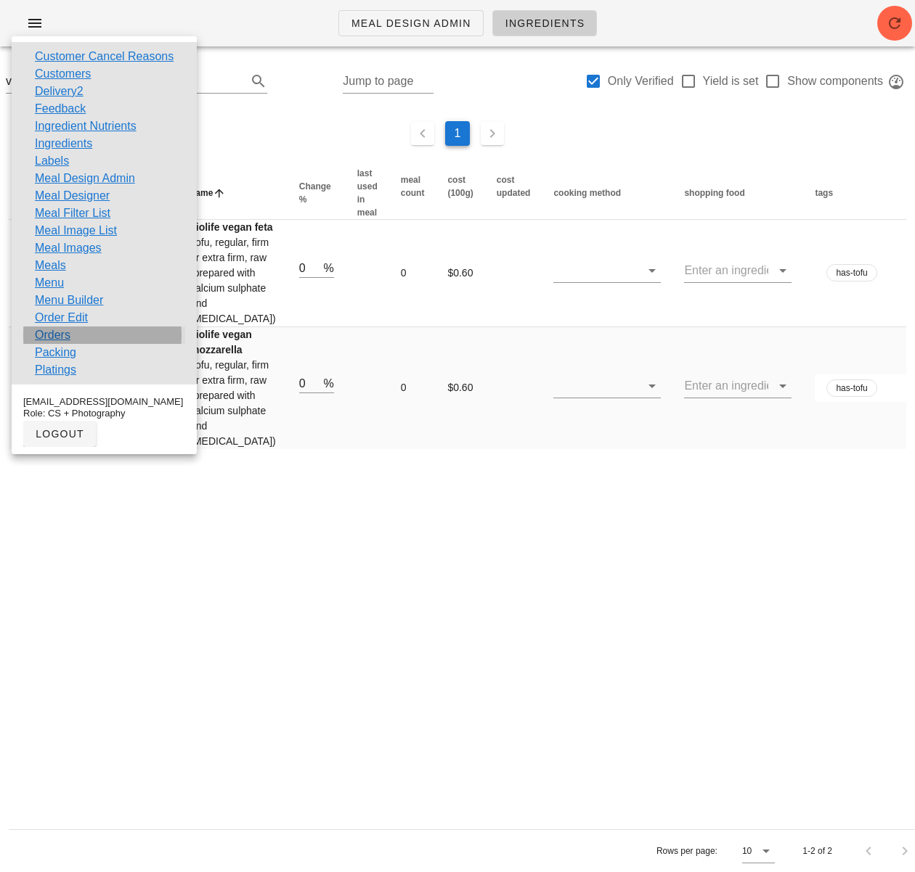
click at [62, 335] on link "Orders" at bounding box center [53, 335] width 36 height 17
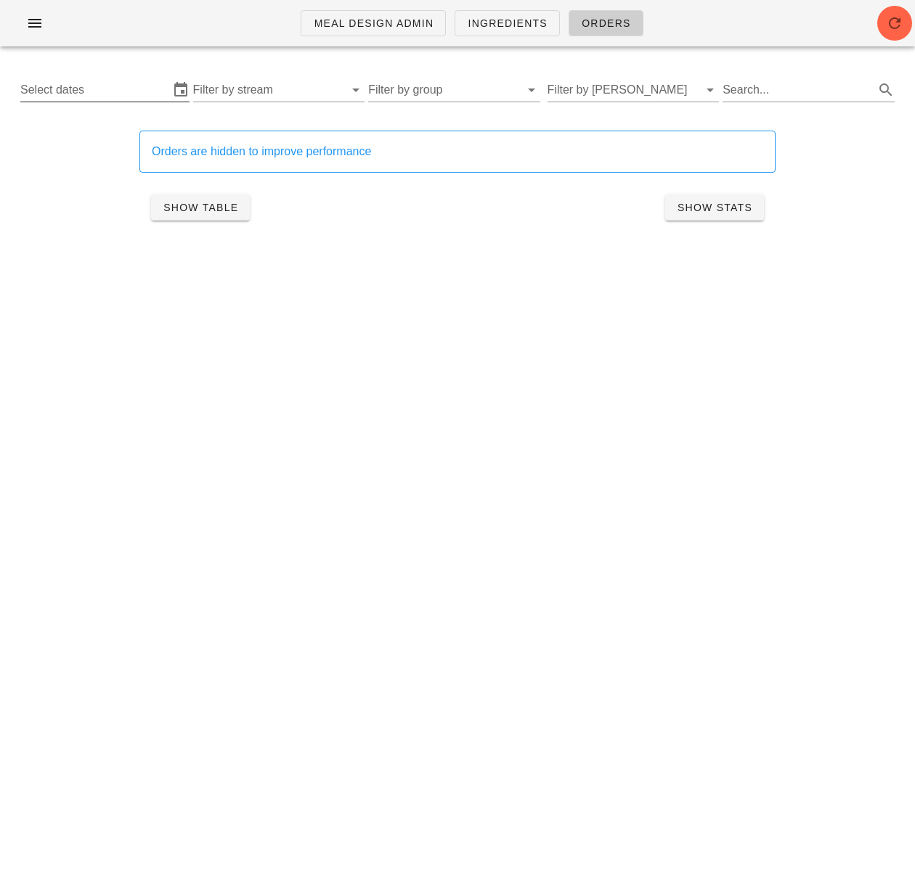
click at [97, 91] on input "Select dates" at bounding box center [94, 89] width 149 height 23
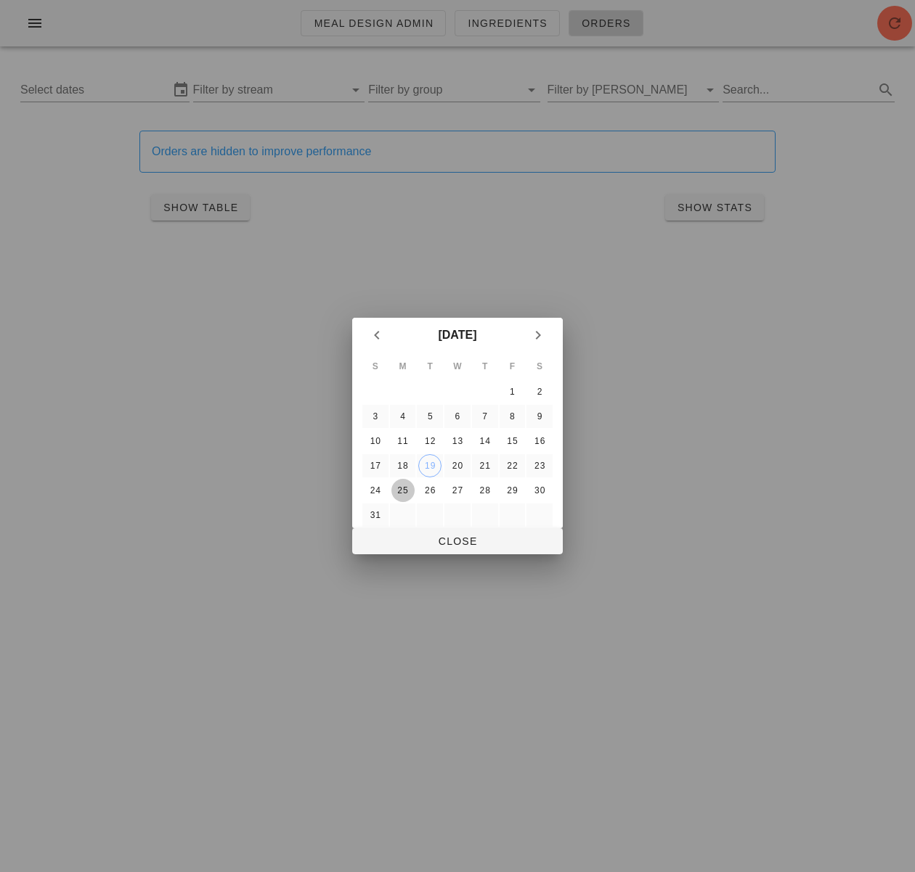
click at [406, 491] on div "25" at bounding box center [402, 491] width 23 height 10
click at [486, 469] on div "21" at bounding box center [484, 466] width 23 height 10
click at [547, 465] on div "23" at bounding box center [539, 466] width 23 height 10
click at [490, 461] on div "21" at bounding box center [484, 466] width 23 height 10
click at [490, 539] on span "Close" at bounding box center [457, 542] width 187 height 12
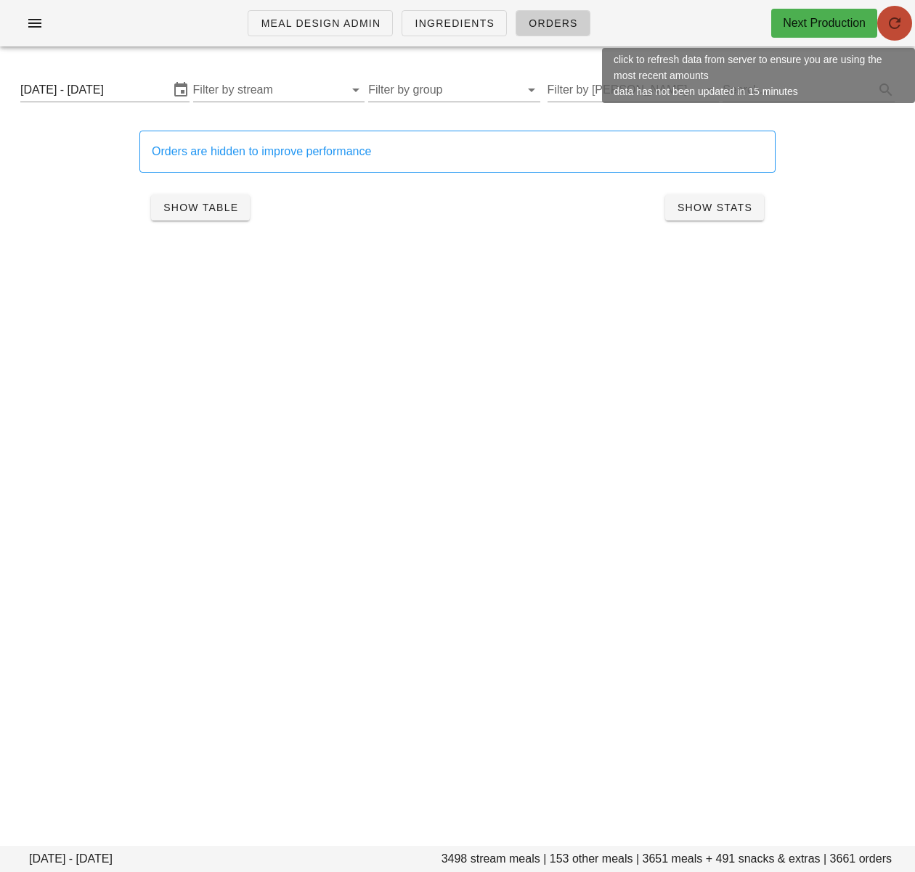
click at [905, 18] on span "button" at bounding box center [894, 23] width 35 height 17
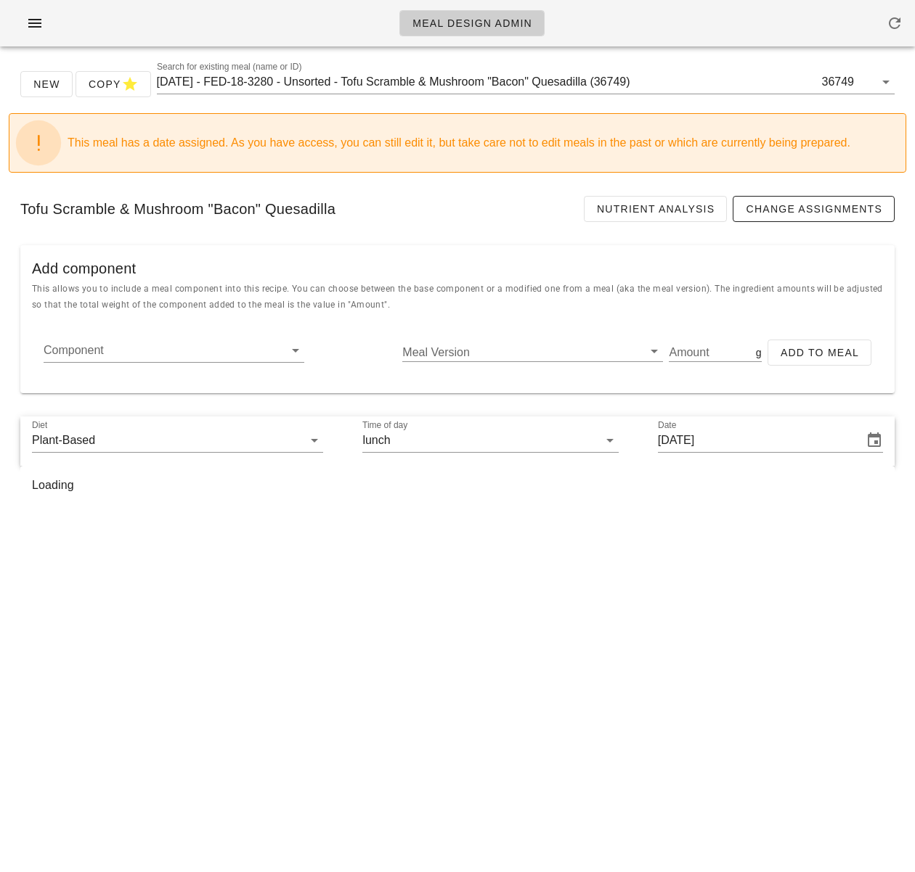
type input "[DATE] - FED-18-3280 - Plant-Based - Tofu Scramble & Mushroom "Bacon" Quesadill…"
click at [907, 196] on div "New Copy Search for existing meal (name or ID) 36749 This meal has a date assig…" at bounding box center [457, 297] width 915 height 479
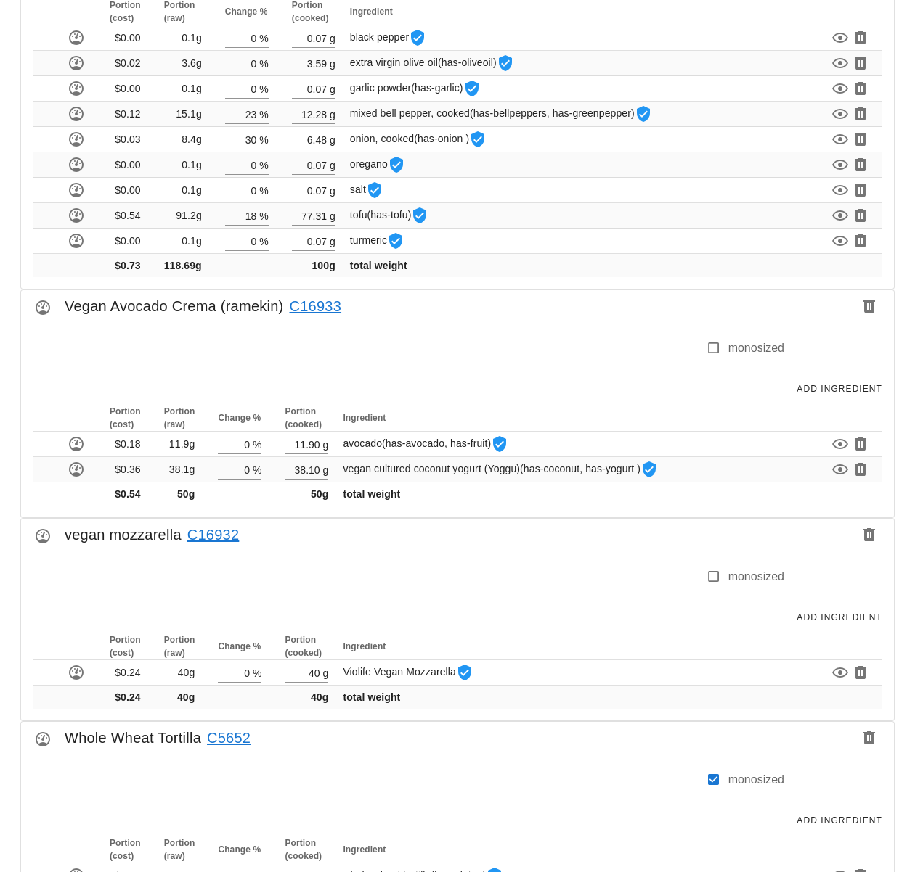
scroll to position [2697, 0]
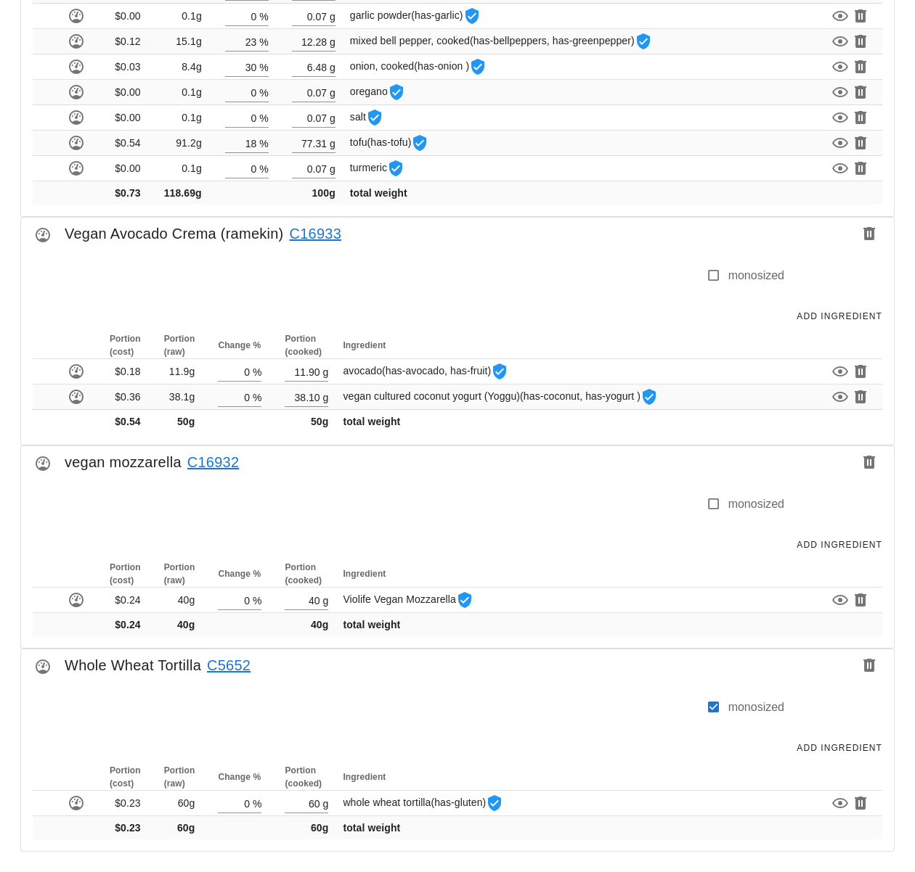
click at [210, 464] on link "C16932" at bounding box center [210, 462] width 58 height 23
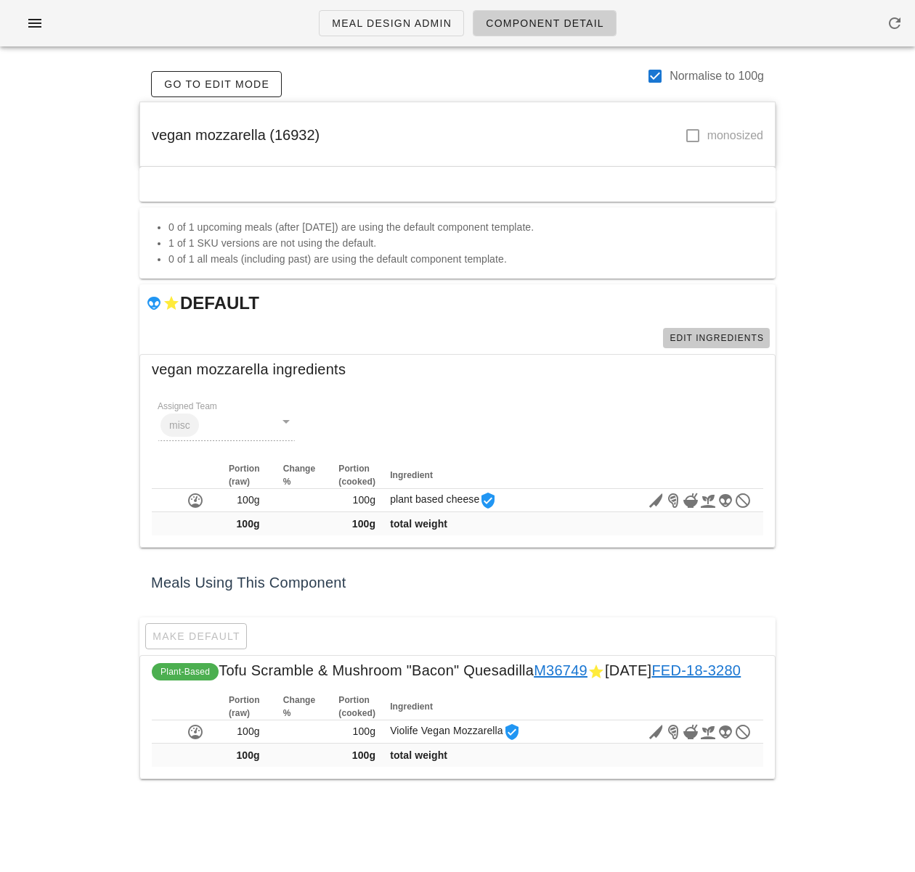
click at [694, 340] on span "Edit Ingredients" at bounding box center [716, 338] width 95 height 10
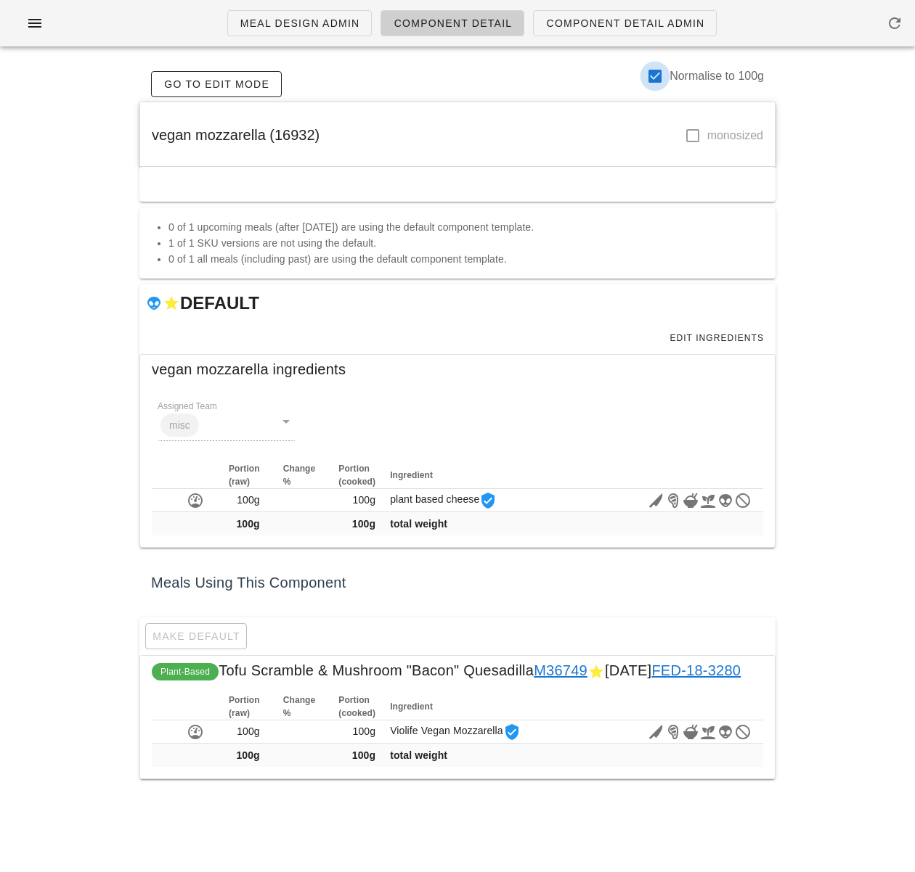
click at [657, 73] on div at bounding box center [654, 76] width 25 height 25
checkbox input "false"
click at [726, 336] on span "Edit Ingredients" at bounding box center [716, 338] width 95 height 10
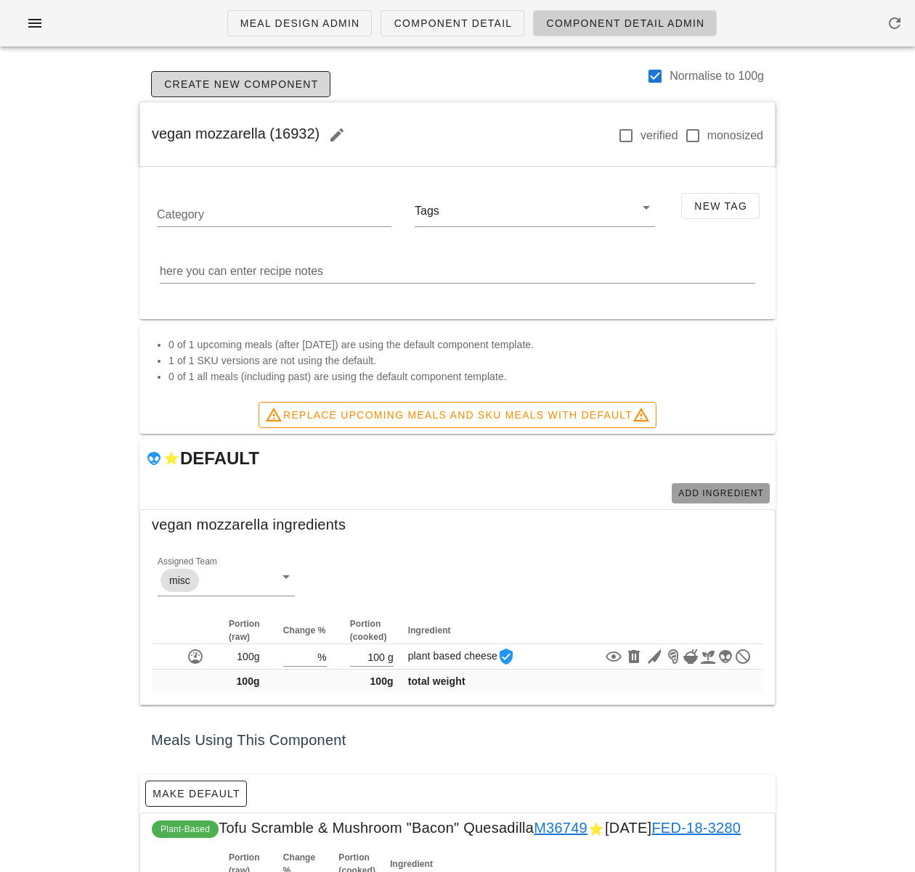
click at [705, 493] on span "Add Ingredient" at bounding box center [720, 493] width 86 height 10
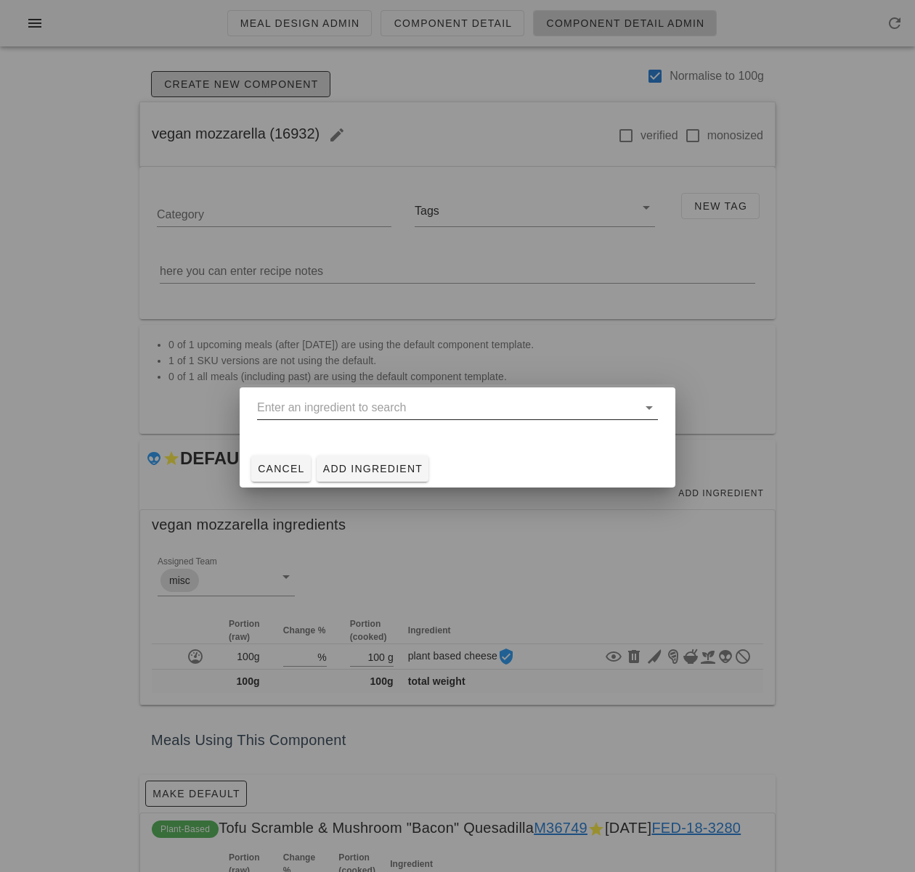
click at [353, 408] on input "text" at bounding box center [447, 407] width 380 height 23
click at [261, 409] on input "violife" at bounding box center [447, 407] width 380 height 23
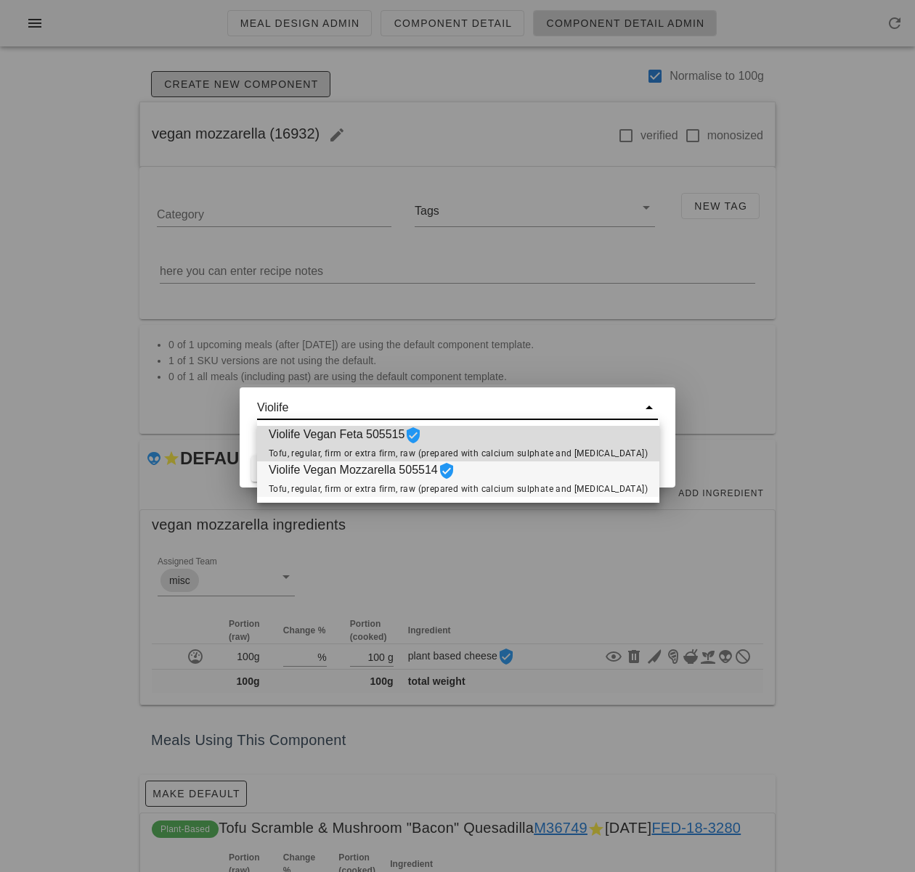
click at [387, 483] on span "Violife Vegan Mozzarella 505514 Tofu, regular, firm or extra firm, raw (prepare…" at bounding box center [458, 480] width 379 height 36
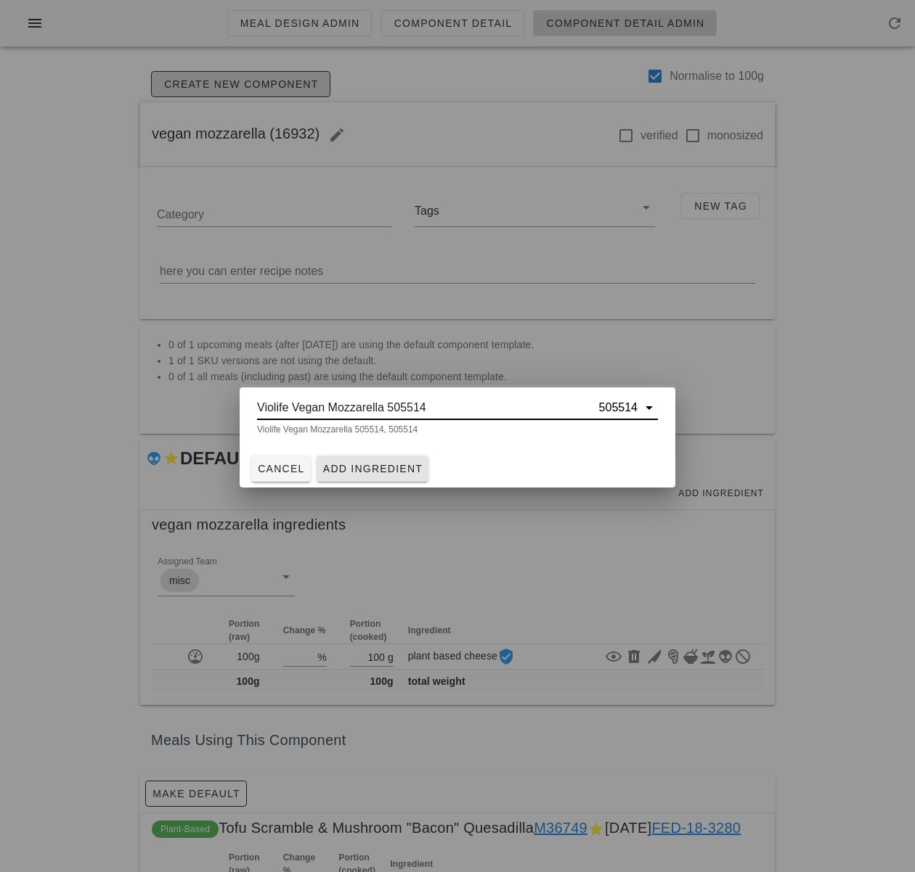
type input "Violife Vegan Mozzarella 505514"
click at [391, 468] on span "Add Ingredient" at bounding box center [372, 469] width 101 height 12
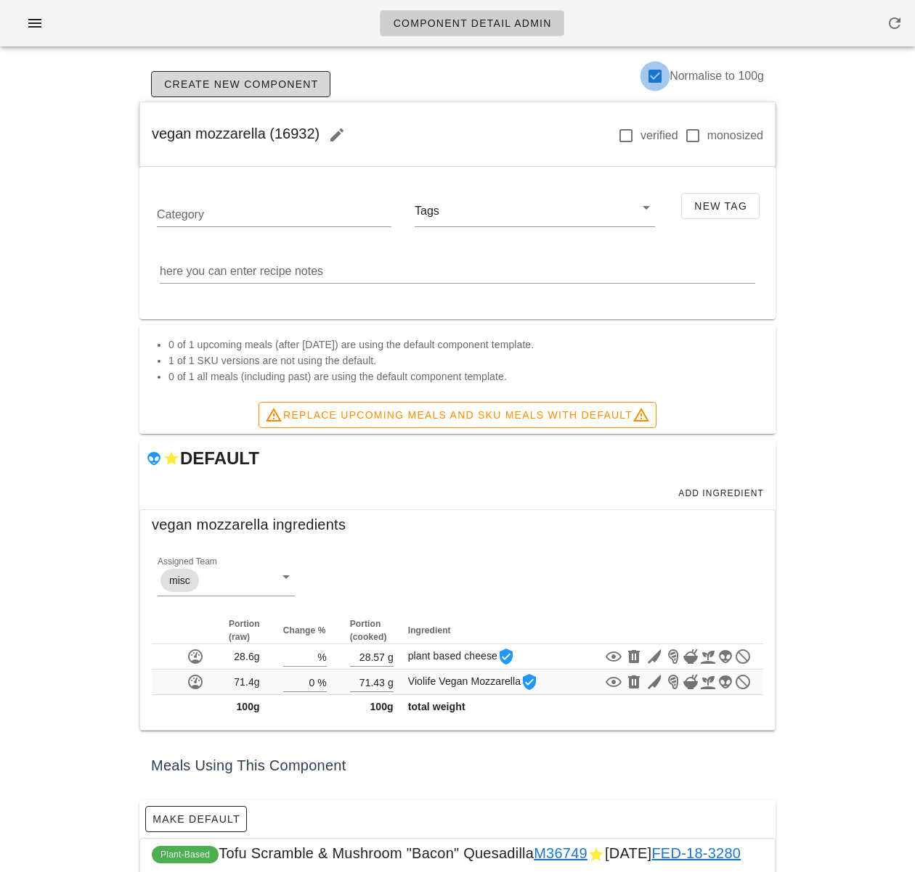
click at [647, 74] on div at bounding box center [654, 76] width 25 height 25
checkbox input "false"
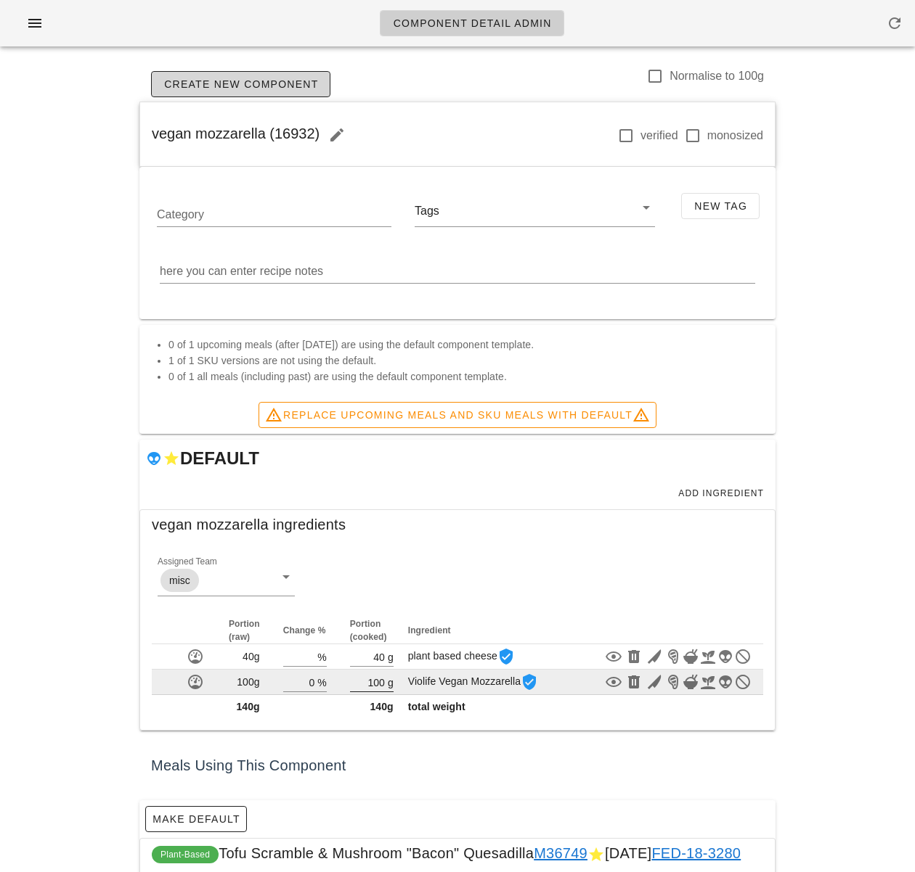
click at [378, 683] on input "100" at bounding box center [367, 682] width 35 height 19
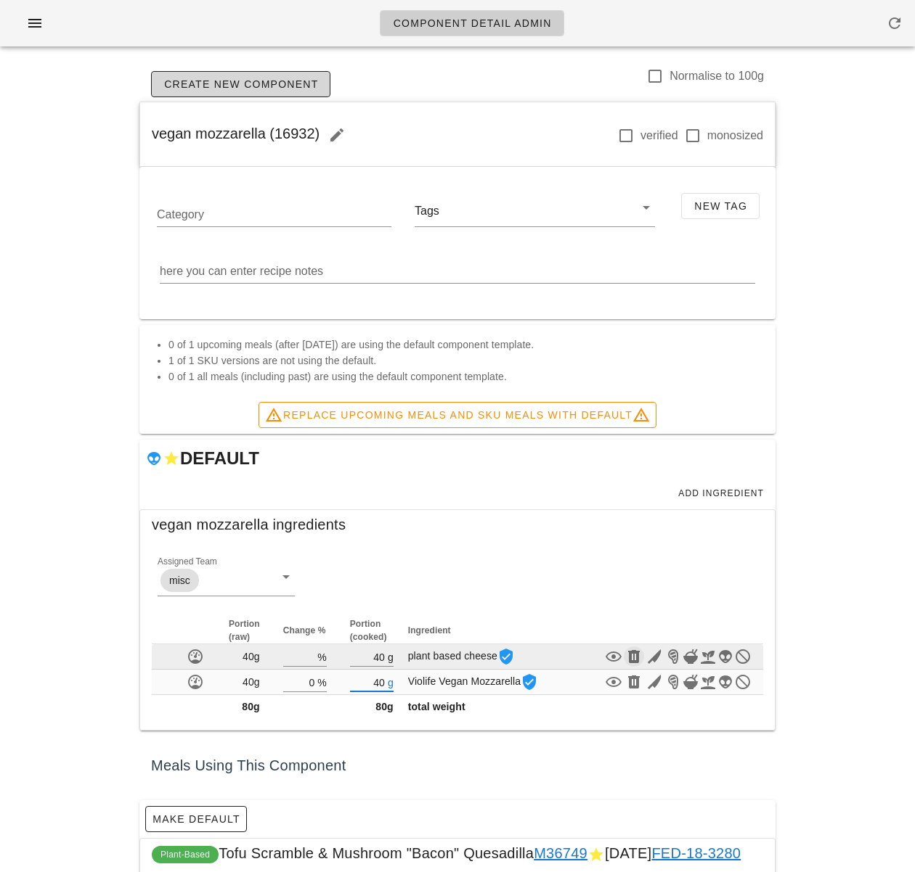
type input "40"
click at [636, 655] on icon "button" at bounding box center [633, 656] width 17 height 17
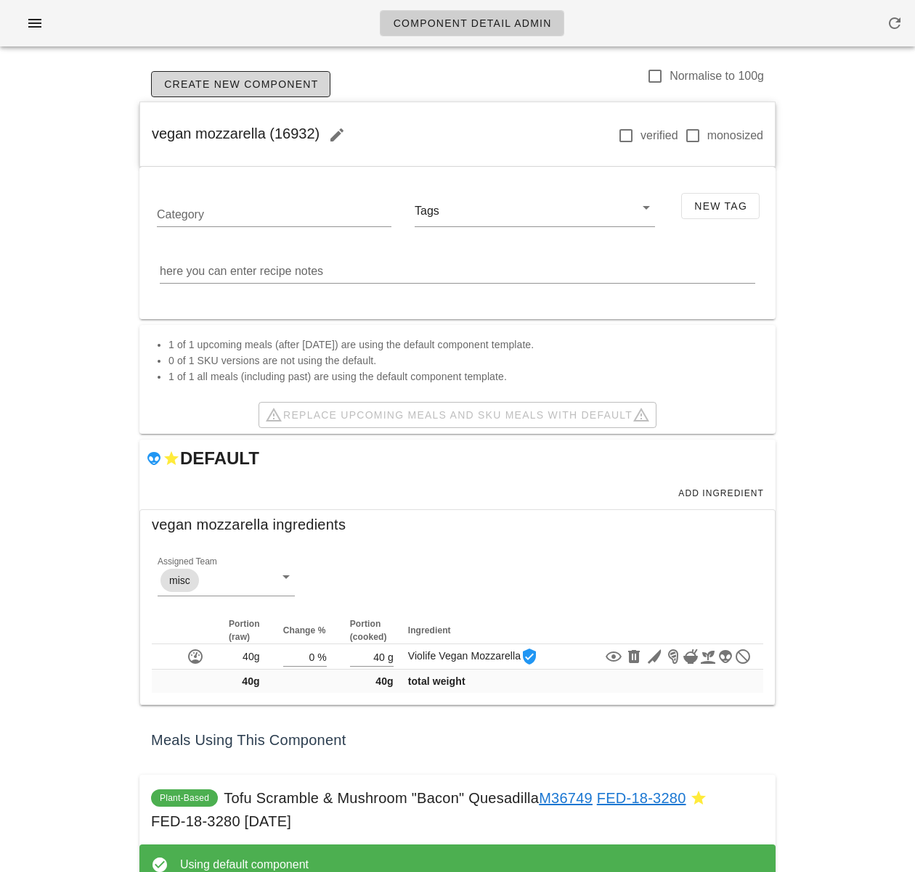
click at [829, 642] on div "Component Detail Admin Create New Component Normalise to 100g vegan mozzarella …" at bounding box center [457, 453] width 915 height 906
click at [30, 491] on div "Component Detail Admin Create New Component Normalise to 100g vegan mozzarella …" at bounding box center [457, 453] width 915 height 906
click at [817, 640] on div "Component Detail Admin Create New Component Normalise to 100g vegan mozzarella …" at bounding box center [457, 453] width 915 height 906
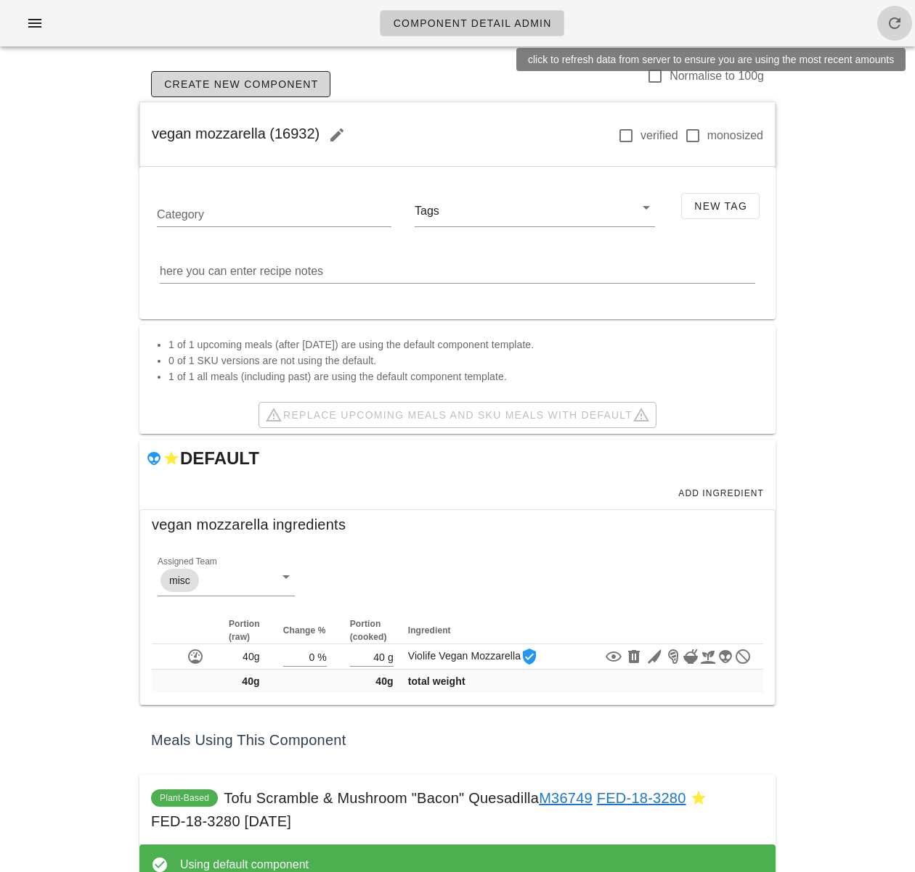
click at [902, 20] on icon "button" at bounding box center [894, 23] width 17 height 17
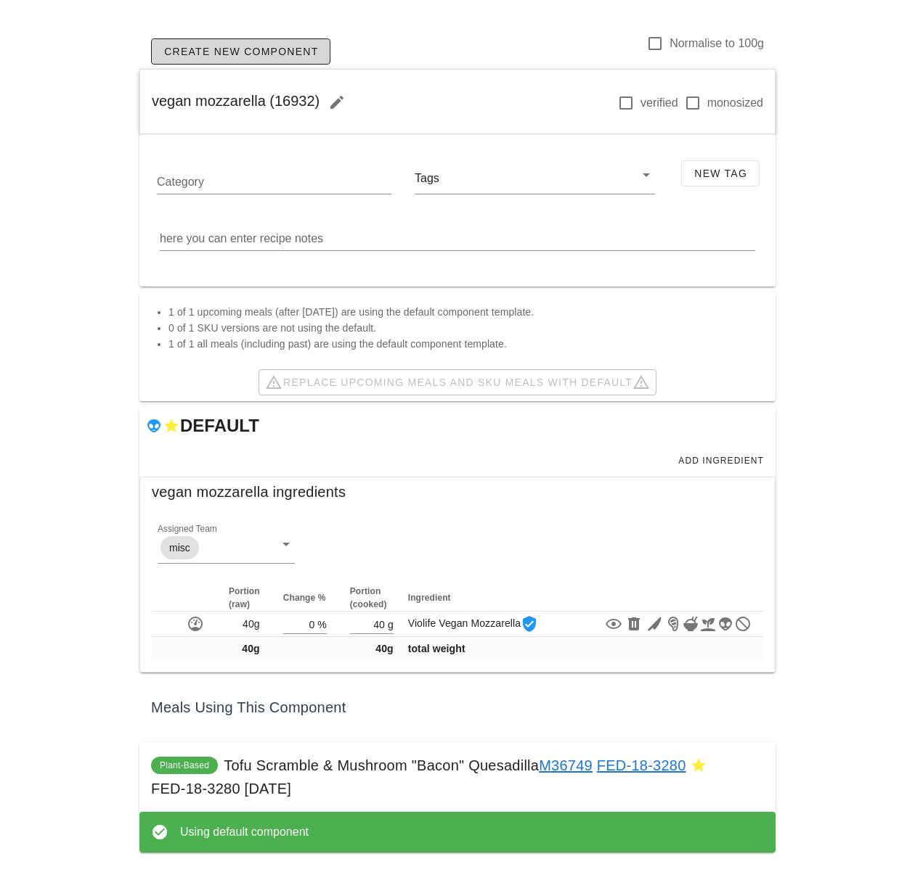
scroll to position [33, 0]
click at [355, 780] on div "Plant-Based Tofu Scramble & Mushroom "Bacon" Quesadilla M36749 FED-18-3280 FED-…" at bounding box center [457, 777] width 636 height 70
click at [109, 70] on div "Component Detail Admin Create New Component Normalise to 100g vegan mozzarella …" at bounding box center [457, 420] width 915 height 906
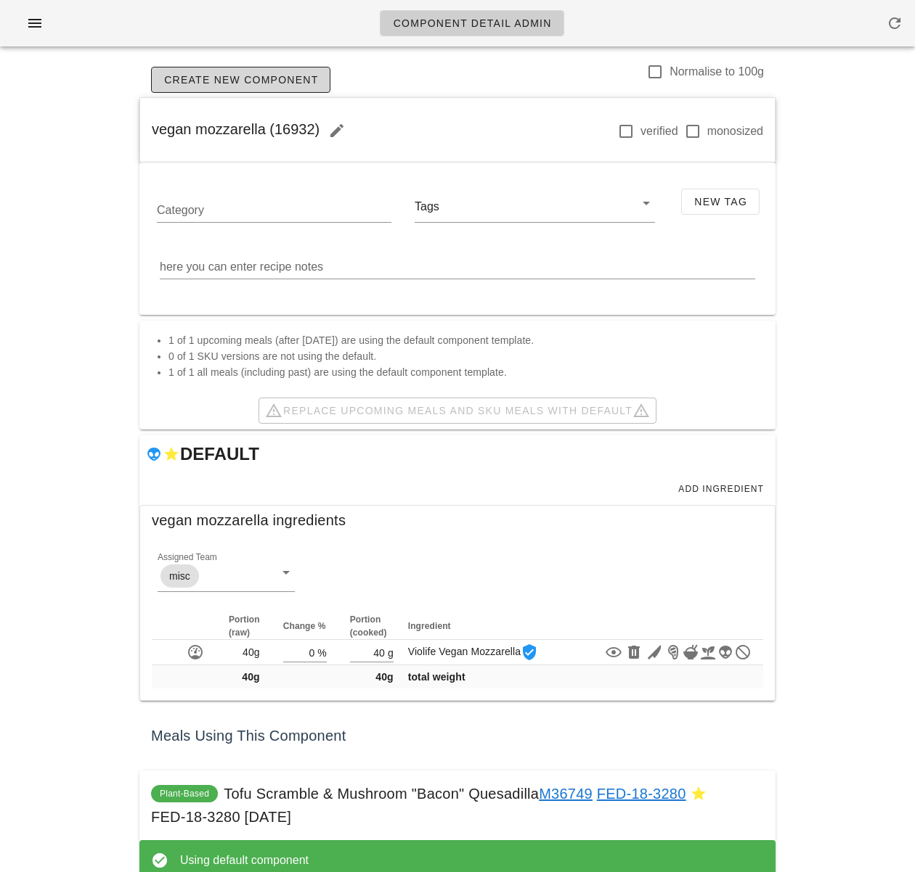
scroll to position [0, 0]
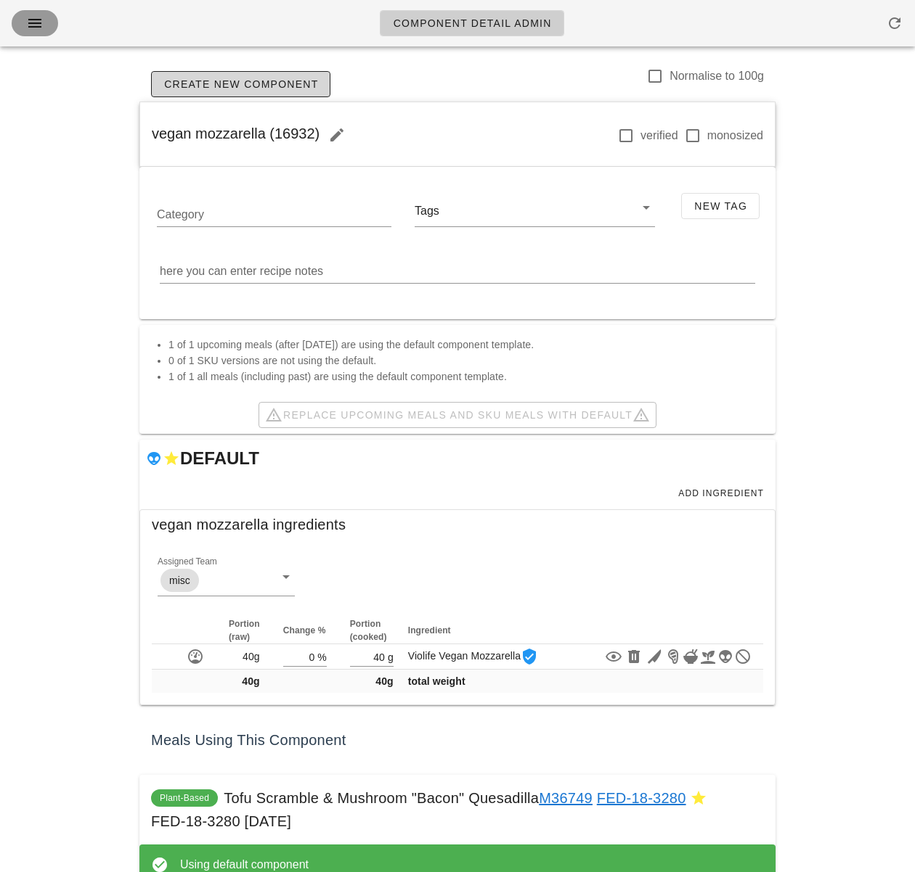
click at [38, 30] on icon "button" at bounding box center [34, 23] width 17 height 17
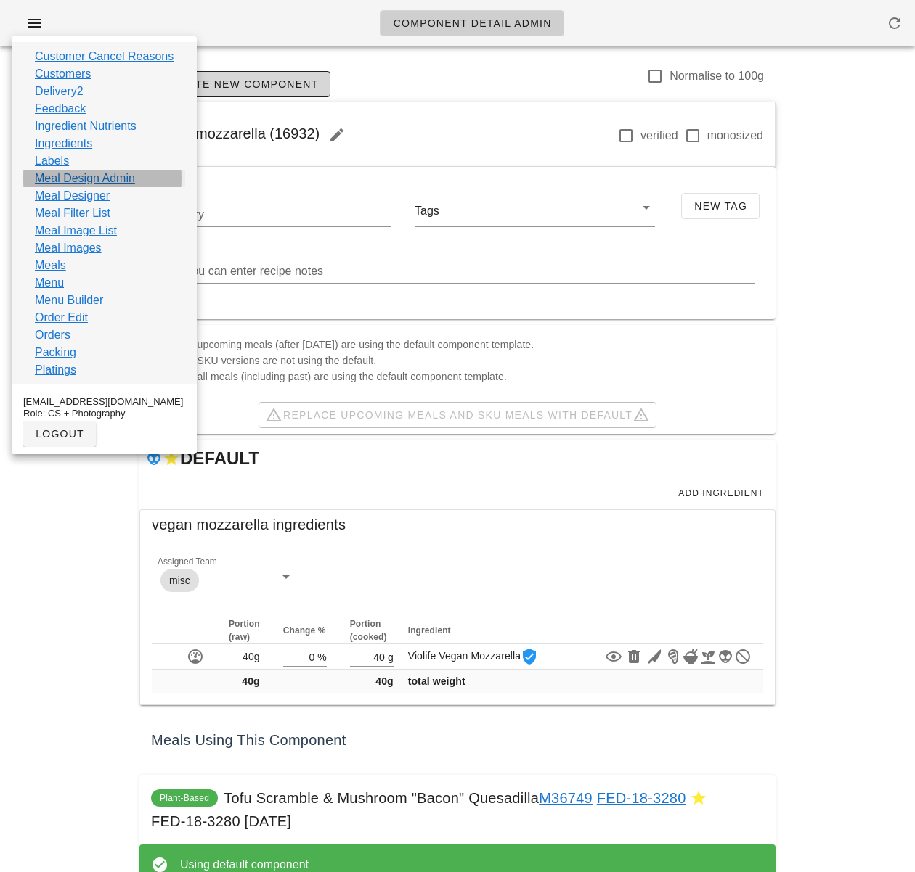
click at [107, 181] on link "Meal Design Admin" at bounding box center [85, 178] width 100 height 17
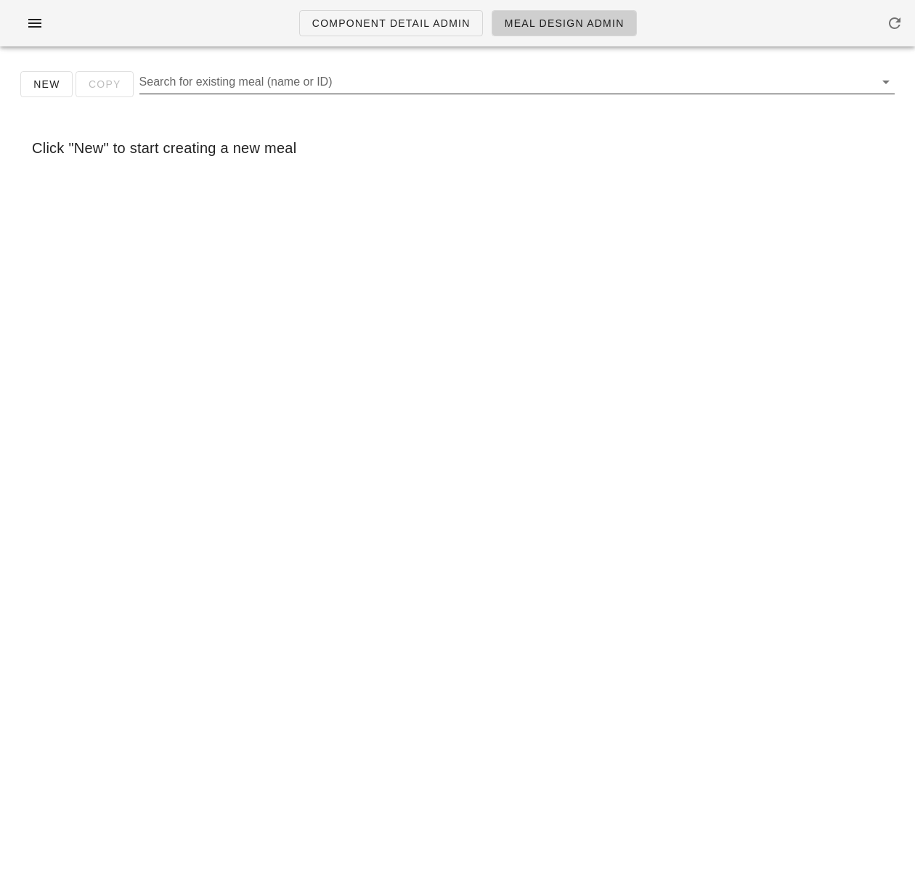
click at [208, 79] on input "Search for existing meal (name or ID)" at bounding box center [505, 81] width 732 height 23
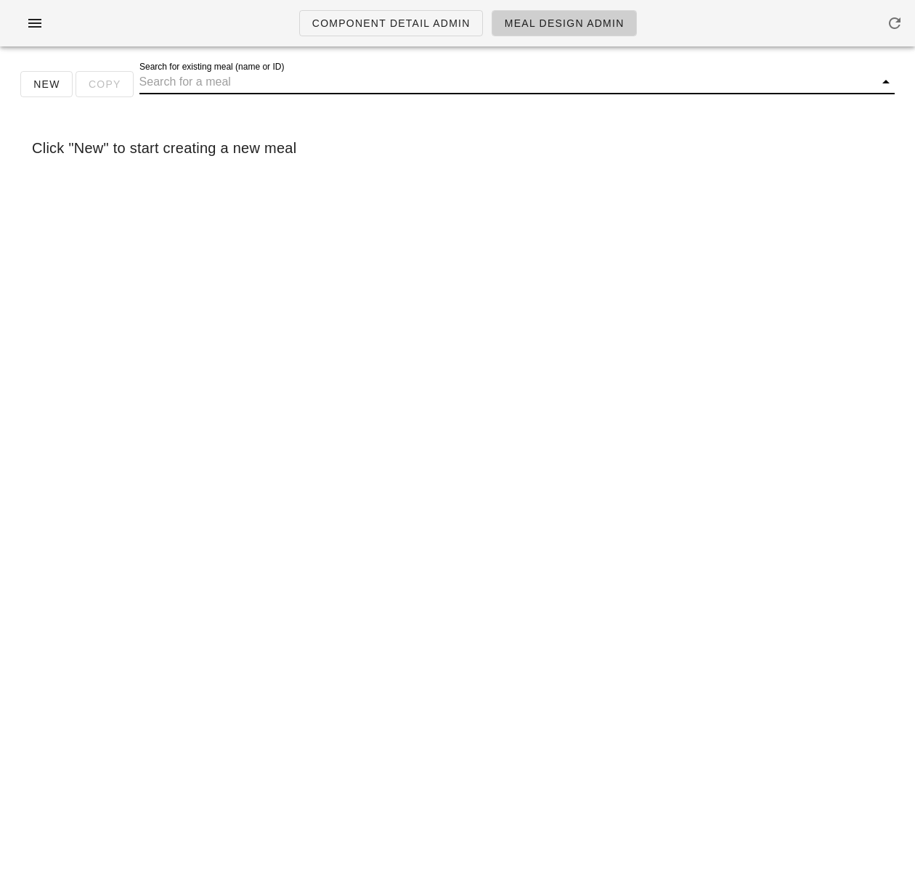
click at [216, 84] on input "Search for existing meal (name or ID)" at bounding box center [505, 81] width 732 height 23
paste input "Tofu Scramble & Mushroom "Bacon" Quesadilla"
type input "Tofu Scramble & Mushroom "Bacon" Quesadilla"
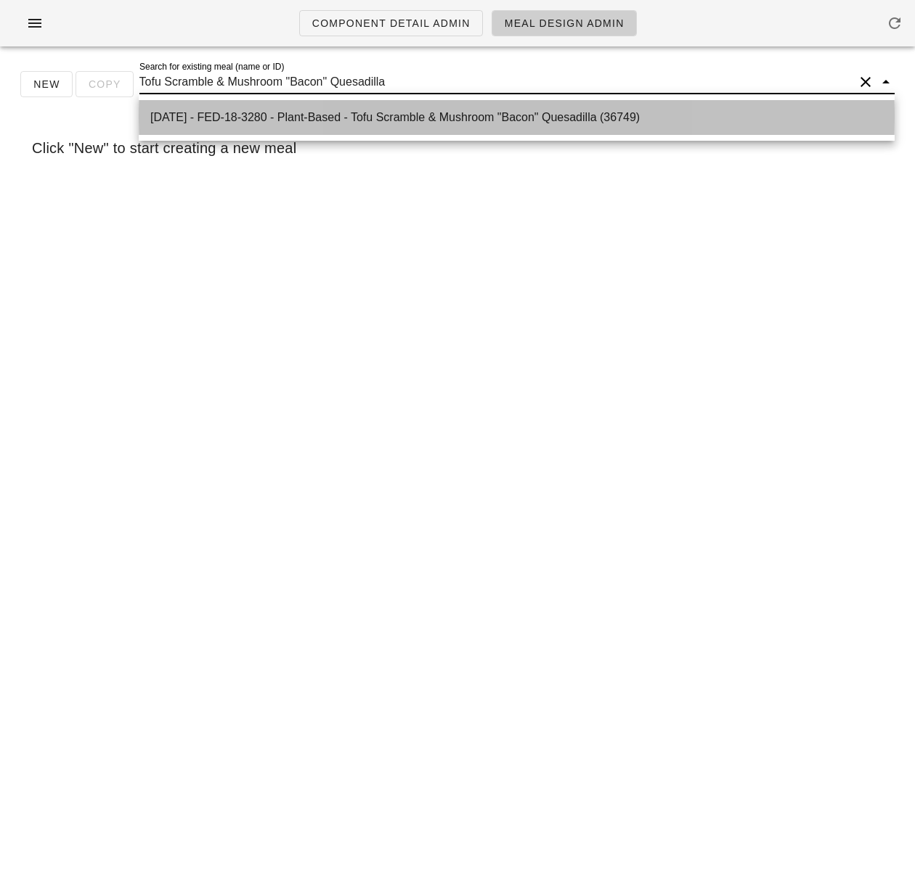
click at [306, 120] on div "[DATE] - FED-18-3280 - Plant-Based - Tofu Scramble & Mushroom "Bacon" Quesadill…" at bounding box center [516, 117] width 732 height 14
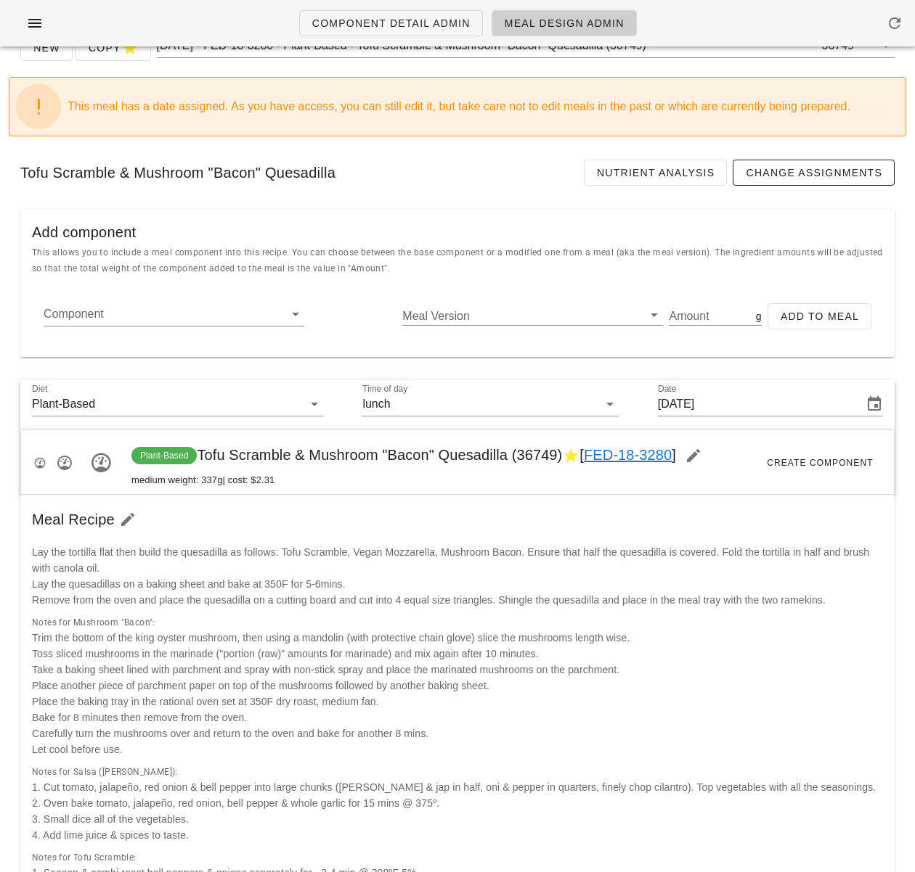
scroll to position [15, 0]
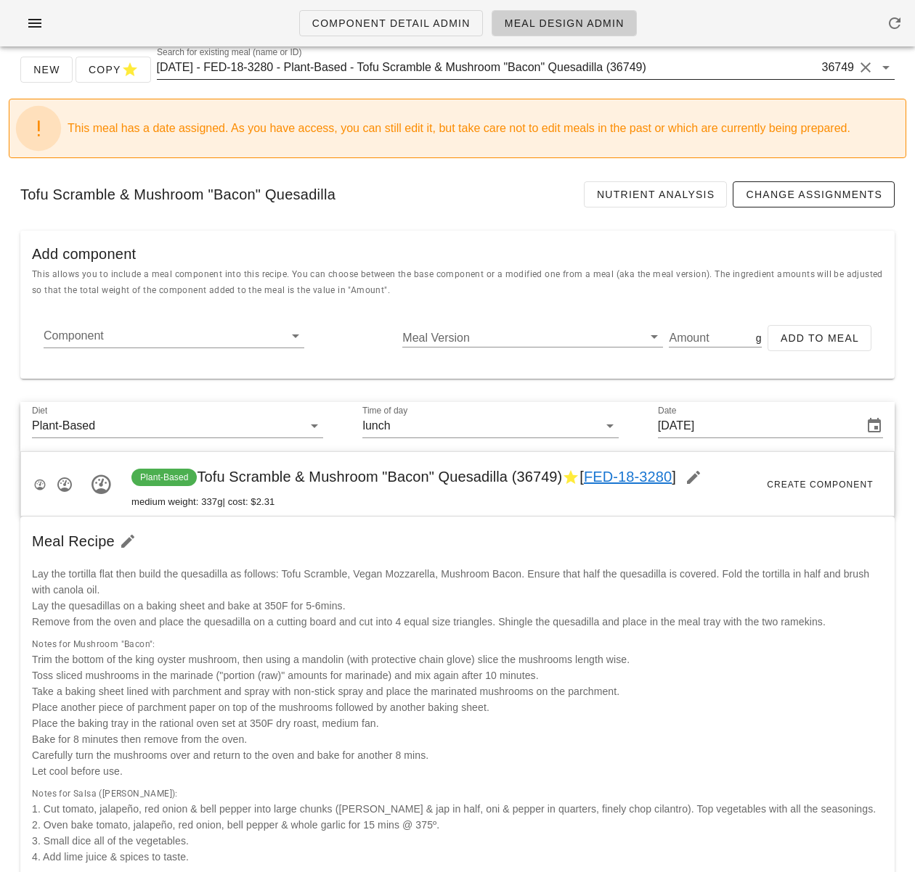
click at [708, 72] on input "2025-08-31 - FED-18-3280 - Plant-Based - Tofu Scramble & Mushroom "Bacon" Quesa…" at bounding box center [488, 67] width 662 height 23
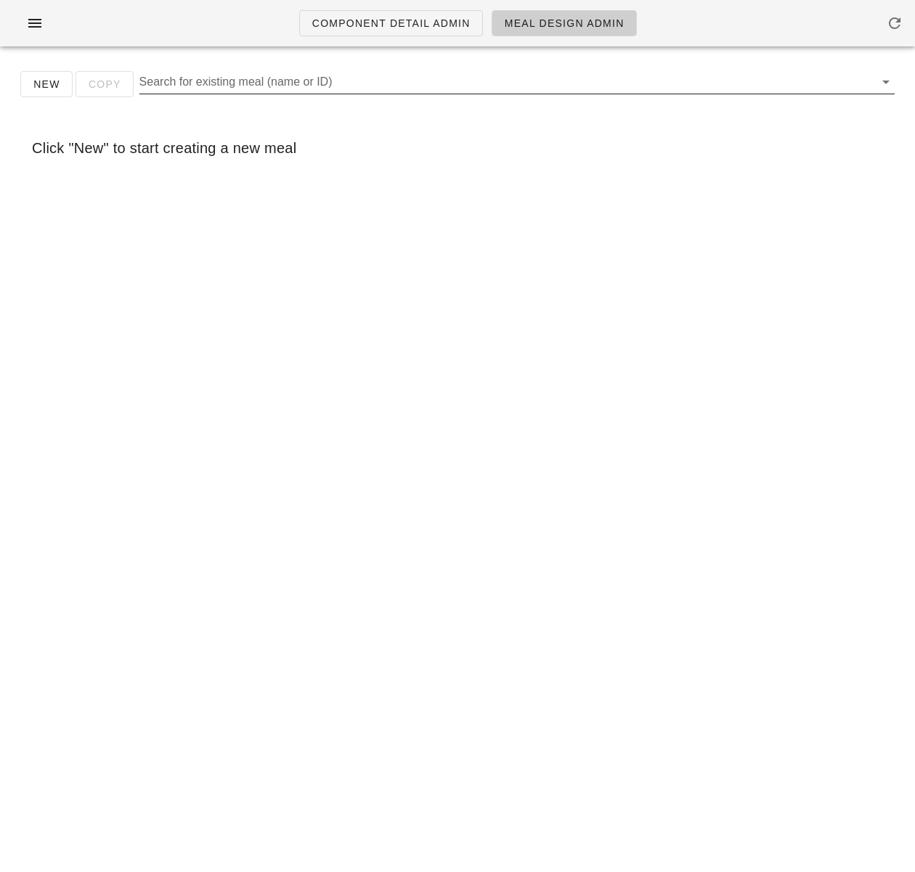
click at [666, 83] on input "Search for existing meal (name or ID)" at bounding box center [505, 81] width 732 height 23
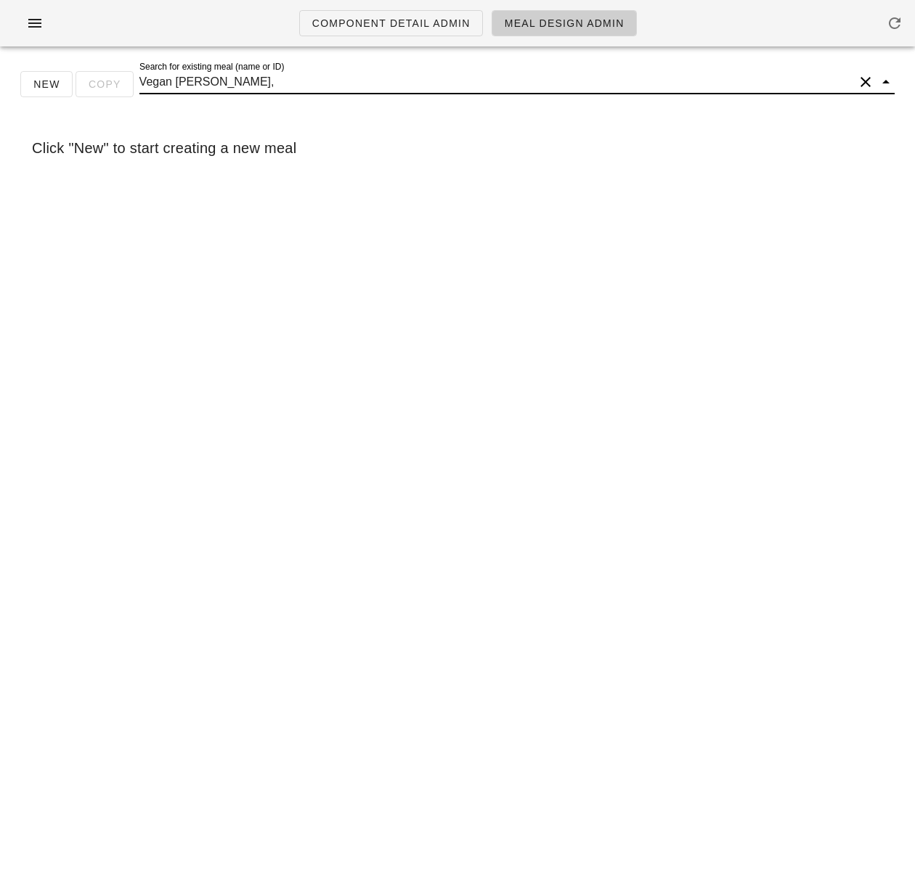
type input "Vegan Sal"
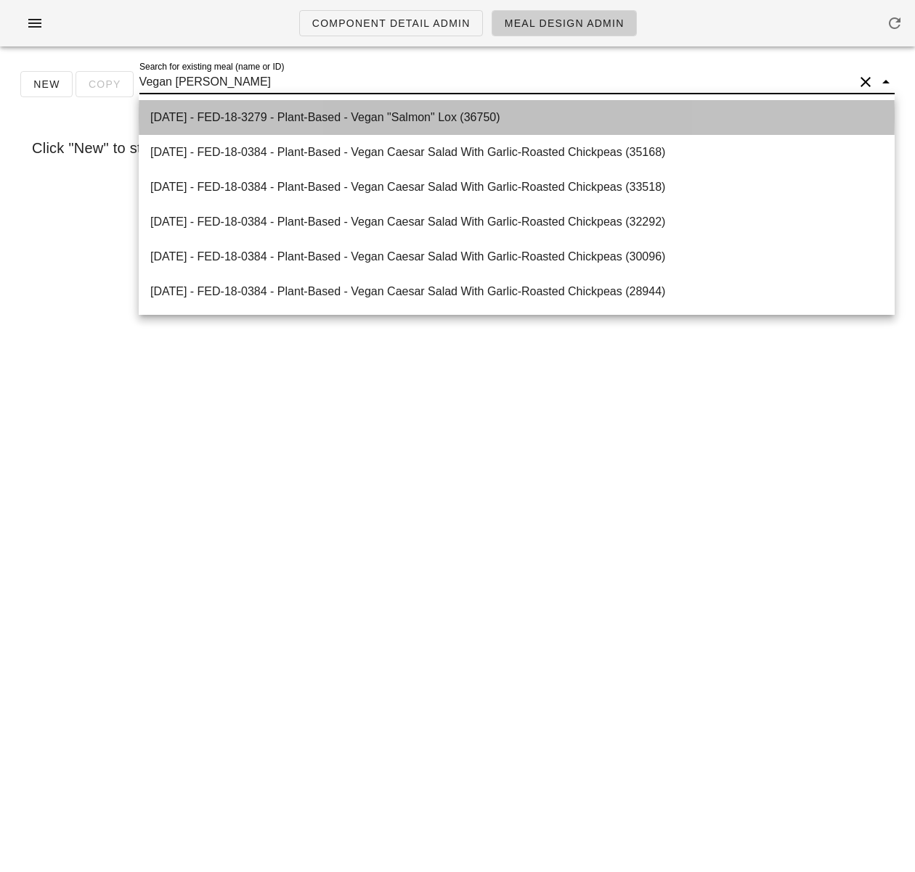
click at [616, 118] on div "[DATE] - FED-18-3279 - Plant-Based - Vegan "Salmon" Lox (36750)" at bounding box center [516, 117] width 732 height 14
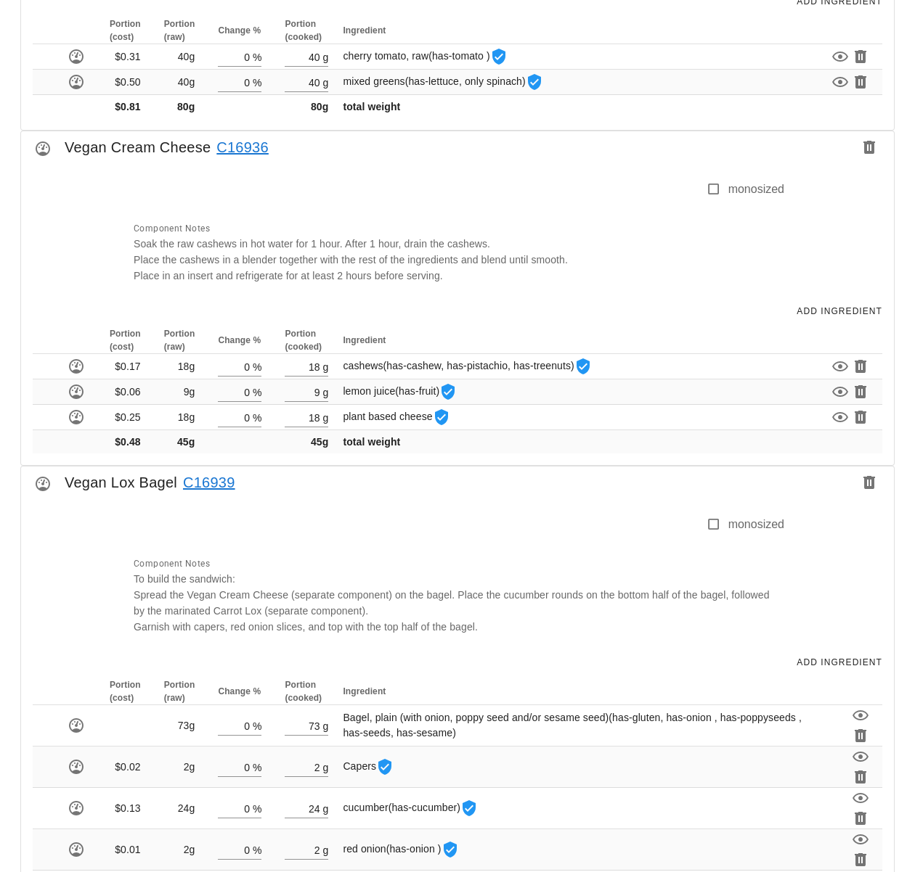
scroll to position [2061, 0]
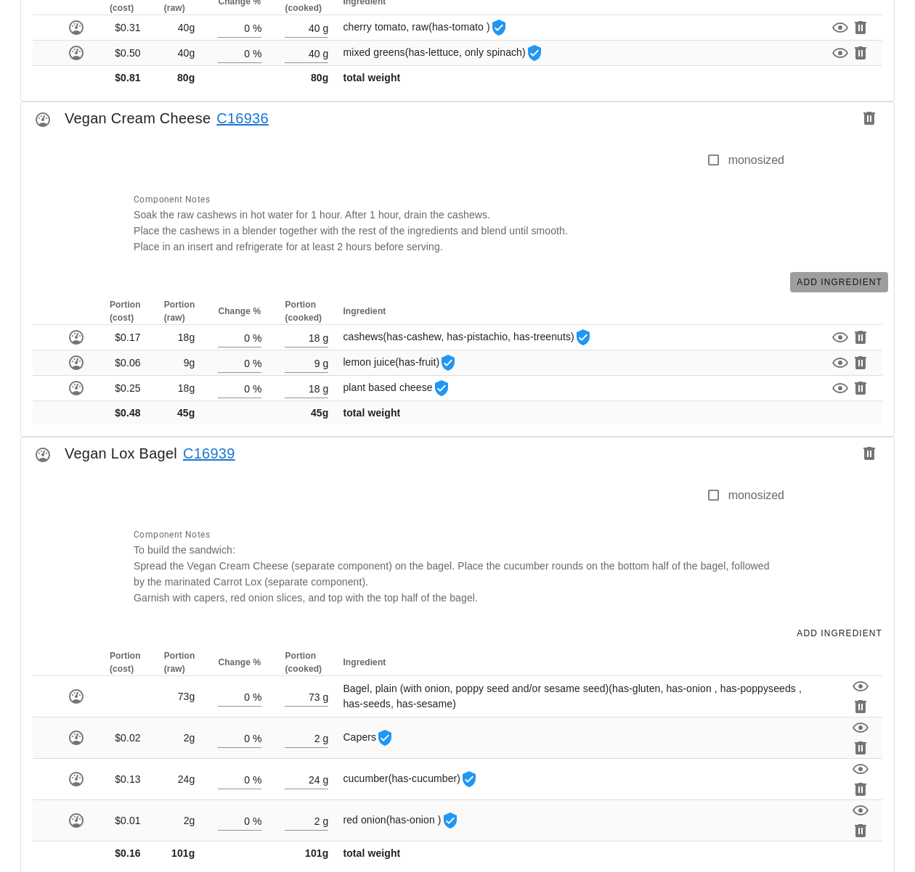
click at [825, 279] on span "Add Ingredient" at bounding box center [839, 282] width 86 height 10
type input "1"
type input "18"
type input "9"
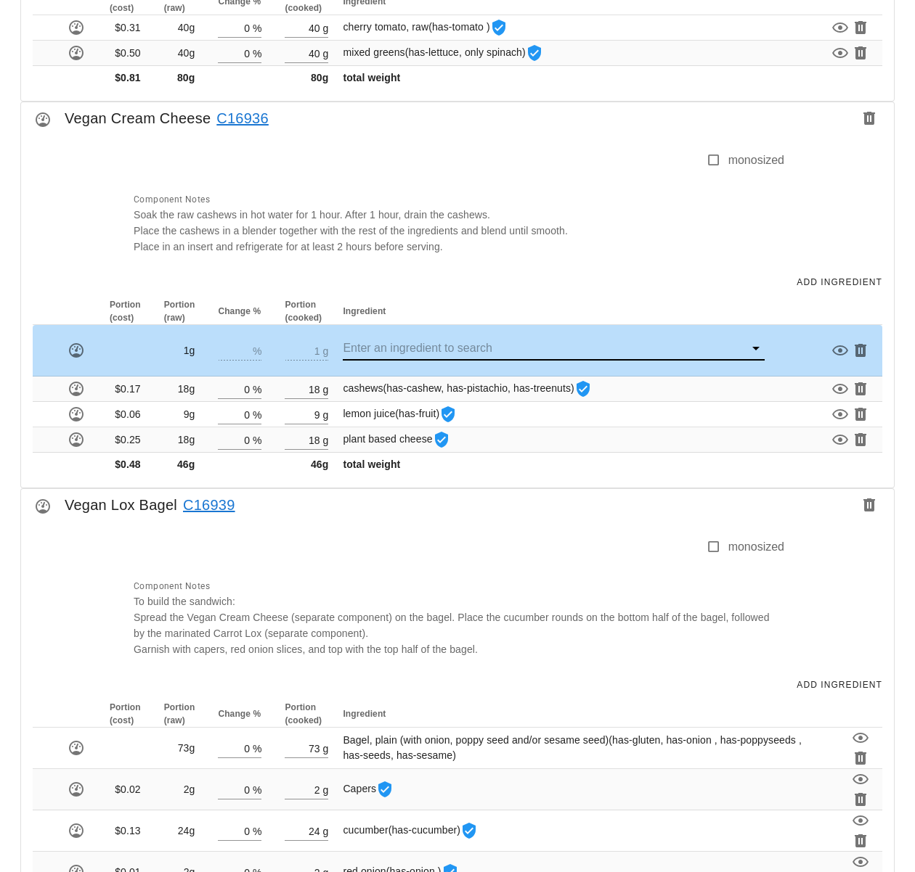
click at [463, 347] on input "text" at bounding box center [543, 348] width 401 height 23
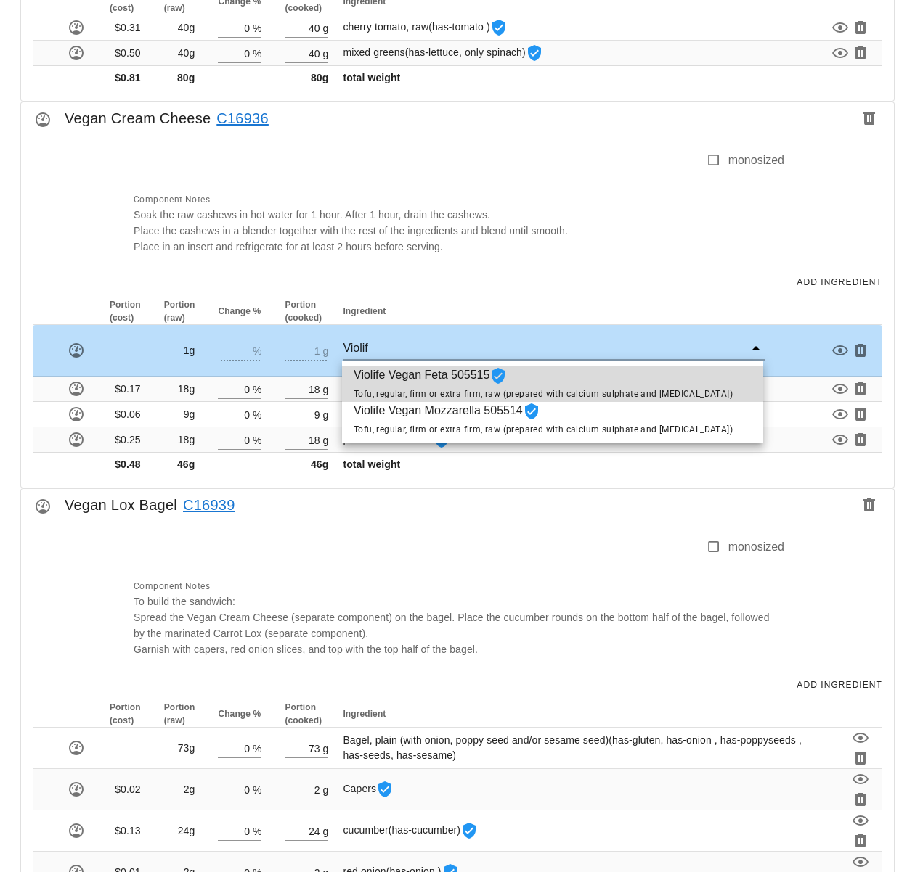
type input "Violife"
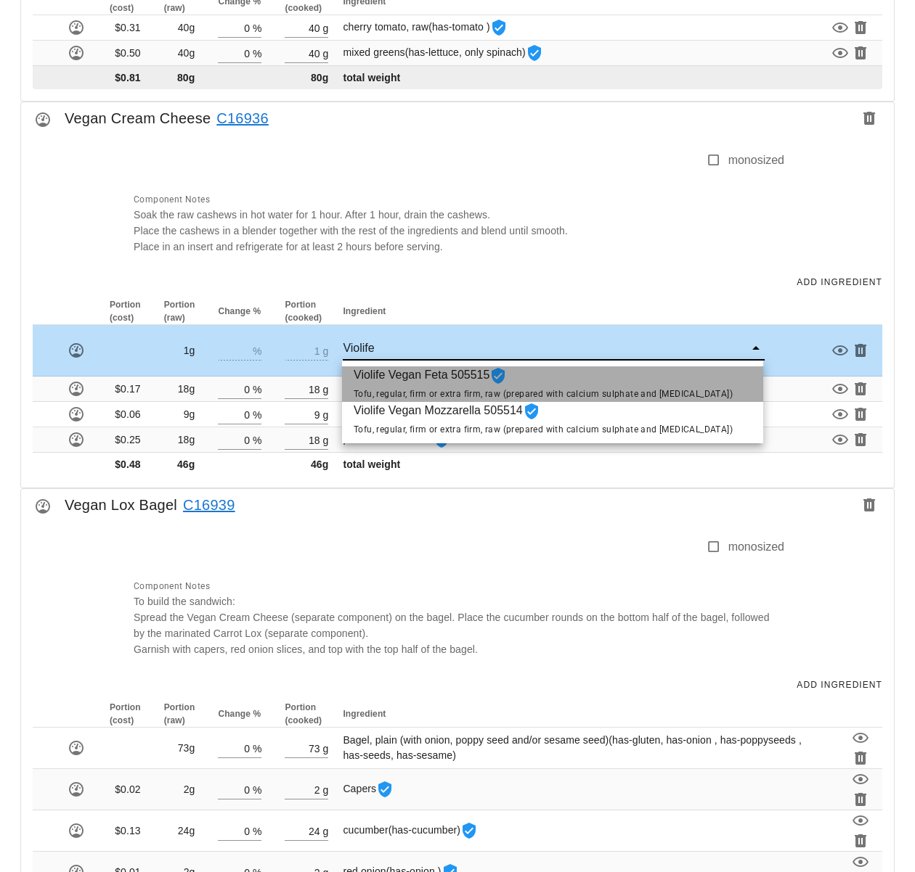
click at [459, 379] on span "Violife Vegan Feta 505515 Tofu, regular, firm or extra firm, raw (prepared with…" at bounding box center [542, 385] width 379 height 36
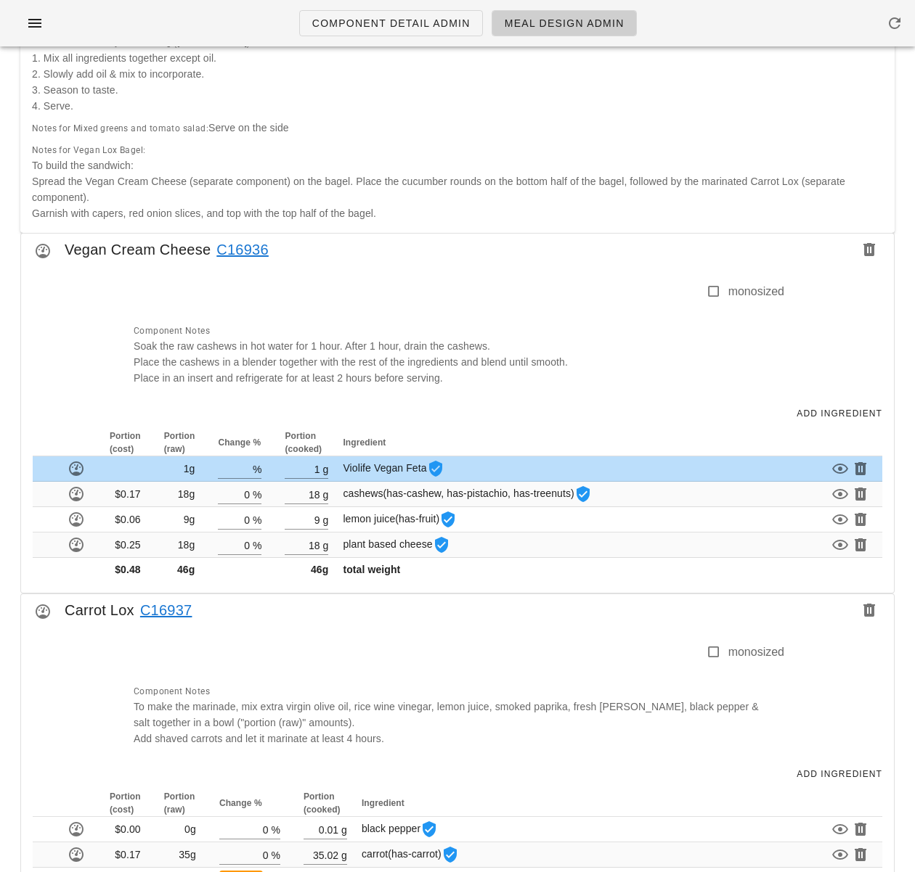
scroll to position [666, 0]
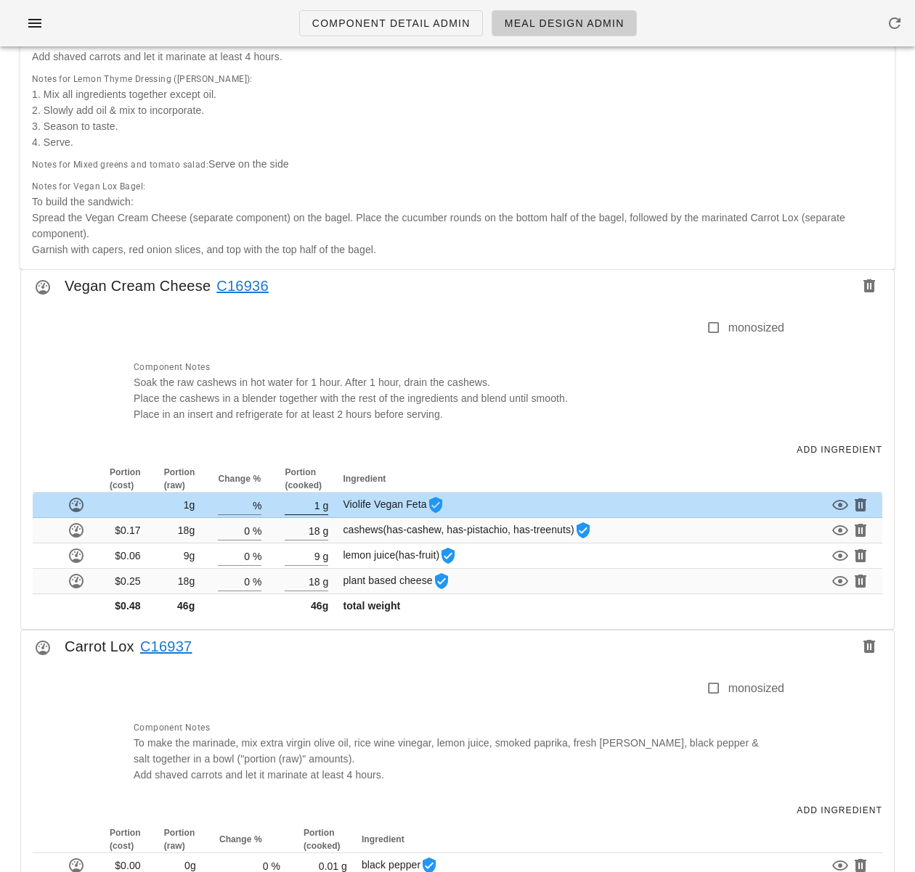
click at [316, 504] on input "1" at bounding box center [302, 505] width 35 height 19
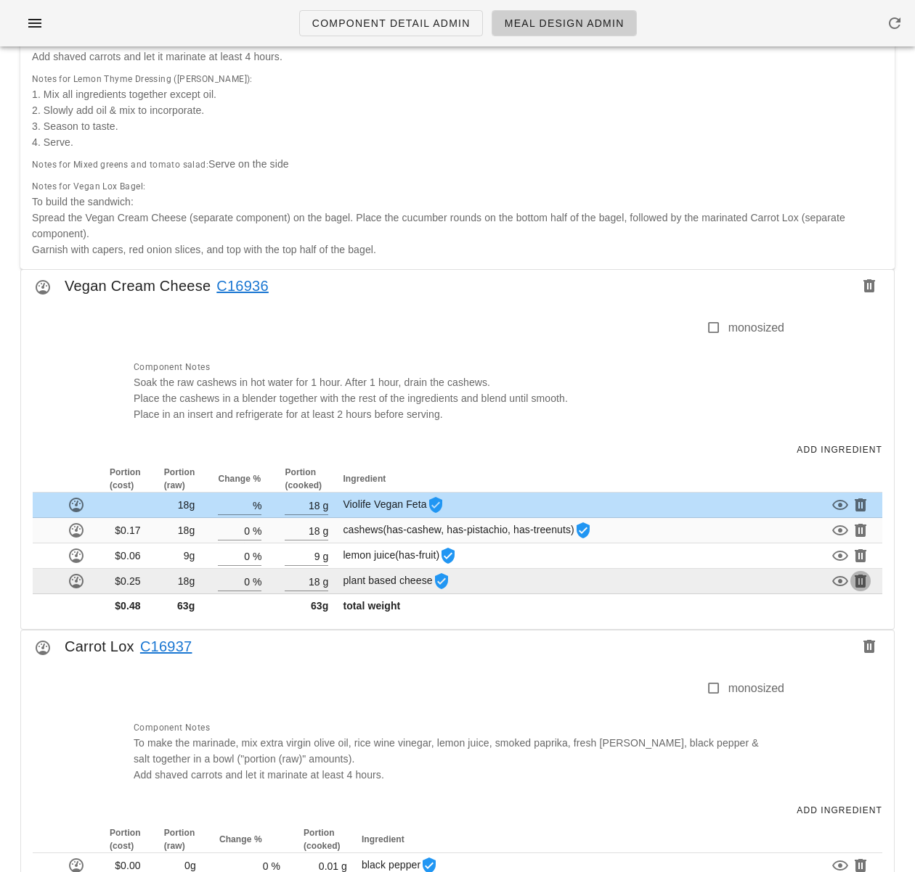
click at [861, 584] on icon "button" at bounding box center [859, 581] width 17 height 17
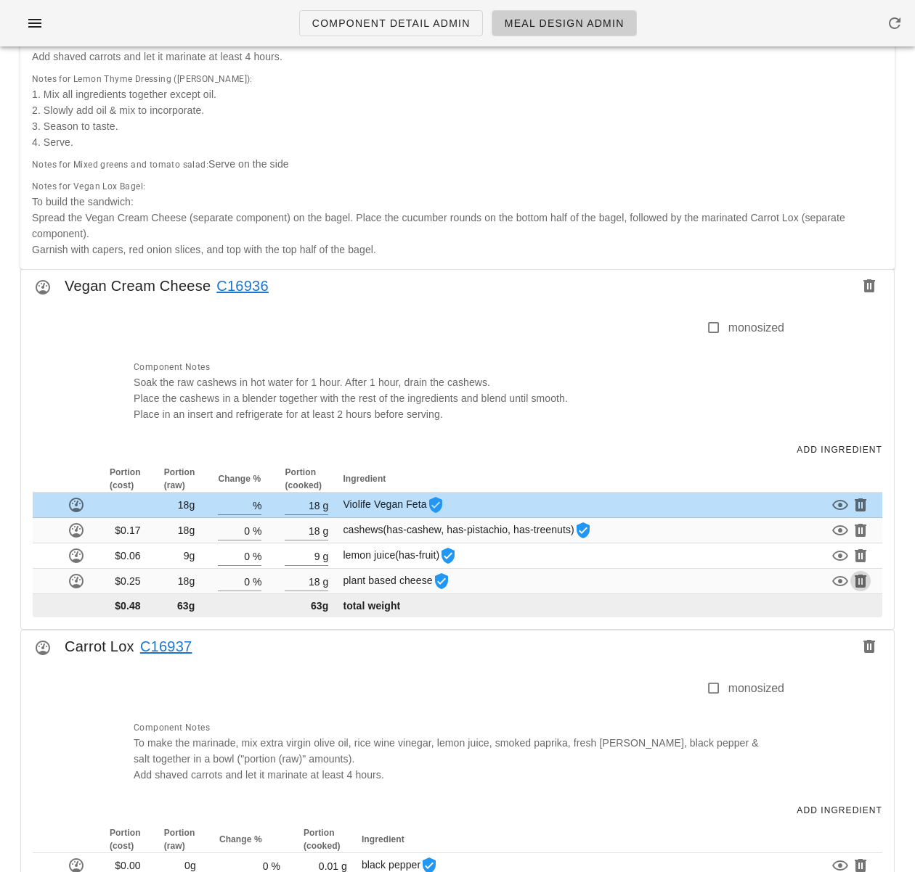
type input "18"
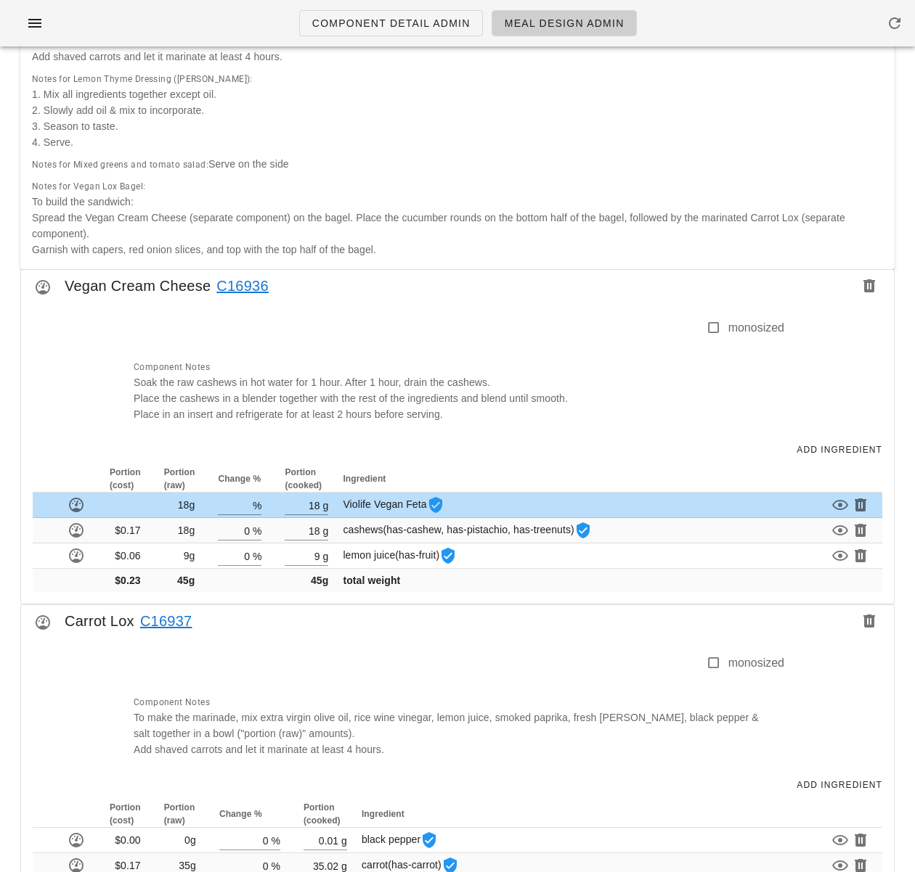
click at [627, 441] on div "Add Ingredient" at bounding box center [457, 450] width 872 height 32
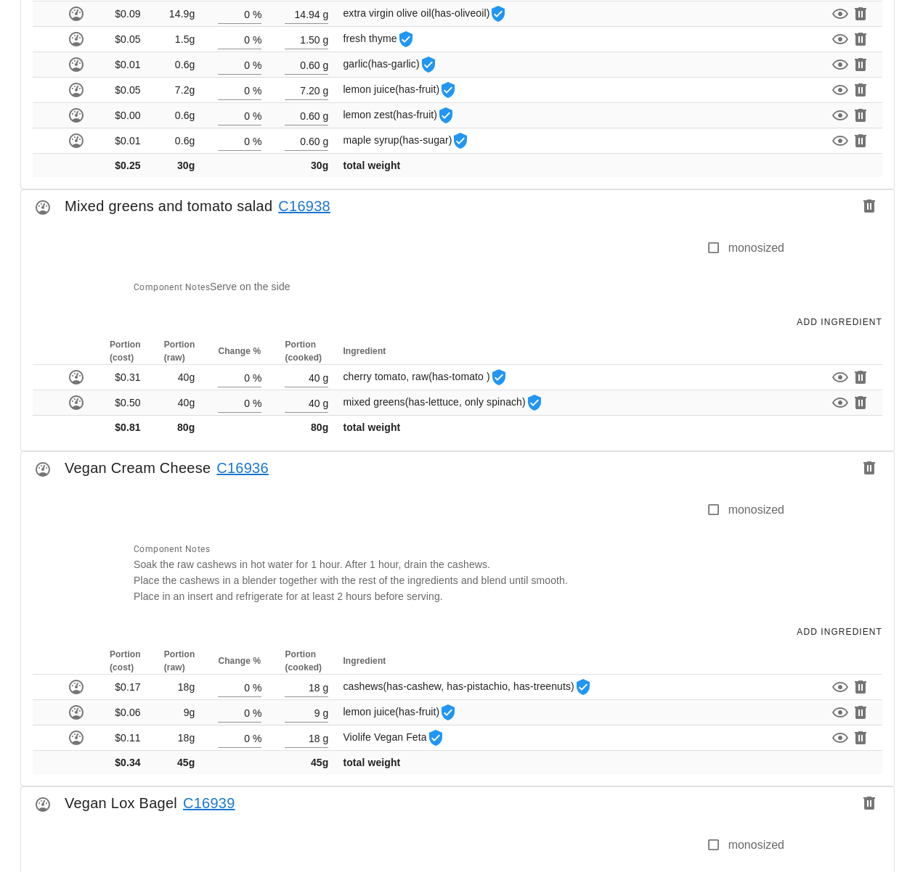
scroll to position [1725, 0]
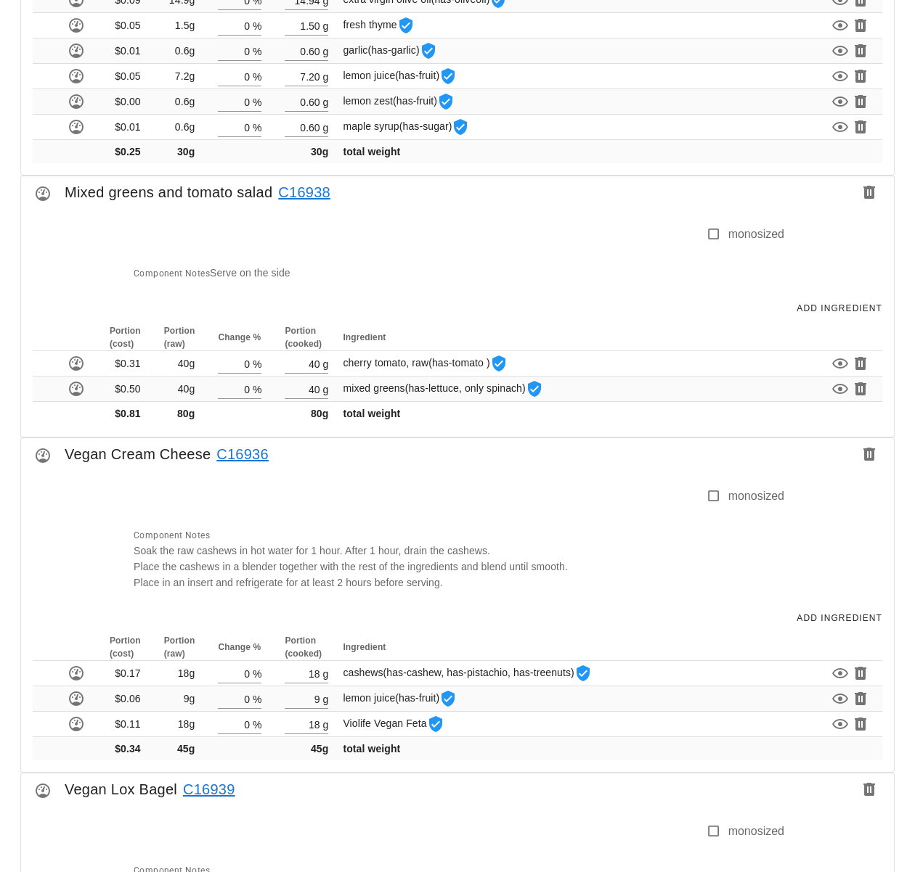
click at [236, 453] on link "C16936" at bounding box center [239, 454] width 58 height 23
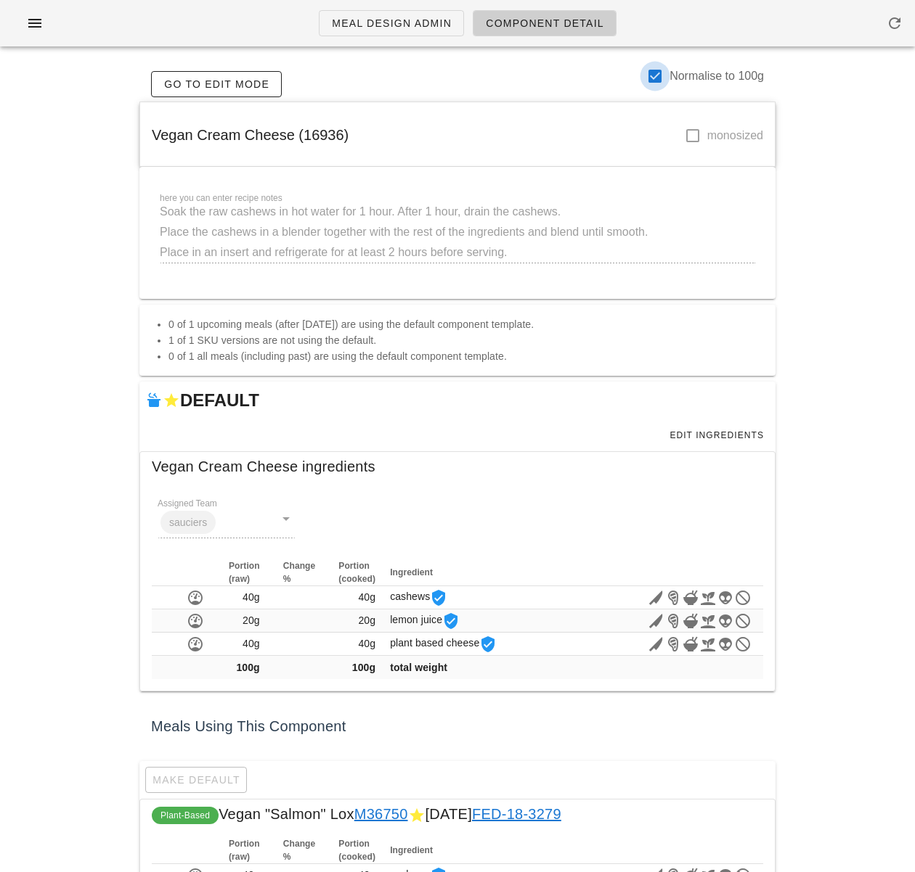
click at [656, 70] on div at bounding box center [654, 76] width 25 height 25
checkbox input "false"
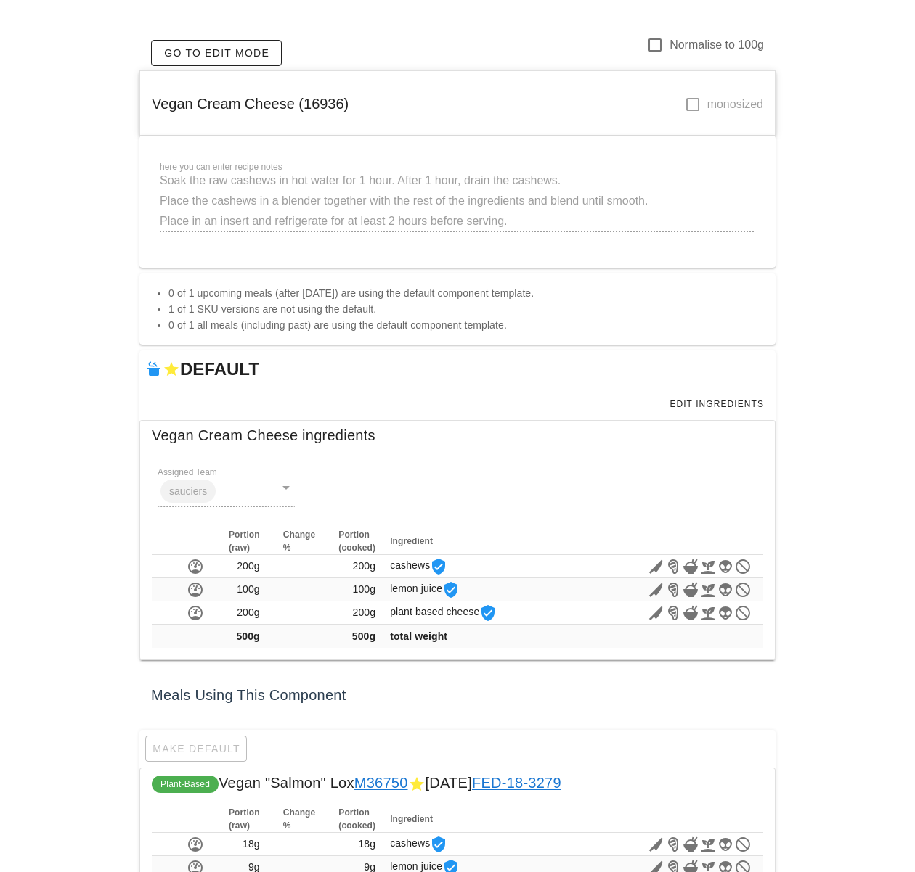
scroll to position [58, 0]
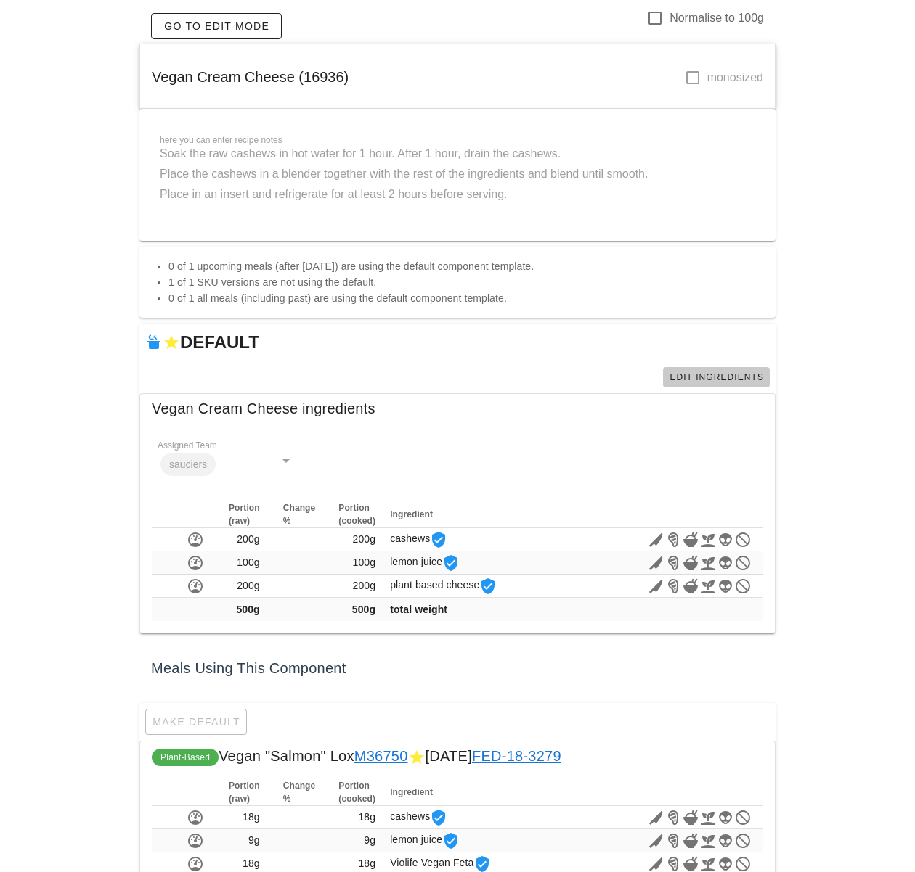
click at [707, 379] on span "Edit Ingredients" at bounding box center [716, 377] width 95 height 10
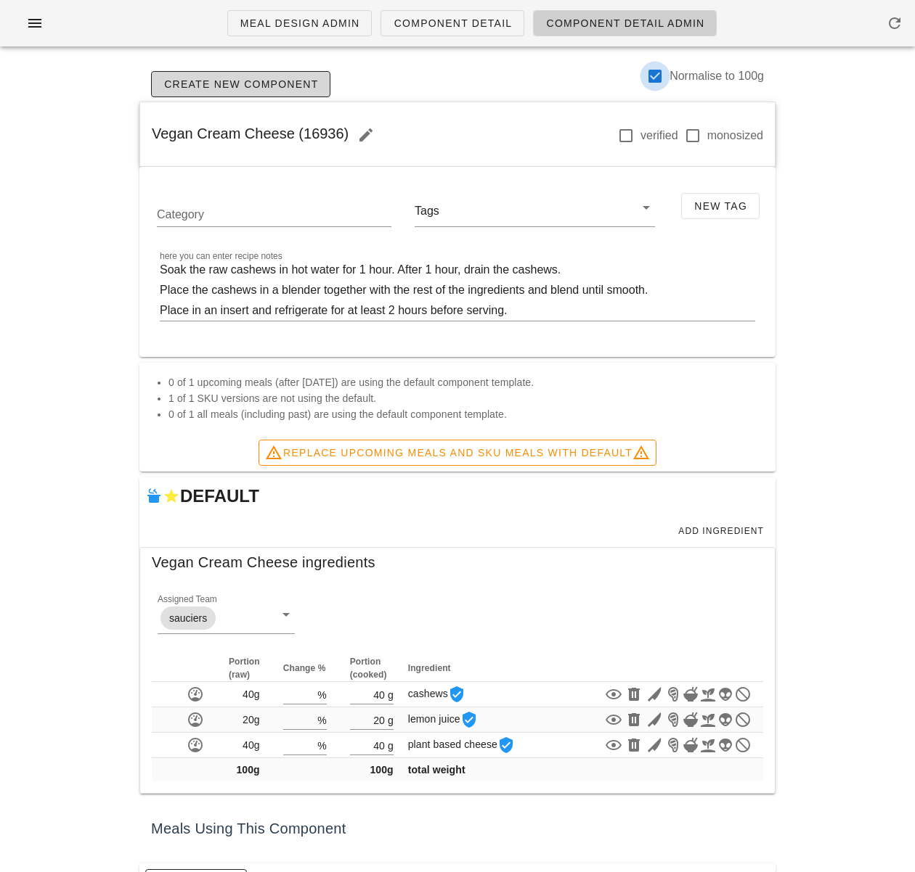
click at [652, 73] on div at bounding box center [654, 76] width 25 height 25
checkbox input "false"
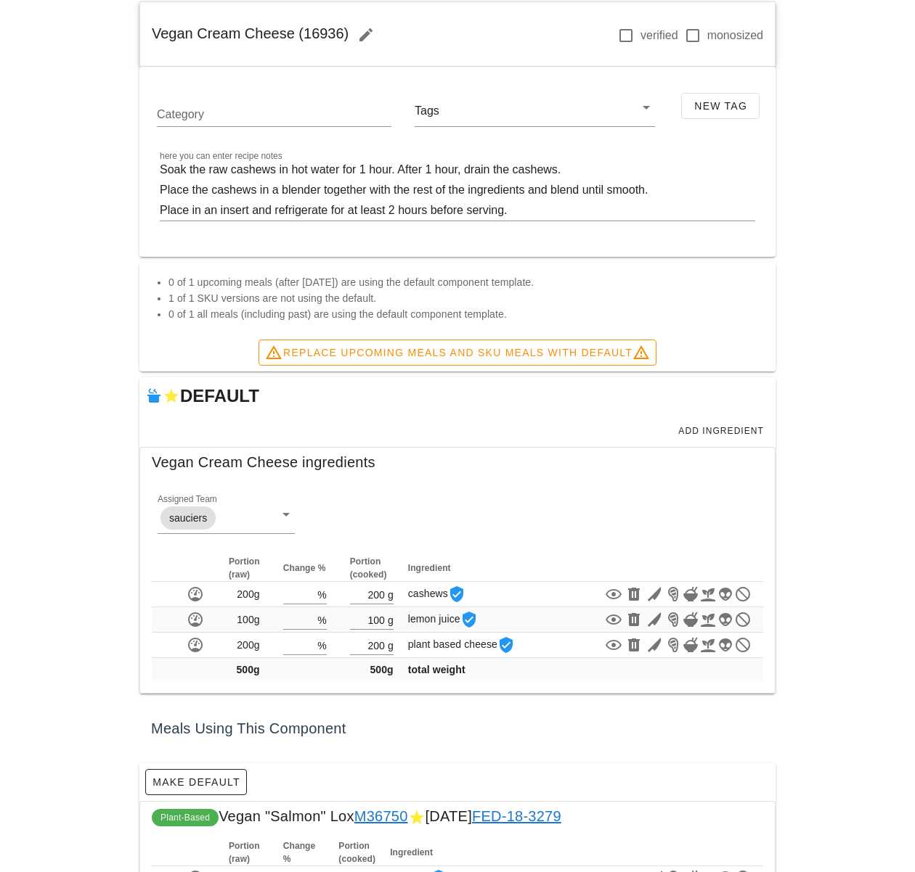
scroll to position [116, 0]
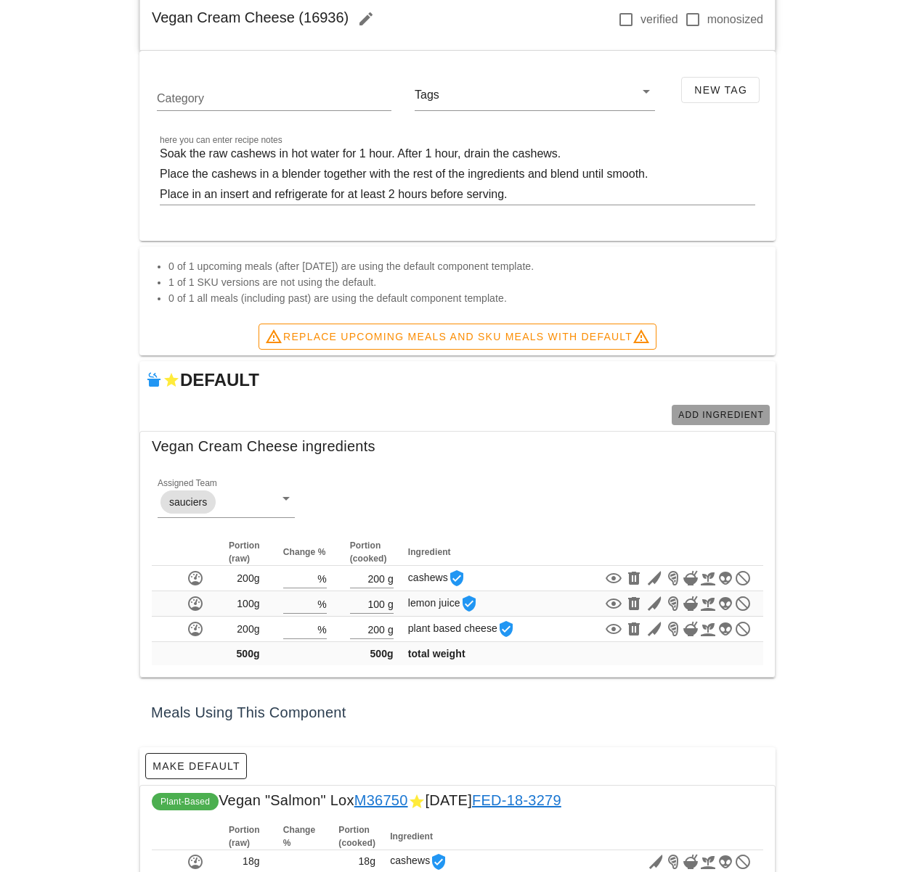
click at [692, 412] on span "Add Ingredient" at bounding box center [720, 415] width 86 height 10
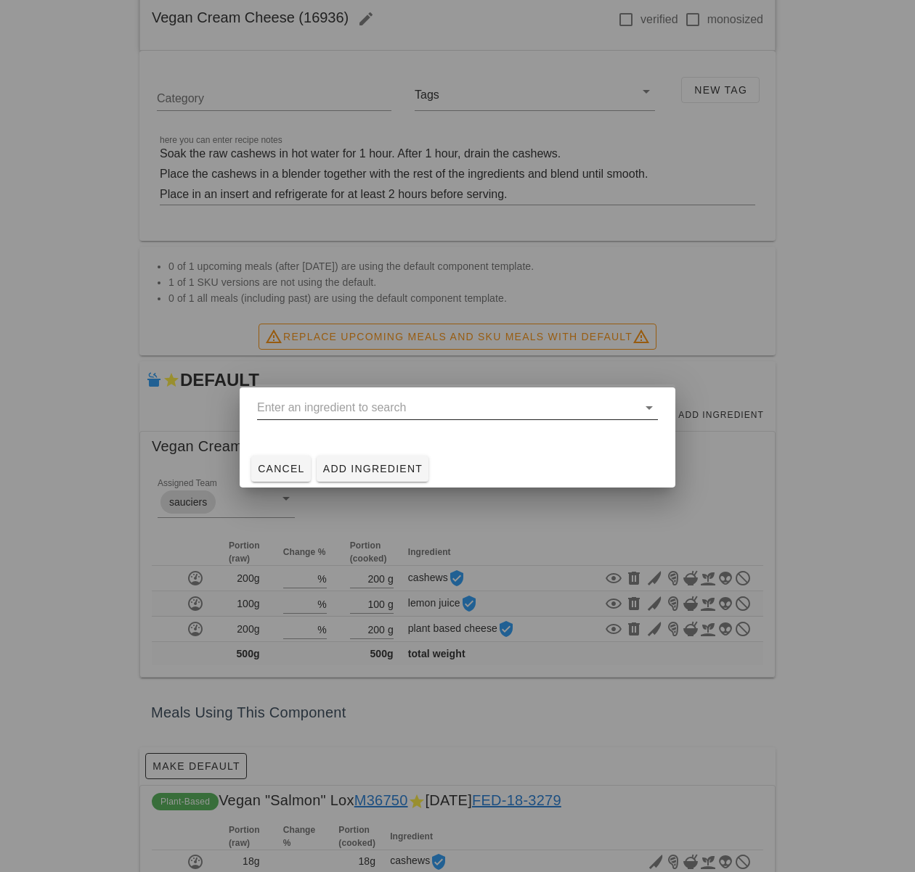
click at [417, 406] on input "text" at bounding box center [447, 407] width 380 height 23
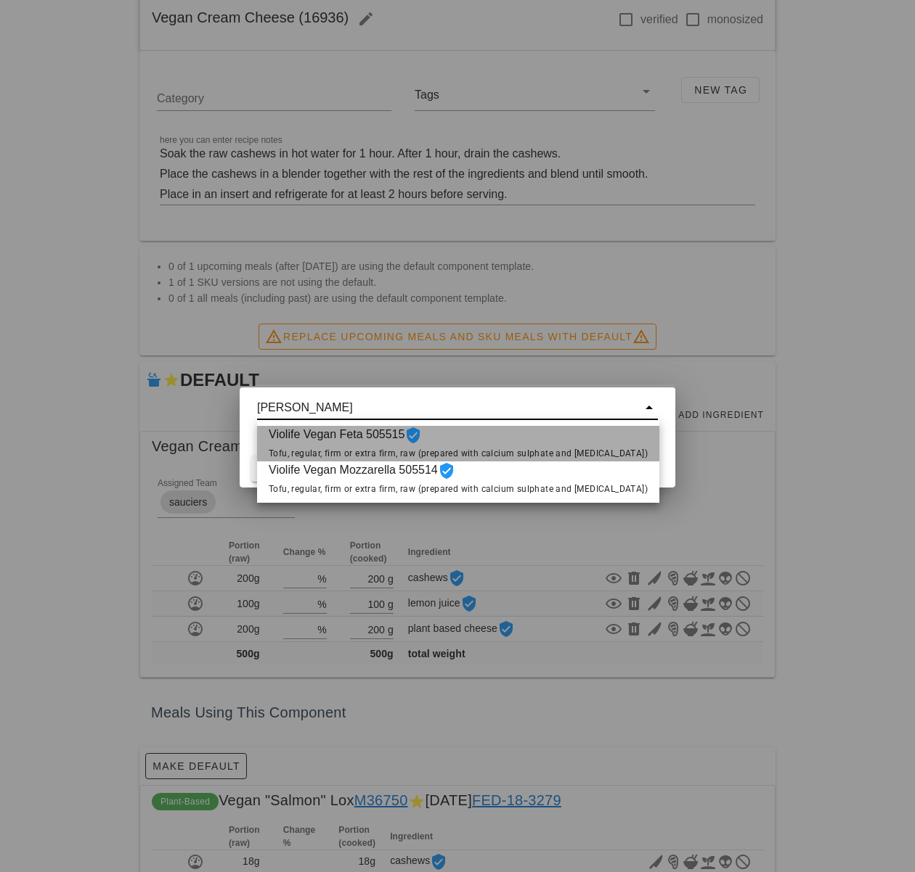
click at [466, 437] on span "Violife Vegan Feta 505515 Tofu, regular, firm or extra firm, raw (prepared with…" at bounding box center [458, 444] width 379 height 36
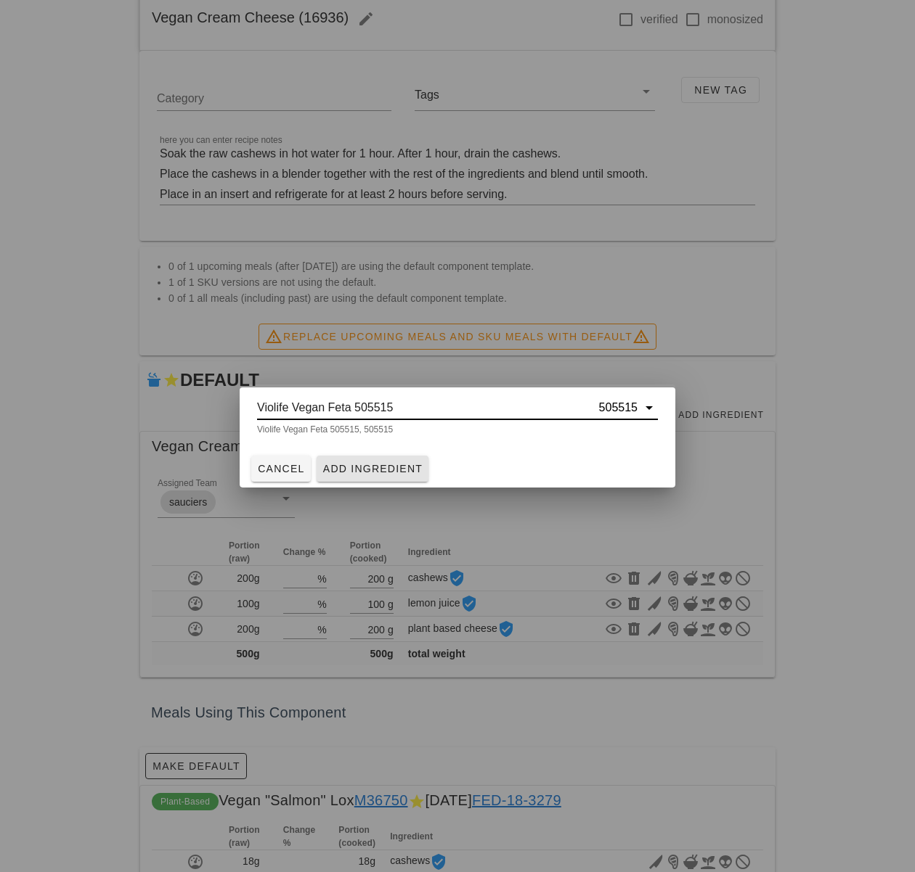
type input "Violife Vegan Feta 505515"
click at [391, 473] on span "Add Ingredient" at bounding box center [372, 469] width 101 height 12
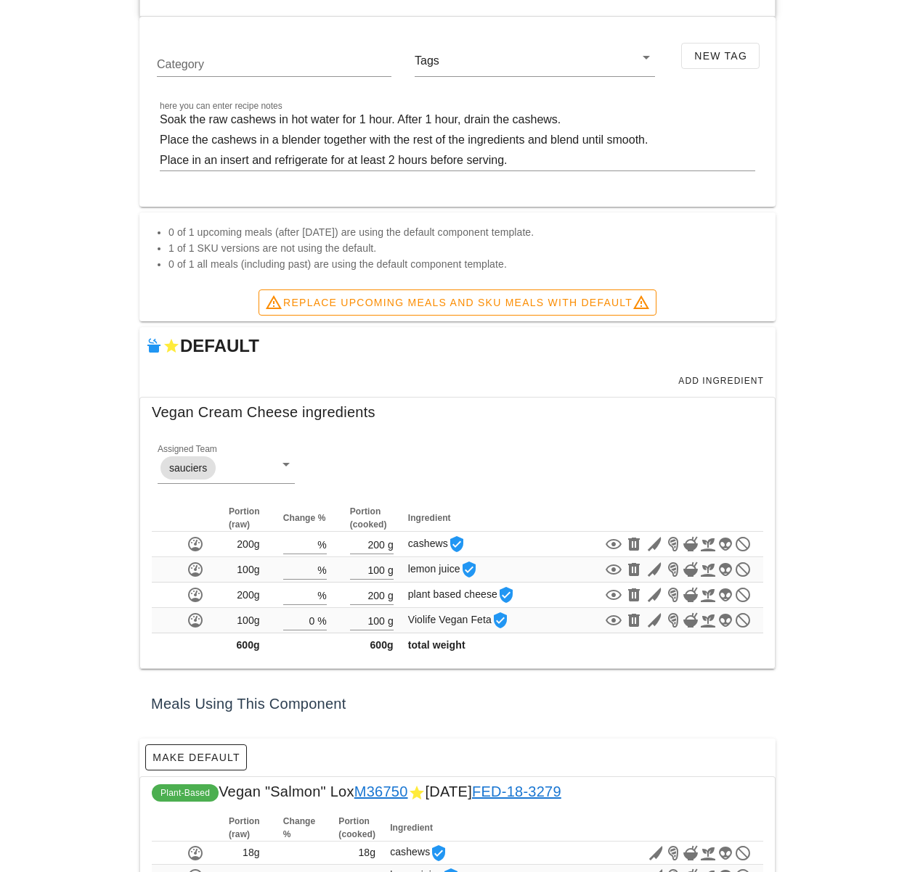
scroll to position [151, 0]
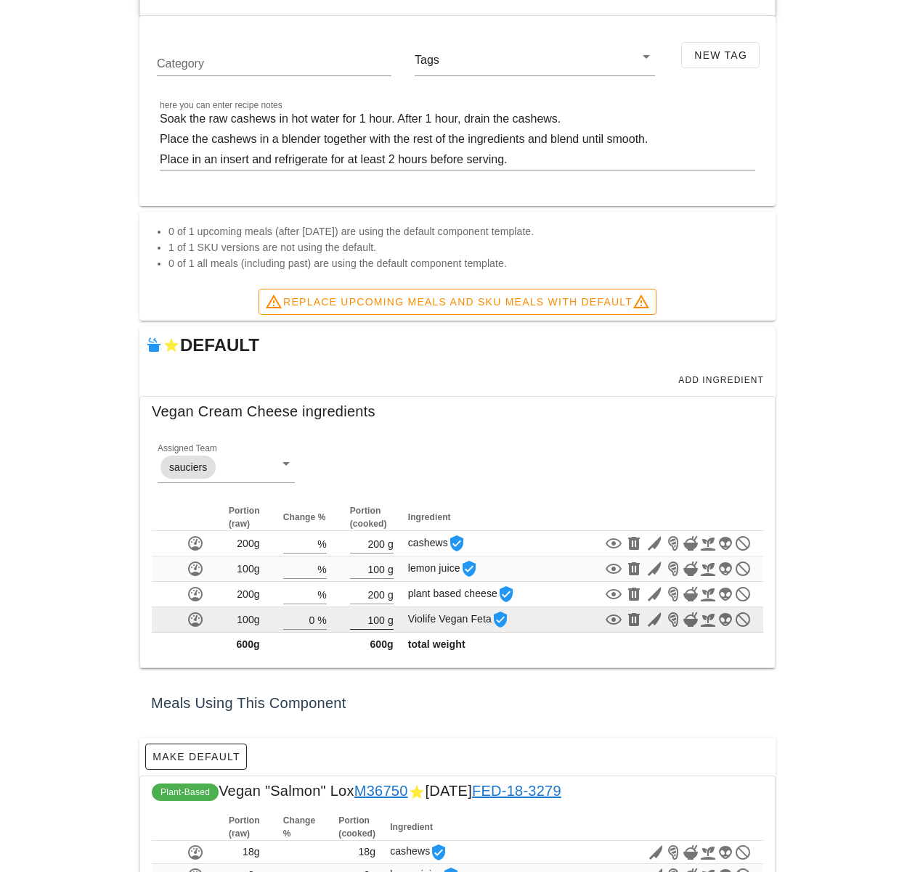
click at [373, 618] on input "100" at bounding box center [367, 619] width 35 height 19
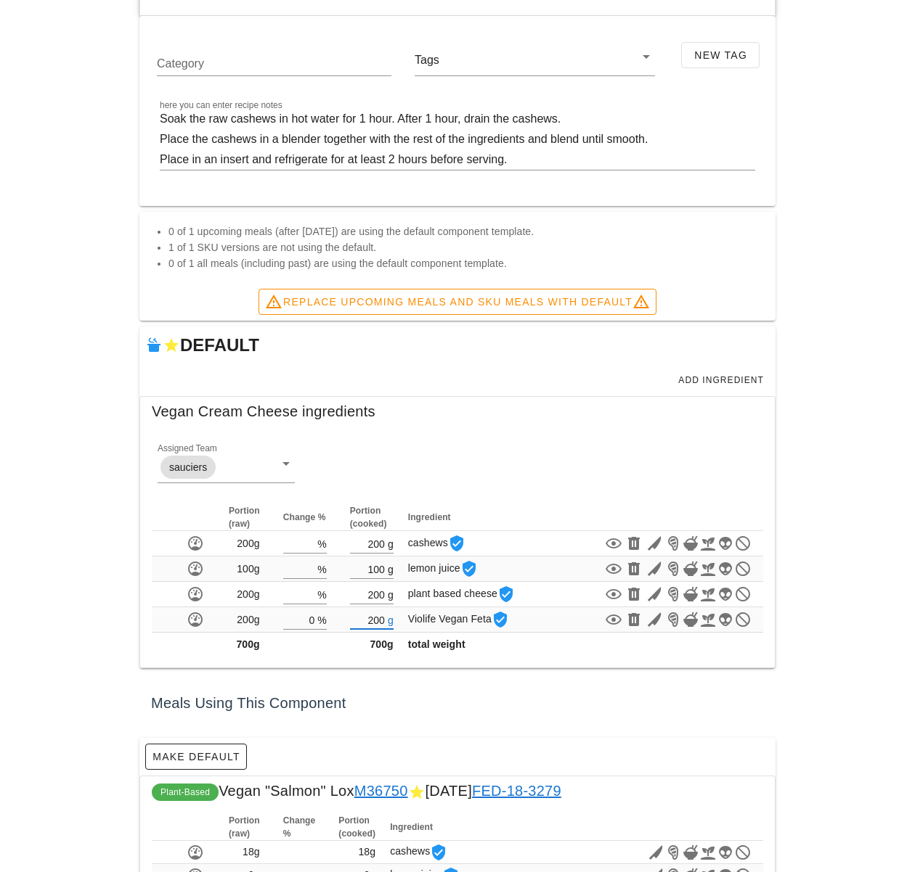
type input "200"
click at [838, 636] on div "Component Detail Admin Create New Component Normalise to 100g Vegan Cream Chees…" at bounding box center [457, 408] width 915 height 1118
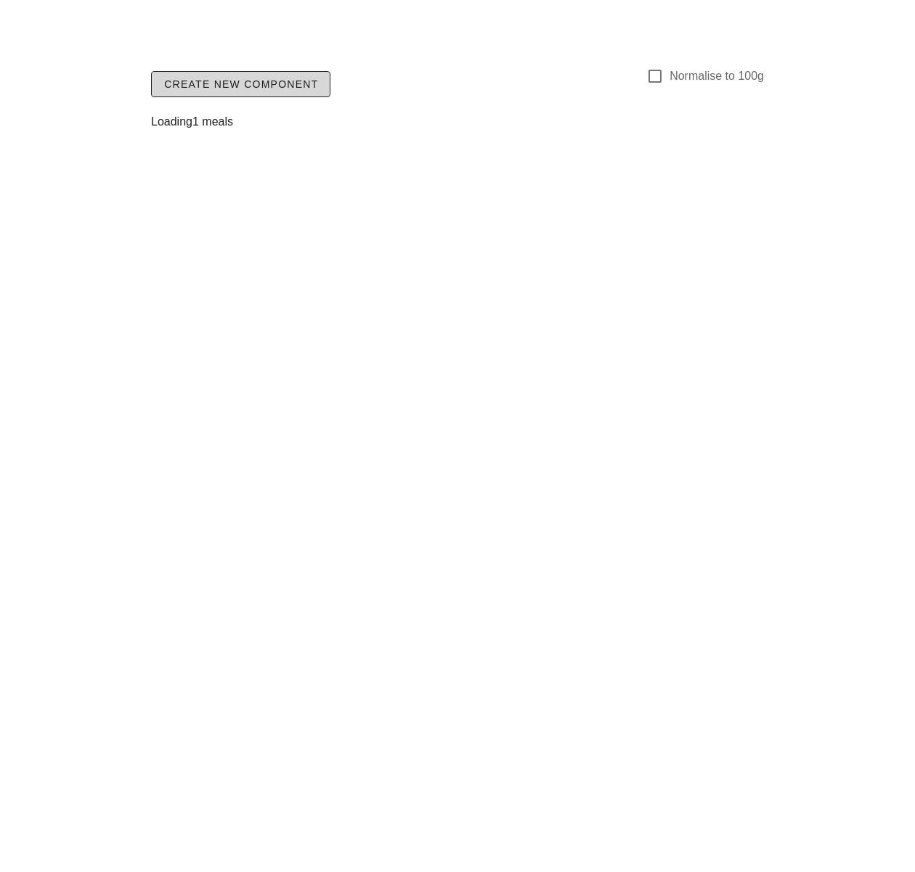
scroll to position [0, 0]
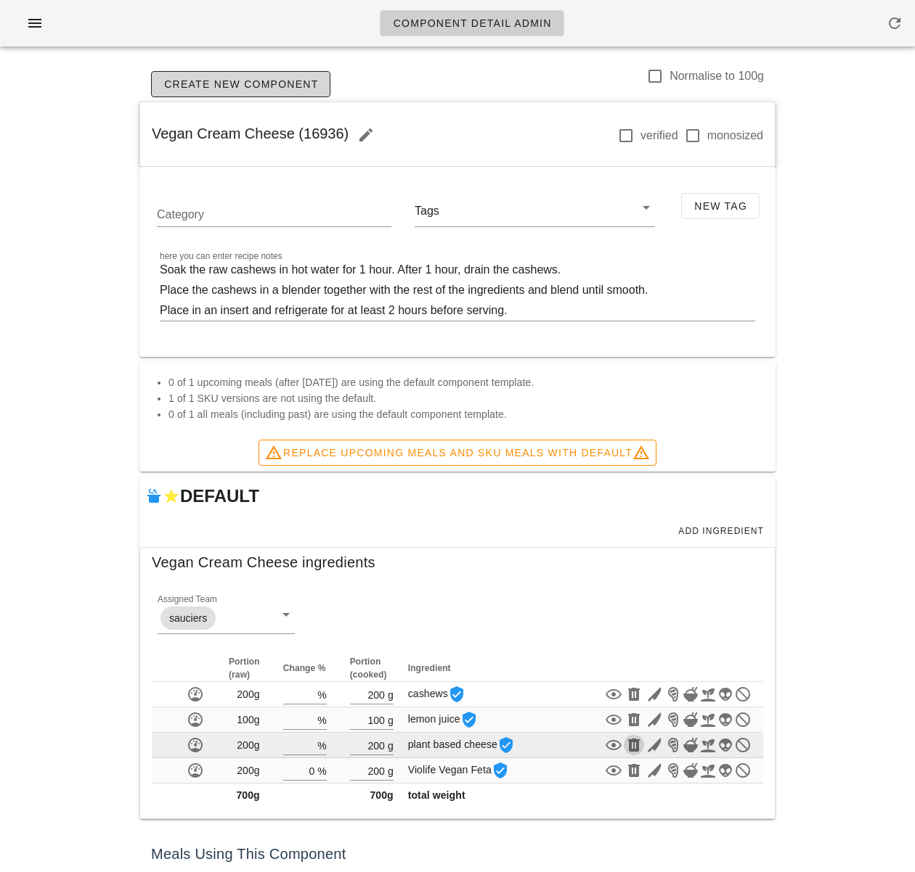
click at [632, 747] on icon "button" at bounding box center [633, 745] width 17 height 17
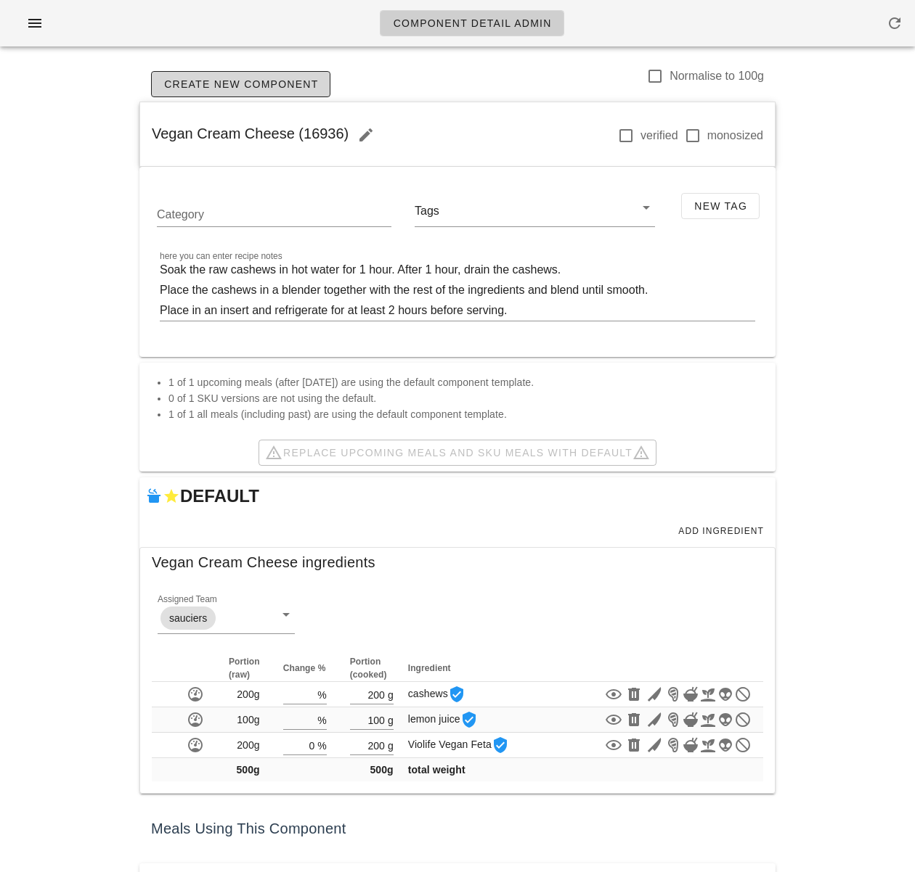
click at [824, 571] on div "Component Detail Admin Create New Component Normalise to 100g Vegan Cream Chees…" at bounding box center [457, 485] width 915 height 971
click at [829, 584] on div "Component Detail Admin Create New Component Normalise to 100g Vegan Cream Chees…" at bounding box center [457, 485] width 915 height 971
click at [833, 591] on div "Component Detail Admin Create New Component Normalise to 100g Vegan Cream Chees…" at bounding box center [457, 485] width 915 height 971
click at [863, 532] on div "Component Detail Admin Create New Component Normalise to 100g Vegan Cream Chees…" at bounding box center [457, 485] width 915 height 971
drag, startPoint x: 51, startPoint y: 128, endPoint x: 45, endPoint y: 70, distance: 58.4
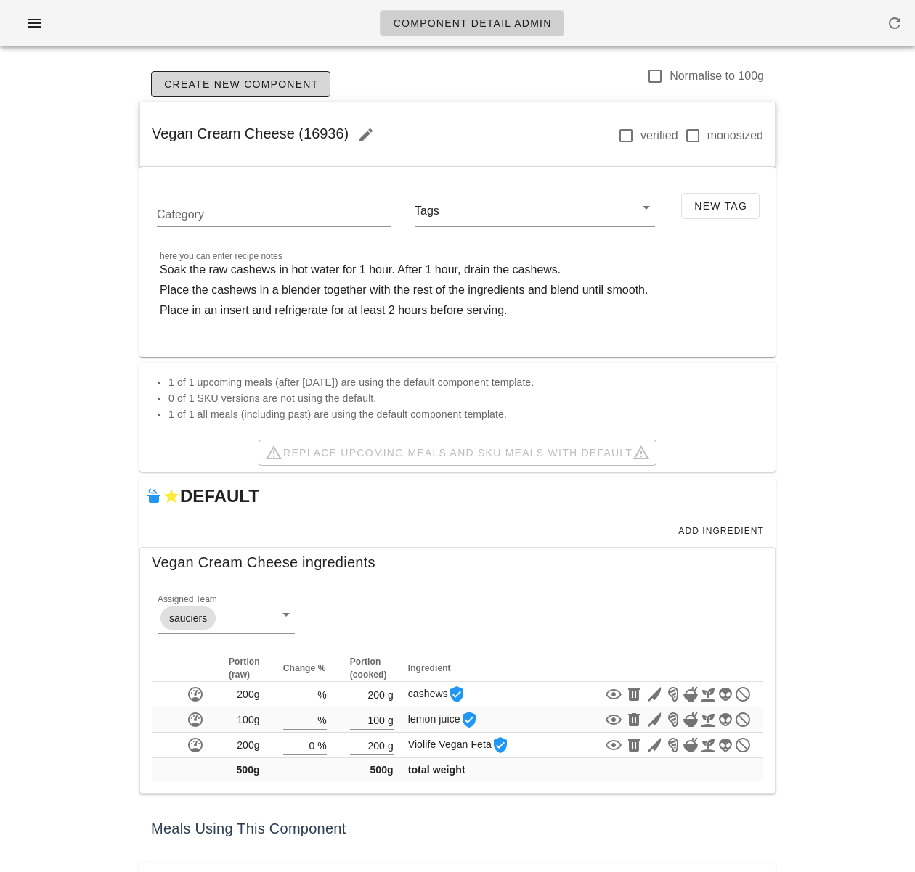
click at [51, 127] on div "Component Detail Admin Create New Component Normalise to 100g Vegan Cream Chees…" at bounding box center [457, 485] width 915 height 971
click at [30, 27] on icon "button" at bounding box center [34, 23] width 17 height 17
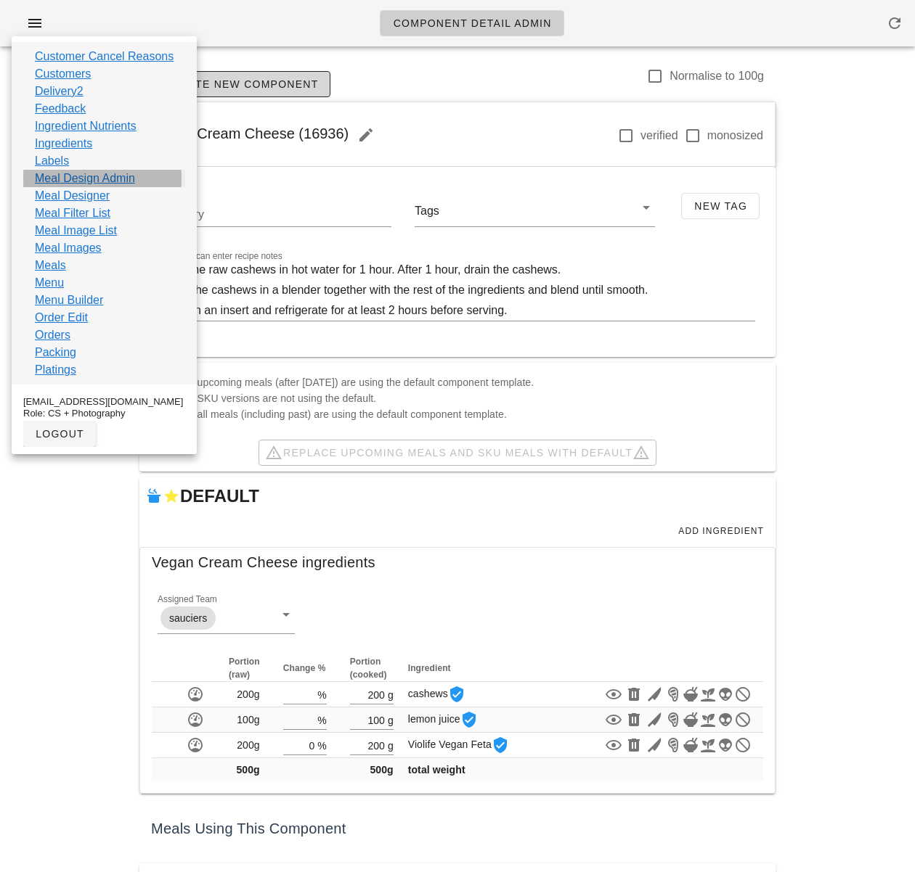
click at [94, 175] on link "Meal Design Admin" at bounding box center [85, 178] width 100 height 17
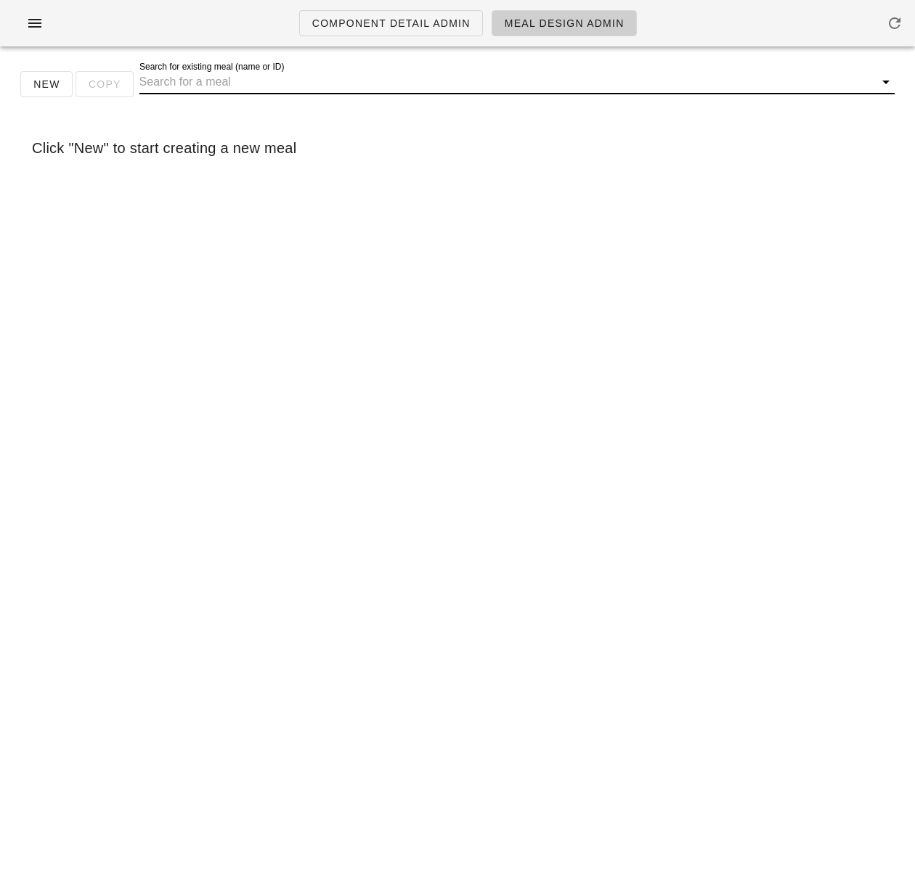
click at [225, 78] on input "Search for existing meal (name or ID)" at bounding box center [505, 81] width 732 height 23
paste input "Tofu Scramble & Mushroom "Bacon" Quesadilla (36749)"
drag, startPoint x: 387, startPoint y: 81, endPoint x: 470, endPoint y: 83, distance: 82.8
click at [468, 83] on input "Tofu Scramble & Mushroom "Bacon" Quesadilla (36749)" at bounding box center [496, 81] width 714 height 23
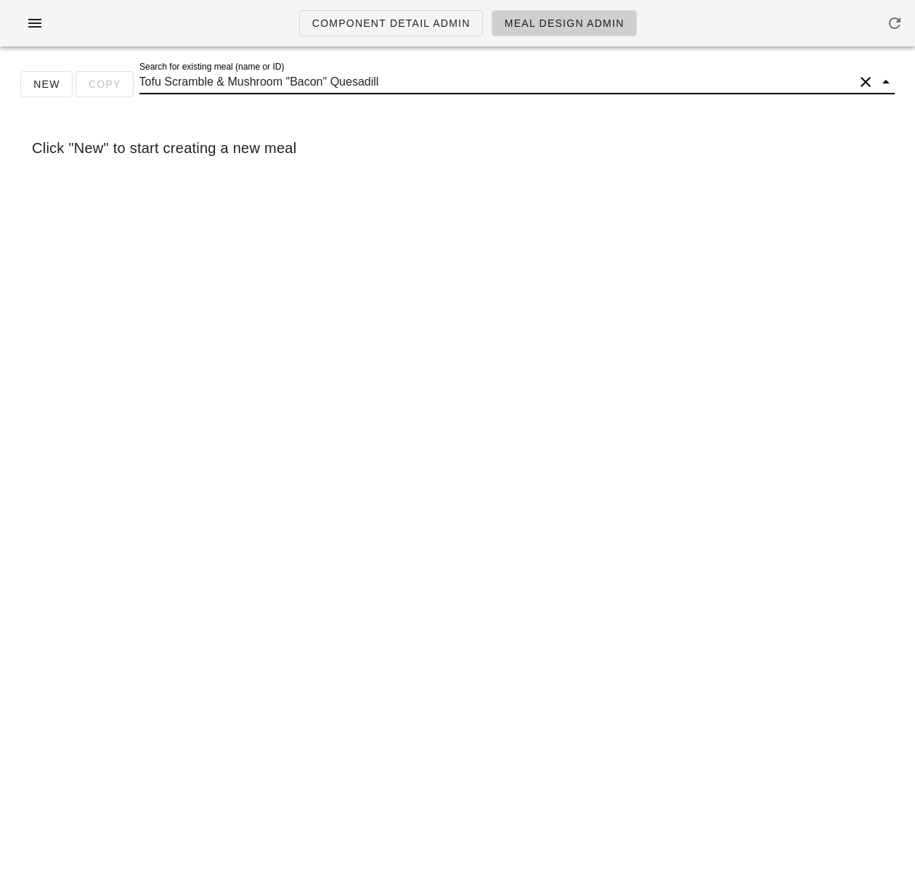
type input "Tofu Scramble & Mushroom "Bacon" Quesadilla"
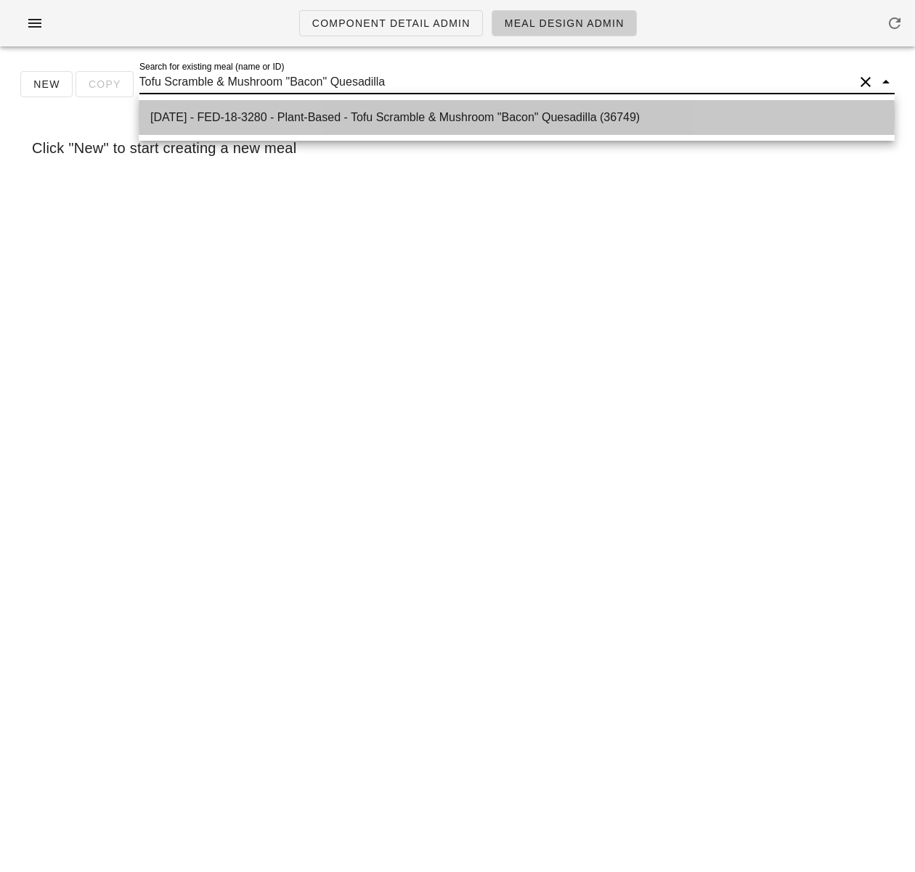
click at [457, 111] on div "2025-08-31 - FED-18-3280 - Plant-Based - Tofu Scramble & Mushroom "Bacon" Quesa…" at bounding box center [516, 117] width 732 height 14
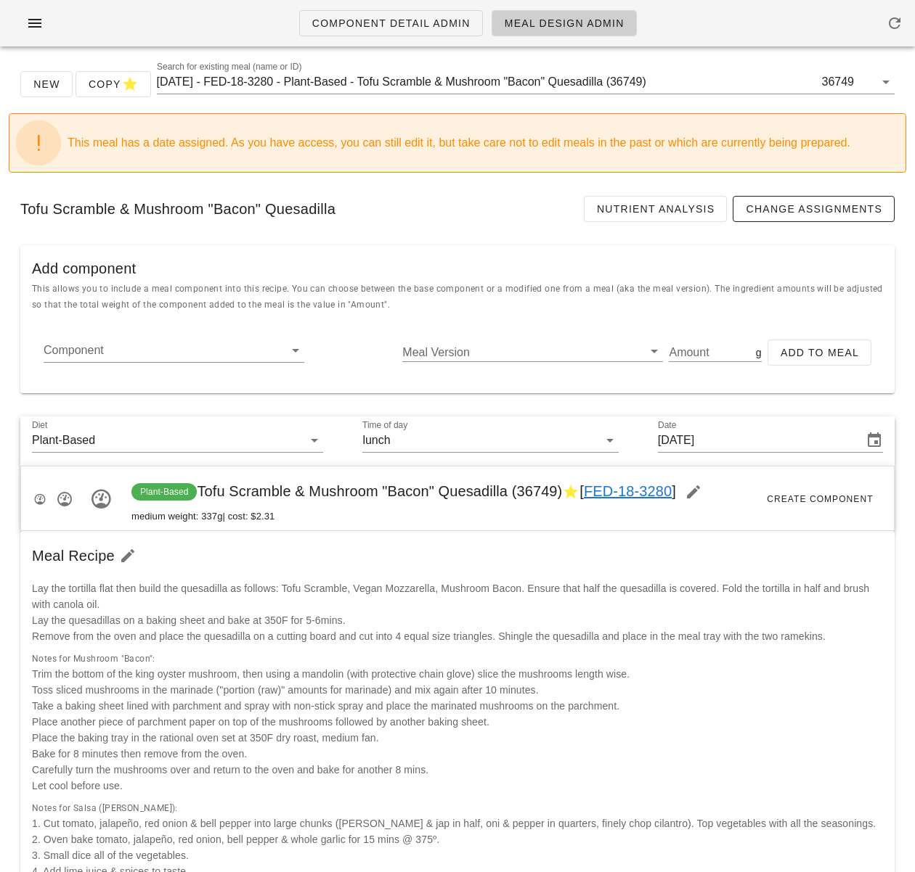
click at [319, 81] on input "2025-08-31 - FED-18-3280 - Plant-Based - Tofu Scramble & Mushroom "Bacon" Quesa…" at bounding box center [488, 81] width 662 height 23
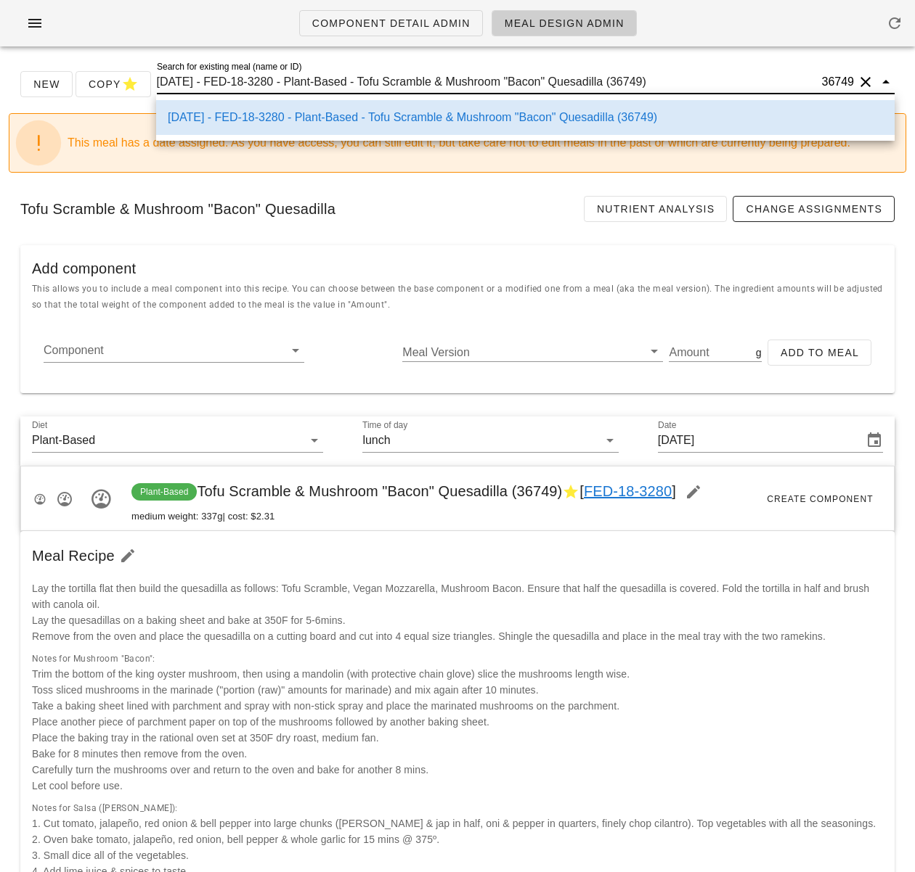
click at [319, 81] on input "2025-08-31 - FED-18-3280 - Plant-Based - Tofu Scramble & Mushroom "Bacon" Quesa…" at bounding box center [488, 81] width 662 height 23
click at [320, 81] on input "2025-08-31 - FED-18-3280 - Plant-Based - Tofu Scramble & Mushroom "Bacon" Quesa…" at bounding box center [488, 81] width 662 height 23
paste input "Vegan "Salmon" Lox (36750"
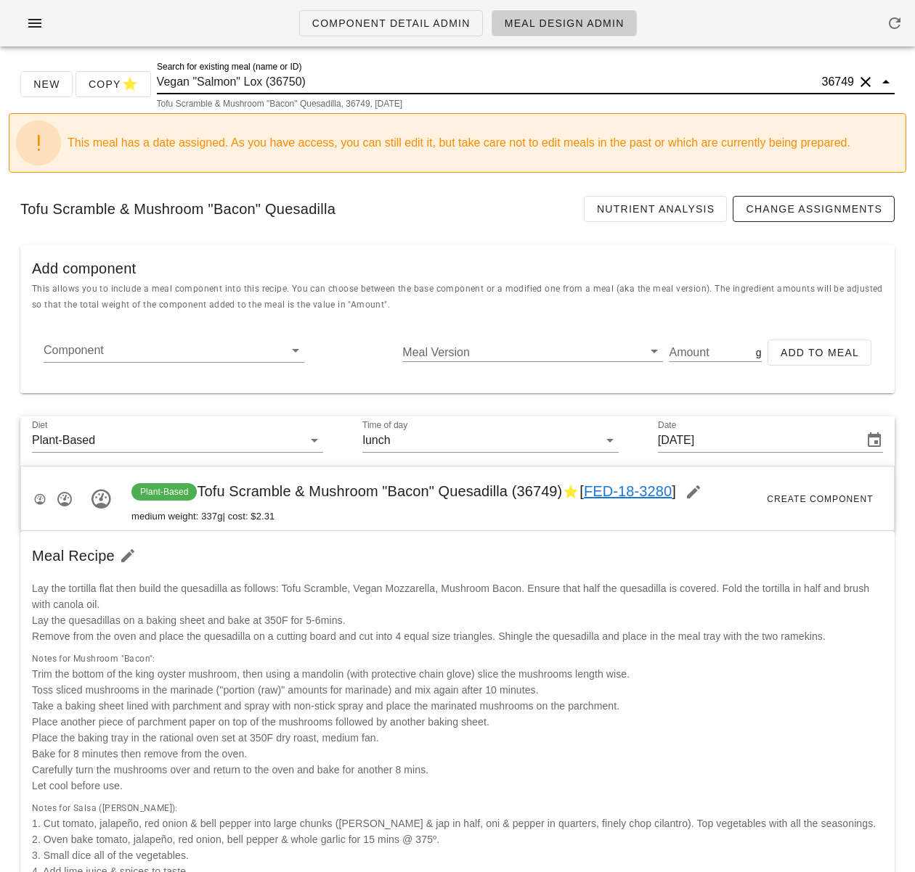
scroll to position [1, 0]
drag, startPoint x: 309, startPoint y: 82, endPoint x: 265, endPoint y: 84, distance: 44.3
click at [265, 84] on input "Vegan "Salmon" Lox (36750)" at bounding box center [488, 81] width 662 height 23
type input "Vegan "Salmon" Lox"
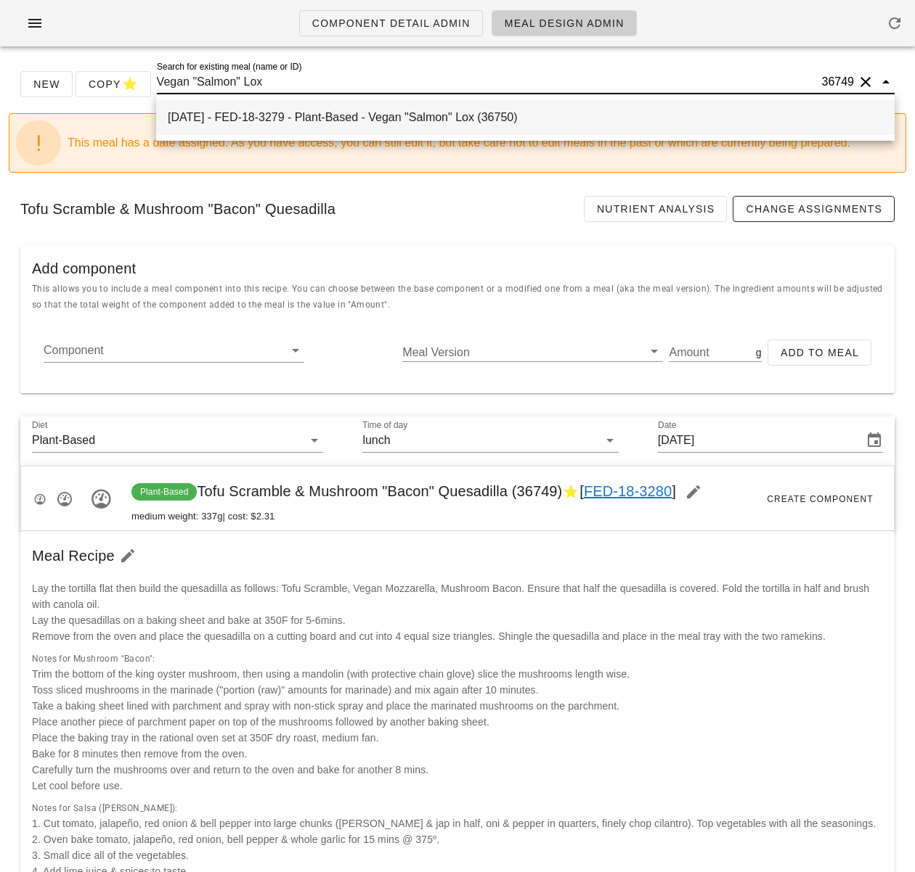
click at [322, 111] on div "2025-08-31 - FED-18-3279 - Plant-Based - Vegan "Salmon" Lox (36750)" at bounding box center [525, 117] width 715 height 14
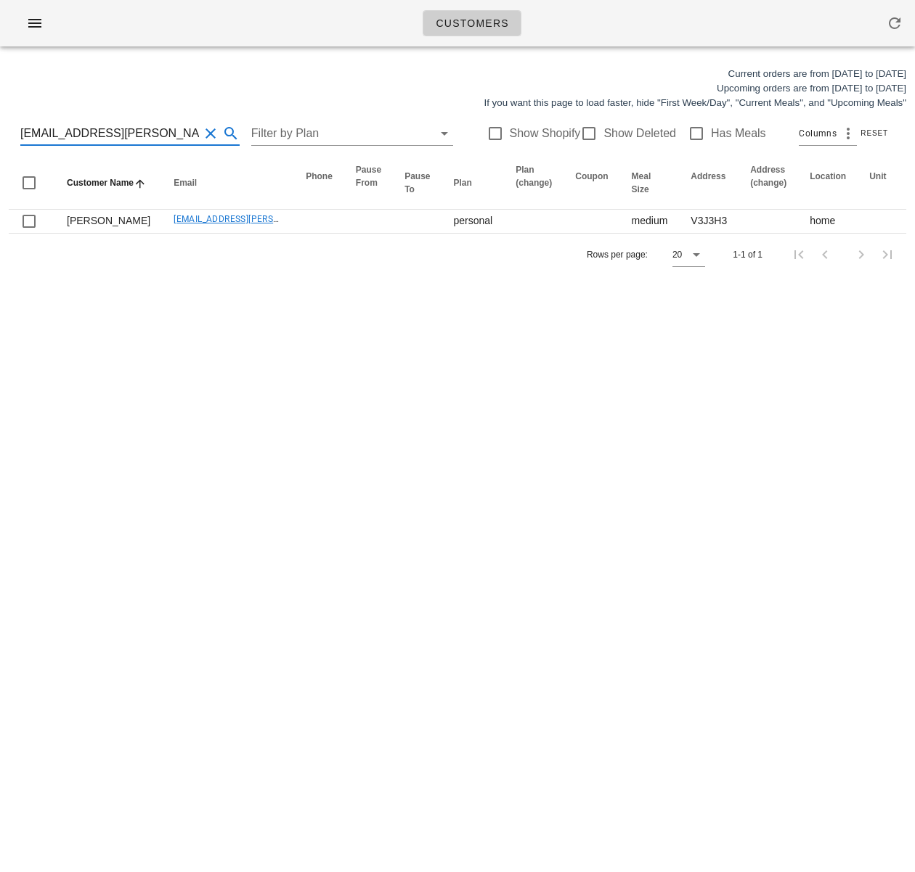
drag, startPoint x: 139, startPoint y: 131, endPoint x: -1, endPoint y: 126, distance: 140.9
click at [0, 126] on html "Customers Current orders are from Sunday Aug 17 to Saturday Aug 23 Upcoming ord…" at bounding box center [457, 436] width 915 height 872
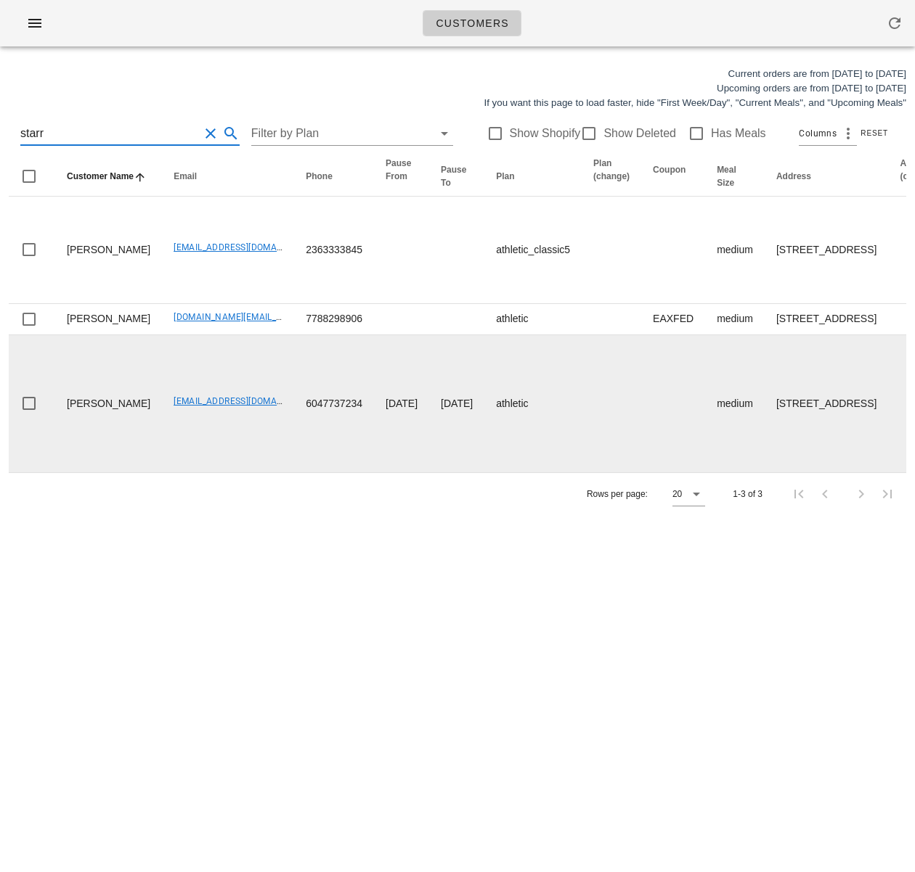
type input "starr"
drag, startPoint x: 124, startPoint y: 464, endPoint x: 245, endPoint y: 465, distance: 120.5
click at [241, 465] on td "starrmuranko@yahoo.com" at bounding box center [228, 403] width 132 height 137
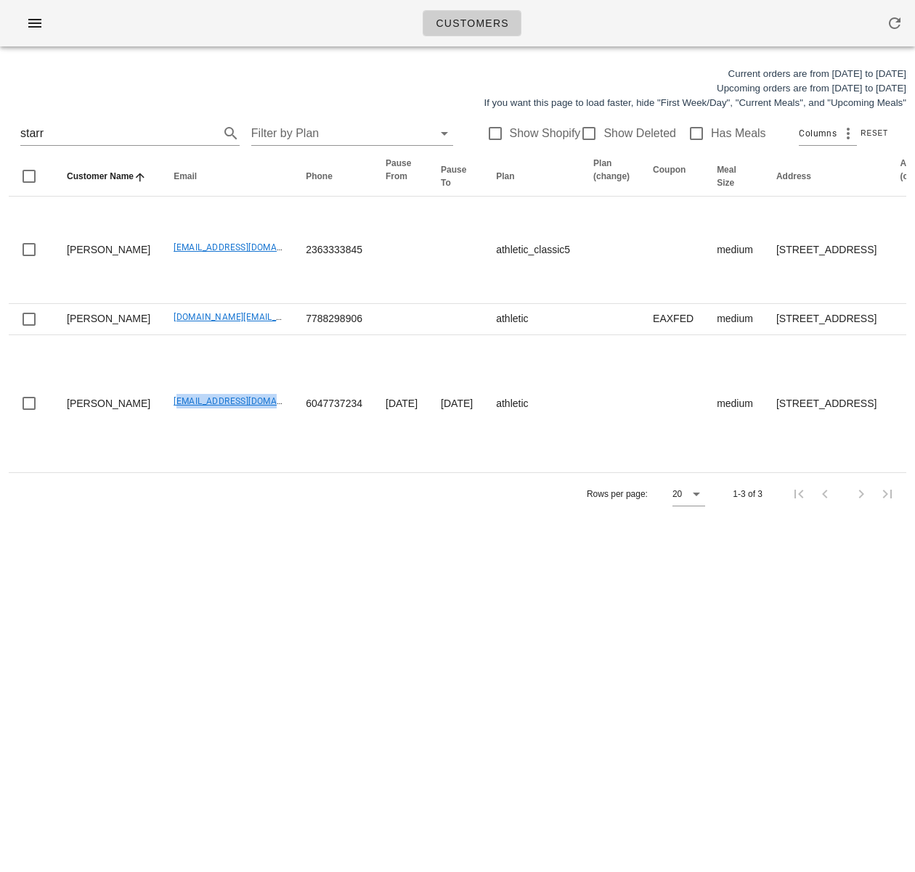
copy link "starrmuranko@yahoo.com"
click at [60, 127] on input "starr" at bounding box center [109, 133] width 179 height 23
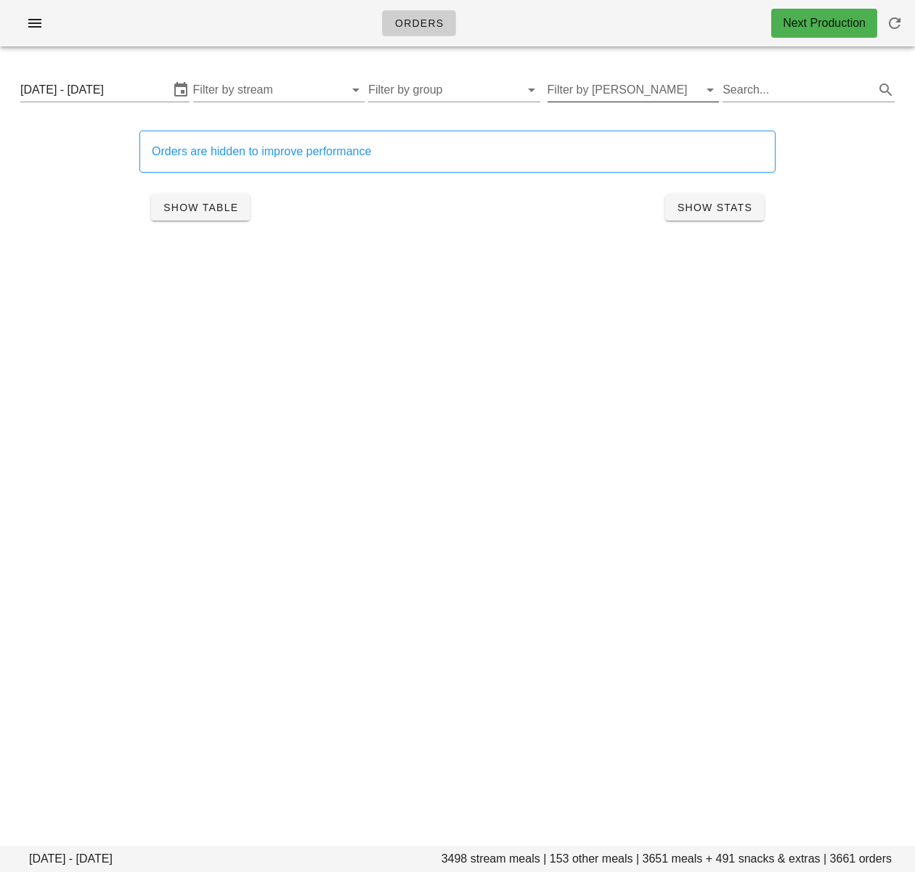
click at [650, 92] on input "Filter by [PERSON_NAME]" at bounding box center [621, 89] width 149 height 23
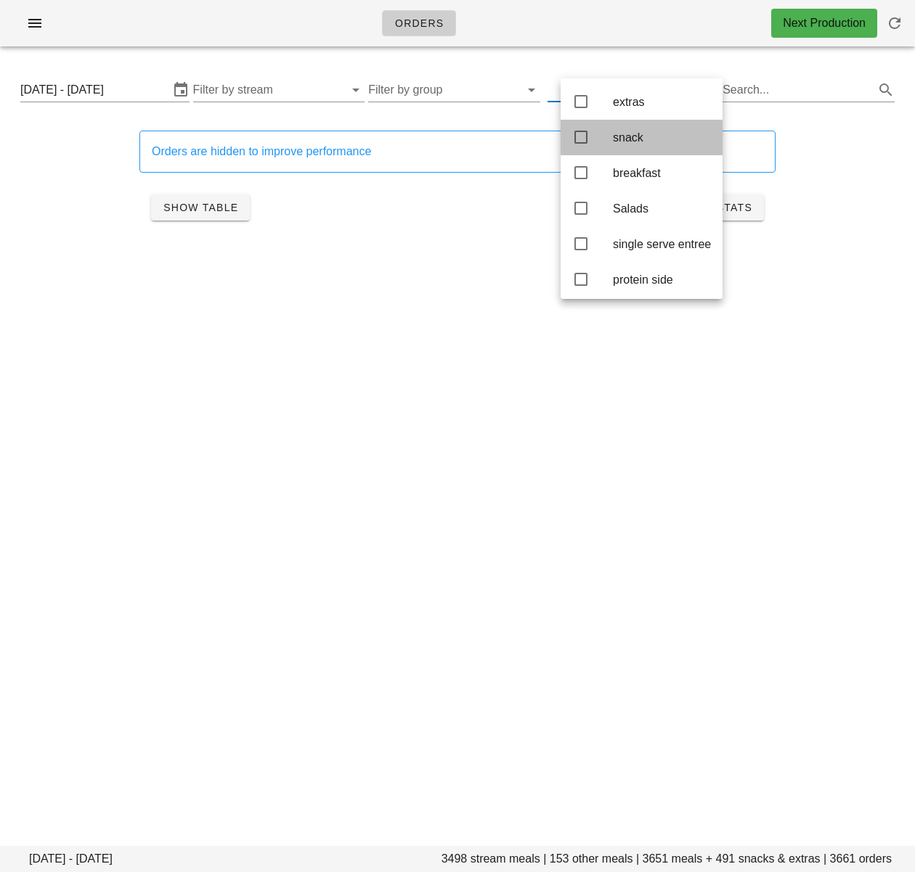
click at [576, 139] on icon at bounding box center [580, 136] width 17 height 17
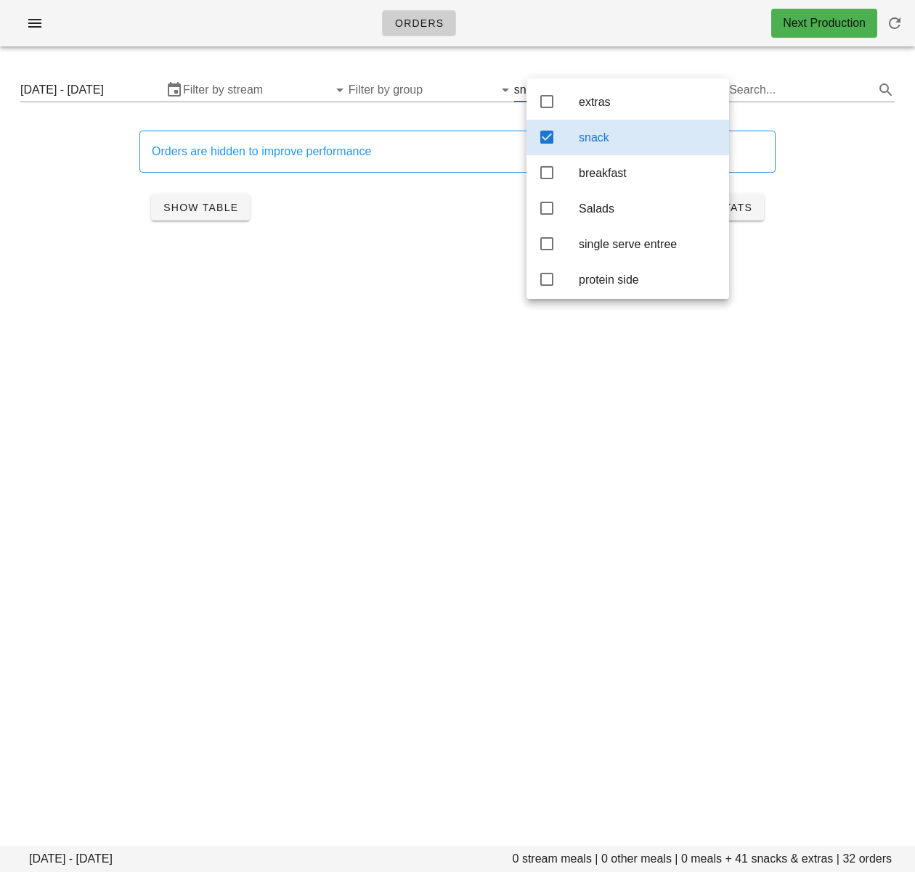
click at [75, 195] on div "Orders are hidden to improve performance Show Table Show Stats" at bounding box center [457, 180] width 897 height 135
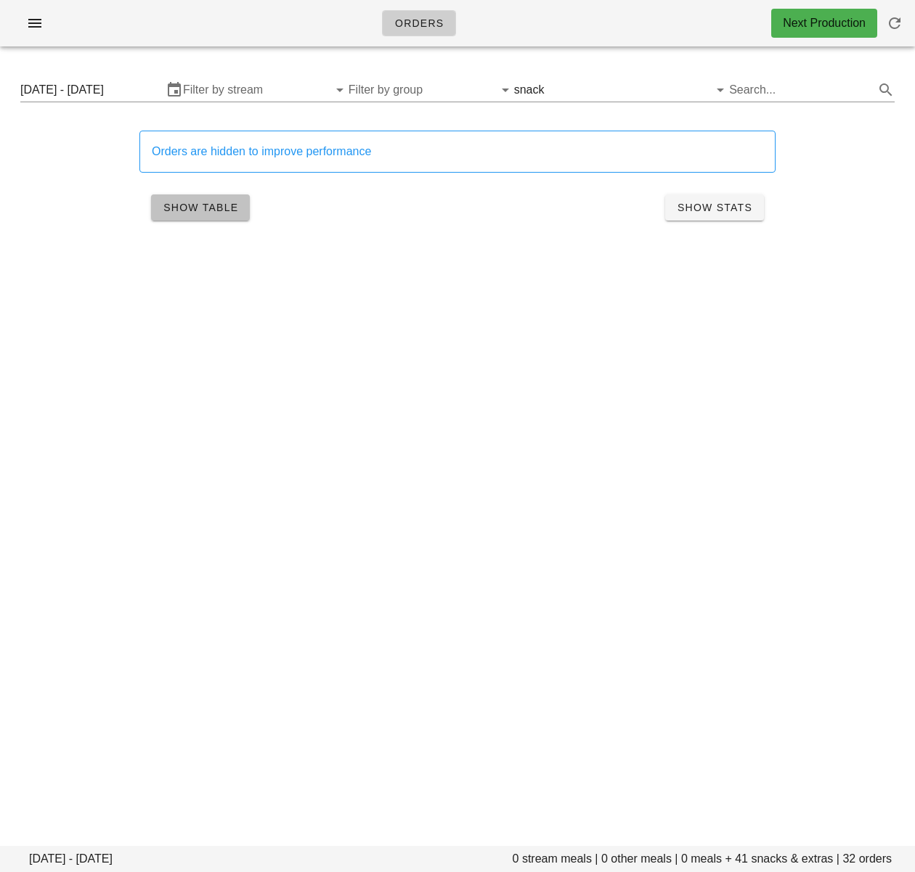
click at [168, 207] on span "Show Table" at bounding box center [200, 208] width 75 height 12
